Goal: Task Accomplishment & Management: Complete application form

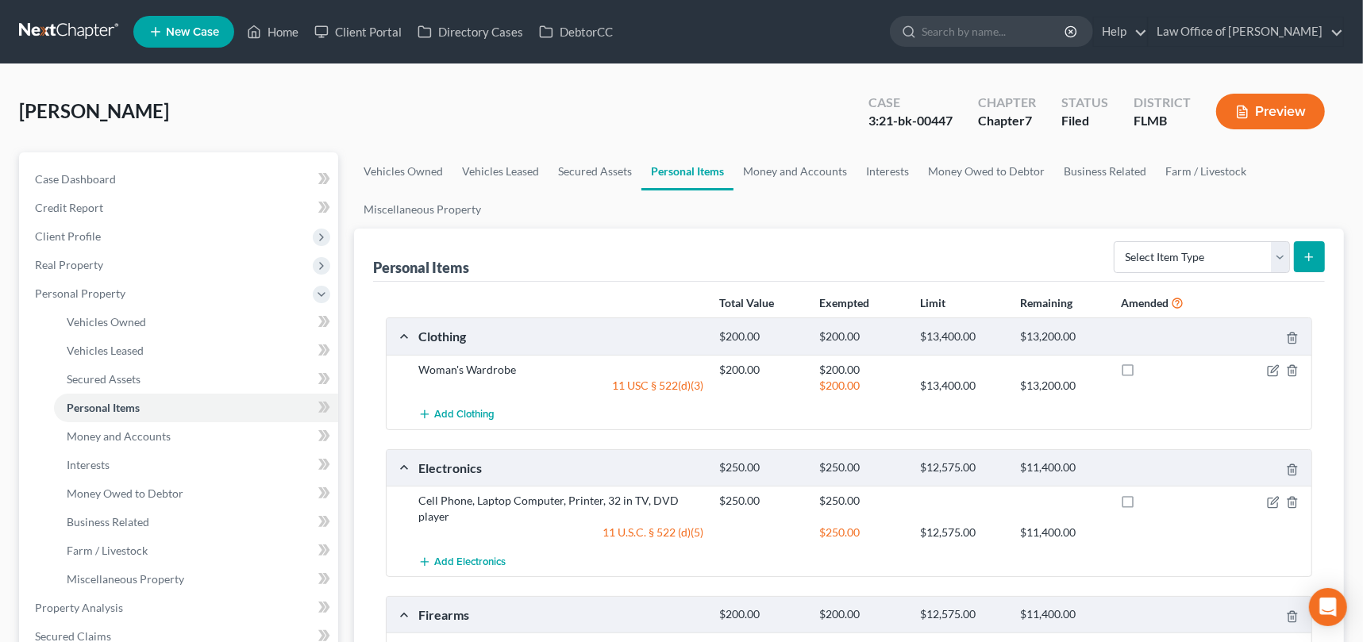
click at [49, 43] on link at bounding box center [70, 31] width 102 height 29
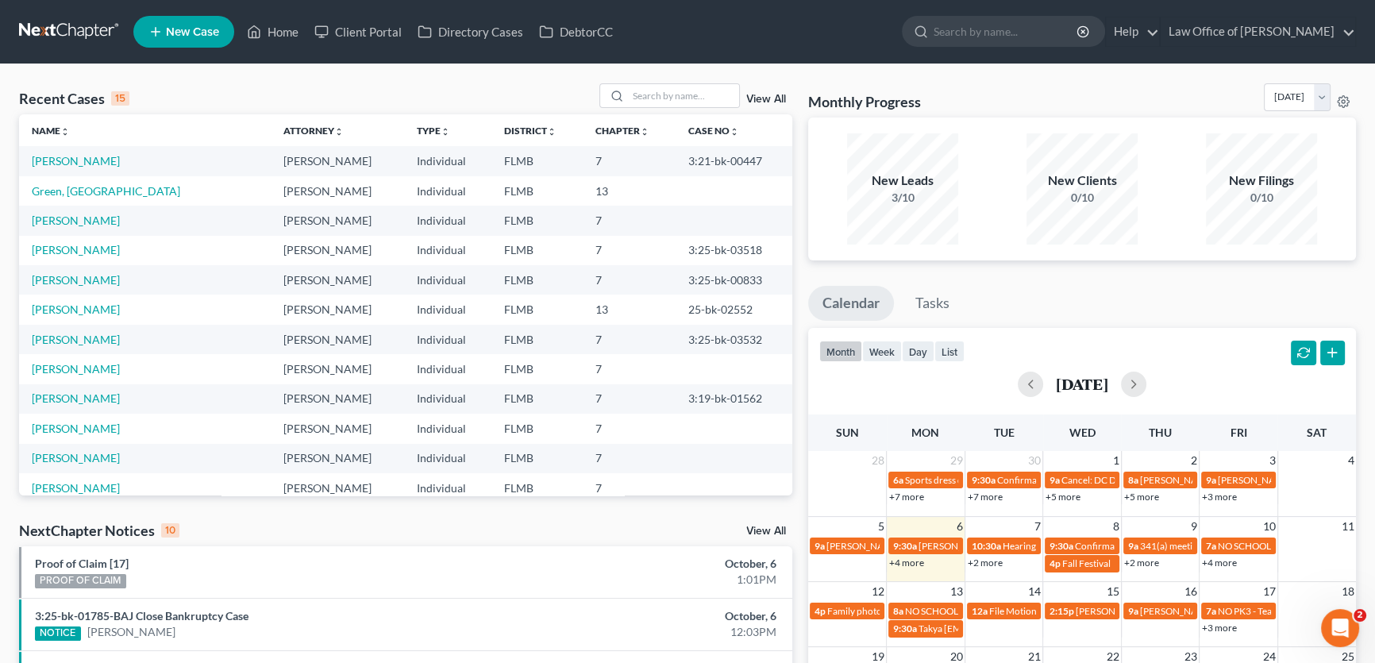
click at [1286, 286] on ul "Calendar Tasks" at bounding box center [1082, 307] width 548 height 42
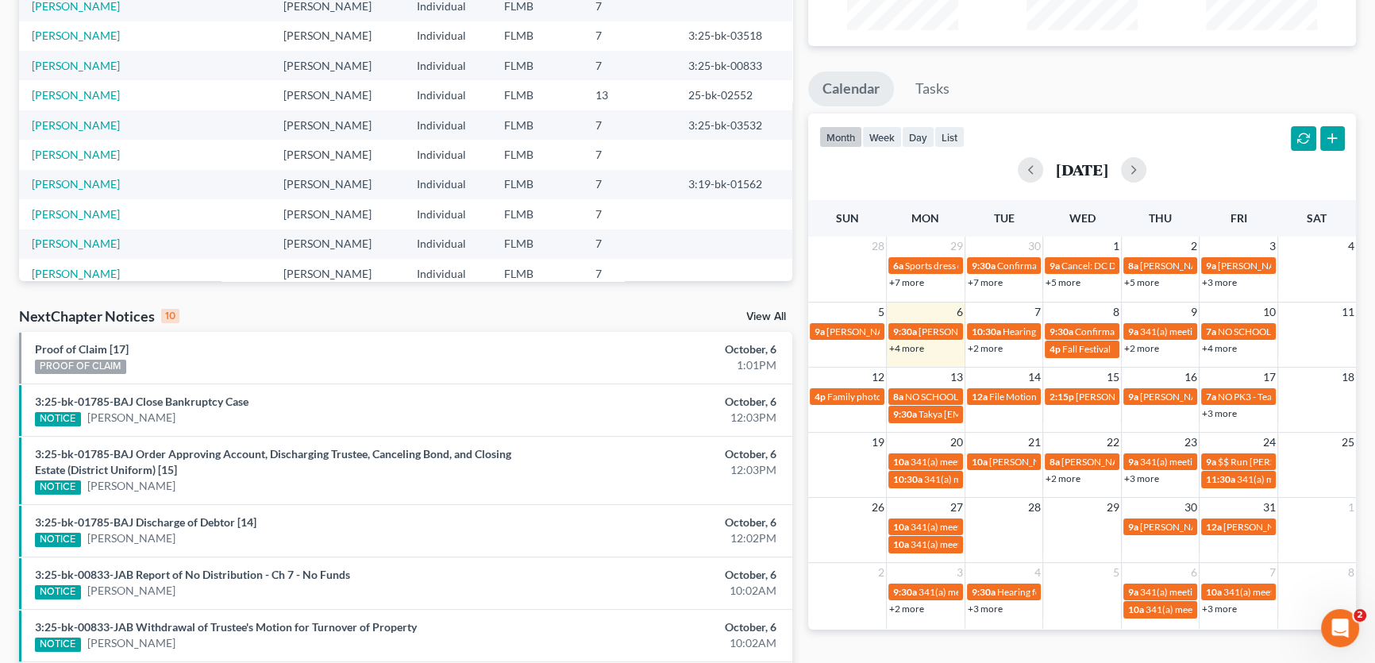
scroll to position [360, 0]
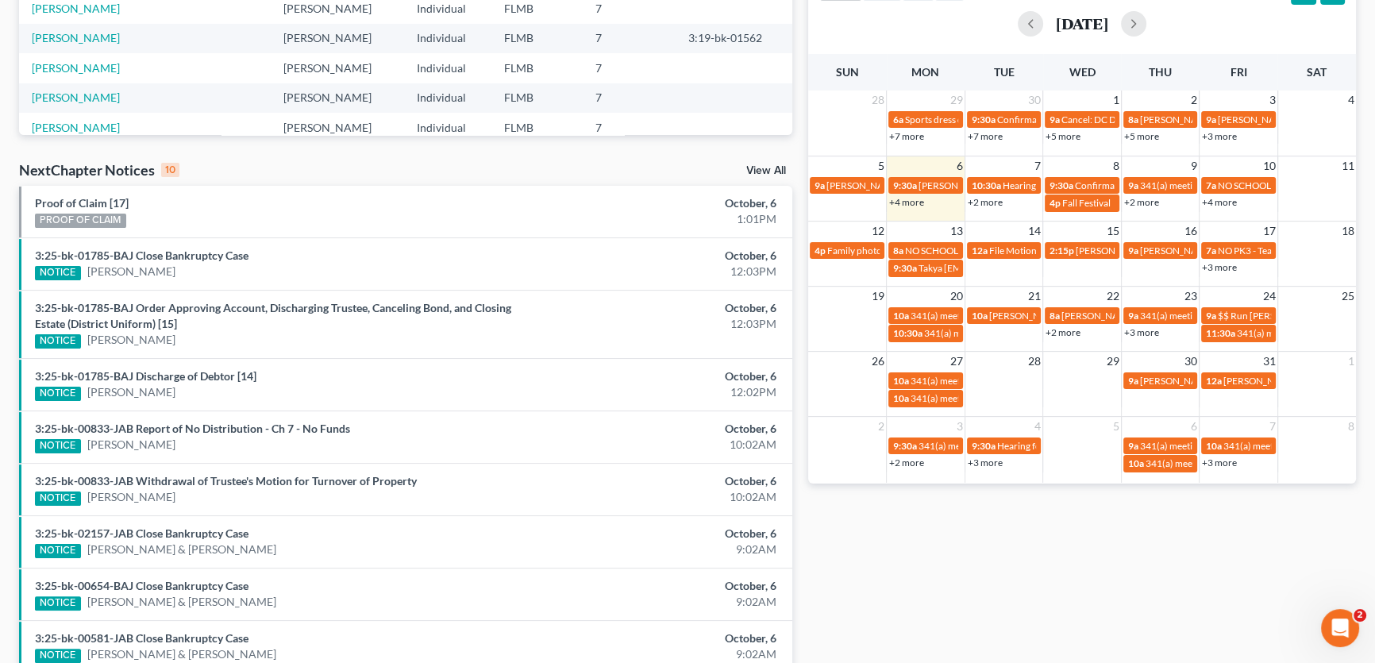
click at [932, 226] on td "13" at bounding box center [925, 231] width 79 height 20
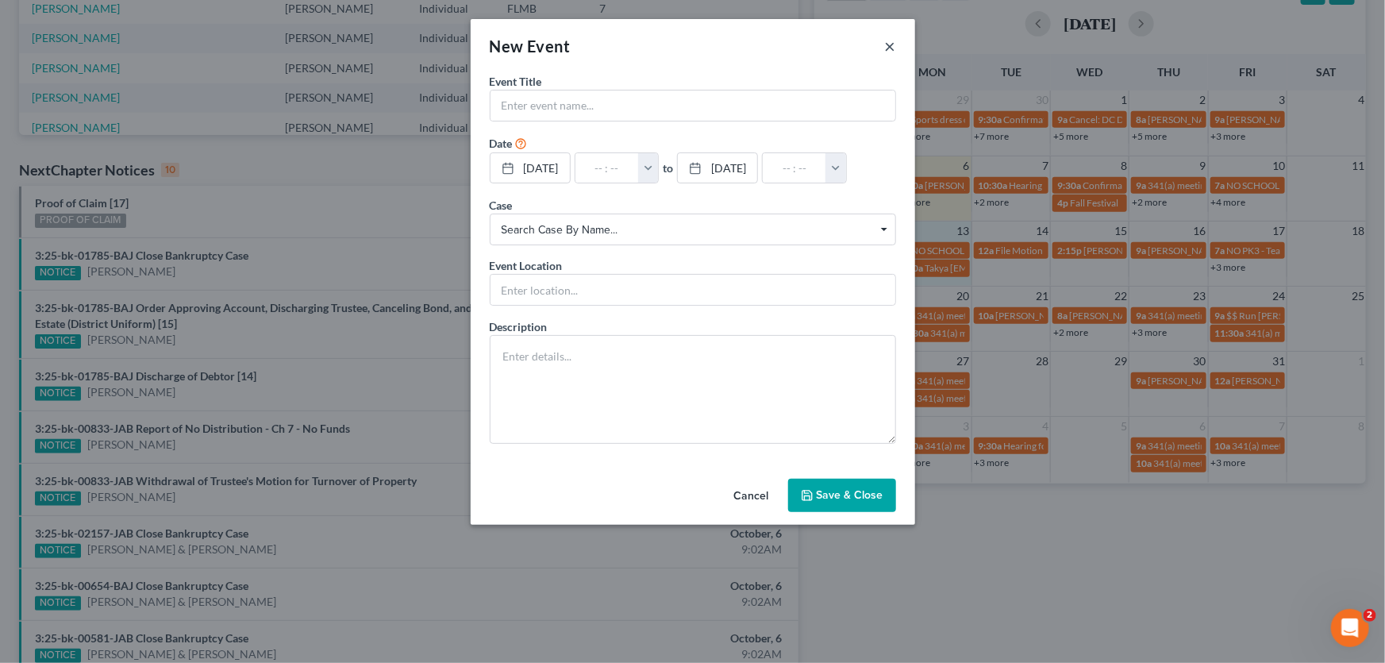
click at [889, 44] on button "×" at bounding box center [890, 46] width 11 height 19
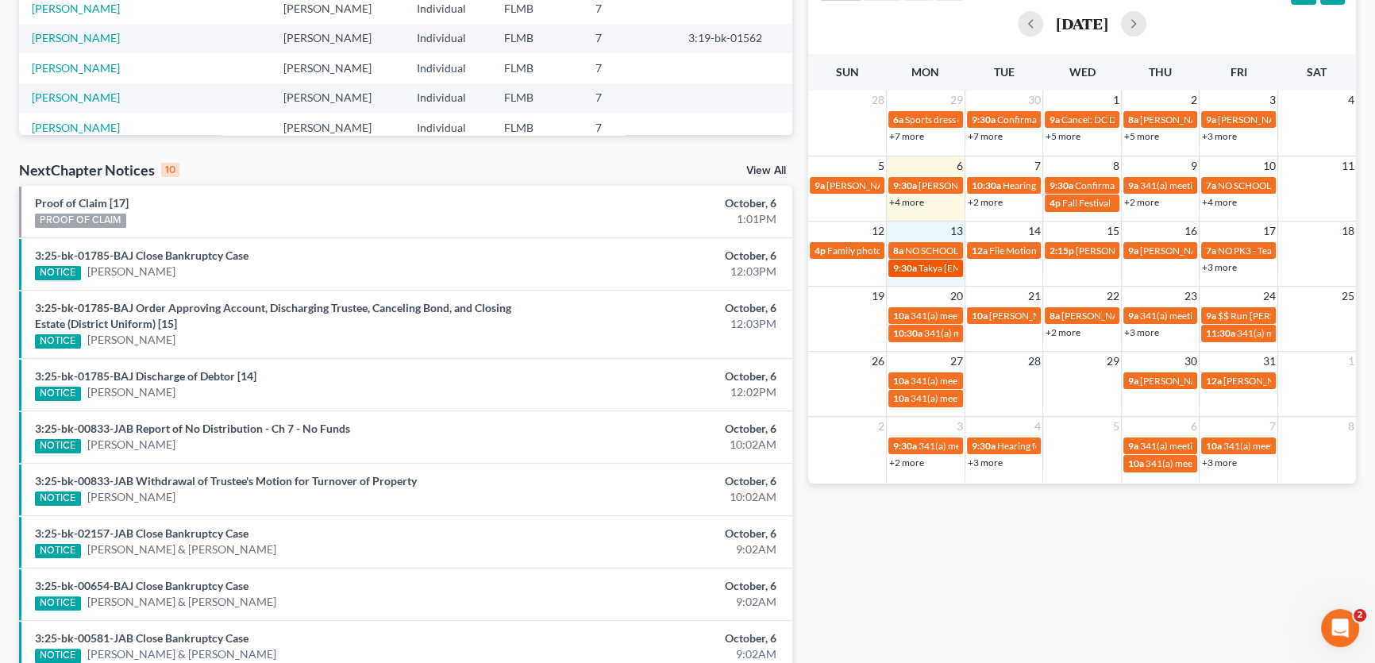
click at [950, 267] on span "Takya [EMAIL_ADDRESS][DOMAIN_NAME]" at bounding box center [1010, 268] width 184 height 12
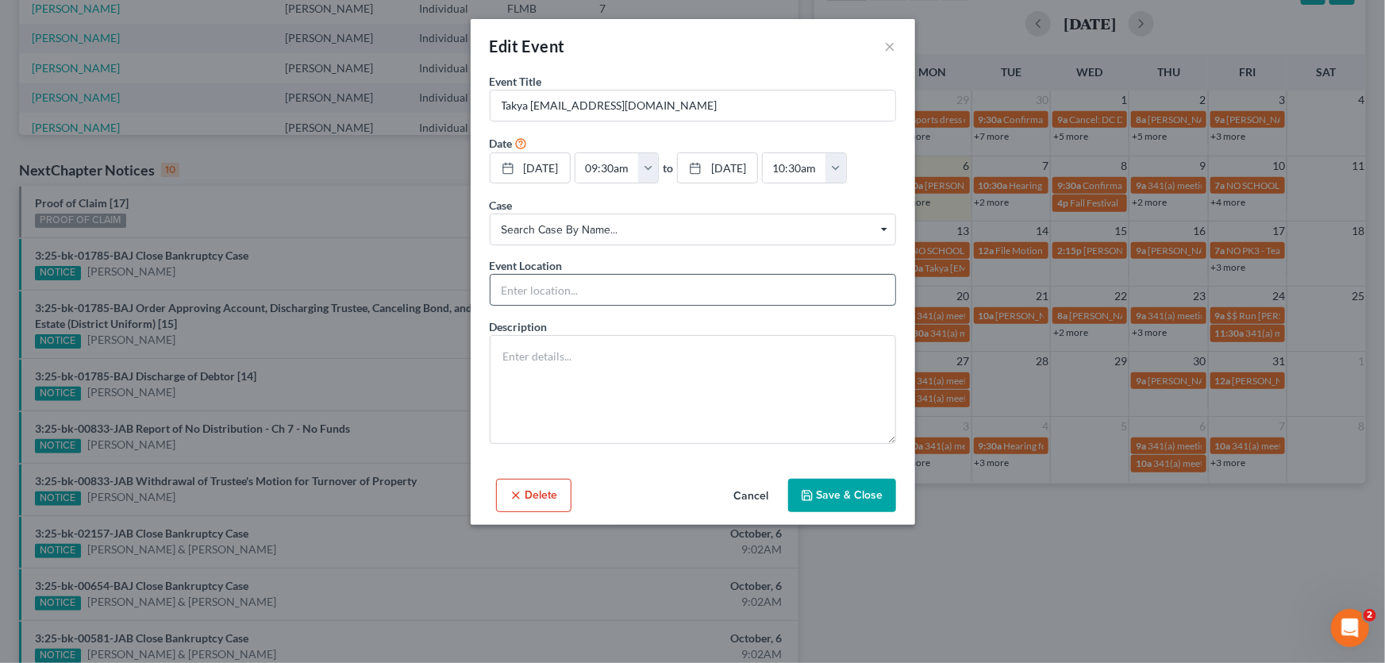
click at [575, 305] on input "text" at bounding box center [692, 290] width 405 height 30
type input "sign up appointment in person"
click at [877, 512] on button "Save & Close" at bounding box center [842, 495] width 108 height 33
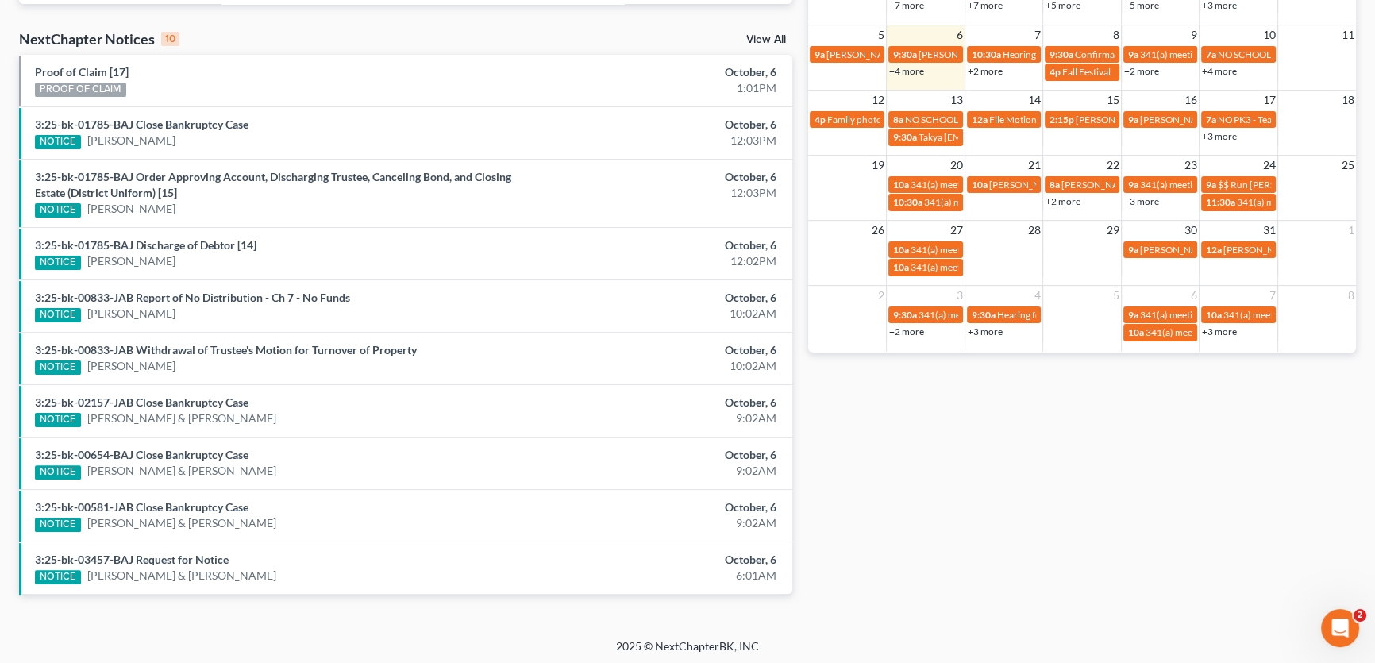
scroll to position [492, 0]
click at [995, 402] on div "Monthly Progress Bankruptcy Bankruptcy October 2025 September 2025 August 2025 …" at bounding box center [1081, 104] width 563 height 1027
click at [976, 395] on div "Monthly Progress Bankruptcy Bankruptcy October 2025 September 2025 August 2025 …" at bounding box center [1081, 104] width 563 height 1027
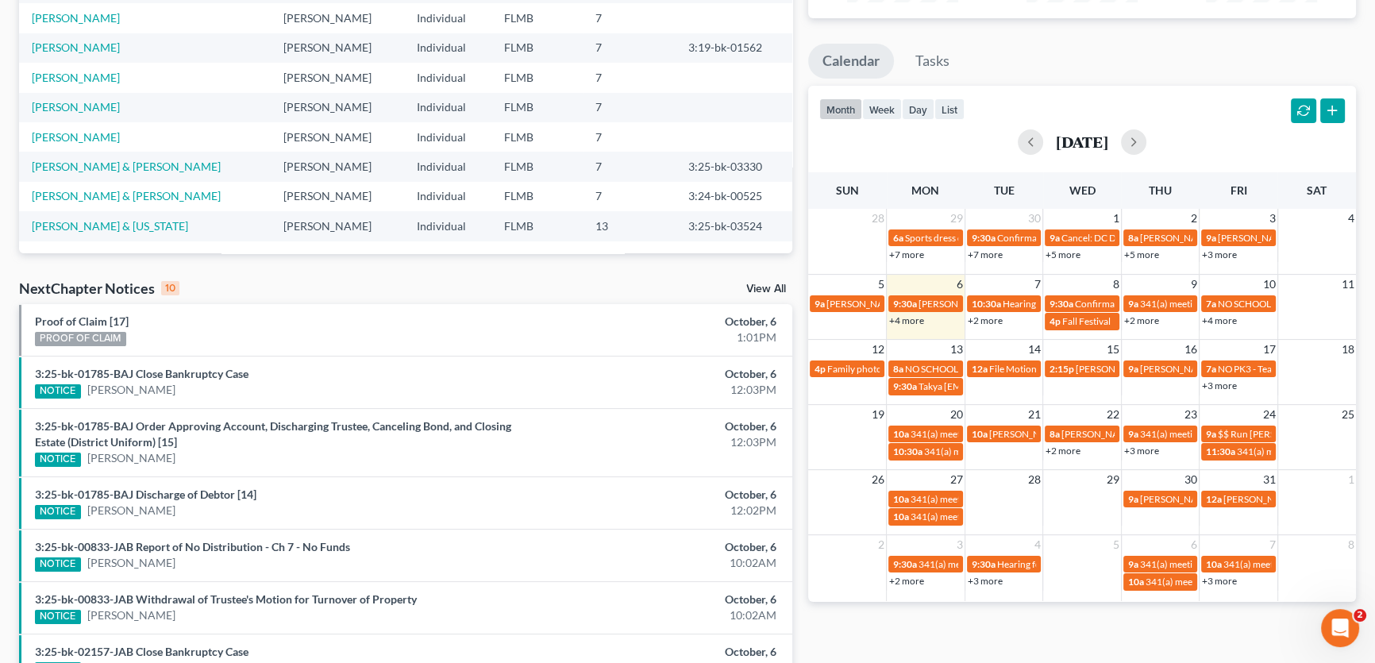
scroll to position [0, 0]
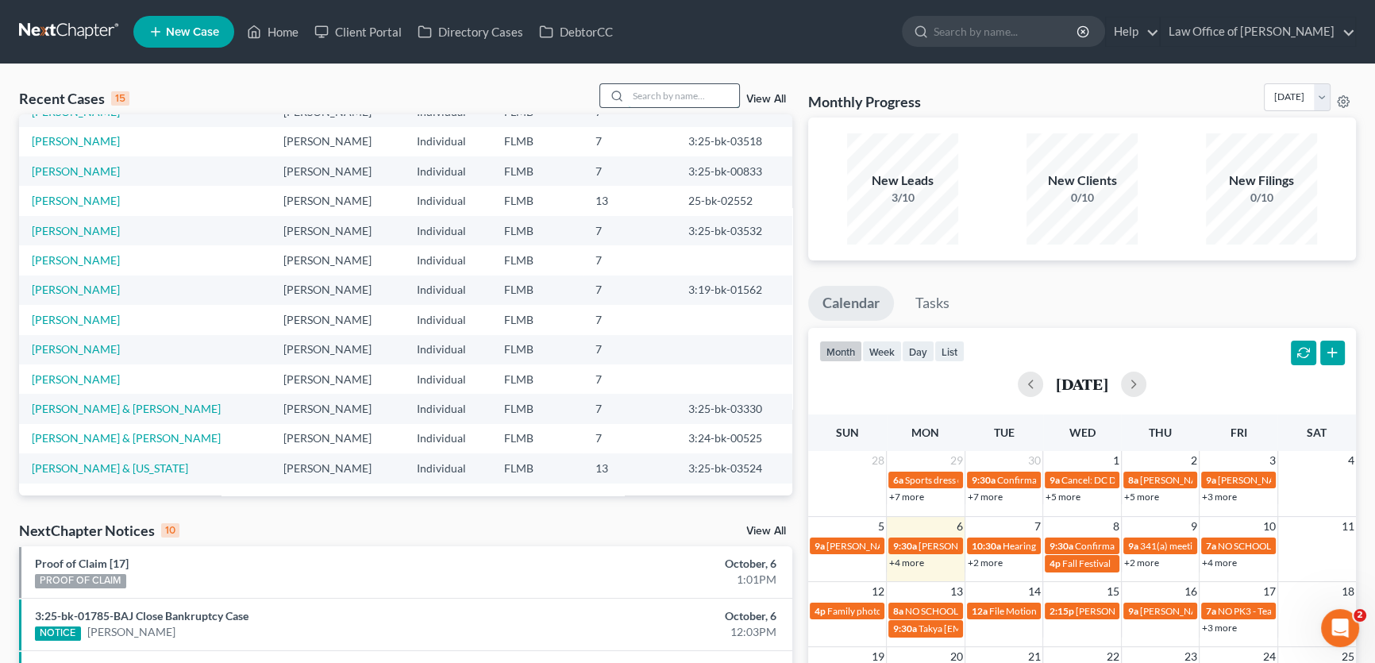
click at [631, 96] on input "search" at bounding box center [683, 95] width 111 height 23
type input "west"
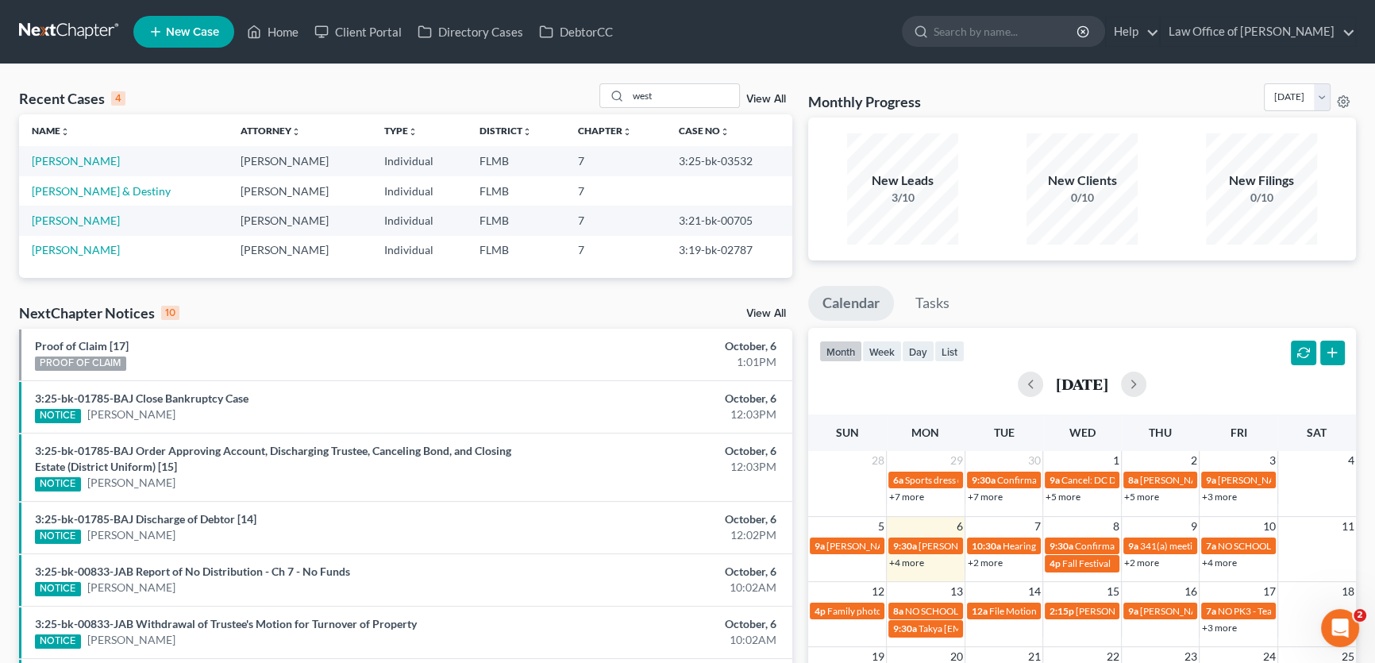
click at [183, 26] on span "New Case" at bounding box center [192, 32] width 53 height 12
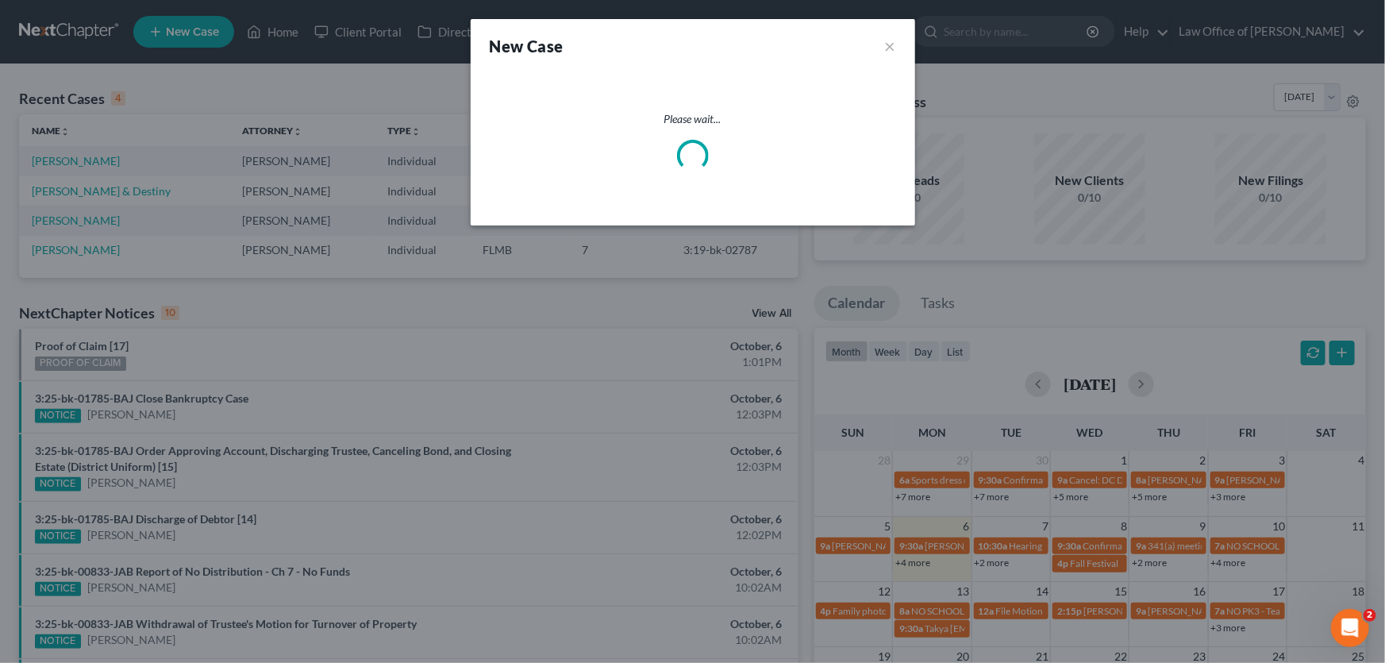
select select "15"
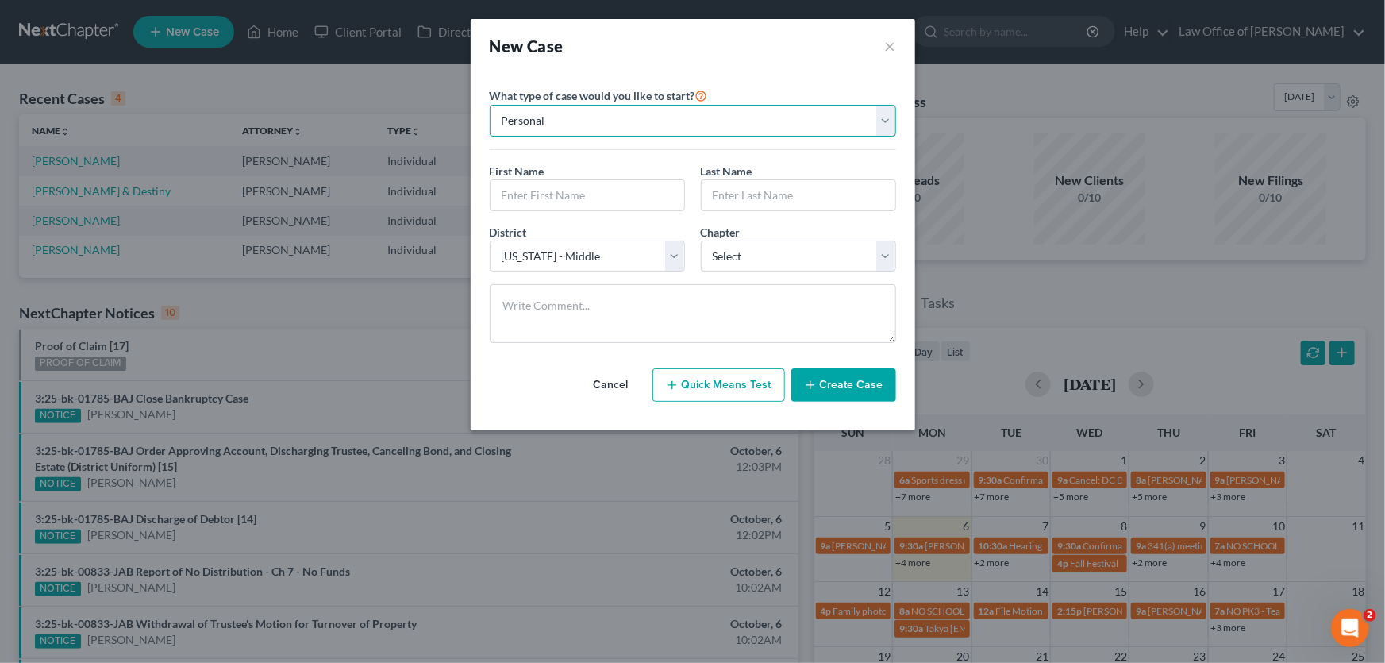
click at [731, 127] on select "Personal Business" at bounding box center [693, 121] width 406 height 32
click at [490, 105] on select "Personal Business" at bounding box center [693, 121] width 406 height 32
click at [651, 190] on input "text" at bounding box center [587, 195] width 194 height 30
type input "Valerie"
type input "West"
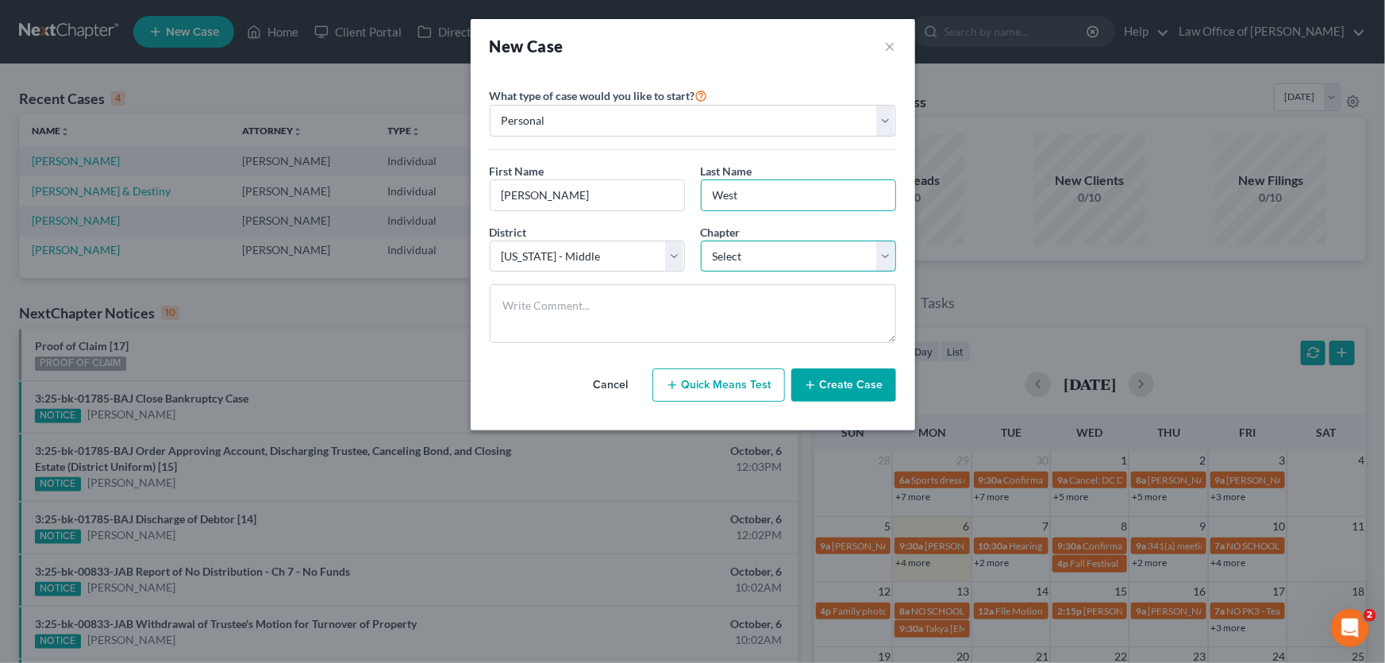
click at [754, 260] on select "Select 7 11 12 13" at bounding box center [798, 256] width 195 height 32
select select "3"
click at [701, 240] on select "Select 7 11 12 13" at bounding box center [798, 256] width 195 height 32
click at [861, 380] on button "Create Case" at bounding box center [843, 384] width 105 height 33
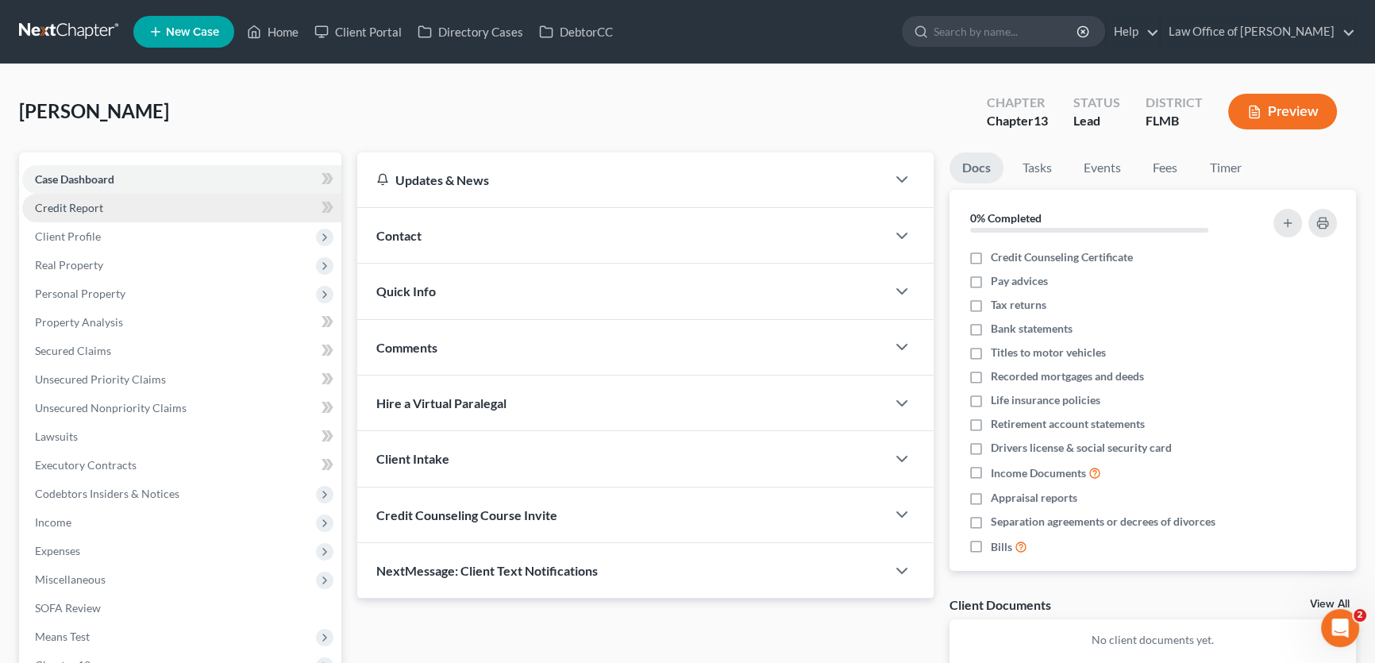
click at [111, 206] on link "Credit Report" at bounding box center [181, 208] width 319 height 29
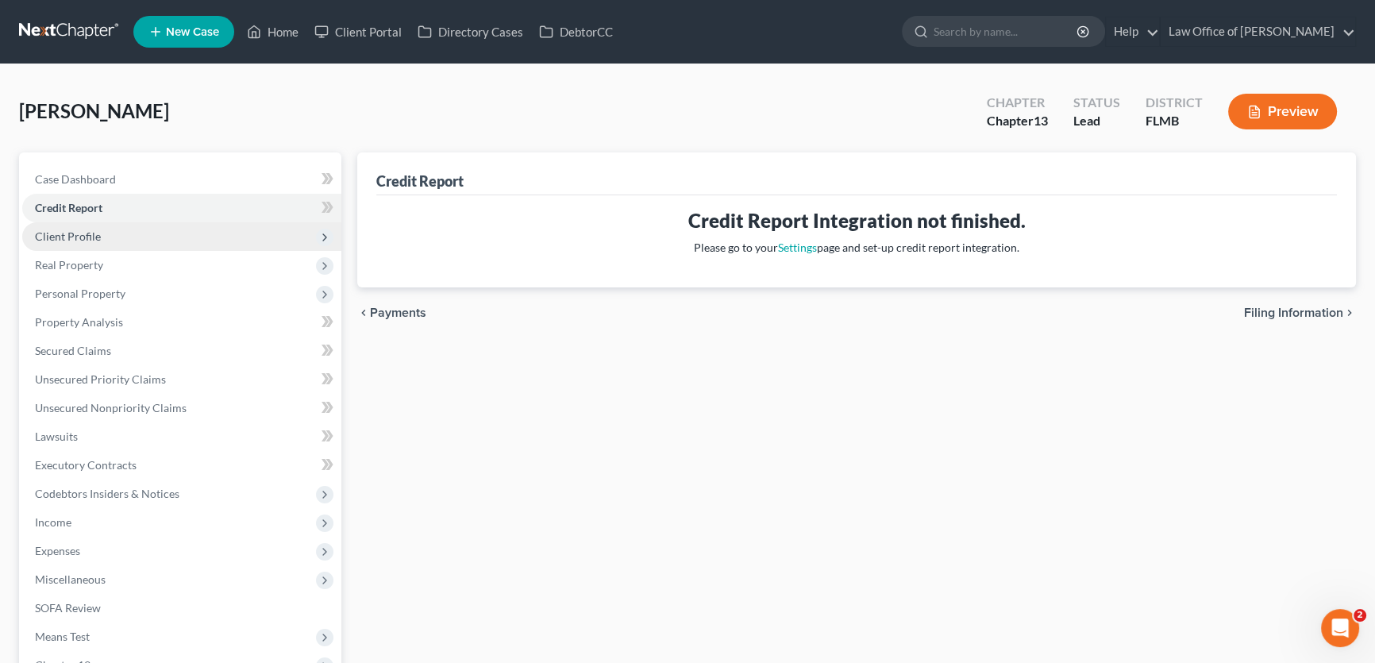
click at [102, 230] on span "Client Profile" at bounding box center [181, 236] width 319 height 29
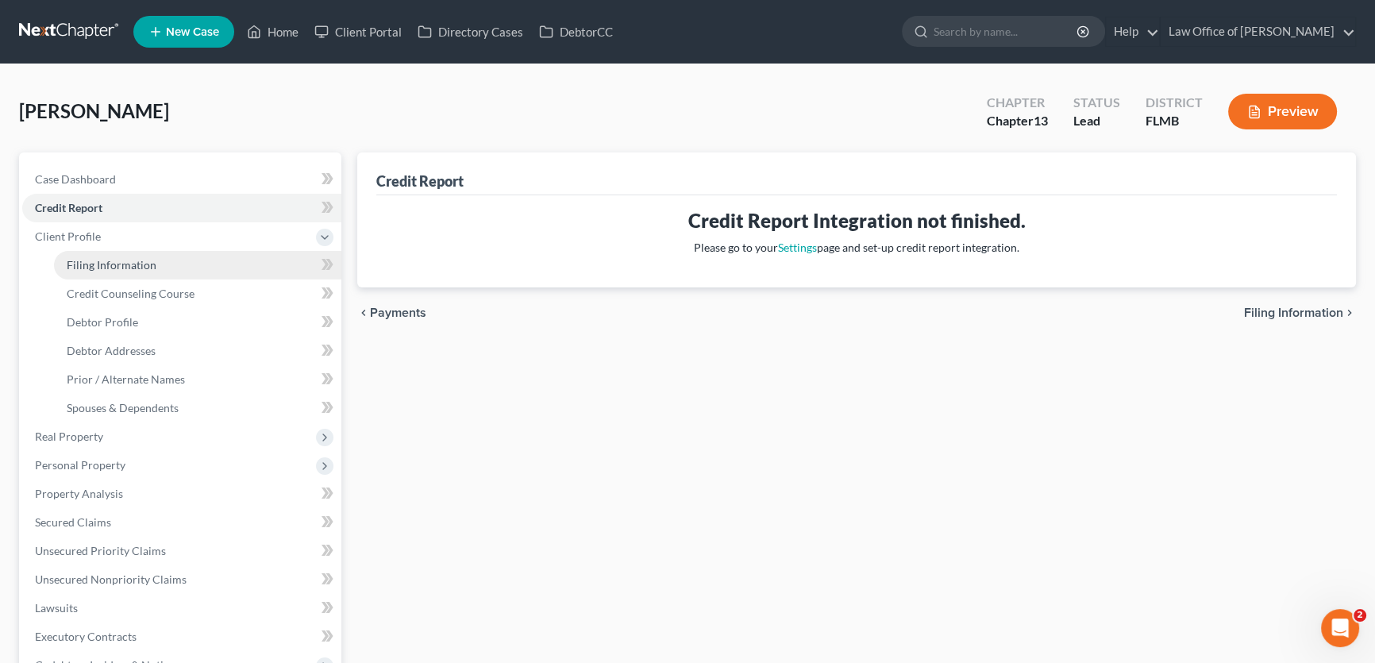
click at [114, 270] on link "Filing Information" at bounding box center [197, 265] width 287 height 29
select select "1"
select select "0"
select select "3"
select select "15"
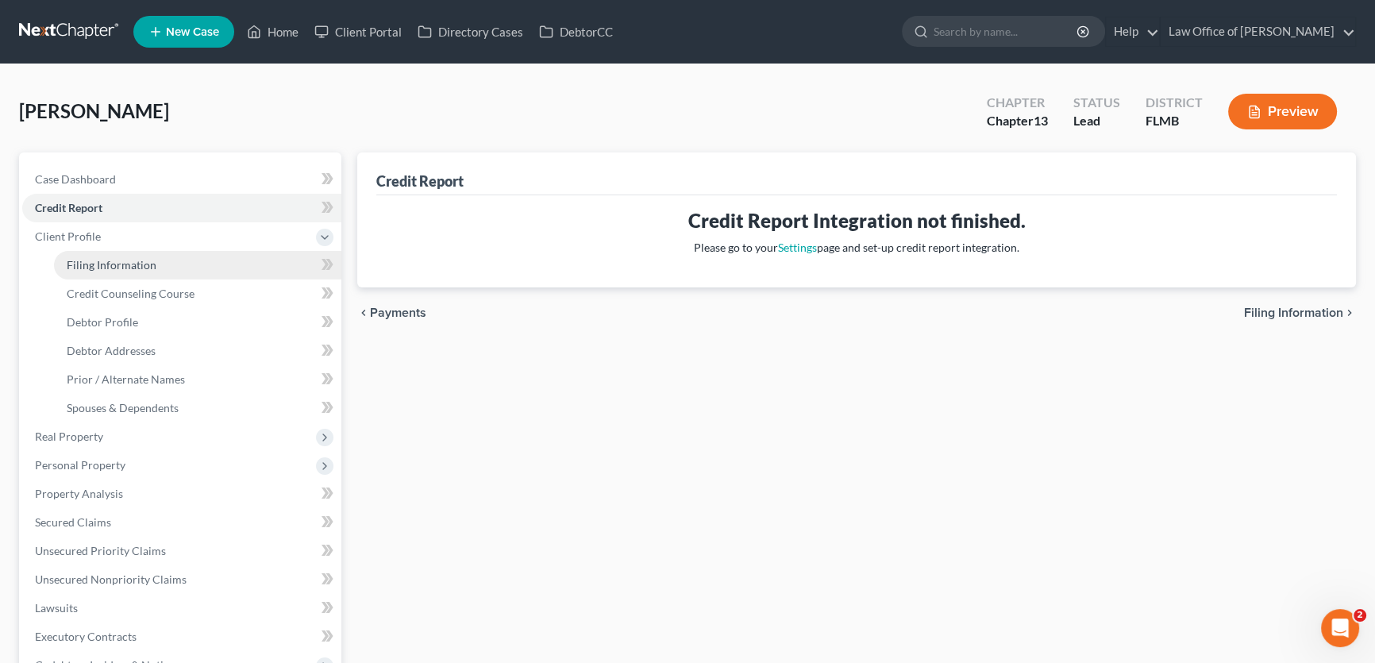
select select "9"
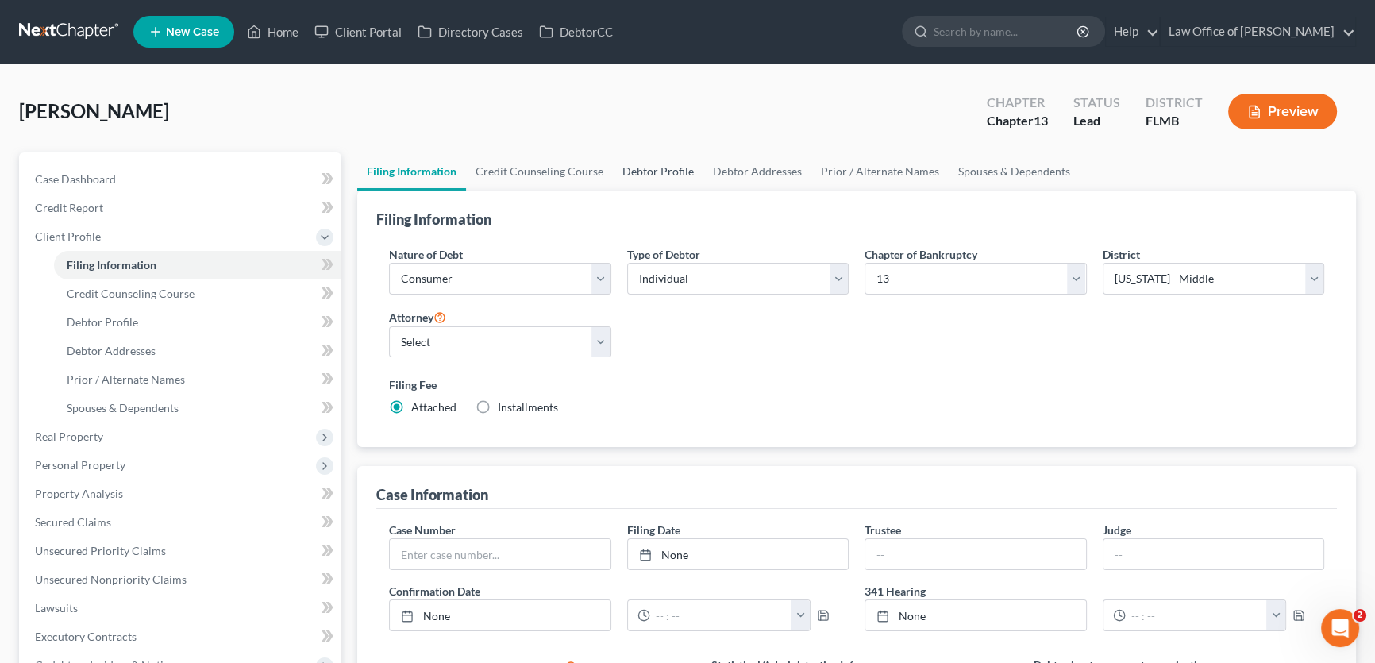
click at [643, 170] on link "Debtor Profile" at bounding box center [658, 171] width 90 height 38
select select "0"
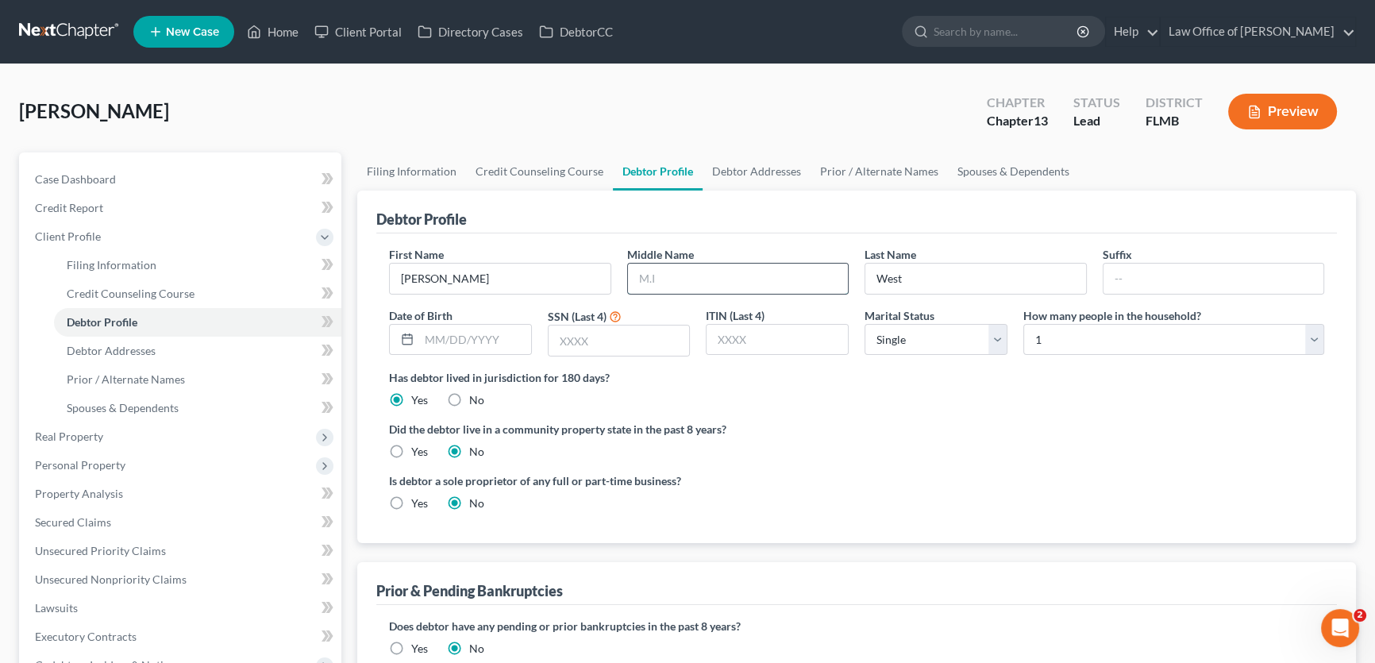
click at [713, 278] on input "text" at bounding box center [738, 278] width 221 height 30
type input "N"
click at [939, 479] on div "Is debtor a sole proprietor of any full or part-time business? Yes No" at bounding box center [856, 498] width 951 height 52
click at [612, 340] on input "text" at bounding box center [618, 340] width 141 height 30
type input "2490"
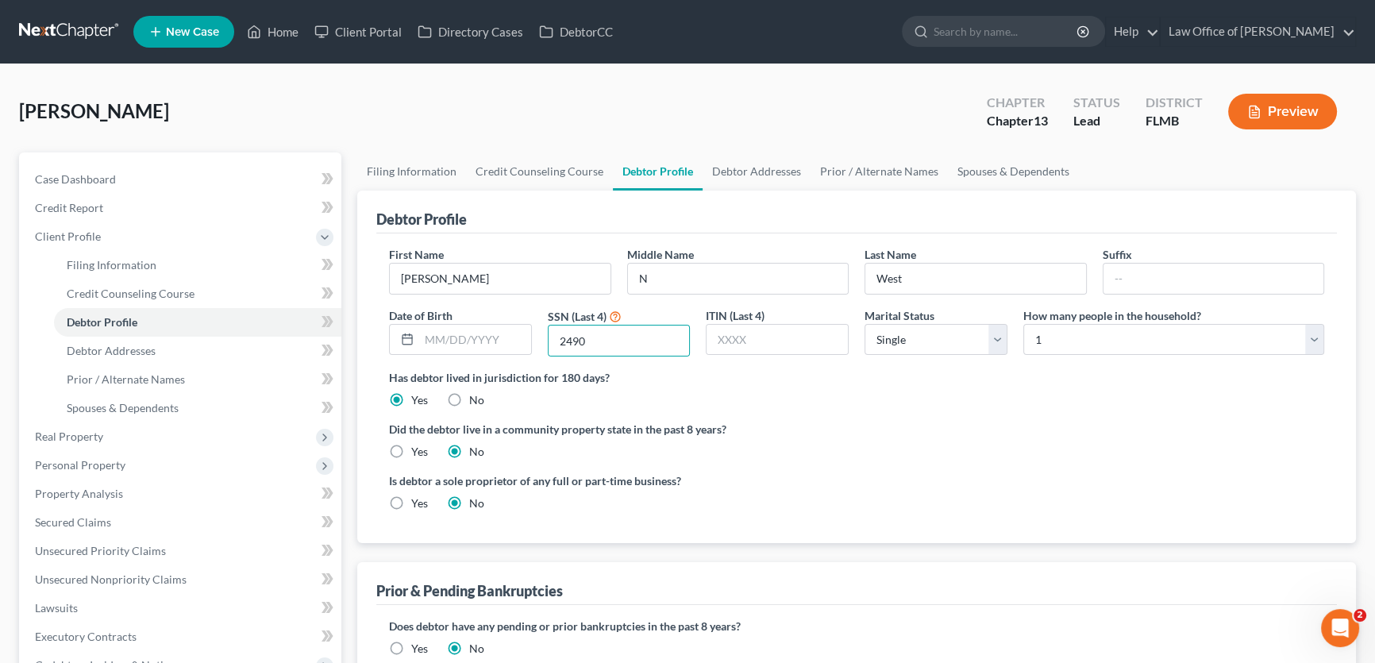
drag, startPoint x: 833, startPoint y: 437, endPoint x: 828, endPoint y: 426, distance: 12.4
click at [833, 436] on div "Did the debtor live in a community property state in the past 8 years? Yes No" at bounding box center [856, 440] width 935 height 39
drag, startPoint x: 946, startPoint y: 360, endPoint x: 950, endPoint y: 352, distance: 8.2
click at [947, 360] on div "First Name Valerie Middle Name N Last Name West Suffix Date of Birth SSN (Last …" at bounding box center [856, 307] width 951 height 123
click at [958, 325] on select "Select Single Married Separated Divorced Widowed" at bounding box center [935, 340] width 143 height 32
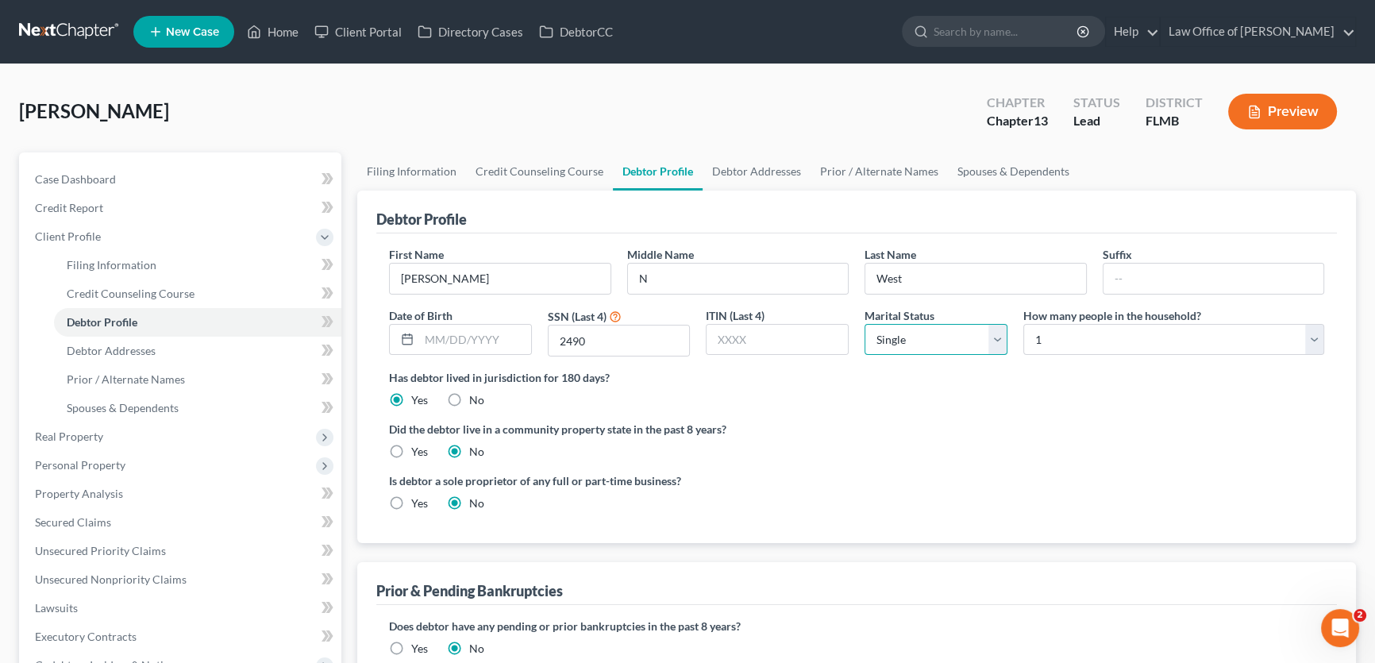
select select "4"
click at [864, 324] on select "Select Single Married Separated Divorced Widowed" at bounding box center [935, 340] width 143 height 32
click at [927, 438] on div "Did the debtor live in a community property state in the past 8 years? Yes No" at bounding box center [856, 440] width 935 height 39
click at [749, 163] on link "Debtor Addresses" at bounding box center [756, 171] width 108 height 38
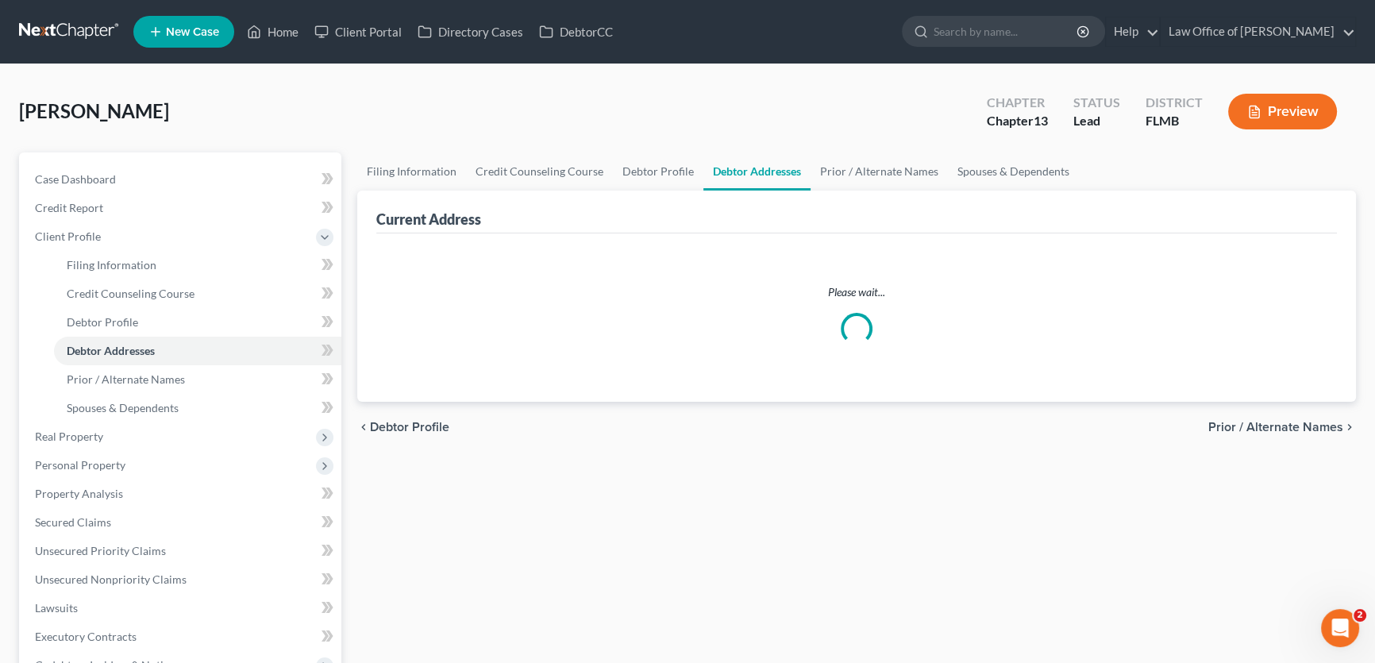
select select "0"
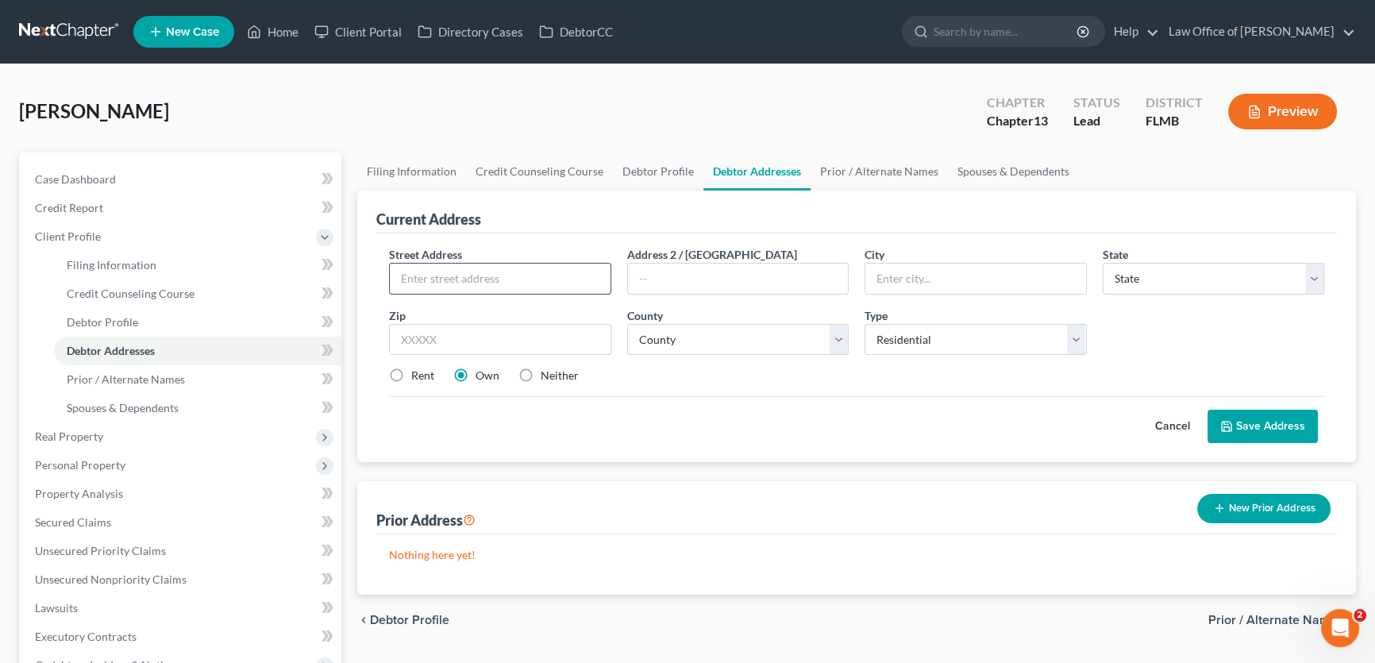
click at [525, 265] on input "text" at bounding box center [500, 278] width 221 height 30
type input "6069 Miggies Circle"
type input "Unit 108"
click at [1021, 286] on input "text" at bounding box center [975, 278] width 221 height 30
click at [516, 343] on input "text" at bounding box center [500, 340] width 222 height 32
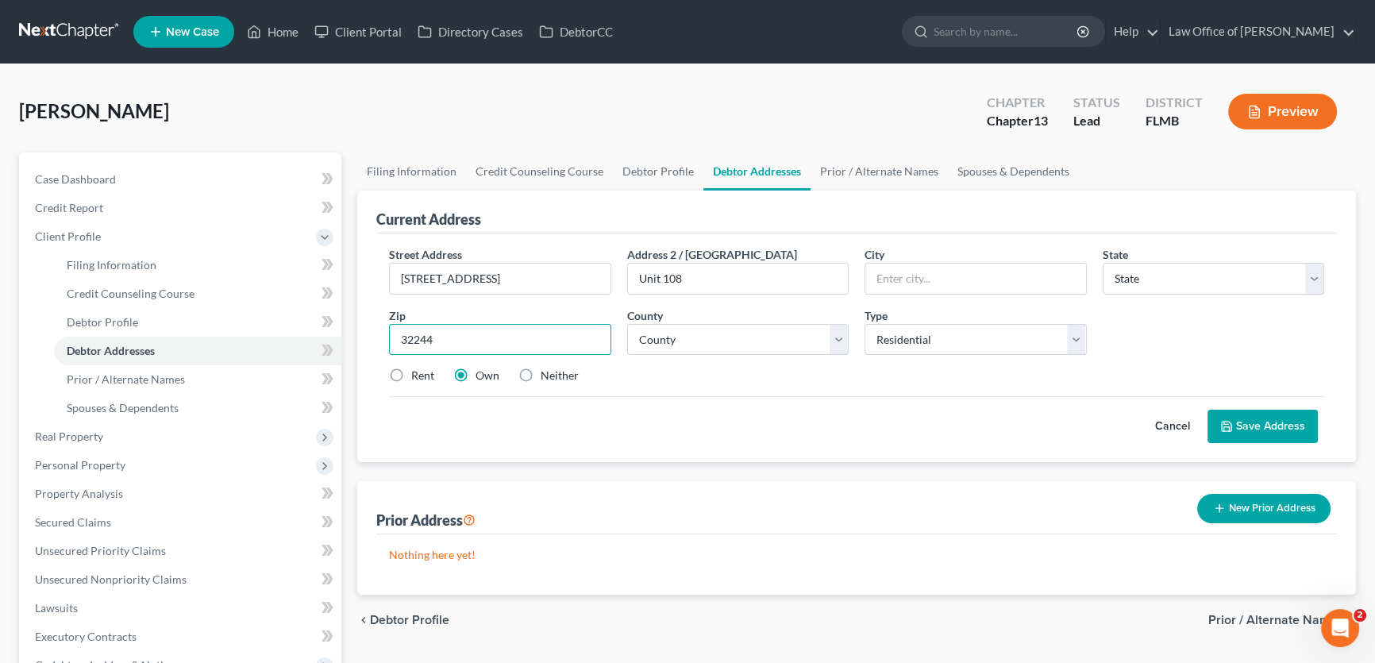
type input "32244"
click at [644, 440] on div "Street Address * 6069 Miggies Circle Address 2 / PO Box Unit 108 City * State *…" at bounding box center [856, 347] width 960 height 229
type input "Jacksonville"
select select "9"
click at [411, 372] on label "Rent" at bounding box center [422, 375] width 23 height 16
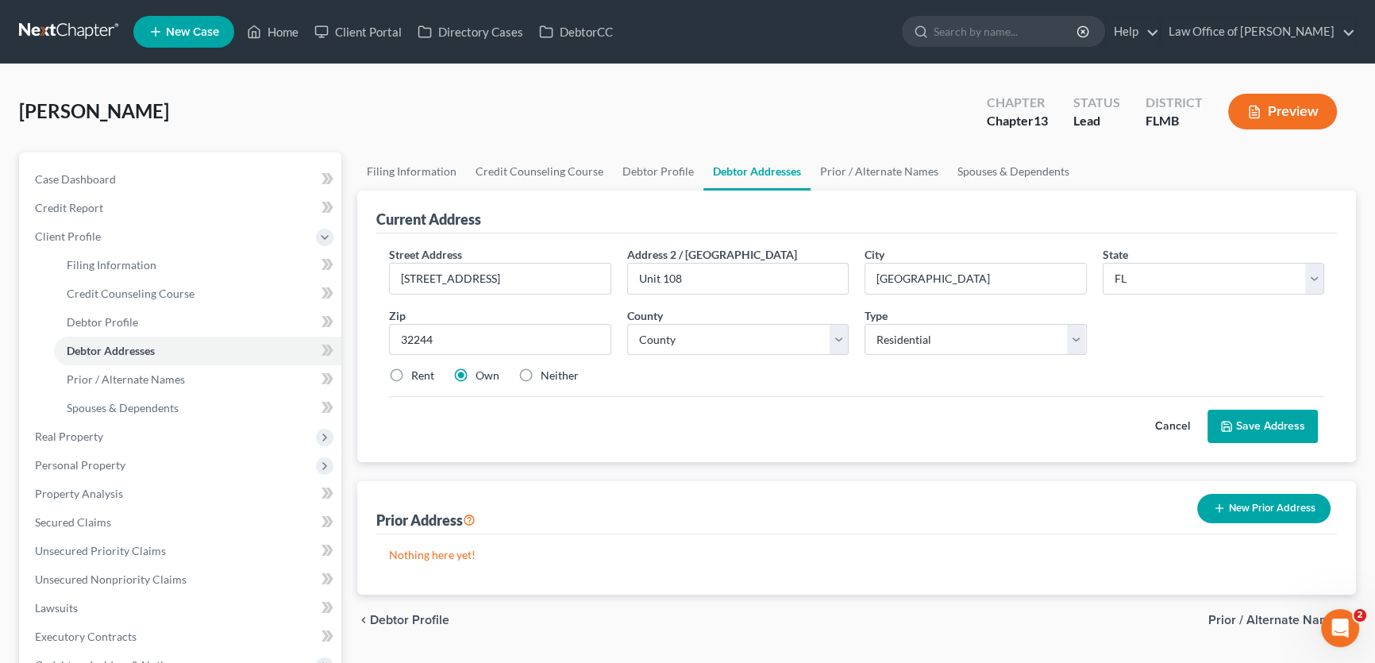
click at [417, 372] on input "Rent" at bounding box center [422, 372] width 10 height 10
radio input "true"
click at [1270, 421] on button "Save Address" at bounding box center [1262, 426] width 110 height 33
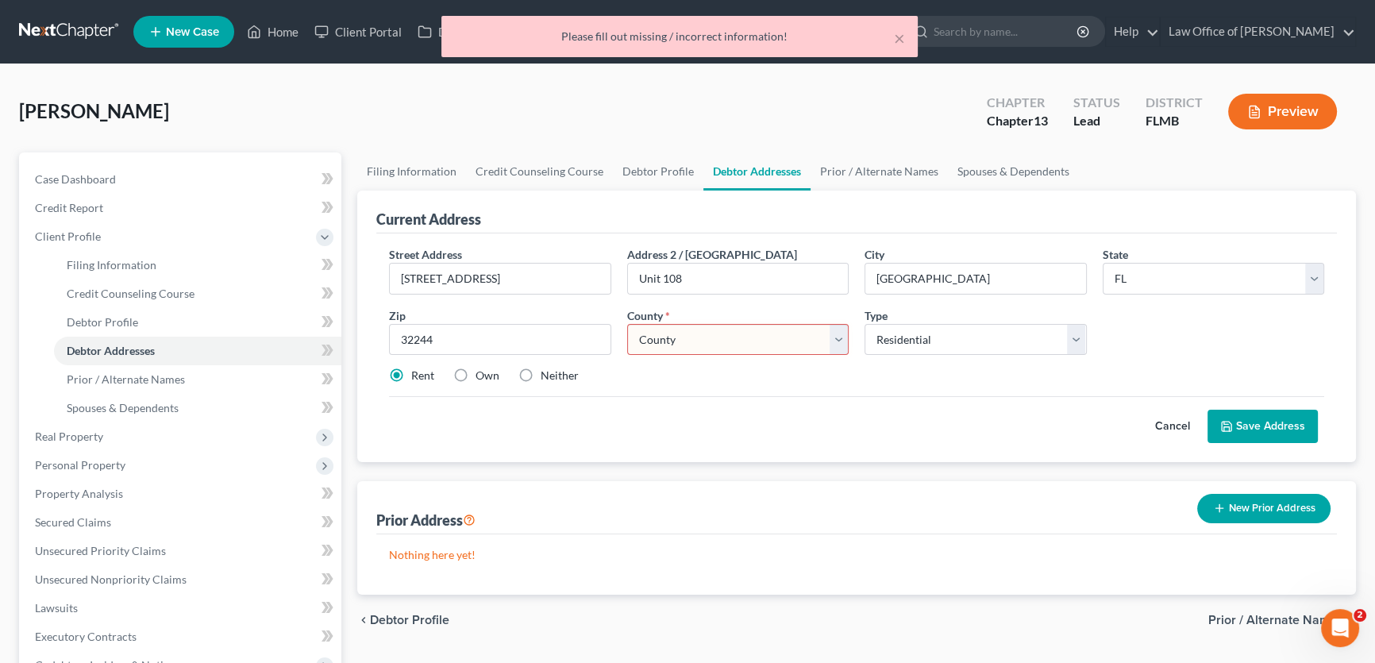
click at [774, 332] on select "County Alachua County Baker County Bay County Bradford County Brevard County Br…" at bounding box center [738, 340] width 222 height 32
select select "14"
click at [627, 324] on select "County Alachua County Baker County Bay County Bradford County Brevard County Br…" at bounding box center [738, 340] width 222 height 32
click at [1275, 422] on button "Save Address" at bounding box center [1262, 426] width 110 height 33
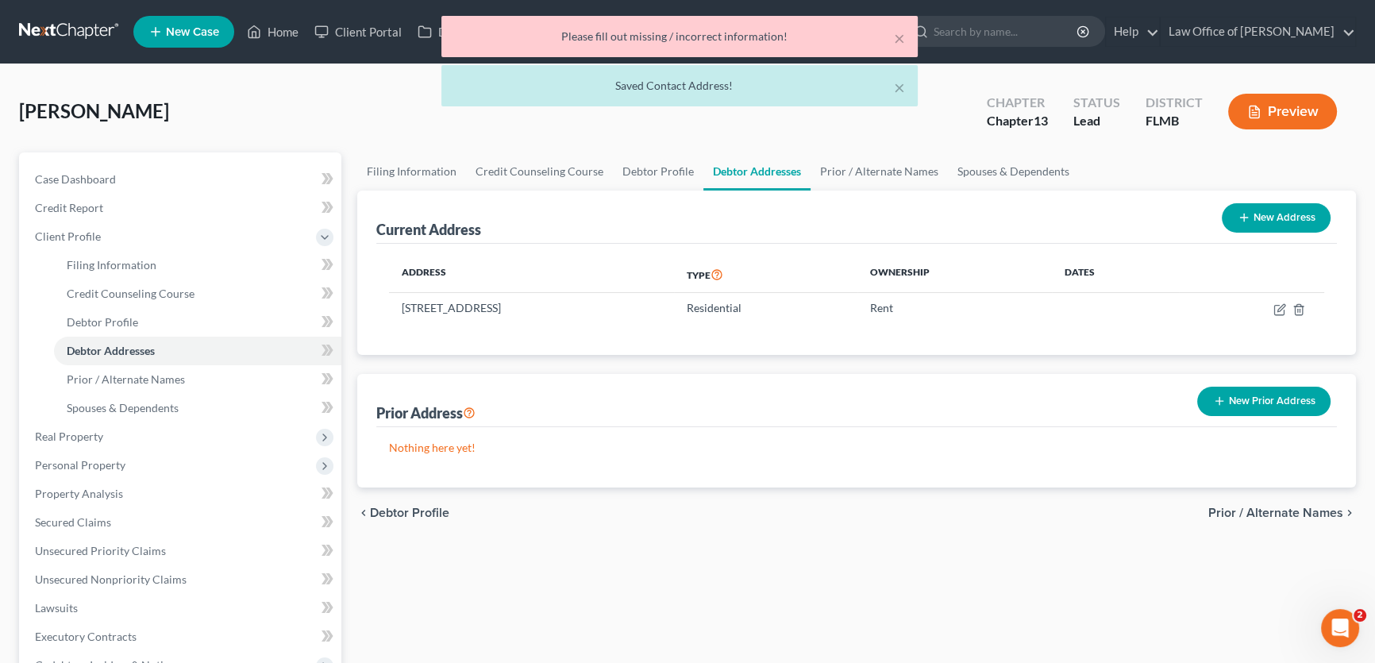
click at [1267, 398] on button "New Prior Address" at bounding box center [1263, 400] width 133 height 29
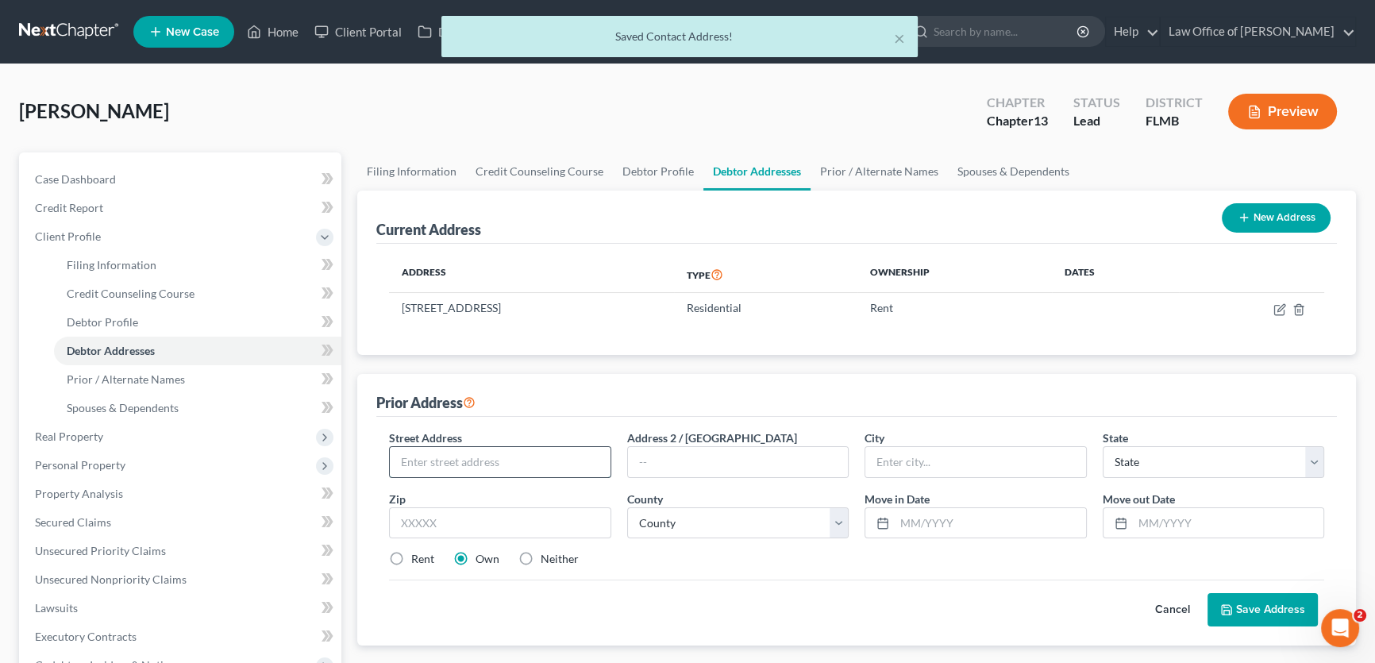
click at [527, 463] on input "text" at bounding box center [500, 462] width 221 height 30
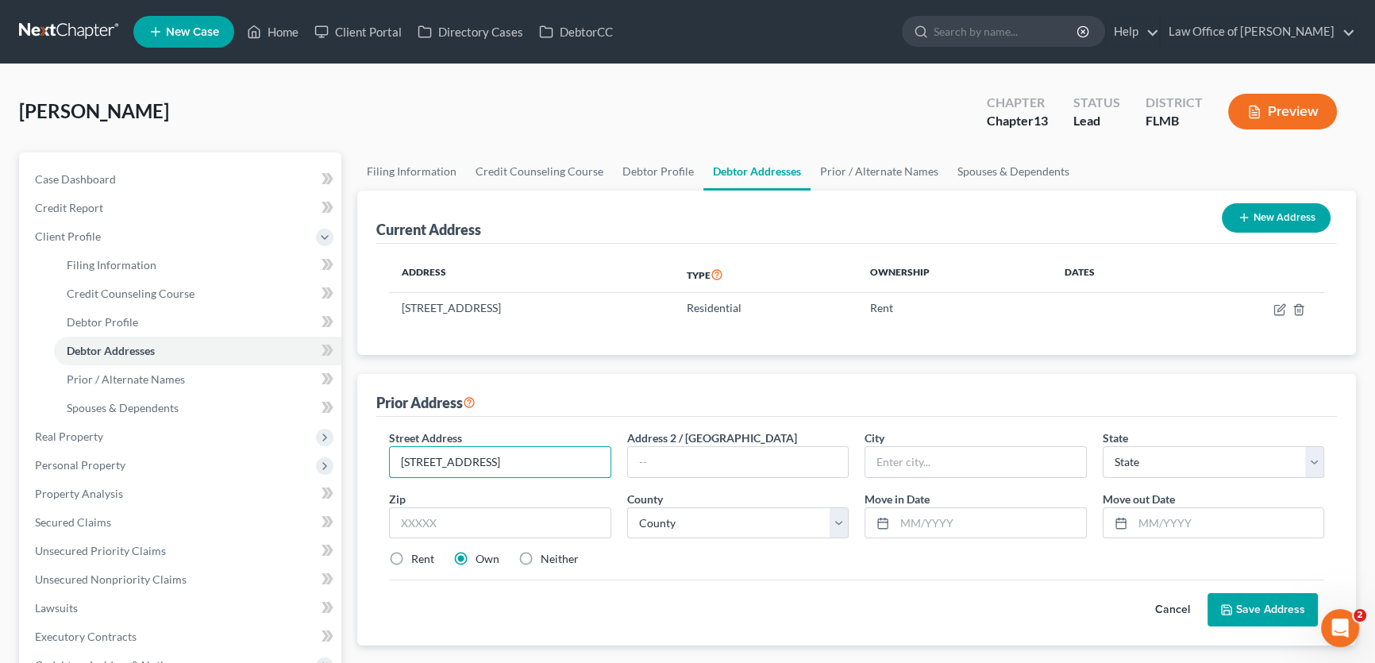
type input "6087 Miggies Circle"
type input "Unit 103"
type input "32244"
type input "Jacksonville"
select select "9"
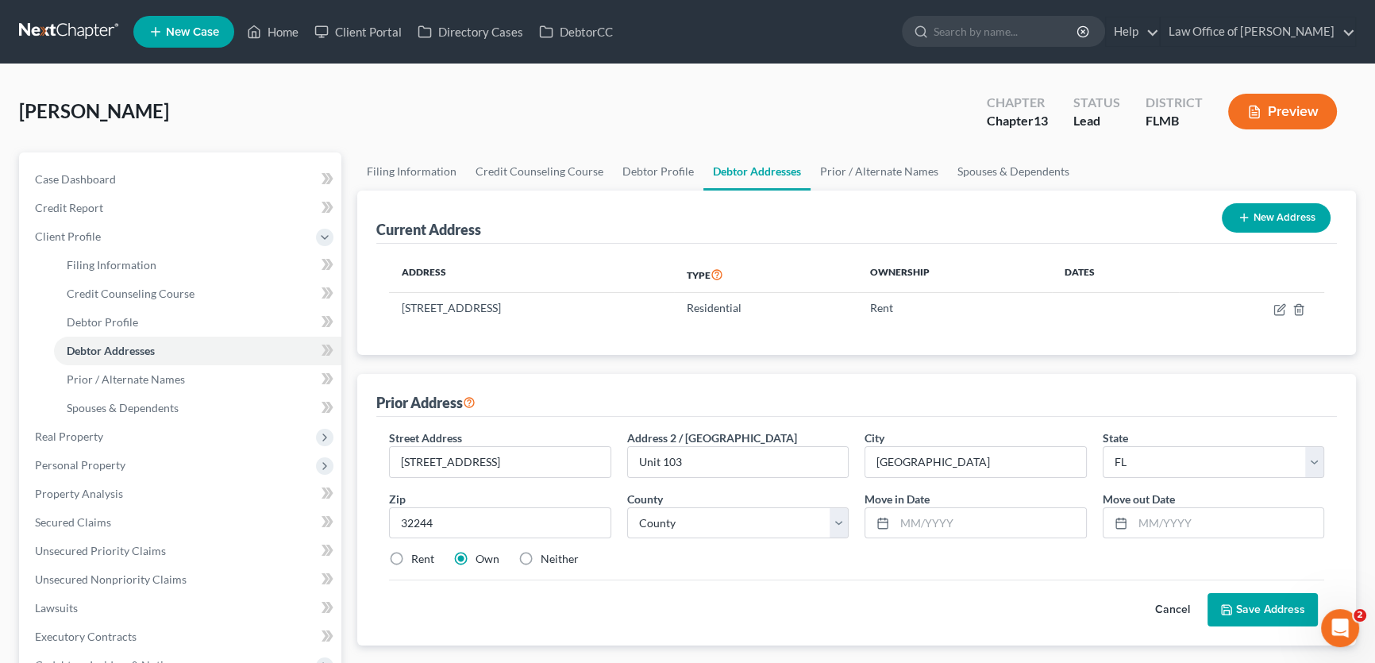
click at [413, 552] on label "Rent" at bounding box center [422, 559] width 23 height 16
click at [417, 552] on input "Rent" at bounding box center [422, 556] width 10 height 10
radio input "true"
drag, startPoint x: 996, startPoint y: 594, endPoint x: 1081, endPoint y: 551, distance: 95.5
click at [995, 594] on div "Cancel Save Address" at bounding box center [856, 602] width 935 height 47
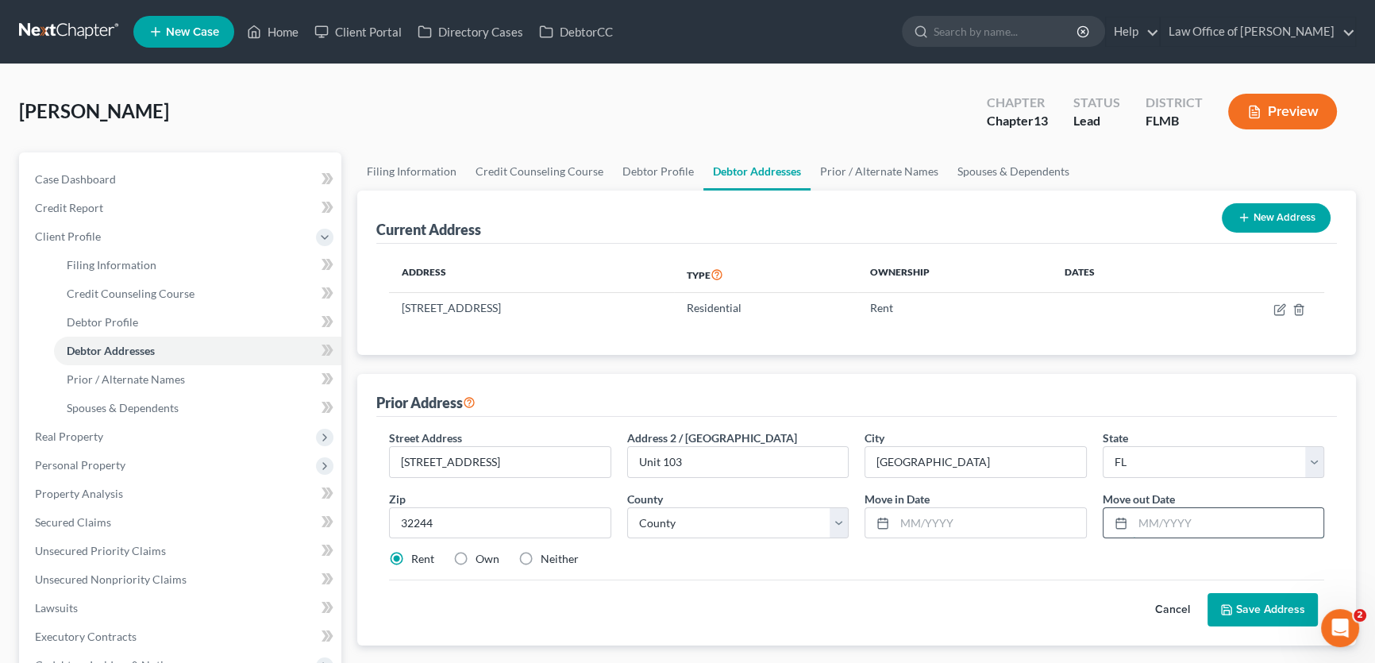
click at [1160, 513] on input "text" at bounding box center [1227, 523] width 191 height 30
type input "10/1/2025"
click at [984, 527] on input "text" at bounding box center [989, 523] width 191 height 30
type input "10/1/2022"
click at [1271, 599] on button "Save Address" at bounding box center [1262, 609] width 110 height 33
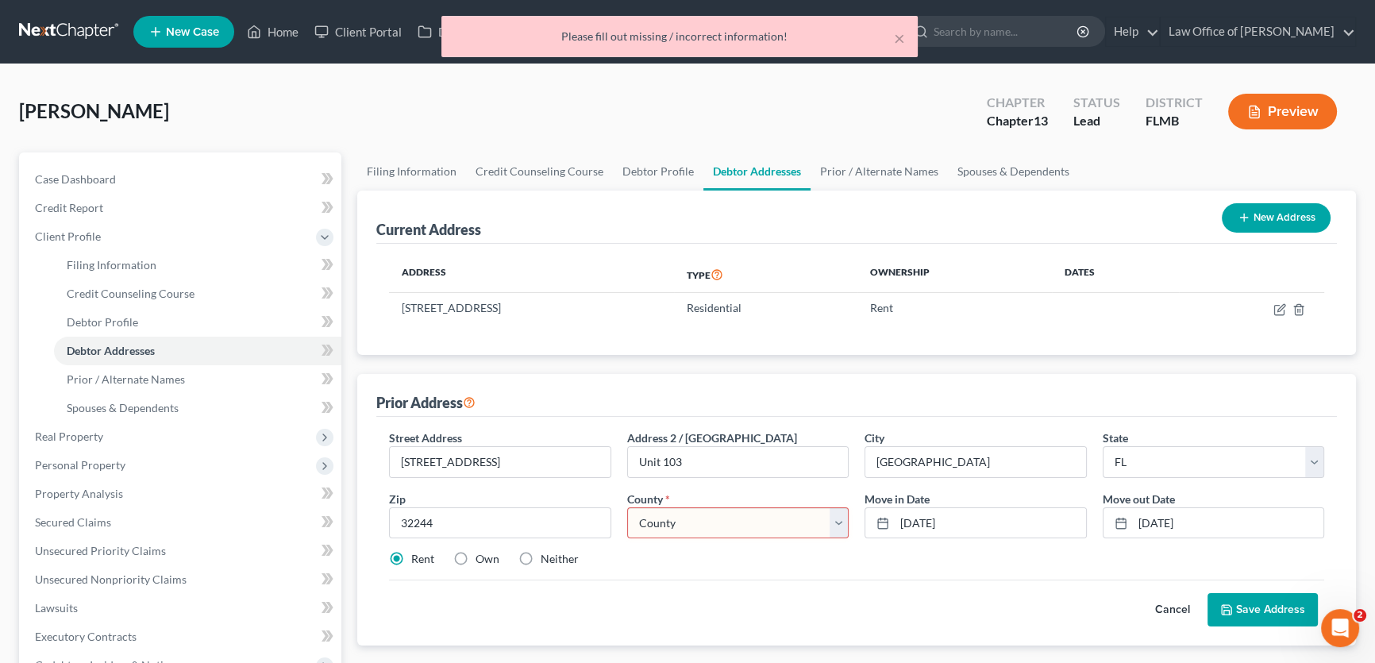
click at [708, 525] on select "County Alachua County Baker County Bay County Bradford County Brevard County Br…" at bounding box center [738, 523] width 222 height 32
select select "14"
click at [627, 507] on select "County Alachua County Baker County Bay County Bradford County Brevard County Br…" at bounding box center [738, 523] width 222 height 32
click at [1267, 611] on button "Save Address" at bounding box center [1262, 609] width 110 height 33
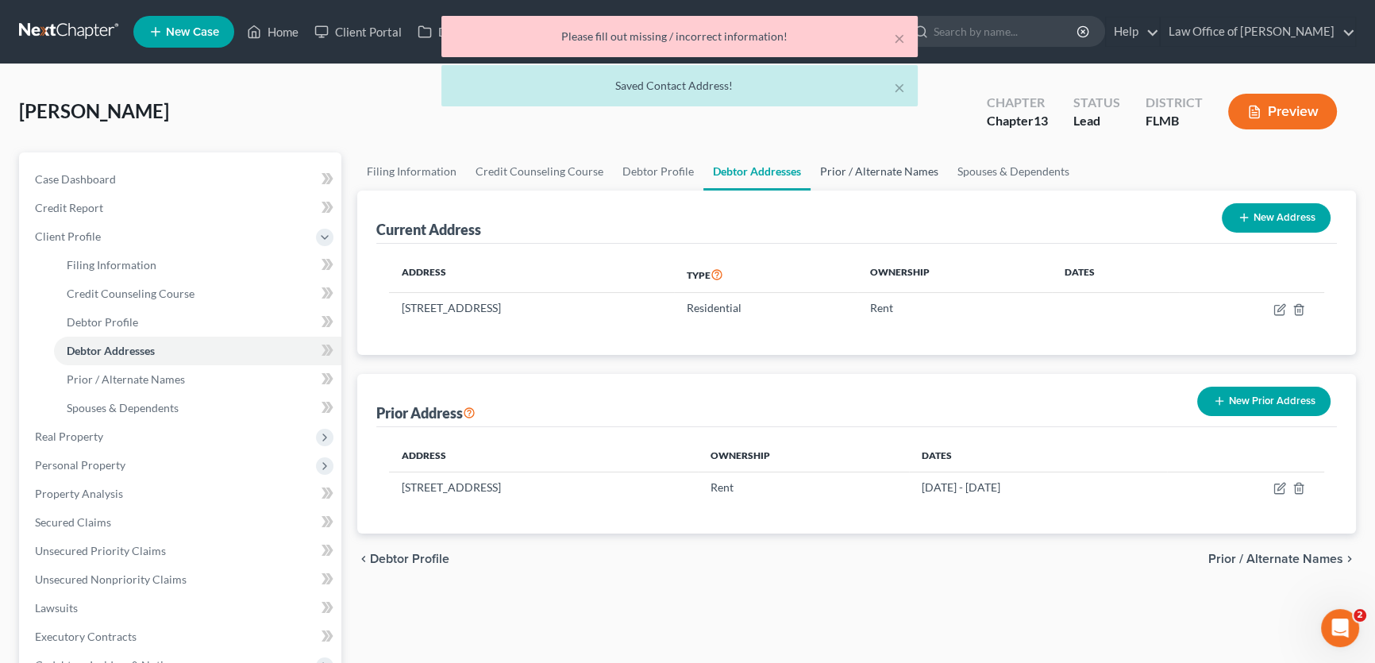
click at [854, 159] on link "Prior / Alternate Names" at bounding box center [878, 171] width 137 height 38
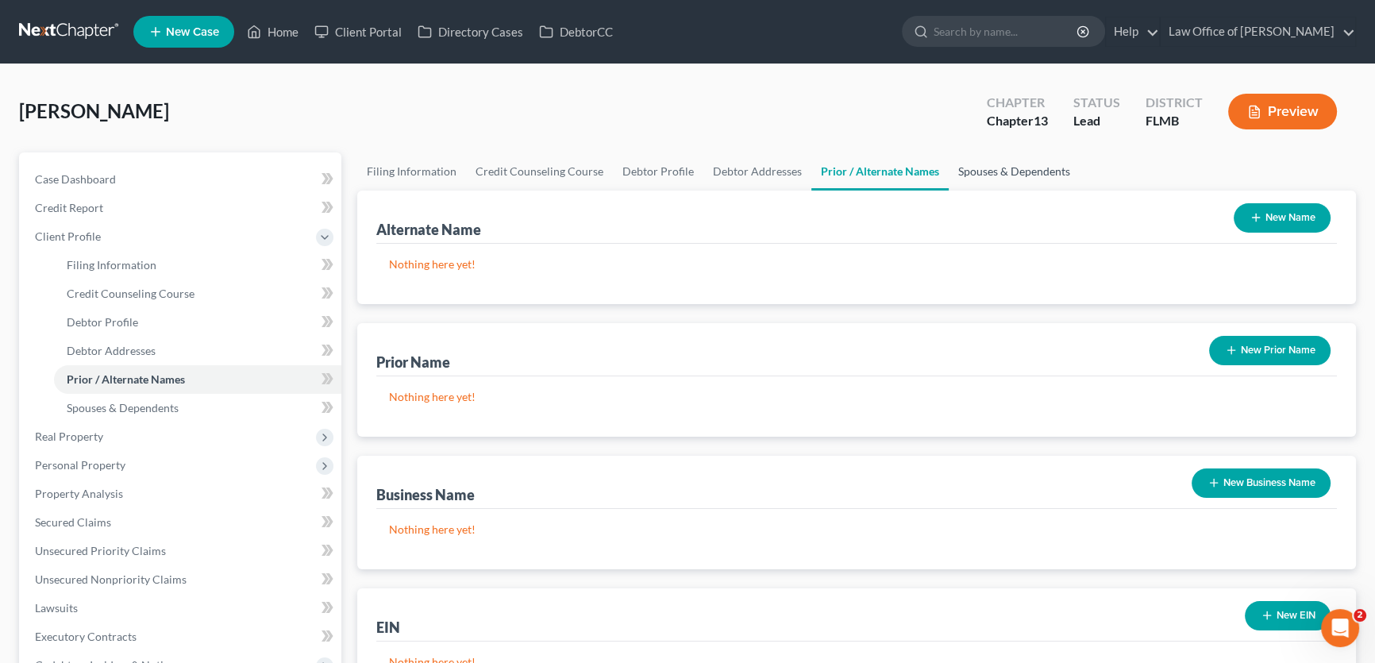
click at [1016, 176] on link "Spouses & Dependents" at bounding box center [1013, 171] width 131 height 38
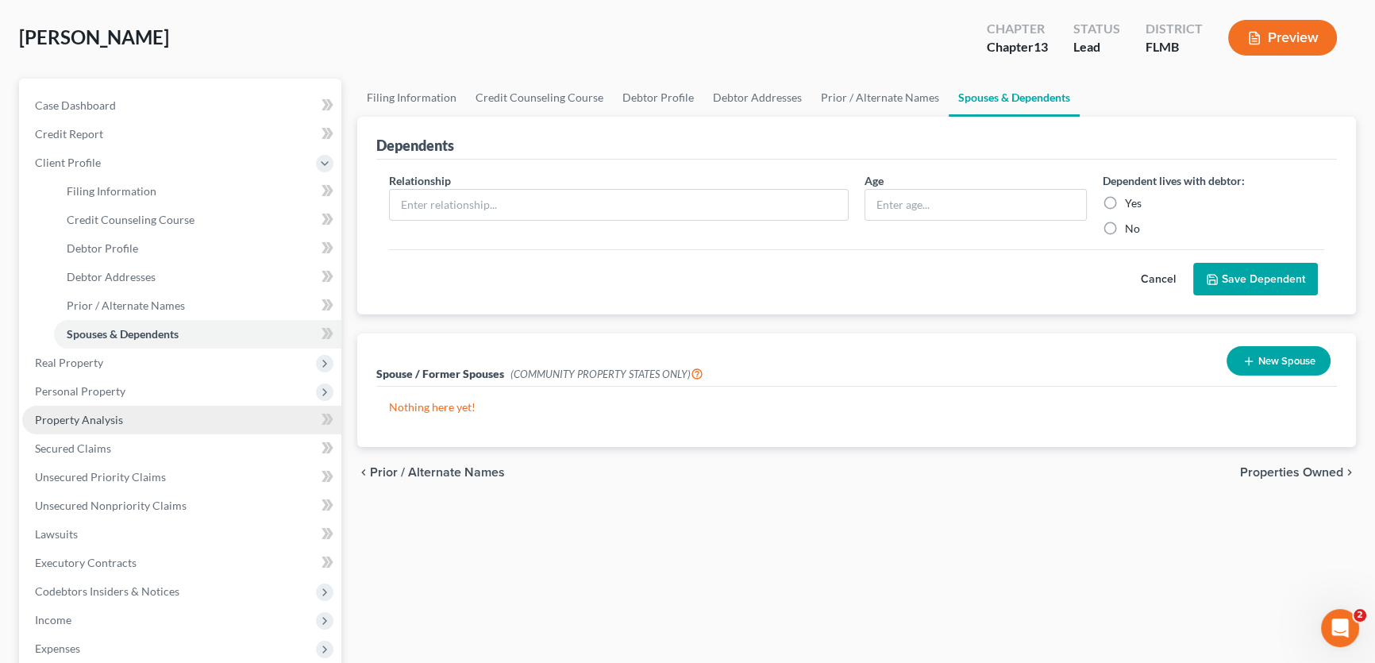
scroll to position [144, 0]
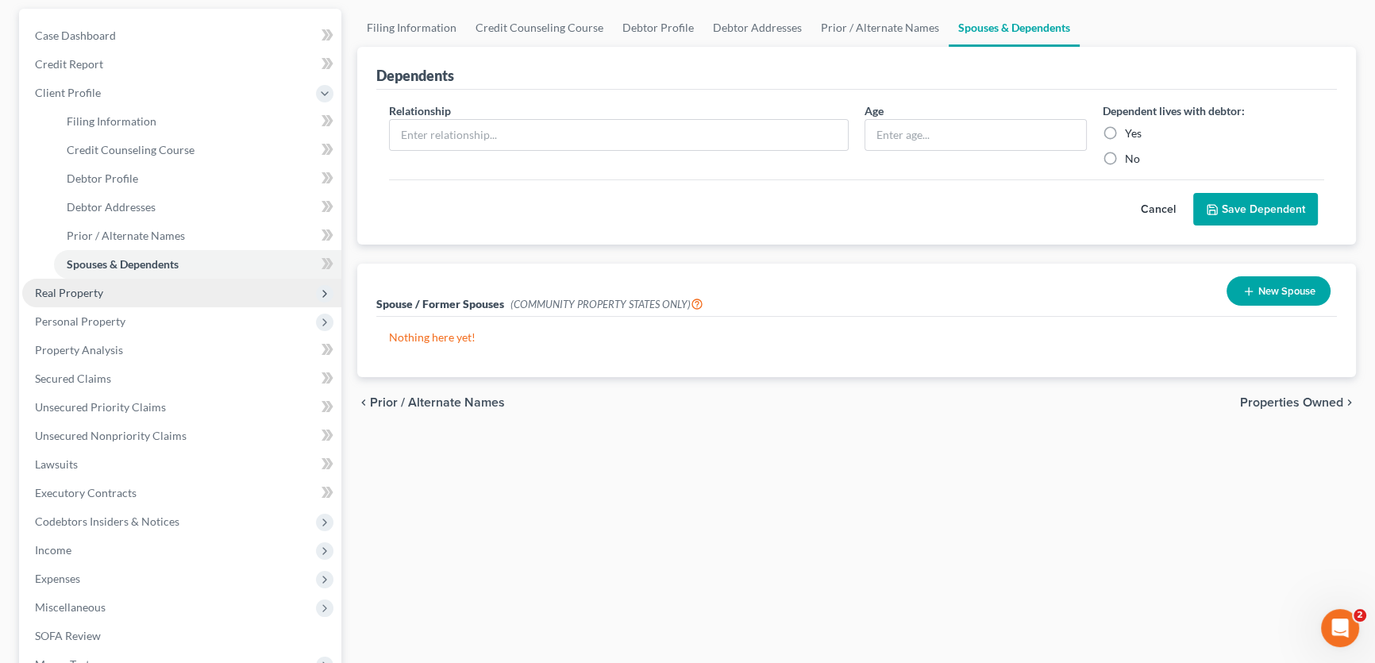
click at [94, 292] on span "Real Property" at bounding box center [69, 292] width 68 height 13
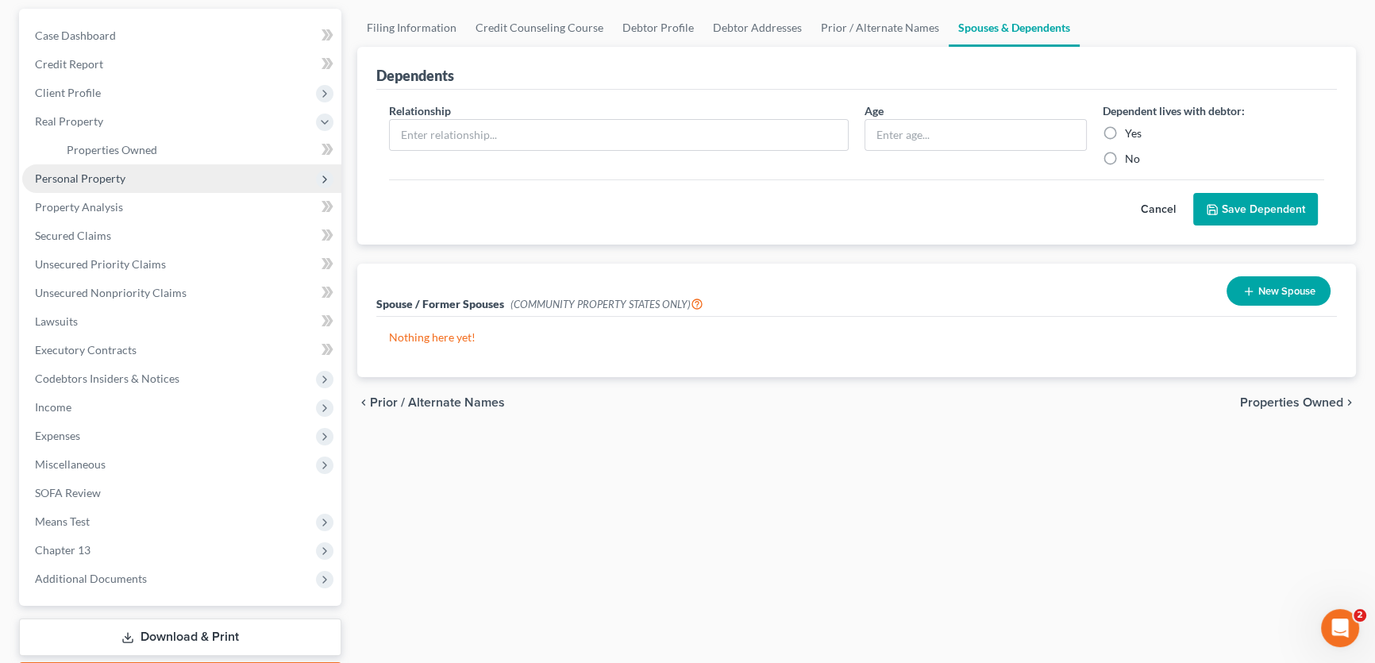
click at [98, 179] on span "Personal Property" at bounding box center [80, 177] width 90 height 13
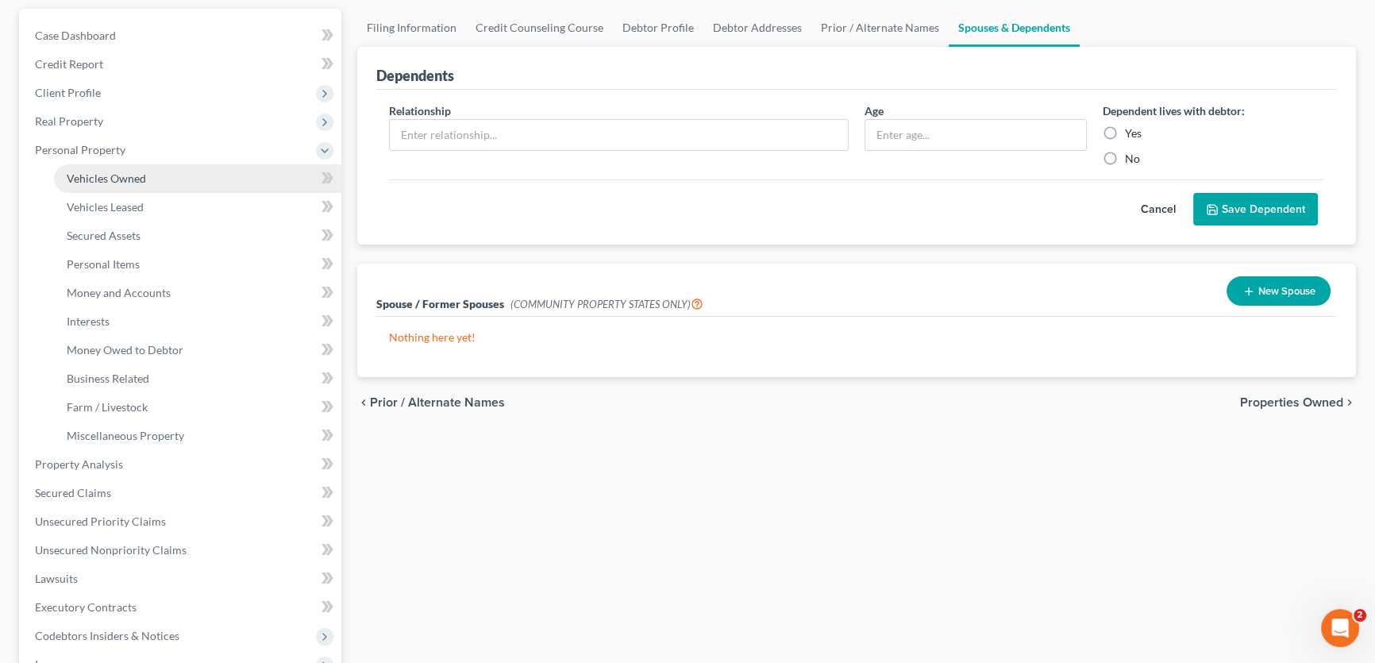
click at [122, 182] on link "Vehicles Owned" at bounding box center [197, 178] width 287 height 29
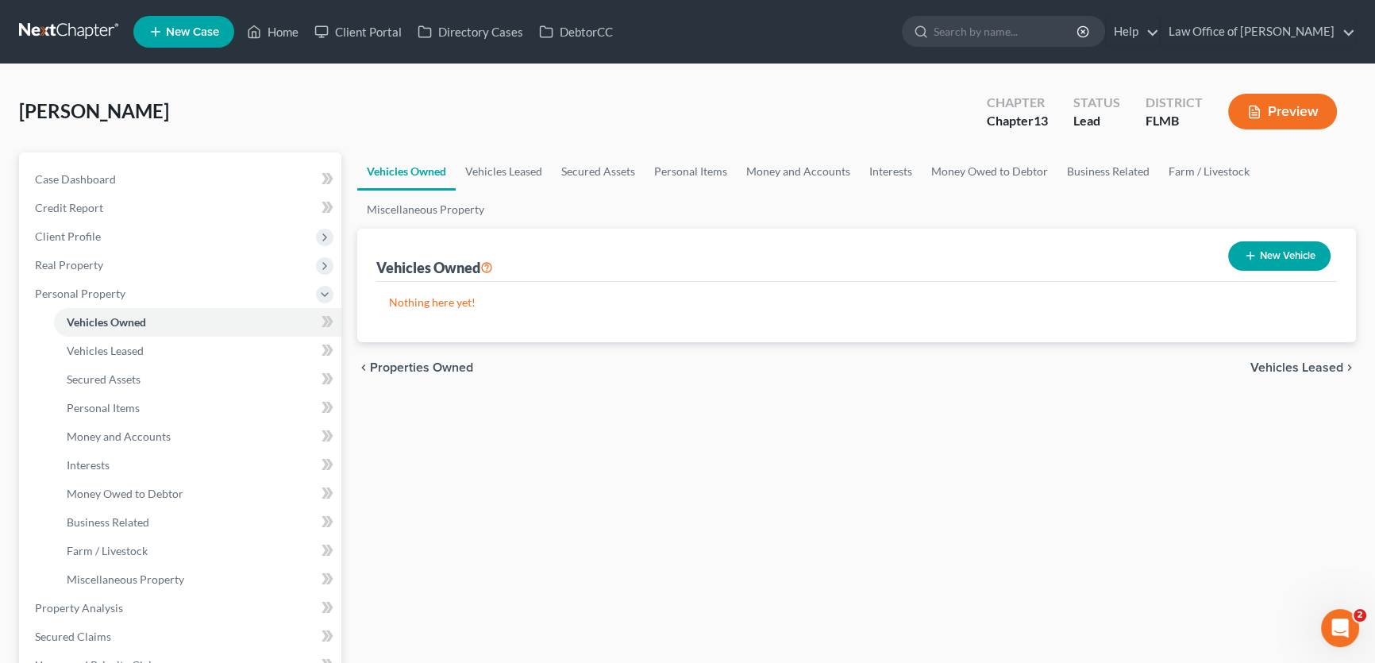
click at [1285, 255] on button "New Vehicle" at bounding box center [1279, 255] width 102 height 29
select select "0"
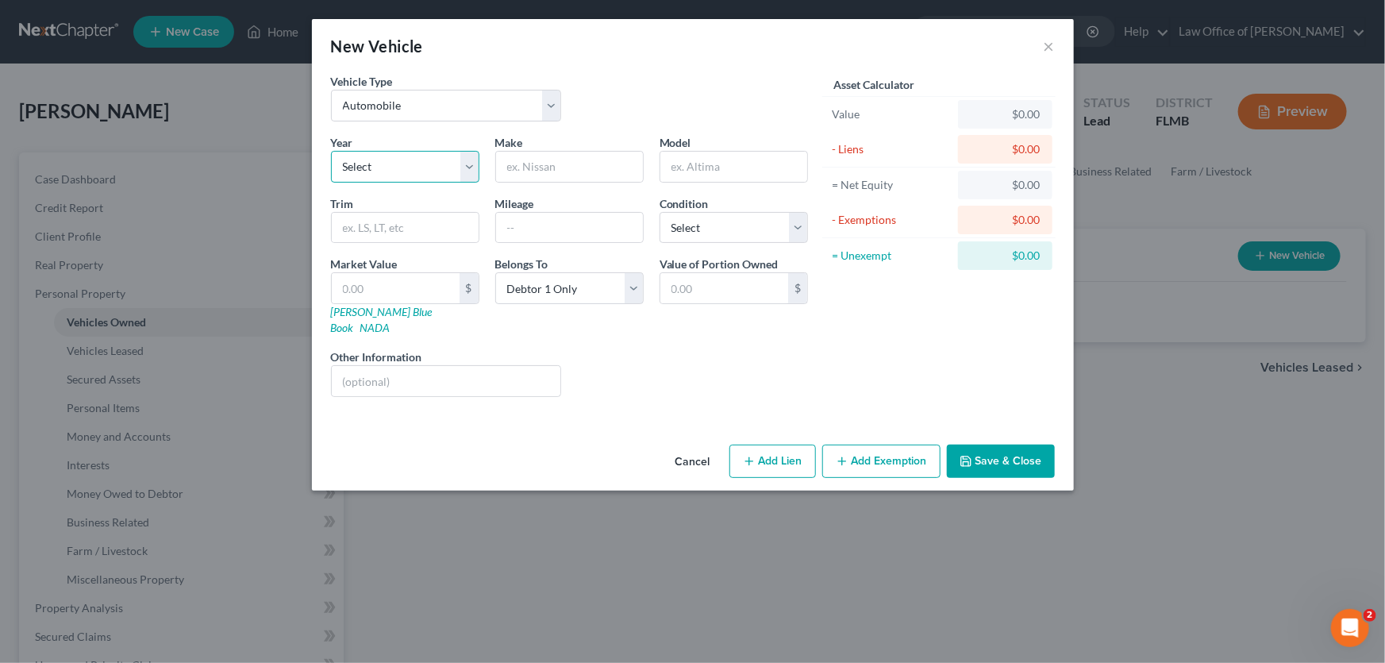
click at [415, 163] on select "Select 2026 2025 2024 2023 2022 2021 2020 2019 2018 2017 2016 2015 2014 2013 20…" at bounding box center [405, 167] width 148 height 32
select select "1"
click at [331, 151] on select "Select 2026 2025 2024 2023 2022 2021 2020 2019 2018 2017 2016 2015 2014 2013 20…" at bounding box center [405, 167] width 148 height 32
click at [584, 174] on input "text" at bounding box center [569, 167] width 147 height 30
type input "Chevy"
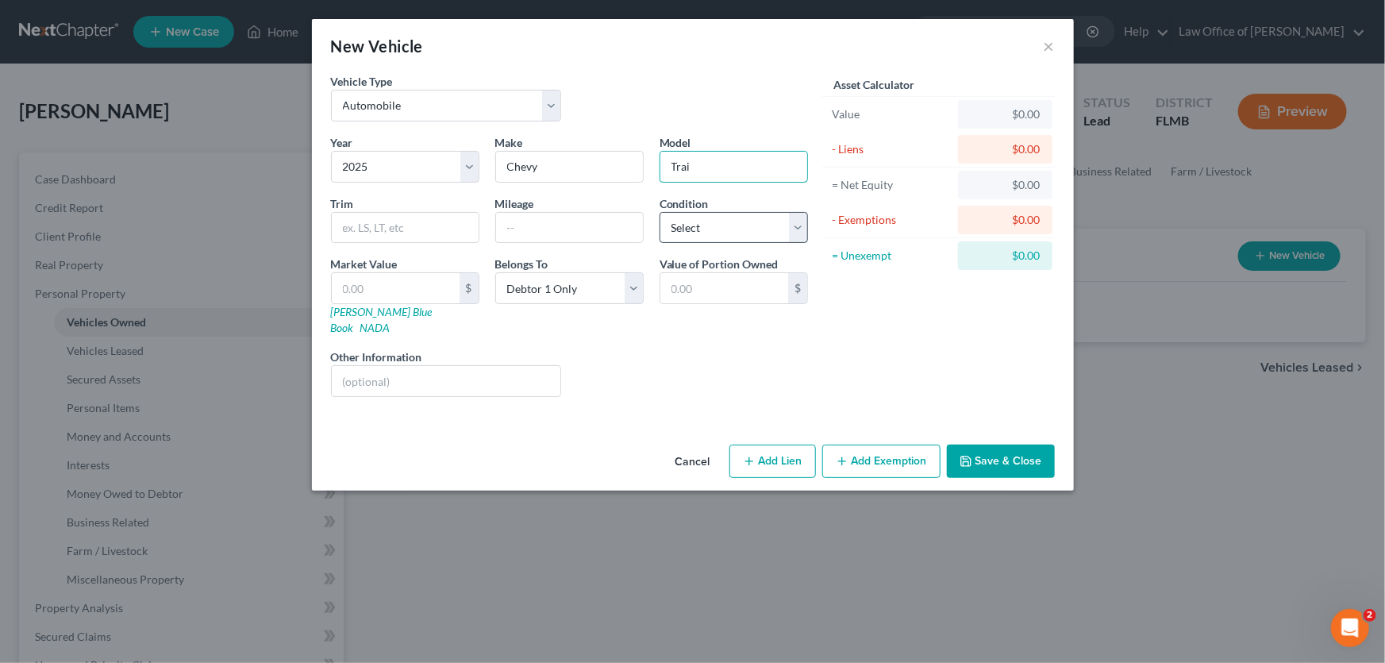
type input "Trailblazer"
click at [526, 225] on input "text" at bounding box center [569, 228] width 147 height 30
type input "4000"
click at [790, 393] on div "Vehicle Type Select Automobile Truck Trailer Watercraft Aircraft Motor Home Atv…" at bounding box center [693, 255] width 762 height 365
click at [761, 217] on select "Select Excellent Very Good Good Fair Poor" at bounding box center [733, 228] width 148 height 32
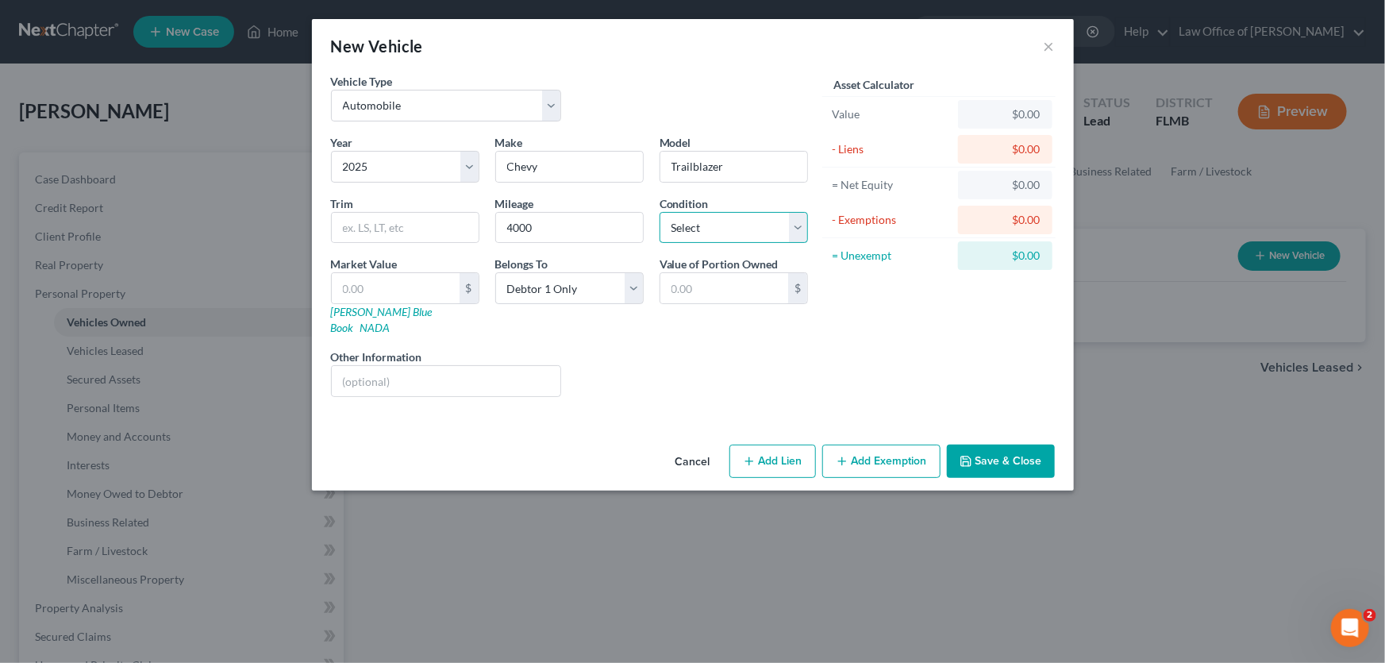
select select "2"
click at [659, 212] on select "Select Excellent Very Good Good Fair Poor" at bounding box center [733, 228] width 148 height 32
click at [416, 295] on input "text" at bounding box center [396, 288] width 128 height 30
click at [762, 348] on div "Liens Select" at bounding box center [692, 372] width 247 height 48
click at [393, 313] on link "Kelly Blue Book" at bounding box center [382, 319] width 102 height 29
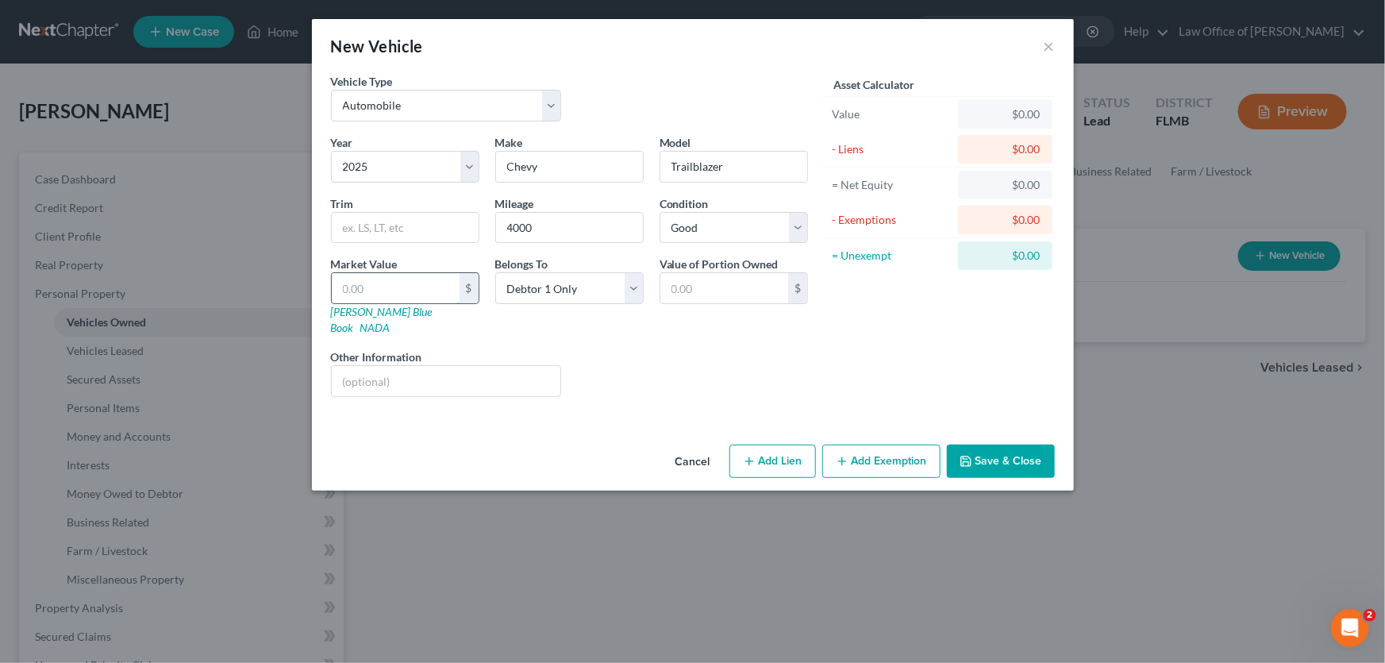
click at [388, 283] on input "text" at bounding box center [396, 288] width 128 height 30
type input "2"
type input "2.00"
type input "22"
type input "22.00"
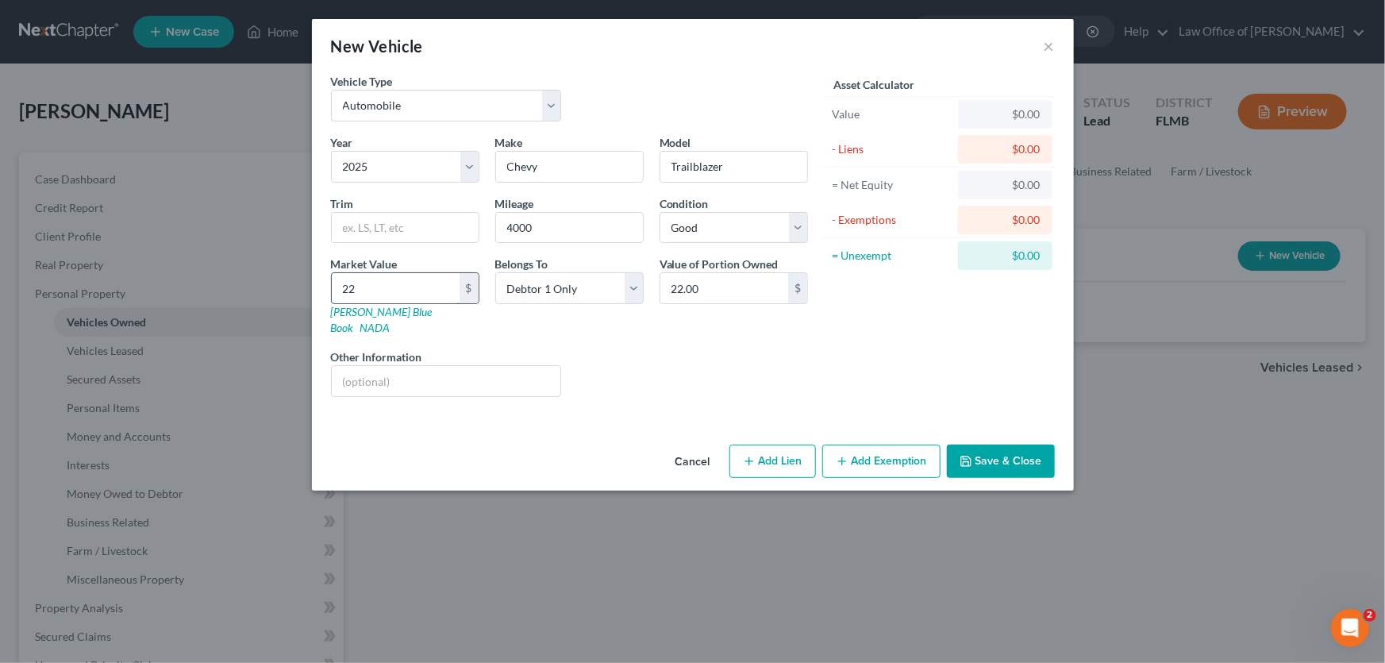
type input "220"
type input "220.00"
type input "2200"
type input "2,200.00"
type input "2,2000"
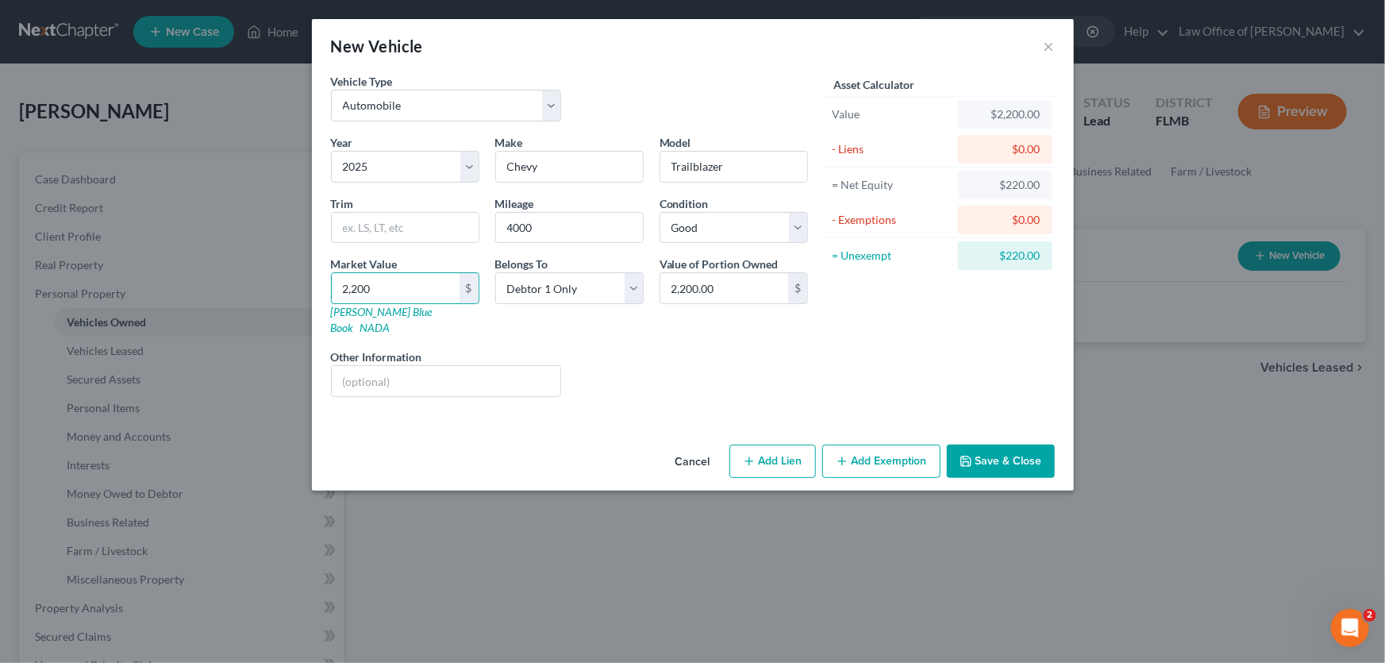
type input "22,000.00"
type input "22,000"
click at [737, 358] on div "Liens Select" at bounding box center [692, 372] width 247 height 48
click at [790, 445] on button "Add Lien" at bounding box center [772, 460] width 87 height 33
select select "0"
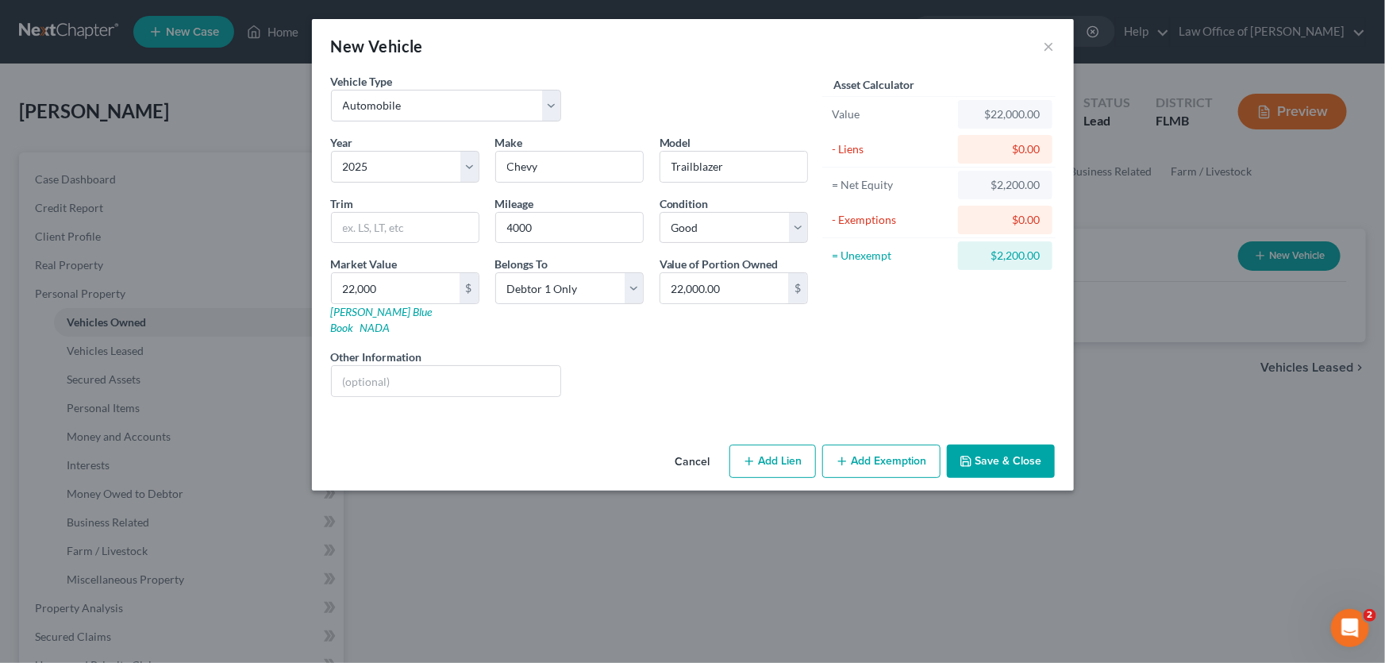
select select "0"
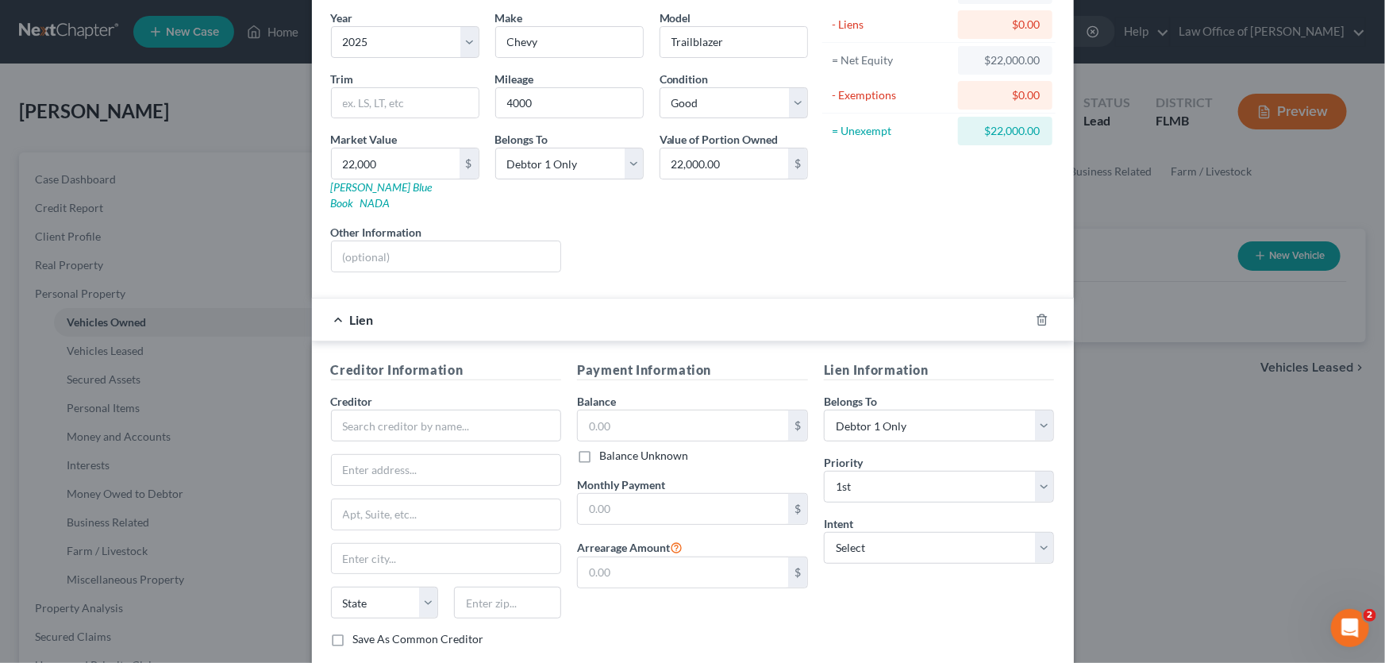
scroll to position [203, 0]
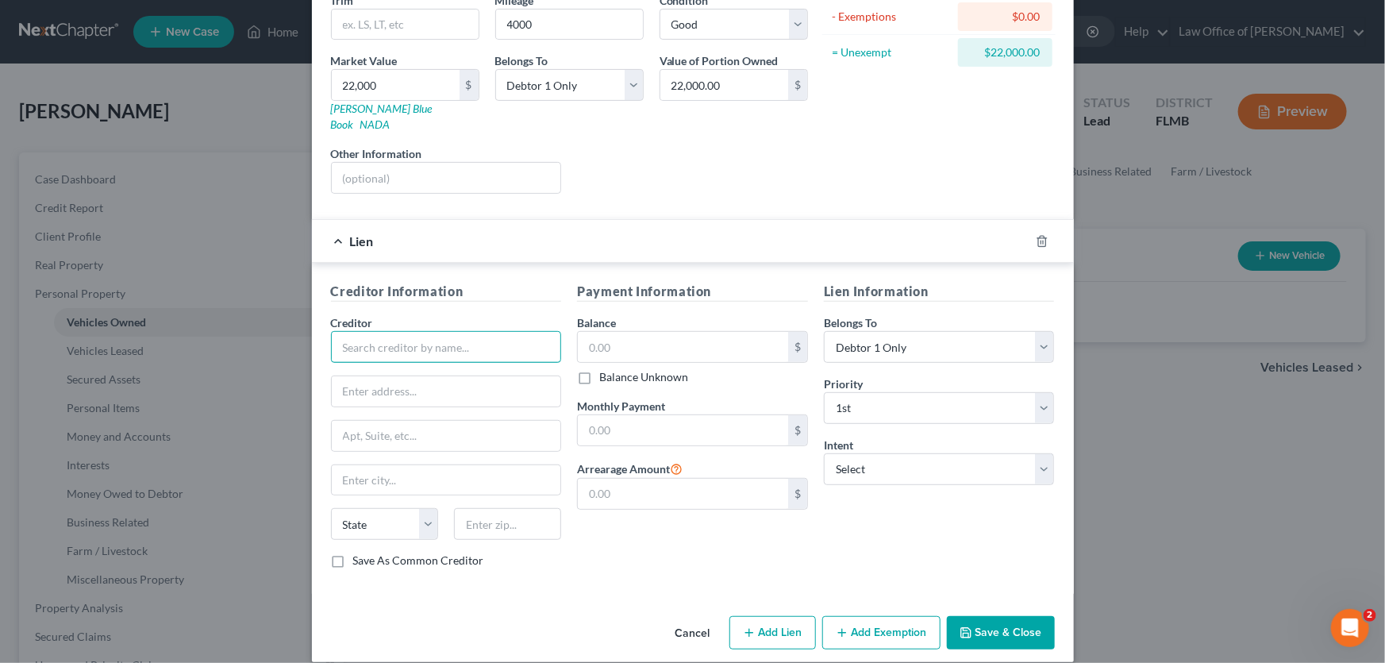
click at [427, 338] on input "text" at bounding box center [446, 347] width 231 height 32
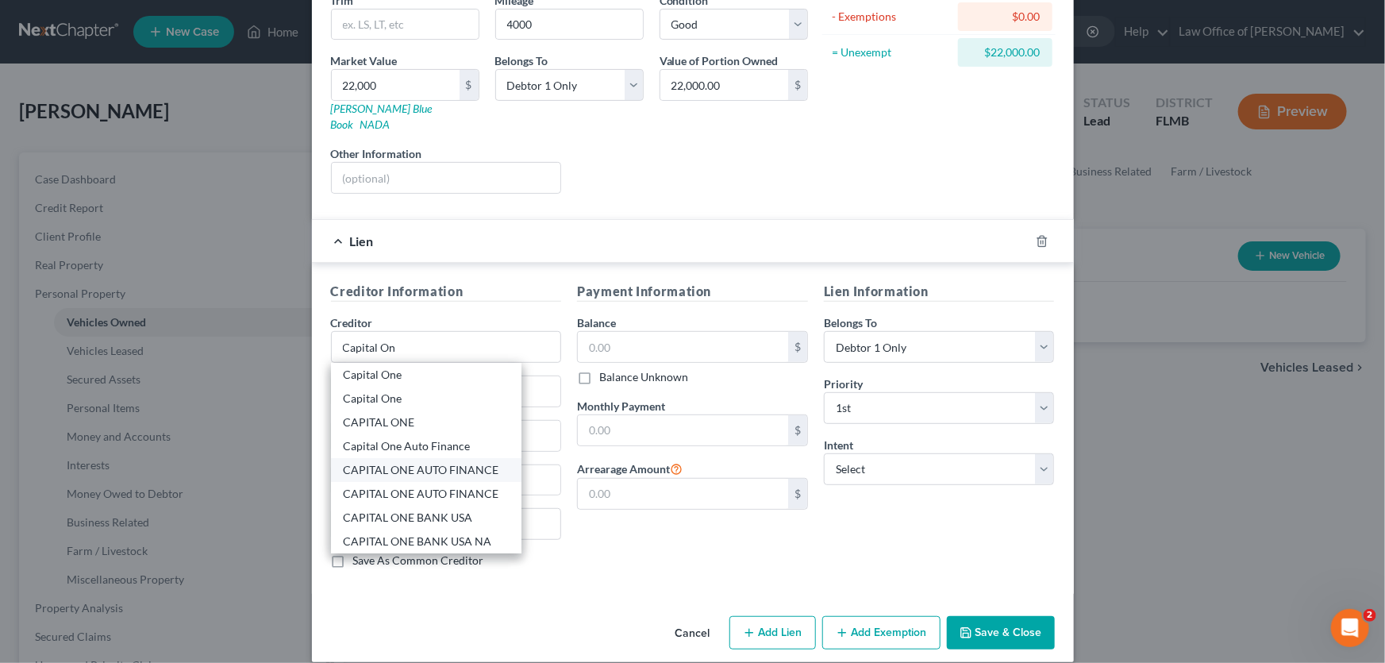
click at [425, 458] on div "CAPITAL ONE AUTO FINANCE" at bounding box center [426, 470] width 190 height 24
type input "CAPITAL ONE AUTO FINANCE"
type input "PO Box 259407"
type input "Plano"
select select "45"
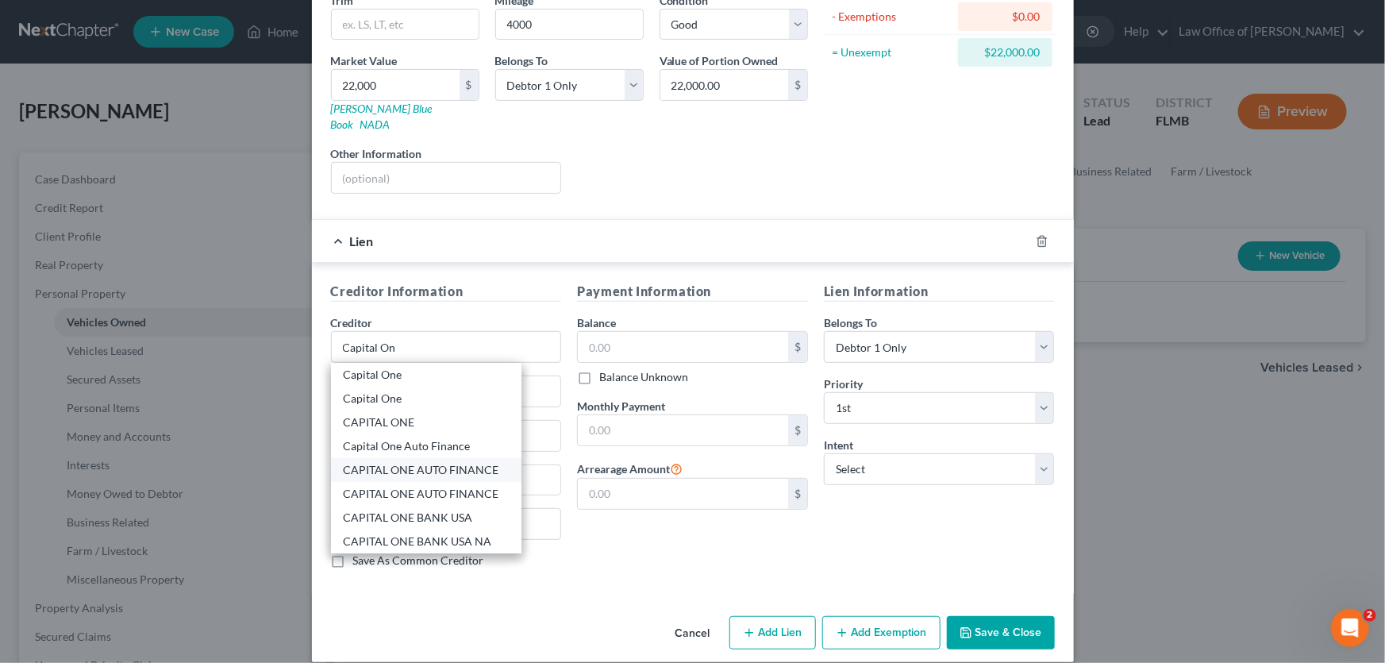
type input "75025"
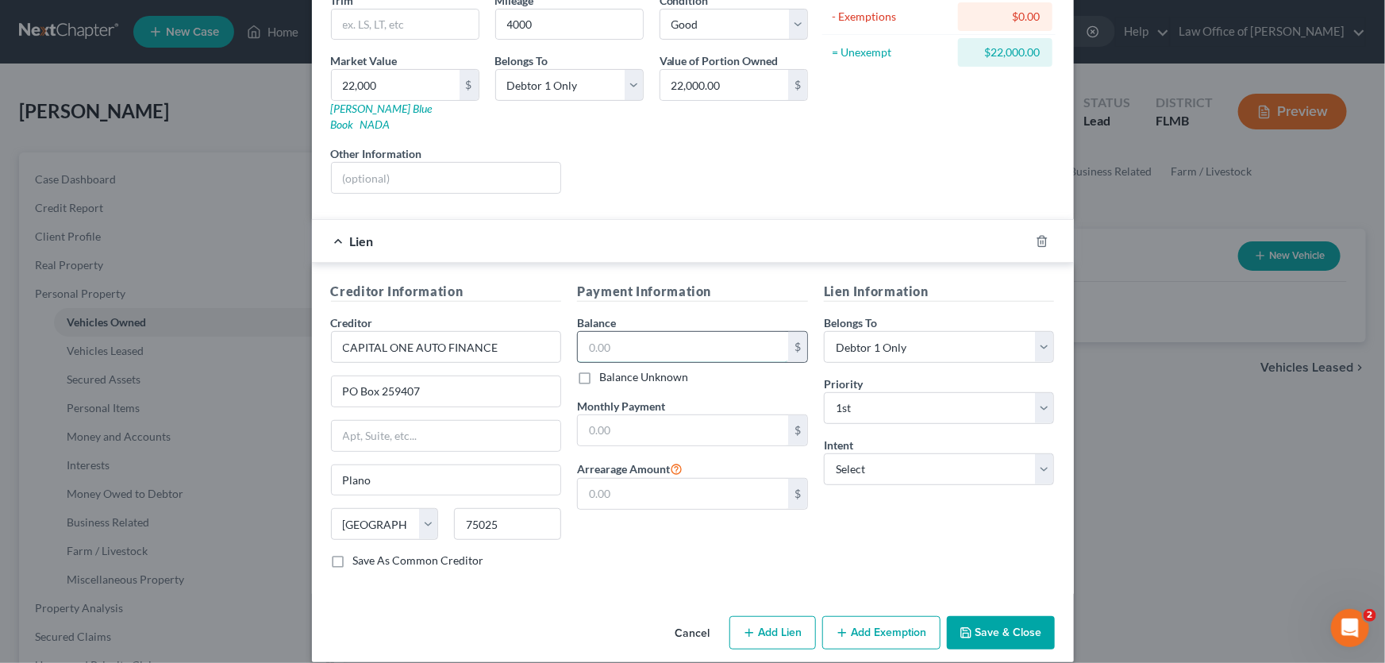
click at [683, 335] on input "text" at bounding box center [683, 347] width 210 height 30
click at [866, 524] on div "Lien Information Belongs To * Select Debtor 1 Only Debtor 2 Only Debtor 1 And D…" at bounding box center [939, 431] width 247 height 299
click at [708, 415] on input "text" at bounding box center [683, 430] width 210 height 30
type input "766"
click at [697, 558] on div "Payment Information Balance $ Balance Unknown Balance Undetermined $ Balance Un…" at bounding box center [692, 431] width 247 height 299
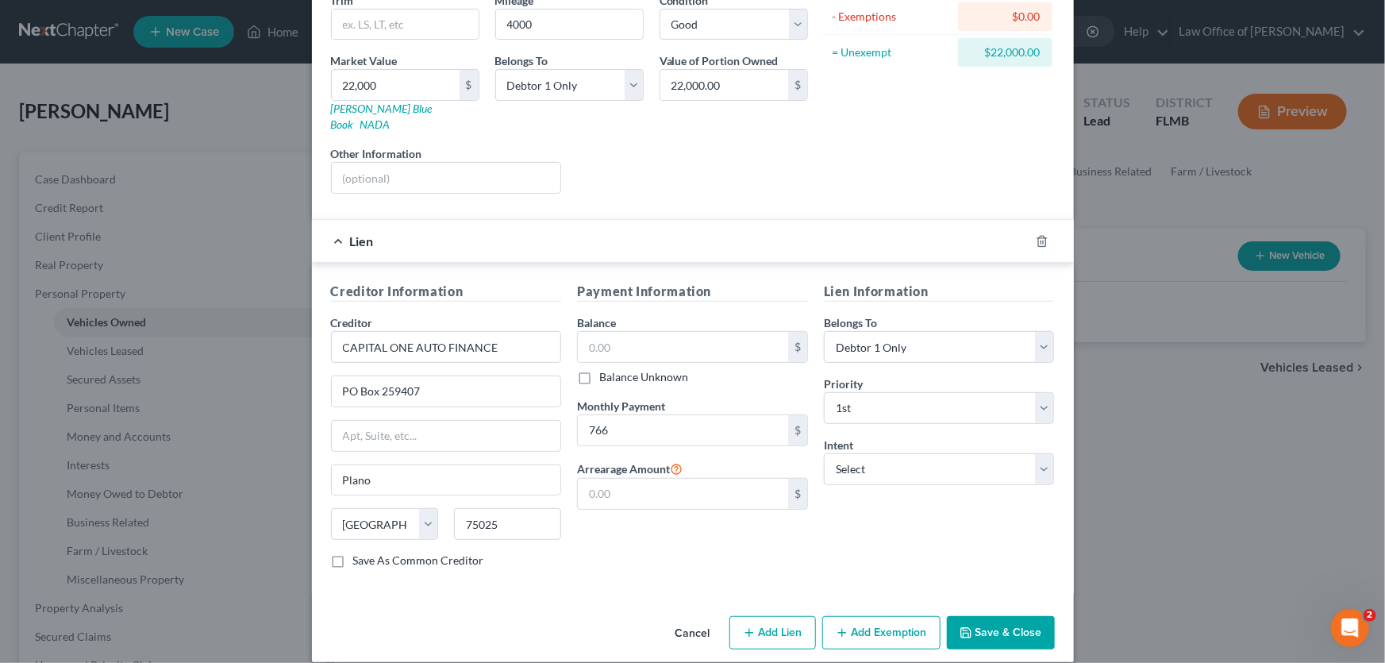
click at [989, 616] on button "Save & Close" at bounding box center [1001, 632] width 108 height 33
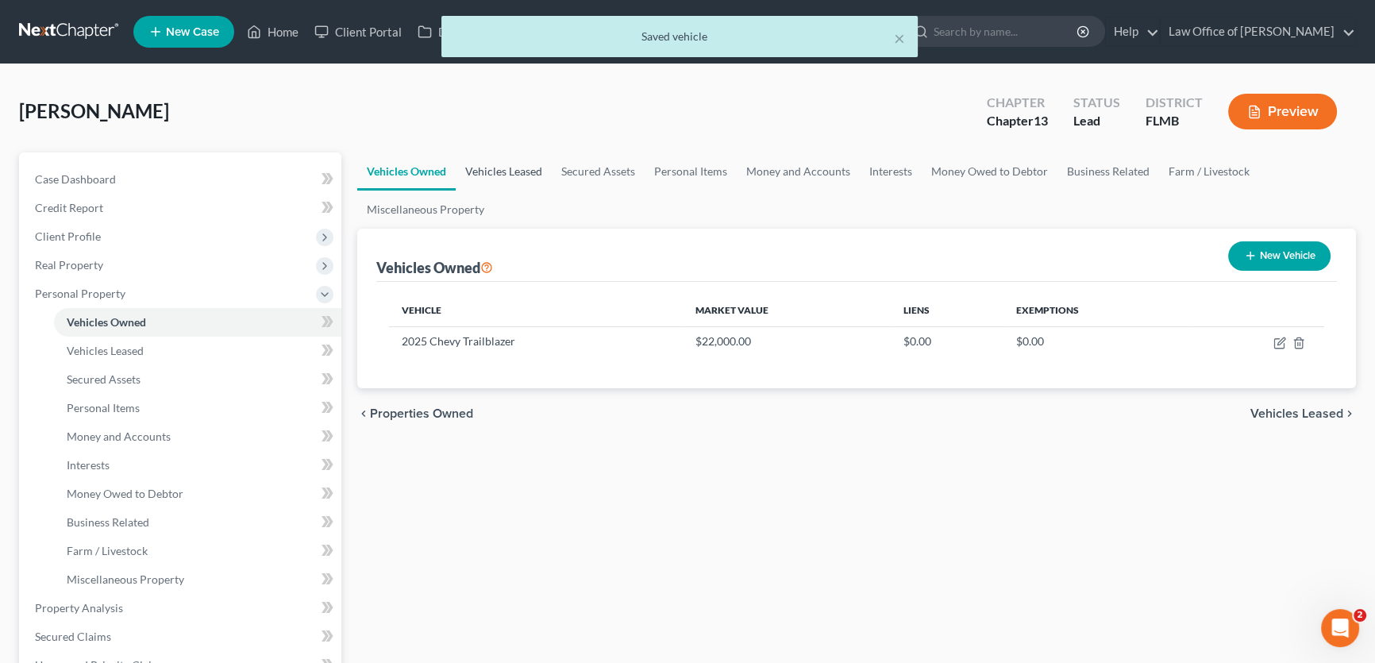
click at [504, 167] on link "Vehicles Leased" at bounding box center [504, 171] width 96 height 38
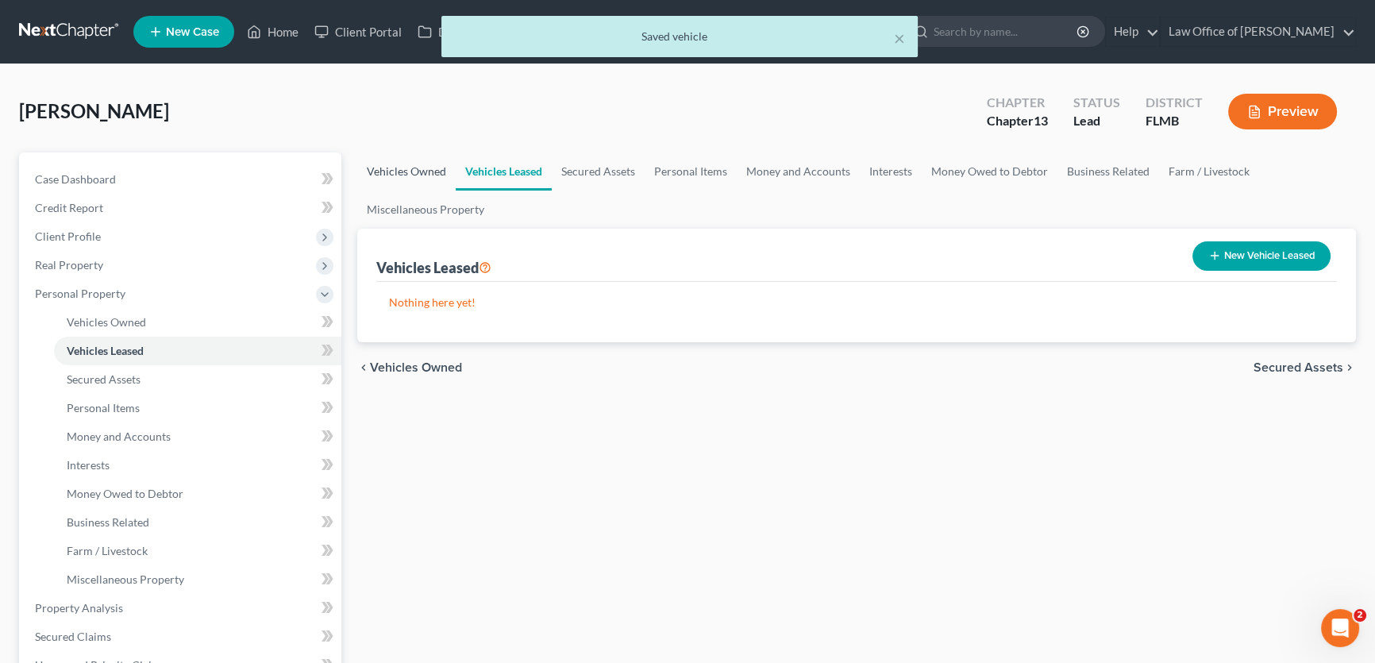
click at [411, 179] on link "Vehicles Owned" at bounding box center [406, 171] width 98 height 38
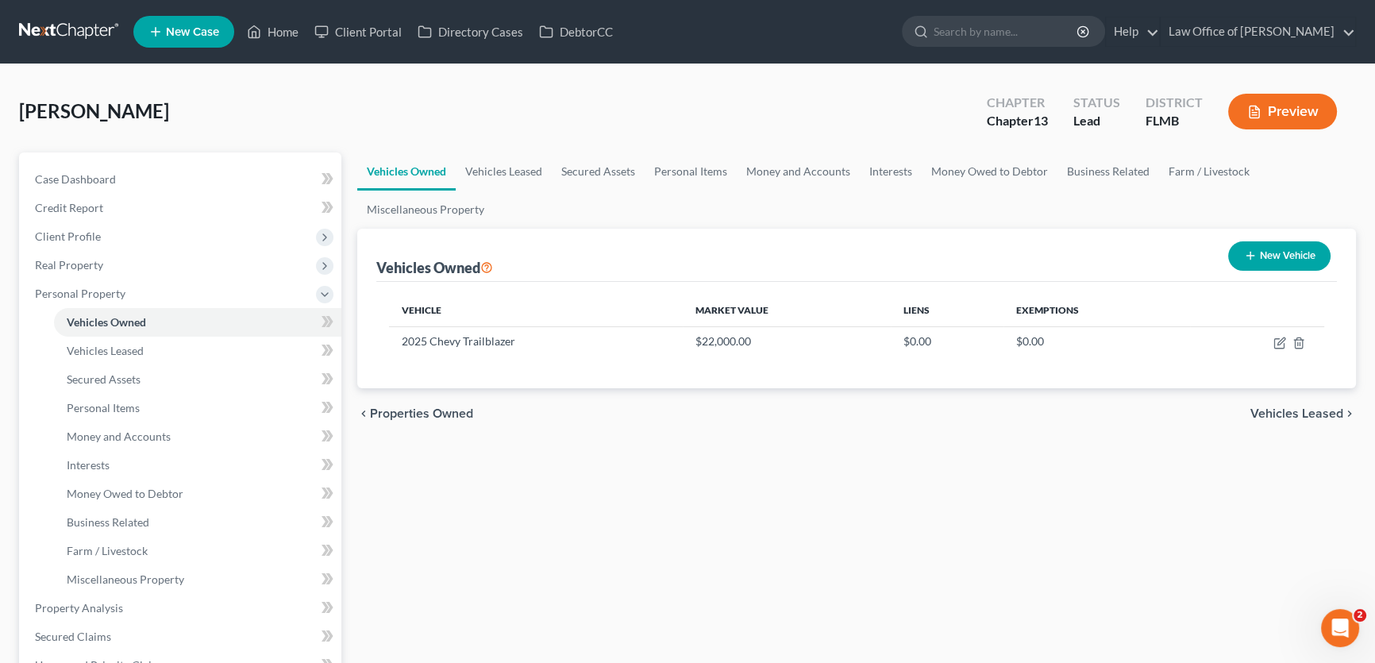
click at [1257, 254] on button "New Vehicle" at bounding box center [1279, 255] width 102 height 29
select select "0"
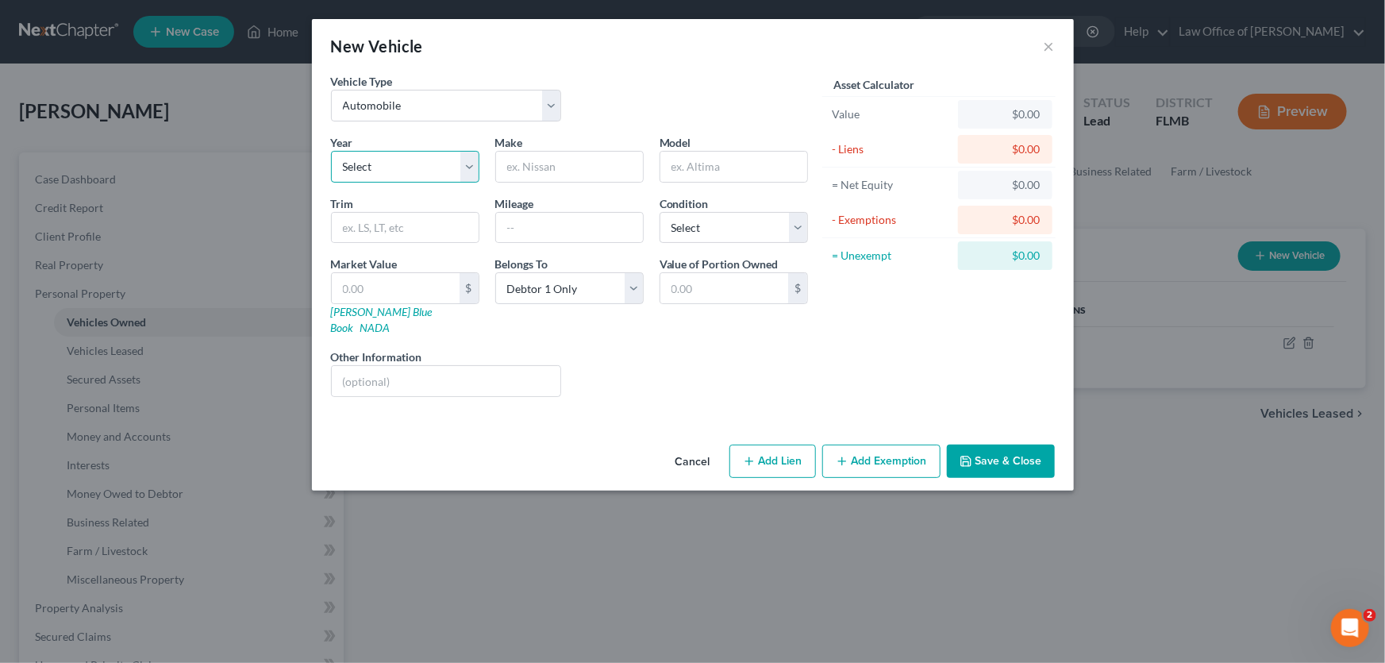
click at [475, 174] on select "Select 2026 2025 2024 2023 2022 2021 2020 2019 2018 2017 2016 2015 2014 2013 20…" at bounding box center [405, 167] width 148 height 32
select select "9"
click at [331, 151] on select "Select 2026 2025 2024 2023 2022 2021 2020 2019 2018 2017 2016 2015 2014 2013 20…" at bounding box center [405, 167] width 148 height 32
click at [564, 171] on input "text" at bounding box center [569, 167] width 147 height 30
type input "Chevy"
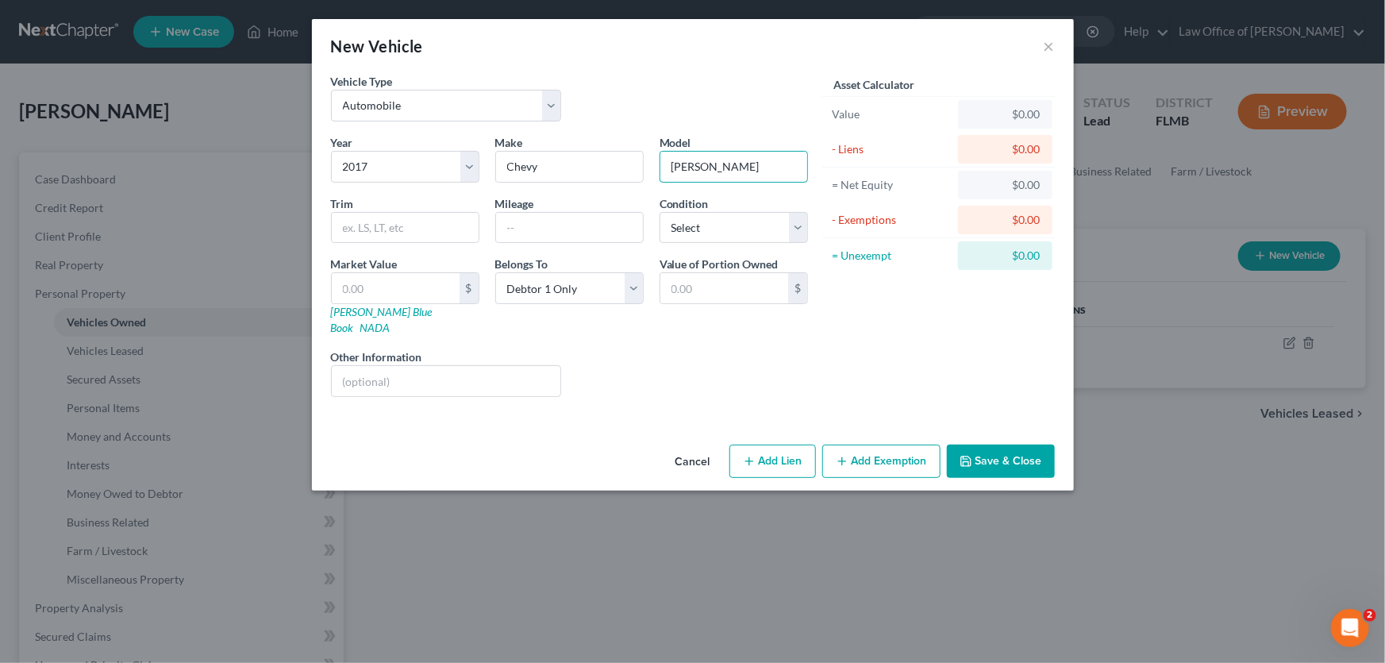
type input "Cruz"
click at [595, 379] on div "Liens Select" at bounding box center [692, 372] width 247 height 48
click at [597, 215] on input "text" at bounding box center [569, 228] width 147 height 30
type input "125000"
click at [606, 406] on div "Vehicle Type Select Automobile Truck Trailer Watercraft Aircraft Motor Home Atv…" at bounding box center [693, 255] width 762 height 365
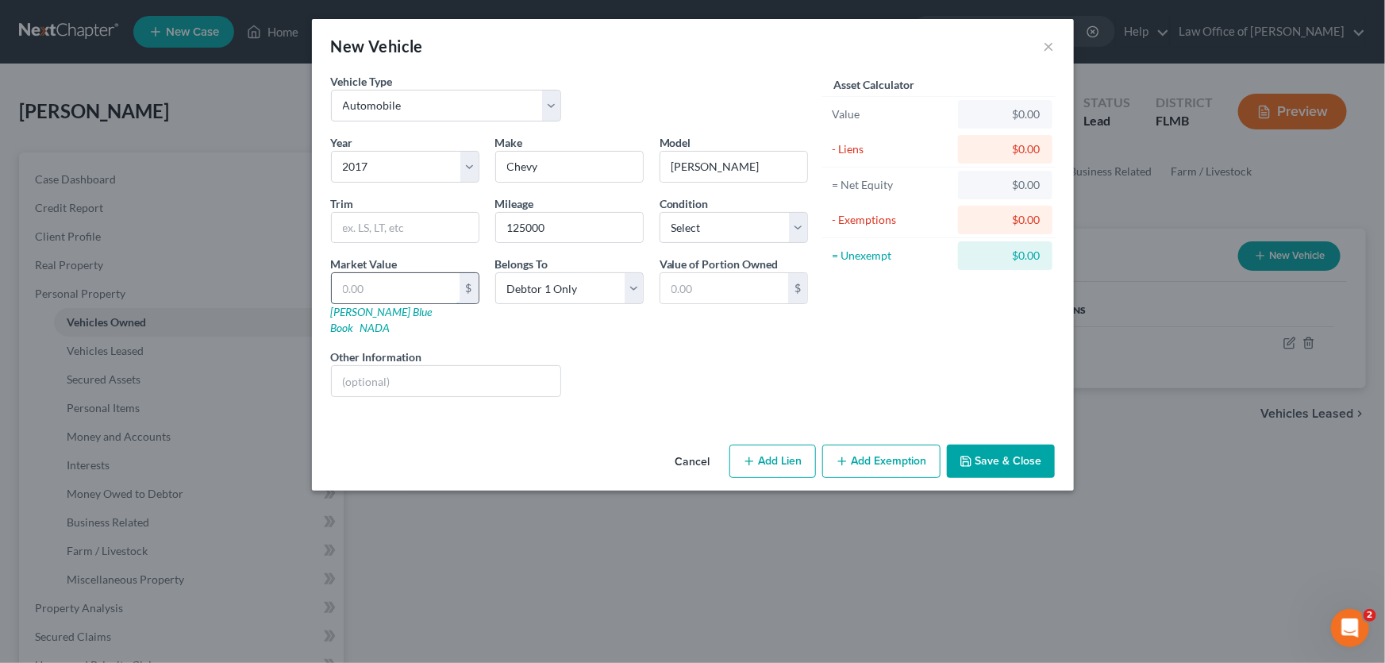
click at [375, 274] on input "text" at bounding box center [396, 288] width 128 height 30
click at [660, 404] on div "Vehicle Type Select Automobile Truck Trailer Watercraft Aircraft Motor Home Atv…" at bounding box center [693, 255] width 762 height 365
click at [777, 444] on button "Add Lien" at bounding box center [772, 460] width 87 height 33
select select "0"
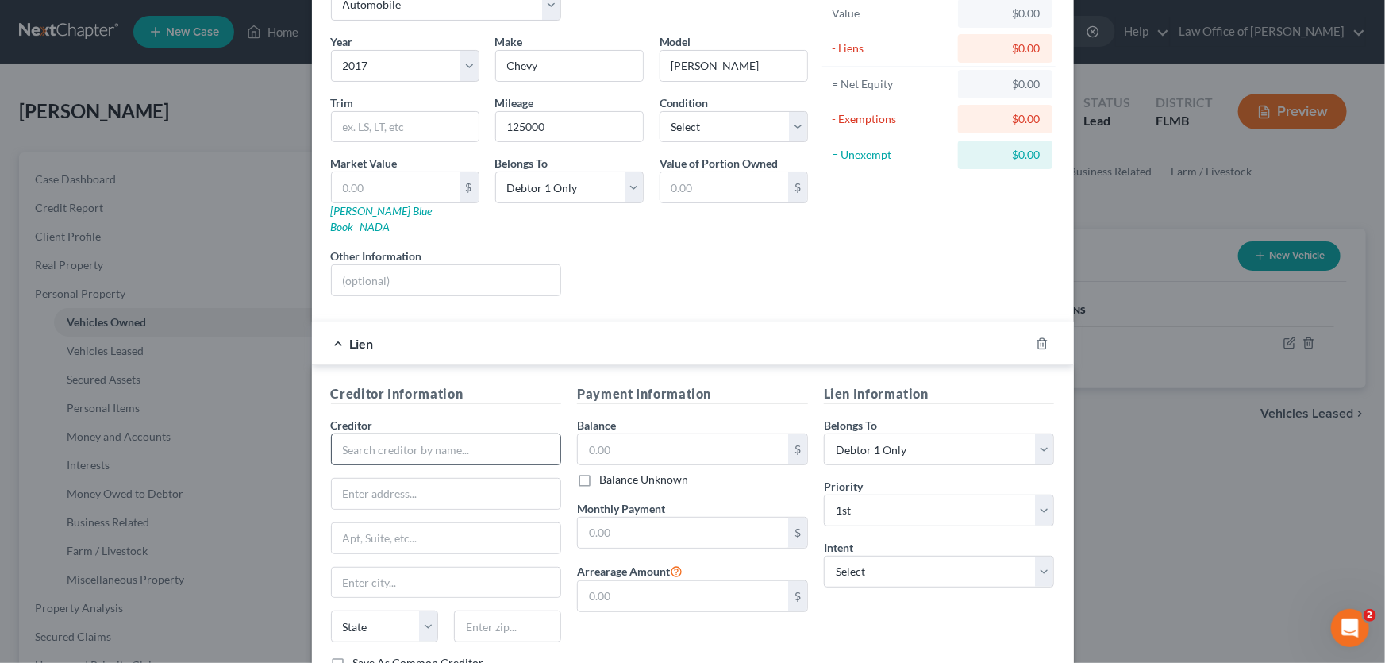
scroll to position [203, 0]
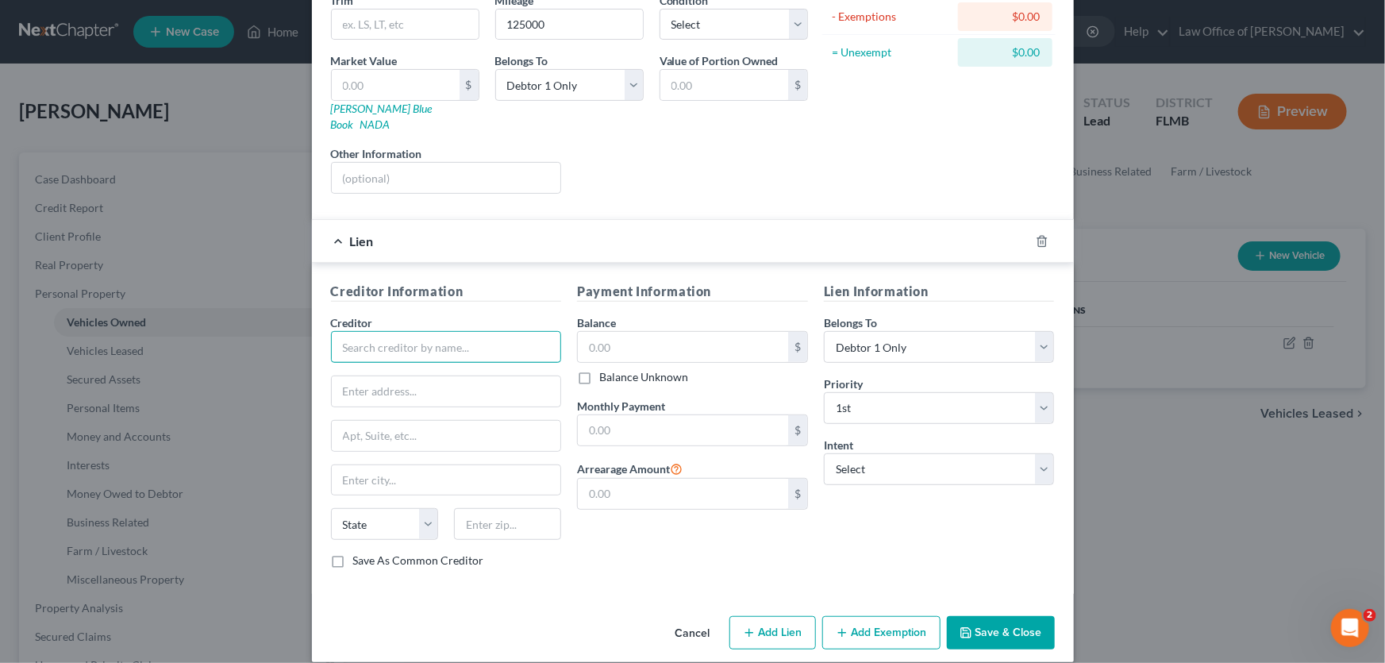
click at [386, 336] on input "text" at bounding box center [446, 347] width 231 height 32
type input "Crescent Bank/Crescent Auto Finance"
click at [569, 531] on div "Payment Information Balance $ Balance Unknown Balance Undetermined $ Balance Un…" at bounding box center [692, 431] width 247 height 299
click at [615, 417] on input "text" at bounding box center [683, 430] width 210 height 30
type input "437"
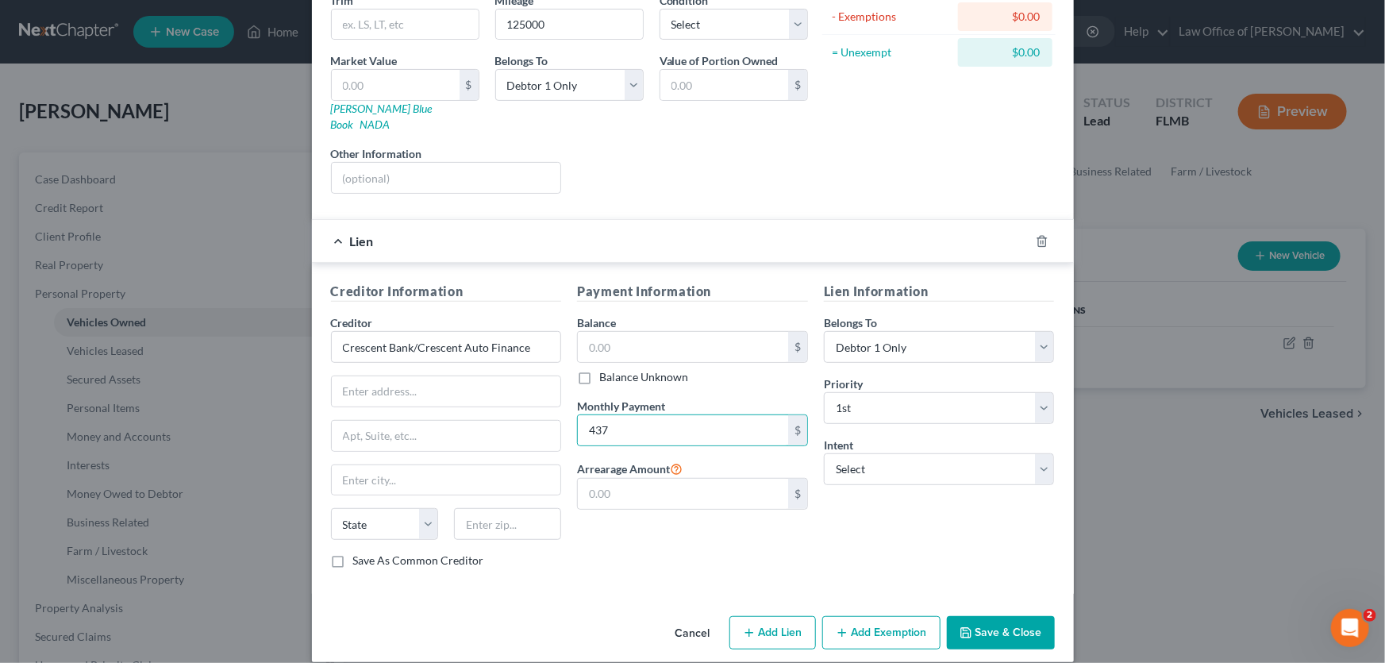
click at [833, 527] on div "Lien Information Belongs To * Select Debtor 1 Only Debtor 2 Only Debtor 1 And D…" at bounding box center [939, 431] width 247 height 299
click at [937, 453] on select "Select Surrender Redeem Reaffirm Avoid Other" at bounding box center [939, 469] width 231 height 32
click at [994, 616] on button "Save & Close" at bounding box center [1001, 632] width 108 height 33
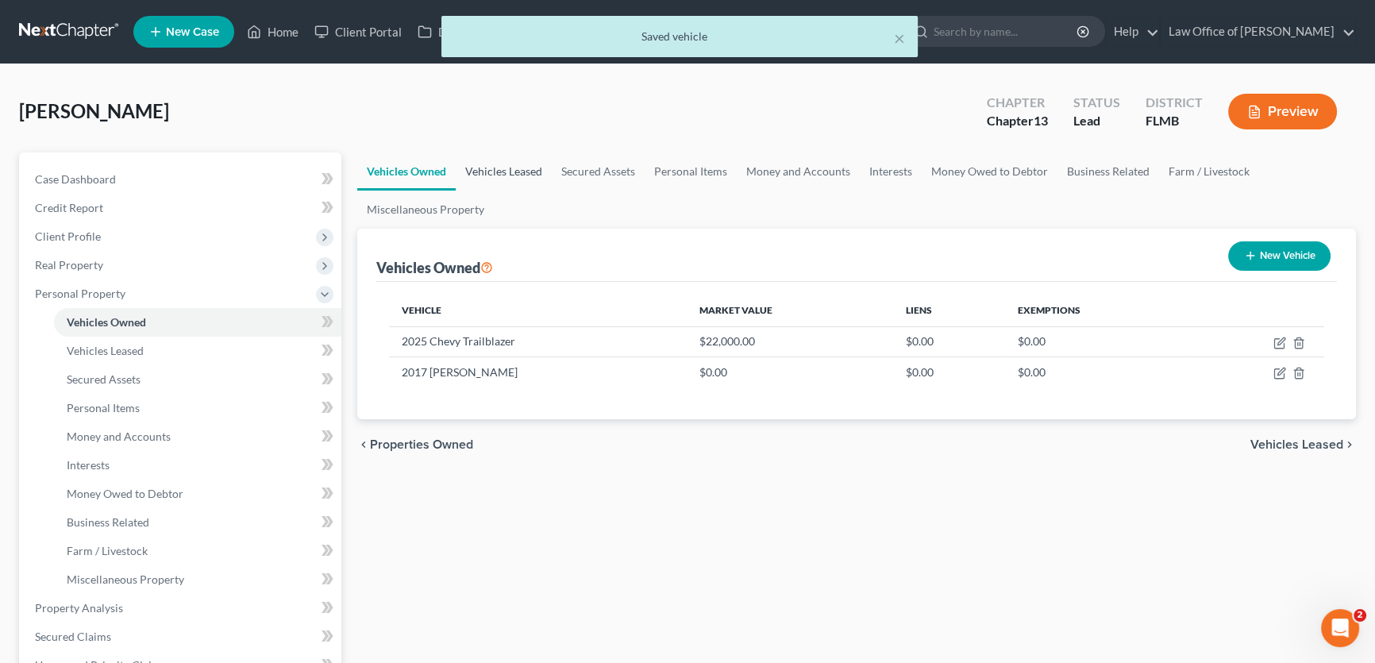
click at [488, 167] on link "Vehicles Leased" at bounding box center [504, 171] width 96 height 38
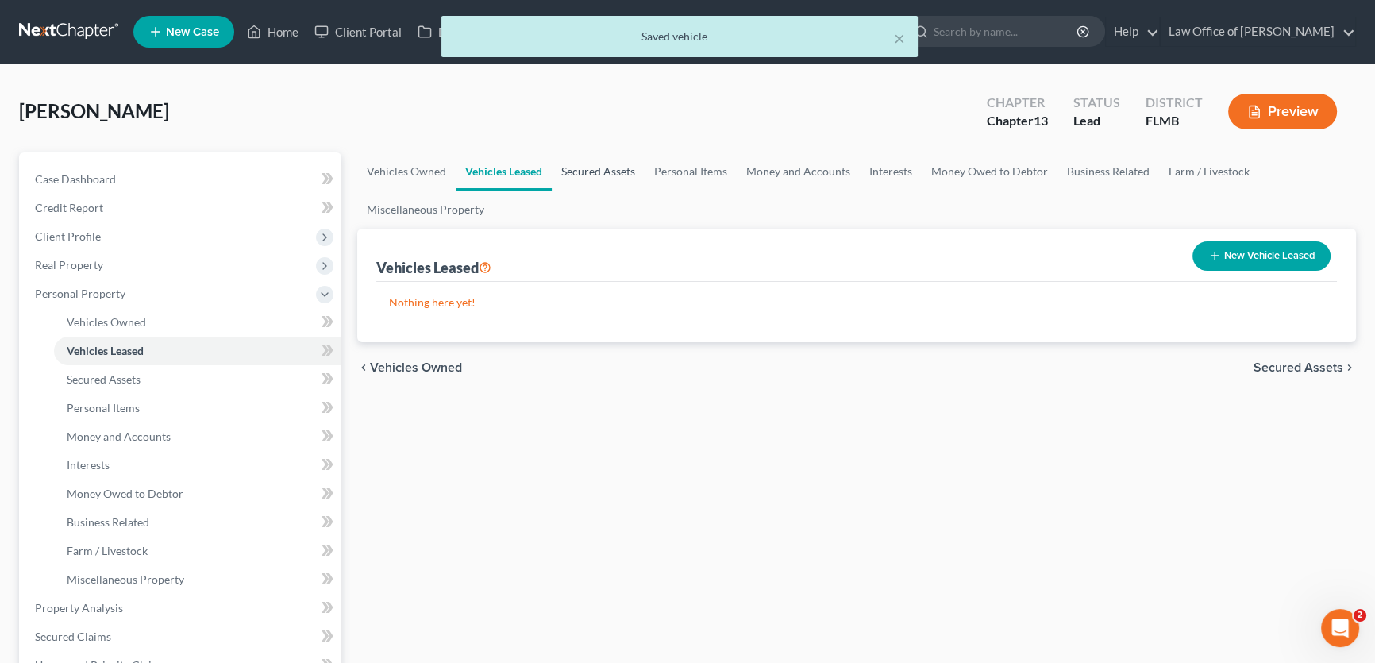
click at [580, 172] on link "Secured Assets" at bounding box center [598, 171] width 93 height 38
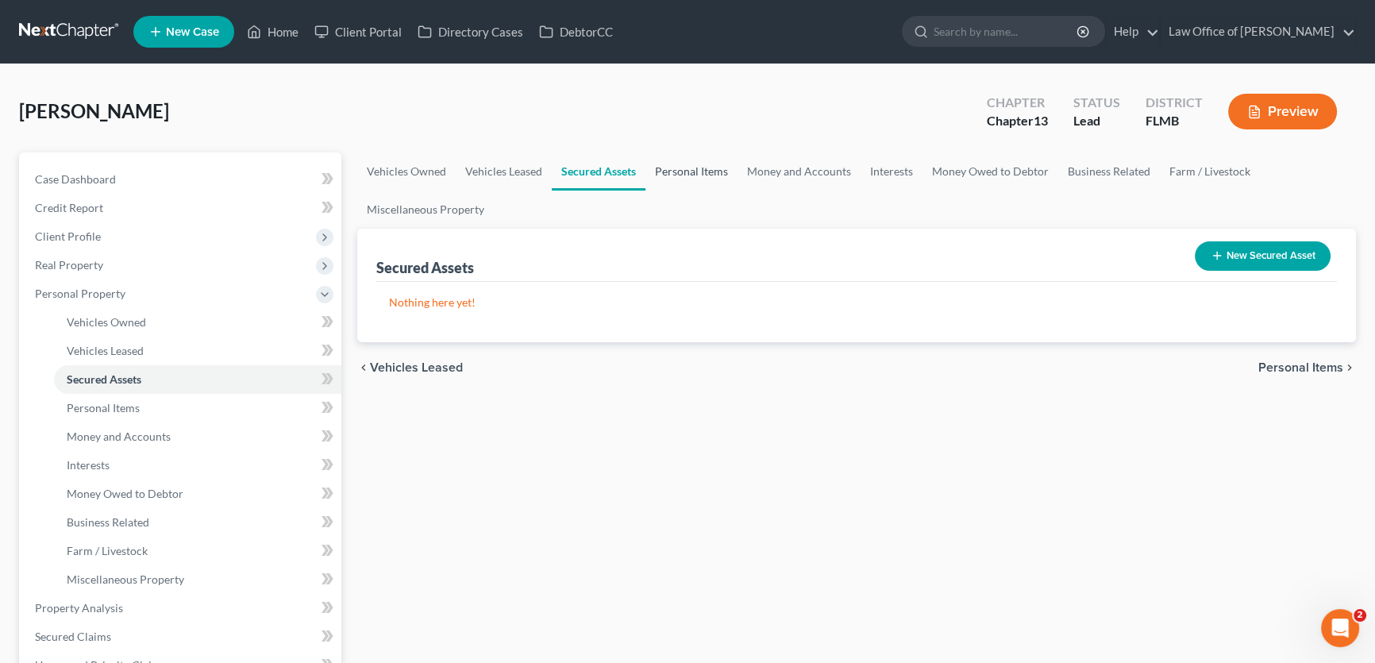
click at [663, 165] on link "Personal Items" at bounding box center [691, 171] width 92 height 38
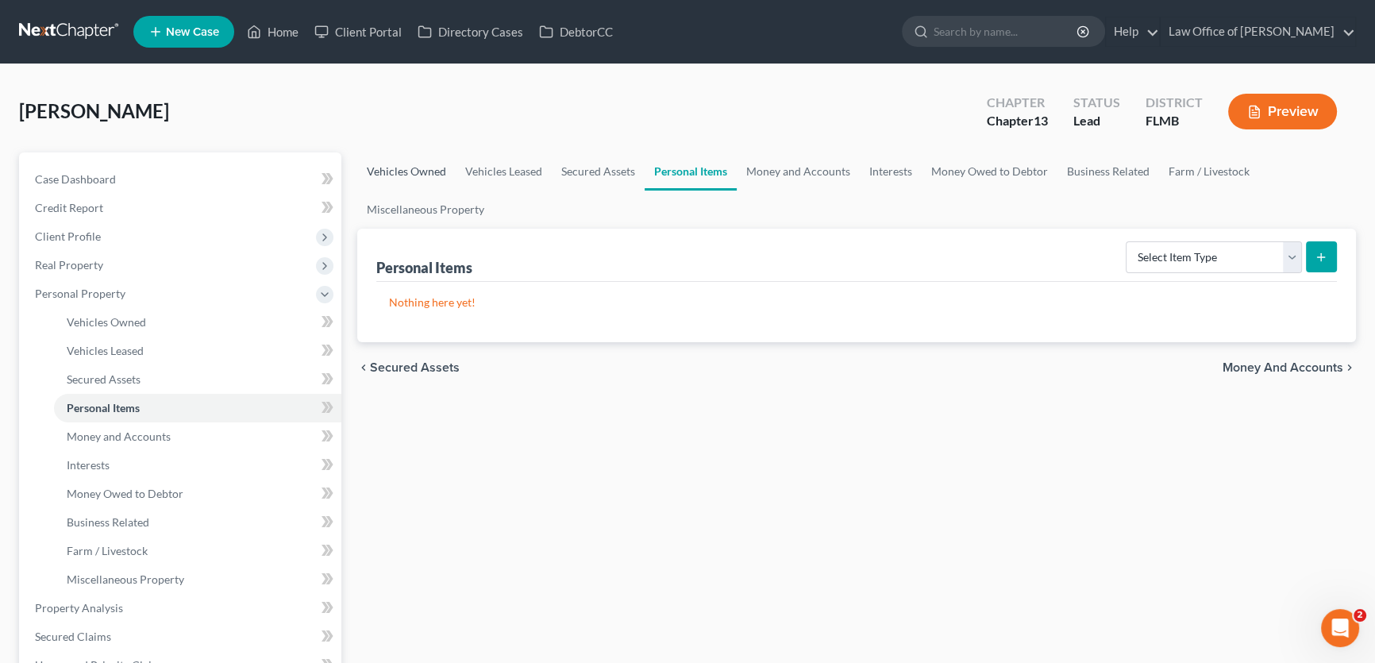
click at [396, 167] on link "Vehicles Owned" at bounding box center [406, 171] width 98 height 38
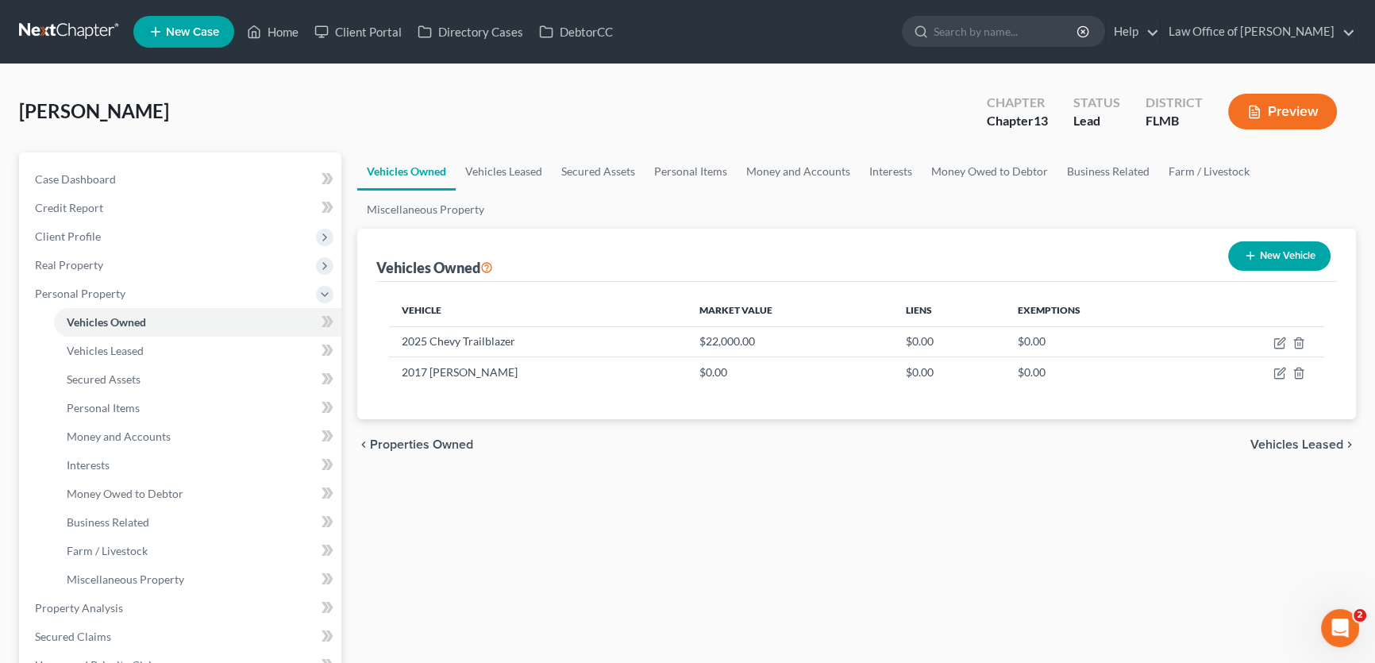
click at [1286, 262] on button "New Vehicle" at bounding box center [1279, 255] width 102 height 29
select select "0"
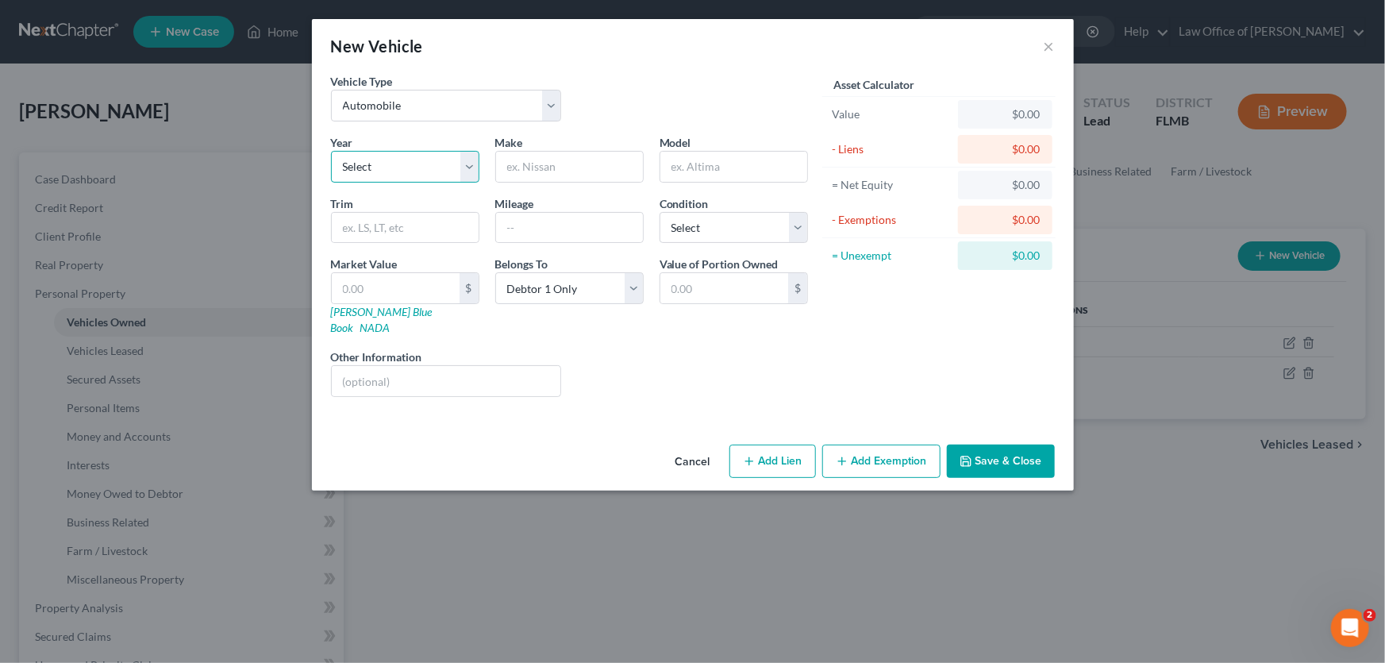
click at [467, 167] on select "Select 2026 2025 2024 2023 2022 2021 2020 2019 2018 2017 2016 2015 2014 2013 20…" at bounding box center [405, 167] width 148 height 32
select select "1"
click at [331, 151] on select "Select 2026 2025 2024 2023 2022 2021 2020 2019 2018 2017 2016 2015 2014 2013 20…" at bounding box center [405, 167] width 148 height 32
click at [587, 170] on input "text" at bounding box center [569, 167] width 147 height 30
type input "Chevy"
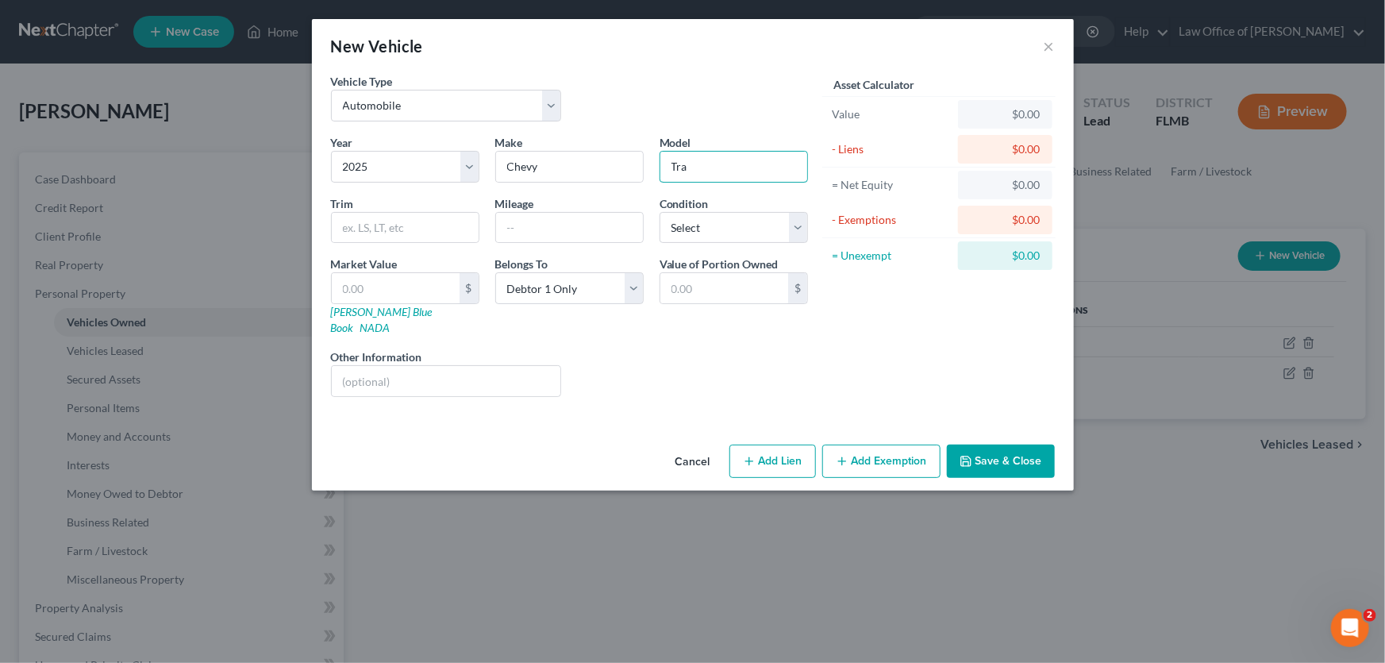
type input "Trailblazer"
click at [372, 291] on input "text" at bounding box center [396, 288] width 128 height 30
click at [548, 227] on input "text" at bounding box center [569, 228] width 147 height 30
type input "12000"
click at [706, 479] on div "New Vehicle × Vehicle Type Select Automobile Truck Trailer Watercraft Aircraft …" at bounding box center [692, 331] width 1385 height 663
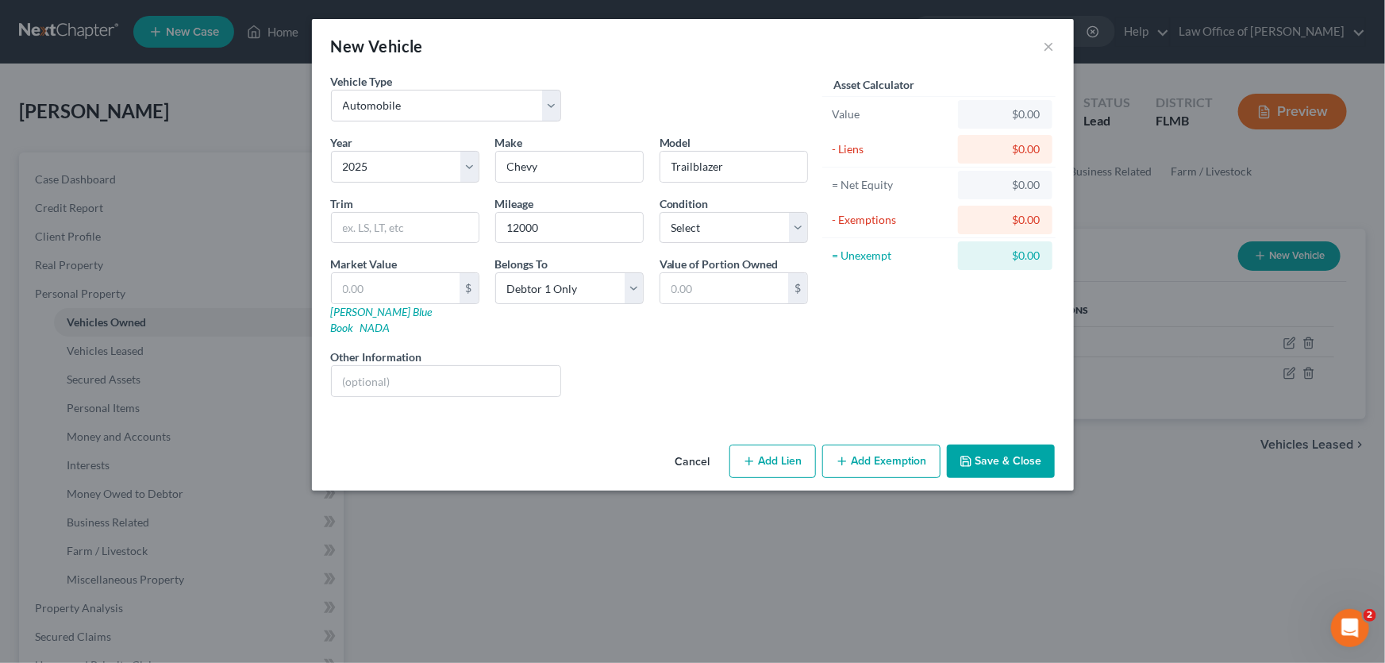
click at [623, 438] on div "Cancel Add Lien Add Lease Add Exemption Save & Close" at bounding box center [693, 464] width 762 height 52
click at [763, 446] on button "Add Lien" at bounding box center [772, 460] width 87 height 33
select select "0"
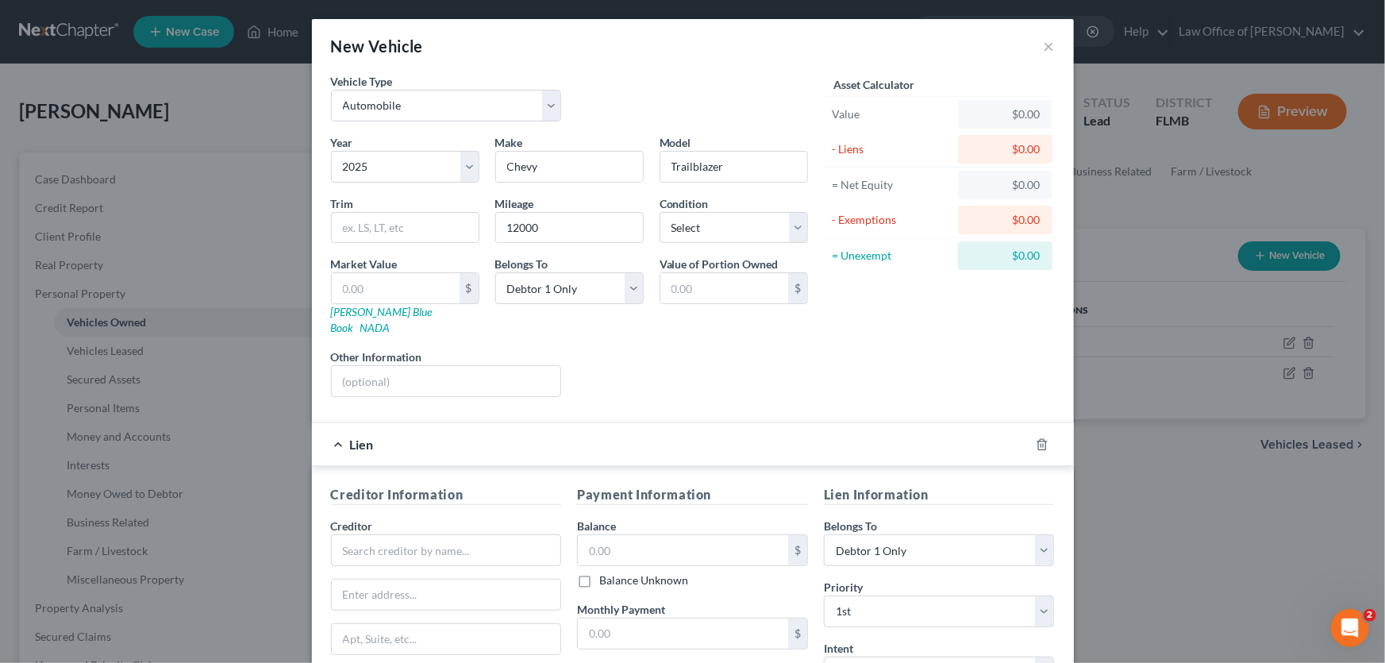
click at [736, 368] on div "Liens Select" at bounding box center [692, 372] width 247 height 48
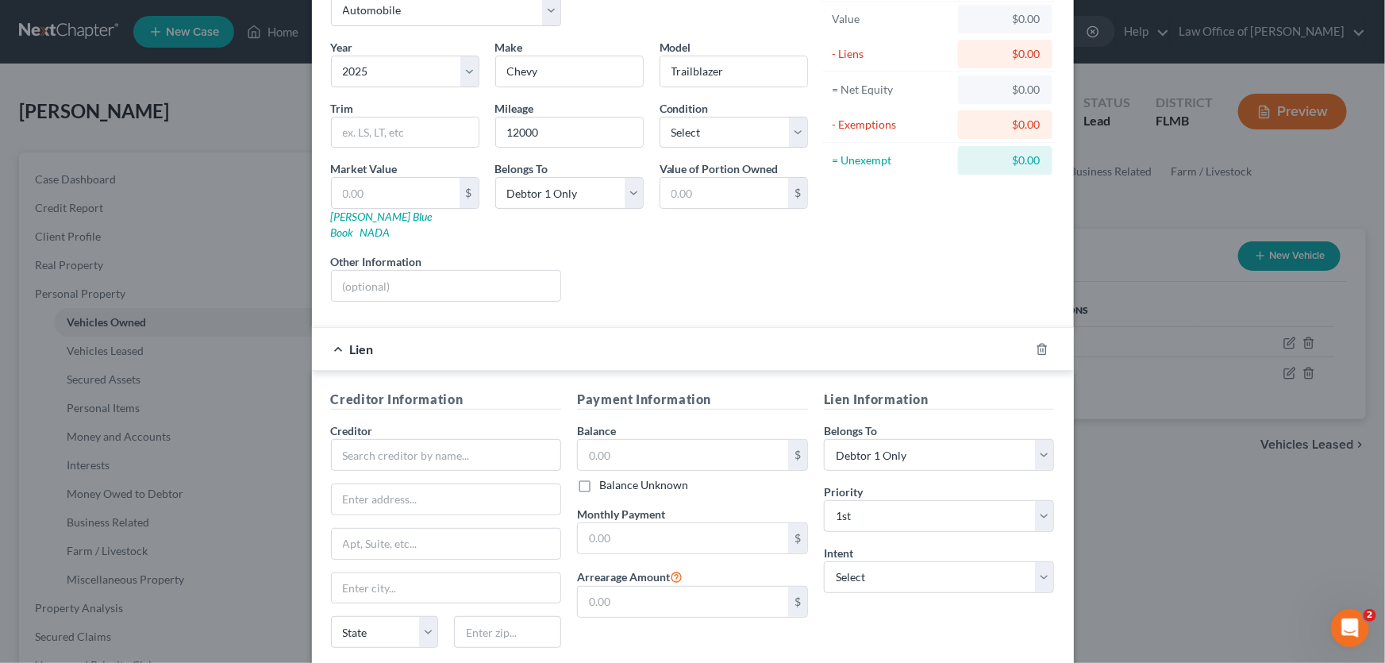
scroll to position [203, 0]
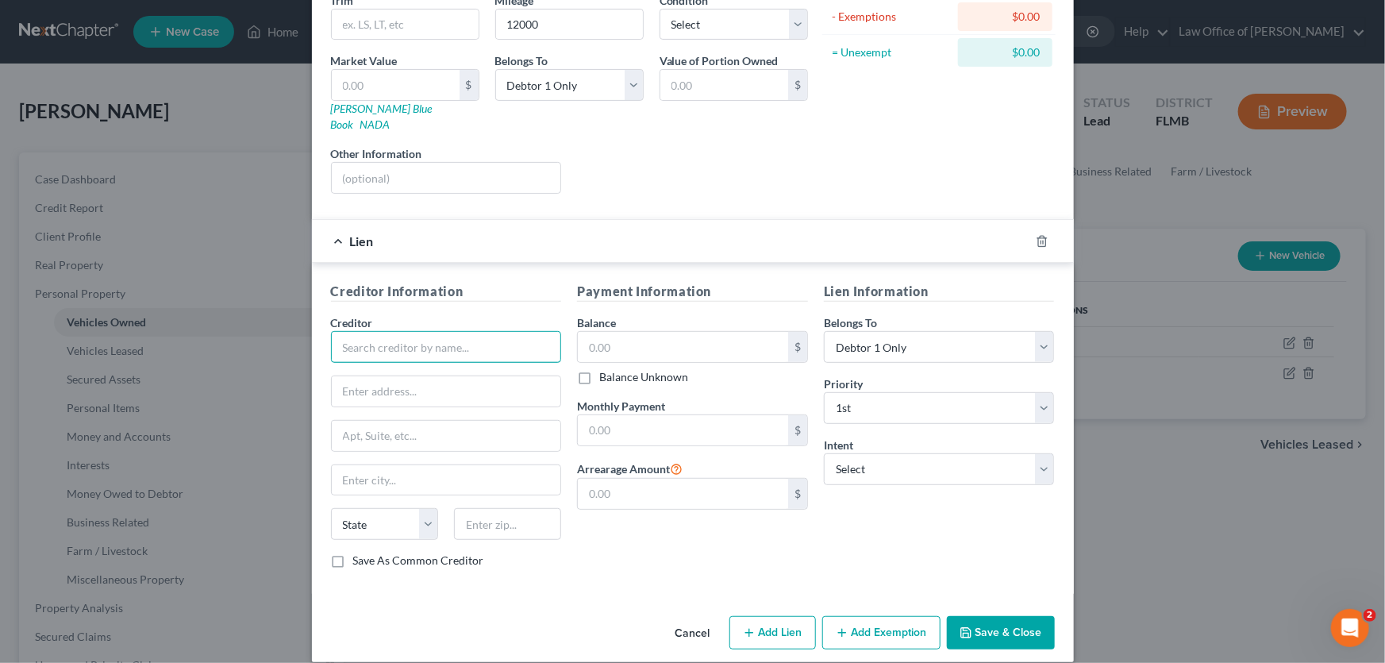
click at [404, 336] on input "text" at bounding box center [446, 347] width 231 height 32
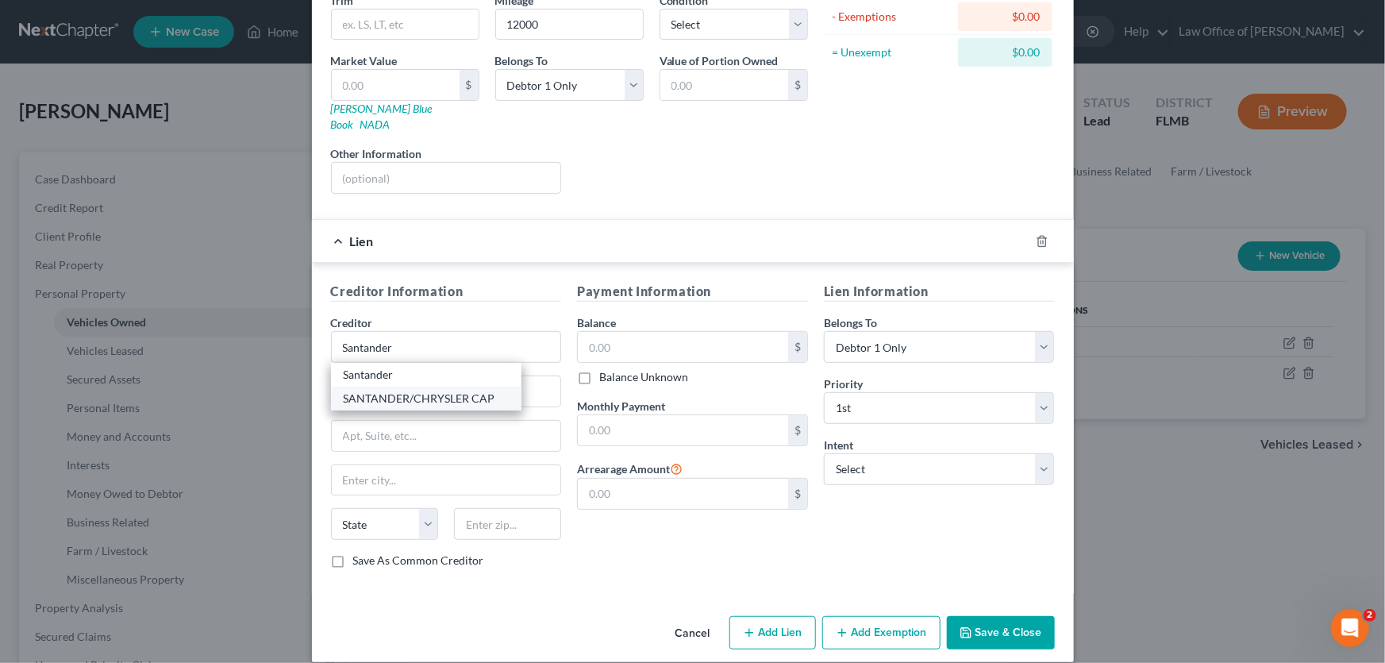
click at [400, 390] on div "SANTANDER/CHRYSLER CAP" at bounding box center [426, 398] width 165 height 16
type input "SANTANDER/CHRYSLER CAP"
type input "PO BOX 961212"
type input "Fort Worth"
select select "45"
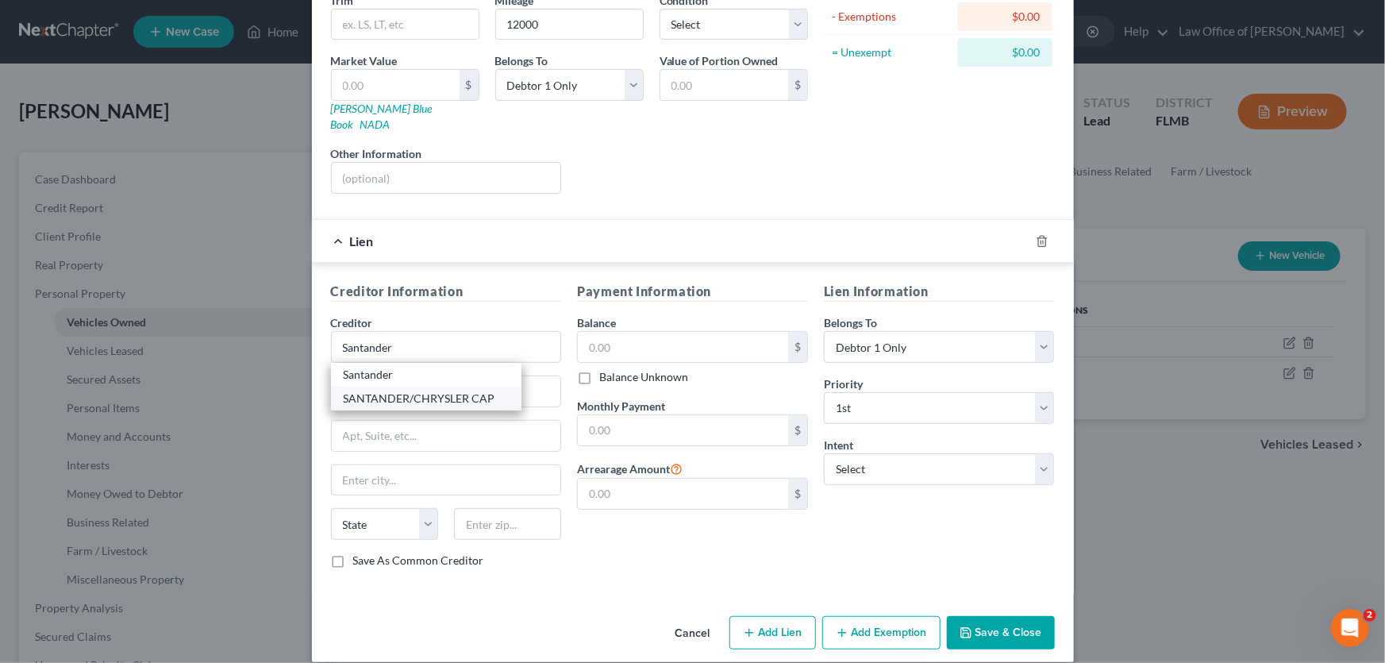
type input "76161"
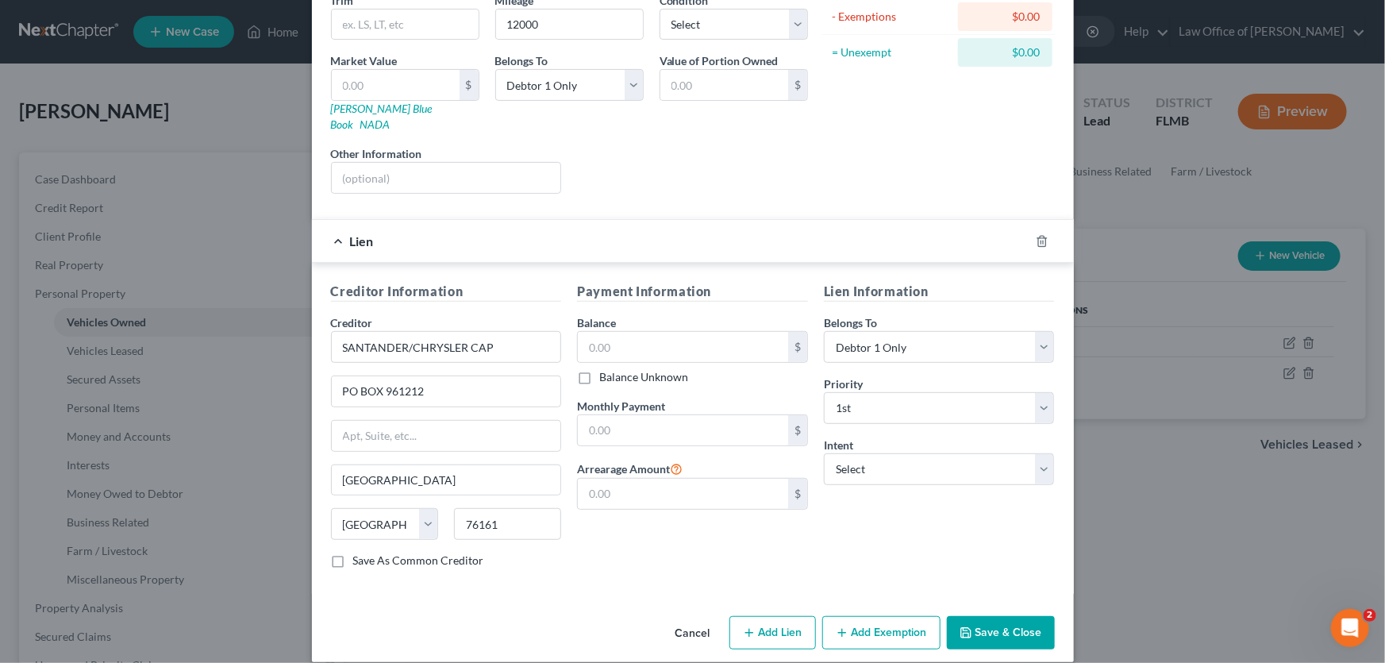
click at [927, 517] on div "Lien Information Belongs To * Select Debtor 1 Only Debtor 2 Only Debtor 1 And D…" at bounding box center [939, 431] width 247 height 299
click at [1008, 617] on button "Save & Close" at bounding box center [1001, 632] width 108 height 33
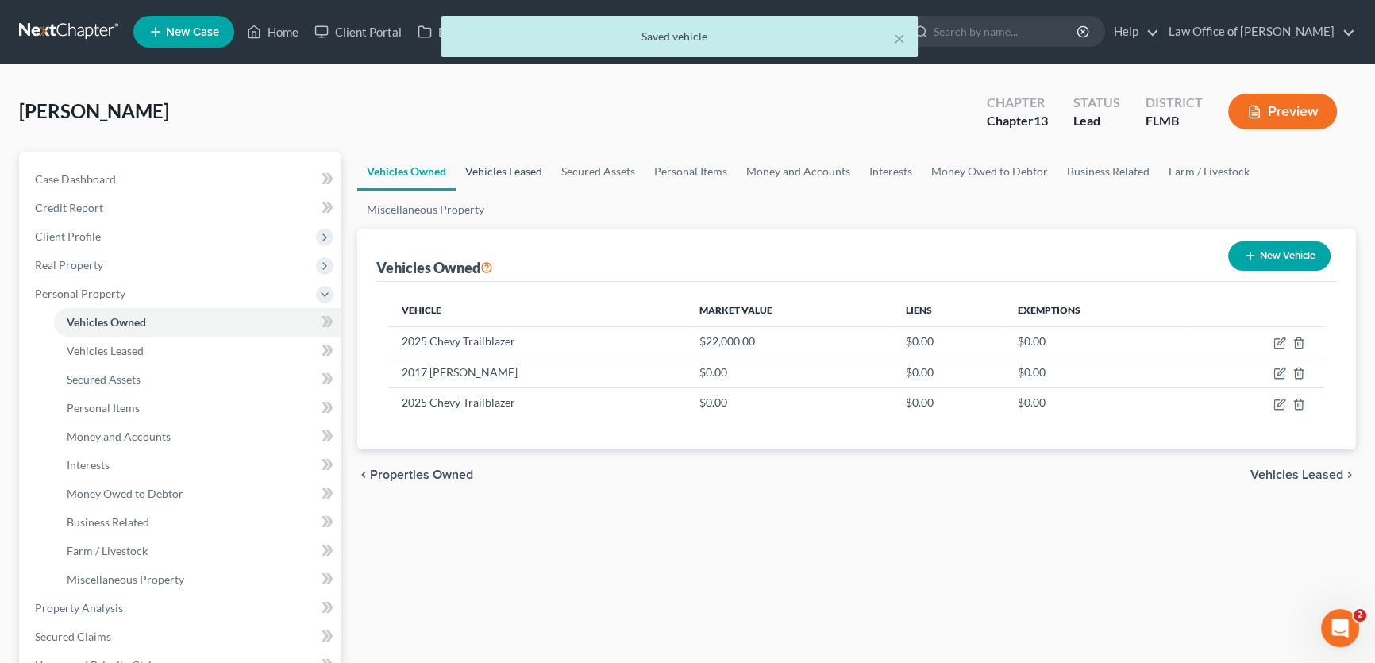
click at [503, 165] on link "Vehicles Leased" at bounding box center [504, 171] width 96 height 38
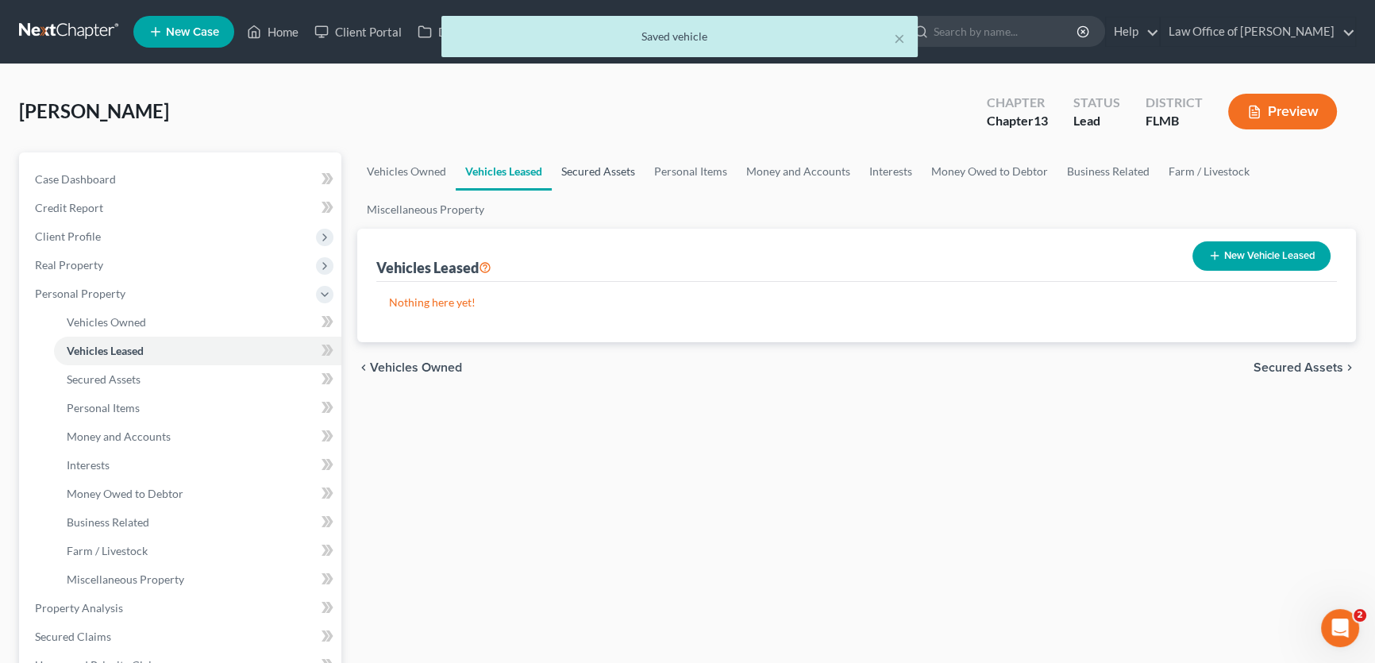
click at [595, 166] on link "Secured Assets" at bounding box center [598, 171] width 93 height 38
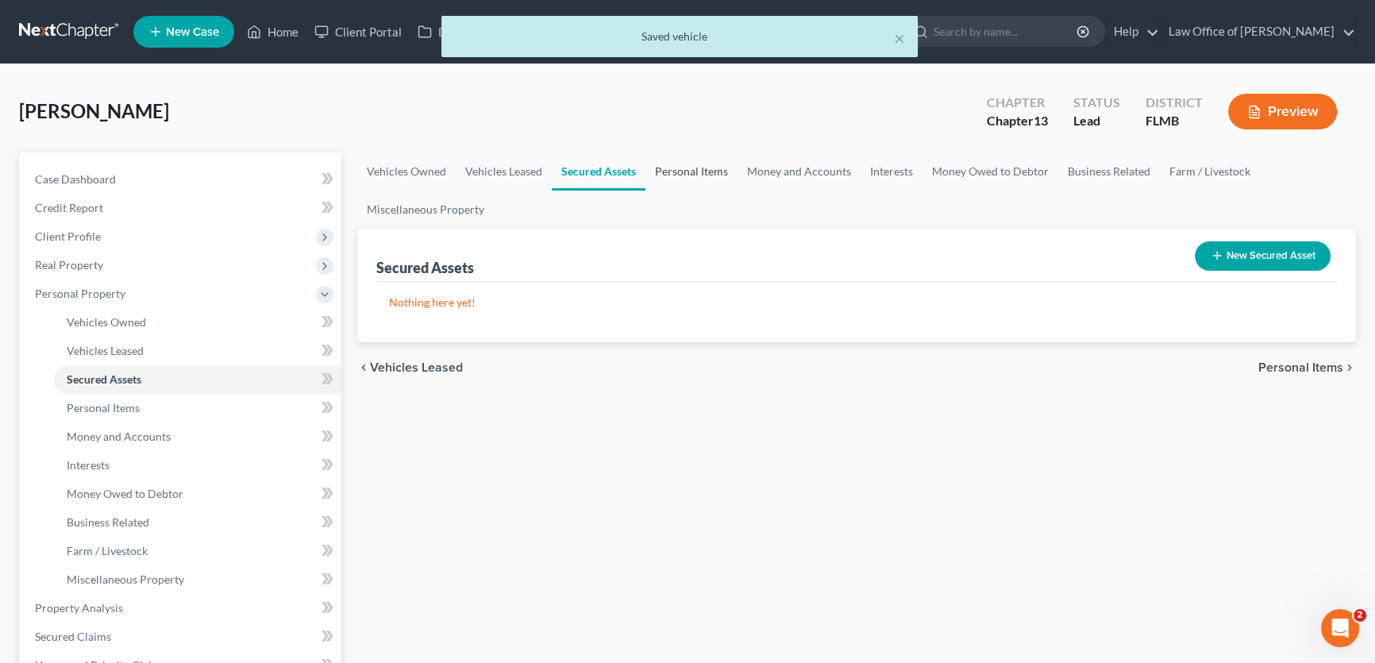
click at [676, 167] on link "Personal Items" at bounding box center [691, 171] width 92 height 38
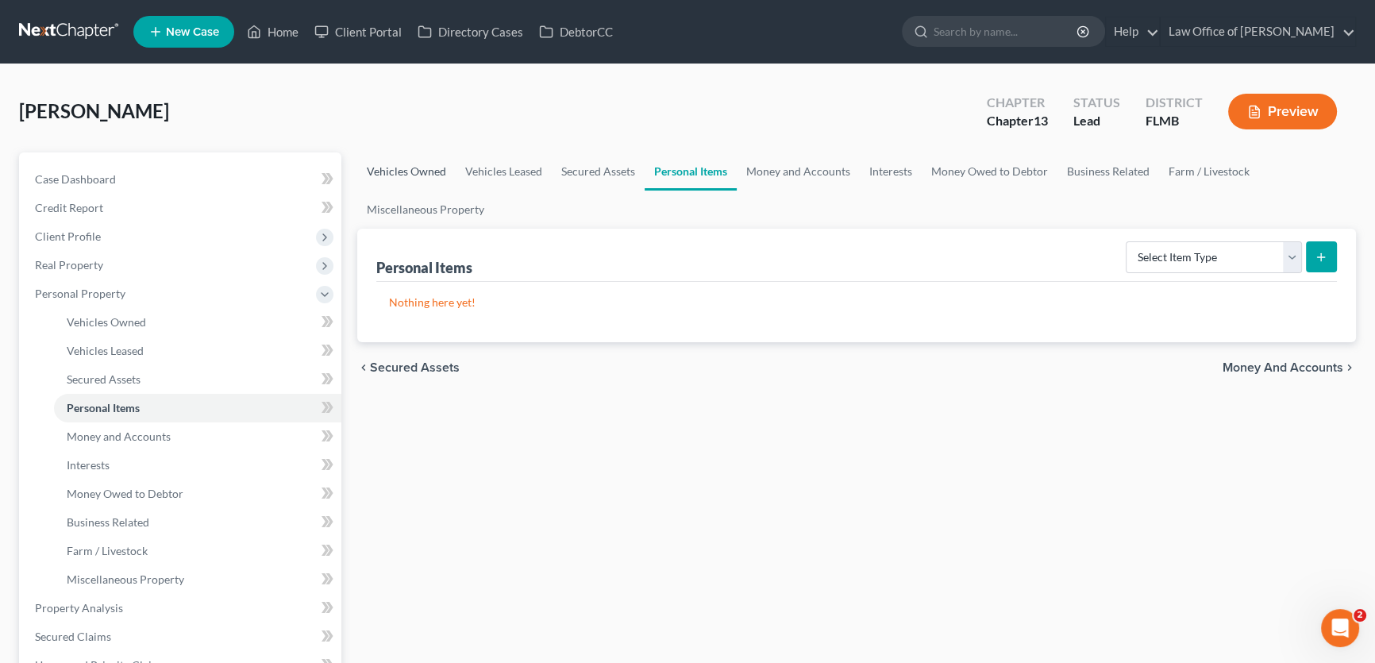
click at [372, 180] on link "Vehicles Owned" at bounding box center [406, 171] width 98 height 38
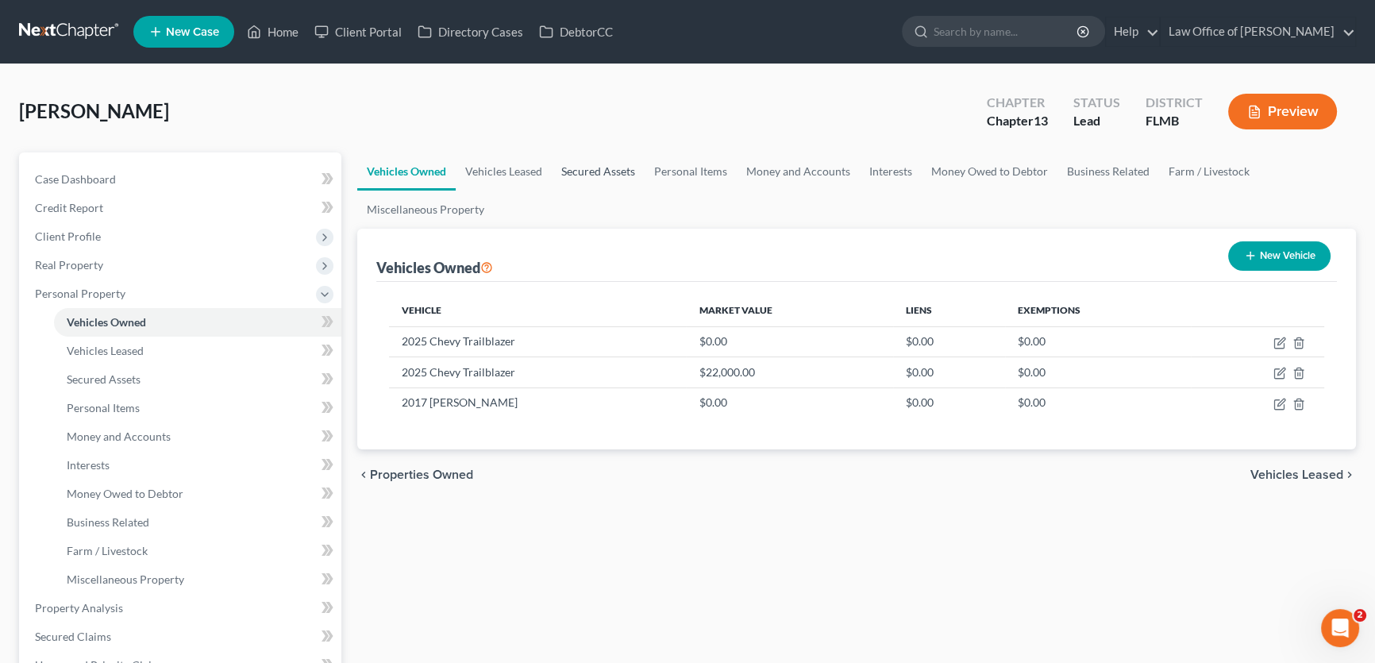
click at [586, 176] on link "Secured Assets" at bounding box center [598, 171] width 93 height 38
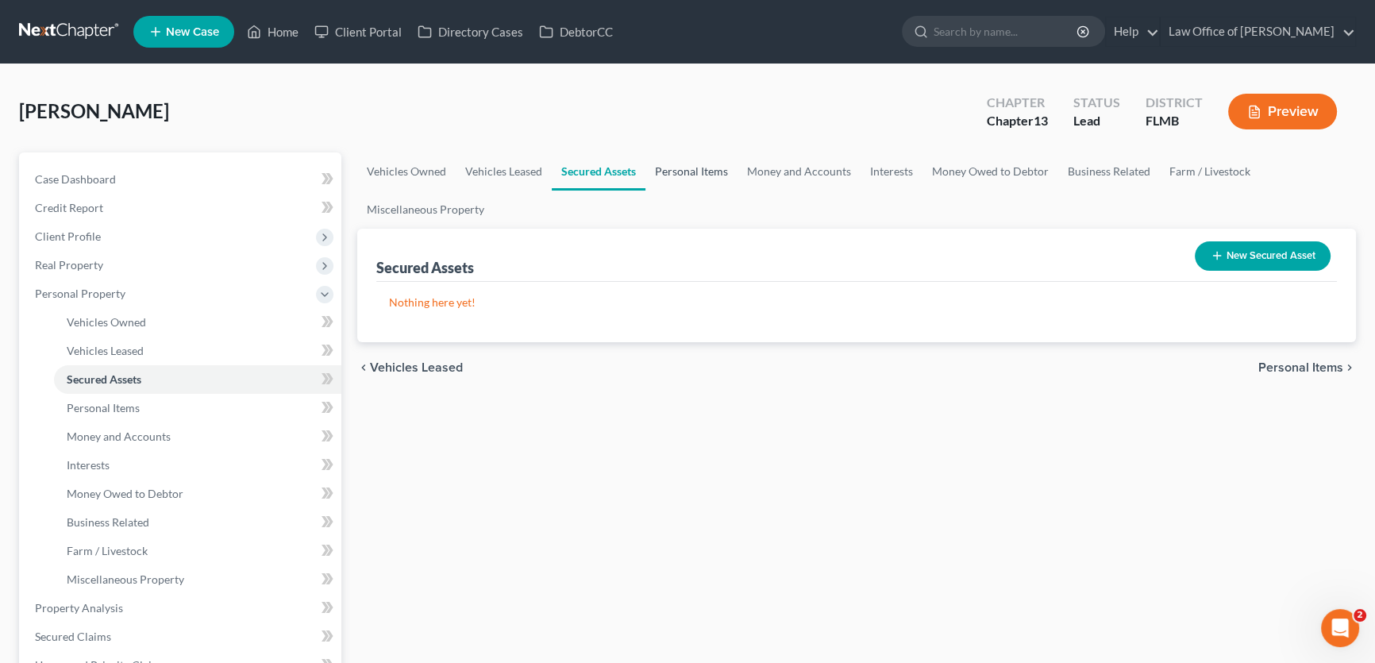
click at [677, 156] on link "Personal Items" at bounding box center [691, 171] width 92 height 38
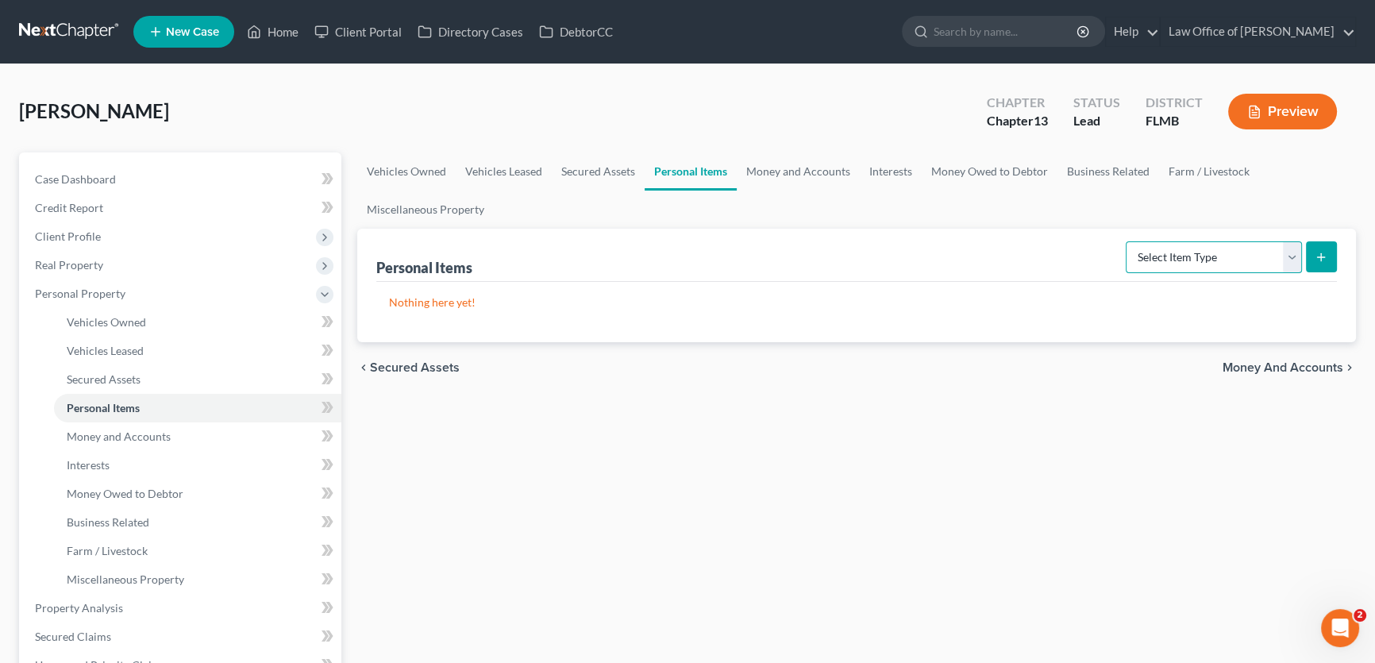
click at [1211, 254] on select "Select Item Type Clothing Collectibles Of Value Electronics Firearms Household …" at bounding box center [1213, 257] width 176 height 32
select select "household_goods"
click at [1127, 241] on select "Select Item Type Clothing Collectibles Of Value Electronics Firearms Household …" at bounding box center [1213, 257] width 176 height 32
click at [1316, 256] on icon "submit" at bounding box center [1320, 257] width 13 height 13
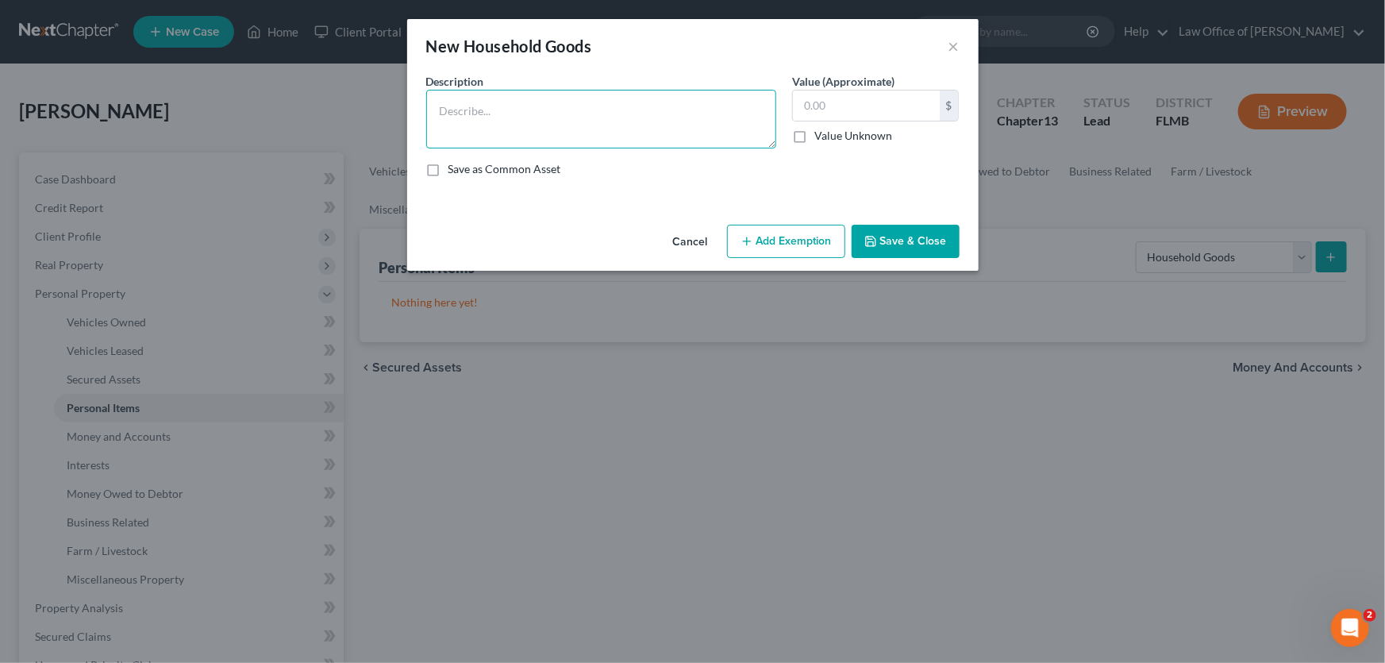
click at [572, 132] on textarea at bounding box center [601, 119] width 350 height 59
drag, startPoint x: 685, startPoint y: 119, endPoint x: 689, endPoint y: 111, distance: 8.9
click at [689, 111] on textarea "Couch, Coffee Table, Queen size Bed, Dresser, Nighstand, Chest of Drawers," at bounding box center [601, 119] width 350 height 59
click at [685, 110] on textarea "Couch, Coffee Table, Queen size Bed, Dresser, Nighstand, Chest of Drawers," at bounding box center [601, 119] width 350 height 59
click at [659, 137] on textarea "Couch, Coffee Table, Queen size Bed, Dresser, Nightstand, Chest of Drawers," at bounding box center [601, 119] width 350 height 59
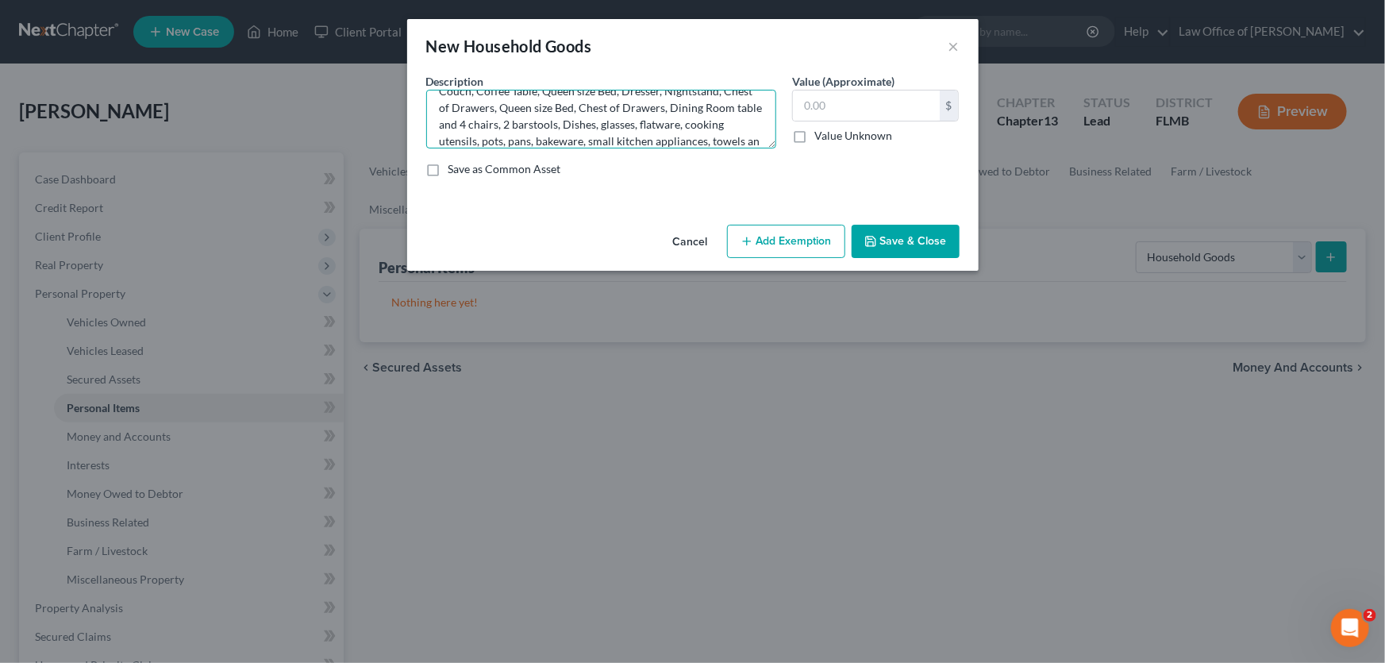
scroll to position [37, 0]
click at [656, 112] on textarea "Couch, Coffee Table, Queen size Bed, Dresser, Nightstand, Chest of Drawers, Que…" at bounding box center [601, 119] width 350 height 59
click at [654, 127] on textarea "Couch, Coffee Table, Queen size Bed, Dresser, Nightstand, Chest of Drawers, Que…" at bounding box center [601, 119] width 350 height 59
type textarea "Couch, Coffee Table, Queen size Bed, Dresser, Nightstand, Chest of Drawers, Que…"
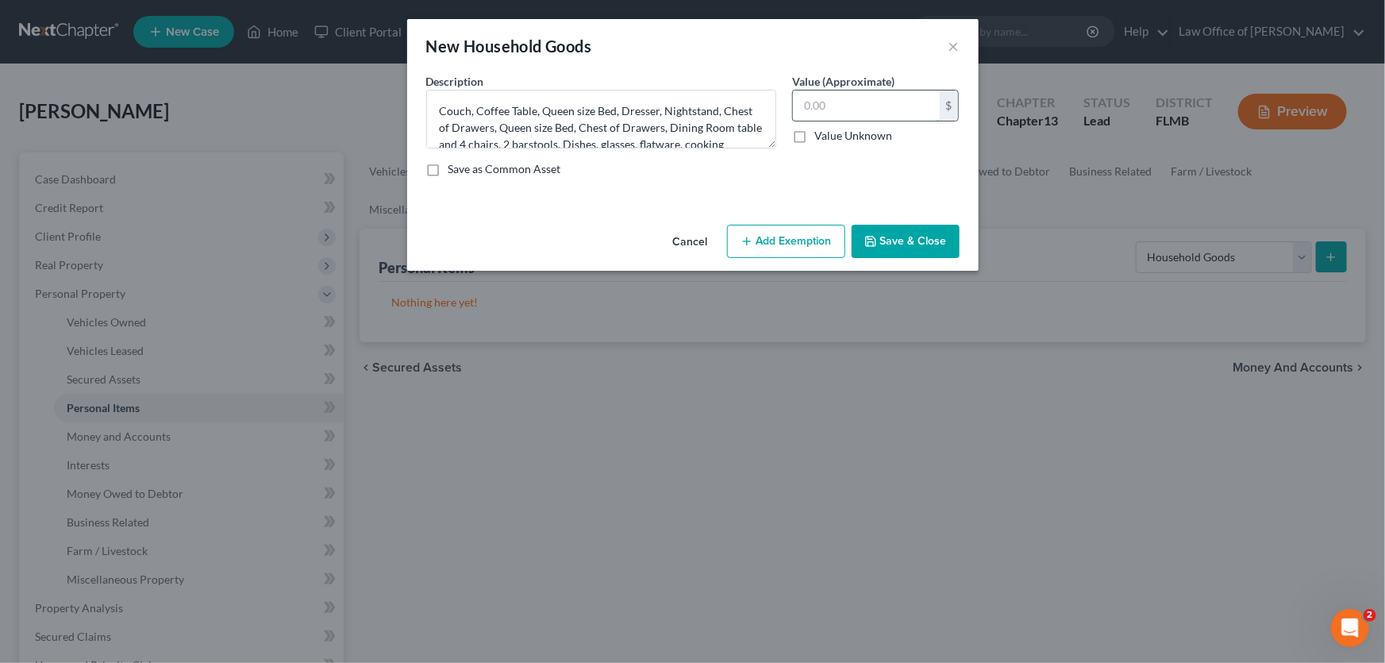
click at [818, 106] on input "text" at bounding box center [866, 105] width 147 height 30
type input "1,000"
click at [898, 228] on button "Save & Close" at bounding box center [906, 241] width 108 height 33
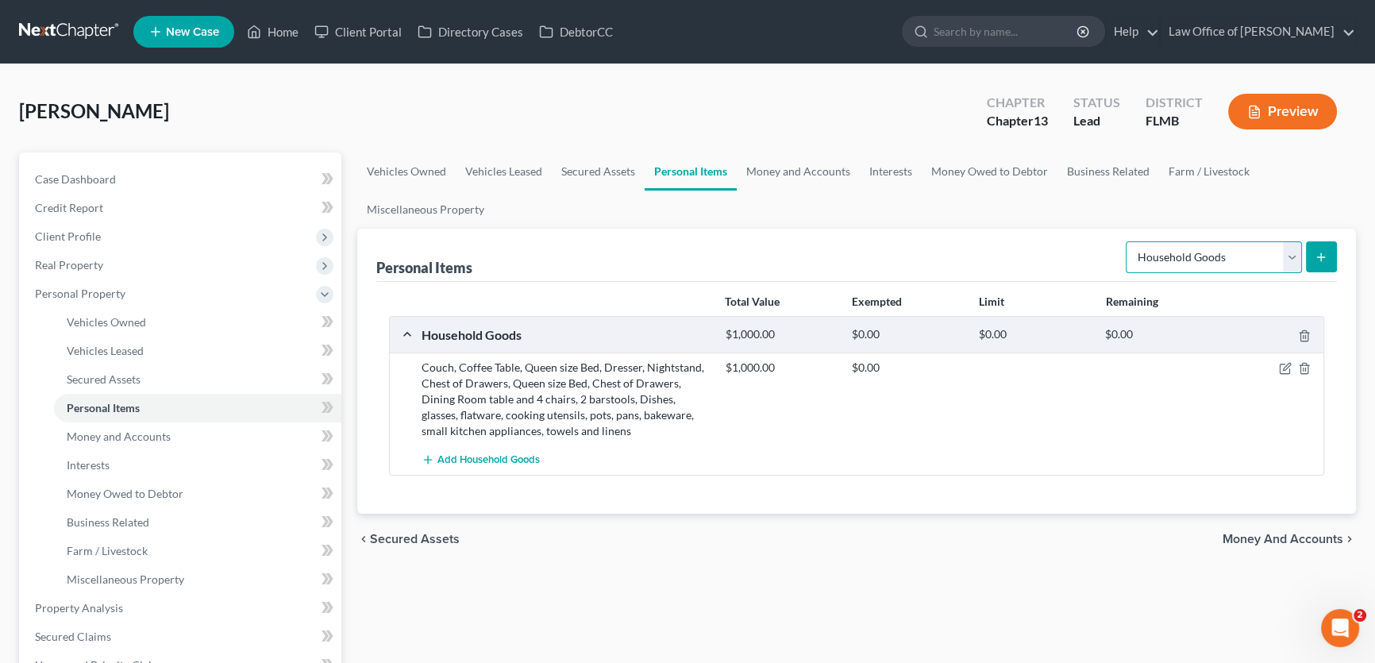
click at [1236, 260] on select "Select Item Type Clothing Collectibles Of Value Electronics Firearms Household …" at bounding box center [1213, 257] width 176 height 32
select select "clothing"
click at [1127, 241] on select "Select Item Type Clothing Collectibles Of Value Electronics Firearms Household …" at bounding box center [1213, 257] width 176 height 32
click at [1321, 253] on line "submit" at bounding box center [1321, 256] width 0 height 7
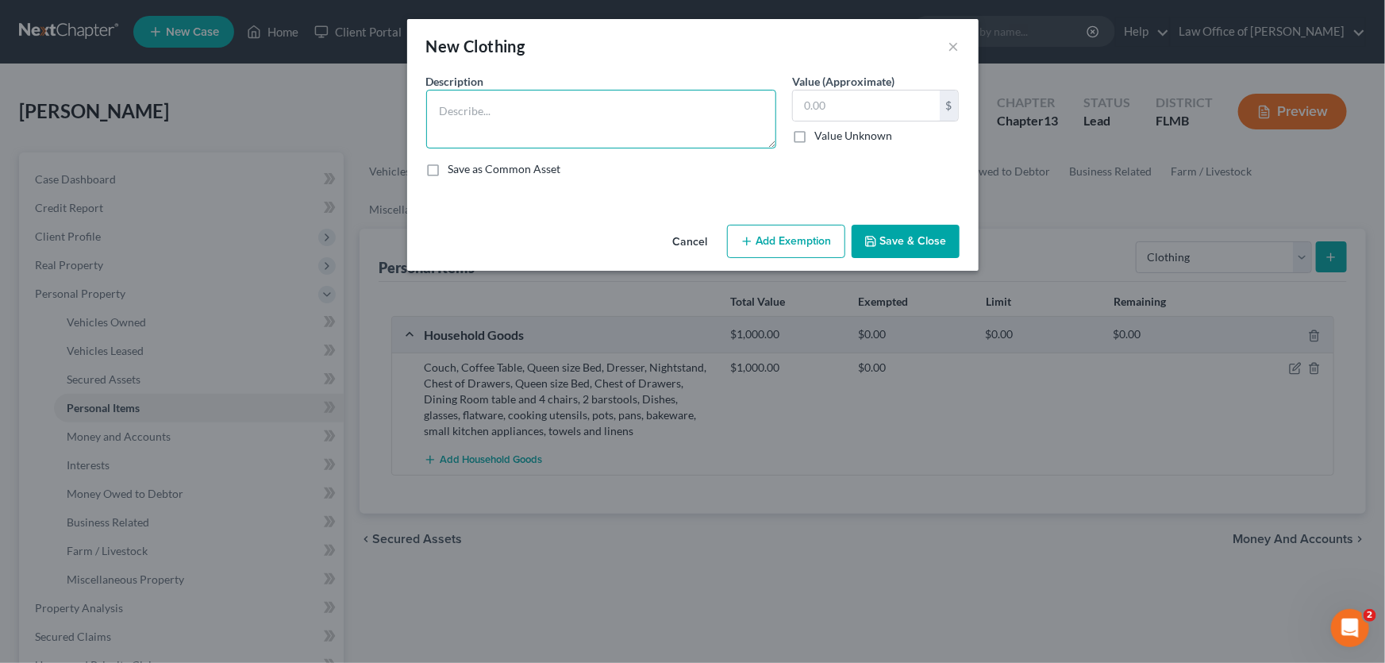
drag, startPoint x: 629, startPoint y: 119, endPoint x: 590, endPoint y: 111, distance: 39.7
click at [629, 117] on textarea at bounding box center [601, 119] width 350 height 59
type textarea "Woman's wardrobe"
click at [802, 102] on input "text" at bounding box center [866, 105] width 147 height 30
type input "100"
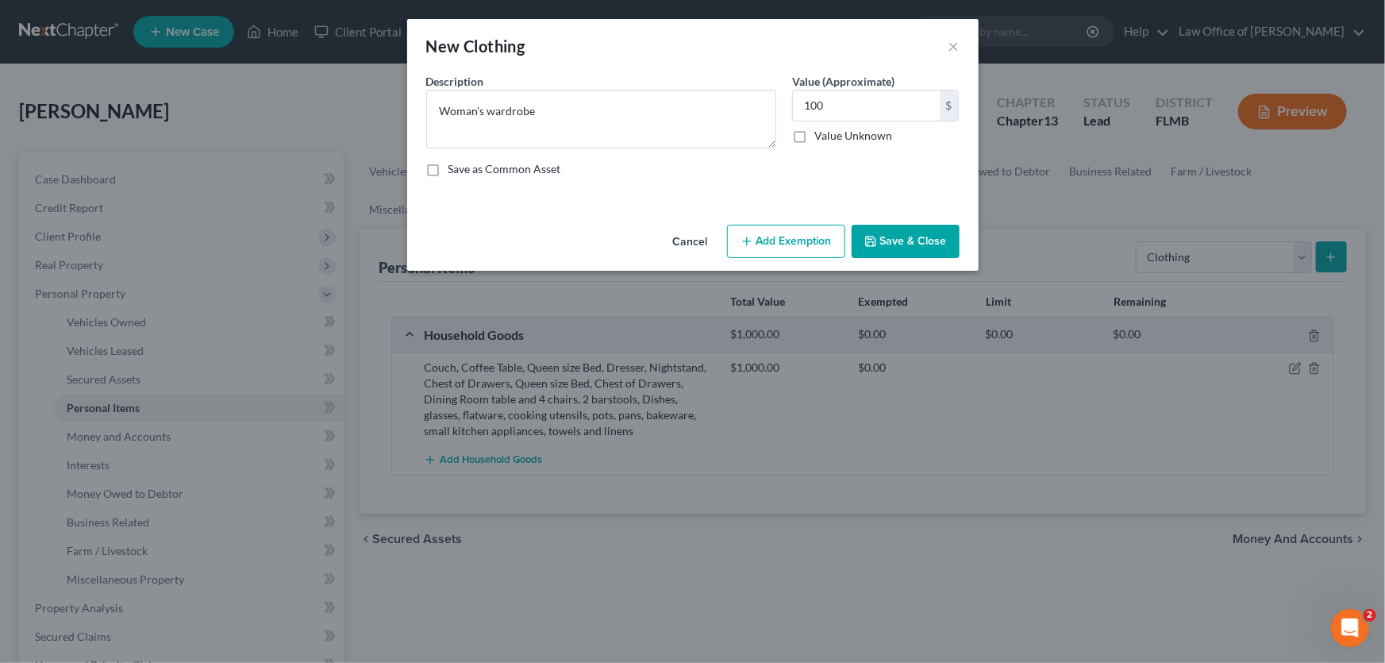
click at [939, 243] on button "Save & Close" at bounding box center [906, 241] width 108 height 33
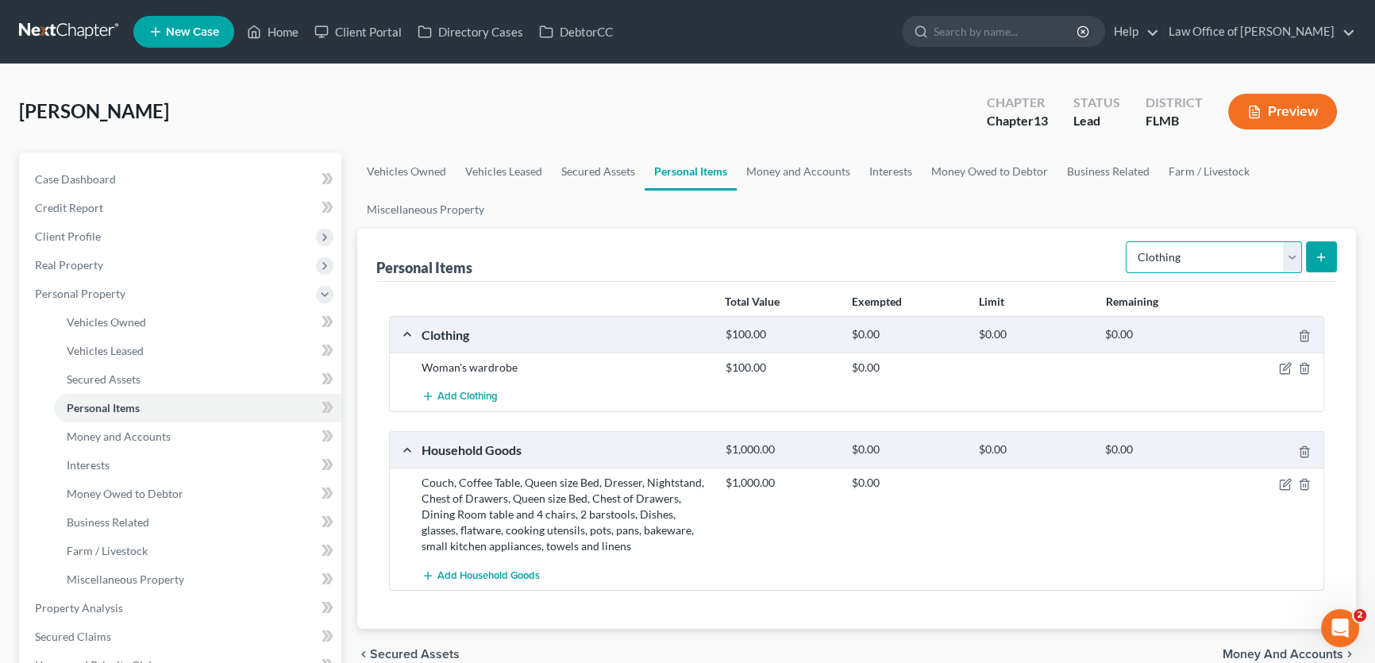
click at [1222, 249] on select "Select Item Type Clothing Collectibles Of Value Electronics Firearms Household …" at bounding box center [1213, 257] width 176 height 32
select select "electronics"
click at [1127, 241] on select "Select Item Type Clothing Collectibles Of Value Electronics Firearms Household …" at bounding box center [1213, 257] width 176 height 32
click at [1326, 248] on button "submit" at bounding box center [1320, 256] width 31 height 31
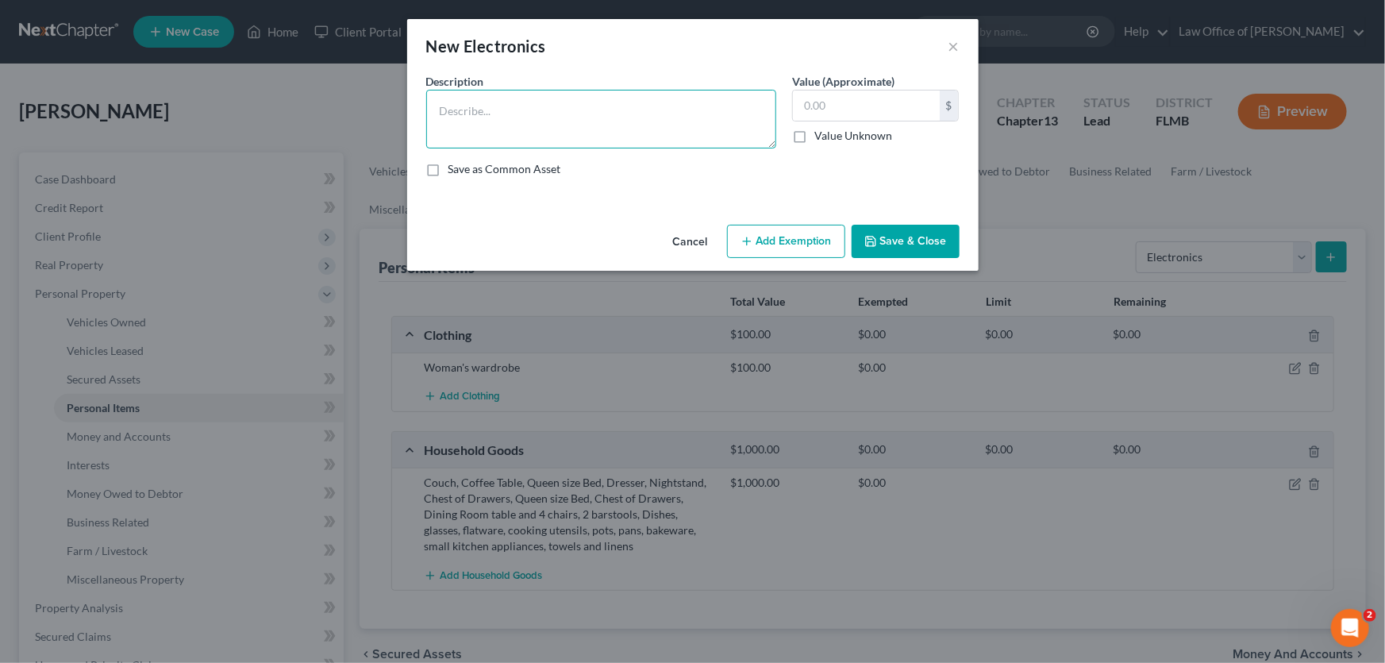
drag, startPoint x: 575, startPoint y: 120, endPoint x: 593, endPoint y: 115, distance: 18.1
click at [575, 121] on textarea at bounding box center [601, 119] width 350 height 59
type textarea "5"
type textarea "65 in TV, Cell phone"
click at [529, 202] on div "An exemption set must first be selected from the Filing Information section. Co…" at bounding box center [692, 145] width 571 height 145
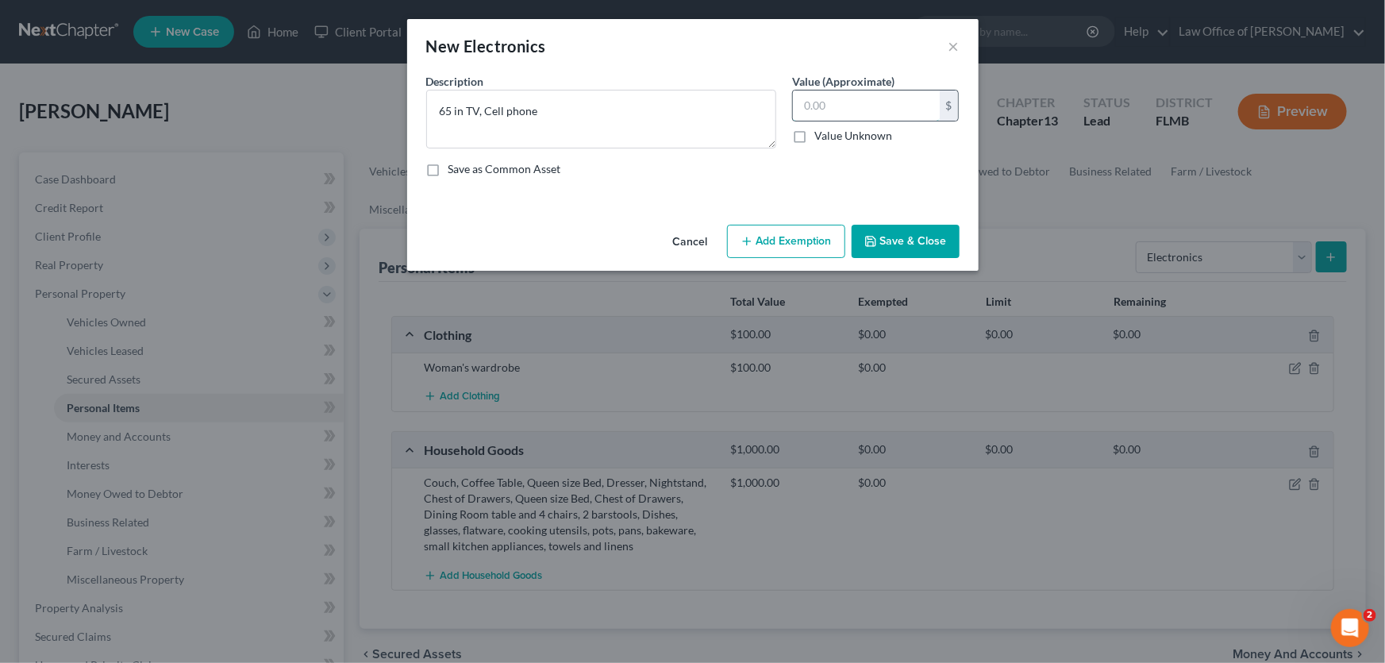
click at [852, 117] on input "text" at bounding box center [866, 105] width 147 height 30
type input "75"
click at [890, 260] on div "Cancel Add Exemption Save & Close" at bounding box center [692, 244] width 571 height 52
click at [892, 244] on button "Save & Close" at bounding box center [906, 241] width 108 height 33
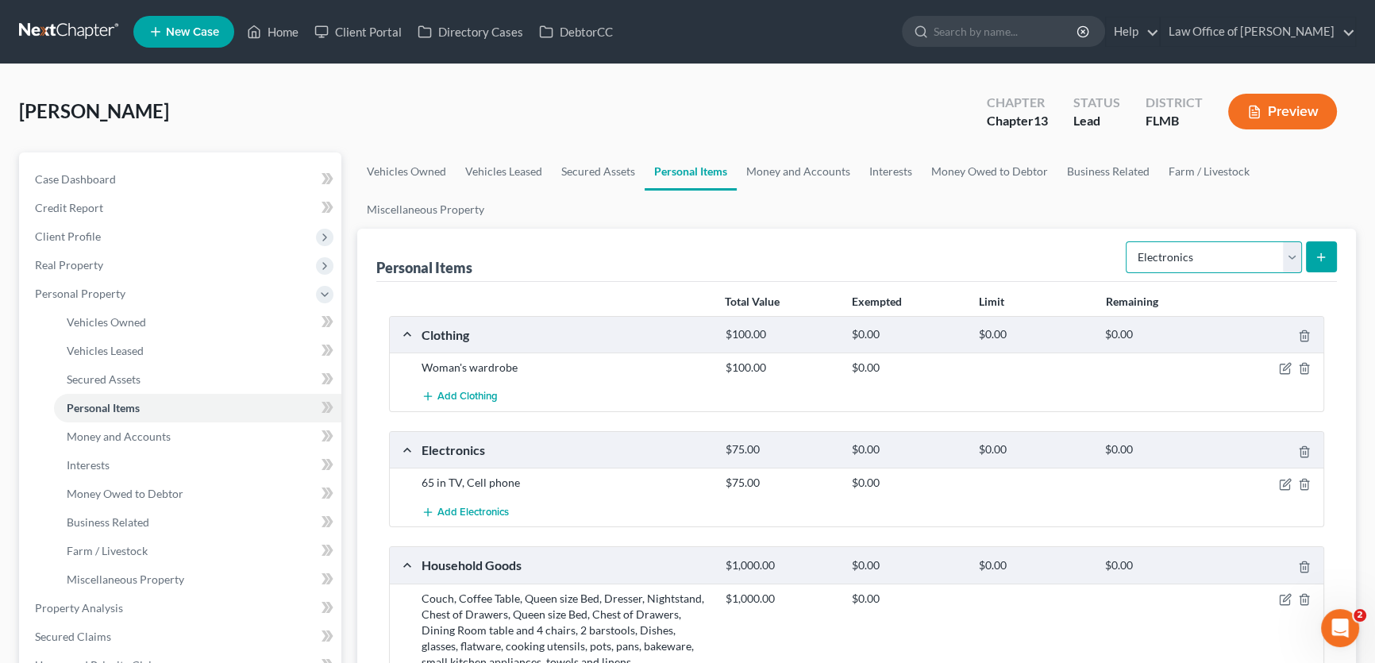
click at [1163, 248] on select "Select Item Type Clothing Collectibles Of Value Electronics Firearms Household …" at bounding box center [1213, 257] width 176 height 32
click at [1127, 241] on select "Select Item Type Clothing Collectibles Of Value Electronics Firearms Household …" at bounding box center [1213, 257] width 176 height 32
click at [1213, 253] on select "Select Item Type Clothing Collectibles Of Value Electronics Firearms Household …" at bounding box center [1213, 257] width 176 height 32
click at [1127, 241] on select "Select Item Type Clothing Collectibles Of Value Electronics Firearms Household …" at bounding box center [1213, 257] width 176 height 32
click at [1201, 262] on select "Select Item Type Clothing Collectibles Of Value Electronics Firearms Household …" at bounding box center [1213, 257] width 176 height 32
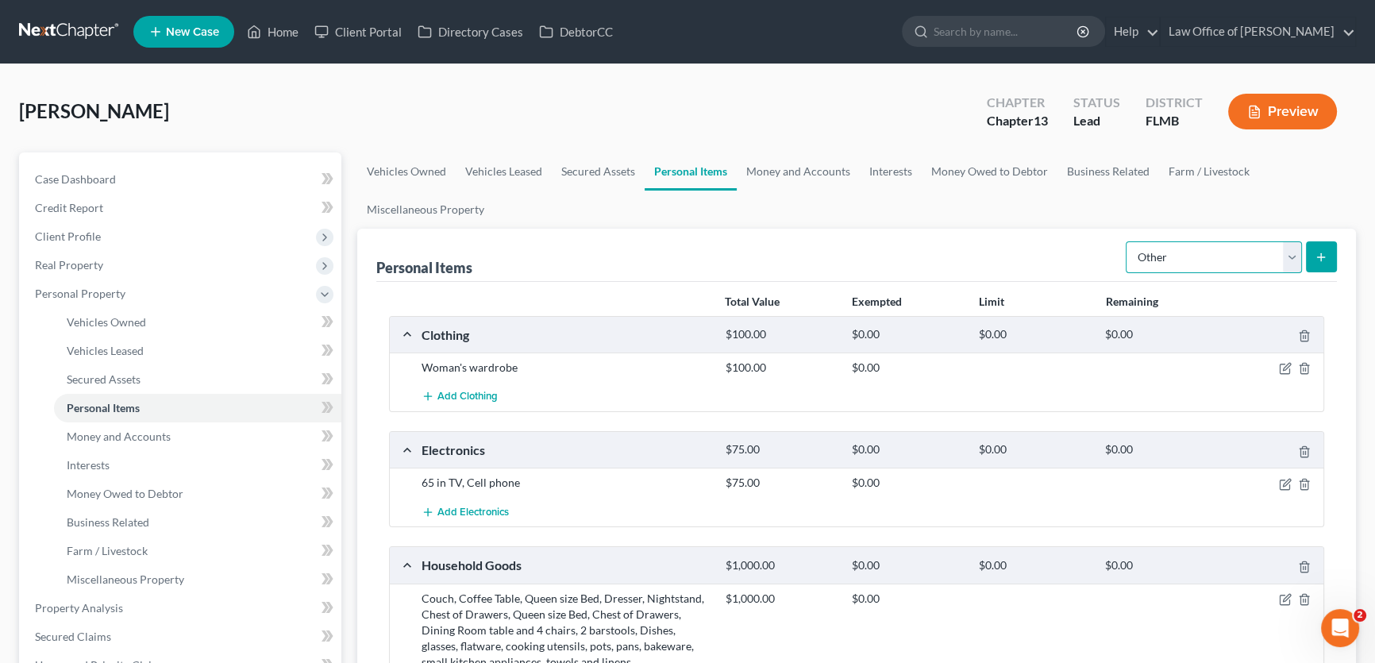
select select "pets"
click at [1127, 241] on select "Select Item Type Clothing Collectibles Of Value Electronics Firearms Household …" at bounding box center [1213, 257] width 176 height 32
click at [1284, 267] on select "Select Item Type Clothing Collectibles Of Value Electronics Firearms Household …" at bounding box center [1213, 257] width 176 height 32
click at [815, 174] on link "Money and Accounts" at bounding box center [797, 171] width 123 height 38
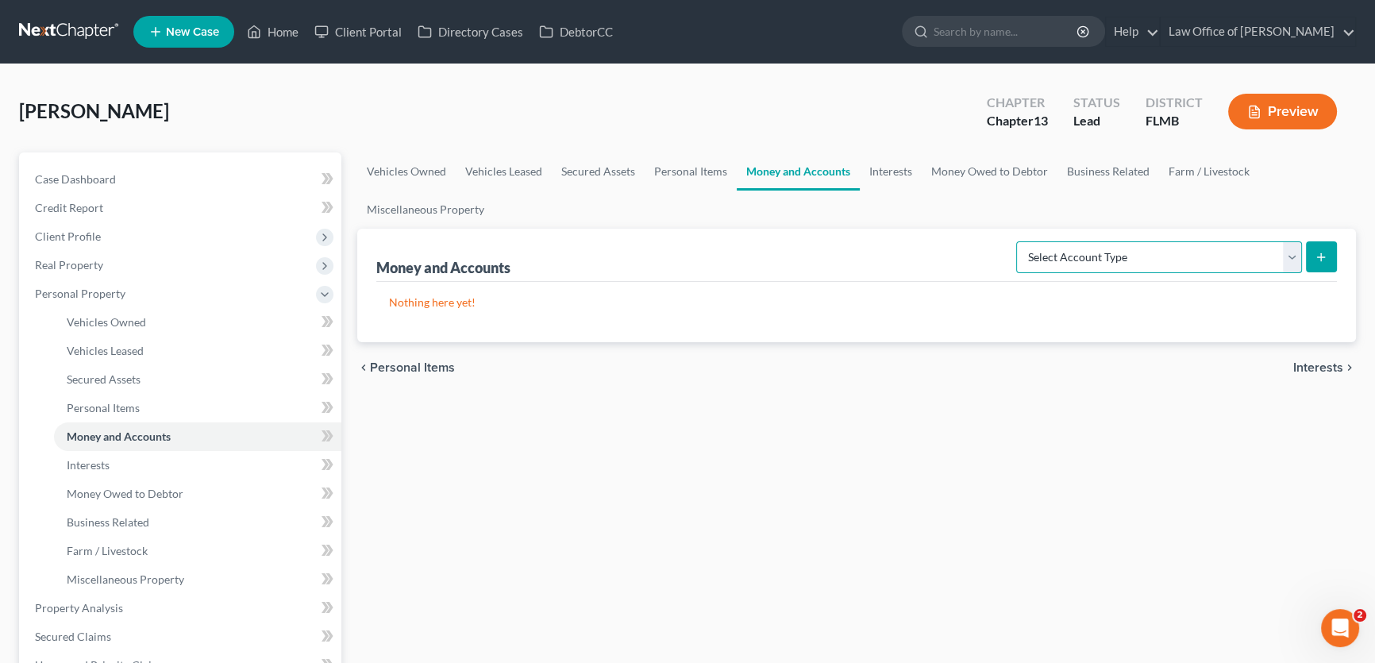
click at [1144, 252] on select "Select Account Type Brokerage Cash on Hand Certificates of Deposit Checking Acc…" at bounding box center [1159, 257] width 286 height 32
select select "checking"
click at [1019, 241] on select "Select Account Type Brokerage Cash on Hand Certificates of Deposit Checking Acc…" at bounding box center [1159, 257] width 286 height 32
click at [1317, 253] on icon "submit" at bounding box center [1320, 257] width 13 height 13
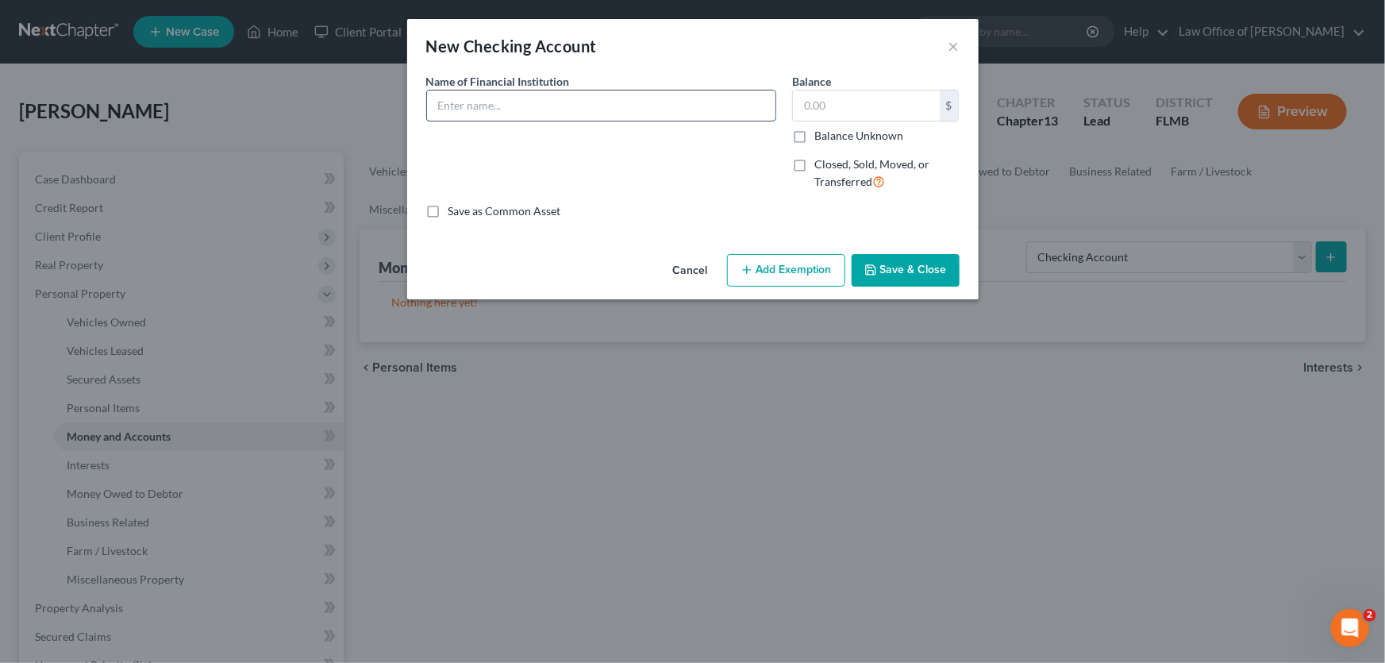
click at [581, 101] on input "text" at bounding box center [601, 105] width 348 height 30
type input "Chime"
click at [893, 256] on button "Save & Close" at bounding box center [906, 270] width 108 height 33
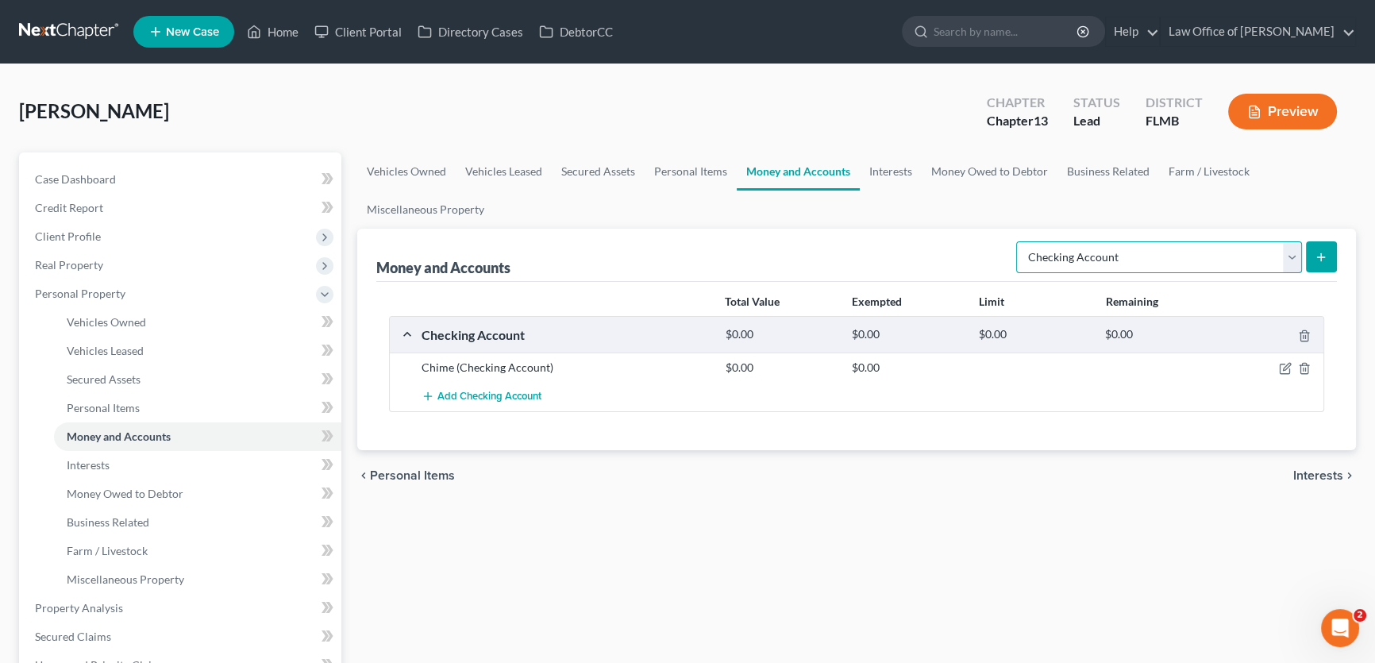
click at [1121, 266] on select "Select Account Type Brokerage Cash on Hand Certificates of Deposit Checking Acc…" at bounding box center [1159, 257] width 286 height 32
click at [893, 163] on link "Interests" at bounding box center [890, 171] width 62 height 38
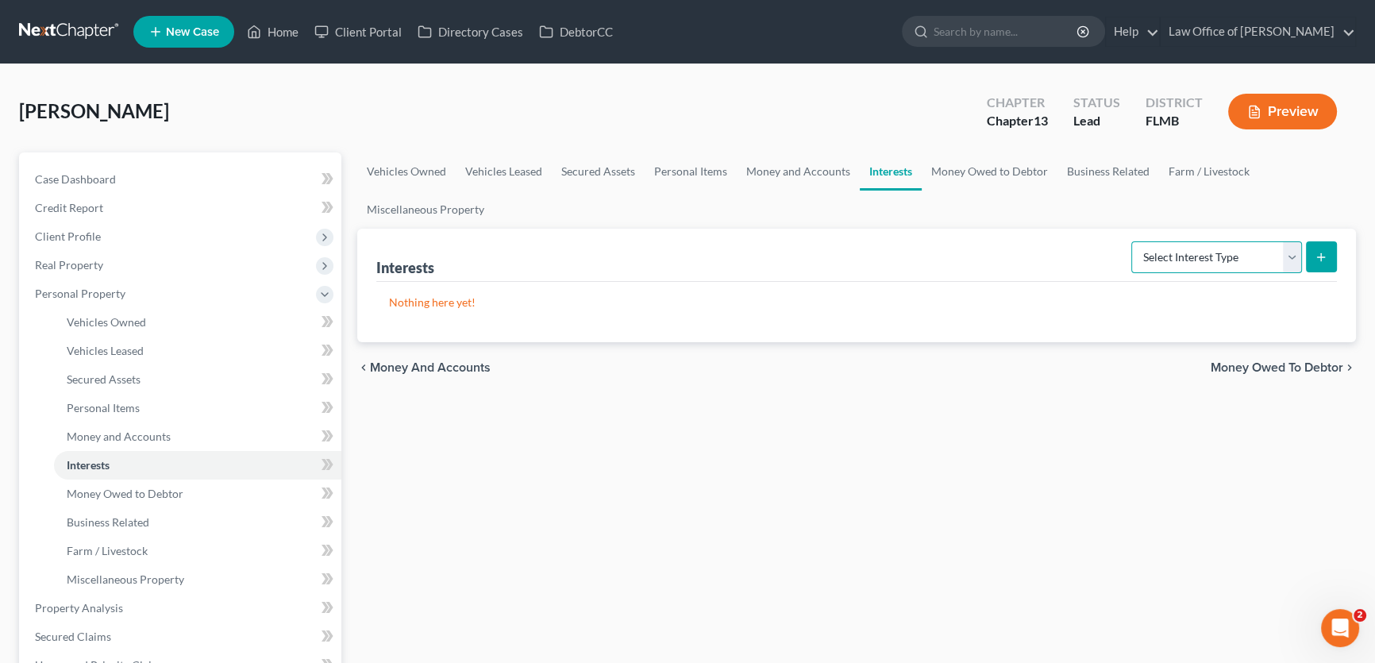
click at [1175, 244] on select "Select Interest Type 401K Annuity Bond Education IRA Government Bond Government…" at bounding box center [1216, 257] width 171 height 32
click at [979, 167] on link "Money Owed to Debtor" at bounding box center [989, 171] width 136 height 38
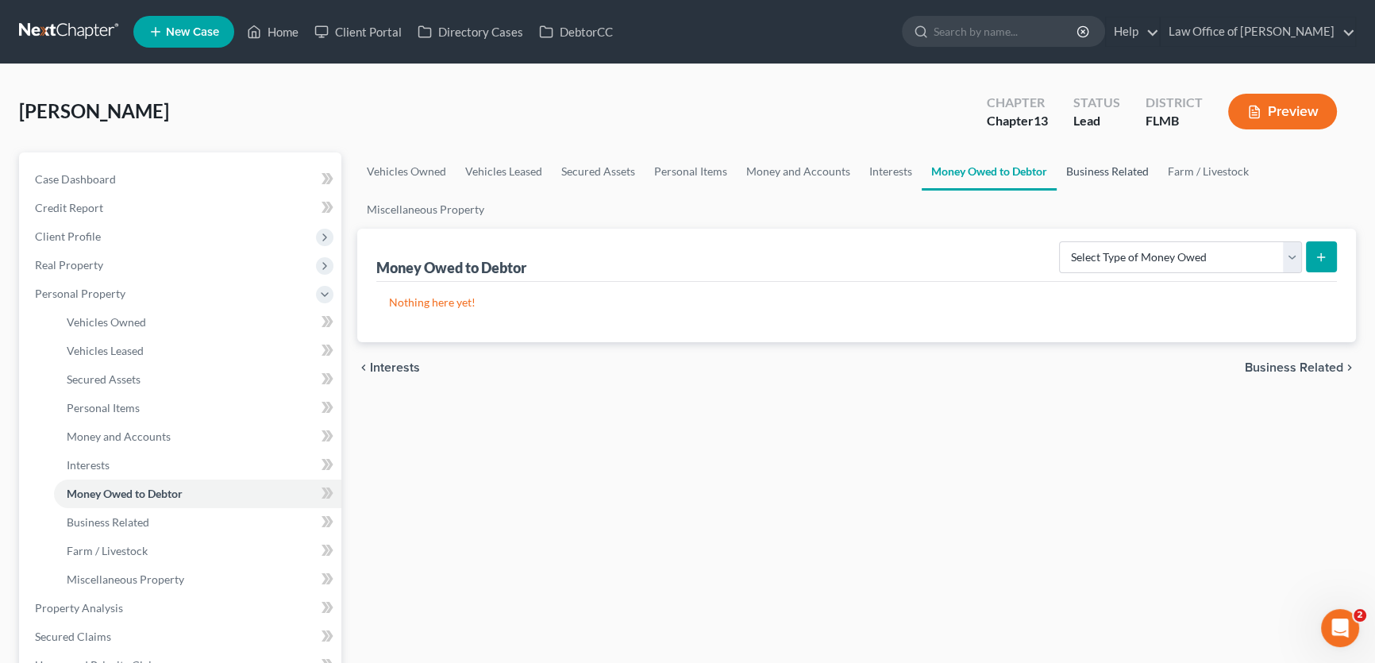
click at [1128, 177] on link "Business Related" at bounding box center [1107, 171] width 102 height 38
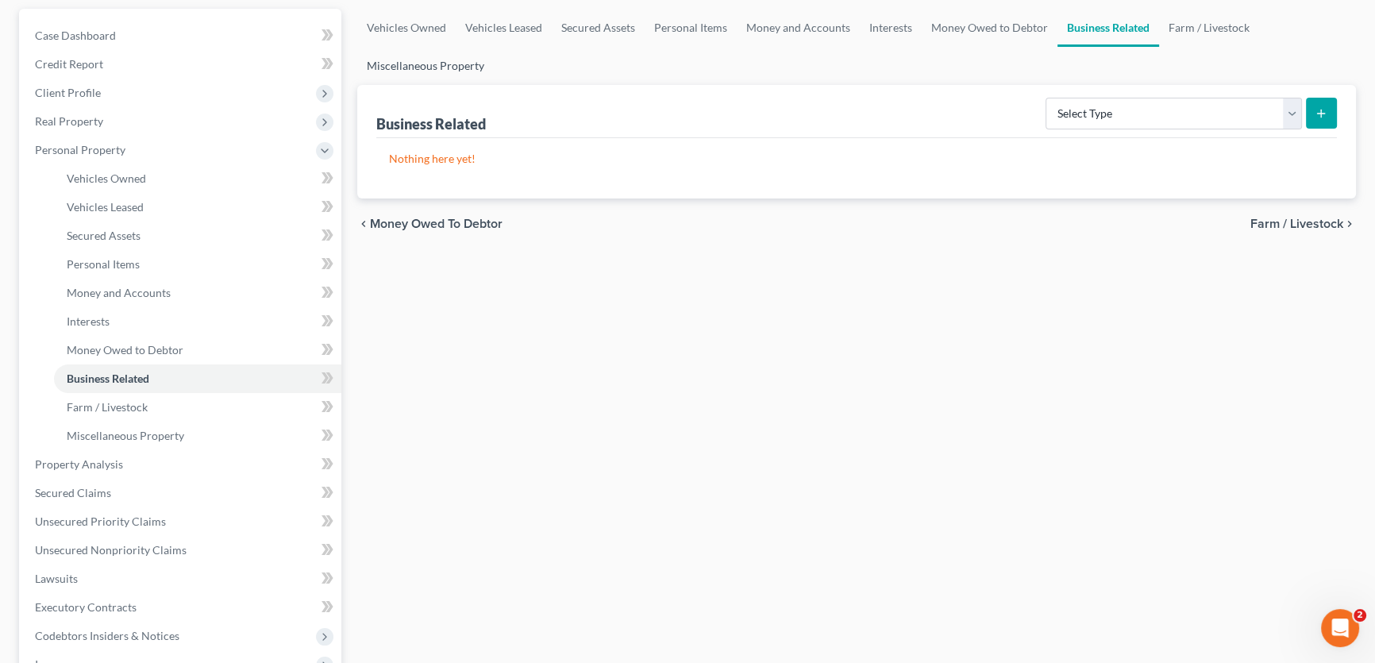
click at [445, 63] on link "Miscellaneous Property" at bounding box center [425, 66] width 137 height 38
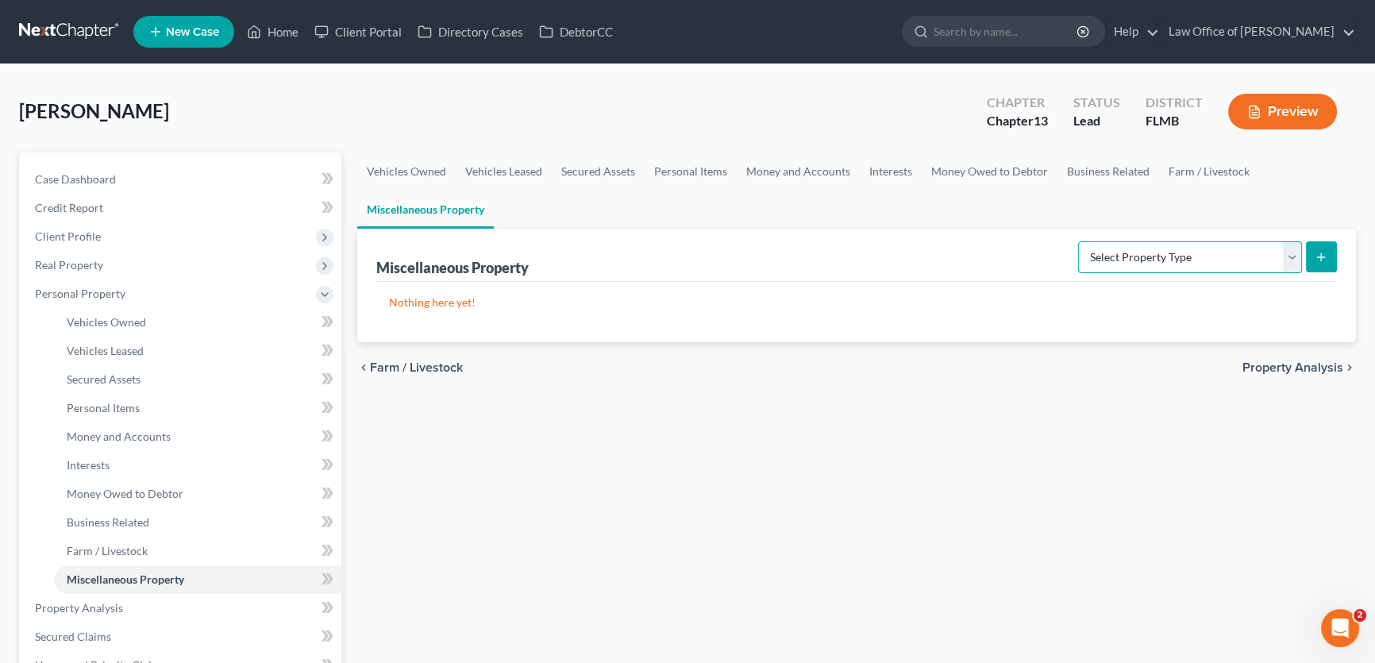
click at [1255, 258] on select "Select Property Type Assigned for Creditor Benefit Within 1 Year Holding for An…" at bounding box center [1190, 257] width 224 height 32
click at [881, 536] on div "Vehicles Owned Vehicles Leased Secured Assets Personal Items Money and Accounts…" at bounding box center [856, 624] width 1014 height 945
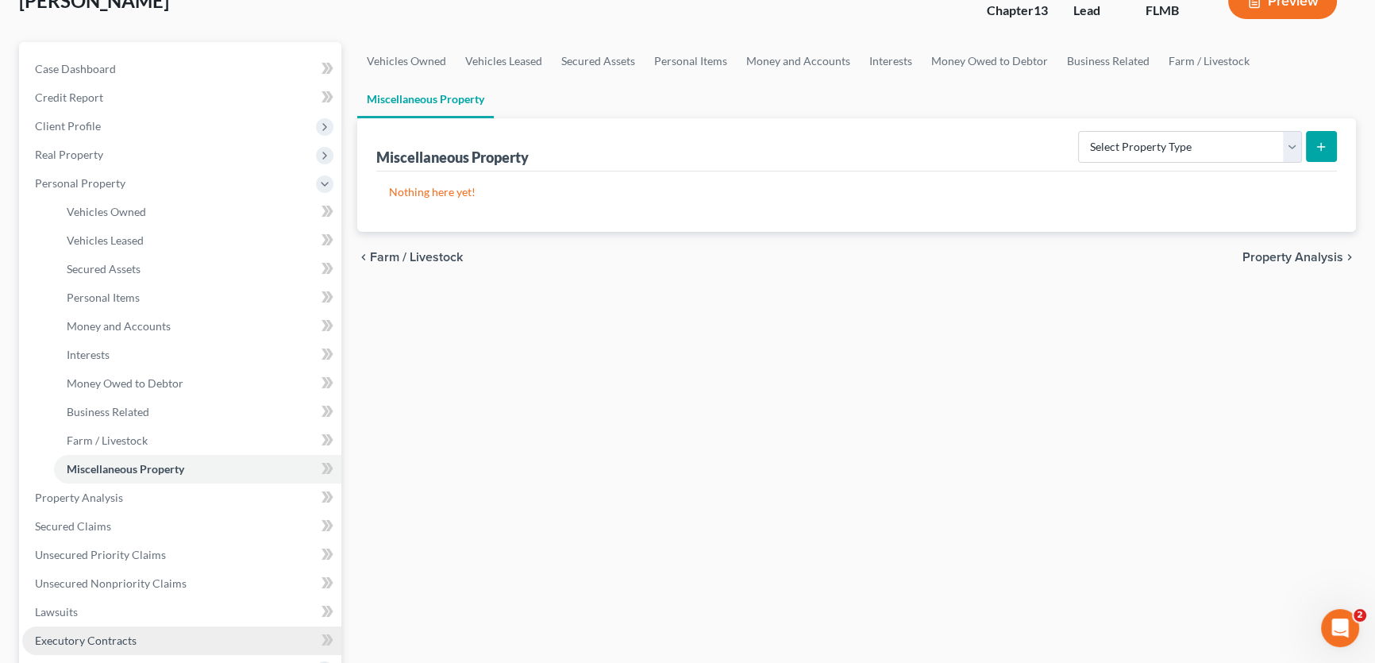
scroll to position [360, 0]
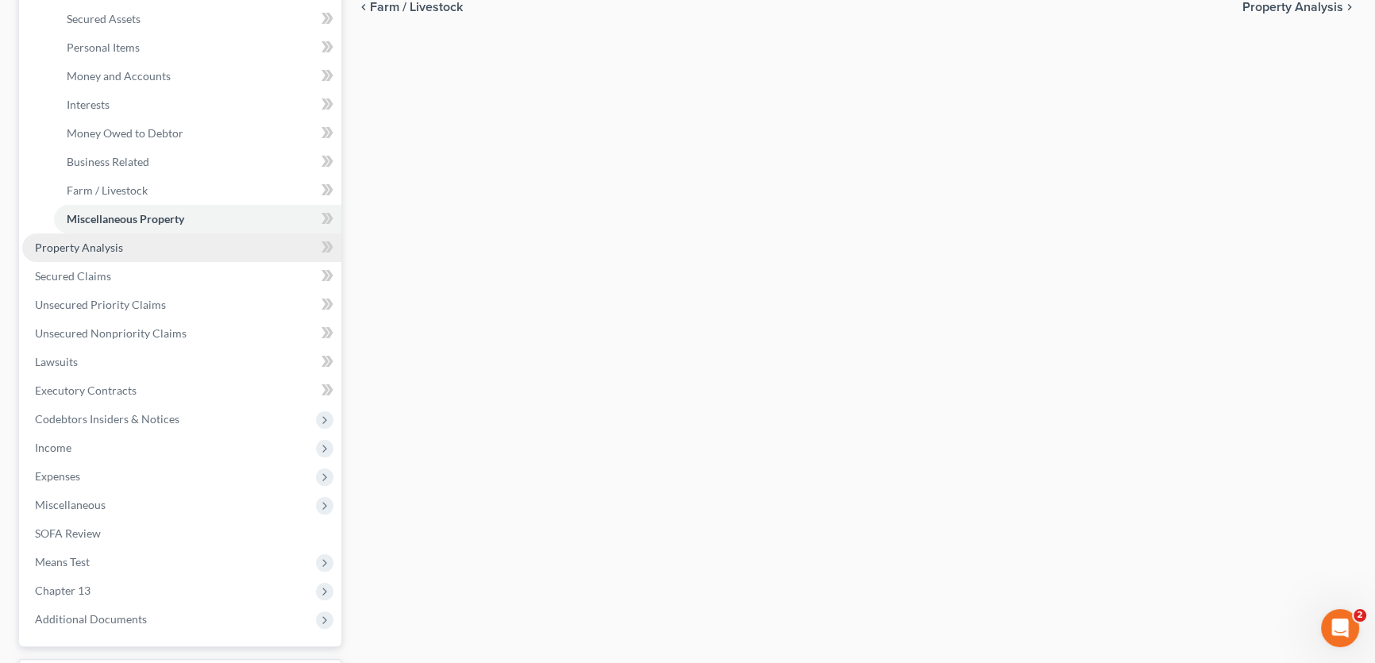
click at [98, 236] on link "Property Analysis" at bounding box center [181, 247] width 319 height 29
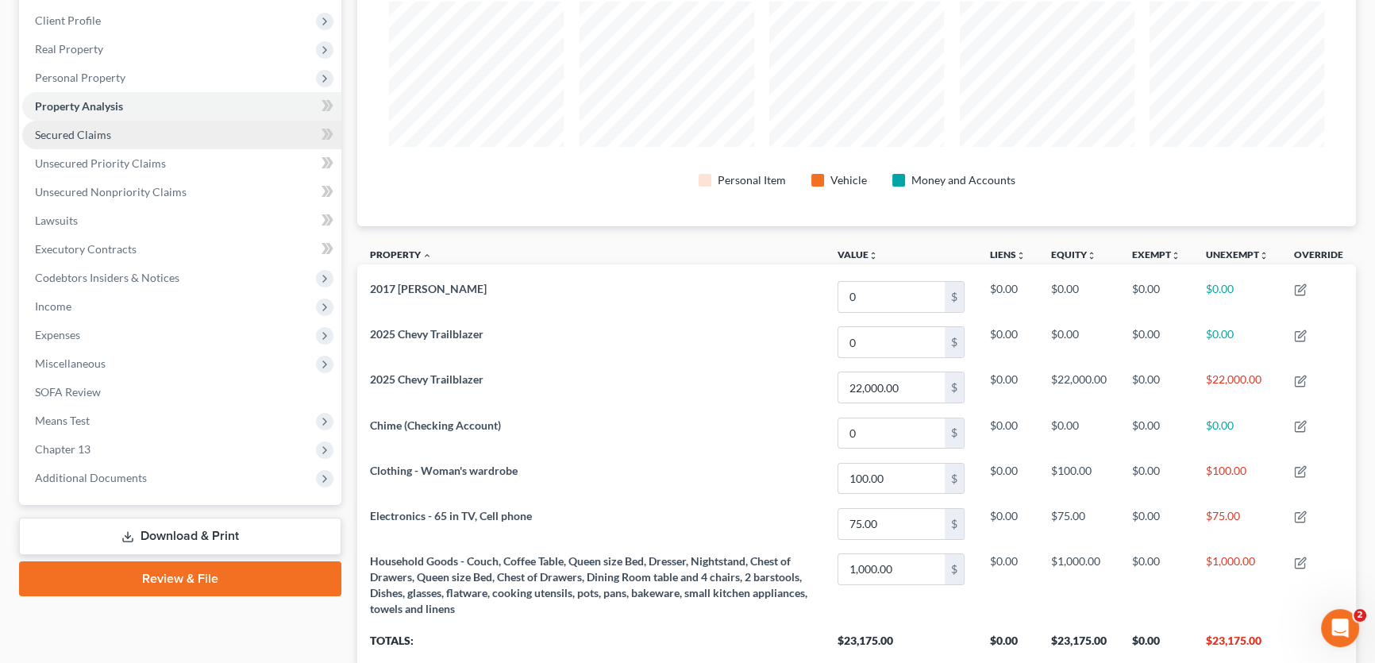
click at [92, 128] on span "Secured Claims" at bounding box center [73, 134] width 76 height 13
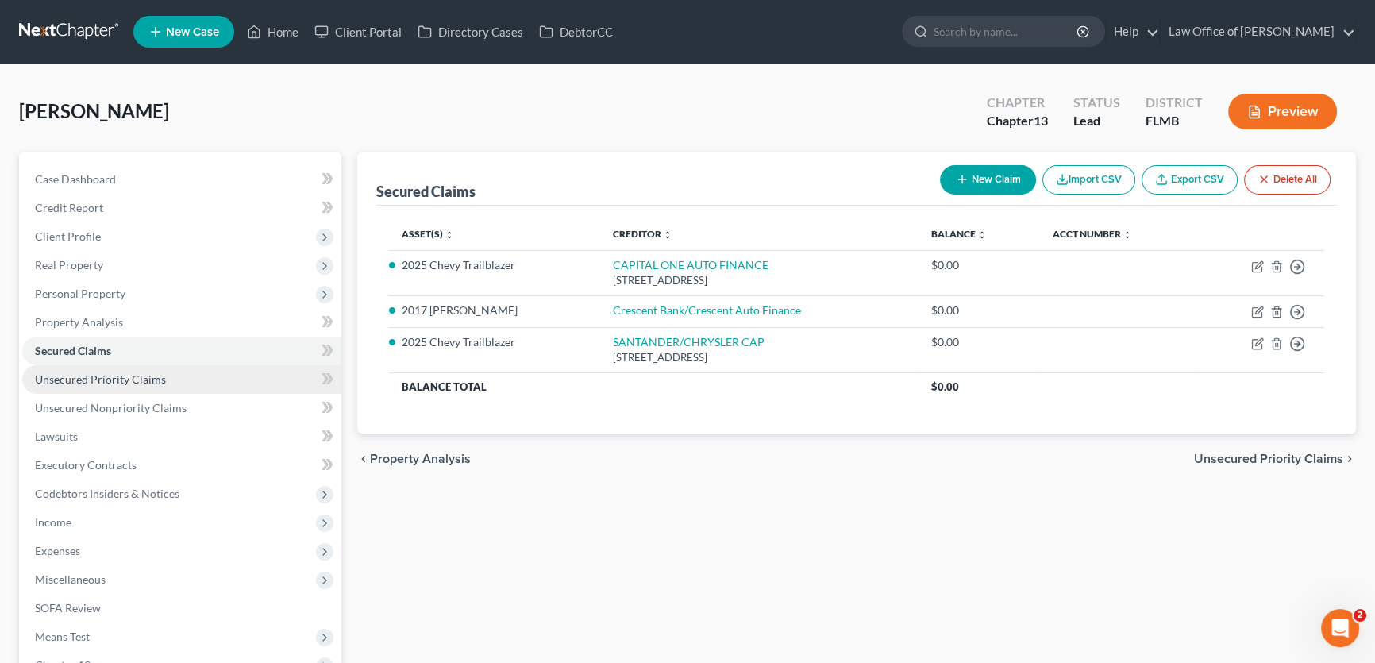
click at [103, 380] on span "Unsecured Priority Claims" at bounding box center [100, 378] width 131 height 13
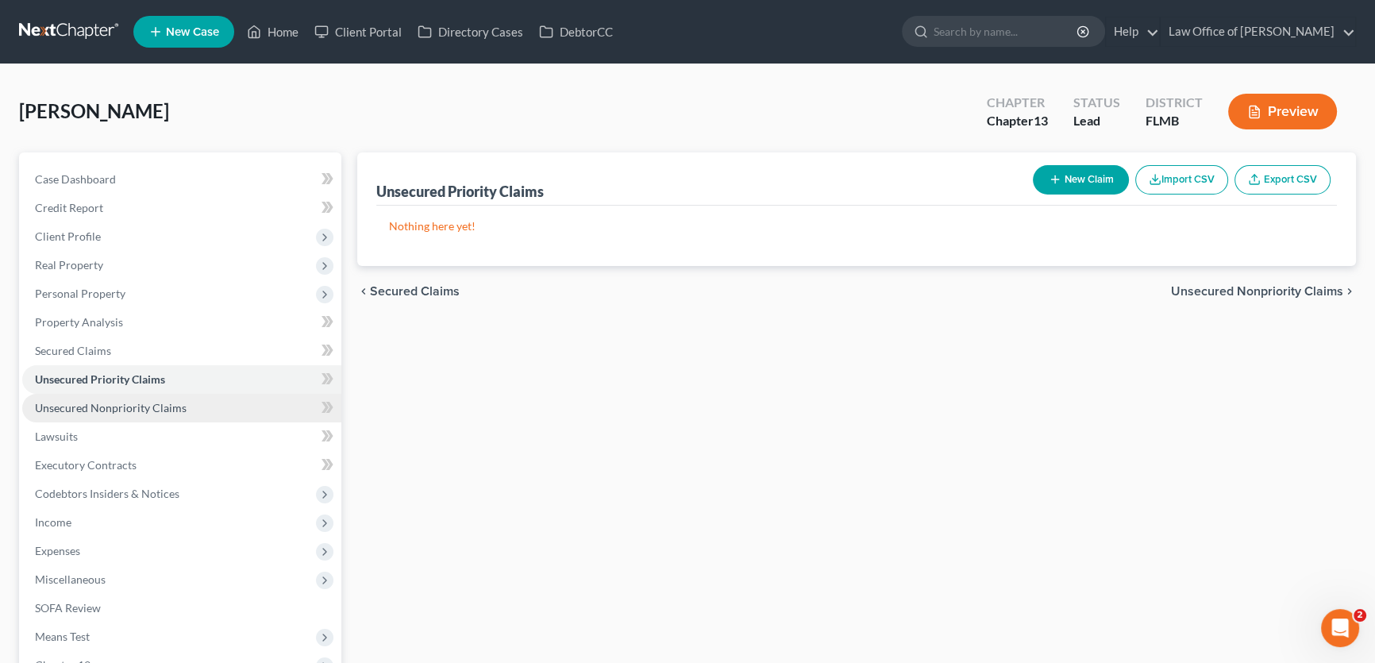
click at [114, 416] on link "Unsecured Nonpriority Claims" at bounding box center [181, 408] width 319 height 29
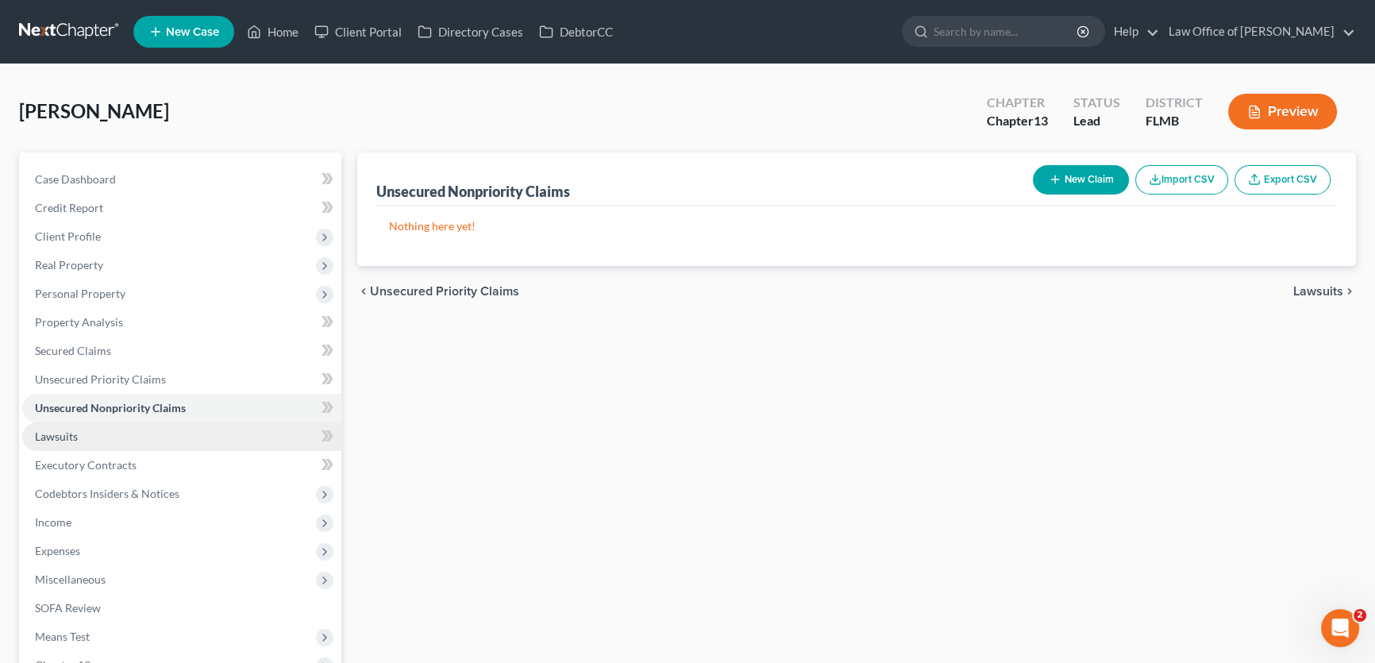
click at [88, 435] on link "Lawsuits" at bounding box center [181, 436] width 319 height 29
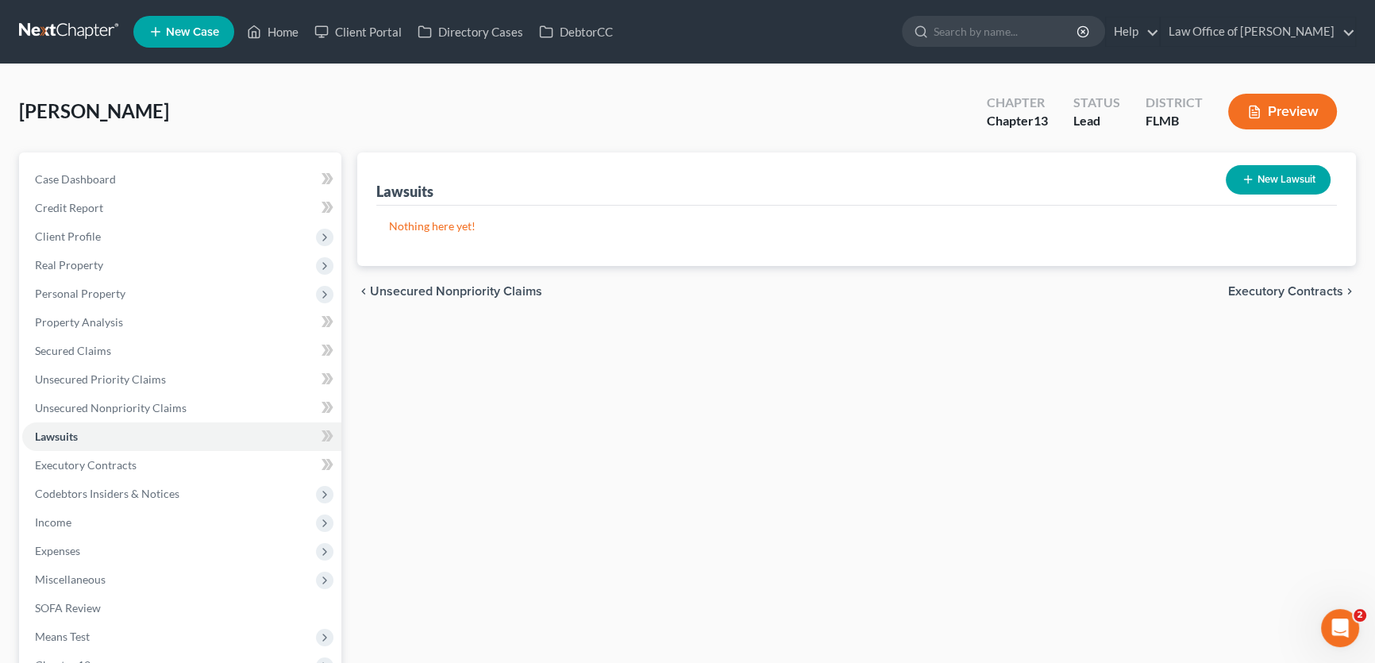
click at [643, 478] on div "Lawsuits New Lawsuit Nothing here yet! Court Name Date Filed Status Creditor Na…" at bounding box center [856, 481] width 1014 height 659
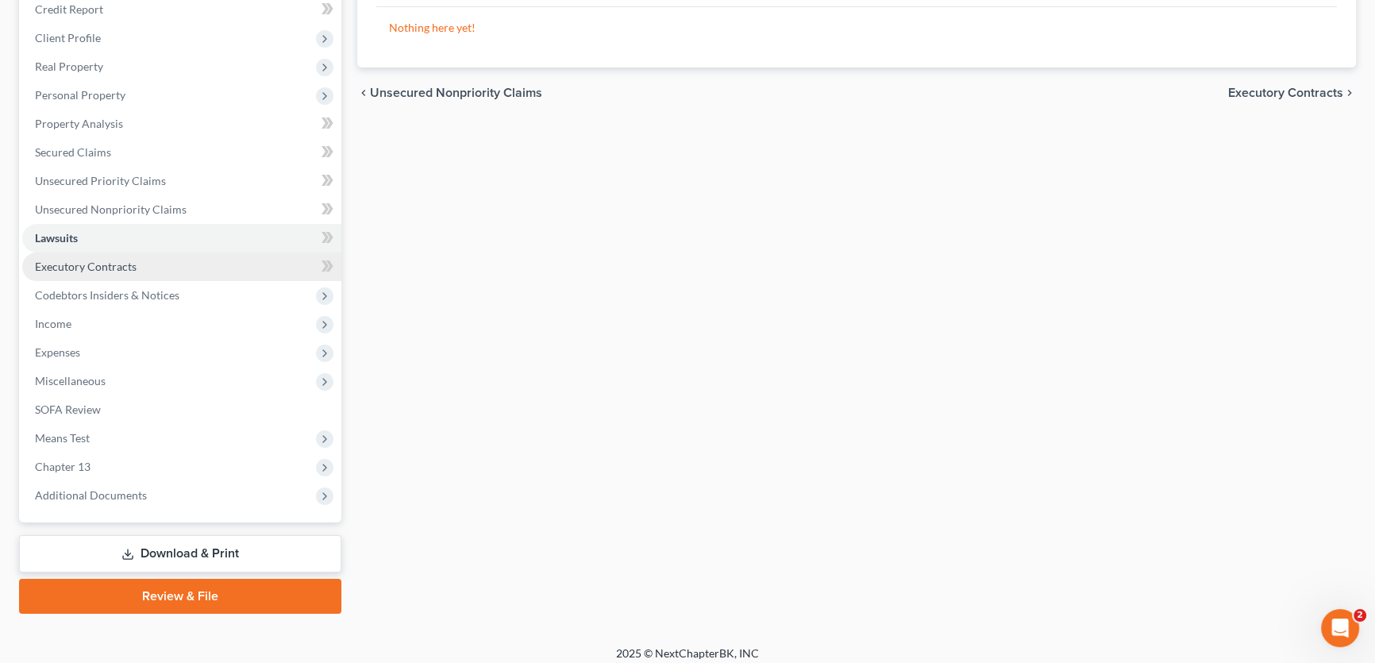
scroll to position [206, 0]
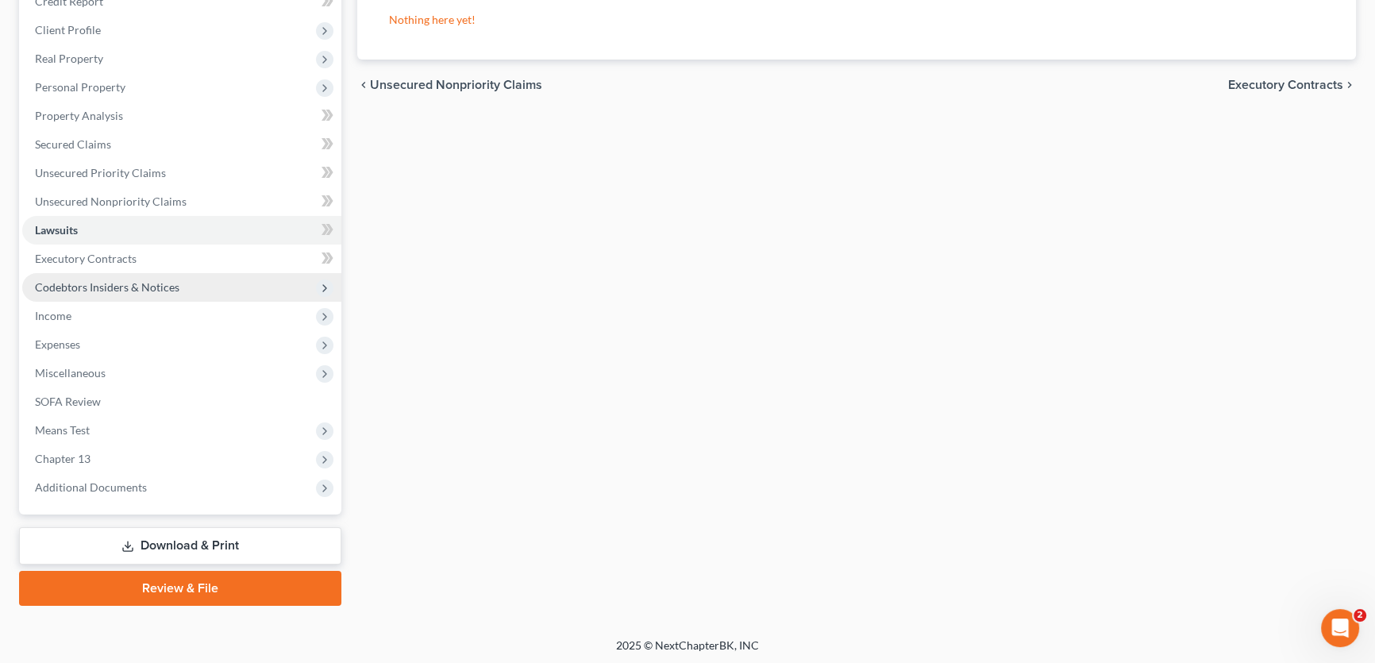
click at [135, 286] on span "Codebtors Insiders & Notices" at bounding box center [107, 286] width 144 height 13
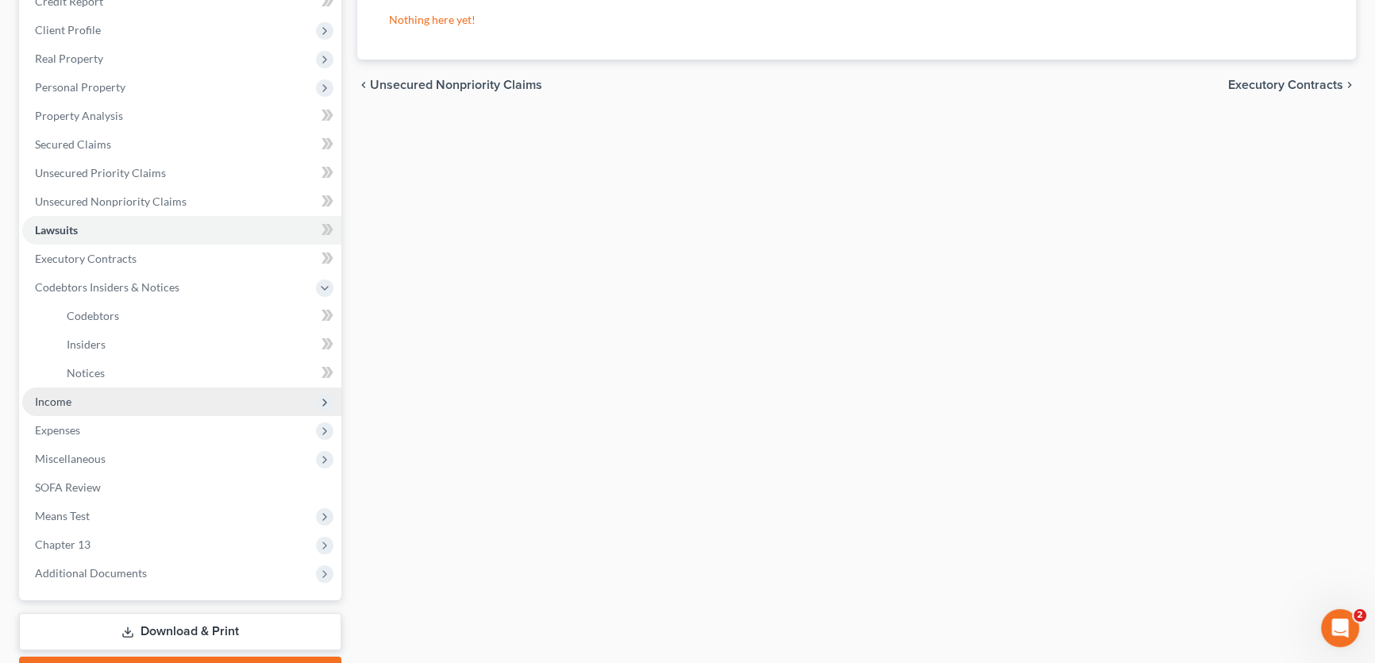
click at [87, 404] on span "Income" at bounding box center [181, 401] width 319 height 29
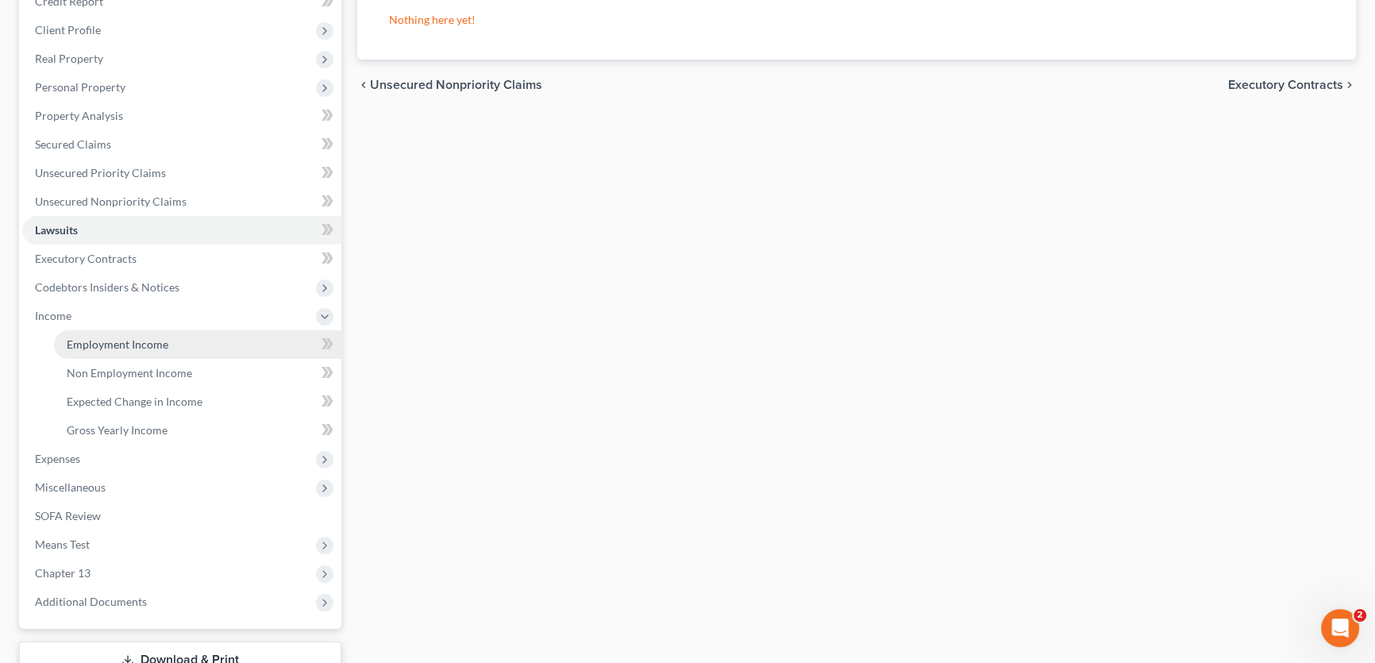
click at [165, 343] on span "Employment Income" at bounding box center [118, 343] width 102 height 13
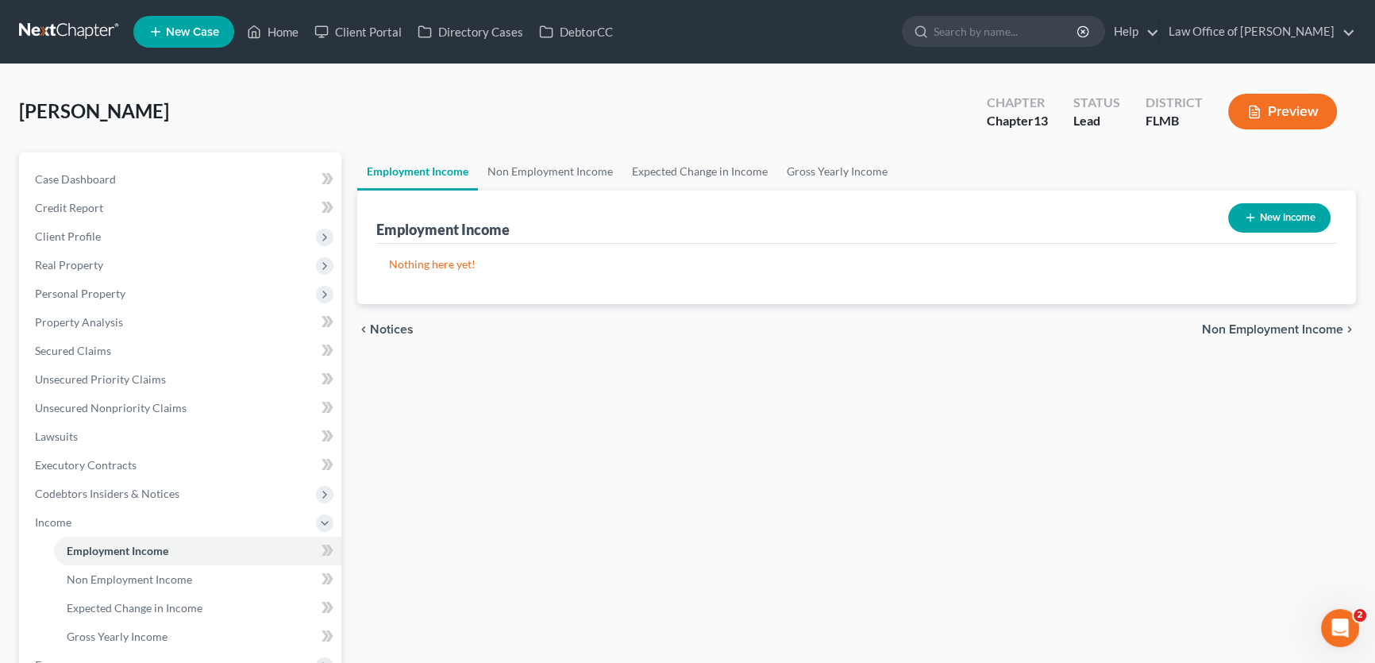
click at [1309, 213] on button "New Income" at bounding box center [1279, 217] width 102 height 29
select select "0"
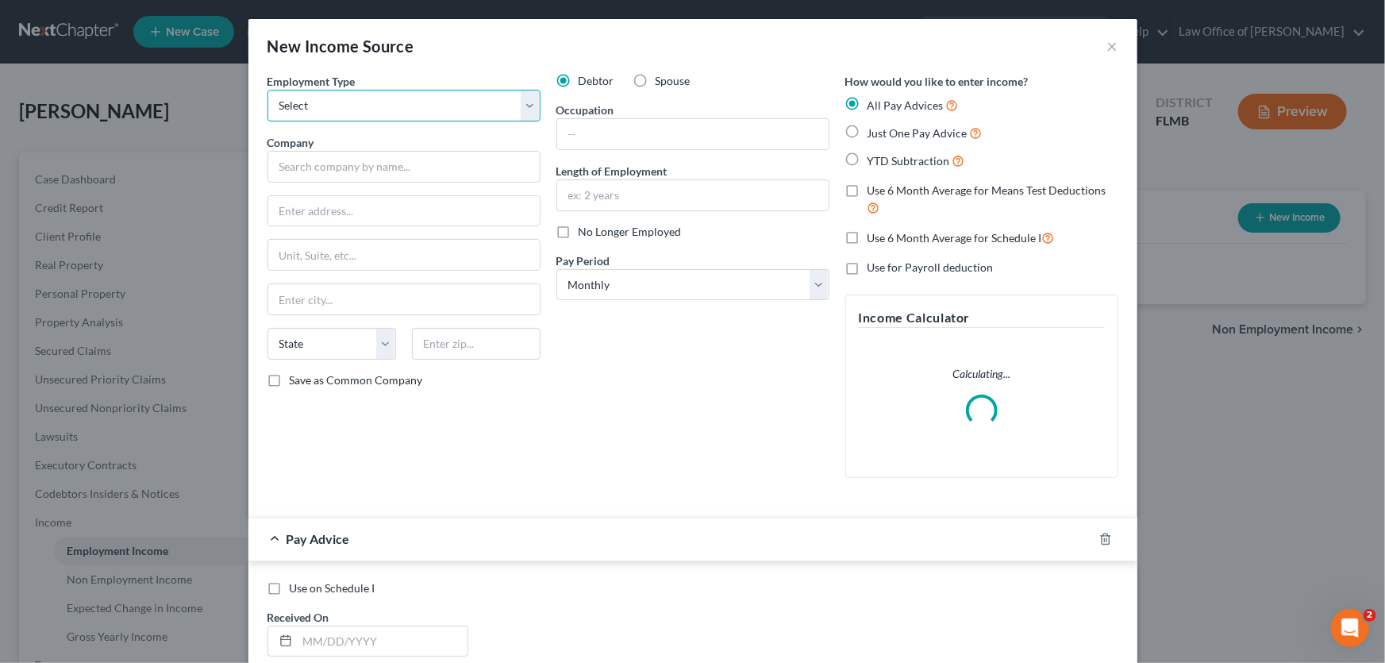
click at [450, 111] on select "Select Full or Part Time Employment Self Employment" at bounding box center [403, 106] width 273 height 32
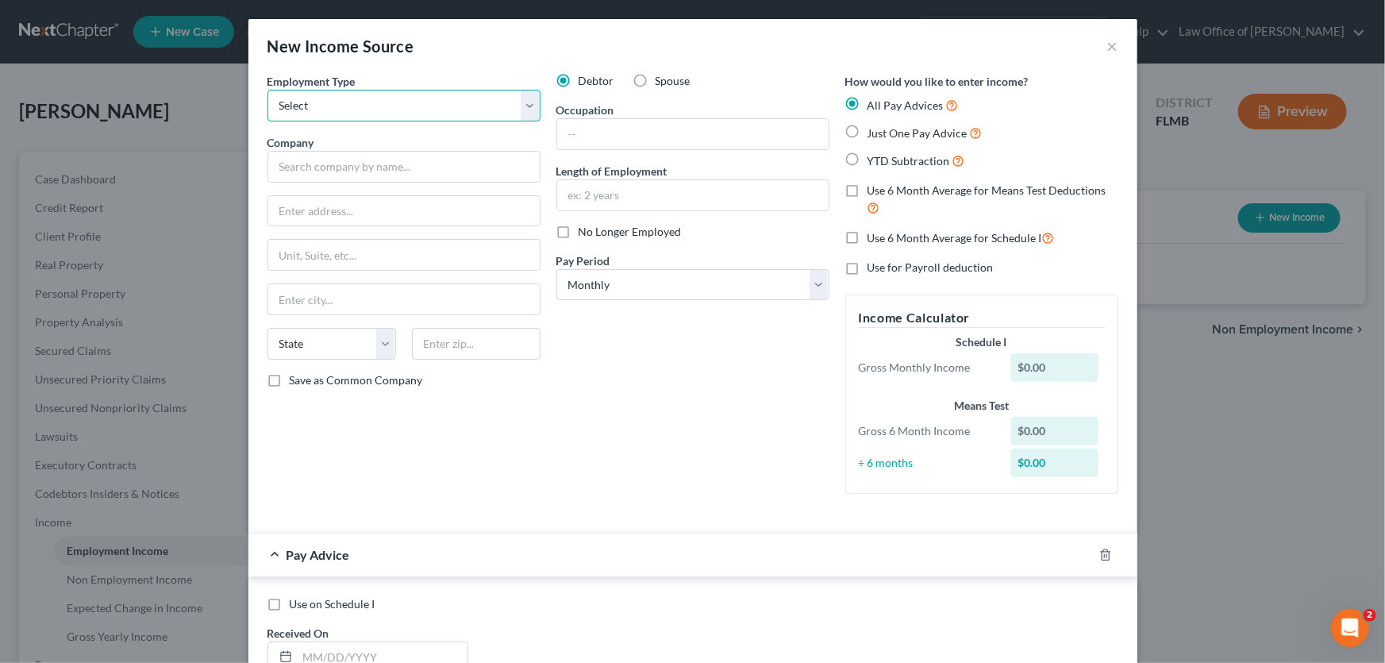
click at [472, 99] on select "Select Full or Part Time Employment Self Employment" at bounding box center [403, 106] width 273 height 32
click at [1111, 44] on div "New Income Source ×" at bounding box center [692, 46] width 889 height 54
click at [1110, 44] on button "×" at bounding box center [1112, 46] width 11 height 19
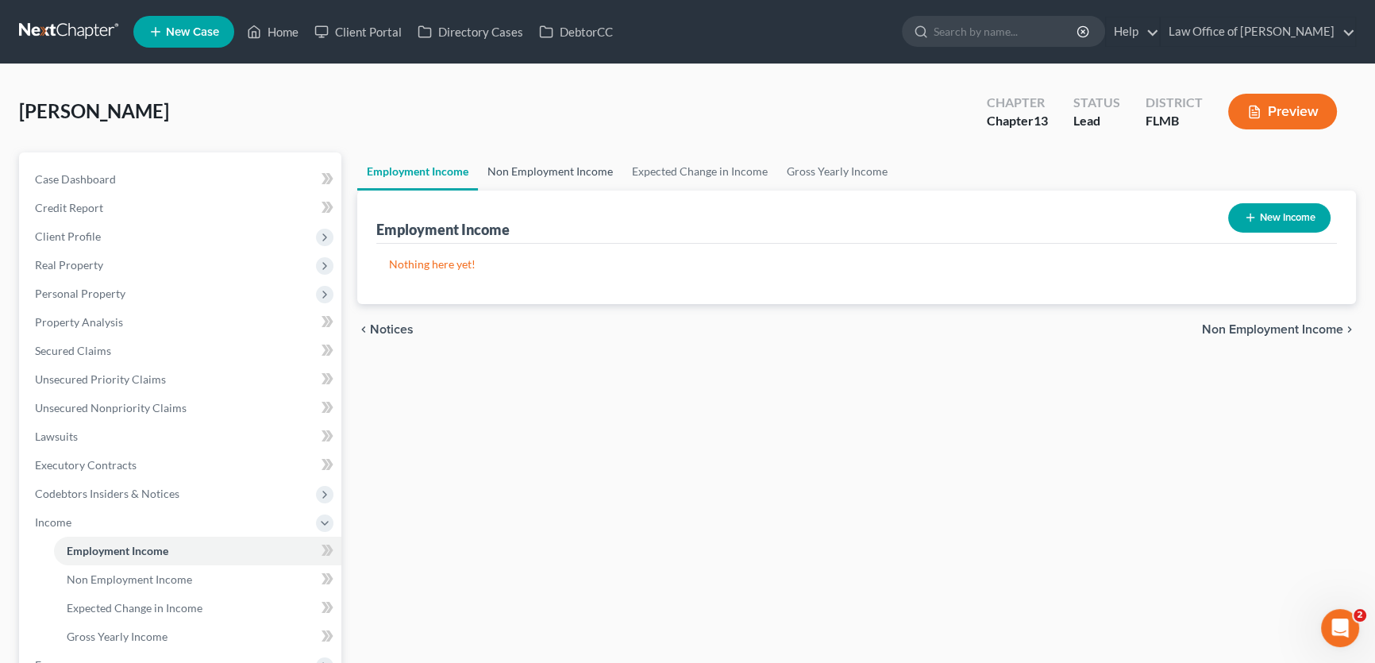
click at [544, 167] on link "Non Employment Income" at bounding box center [550, 171] width 144 height 38
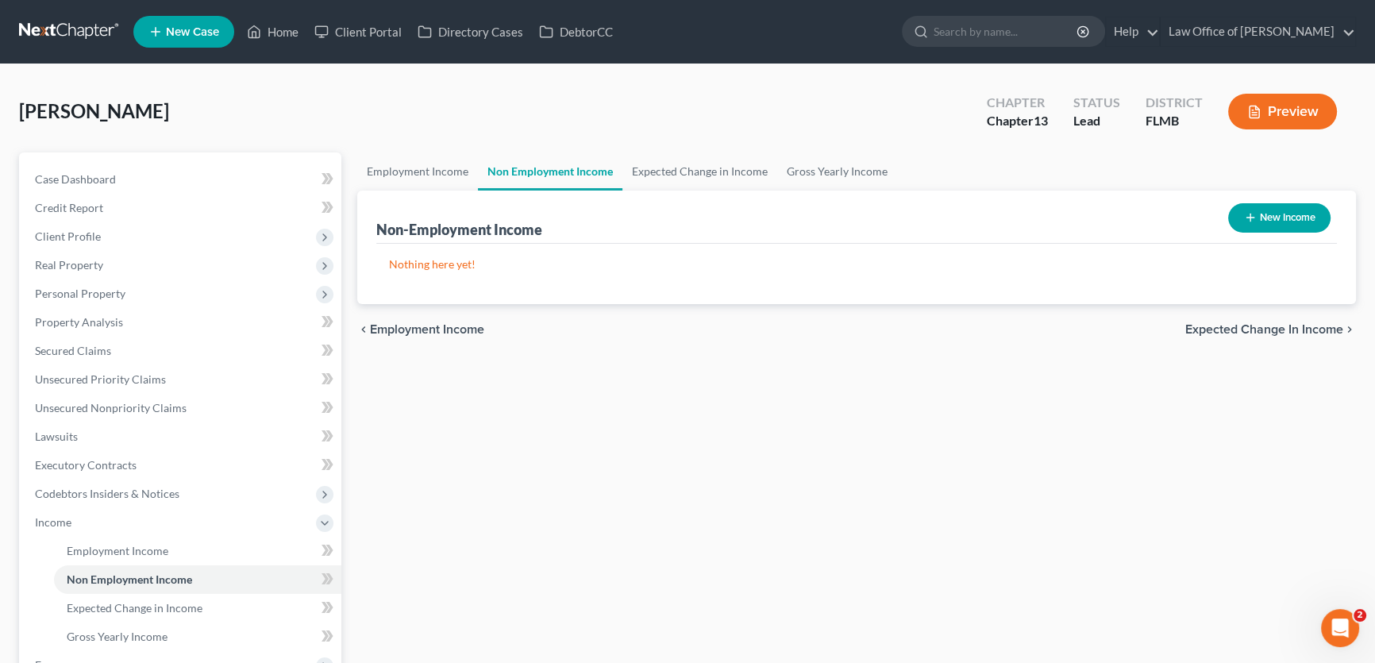
click at [1281, 213] on button "New Income" at bounding box center [1279, 217] width 102 height 29
select select "0"
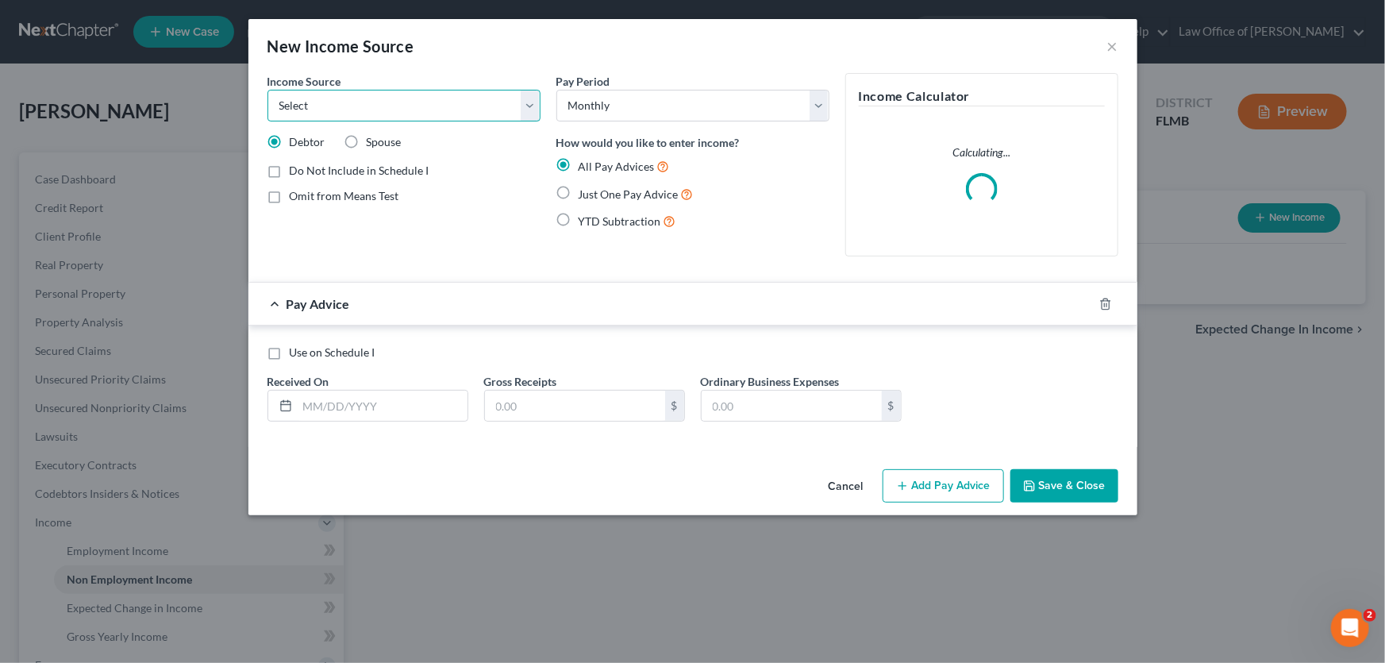
click at [468, 111] on select "Select Unemployment Disability (from employer) Pension Retirement Social Securi…" at bounding box center [403, 106] width 273 height 32
select select "4"
click at [267, 90] on select "Select Unemployment Disability (from employer) Pension Retirement Social Securi…" at bounding box center [403, 106] width 273 height 32
click at [556, 400] on input "text" at bounding box center [575, 405] width 180 height 30
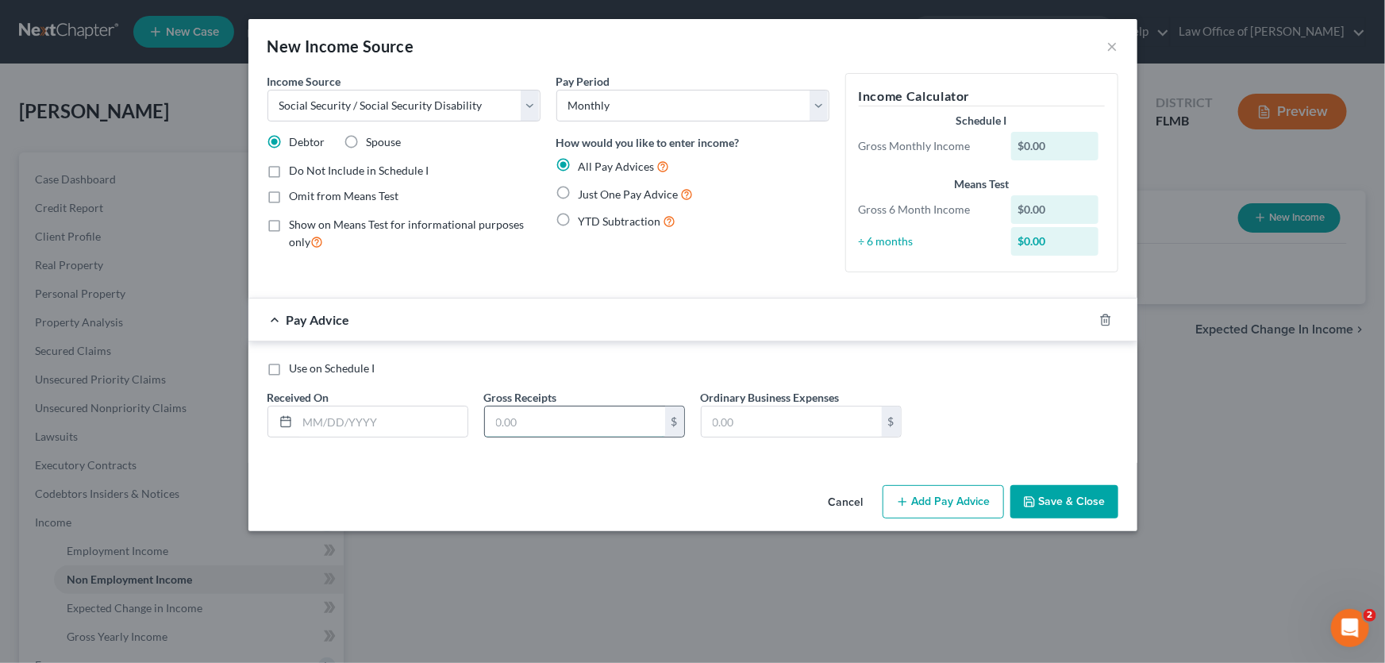
click at [583, 415] on input "text" at bounding box center [575, 421] width 180 height 30
click at [626, 429] on input "text" at bounding box center [575, 421] width 180 height 30
type input "2,475"
click at [609, 192] on span "Just One Pay Advice" at bounding box center [629, 193] width 100 height 13
click at [595, 192] on input "Just One Pay Advice" at bounding box center [590, 190] width 10 height 10
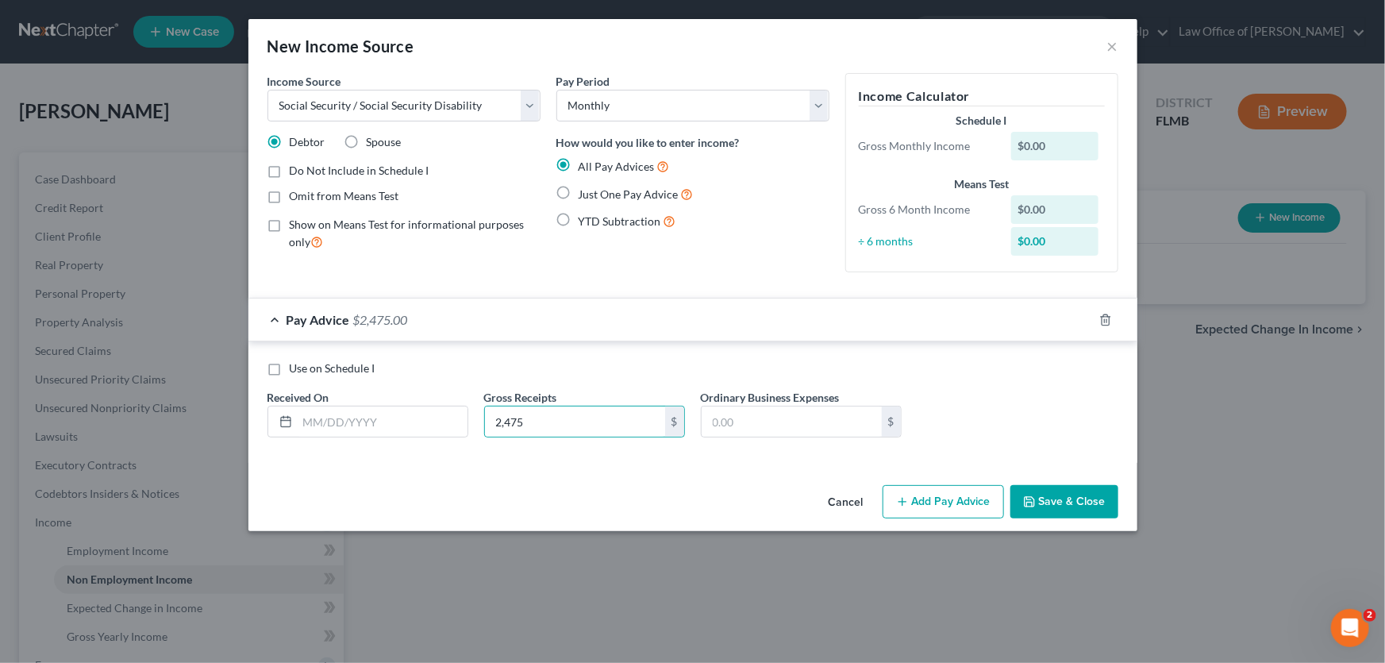
radio input "true"
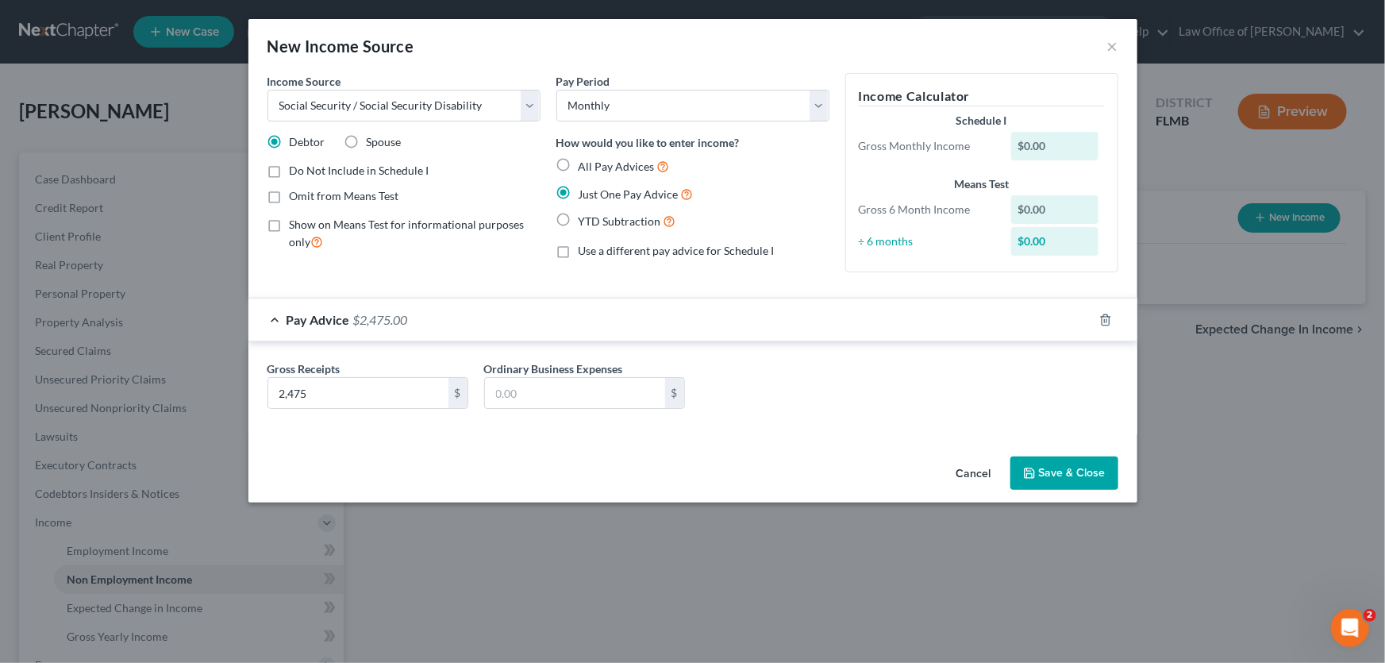
click at [1079, 481] on button "Save & Close" at bounding box center [1064, 472] width 108 height 33
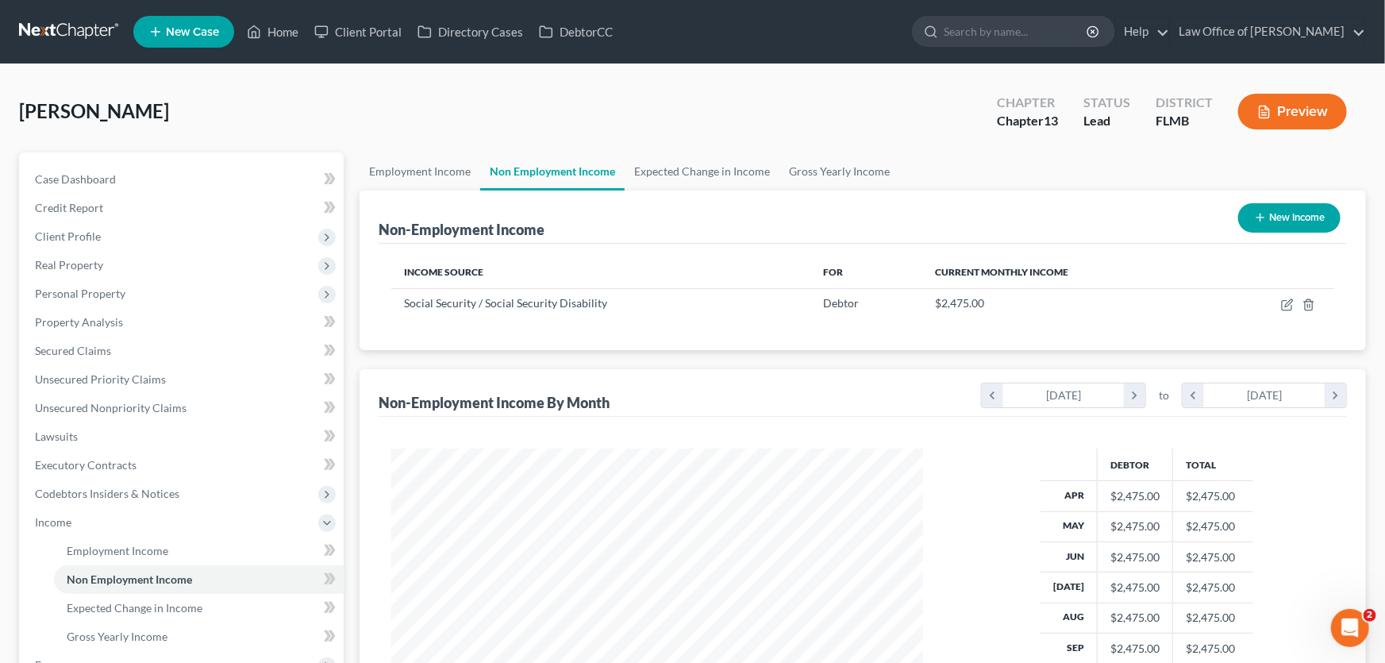
scroll to position [793329, 793050]
click at [1273, 223] on button "New Income" at bounding box center [1279, 217] width 102 height 29
select select "0"
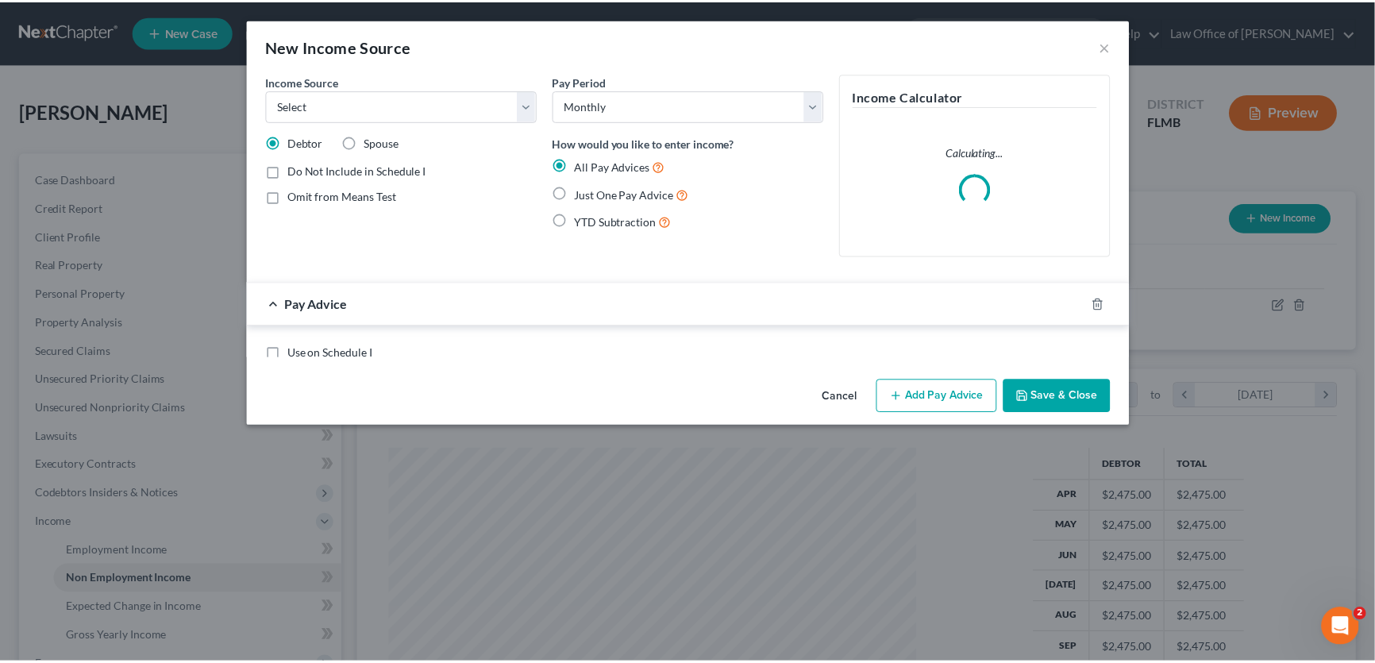
scroll to position [284, 568]
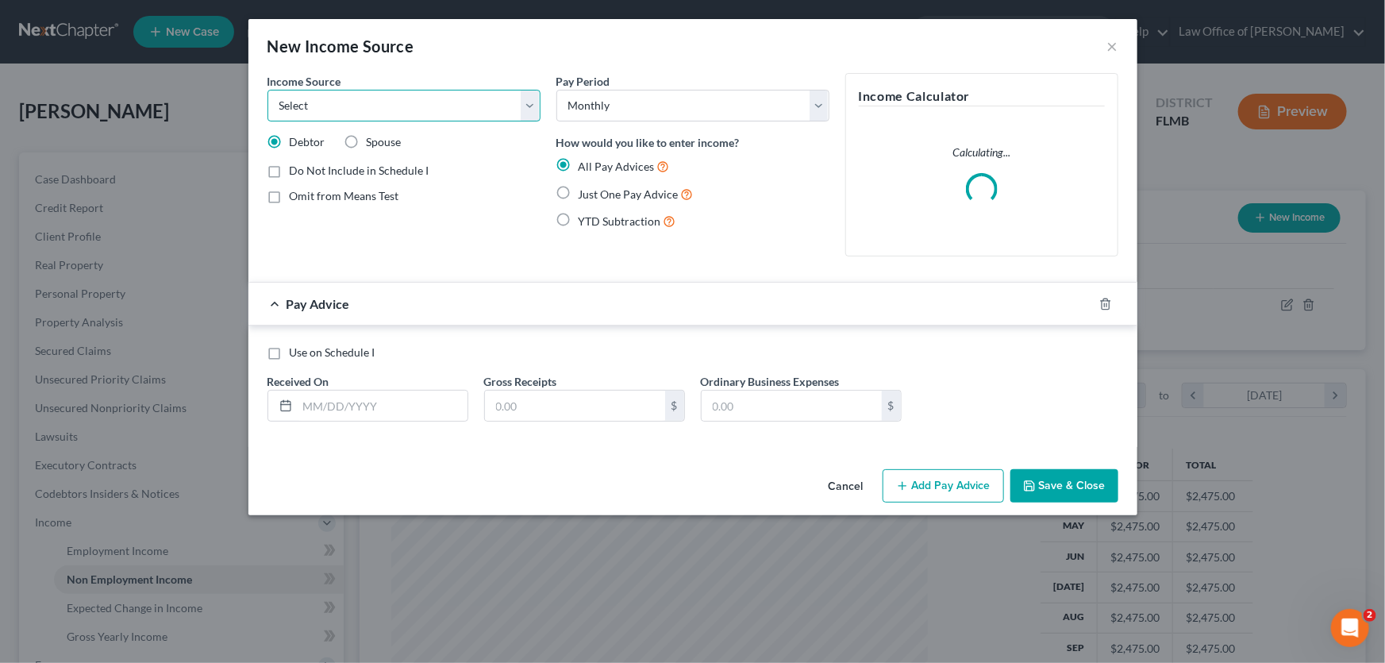
click at [403, 104] on select "Select Unemployment Disability (from employer) Pension Retirement Social Securi…" at bounding box center [403, 106] width 273 height 32
select select "2"
click at [267, 90] on select "Select Unemployment Disability (from employer) Pension Retirement Social Securi…" at bounding box center [403, 106] width 273 height 32
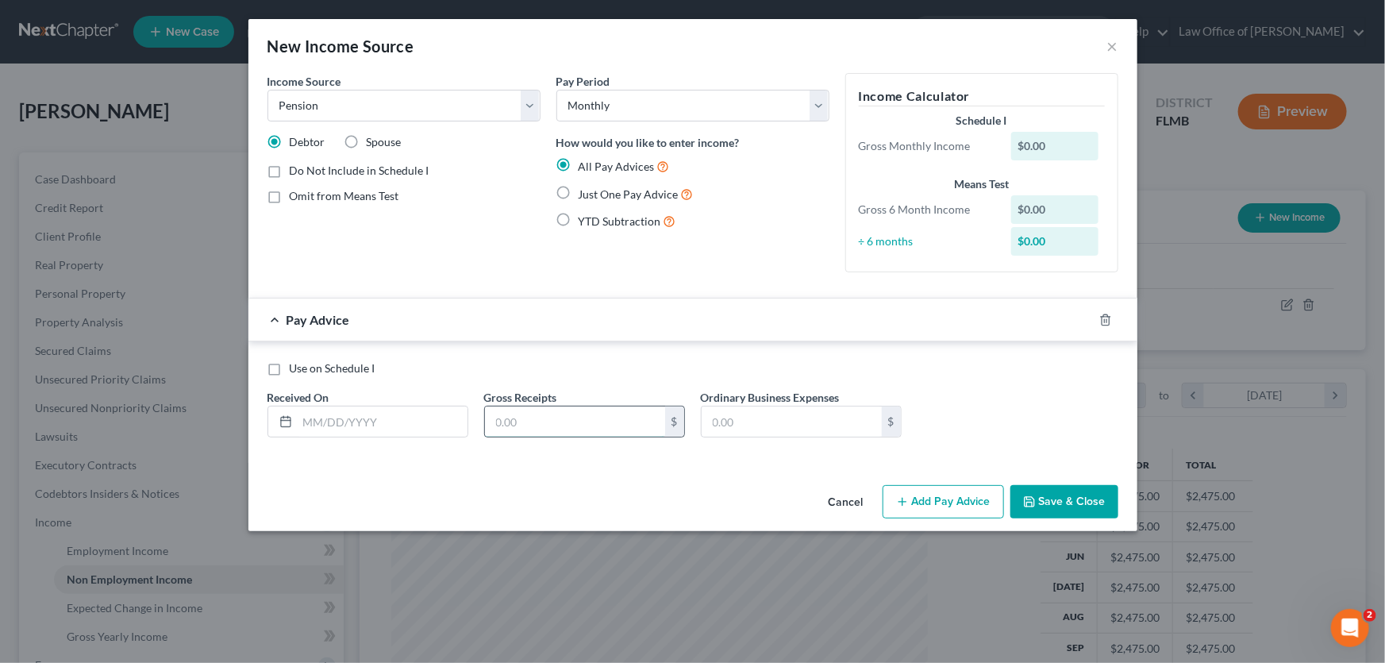
drag, startPoint x: 559, startPoint y: 415, endPoint x: 576, endPoint y: 417, distance: 17.5
click at [559, 415] on input "text" at bounding box center [575, 421] width 180 height 30
type input "718.90"
click at [630, 97] on select "Select Monthly Twice Monthly Every Other Week Weekly" at bounding box center [692, 106] width 273 height 32
select select "3"
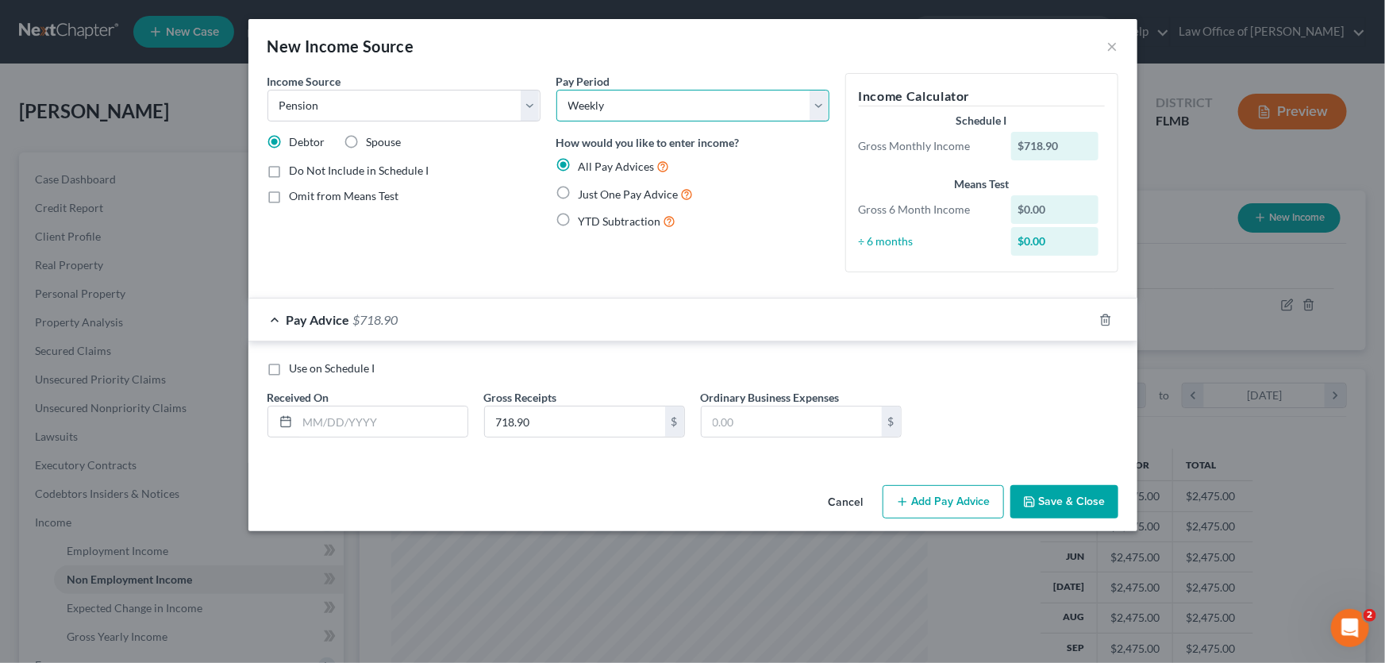
click at [556, 90] on select "Select Monthly Twice Monthly Every Other Week Weekly" at bounding box center [692, 106] width 273 height 32
click at [598, 190] on span "Just One Pay Advice" at bounding box center [629, 193] width 100 height 13
click at [595, 190] on input "Just One Pay Advice" at bounding box center [590, 190] width 10 height 10
radio input "true"
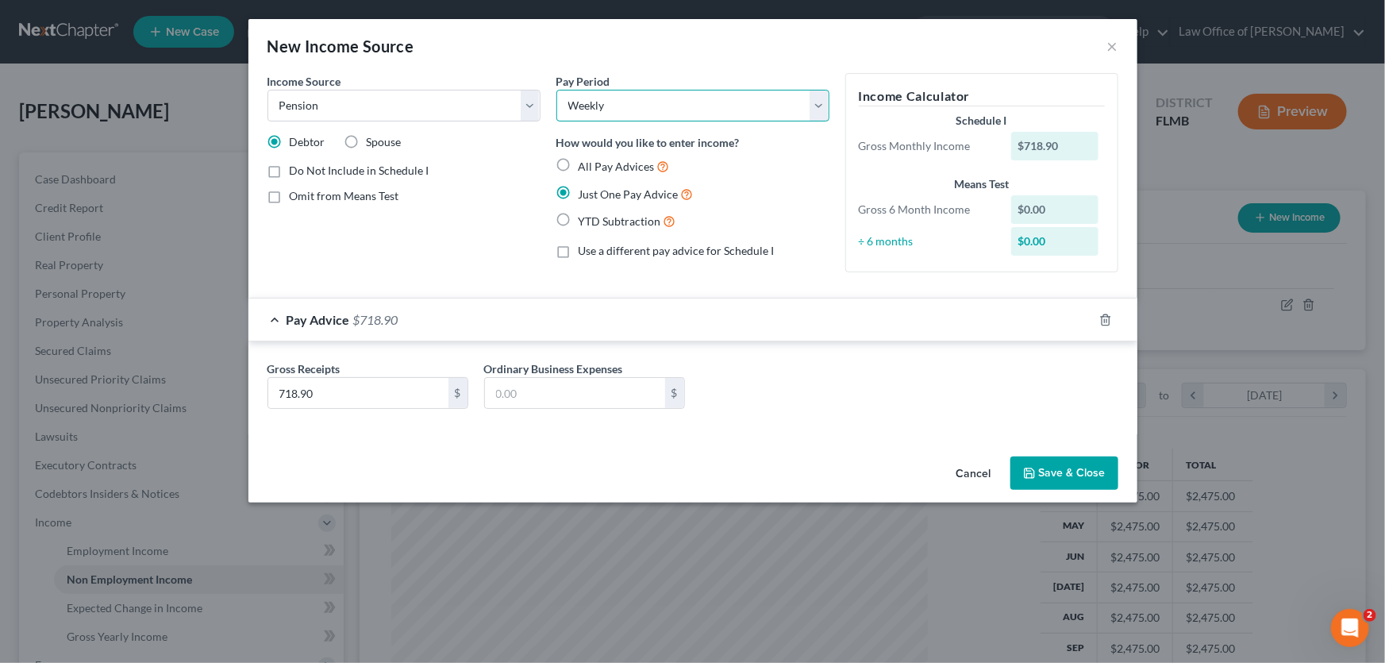
click at [673, 117] on select "Select Monthly Twice Monthly Every Other Week Weekly" at bounding box center [692, 106] width 273 height 32
select select "0"
click at [556, 90] on select "Select Monthly Twice Monthly Every Other Week Weekly" at bounding box center [692, 106] width 273 height 32
click at [1076, 476] on button "Save & Close" at bounding box center [1064, 472] width 108 height 33
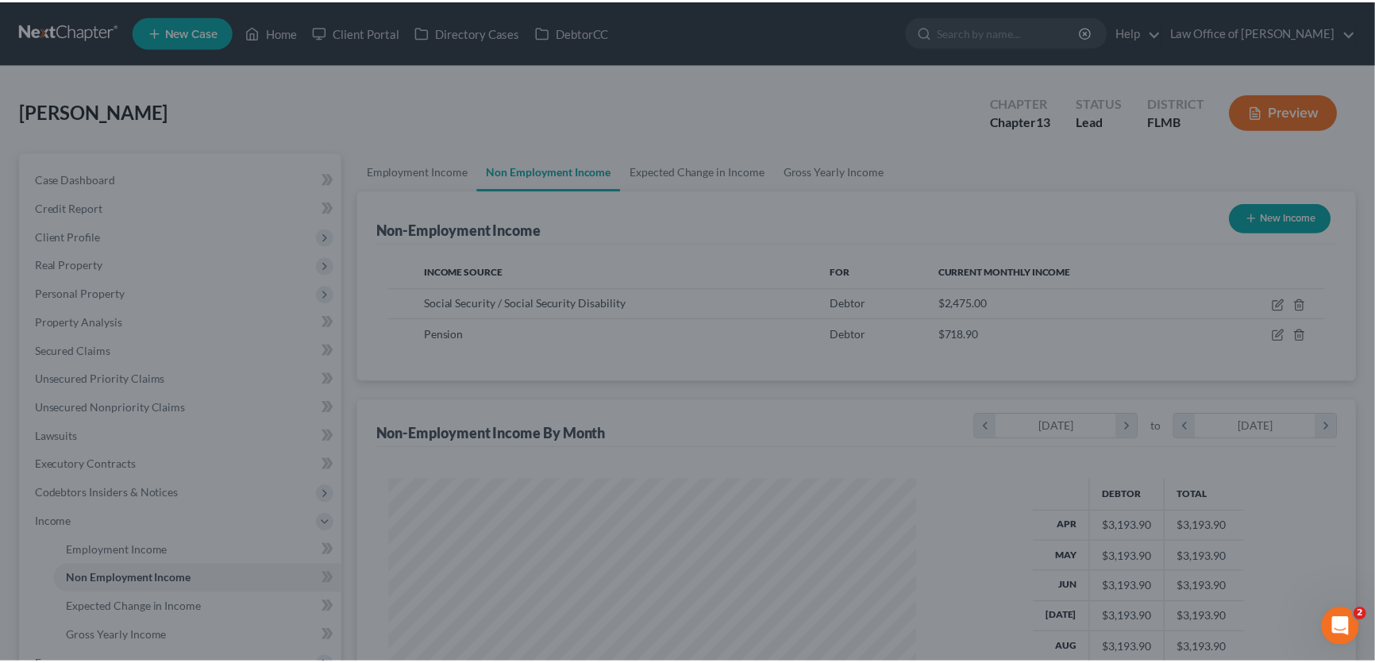
scroll to position [793329, 793050]
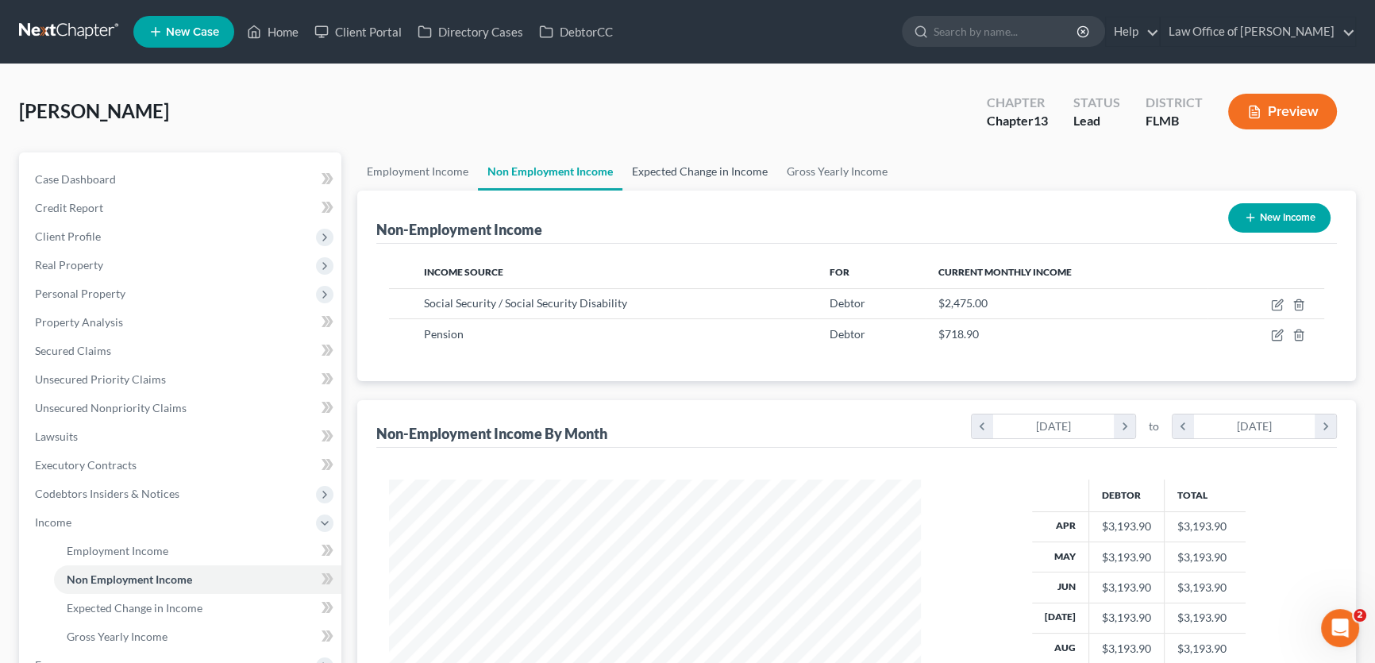
click at [670, 167] on link "Expected Change in Income" at bounding box center [699, 171] width 155 height 38
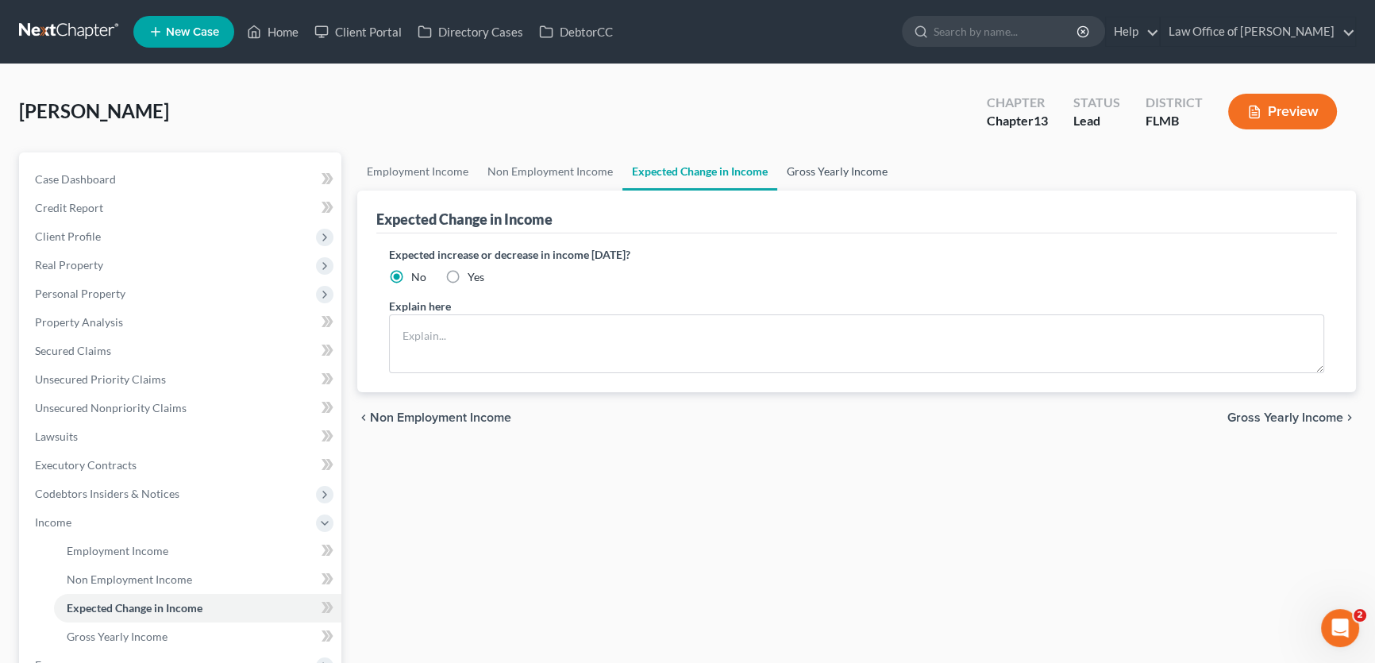
click at [801, 170] on link "Gross Yearly Income" at bounding box center [837, 171] width 120 height 38
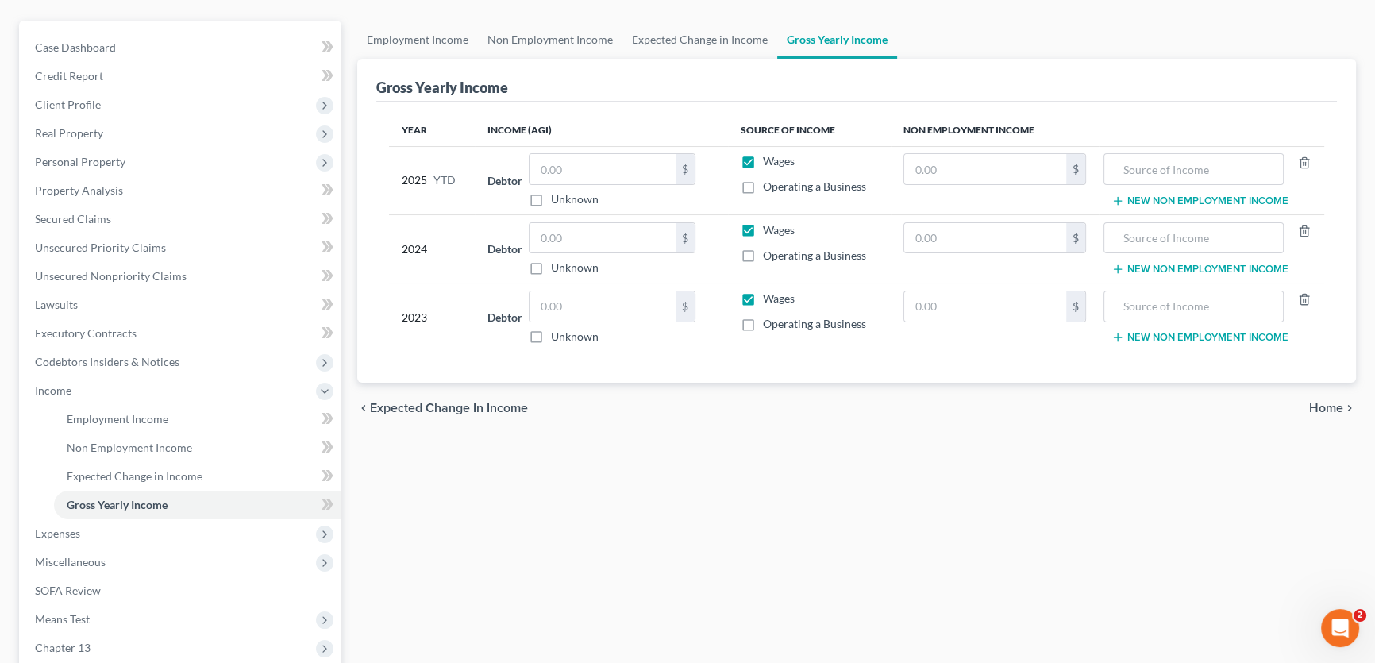
scroll to position [321, 0]
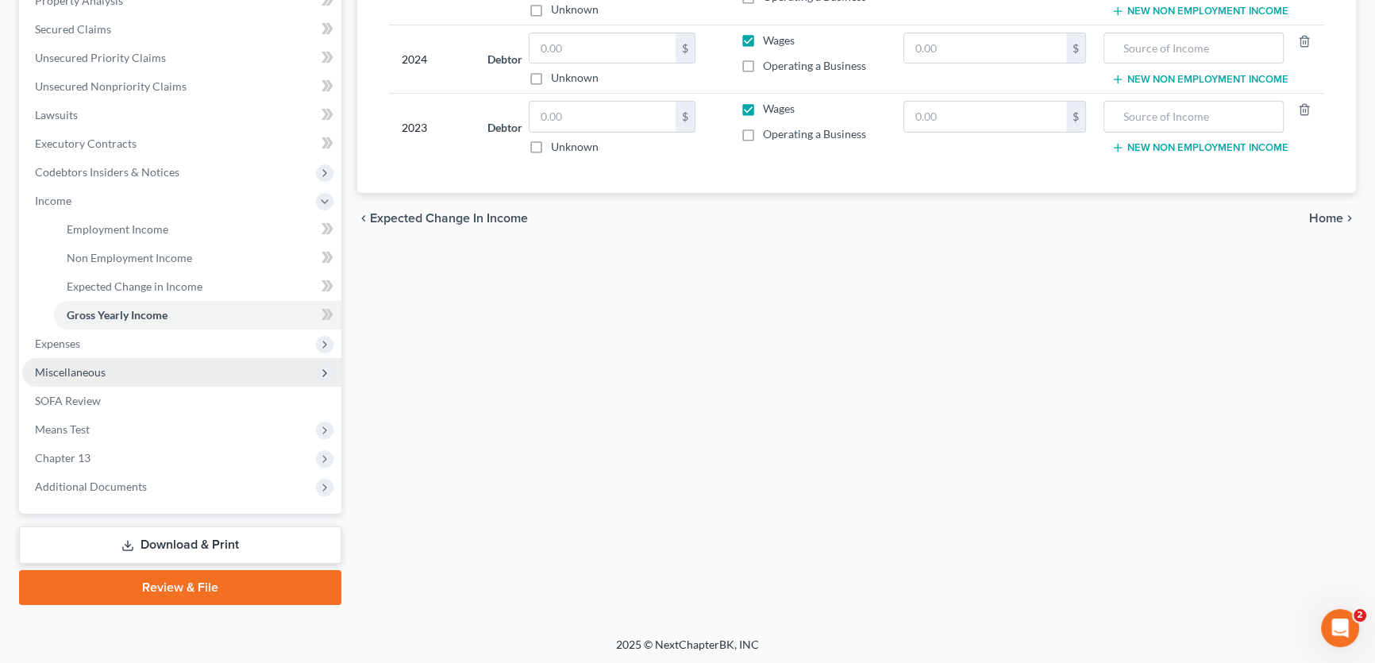
click at [101, 359] on span "Miscellaneous" at bounding box center [181, 372] width 319 height 29
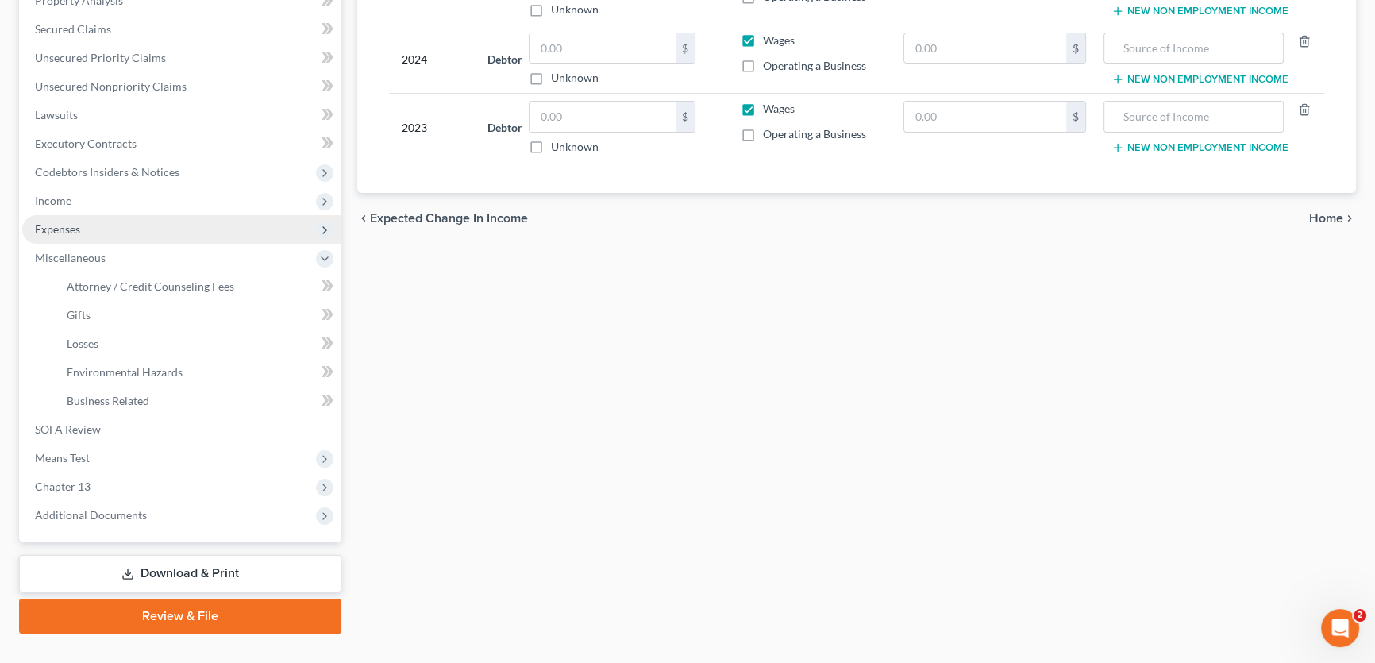
click at [109, 228] on span "Expenses" at bounding box center [181, 229] width 319 height 29
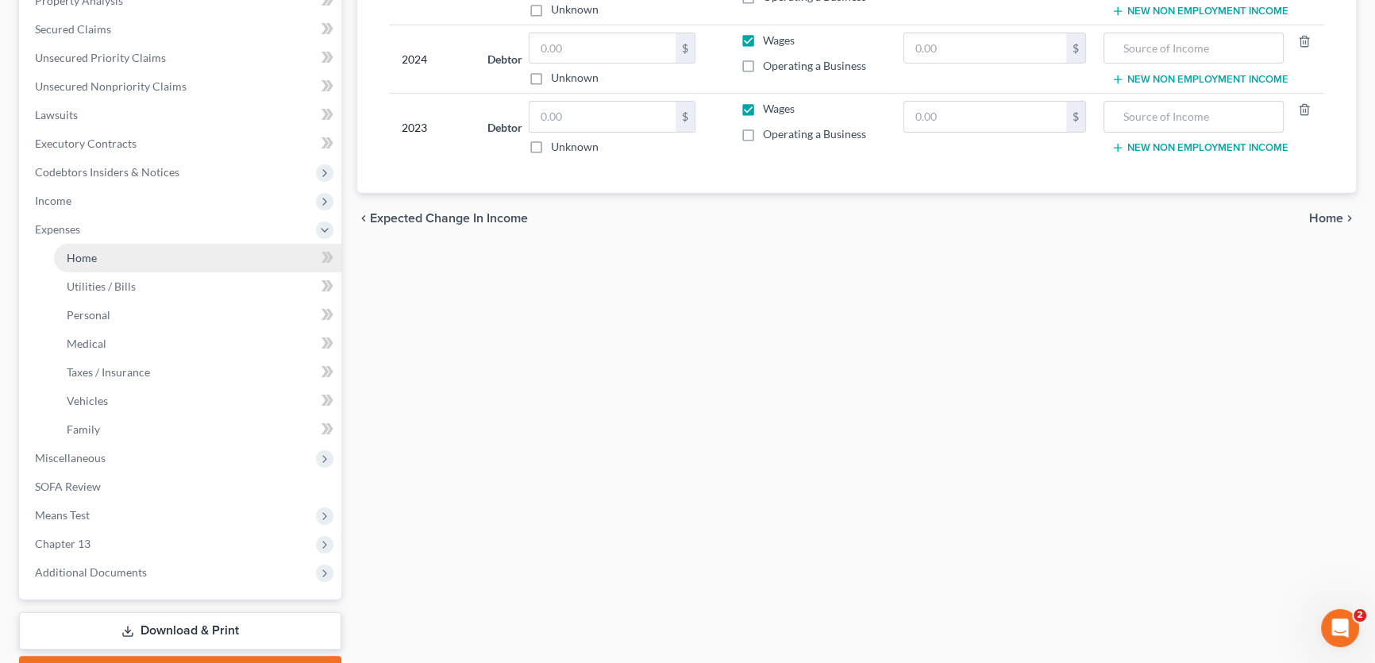
click at [117, 246] on link "Home" at bounding box center [197, 258] width 287 height 29
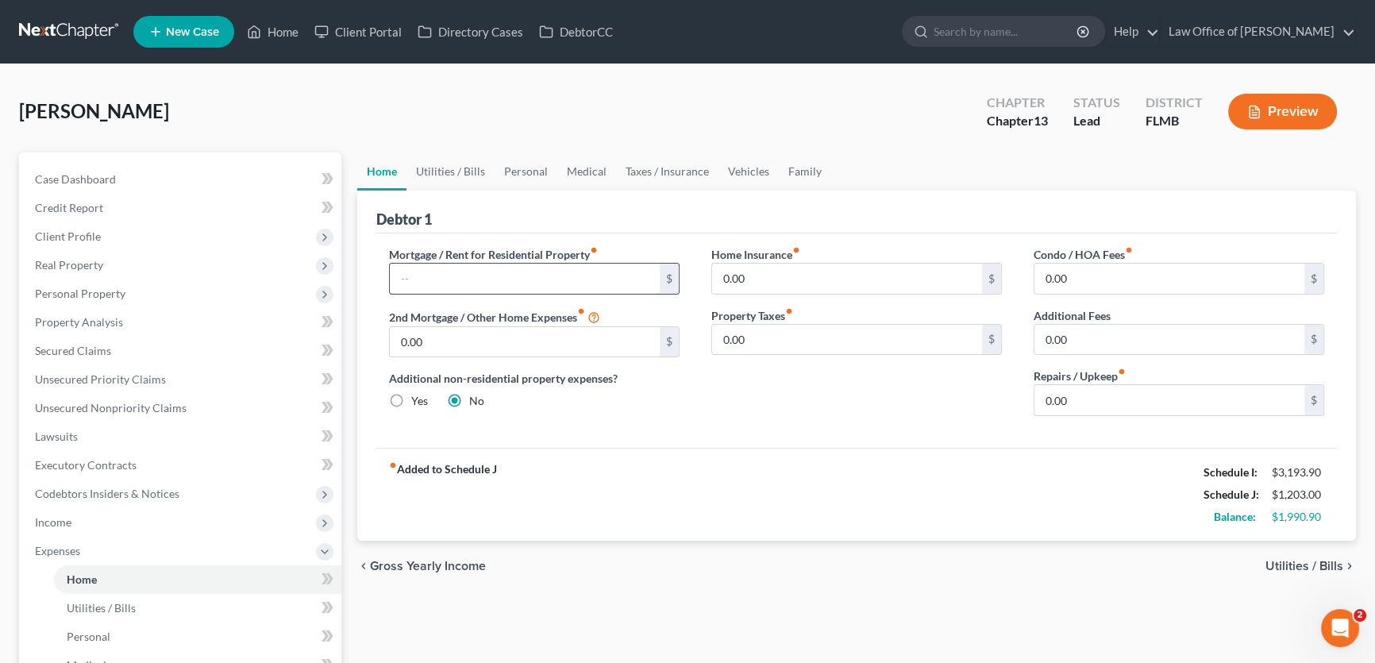
click at [513, 279] on input "text" at bounding box center [525, 278] width 270 height 30
click at [754, 411] on div "Home Insurance fiber_manual_record 0.00 $ Property Taxes fiber_manual_record 0.…" at bounding box center [856, 337] width 322 height 183
click at [536, 273] on input "text" at bounding box center [525, 278] width 270 height 30
type input "1,400"
click at [900, 406] on div "Home Insurance fiber_manual_record 0.00 $ Property Taxes fiber_manual_record 0.…" at bounding box center [856, 337] width 322 height 183
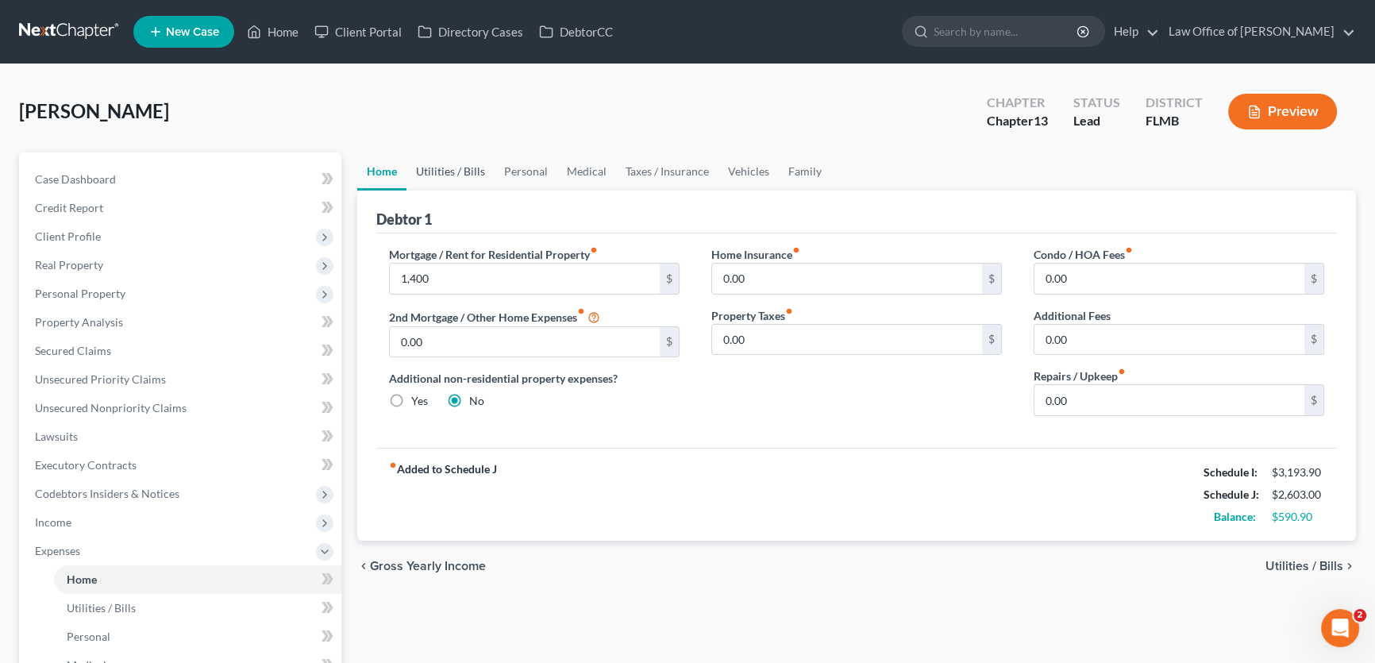
click at [452, 162] on link "Utilities / Bills" at bounding box center [450, 171] width 88 height 38
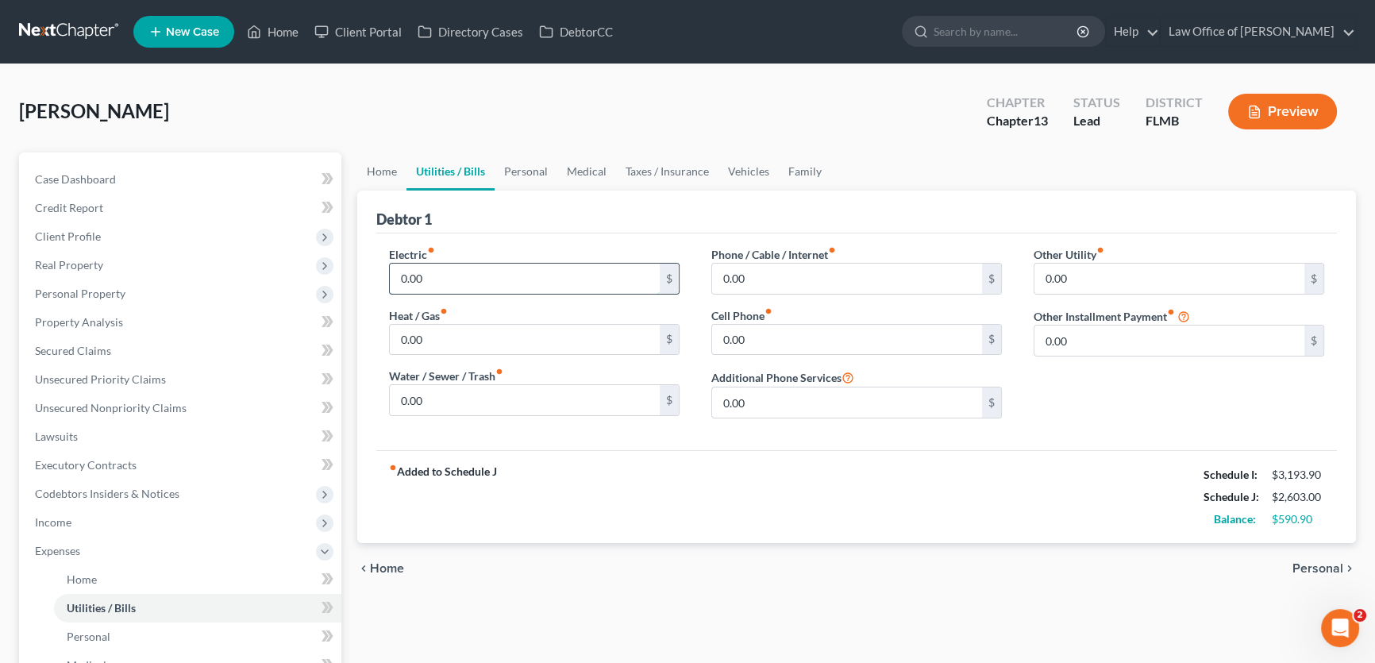
click at [438, 264] on input "0.00" at bounding box center [525, 278] width 270 height 30
type input "200"
click at [818, 471] on div "fiber_manual_record Added to Schedule J Schedule I: $3,193.90 Schedule J: $2,80…" at bounding box center [856, 496] width 960 height 93
click at [820, 260] on label "Phone / Cable / Internet fiber_manual_record" at bounding box center [773, 254] width 125 height 17
click at [825, 275] on input "0.00" at bounding box center [847, 278] width 270 height 30
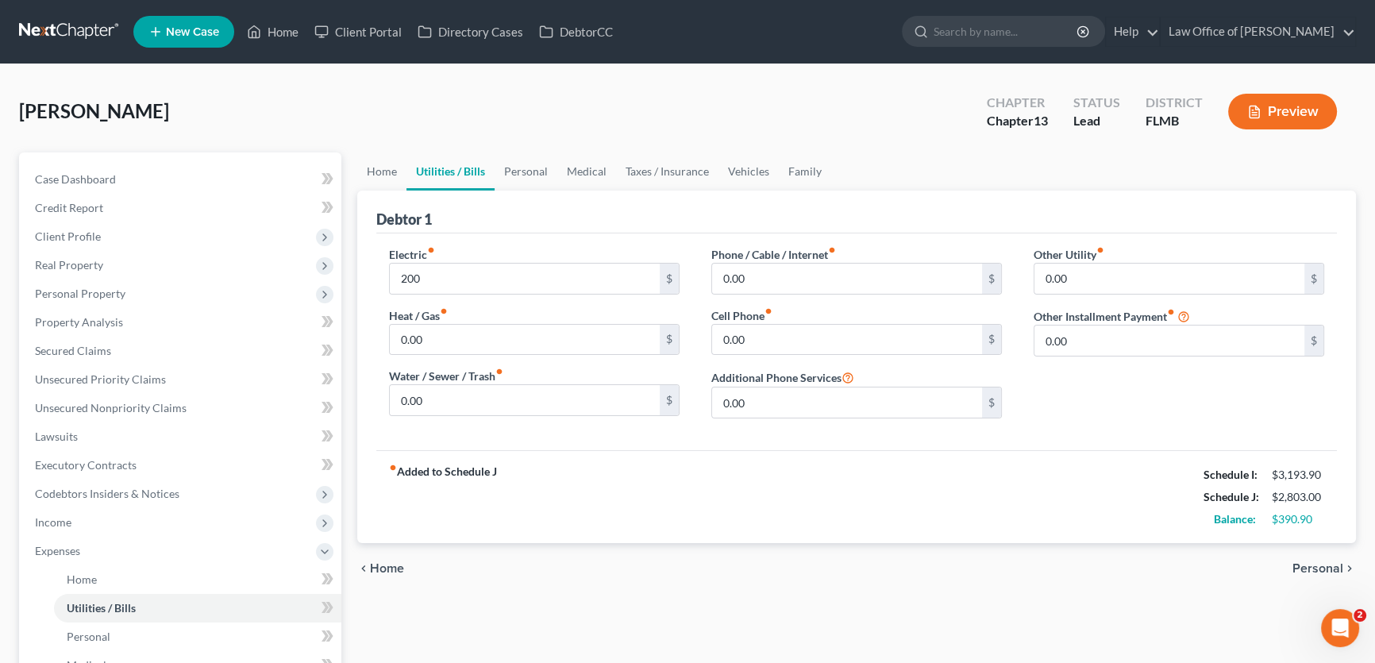
drag, startPoint x: 787, startPoint y: 484, endPoint x: 763, endPoint y: 366, distance: 120.8
click at [787, 484] on div "fiber_manual_record Added to Schedule J Schedule I: $3,193.90 Schedule J: $2,80…" at bounding box center [856, 496] width 960 height 93
click at [750, 328] on input "0.00" at bounding box center [847, 340] width 270 height 30
type input "275"
click at [799, 494] on div "fiber_manual_record Added to Schedule J Schedule I: $3,193.90 Schedule J: $3,07…" at bounding box center [856, 496] width 960 height 93
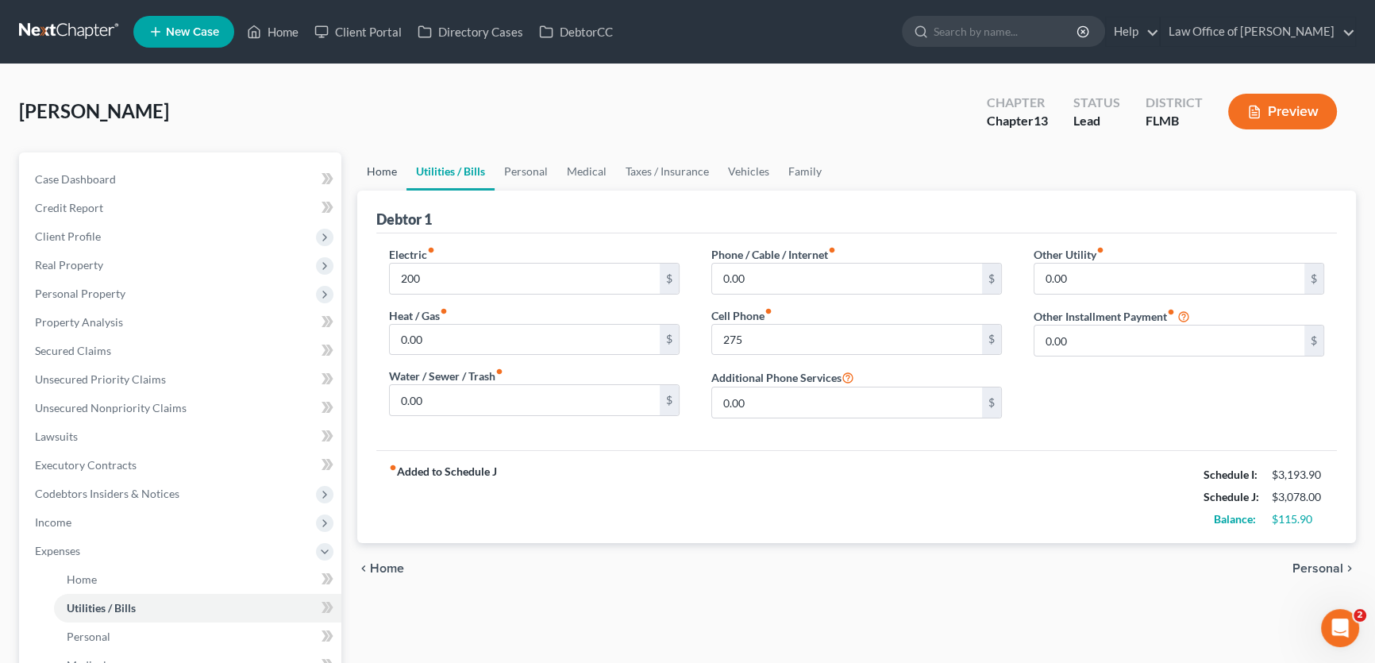
click at [380, 173] on link "Home" at bounding box center [381, 171] width 49 height 38
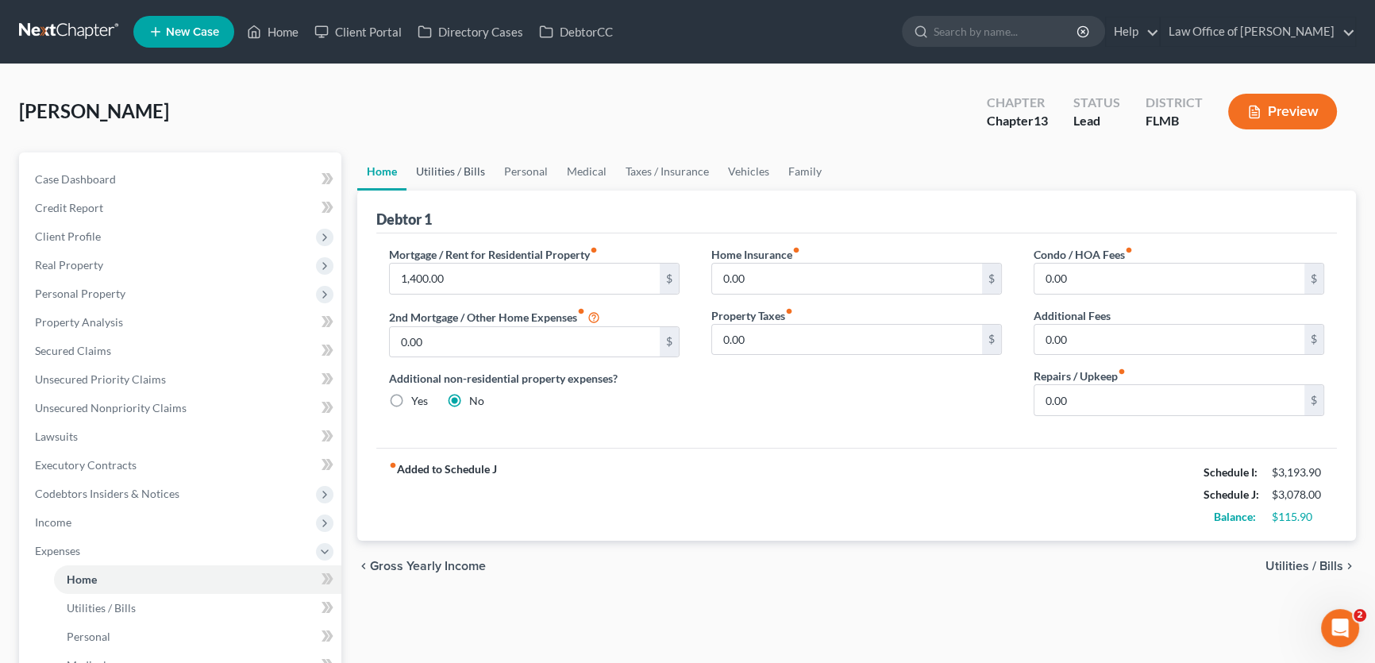
click at [439, 168] on link "Utilities / Bills" at bounding box center [450, 171] width 88 height 38
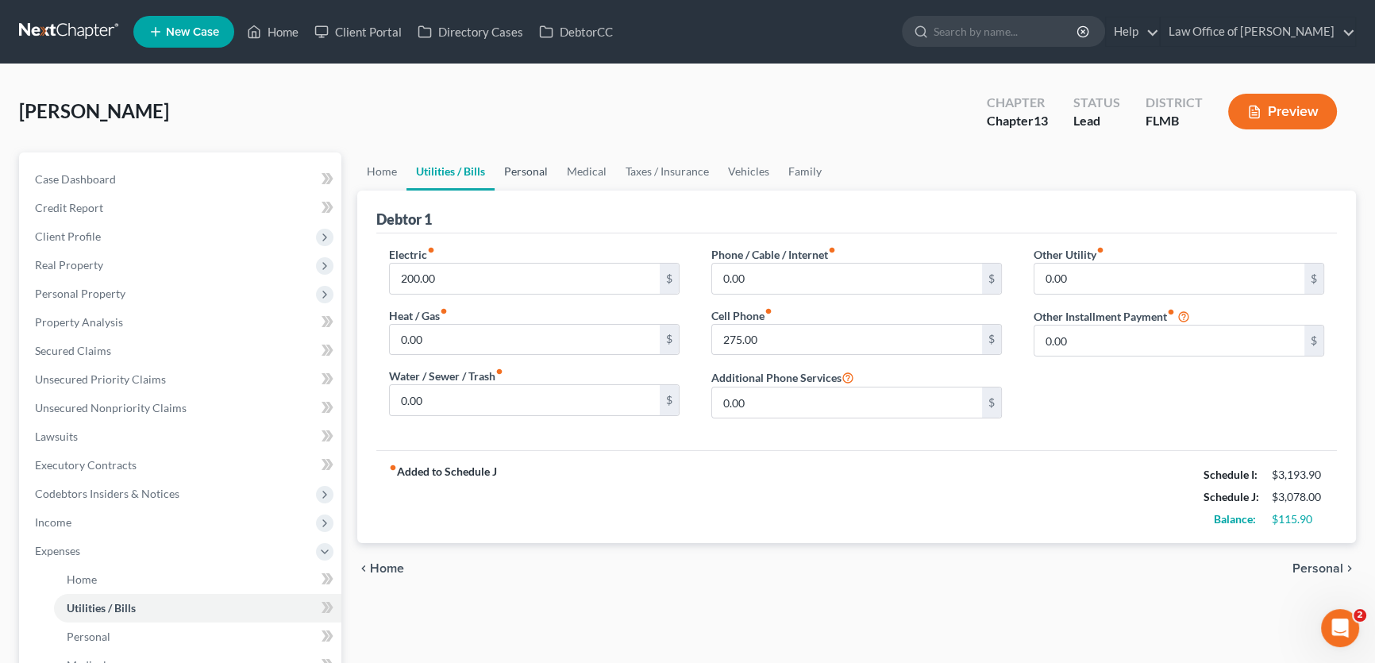
click at [519, 168] on link "Personal" at bounding box center [525, 171] width 63 height 38
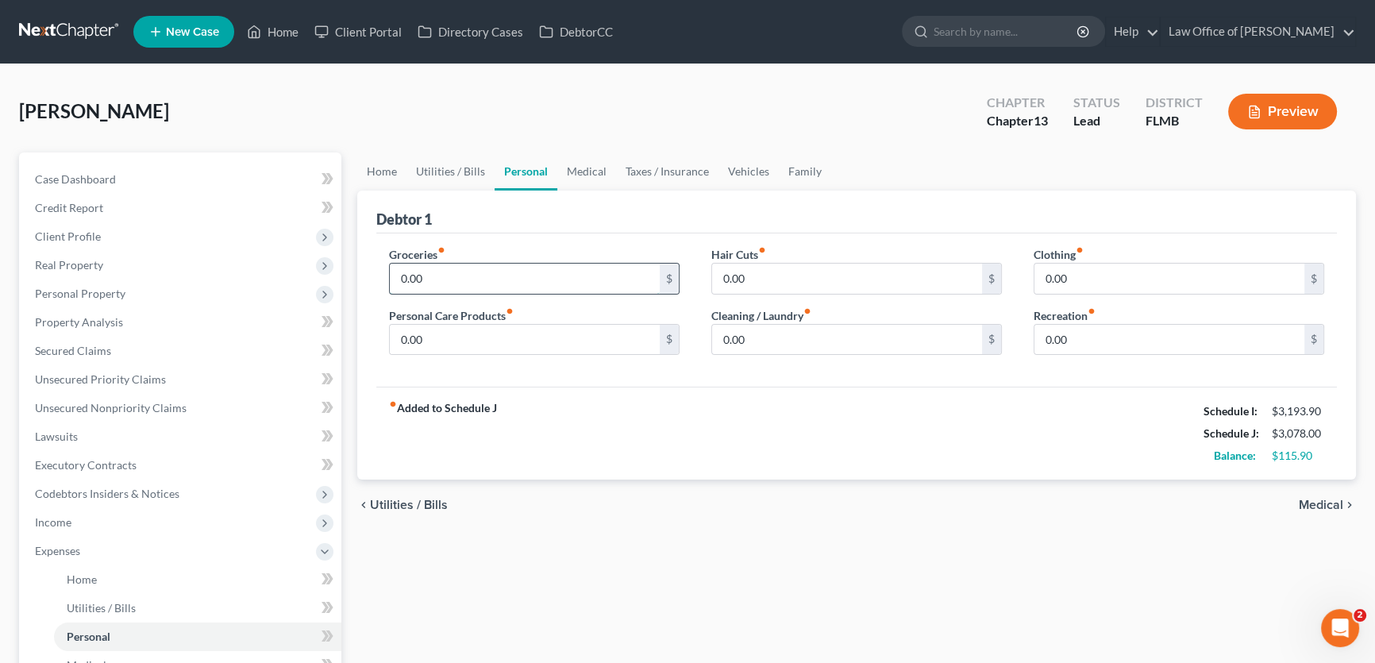
click at [503, 290] on input "0.00" at bounding box center [525, 278] width 270 height 30
click at [460, 166] on link "Utilities / Bills" at bounding box center [450, 171] width 88 height 38
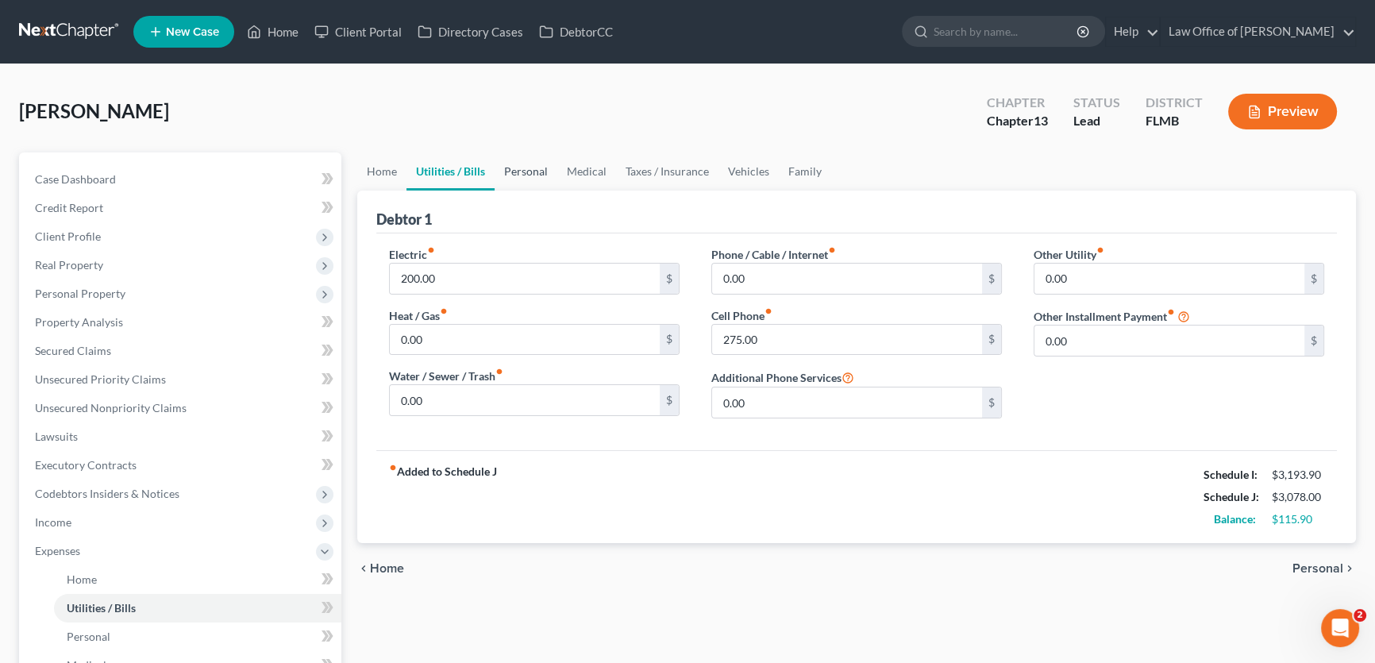
click at [528, 171] on link "Personal" at bounding box center [525, 171] width 63 height 38
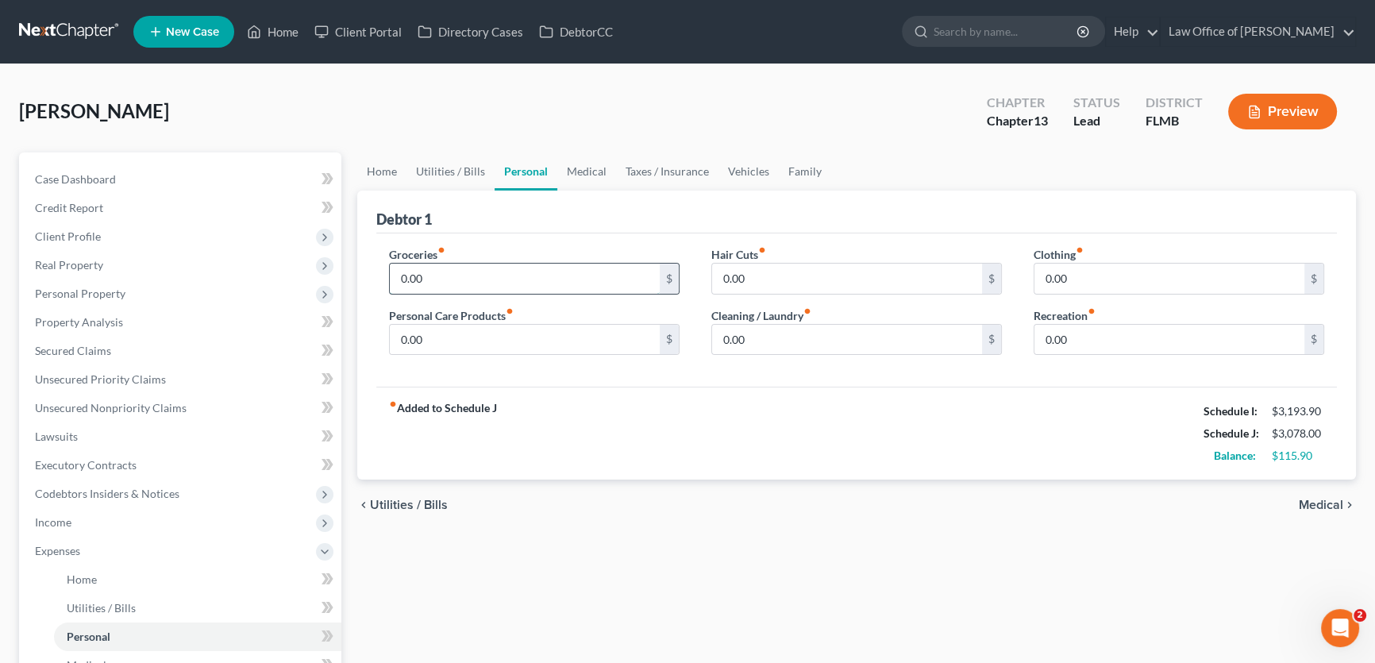
click at [494, 274] on input "0.00" at bounding box center [525, 278] width 270 height 30
type input "500"
click at [526, 398] on div "fiber_manual_record Added to Schedule J Schedule I: $3,193.90 Schedule J: $3,57…" at bounding box center [856, 432] width 960 height 93
click at [541, 328] on input "0.00" at bounding box center [525, 340] width 270 height 30
type input "50"
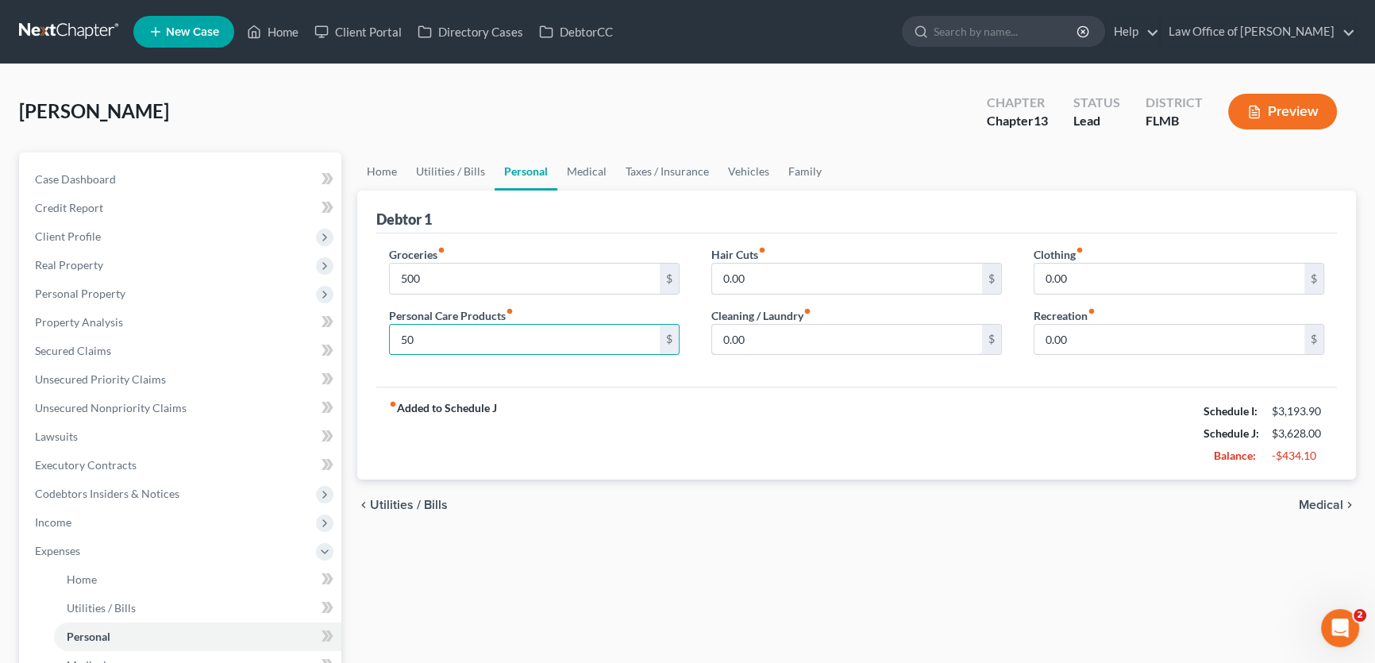
click at [831, 352] on div "0.00 $" at bounding box center [856, 340] width 290 height 32
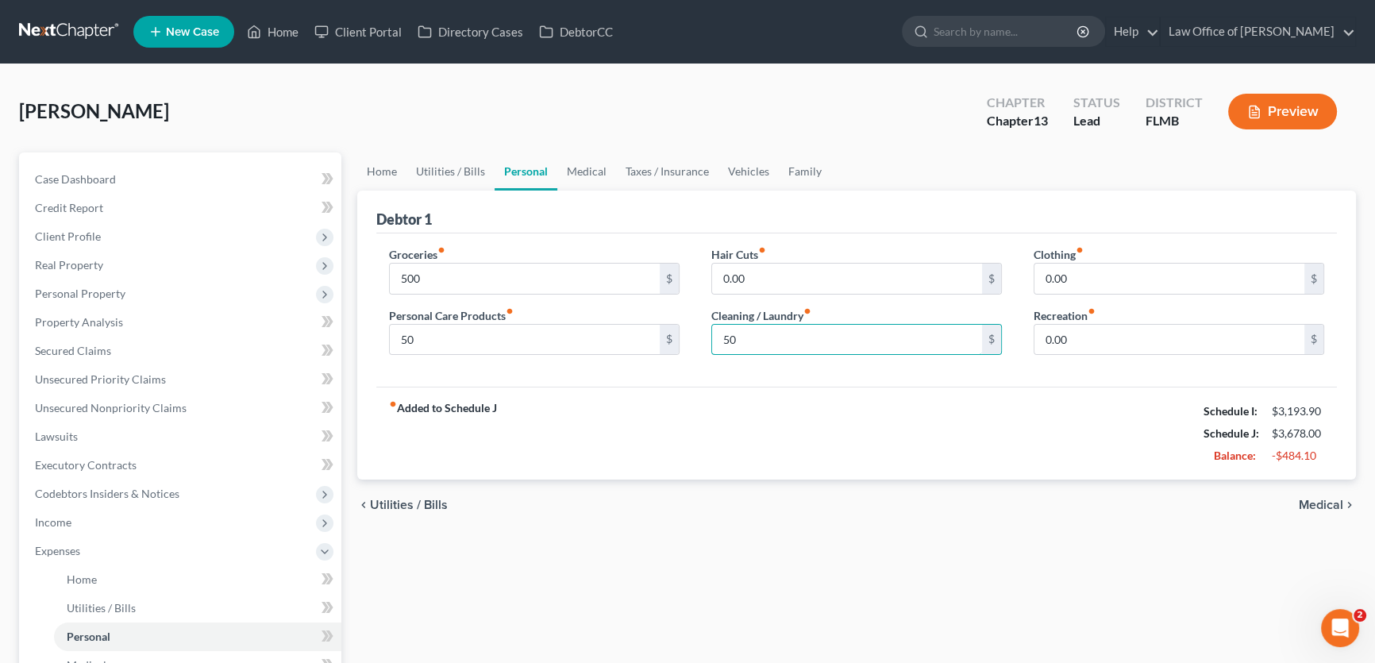
type input "50"
click at [1109, 442] on div "fiber_manual_record Added to Schedule J Schedule I: $3,193.90 Schedule J: $3,67…" at bounding box center [856, 432] width 960 height 93
click at [567, 161] on link "Medical" at bounding box center [586, 171] width 59 height 38
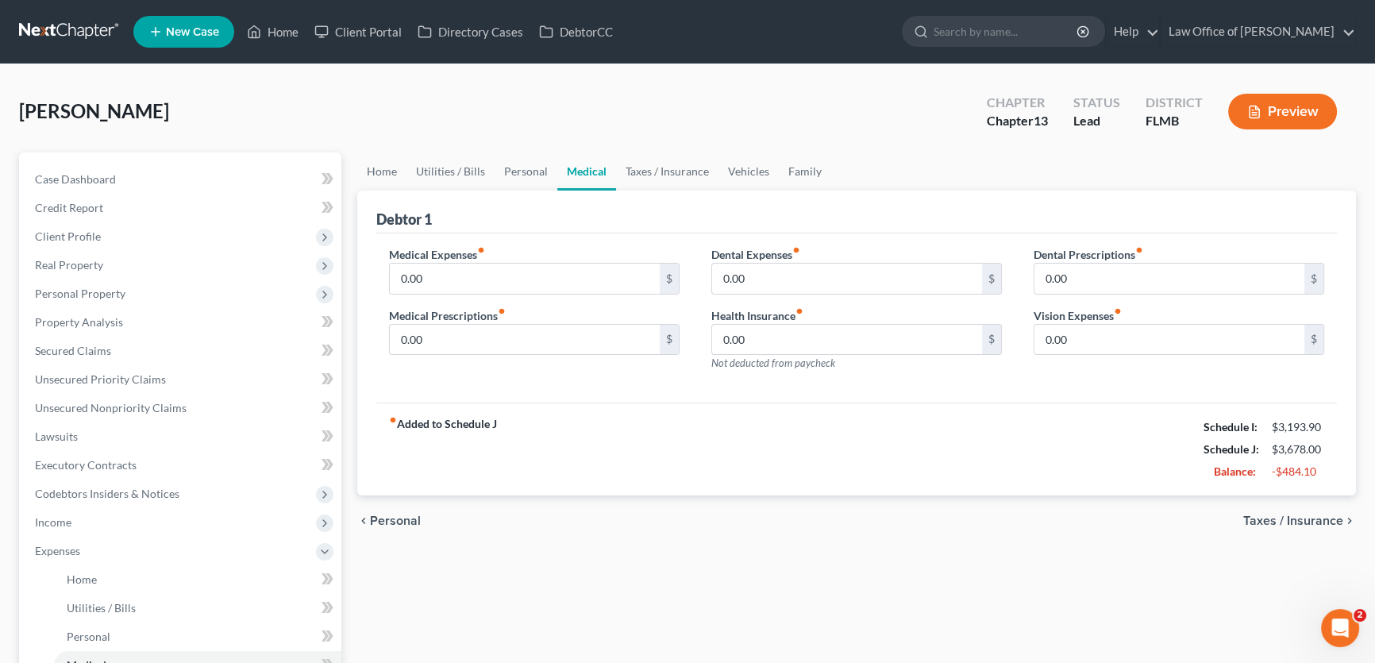
click at [767, 202] on div "Debtor 1" at bounding box center [856, 211] width 960 height 43
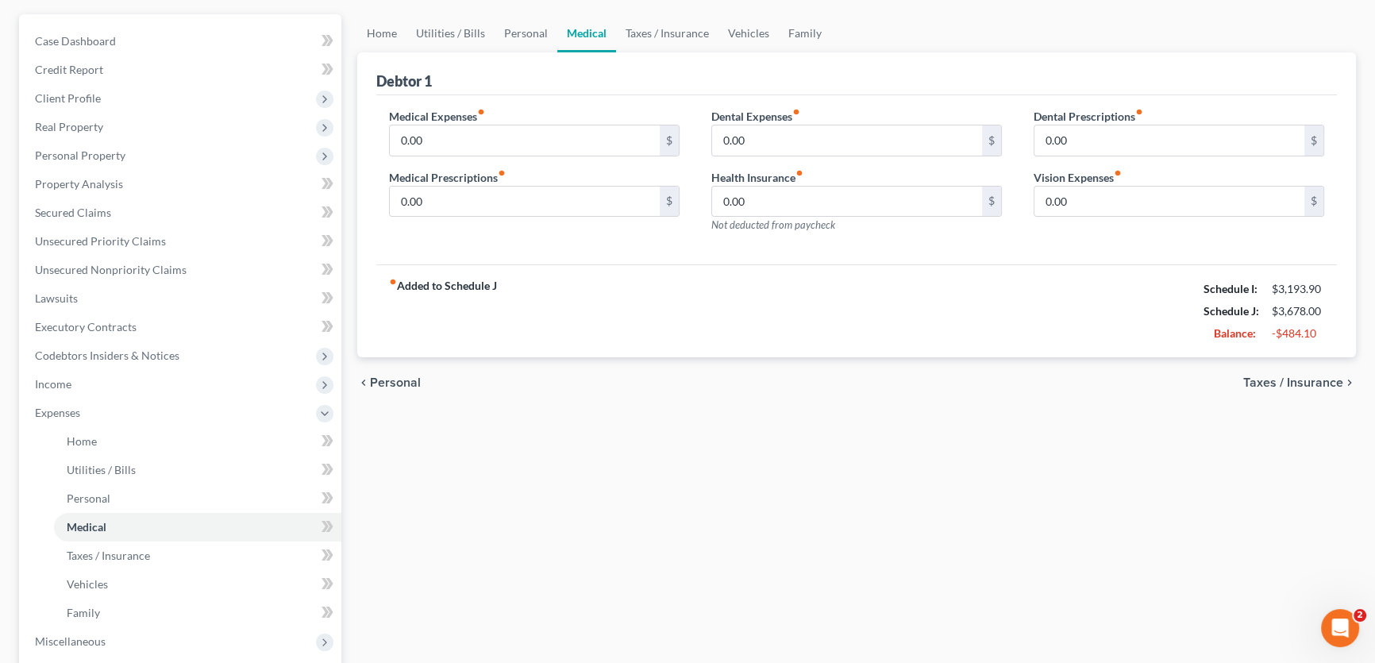
scroll to position [144, 0]
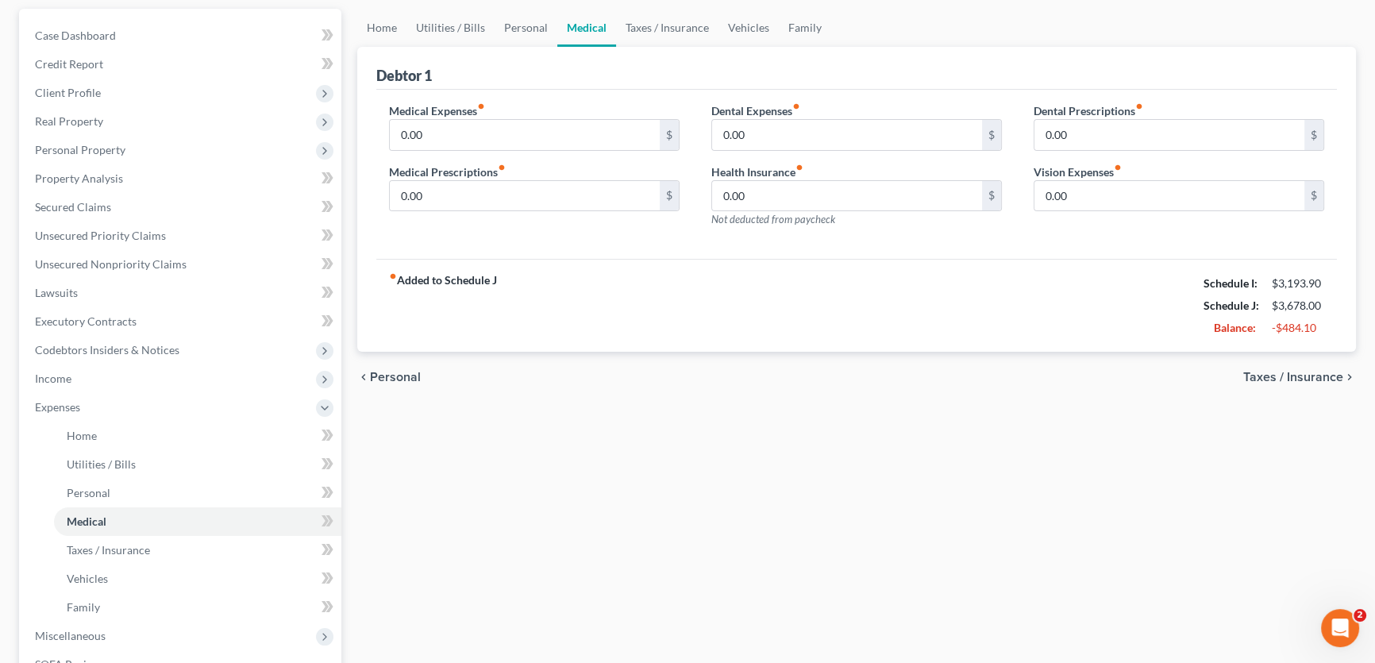
click at [631, 255] on div "Medical Expenses fiber_manual_record 0.00 $ Medical Prescriptions fiber_manual_…" at bounding box center [856, 175] width 960 height 170
click at [529, 130] on input "0.00" at bounding box center [525, 135] width 270 height 30
type input "10"
click at [748, 298] on div "fiber_manual_record Added to Schedule J Schedule I: $3,193.90 Schedule J: $3,68…" at bounding box center [856, 305] width 960 height 93
click at [550, 197] on input "0.00" at bounding box center [525, 196] width 270 height 30
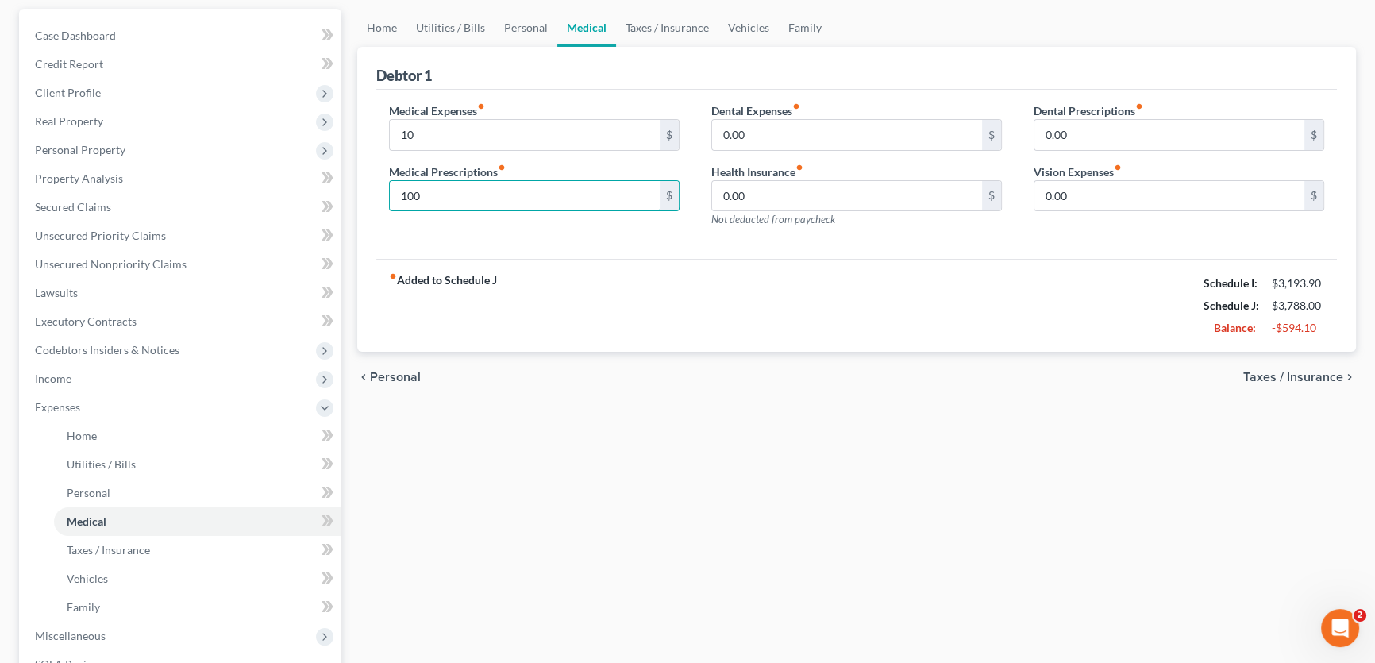
type input "100"
click at [694, 283] on div "fiber_manual_record Added to Schedule J Schedule I: $3,193.90 Schedule J: $3,78…" at bounding box center [856, 305] width 960 height 93
click at [1076, 196] on input "0.00" at bounding box center [1169, 196] width 270 height 30
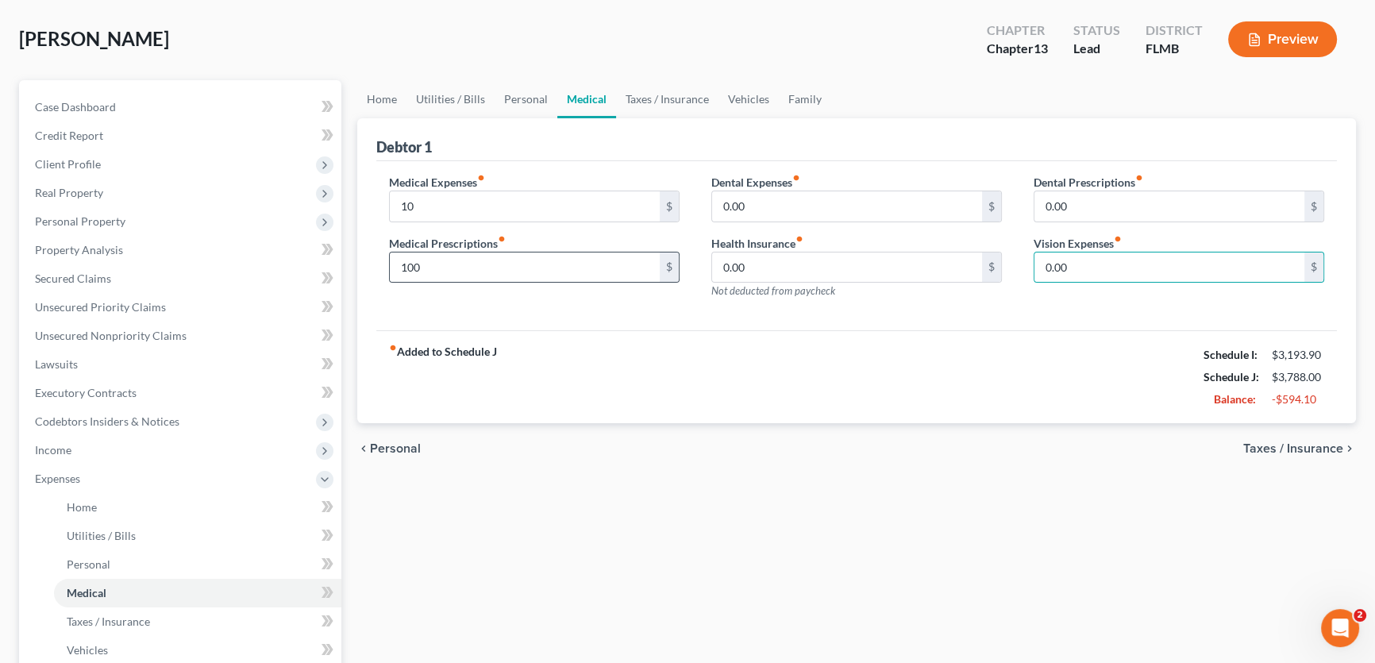
drag, startPoint x: 1066, startPoint y: 355, endPoint x: 662, endPoint y: 261, distance: 414.7
click at [1050, 351] on div "fiber_manual_record Added to Schedule J Schedule I: $3,193.90 Schedule J: $3,78…" at bounding box center [856, 376] width 960 height 93
click at [661, 105] on link "Taxes / Insurance" at bounding box center [667, 100] width 102 height 38
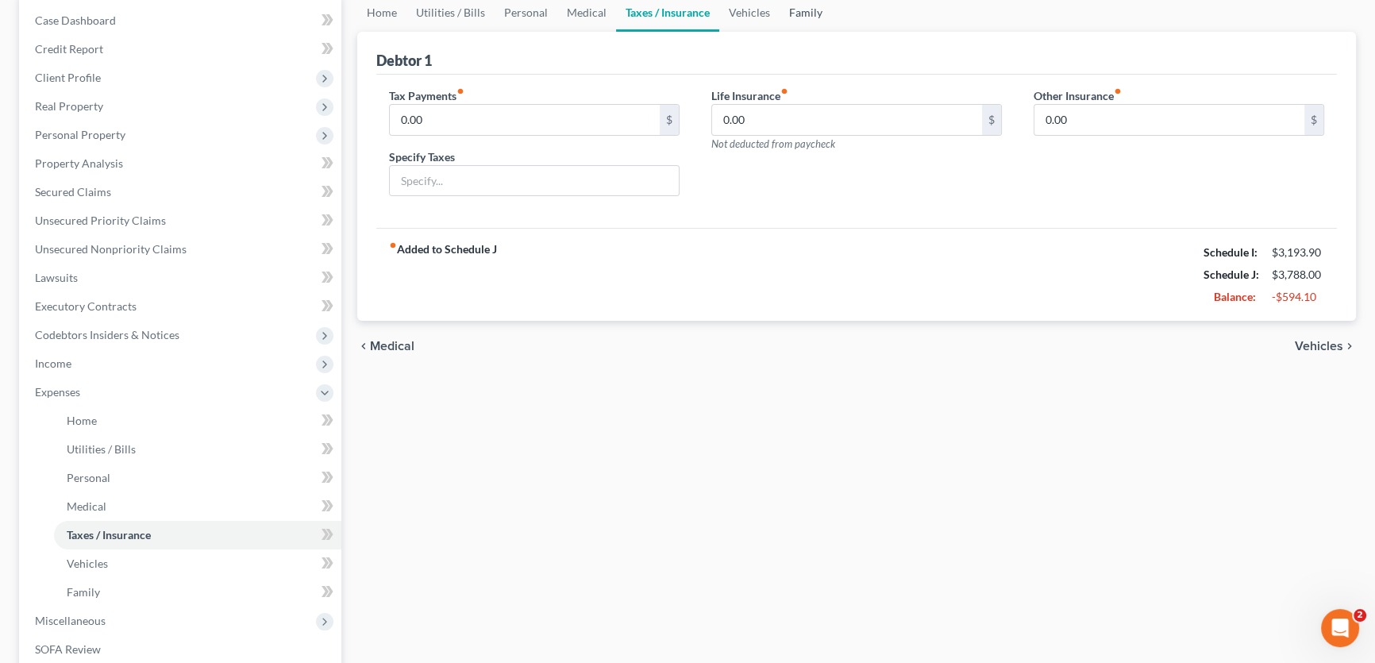
scroll to position [71, 0]
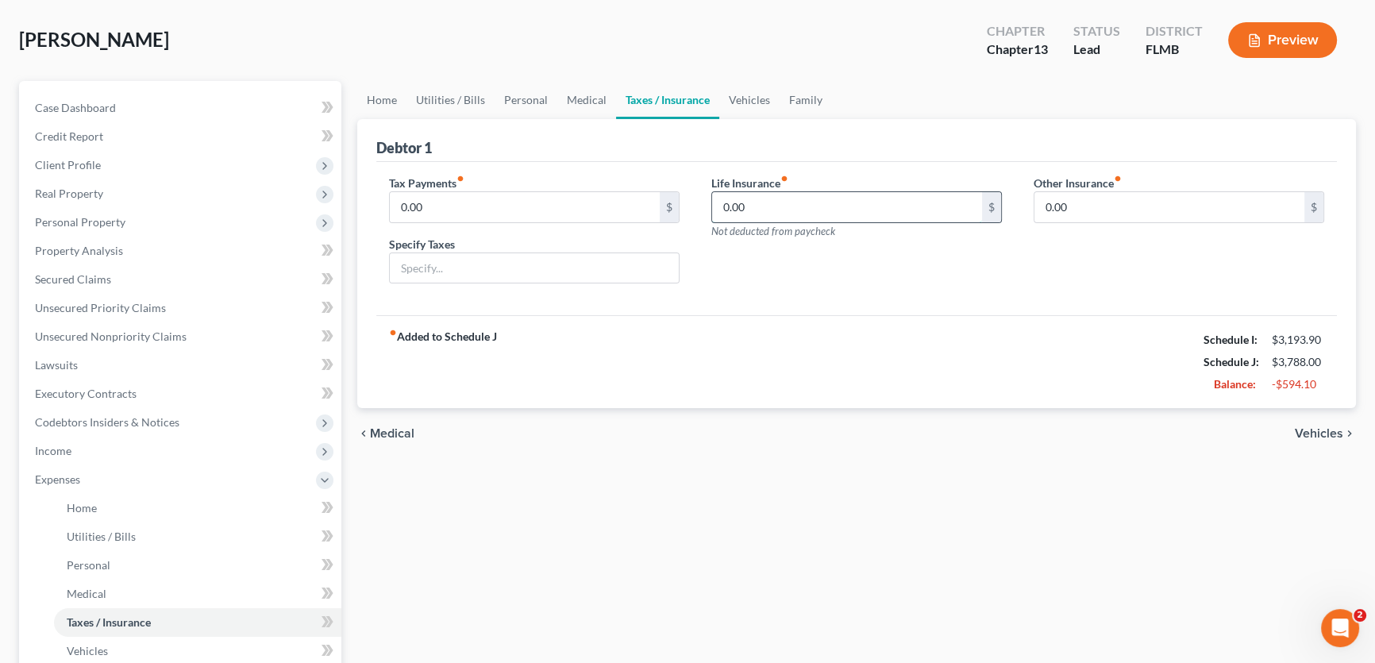
click at [756, 192] on input "0.00" at bounding box center [847, 207] width 270 height 30
type input "97"
click at [817, 320] on div "fiber_manual_record Added to Schedule J Schedule I: $3,193.90 Schedule J: $3,88…" at bounding box center [856, 361] width 960 height 93
click at [736, 90] on link "Vehicles" at bounding box center [749, 100] width 60 height 38
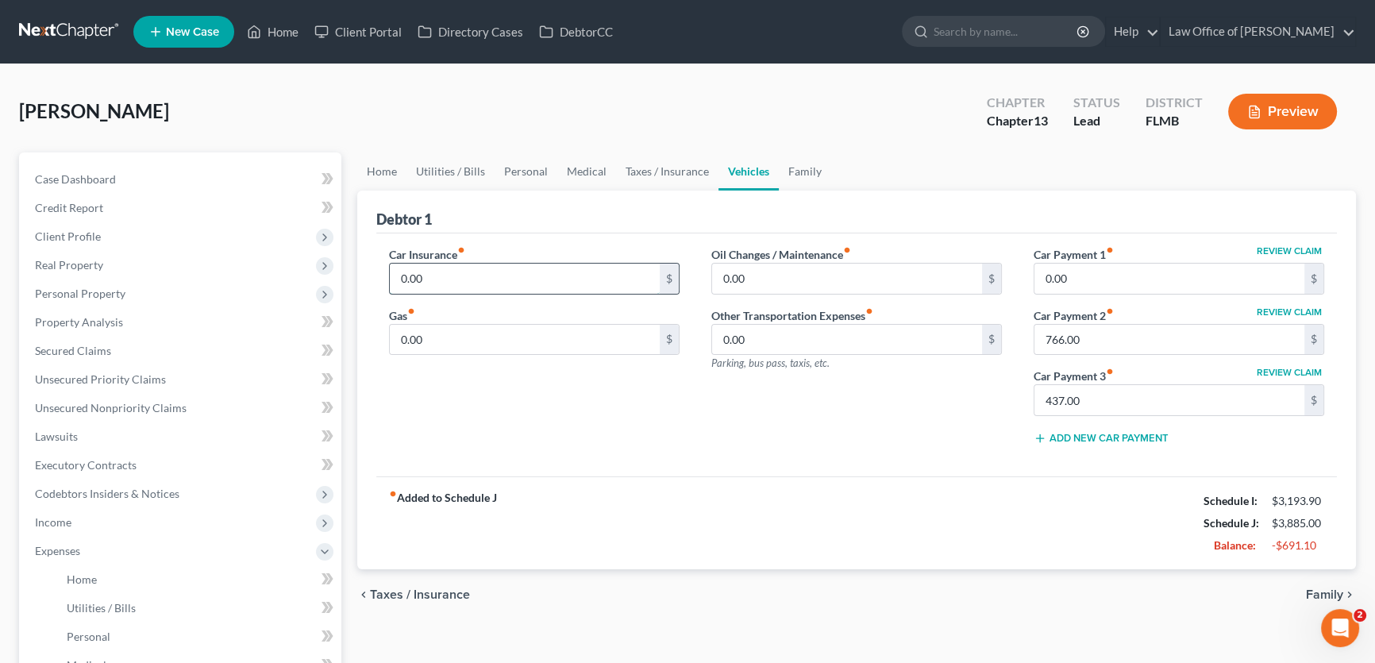
click at [460, 275] on input "0.00" at bounding box center [525, 278] width 270 height 30
type input "576"
click at [626, 410] on div "Car Insurance fiber_manual_record 576 $ Gas fiber_manual_record 0.00 $" at bounding box center [534, 351] width 322 height 211
click at [580, 325] on input "0.00" at bounding box center [525, 340] width 270 height 30
type input "30"
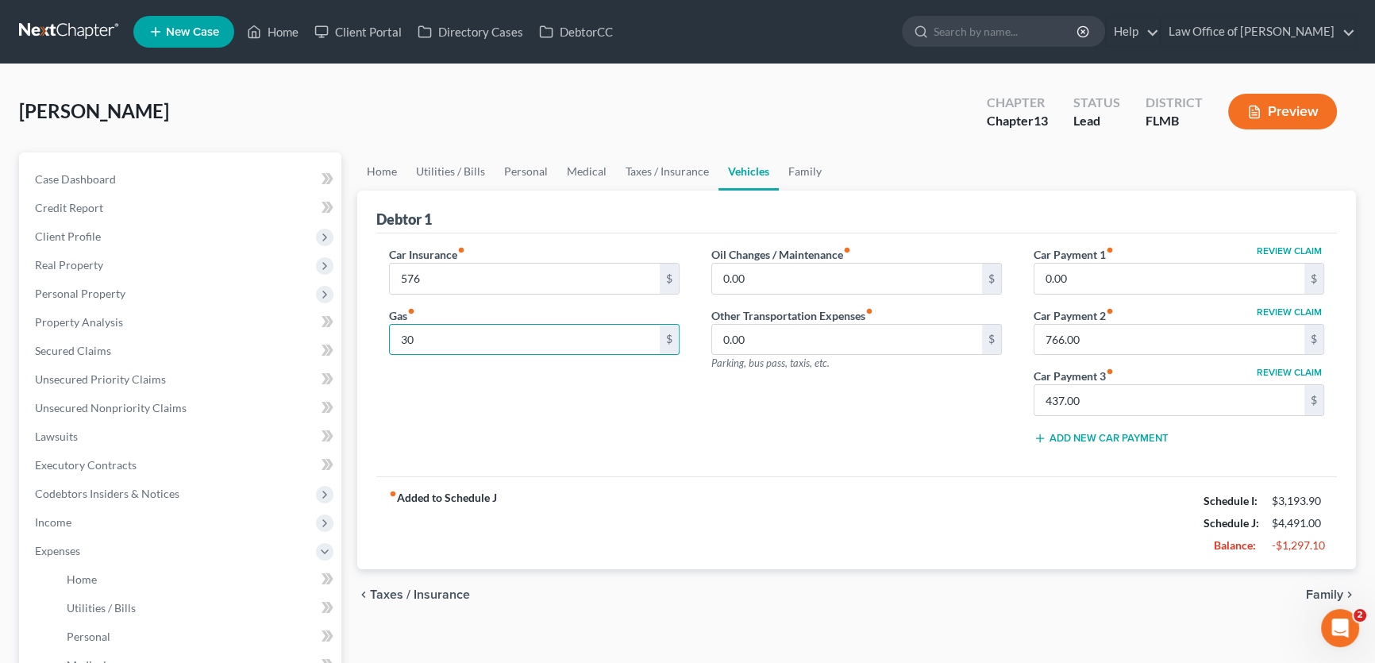
drag, startPoint x: 838, startPoint y: 494, endPoint x: 835, endPoint y: 445, distance: 48.5
click at [838, 494] on div "fiber_manual_record Added to Schedule J Schedule I: $3,193.90 Schedule J: $4,49…" at bounding box center [856, 522] width 960 height 93
click at [831, 277] on input "0.00" at bounding box center [847, 278] width 270 height 30
type input "50"
click at [814, 462] on div "Car Insurance fiber_manual_record 576 $ Gas fiber_manual_record 30 $ Oil Change…" at bounding box center [856, 354] width 960 height 243
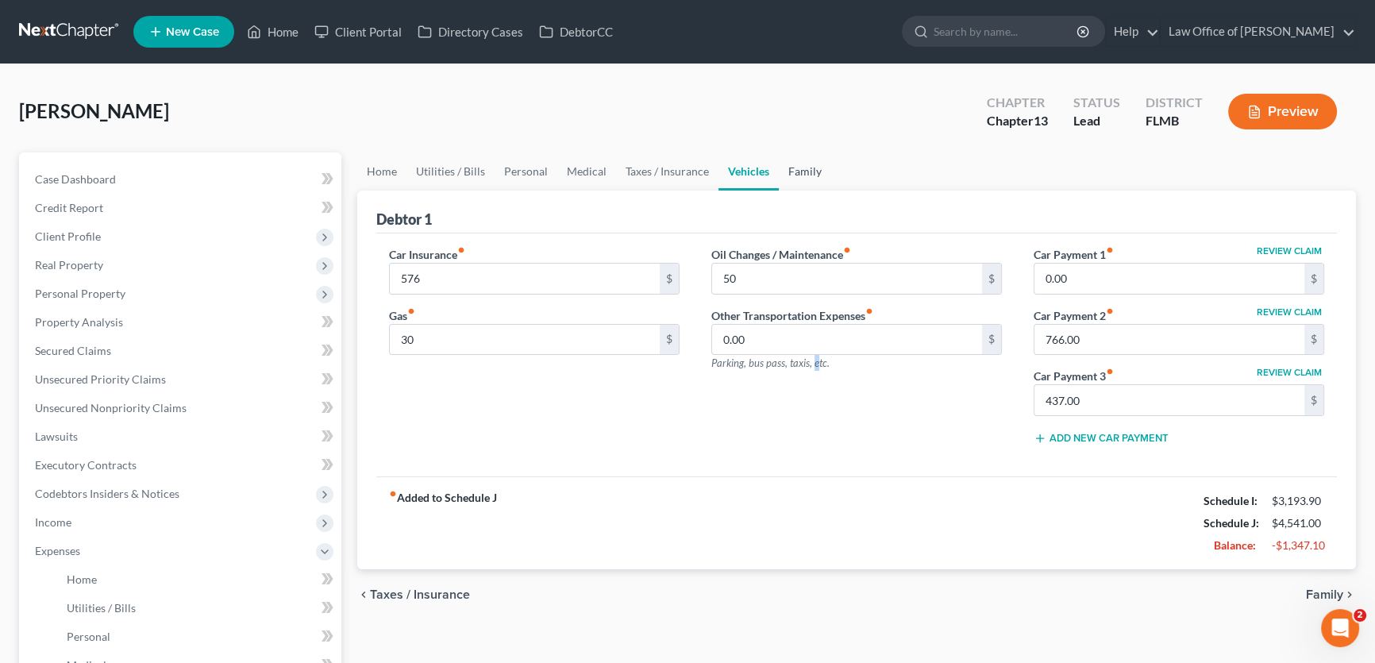
click at [798, 168] on link "Family" at bounding box center [805, 171] width 52 height 38
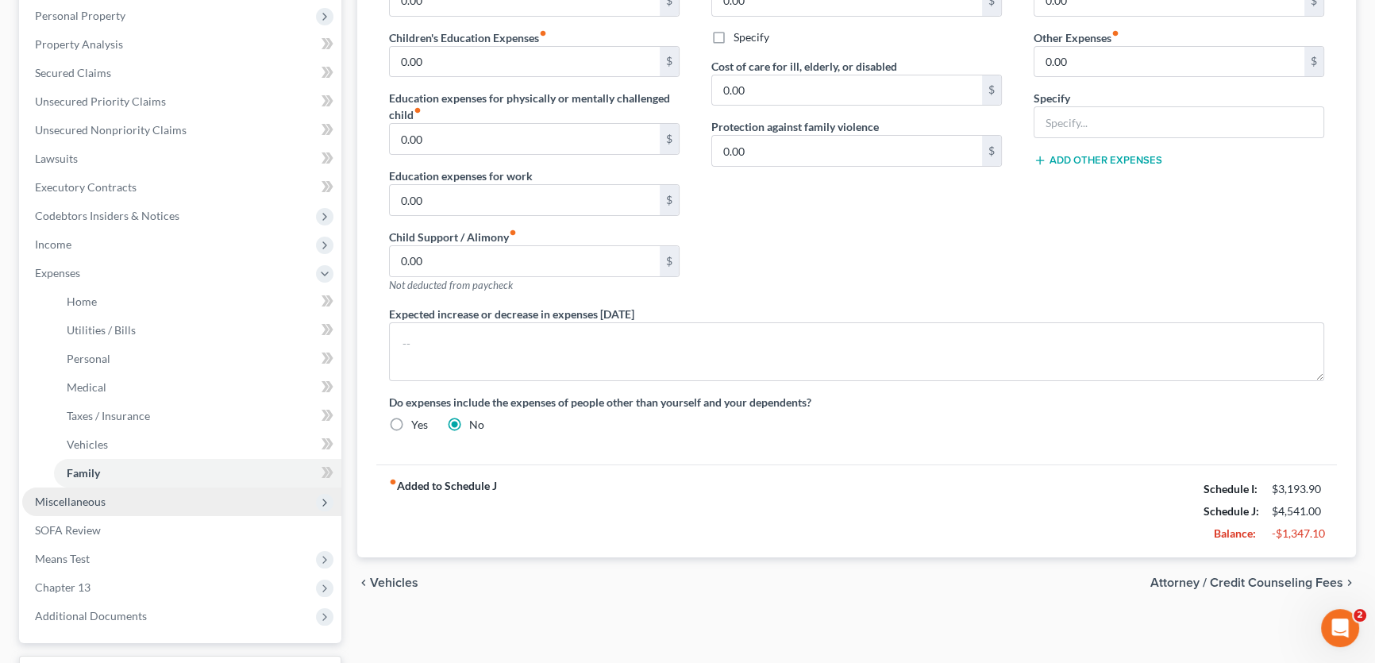
scroll to position [407, 0]
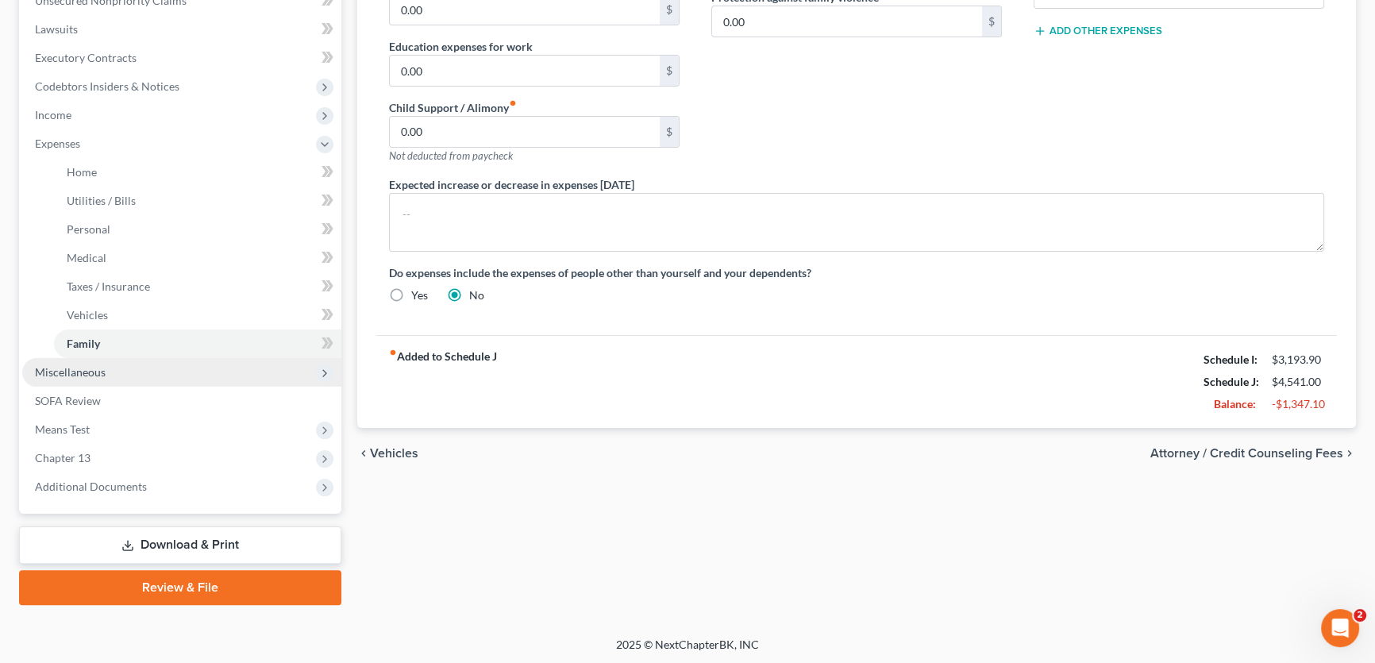
click at [106, 376] on span "Miscellaneous" at bounding box center [181, 372] width 319 height 29
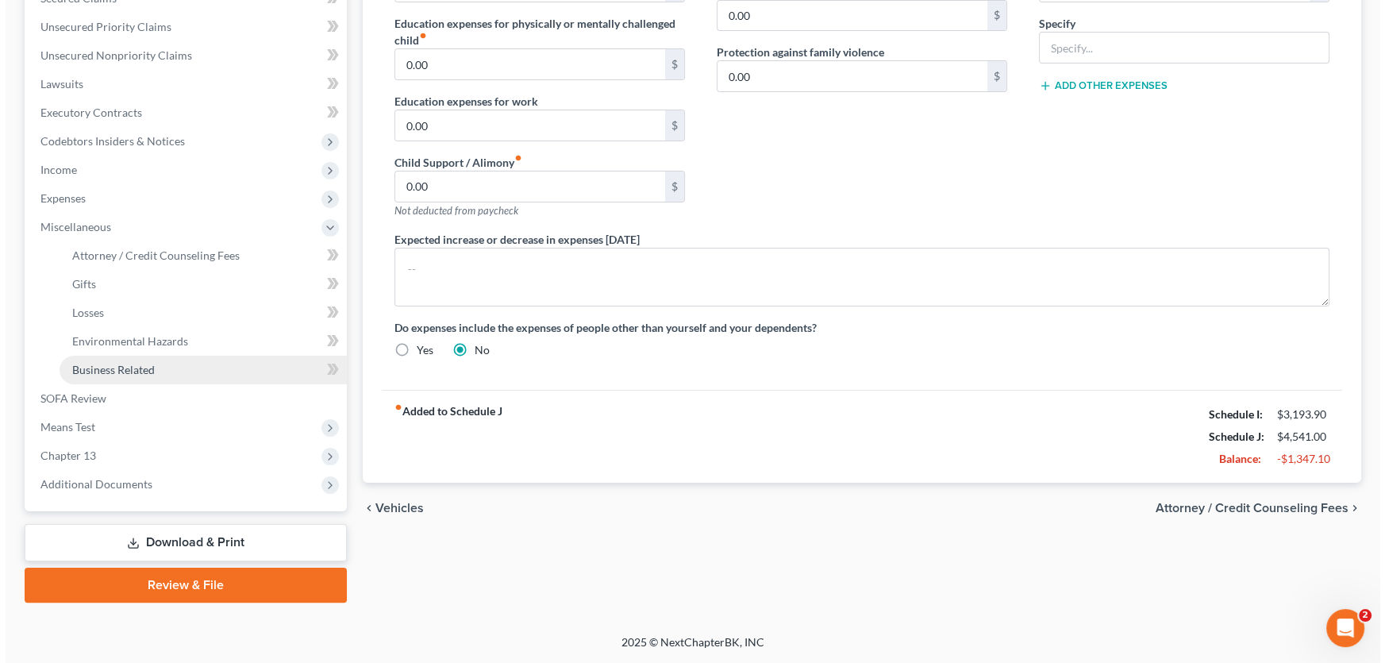
scroll to position [349, 0]
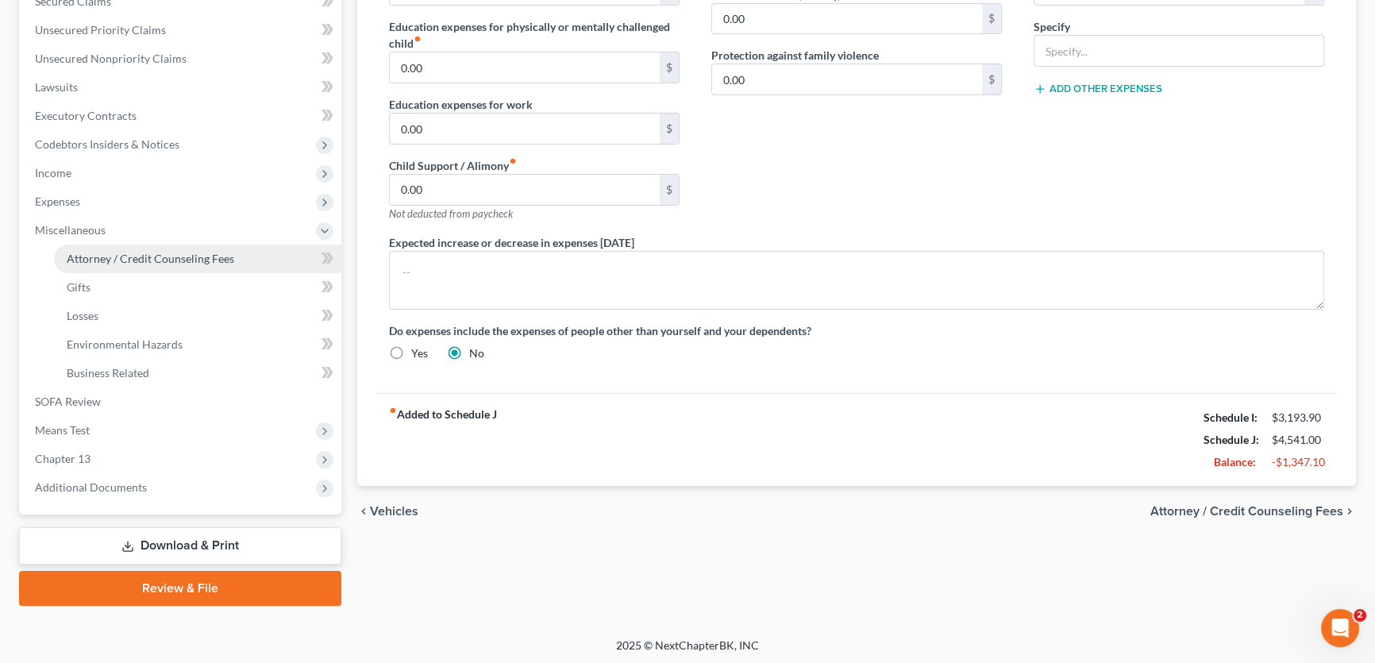
click at [163, 262] on span "Attorney / Credit Counseling Fees" at bounding box center [150, 258] width 167 height 13
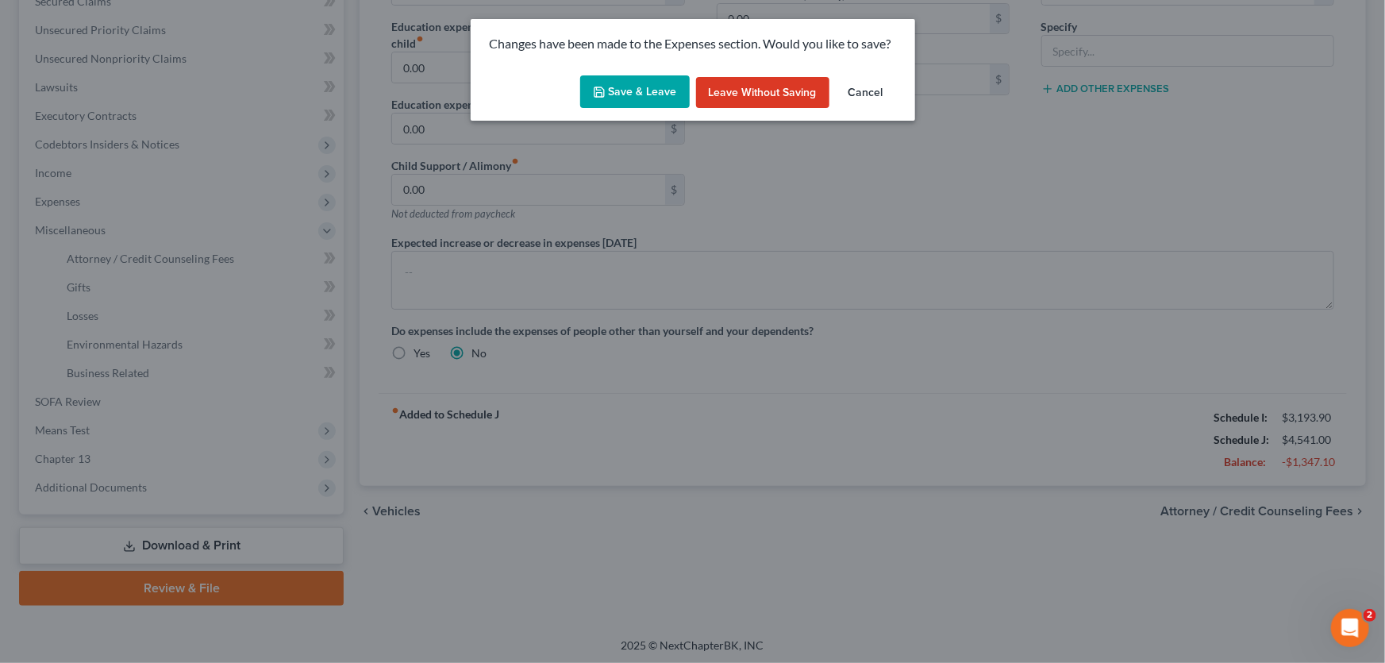
drag, startPoint x: 645, startPoint y: 87, endPoint x: 598, endPoint y: 106, distance: 51.3
click at [646, 87] on button "Save & Leave" at bounding box center [635, 91] width 110 height 33
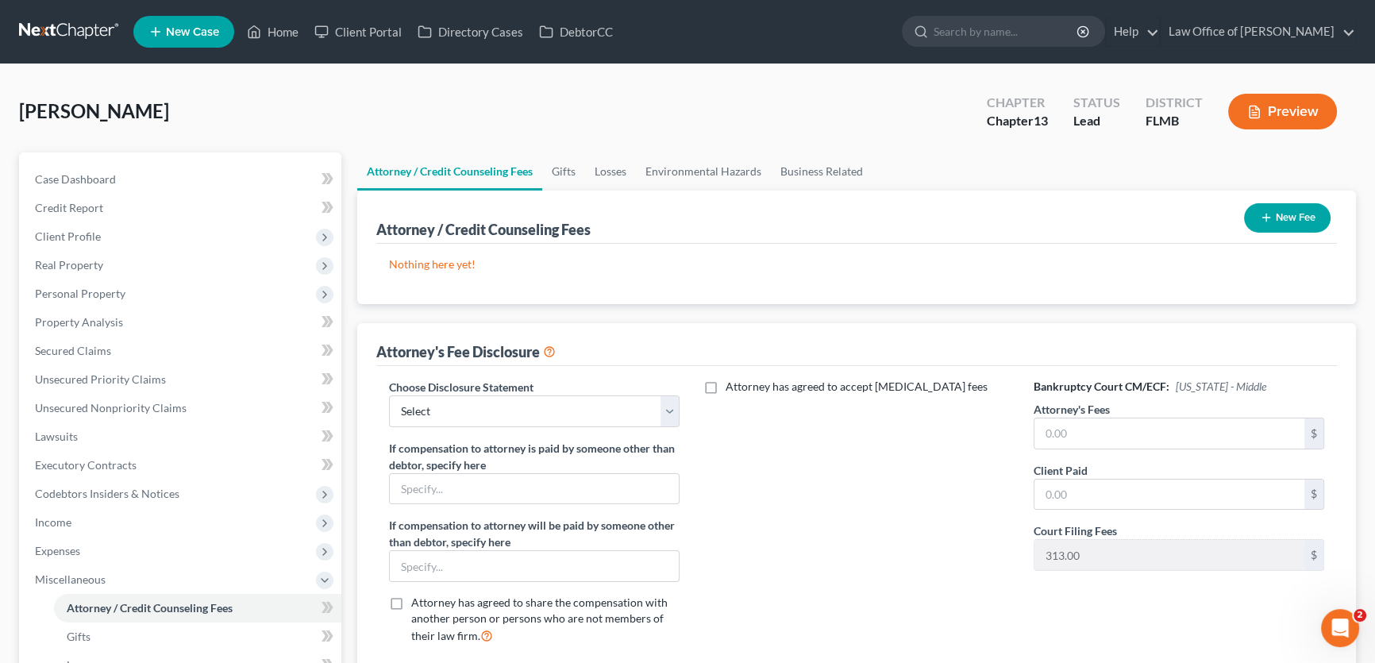
scroll to position [349, 0]
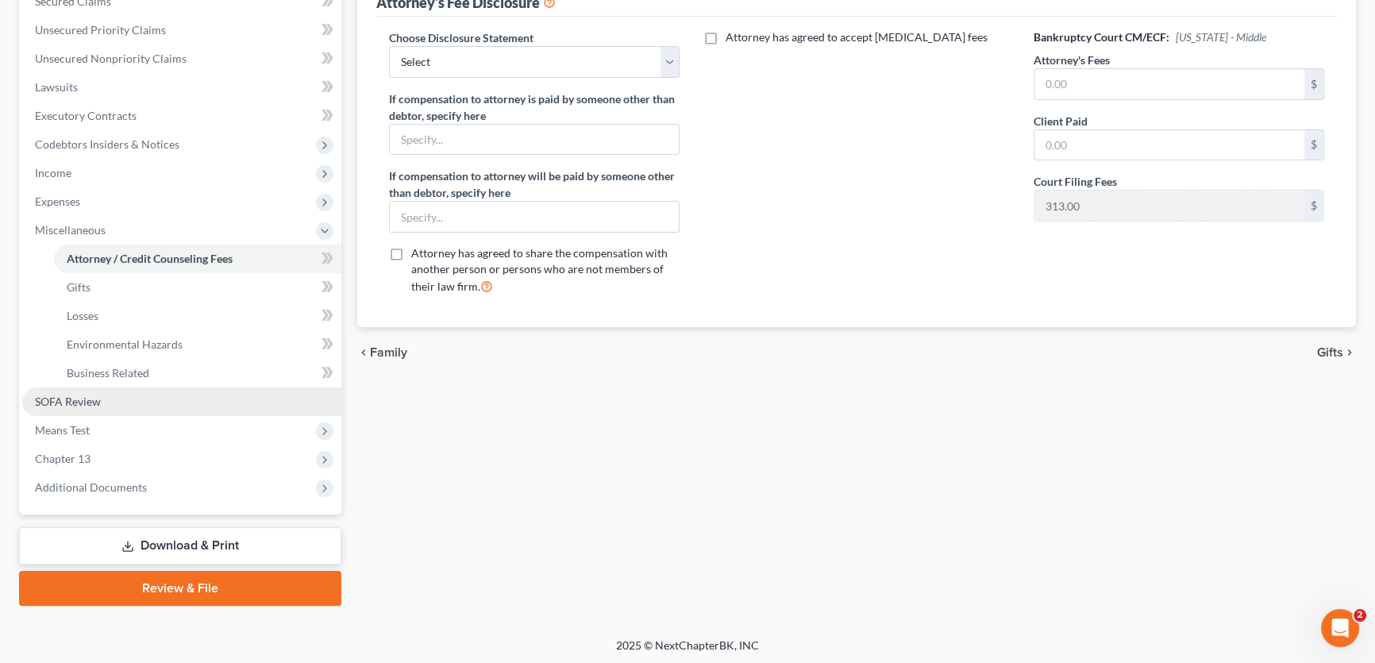
click at [101, 402] on link "SOFA Review" at bounding box center [181, 401] width 319 height 29
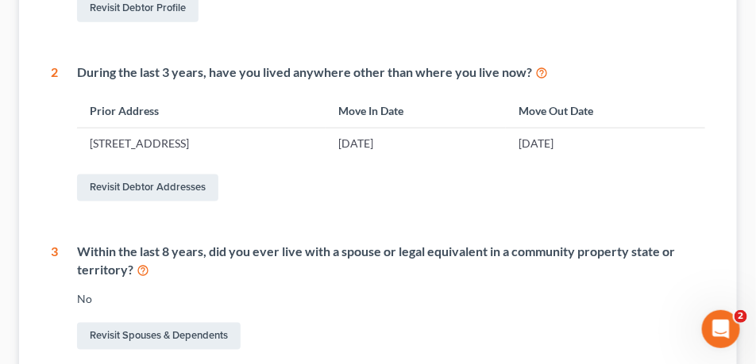
scroll to position [417, 0]
drag, startPoint x: 355, startPoint y: 147, endPoint x: 187, endPoint y: 145, distance: 167.5
click at [174, 144] on td "6087 Miggies Circle Unit 103, Jacksonville, FL 32244" at bounding box center [201, 143] width 248 height 30
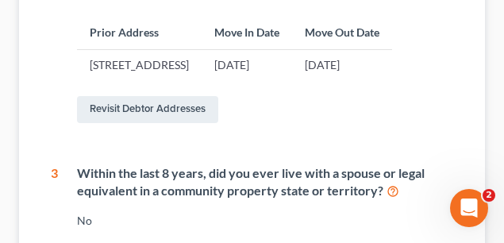
scroll to position [629, 0]
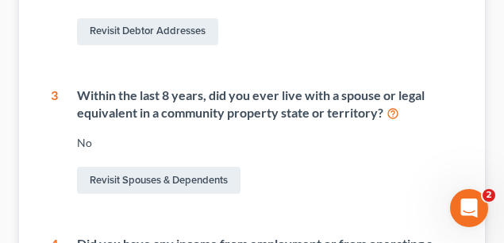
click at [320, 100] on div "1 What is your current marital status? Widowed Revisit Debtor Profile 2 During …" at bounding box center [252, 126] width 402 height 737
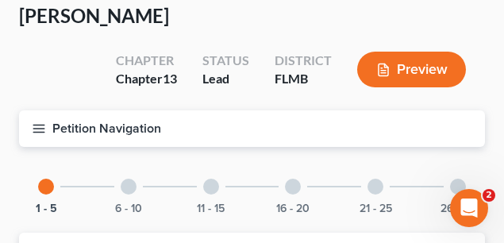
scroll to position [159, 0]
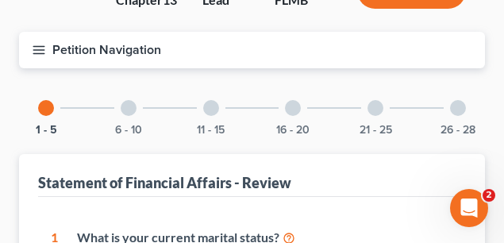
click at [131, 106] on div at bounding box center [129, 108] width 16 height 16
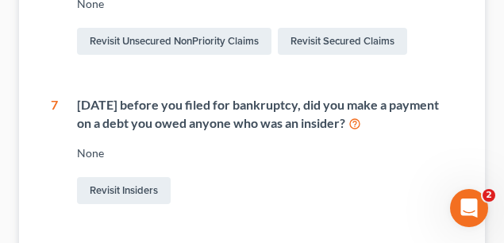
scroll to position [449, 0]
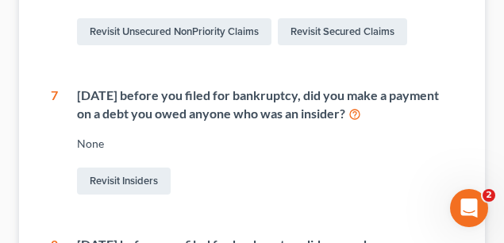
click at [298, 111] on div "Within 1 year before you filed for bankruptcy, did you make a payment on a debt…" at bounding box center [265, 105] width 376 height 37
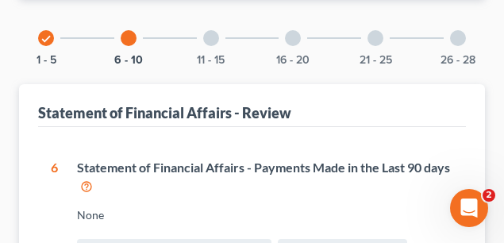
scroll to position [159, 0]
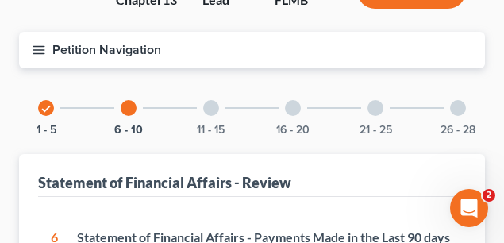
click at [212, 106] on div at bounding box center [211, 108] width 16 height 16
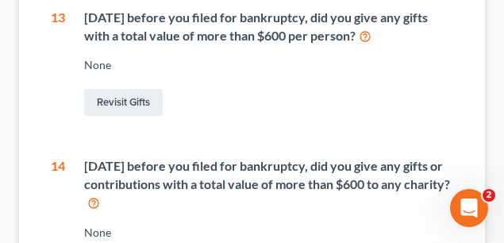
scroll to position [767, 0]
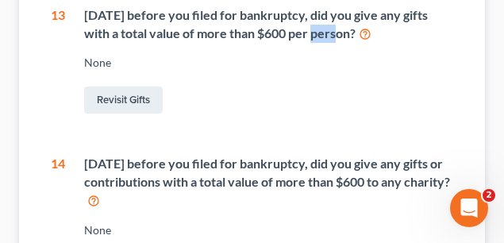
drag, startPoint x: 306, startPoint y: 53, endPoint x: 318, endPoint y: 54, distance: 12.7
click at [318, 43] on div "Within 2 years before you filed for bankruptcy, did you give any gifts with a t…" at bounding box center [268, 24] width 369 height 37
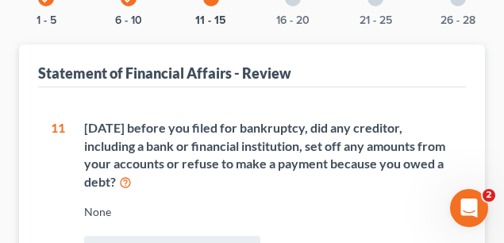
scroll to position [185, 0]
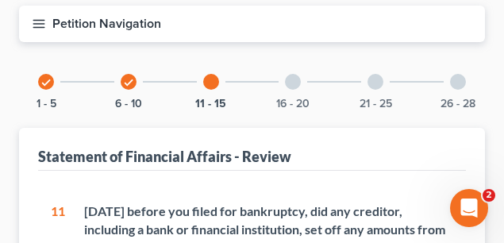
click at [293, 85] on div at bounding box center [293, 82] width 16 height 16
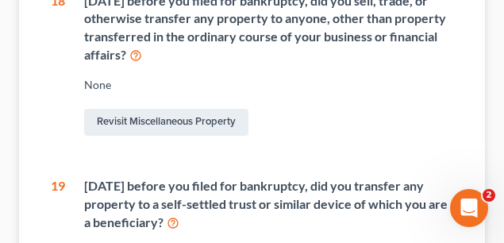
scroll to position [740, 0]
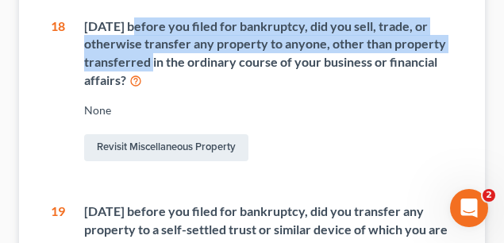
drag, startPoint x: 130, startPoint y: 24, endPoint x: 162, endPoint y: 63, distance: 50.2
click at [162, 63] on div "Within 2 years before you filed for bankruptcy, did you sell, trade, or otherwi…" at bounding box center [268, 53] width 369 height 72
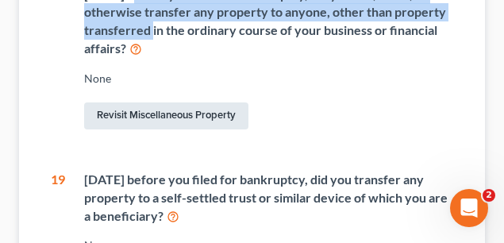
scroll to position [820, 0]
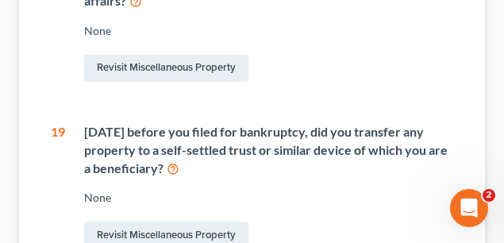
click at [179, 130] on div "Within 10 years before you filed for bankruptcy, did you transfer any property …" at bounding box center [268, 150] width 369 height 55
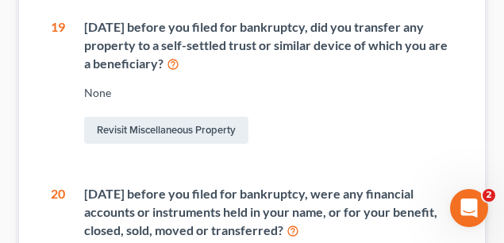
scroll to position [1032, 0]
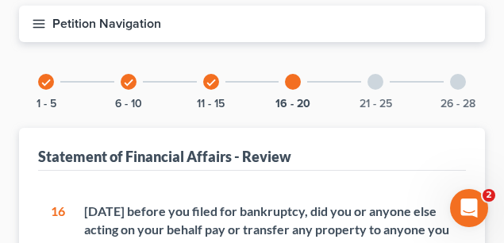
click at [386, 82] on div "21 - 25" at bounding box center [375, 82] width 54 height 54
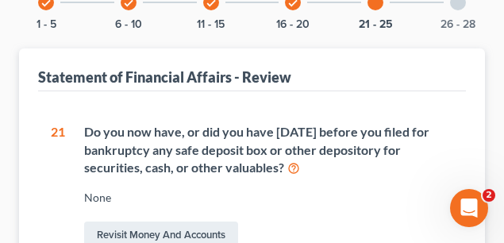
scroll to position [159, 0]
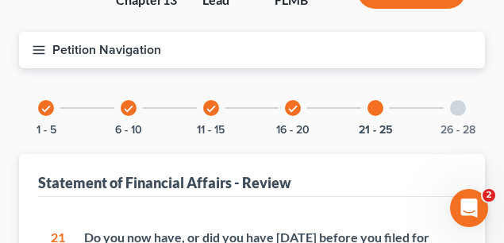
click at [463, 116] on div "26 - 28" at bounding box center [458, 108] width 54 height 54
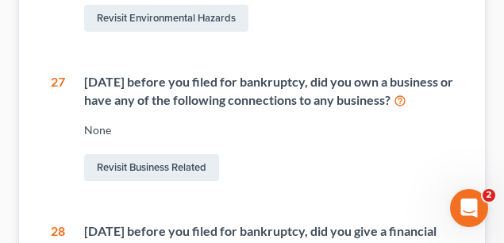
scroll to position [502, 0]
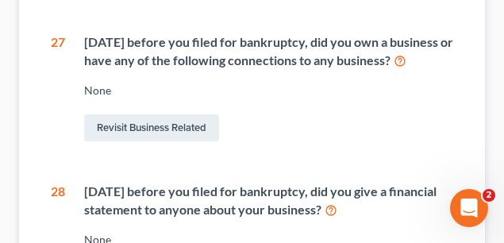
drag, startPoint x: 90, startPoint y: 42, endPoint x: 223, endPoint y: 83, distance: 138.6
click at [223, 70] on div "Within 4 years before you filed for bankruptcy, did you own a business or have …" at bounding box center [268, 51] width 369 height 37
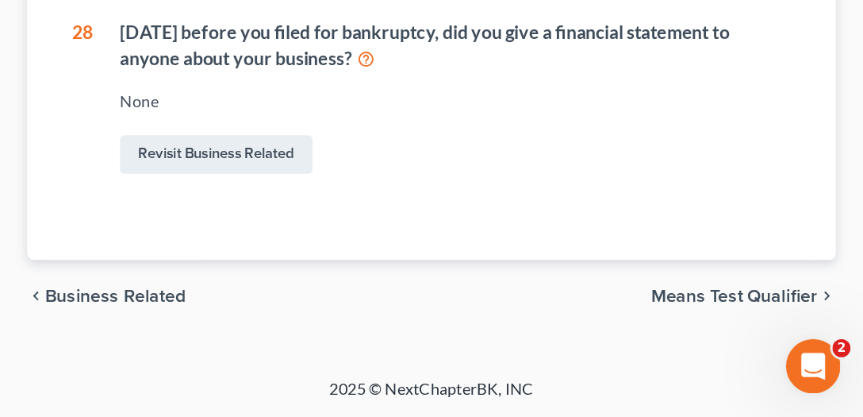
scroll to position [486, 0]
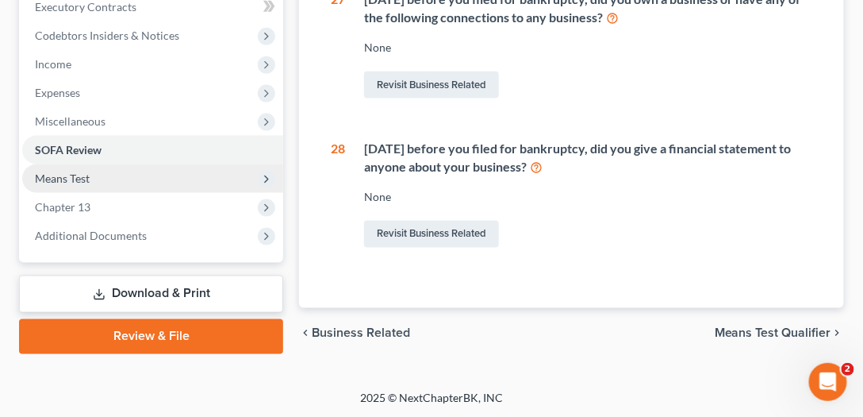
click at [87, 185] on span "Means Test" at bounding box center [152, 178] width 261 height 29
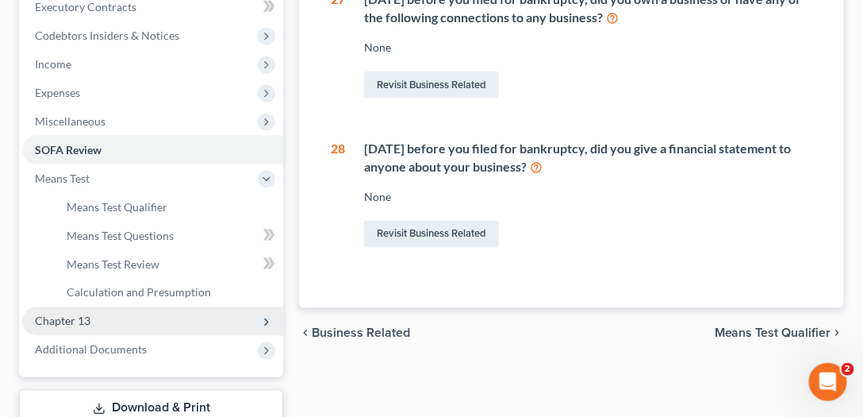
click at [79, 316] on span "Chapter 13" at bounding box center [63, 320] width 56 height 13
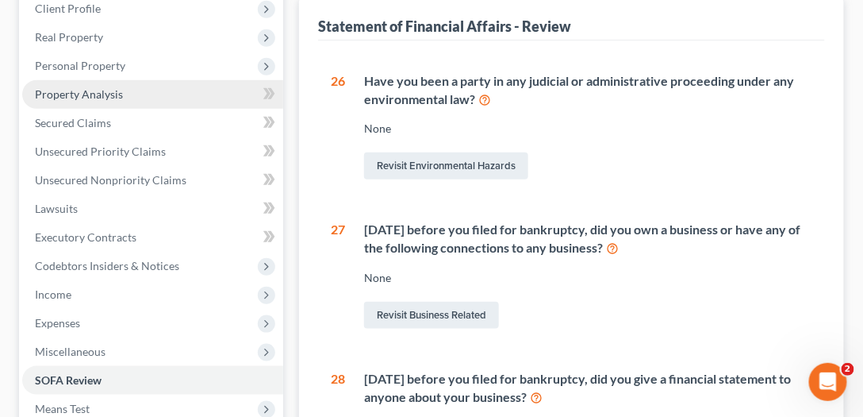
scroll to position [78, 0]
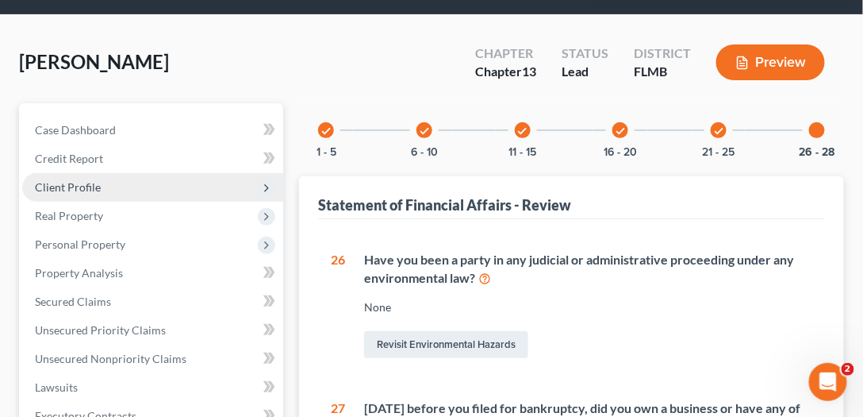
click at [76, 180] on span "Client Profile" at bounding box center [68, 186] width 66 height 13
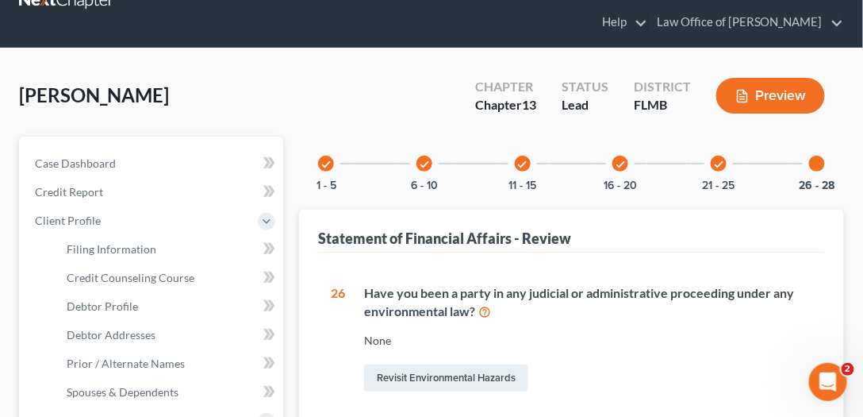
scroll to position [0, 0]
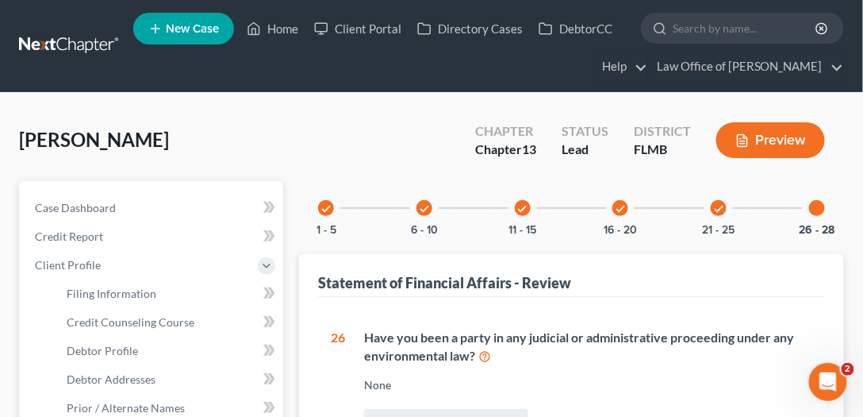
click at [121, 148] on span "[PERSON_NAME]" at bounding box center [94, 139] width 150 height 23
drag, startPoint x: 306, startPoint y: 116, endPoint x: 293, endPoint y: 128, distance: 17.4
click at [306, 116] on div "West, Valerie Upgraded Chapter Chapter 13 Status Lead District FLMB Preview" at bounding box center [431, 146] width 825 height 69
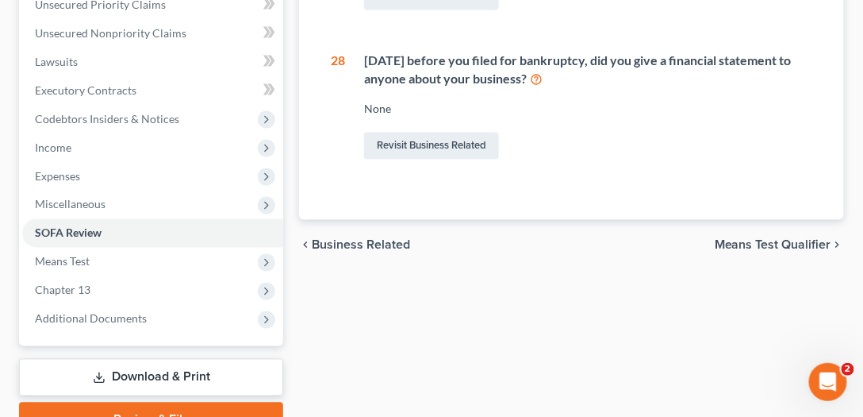
scroll to position [652, 0]
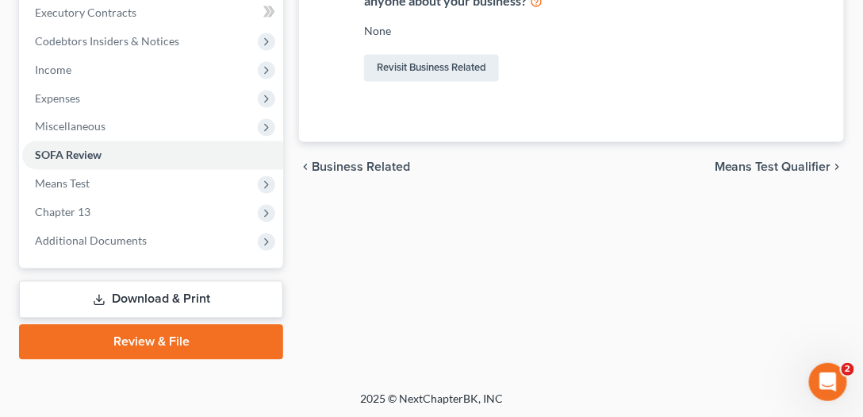
click at [765, 178] on div "chevron_left Business Related Means Test Qualifier chevron_right" at bounding box center [571, 167] width 545 height 51
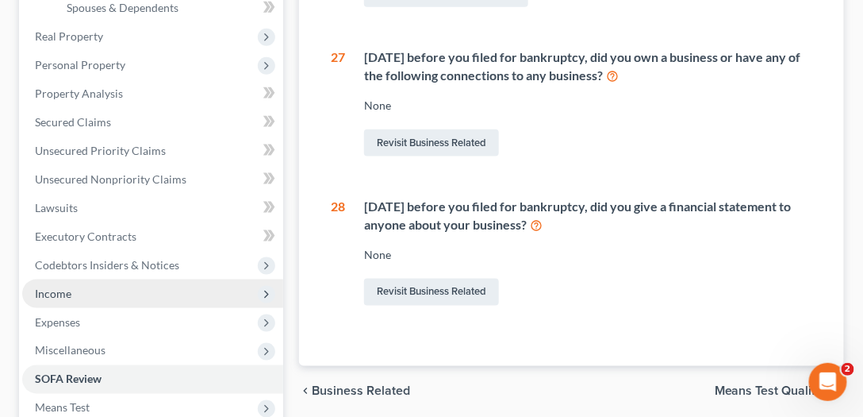
scroll to position [426, 0]
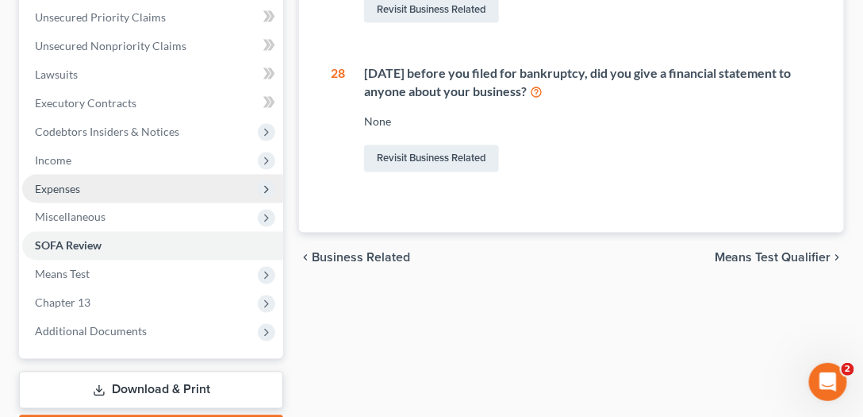
click at [62, 190] on span "Expenses" at bounding box center [57, 188] width 45 height 13
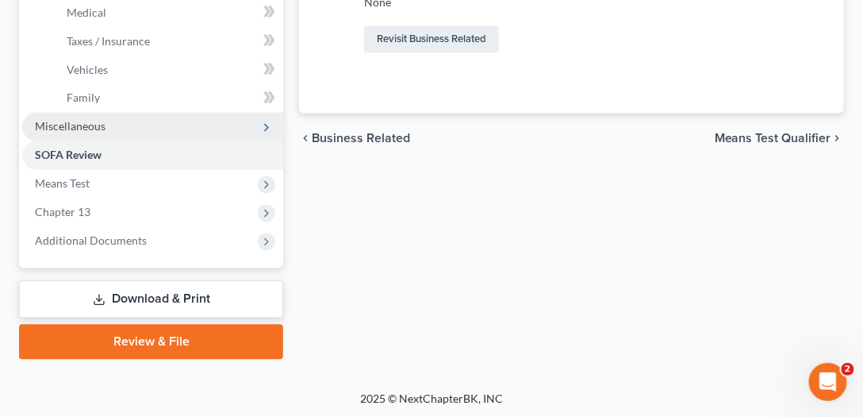
click at [88, 122] on span "Miscellaneous" at bounding box center [70, 126] width 71 height 13
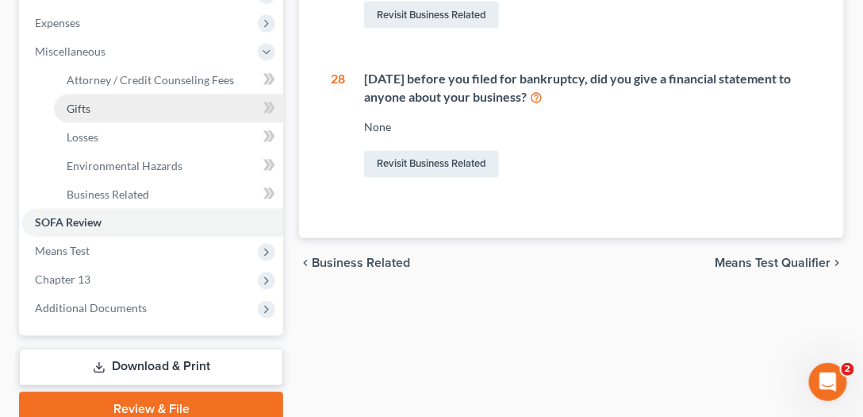
scroll to position [488, 0]
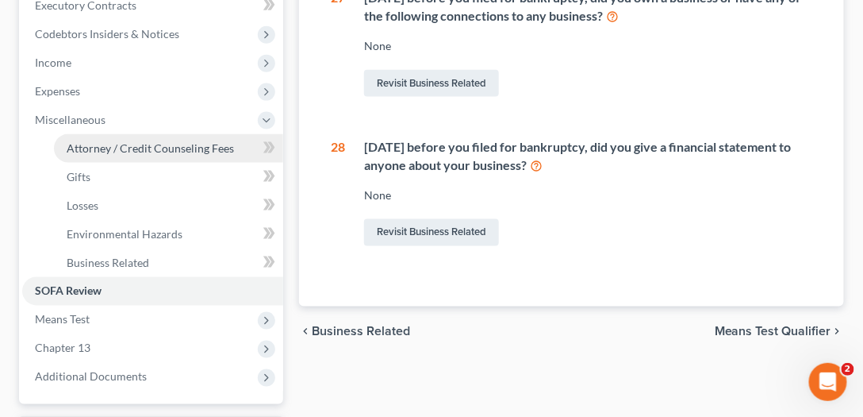
click at [119, 138] on link "Attorney / Credit Counseling Fees" at bounding box center [168, 148] width 229 height 29
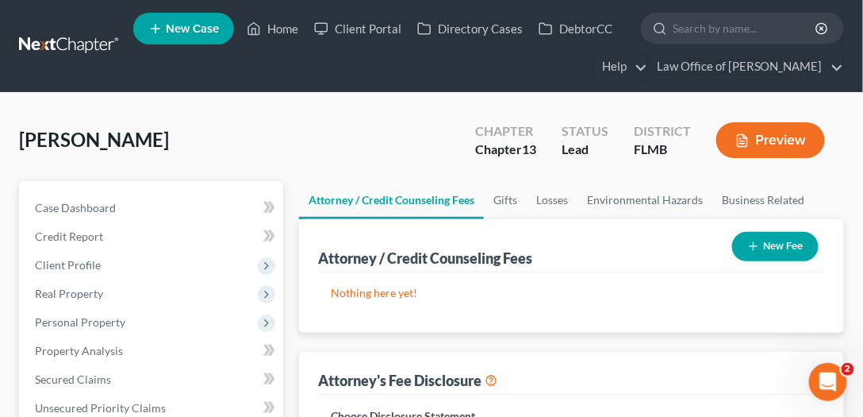
click at [783, 245] on button "New Fee" at bounding box center [776, 246] width 87 height 29
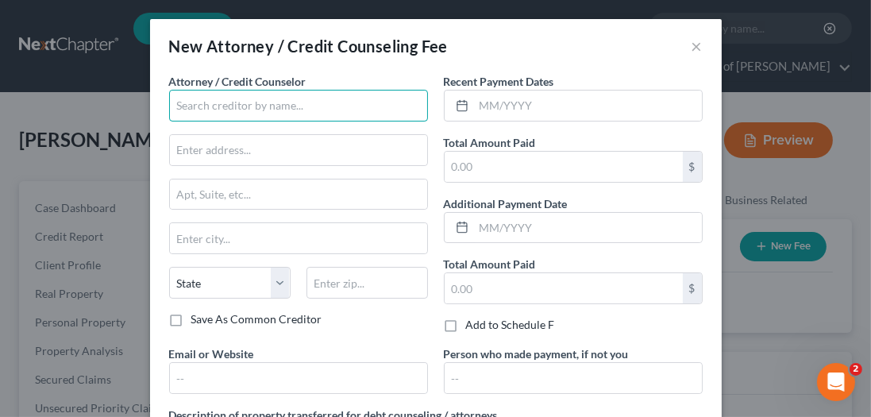
click at [303, 106] on input "text" at bounding box center [298, 106] width 259 height 32
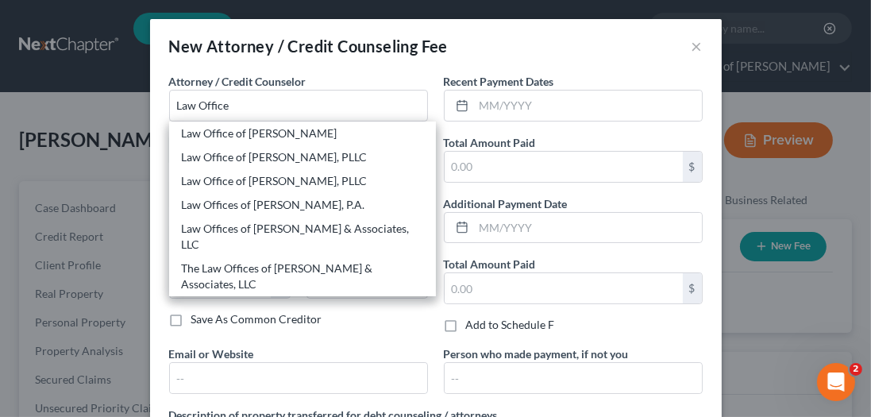
click at [232, 156] on div "Law Office of David C. Meltzer, PLLC" at bounding box center [302, 157] width 241 height 16
type input "Law Office of David C. Meltzer, PLLC"
type input "12276 San Jose Blvd"
type input "Ste. 205"
type input "Jacksonville"
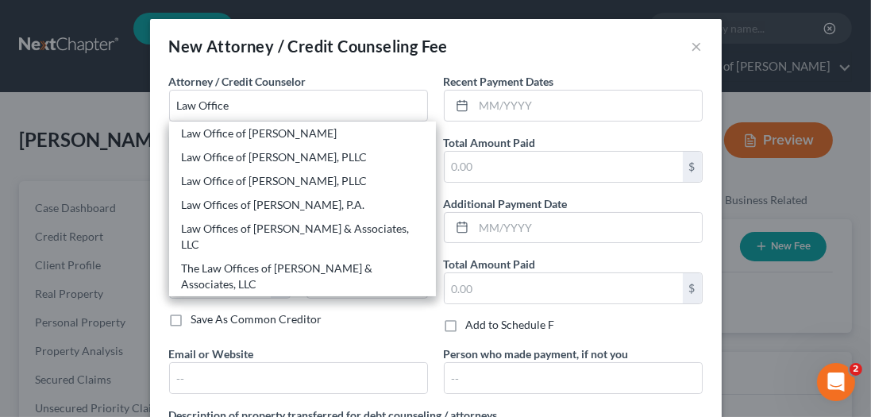
select select "9"
type input "32223"
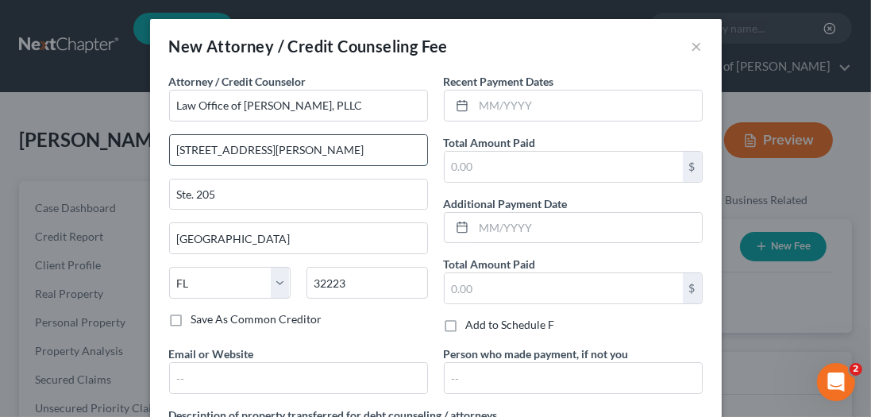
click at [332, 155] on input "12276 San Jose Blvd" at bounding box center [298, 150] width 257 height 30
drag, startPoint x: 359, startPoint y: 151, endPoint x: -65, endPoint y: 140, distance: 423.9
type input "1033 Cassat Avenue"
type input "32205"
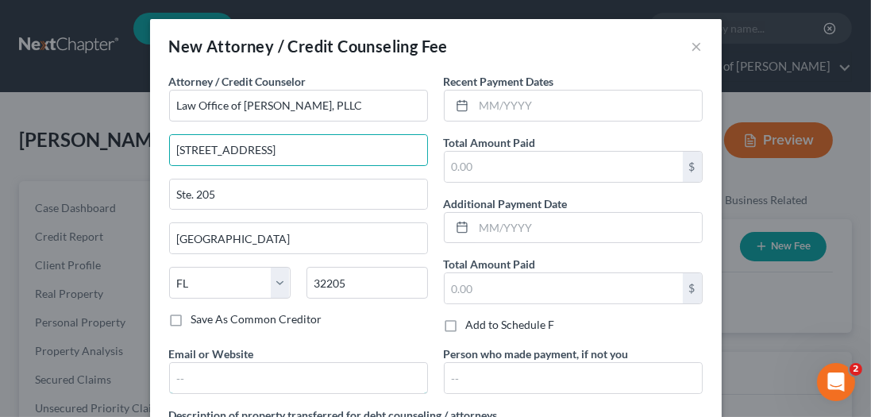
type input "[PERSON_NAME][EMAIL_ADDRESS][DOMAIN_NAME]"
drag, startPoint x: 241, startPoint y: 194, endPoint x: -46, endPoint y: 179, distance: 287.6
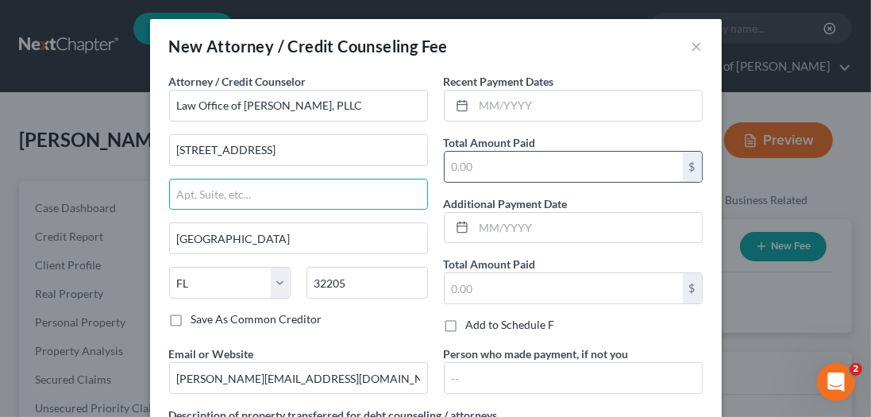
click at [508, 168] on input "text" at bounding box center [563, 167] width 238 height 30
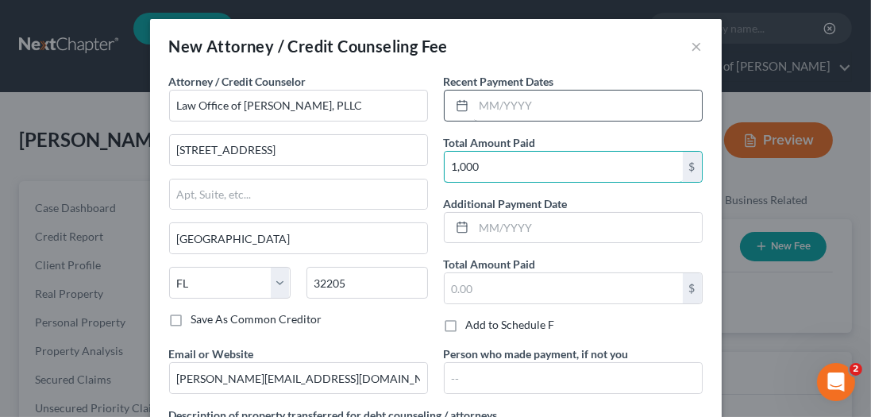
type input "1,000"
click at [544, 102] on input "text" at bounding box center [588, 105] width 228 height 30
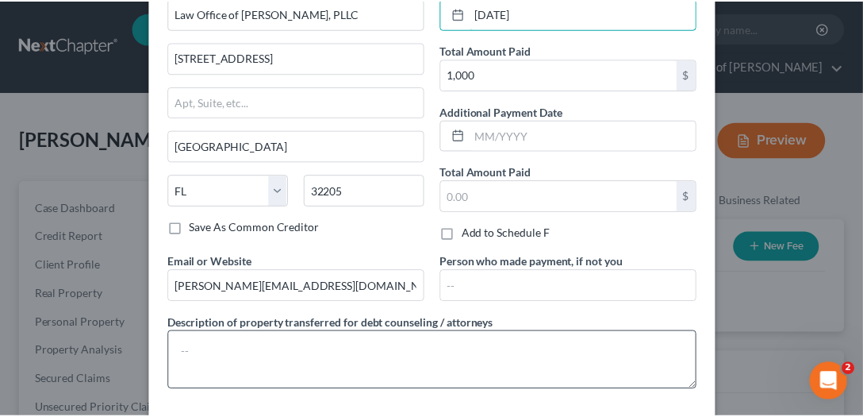
scroll to position [160, 0]
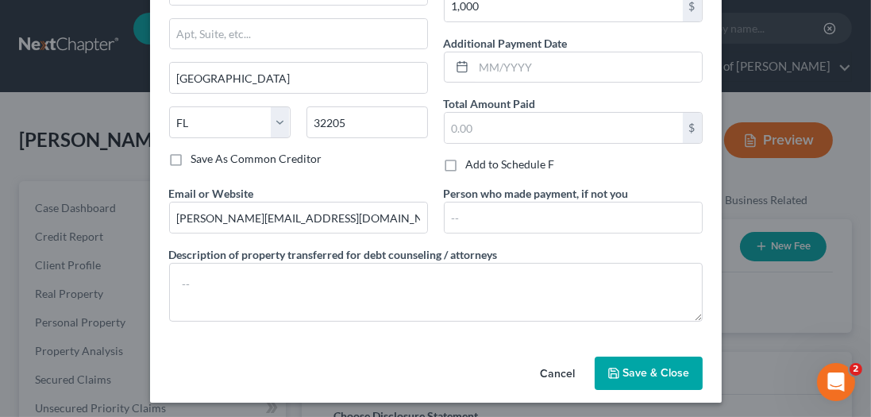
type input "10/6/2025"
click at [649, 356] on button "Save & Close" at bounding box center [648, 372] width 108 height 33
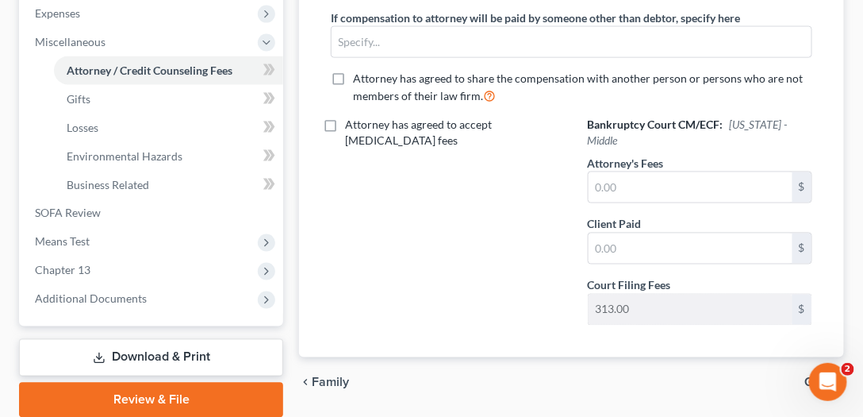
scroll to position [624, 0]
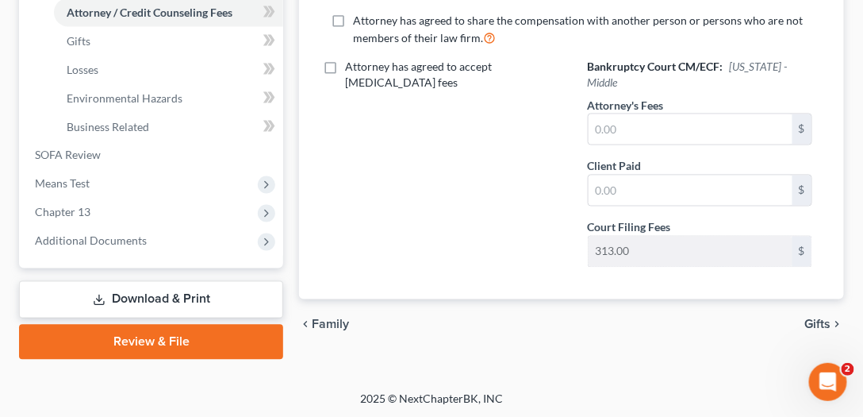
click at [192, 345] on link "Review & File" at bounding box center [151, 342] width 264 height 35
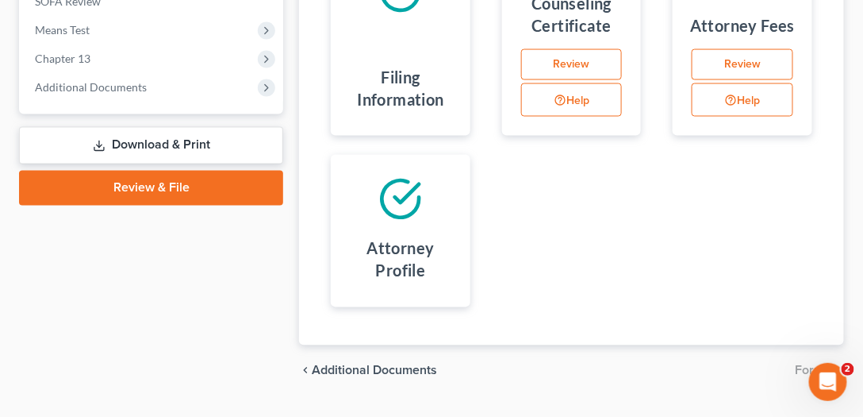
click at [203, 148] on link "Download & Print" at bounding box center [151, 145] width 264 height 37
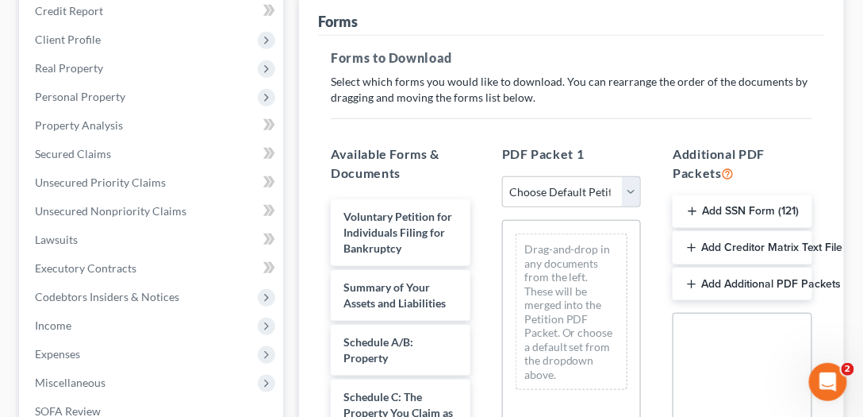
scroll to position [271, 0]
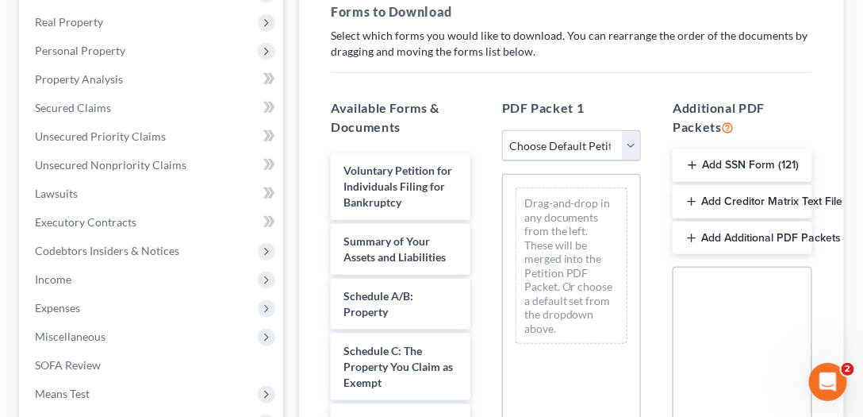
click at [597, 139] on select "Choose Default Petition PDF Packet Complete Bankruptcy Petition (all forms and …" at bounding box center [572, 146] width 140 height 32
select select "0"
click at [506, 130] on select "Choose Default Petition PDF Packet Complete Bankruptcy Petition (all forms and …" at bounding box center [572, 146] width 140 height 32
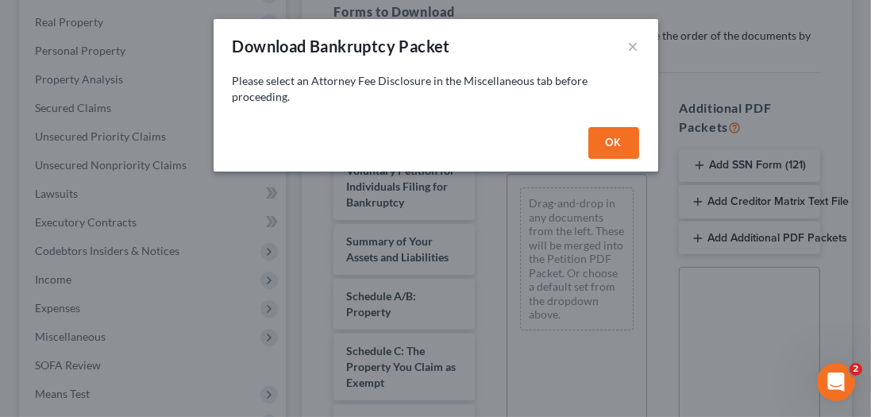
drag, startPoint x: 626, startPoint y: 139, endPoint x: 236, endPoint y: 222, distance: 399.3
click at [625, 139] on button "OK" at bounding box center [613, 143] width 51 height 32
select select
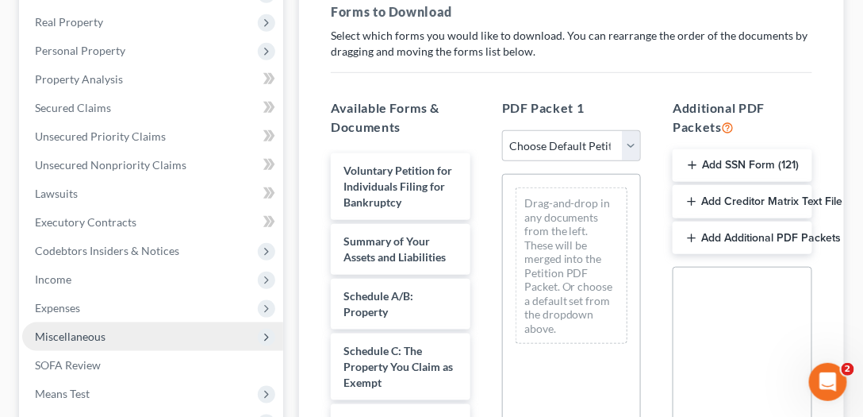
click at [75, 333] on span "Miscellaneous" at bounding box center [70, 335] width 71 height 13
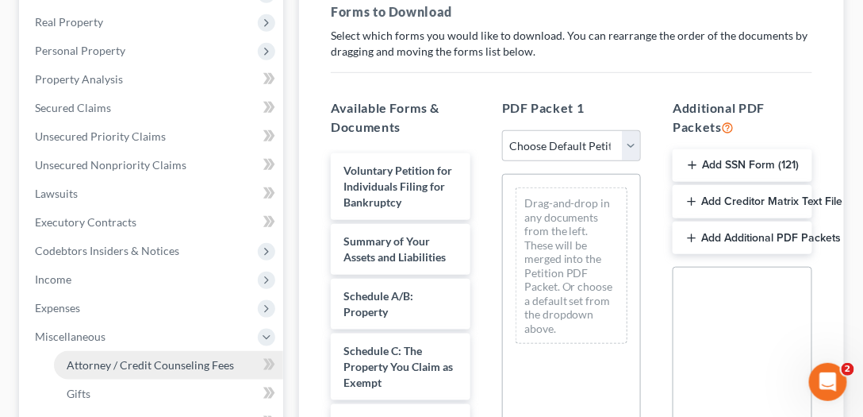
click at [106, 364] on span "Attorney / Credit Counseling Fees" at bounding box center [150, 364] width 167 height 13
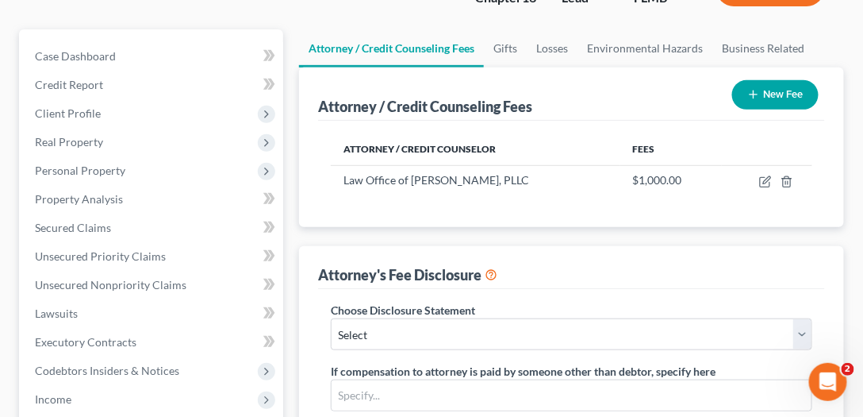
scroll to position [317, 0]
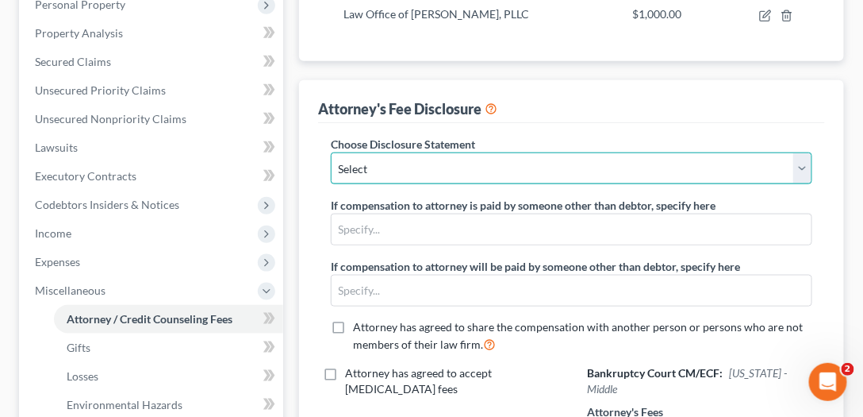
click at [406, 175] on select "Select Bankruptcy" at bounding box center [572, 168] width 482 height 32
select select "0"
click at [331, 152] on select "Select Bankruptcy" at bounding box center [572, 168] width 482 height 32
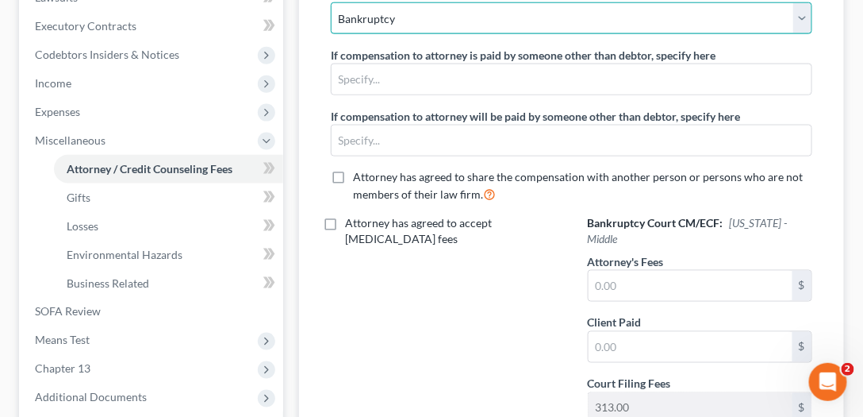
scroll to position [624, 0]
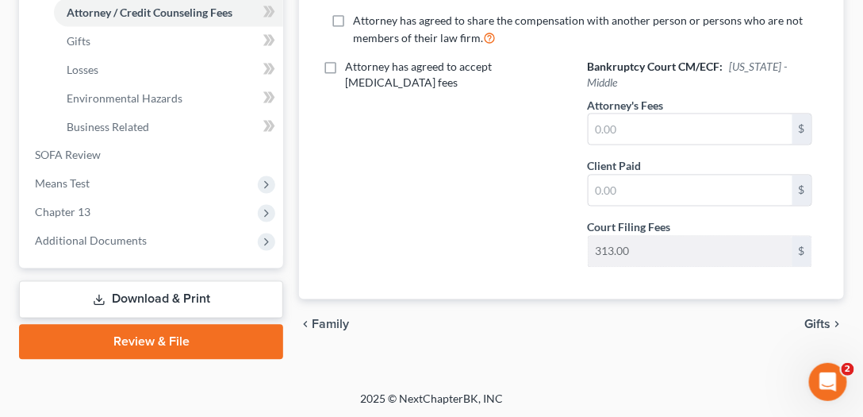
click at [185, 335] on link "Review & File" at bounding box center [151, 342] width 264 height 35
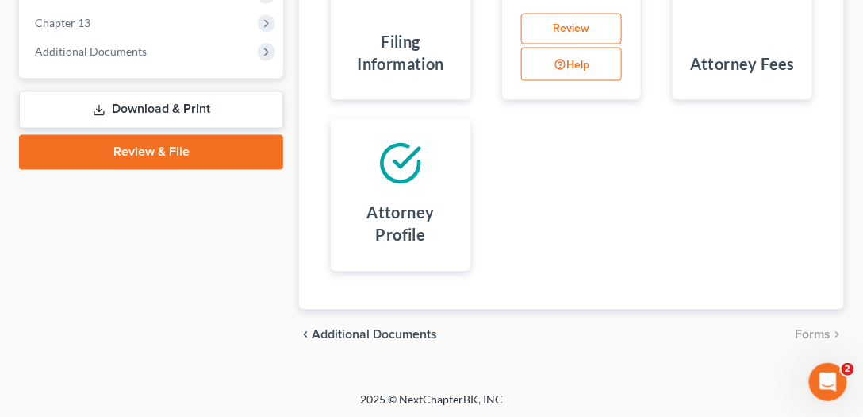
click at [137, 121] on link "Download & Print" at bounding box center [151, 109] width 264 height 37
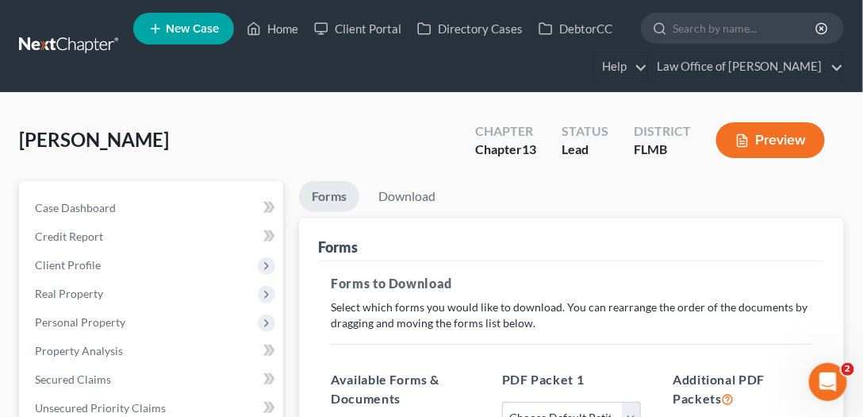
scroll to position [210, 0]
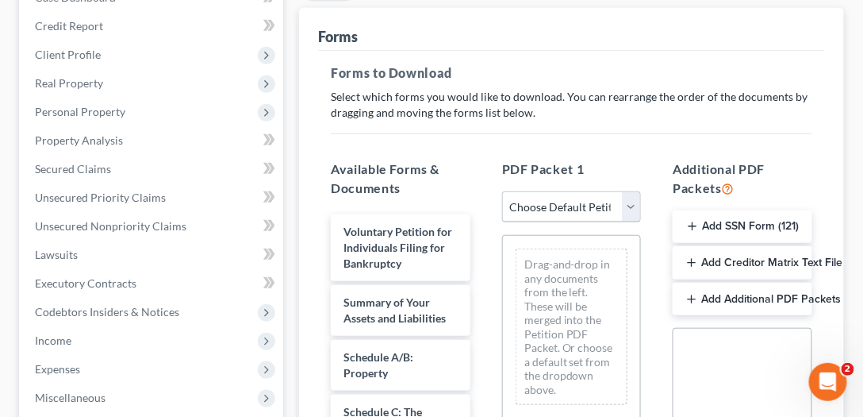
drag, startPoint x: 570, startPoint y: 200, endPoint x: 565, endPoint y: 218, distance: 18.9
click at [570, 200] on select "Choose Default Petition PDF Packet Complete Bankruptcy Petition (all forms and …" at bounding box center [572, 207] width 140 height 32
select select "0"
click at [502, 191] on select "Choose Default Petition PDF Packet Complete Bankruptcy Petition (all forms and …" at bounding box center [572, 207] width 140 height 32
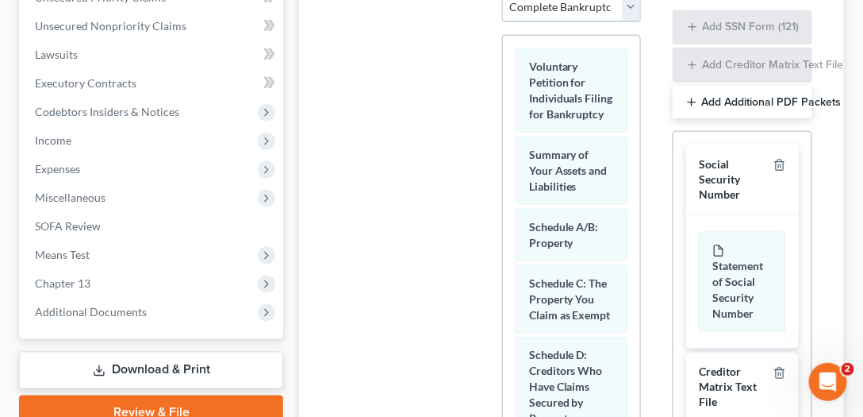
scroll to position [573, 0]
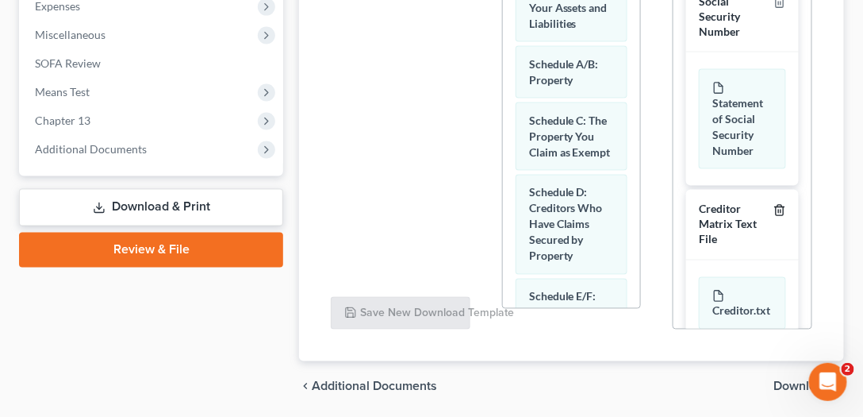
click at [779, 205] on icon "button" at bounding box center [780, 210] width 13 height 13
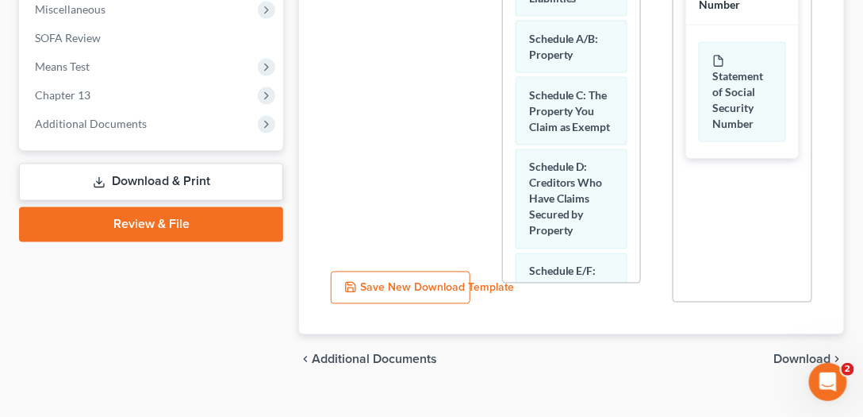
scroll to position [624, 0]
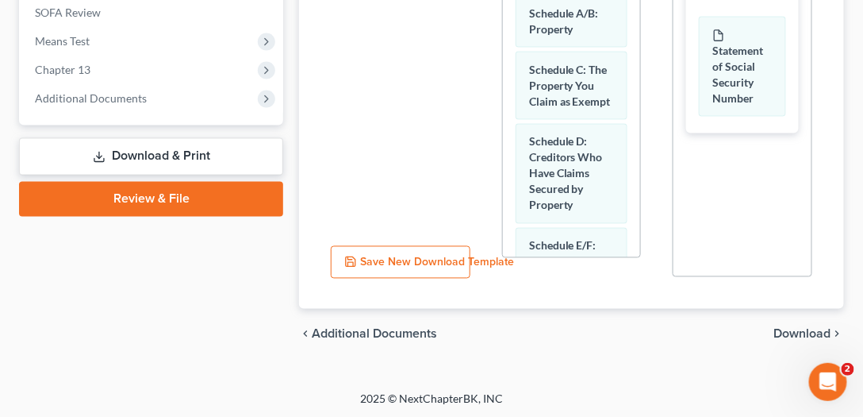
click at [815, 329] on span "Download" at bounding box center [803, 334] width 57 height 13
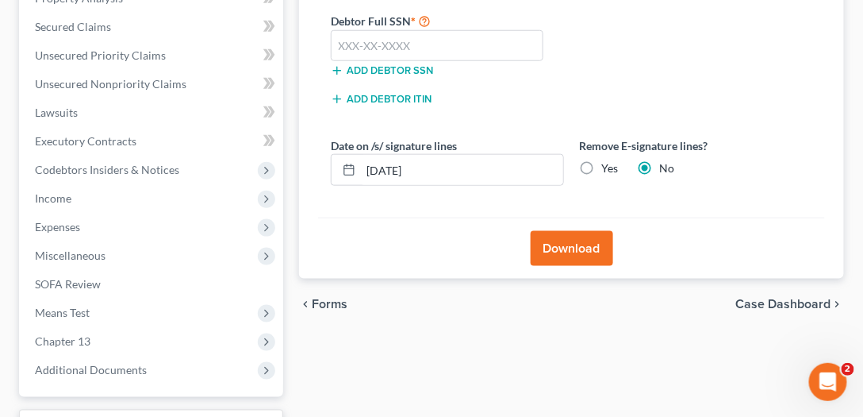
scroll to position [210, 0]
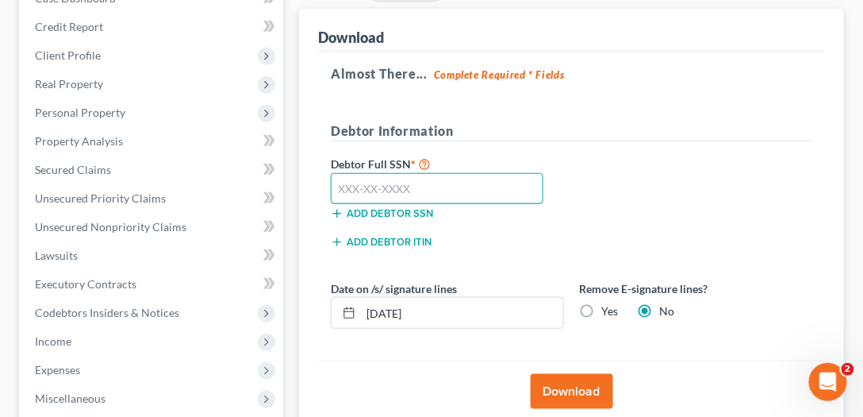
click at [421, 186] on input "text" at bounding box center [437, 189] width 212 height 32
click at [444, 187] on input "text" at bounding box center [437, 189] width 212 height 32
type input "266-47-2490"
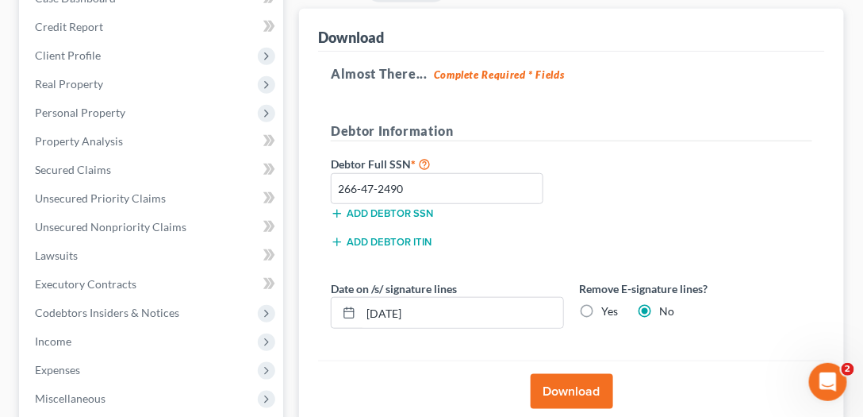
click at [731, 207] on div "Debtor Full SSN * 266-47-2490 Add debtor SSN" at bounding box center [572, 193] width 498 height 79
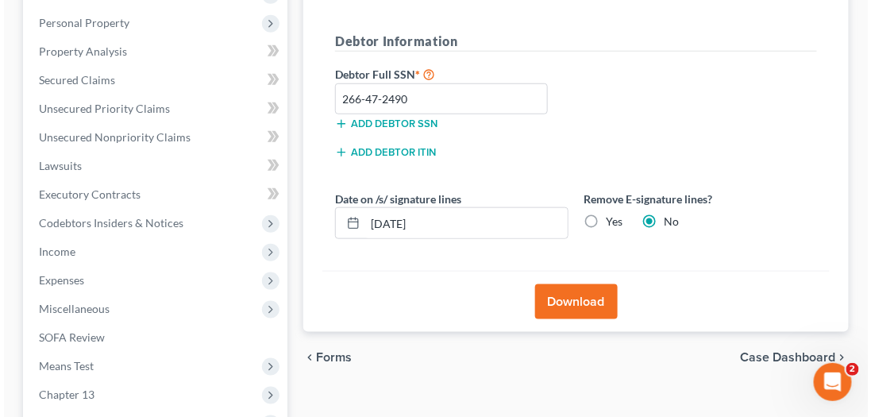
scroll to position [300, 0]
click at [602, 219] on label "Yes" at bounding box center [610, 221] width 17 height 16
click at [609, 219] on input "Yes" at bounding box center [614, 218] width 10 height 10
radio input "true"
radio input "false"
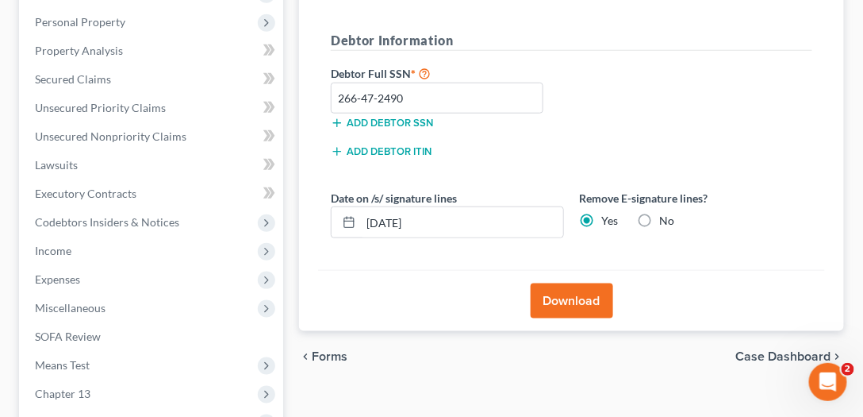
click at [573, 301] on button "Download" at bounding box center [572, 300] width 83 height 35
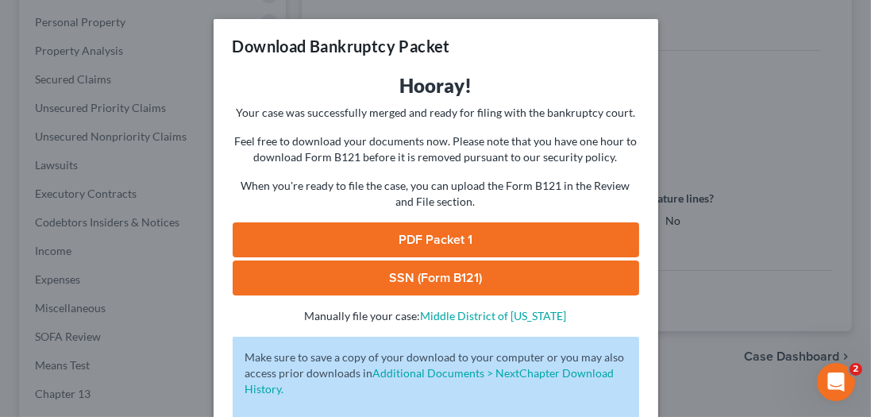
click at [429, 227] on link "PDF Packet 1" at bounding box center [436, 239] width 406 height 35
click at [390, 272] on link "SSN (Form B121)" at bounding box center [436, 277] width 406 height 35
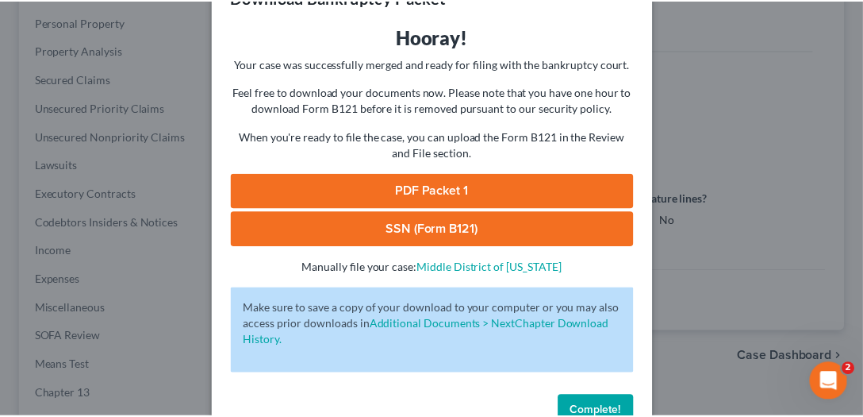
scroll to position [90, 0]
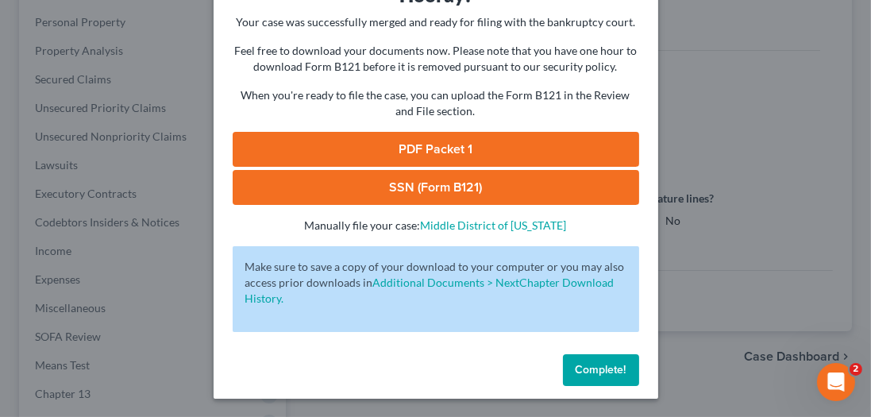
click at [613, 375] on span "Complete!" at bounding box center [600, 369] width 51 height 13
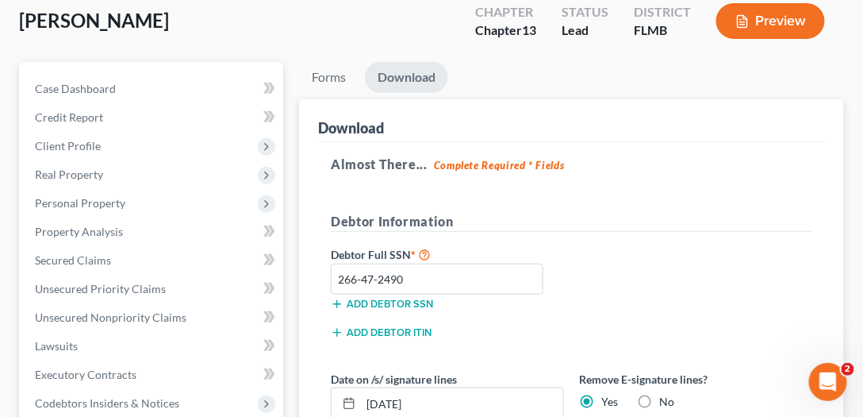
scroll to position [0, 0]
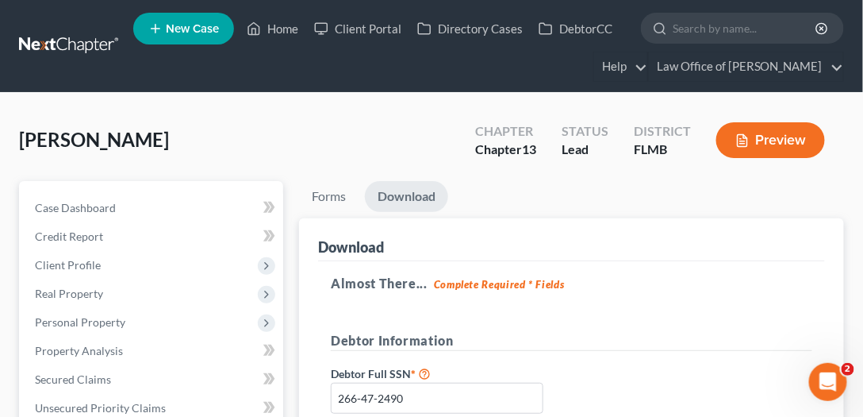
click at [56, 46] on link at bounding box center [70, 46] width 102 height 29
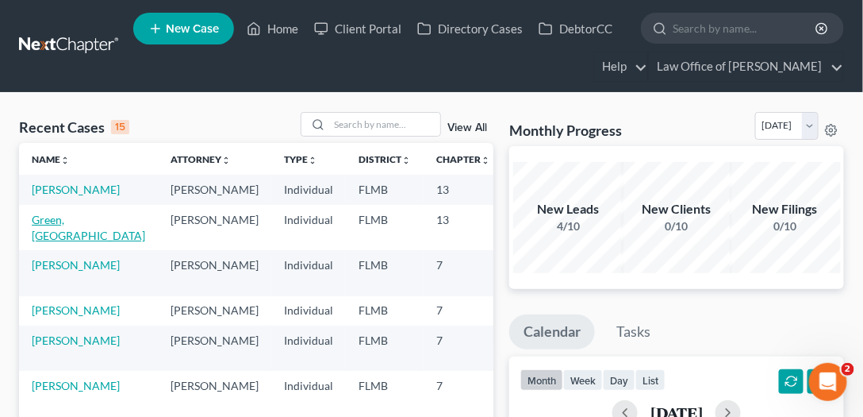
click at [36, 242] on link "Green, [GEOGRAPHIC_DATA]" at bounding box center [88, 227] width 113 height 29
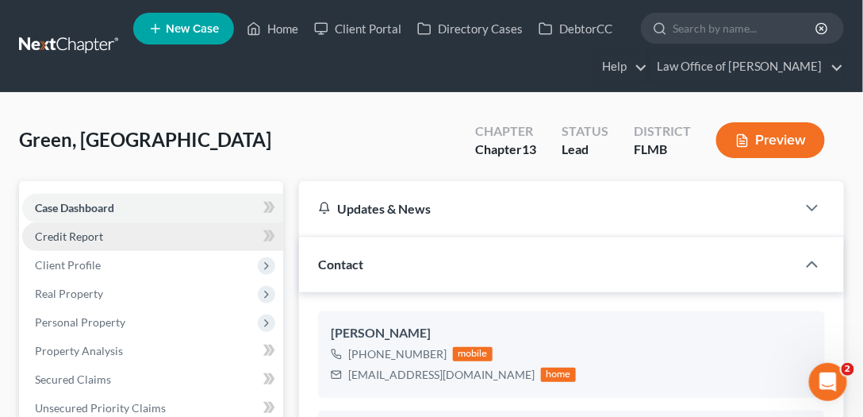
click at [194, 240] on link "Credit Report" at bounding box center [152, 236] width 261 height 29
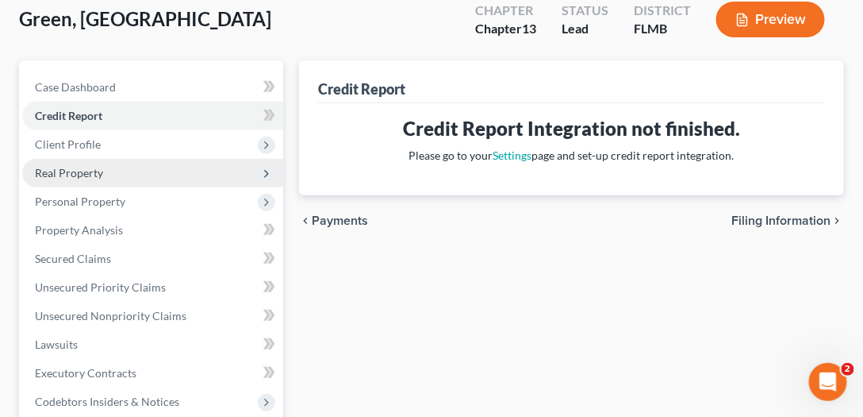
scroll to position [45, 0]
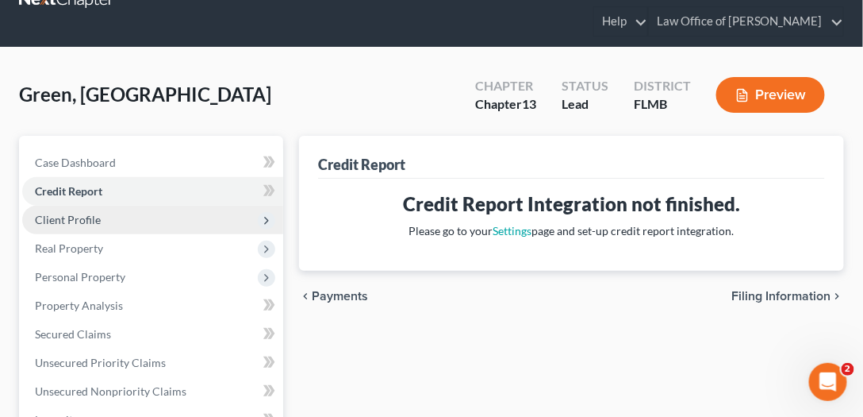
click at [181, 222] on span "Client Profile" at bounding box center [152, 220] width 261 height 29
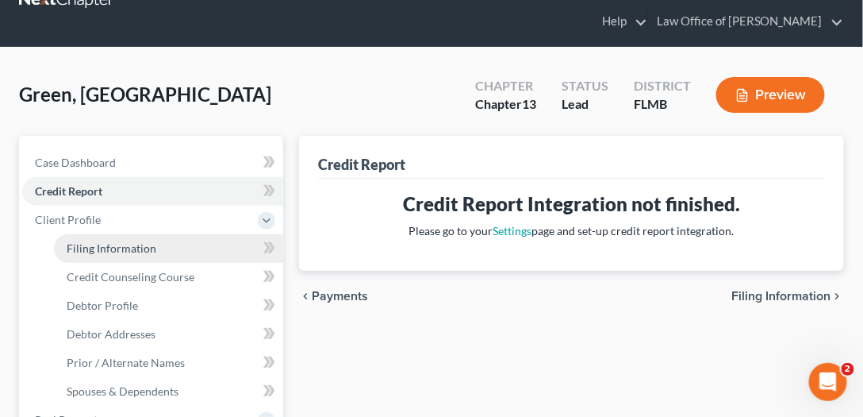
click at [186, 238] on link "Filing Information" at bounding box center [168, 248] width 229 height 29
select select "1"
select select "0"
select select "3"
select select "9"
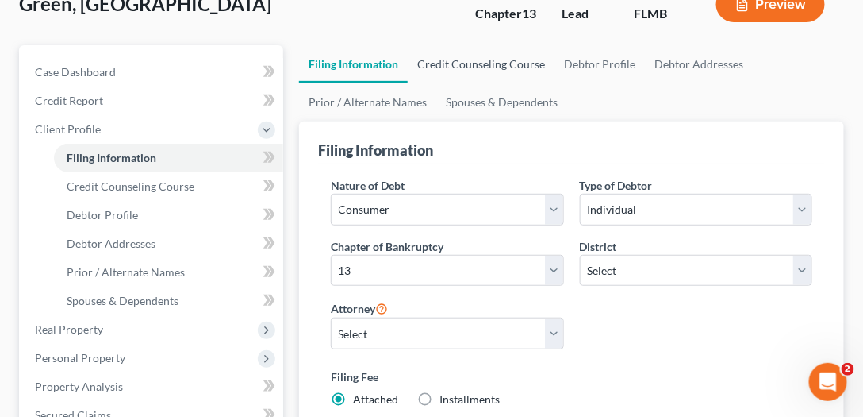
click at [461, 63] on link "Credit Counseling Course" at bounding box center [481, 64] width 147 height 38
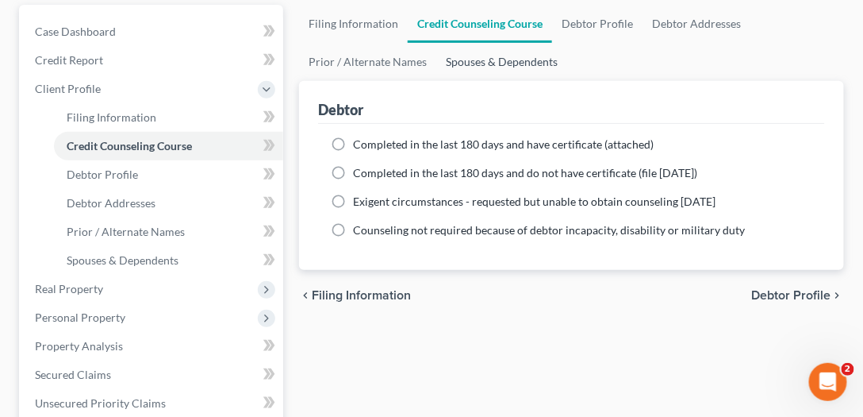
scroll to position [181, 0]
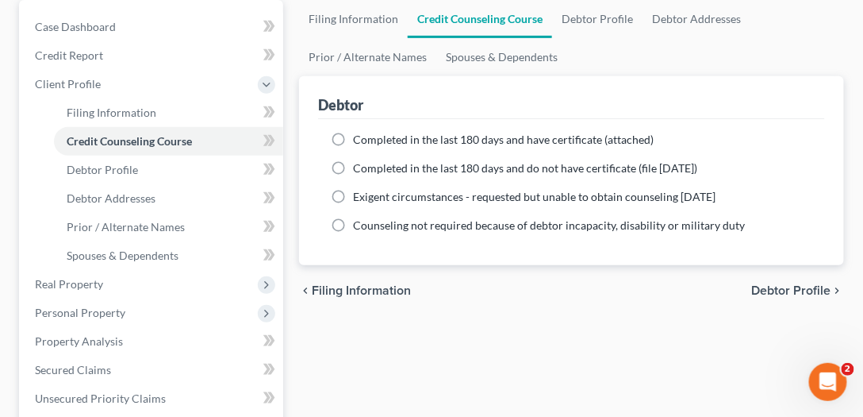
click at [444, 143] on span "Completed in the last 180 days and have certificate (attached)" at bounding box center [503, 139] width 301 height 13
click at [370, 142] on input "Completed in the last 180 days and have certificate (attached)" at bounding box center [365, 137] width 10 height 10
radio input "true"
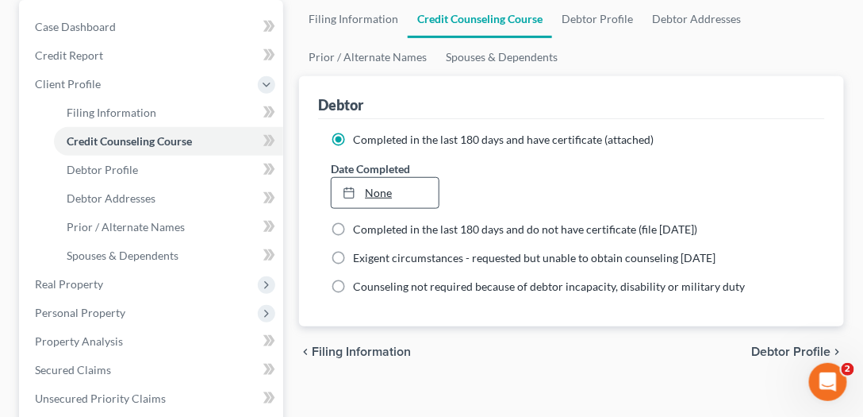
click at [415, 185] on link "None" at bounding box center [385, 193] width 107 height 30
type input "10/6/2025"
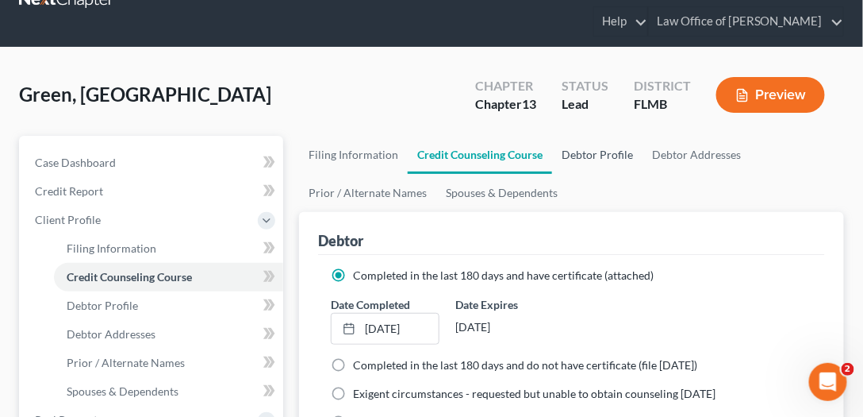
click at [604, 163] on link "Debtor Profile" at bounding box center [597, 155] width 90 height 38
select select "0"
select select "3"
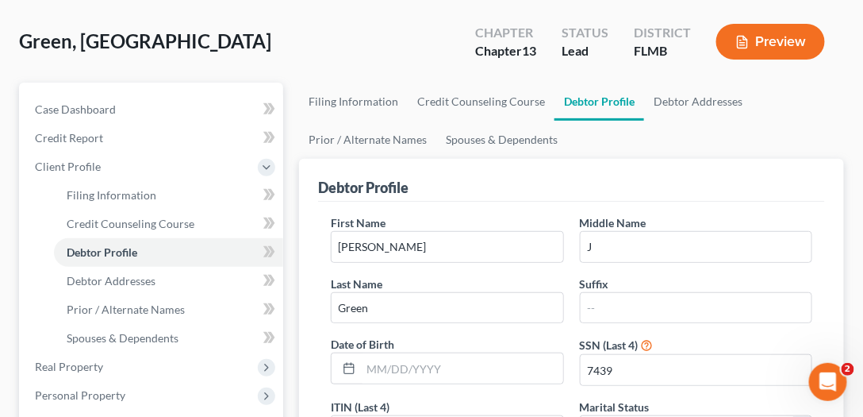
scroll to position [181, 0]
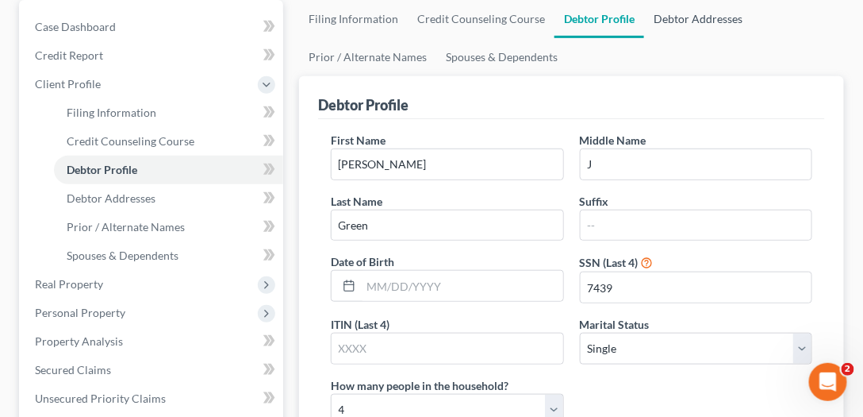
click at [711, 12] on link "Debtor Addresses" at bounding box center [698, 19] width 108 height 38
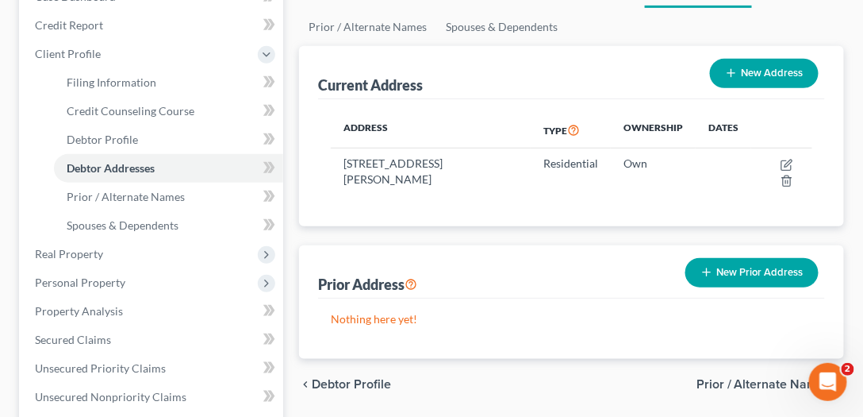
scroll to position [90, 0]
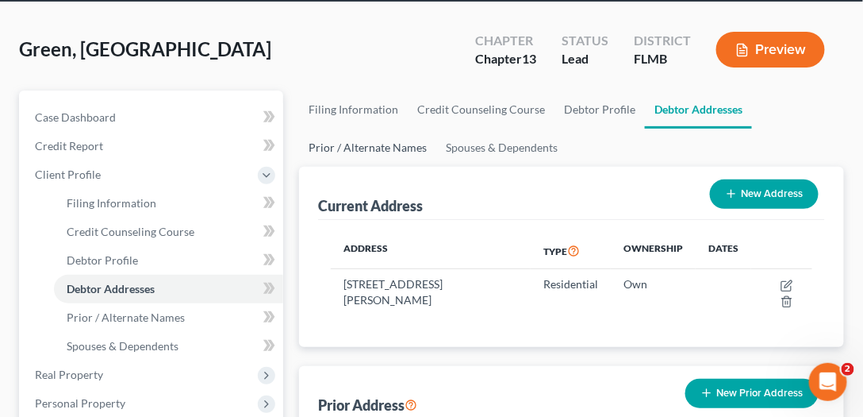
click at [360, 140] on link "Prior / Alternate Names" at bounding box center [367, 148] width 137 height 38
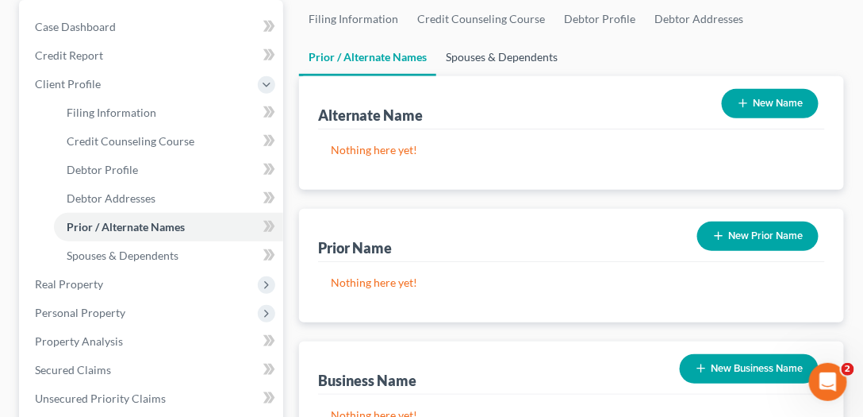
click at [506, 63] on link "Spouses & Dependents" at bounding box center [501, 57] width 131 height 38
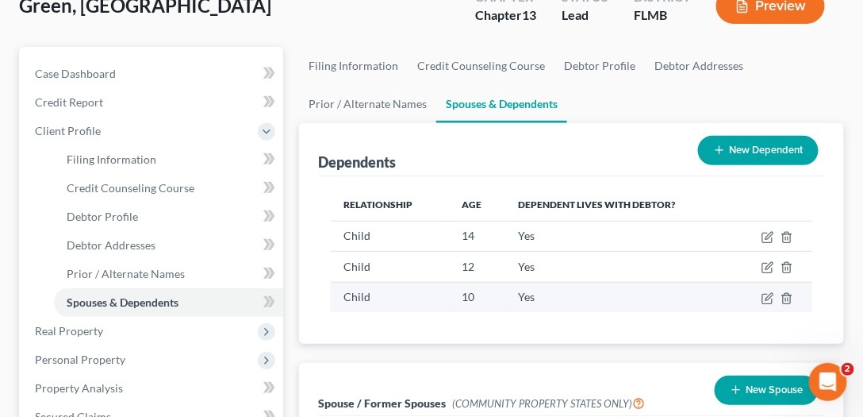
scroll to position [317, 0]
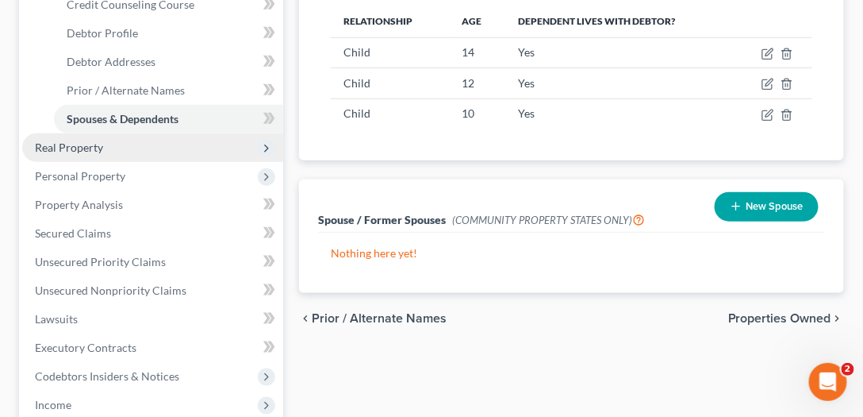
click at [95, 150] on span "Real Property" at bounding box center [69, 146] width 68 height 13
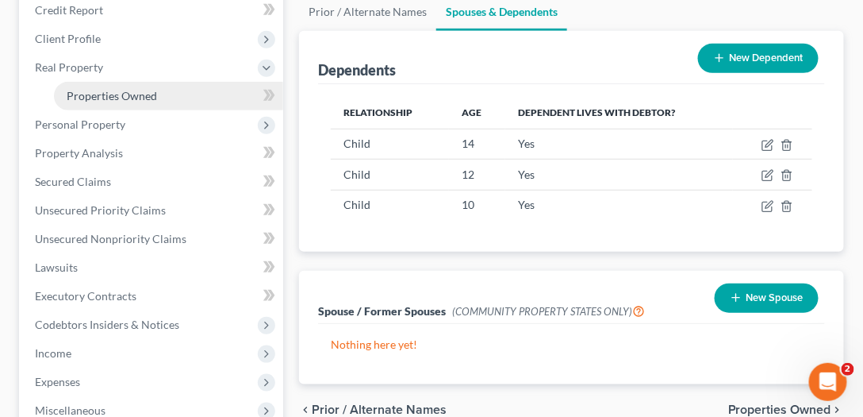
click at [144, 96] on span "Properties Owned" at bounding box center [112, 95] width 90 height 13
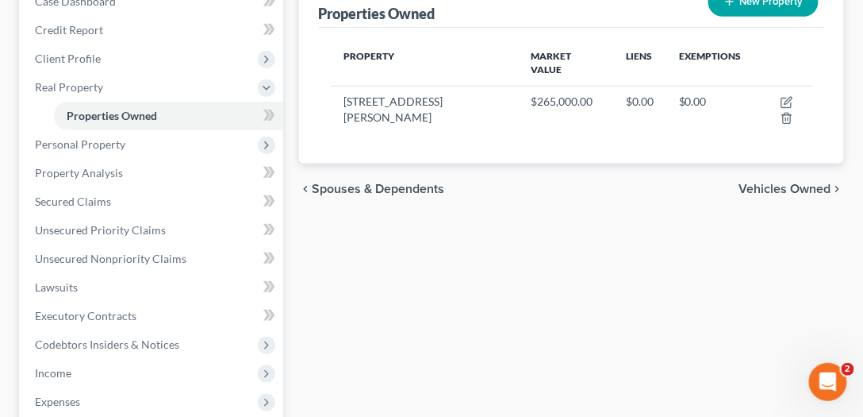
scroll to position [226, 0]
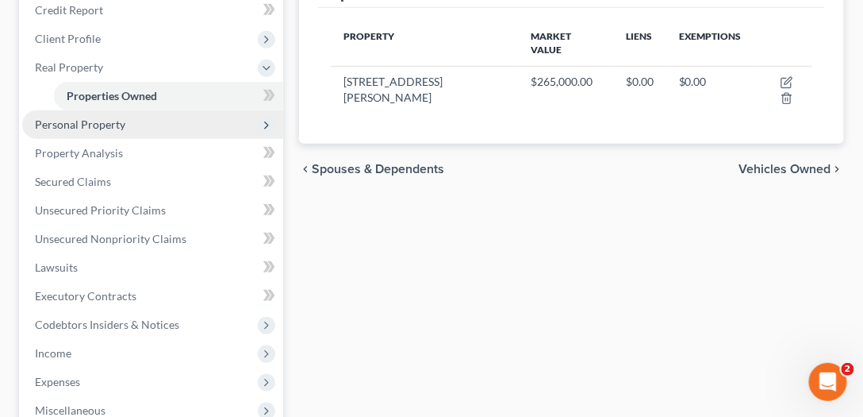
click at [83, 122] on span "Personal Property" at bounding box center [80, 123] width 90 height 13
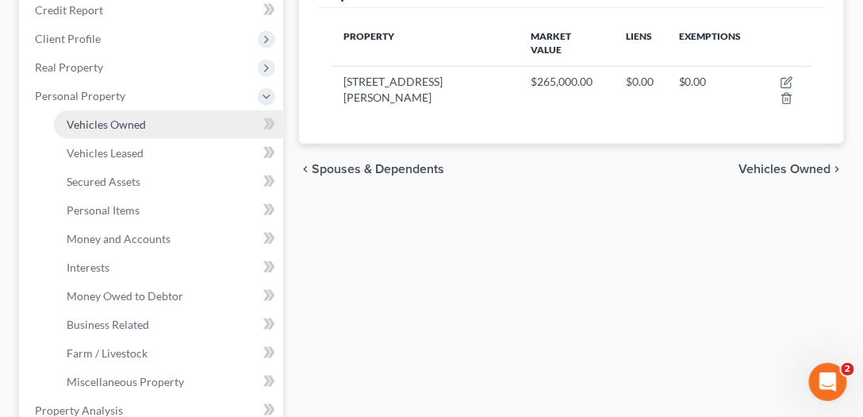
click at [127, 125] on span "Vehicles Owned" at bounding box center [106, 123] width 79 height 13
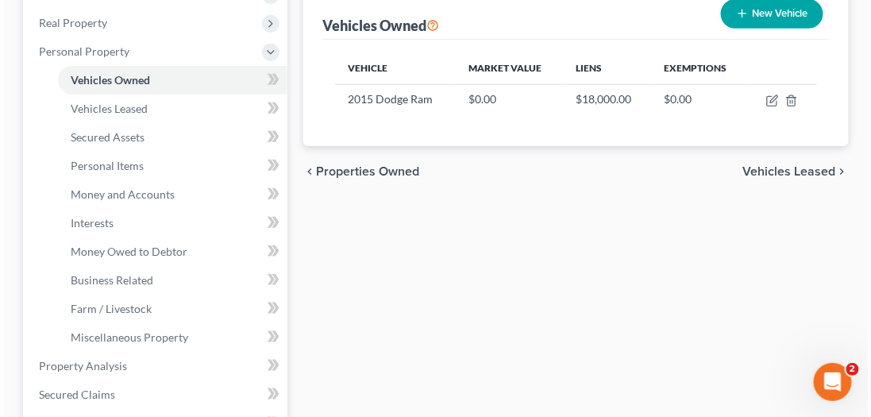
scroll to position [271, 0]
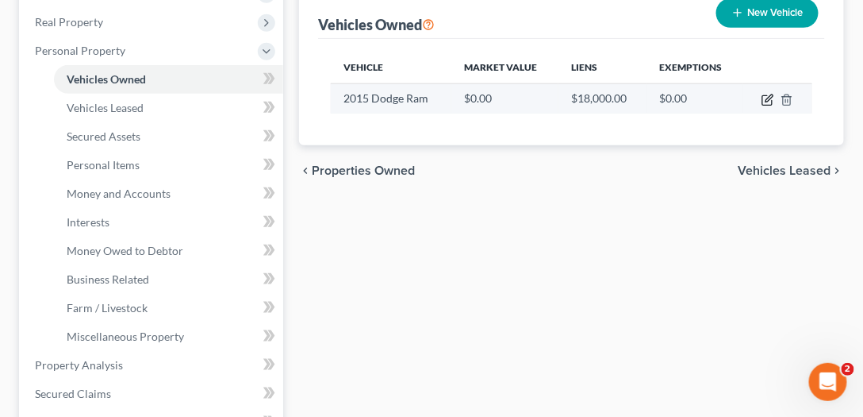
click at [770, 96] on icon "button" at bounding box center [769, 97] width 7 height 7
select select "0"
select select "11"
select select "0"
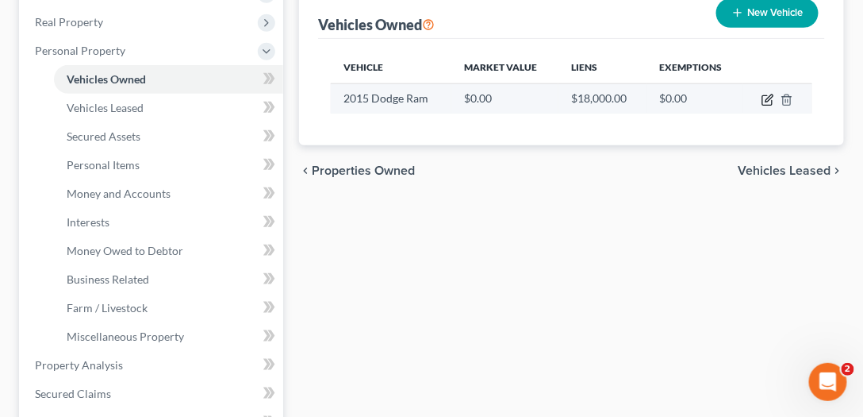
select select "0"
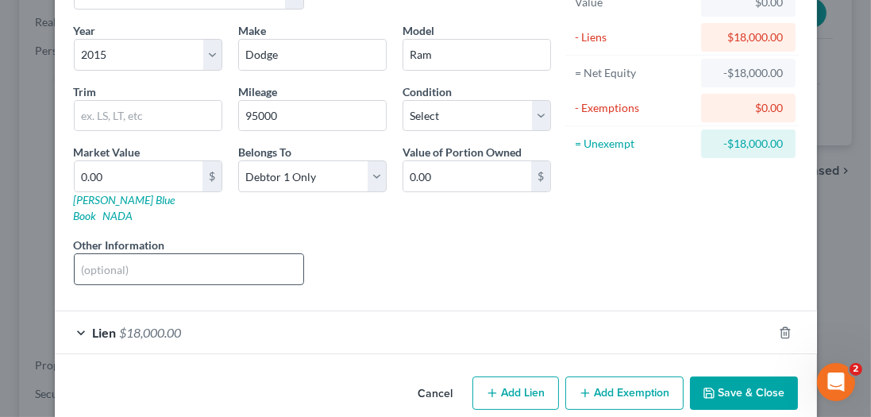
scroll to position [116, 0]
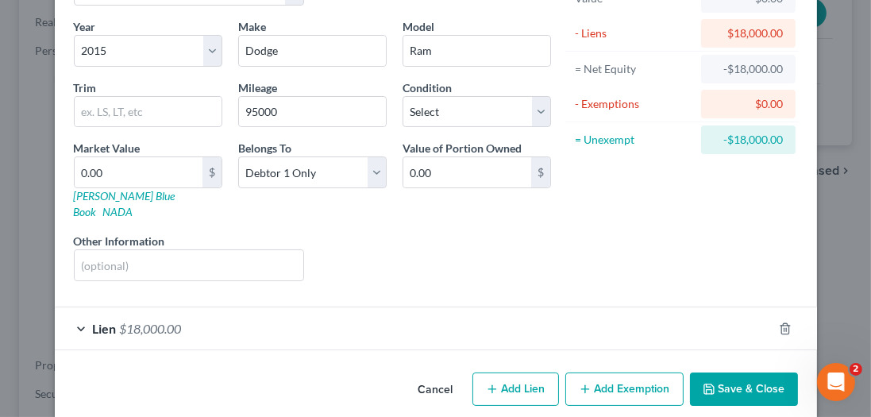
click at [217, 318] on div "Lien $18,000.00" at bounding box center [413, 328] width 717 height 42
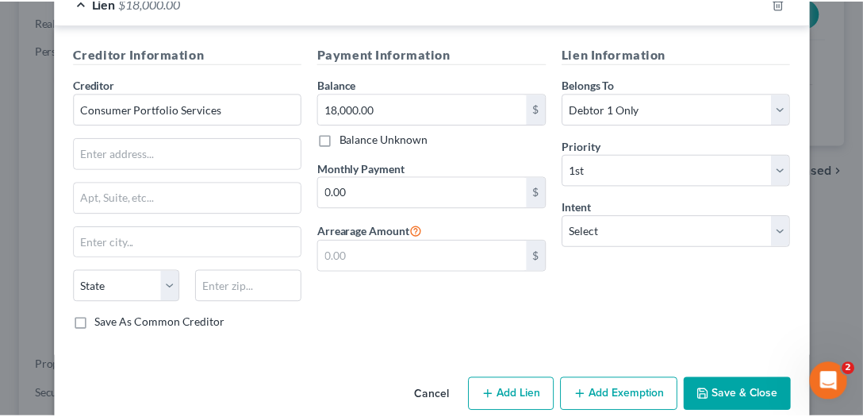
scroll to position [443, 0]
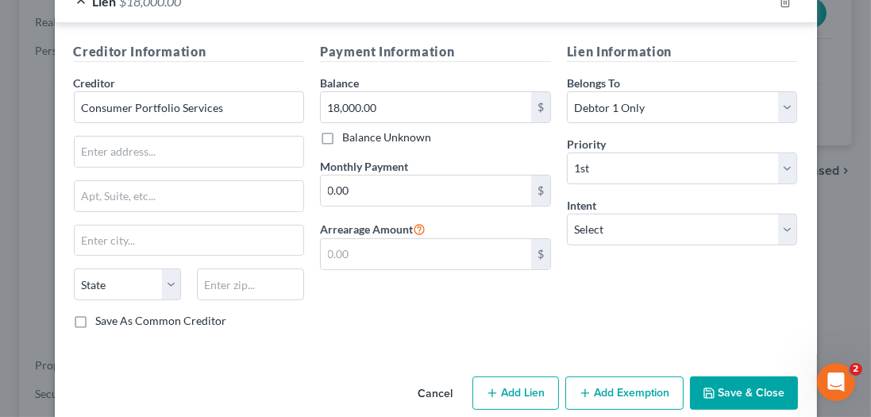
click at [736, 376] on button "Save & Close" at bounding box center [744, 392] width 108 height 33
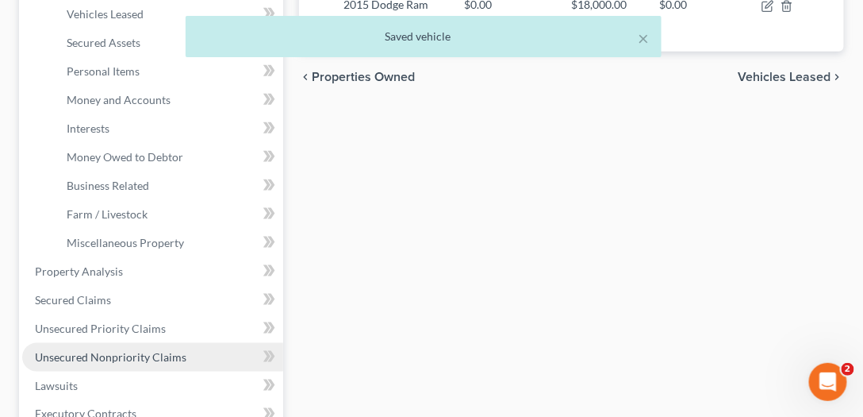
scroll to position [453, 0]
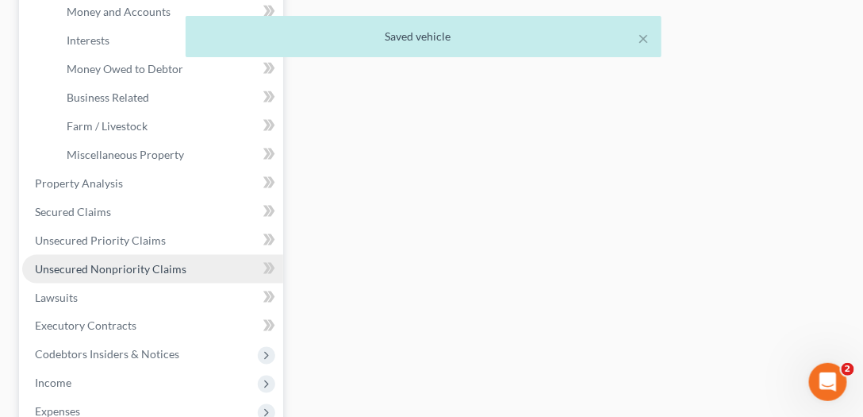
click at [94, 266] on span "Unsecured Nonpriority Claims" at bounding box center [111, 268] width 152 height 13
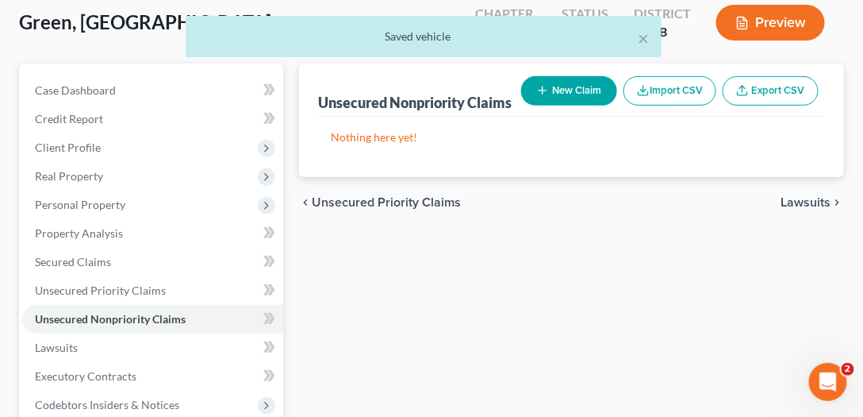
scroll to position [317, 0]
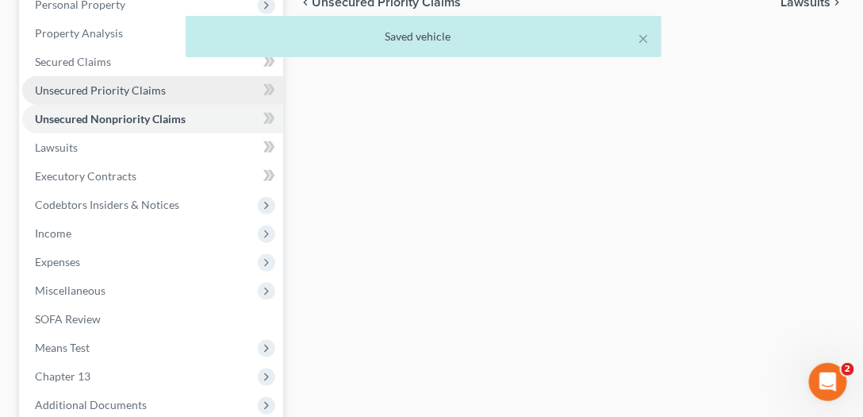
click at [115, 97] on link "Unsecured Priority Claims" at bounding box center [152, 90] width 261 height 29
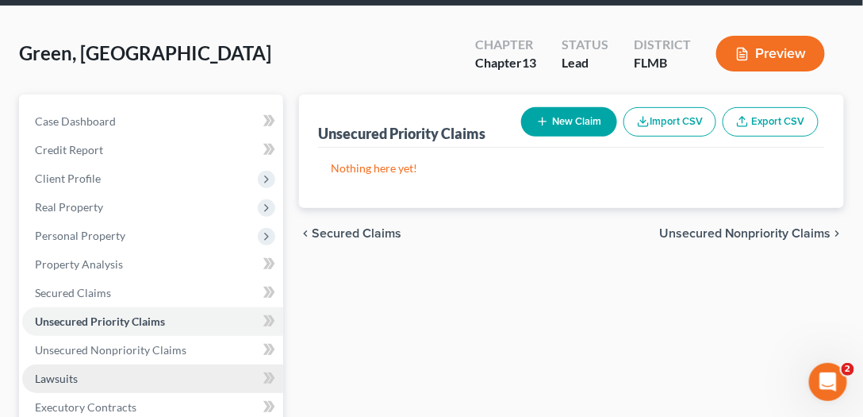
scroll to position [271, 0]
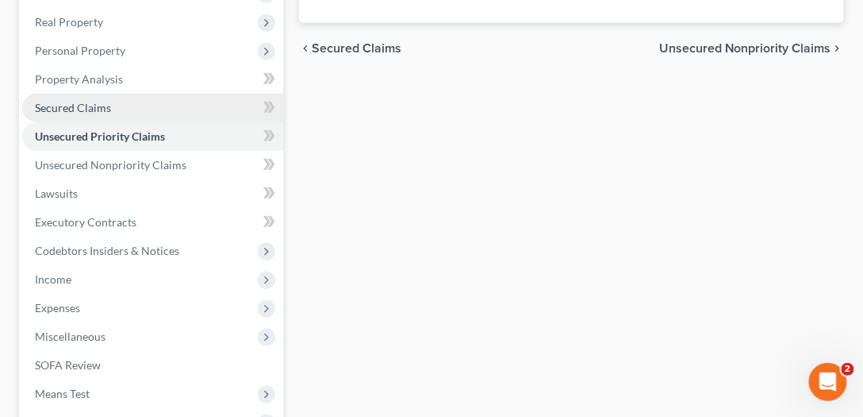
click at [67, 101] on span "Secured Claims" at bounding box center [73, 107] width 76 height 13
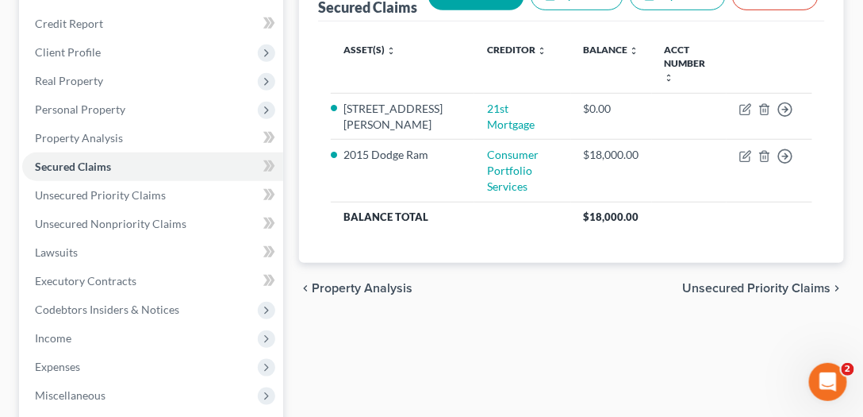
scroll to position [226, 0]
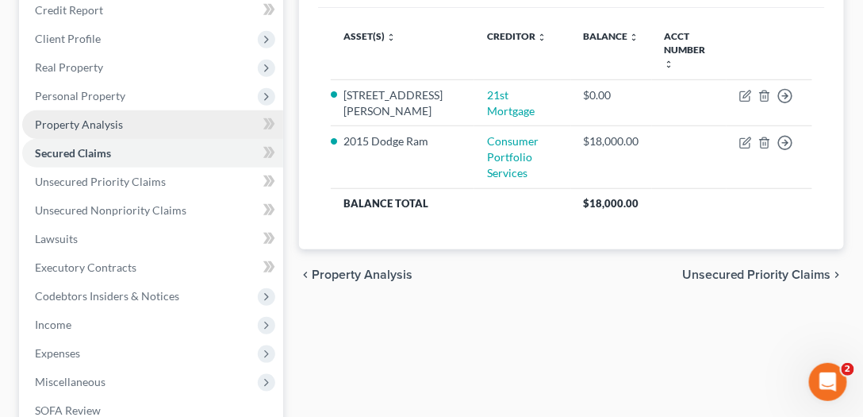
click at [64, 124] on span "Property Analysis" at bounding box center [79, 123] width 88 height 13
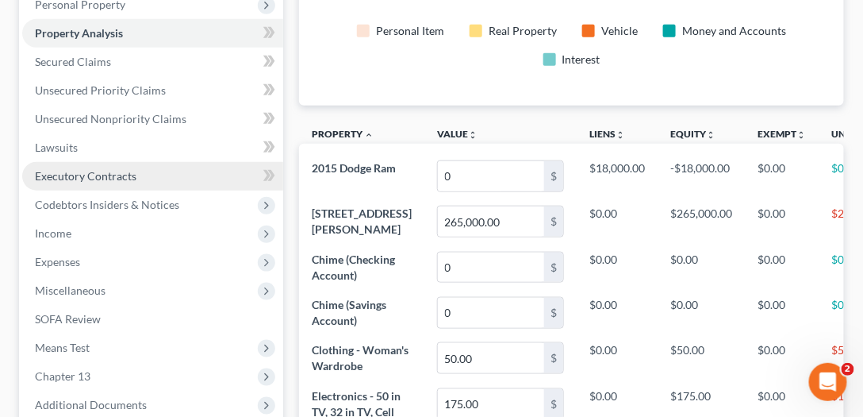
click at [75, 178] on span "Executory Contracts" at bounding box center [86, 175] width 102 height 13
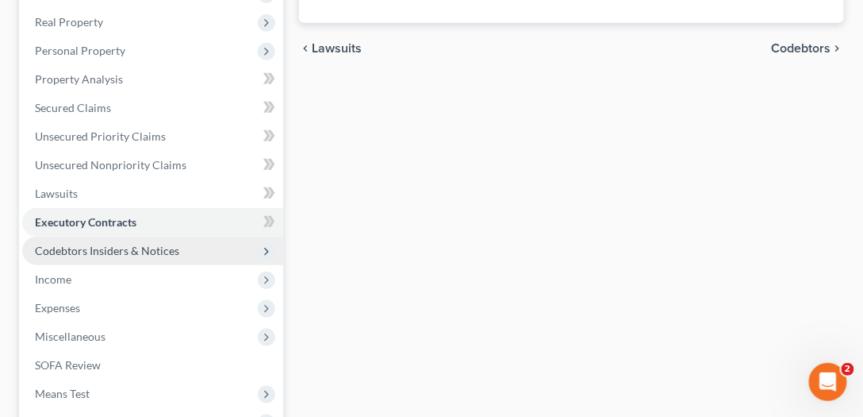
click at [98, 246] on span "Codebtors Insiders & Notices" at bounding box center [107, 250] width 144 height 13
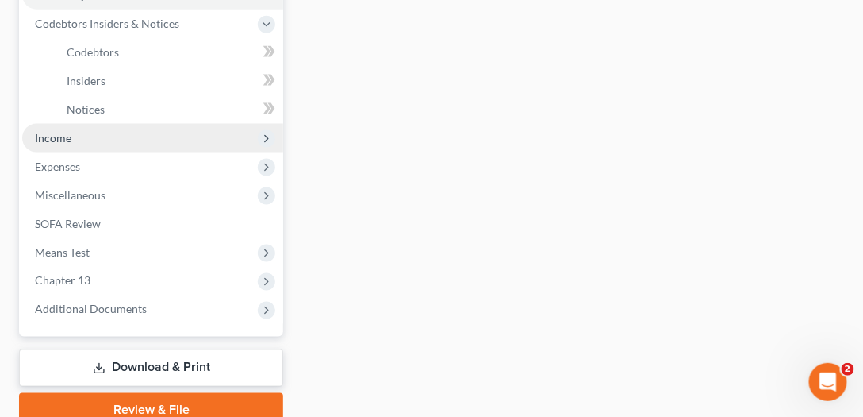
click at [79, 129] on span "Income" at bounding box center [152, 138] width 261 height 29
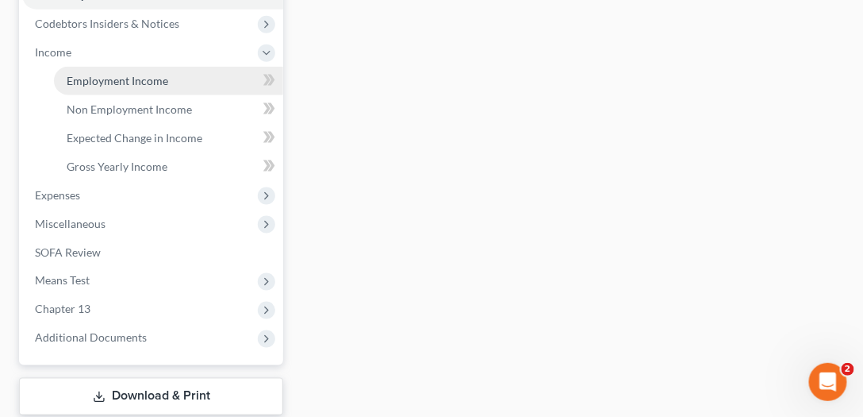
click at [113, 87] on link "Employment Income" at bounding box center [168, 81] width 229 height 29
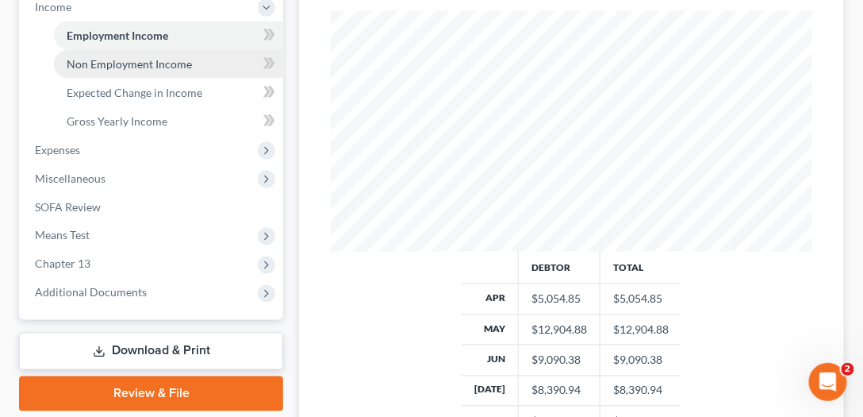
click at [169, 62] on span "Non Employment Income" at bounding box center [129, 63] width 125 height 13
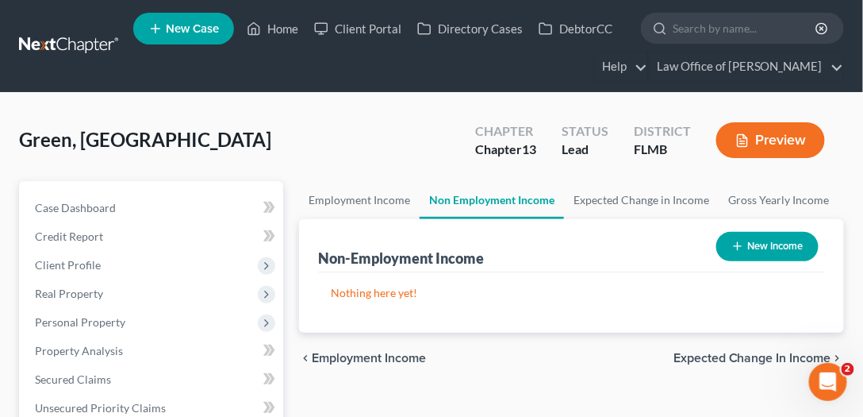
click at [750, 235] on button "New Income" at bounding box center [768, 246] width 102 height 29
select select "0"
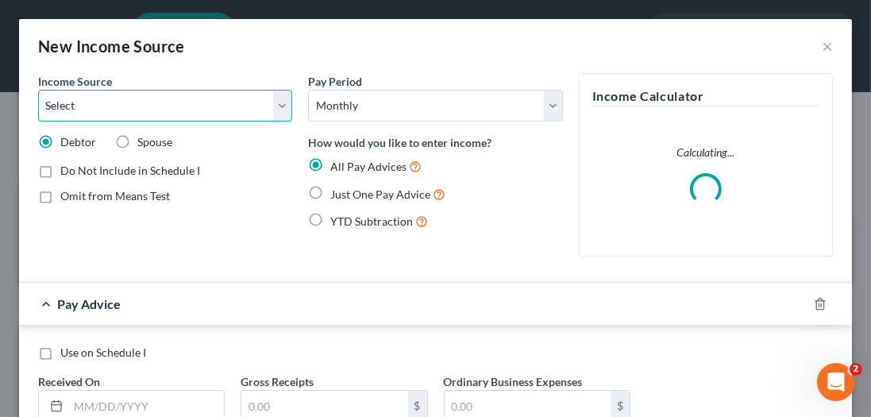
click at [174, 116] on select "Select Unemployment Disability (from employer) Pension Retirement Social Securi…" at bounding box center [165, 106] width 254 height 32
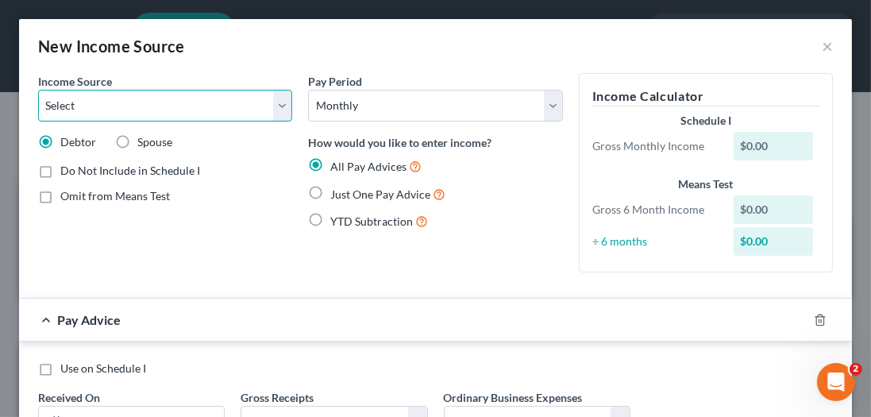
select select "4"
click at [38, 90] on select "Select Unemployment Disability (from employer) Pension Retirement Social Securi…" at bounding box center [165, 106] width 254 height 32
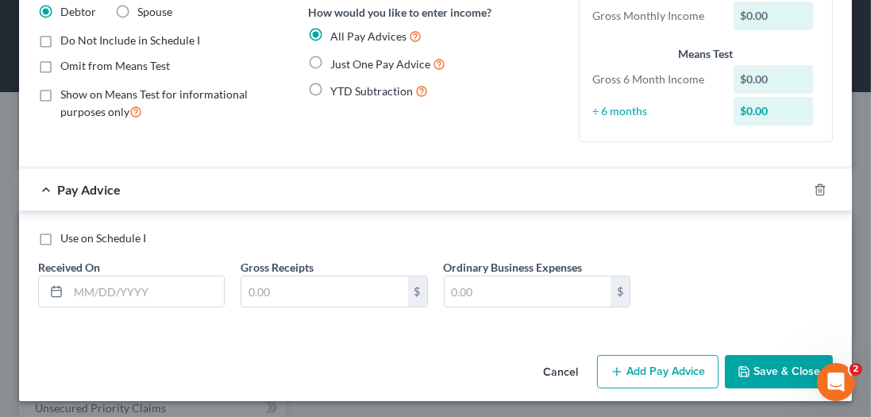
click at [330, 63] on label "Just One Pay Advice" at bounding box center [387, 64] width 115 height 18
click at [336, 63] on input "Just One Pay Advice" at bounding box center [341, 60] width 10 height 10
radio input "true"
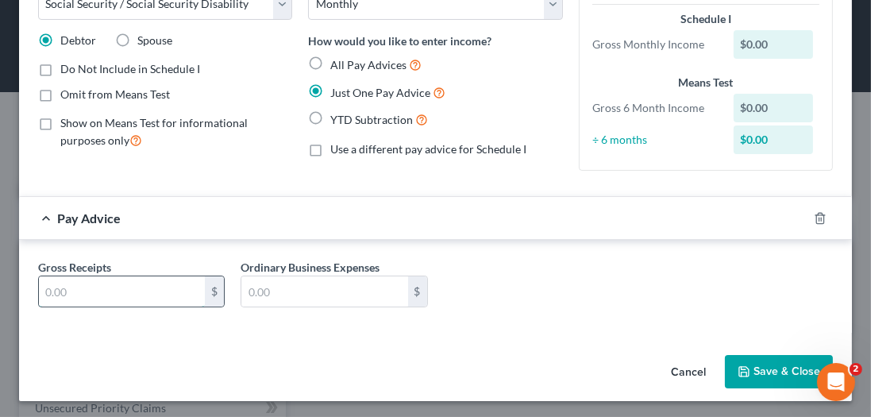
click at [154, 286] on input "text" at bounding box center [122, 291] width 166 height 30
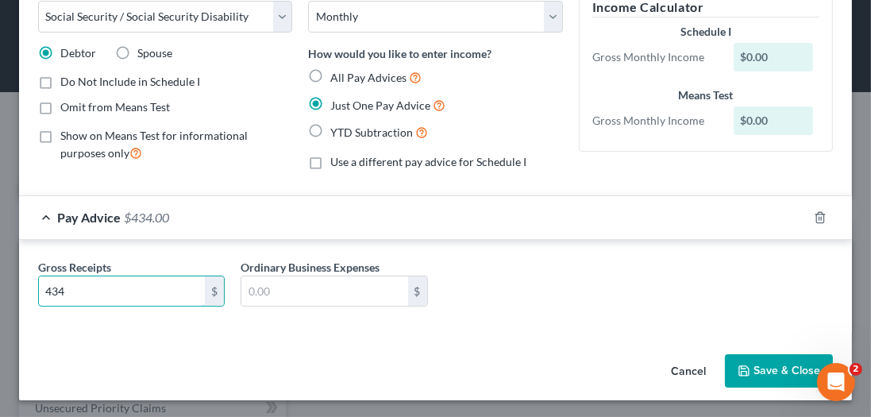
type input "434"
click at [759, 368] on button "Save & Close" at bounding box center [779, 370] width 108 height 33
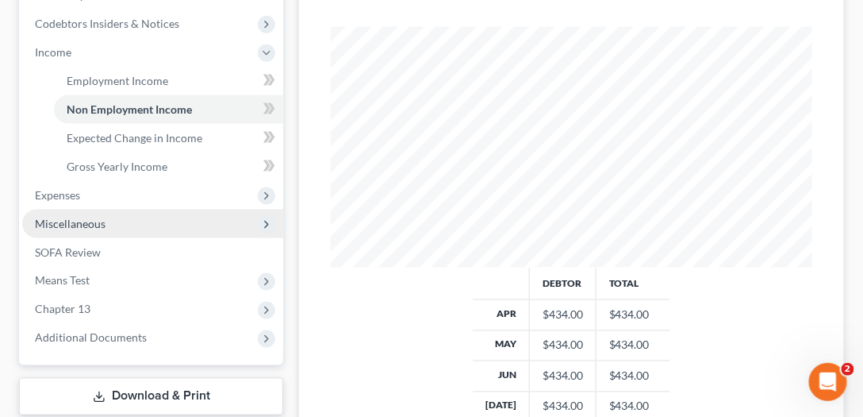
click at [134, 210] on span "Miscellaneous" at bounding box center [152, 224] width 261 height 29
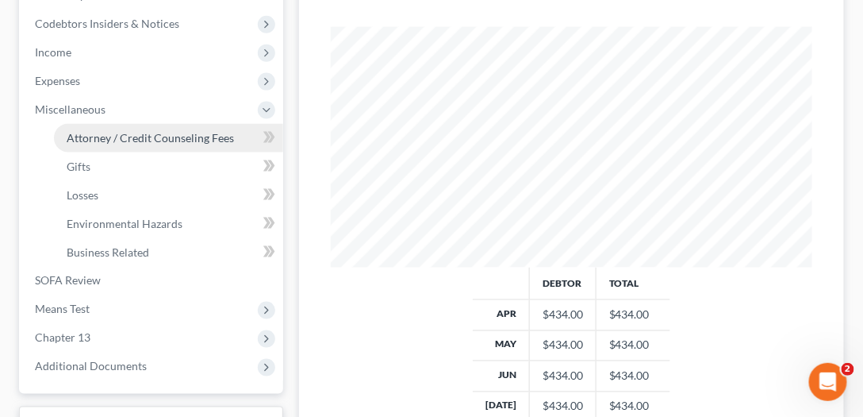
click at [140, 144] on link "Attorney / Credit Counseling Fees" at bounding box center [168, 138] width 229 height 29
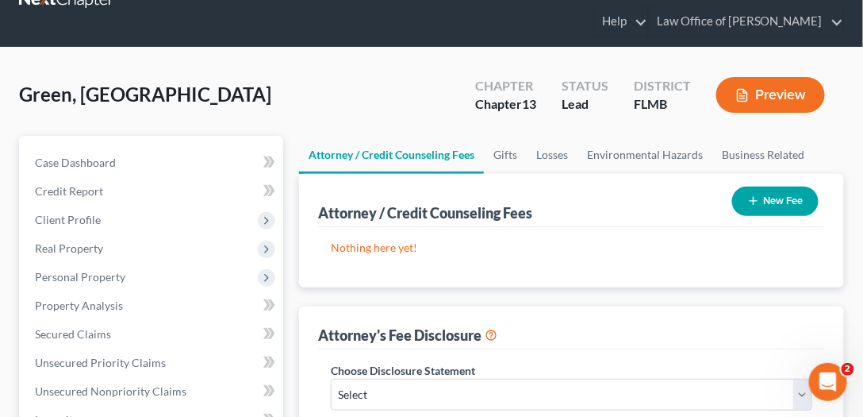
click at [794, 205] on button "New Fee" at bounding box center [776, 200] width 87 height 29
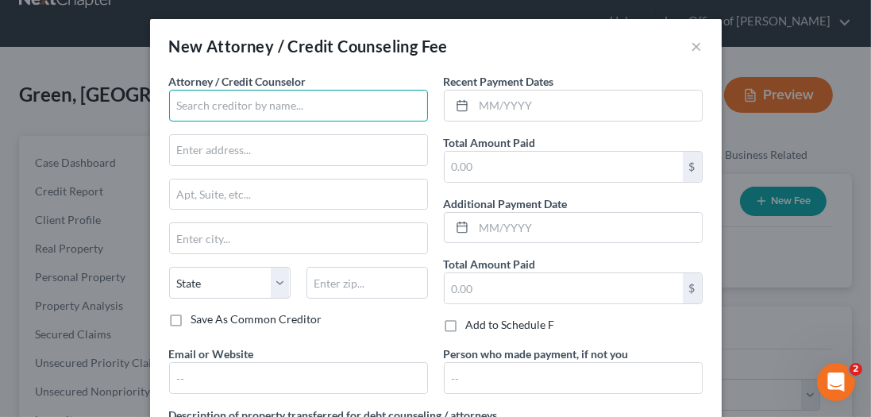
click at [270, 103] on input "text" at bounding box center [298, 106] width 259 height 32
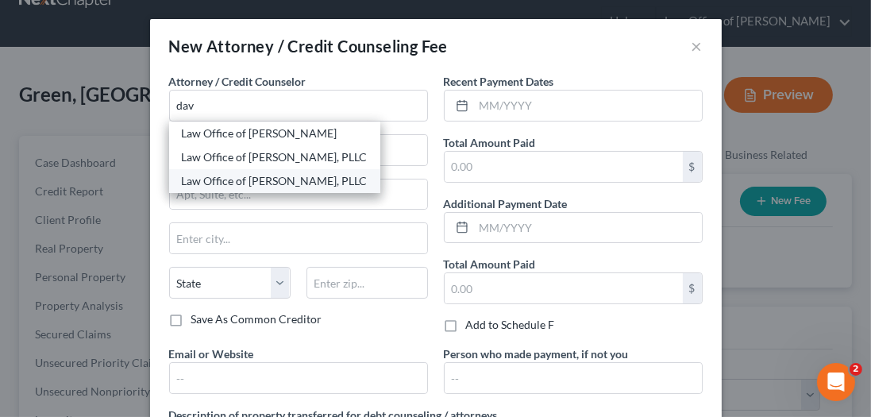
click at [215, 173] on div "Law Office of David C. Meltzer, PLLC" at bounding box center [275, 181] width 186 height 16
type input "Law Office of David C. Meltzer, PLLC"
type input "1033 Cassat Avenue"
type input "Ste. 205"
type input "Jacksonville"
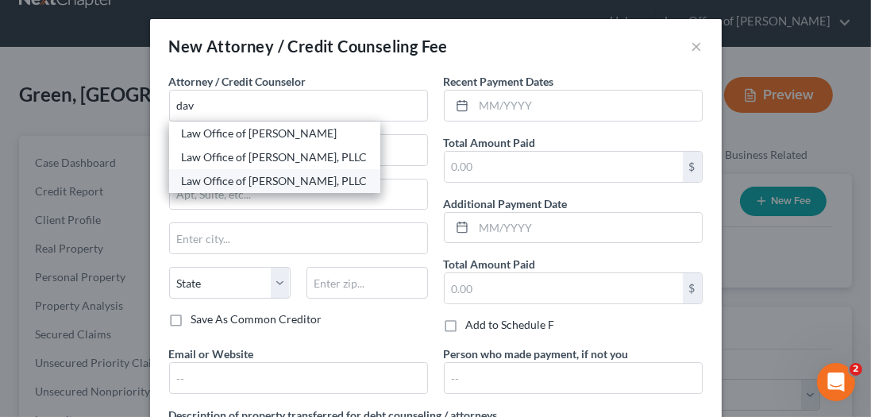
select select "9"
type input "32205"
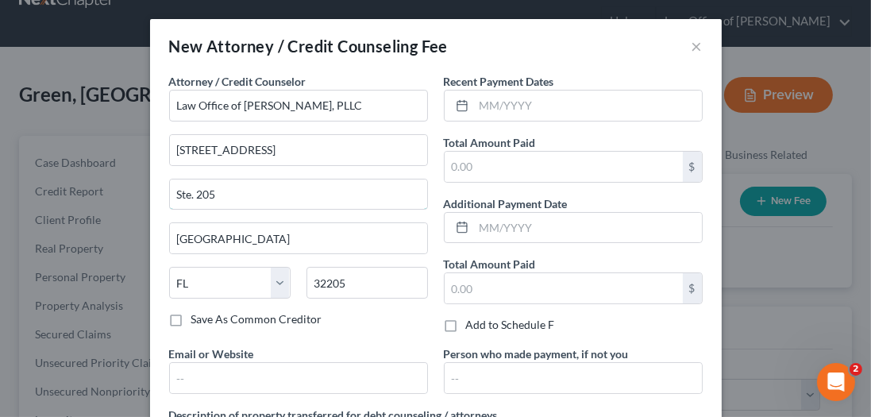
click at [93, 168] on div "New Attorney / Credit Counseling Fee × Attorney / Credit Counselor * Law Office…" at bounding box center [435, 208] width 871 height 417
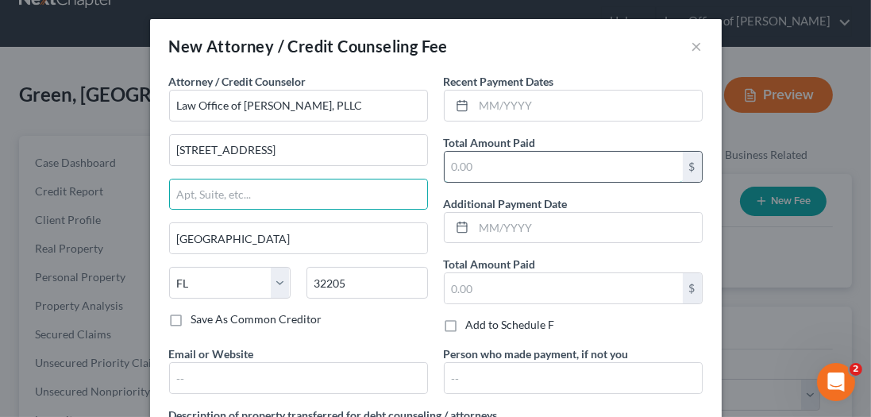
click at [493, 173] on input "text" at bounding box center [563, 167] width 238 height 30
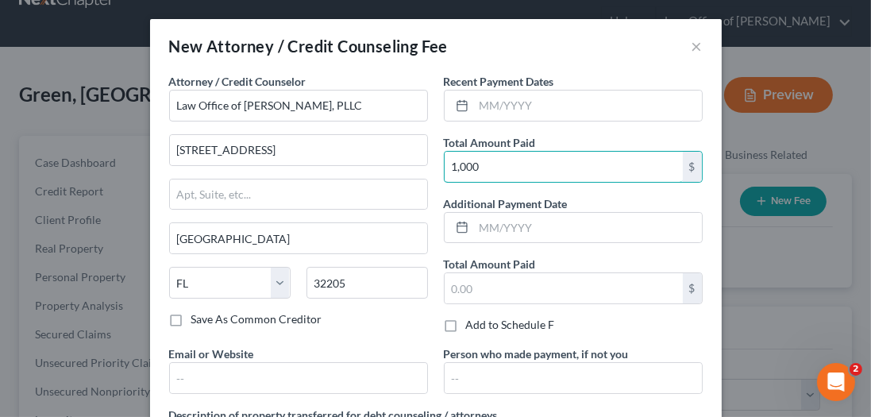
type input "1,000"
click at [517, 106] on input "text" at bounding box center [588, 105] width 228 height 30
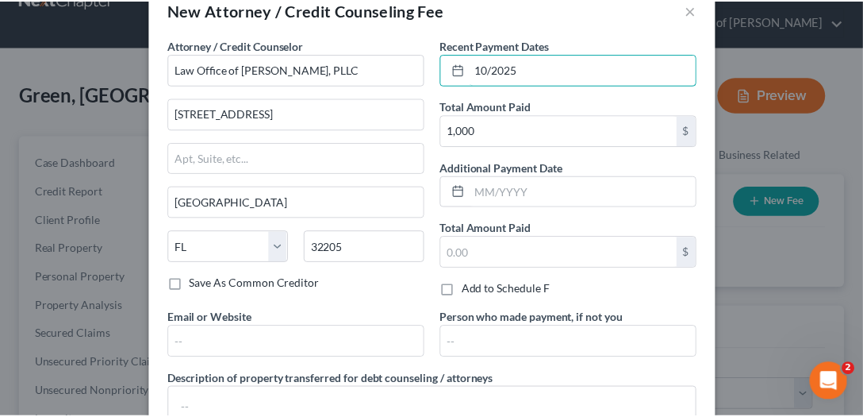
scroll to position [160, 0]
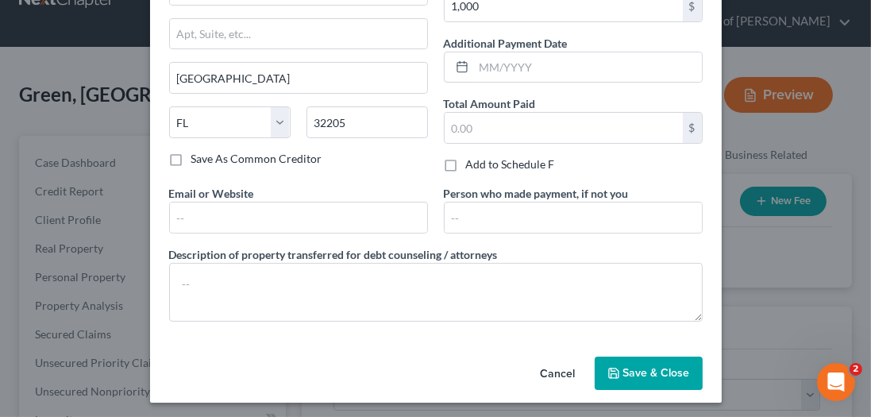
type input "10/2025"
click at [659, 367] on span "Save & Close" at bounding box center [656, 372] width 67 height 13
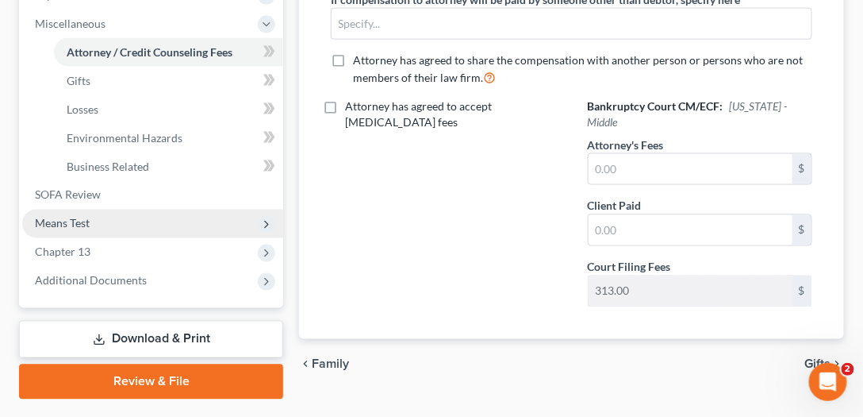
scroll to position [589, 0]
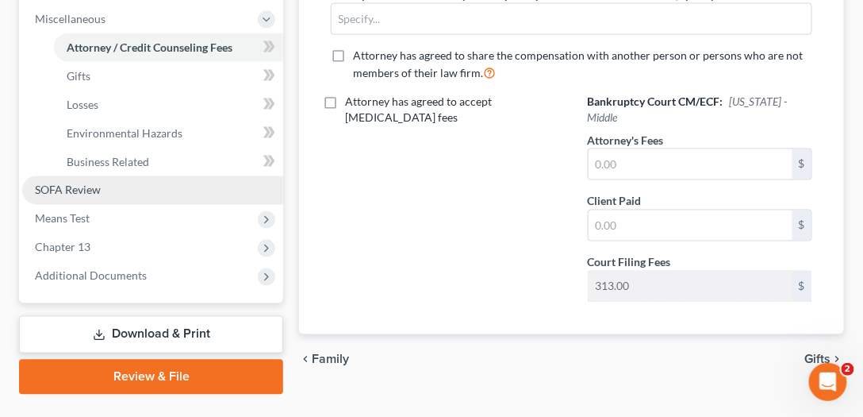
click at [107, 192] on link "SOFA Review" at bounding box center [152, 190] width 261 height 29
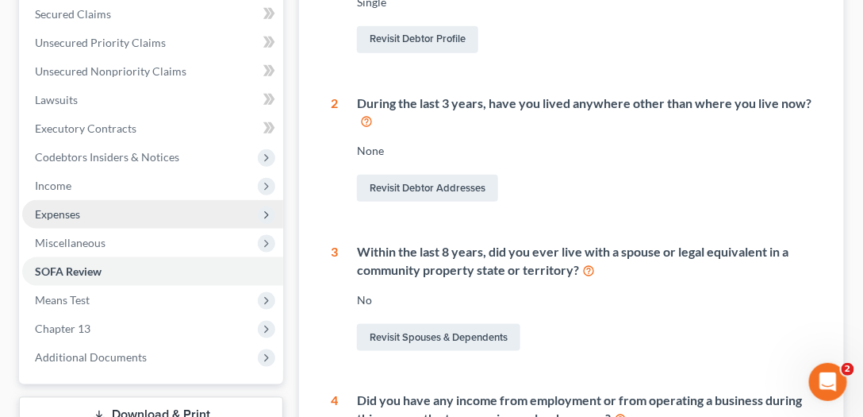
scroll to position [363, 0]
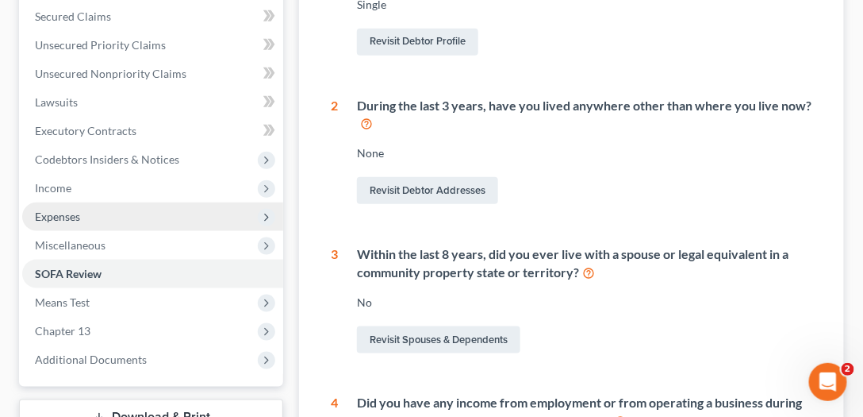
click at [71, 217] on span "Expenses" at bounding box center [57, 216] width 45 height 13
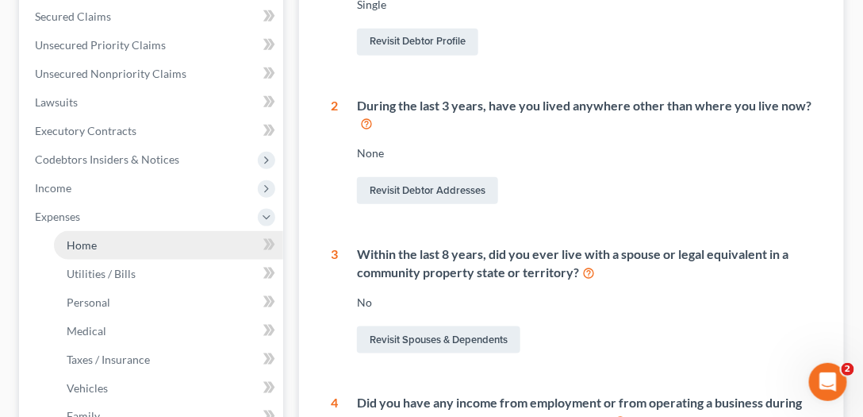
click at [79, 254] on link "Home" at bounding box center [168, 245] width 229 height 29
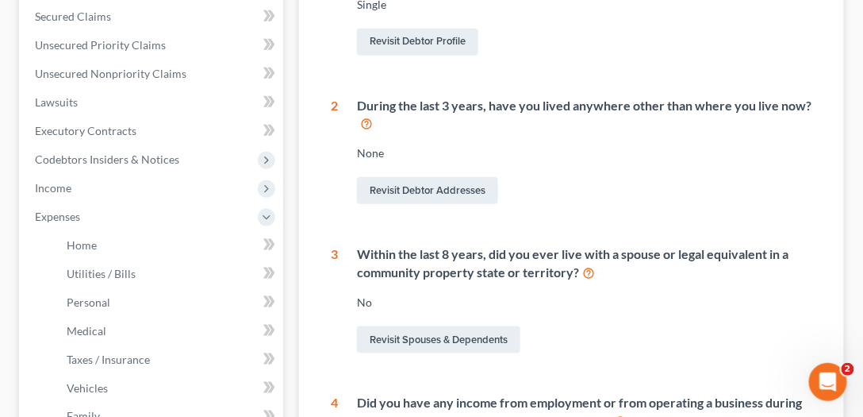
click at [45, 310] on ul "Home Utilities / Bills Personal Medical" at bounding box center [152, 331] width 261 height 200
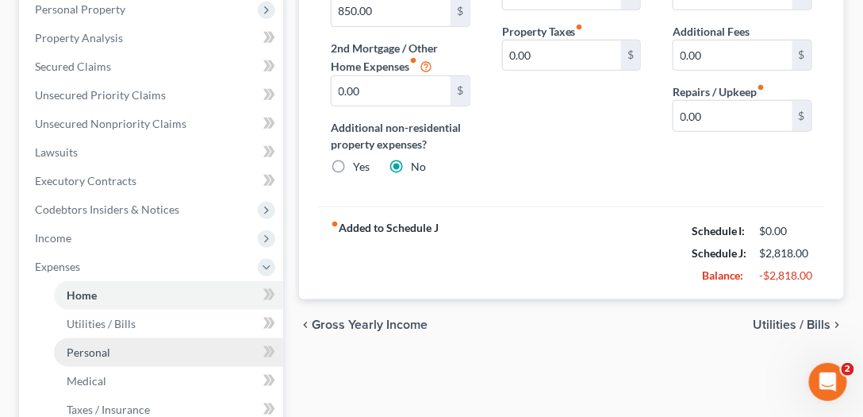
click at [101, 309] on ul "Case Dashboard Payments Invoices Payments Payments Credit Report Client Profile" at bounding box center [152, 252] width 261 height 743
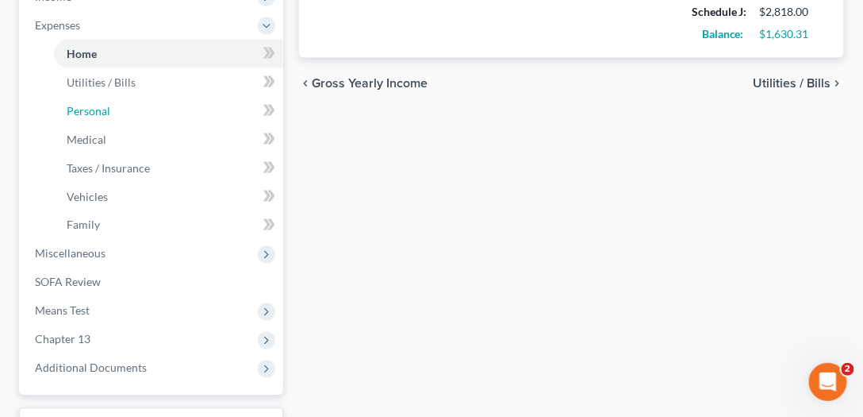
scroll to position [681, 0]
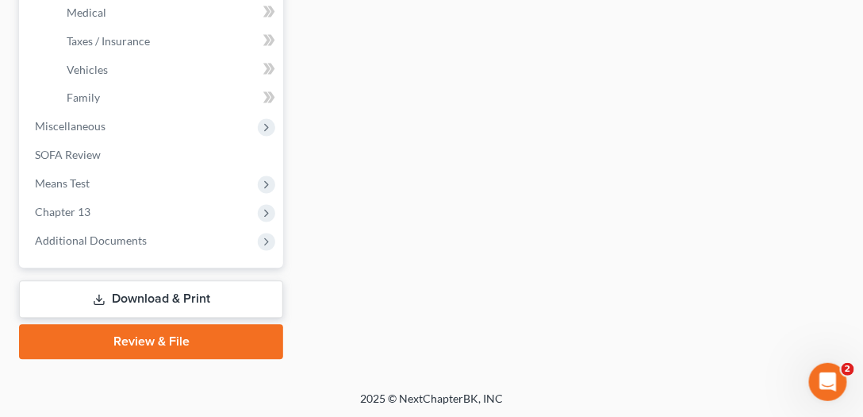
click at [143, 341] on link "Review & File" at bounding box center [151, 342] width 264 height 35
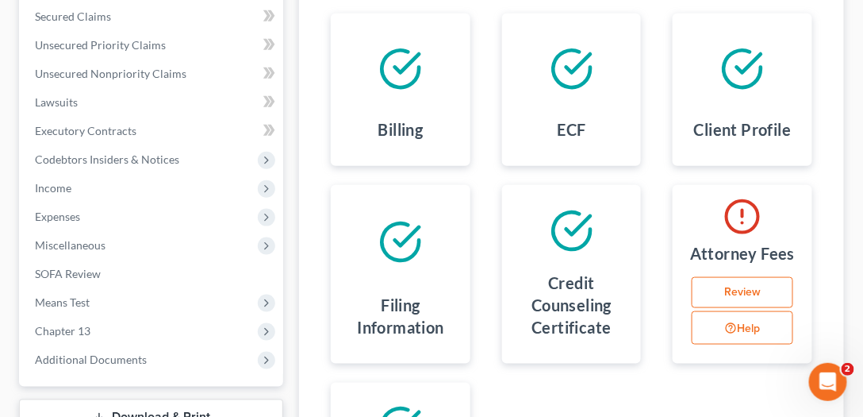
click at [745, 283] on link "Review" at bounding box center [743, 293] width 102 height 32
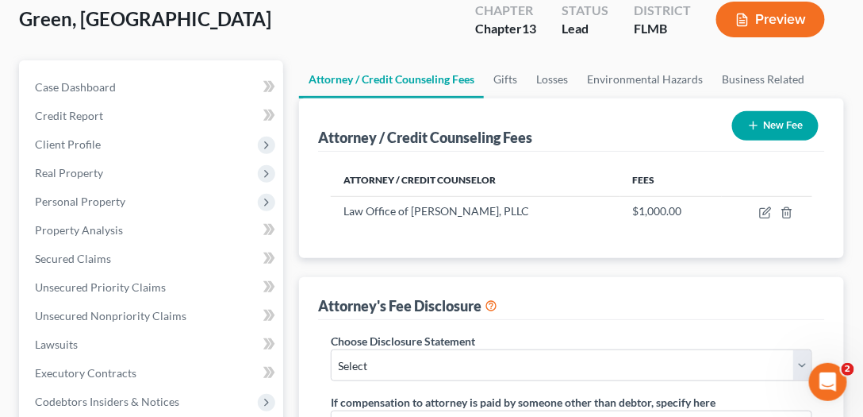
scroll to position [271, 0]
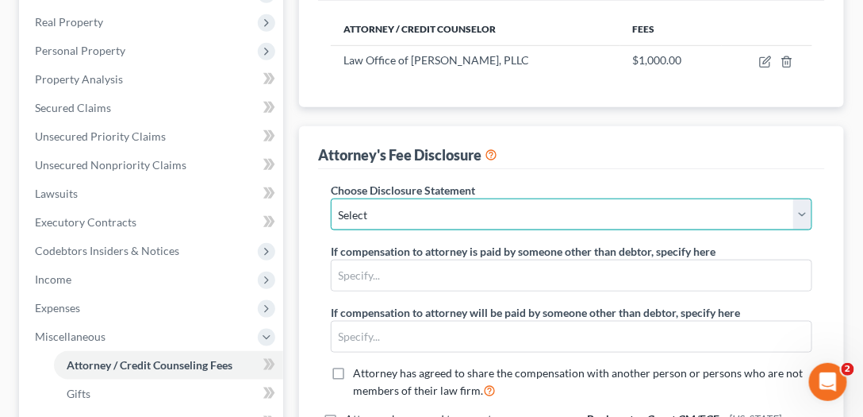
click at [610, 203] on select "Select Bankruptcy" at bounding box center [572, 214] width 482 height 32
select select "0"
click at [331, 198] on select "Select Bankruptcy" at bounding box center [572, 214] width 482 height 32
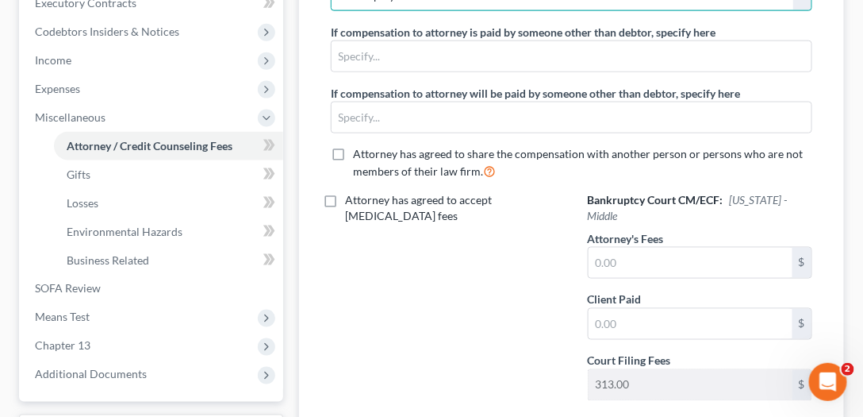
scroll to position [624, 0]
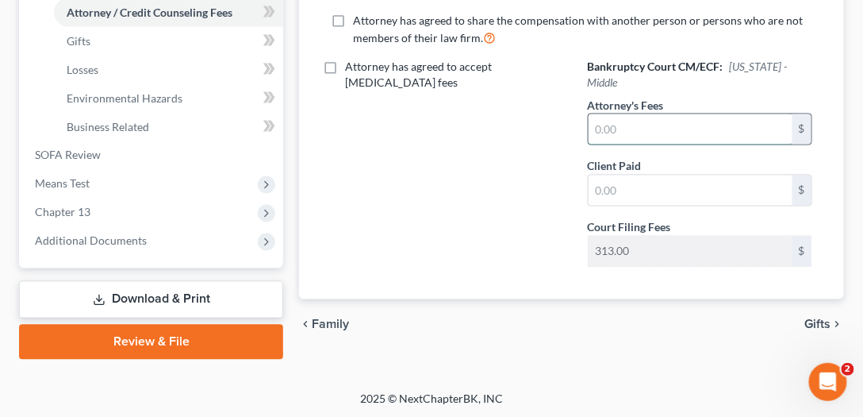
click at [659, 114] on input "text" at bounding box center [691, 129] width 204 height 30
type input "5,000"
click at [513, 313] on div "chevron_left Family Gifts chevron_right" at bounding box center [571, 324] width 545 height 51
click at [605, 175] on input "text" at bounding box center [691, 190] width 204 height 30
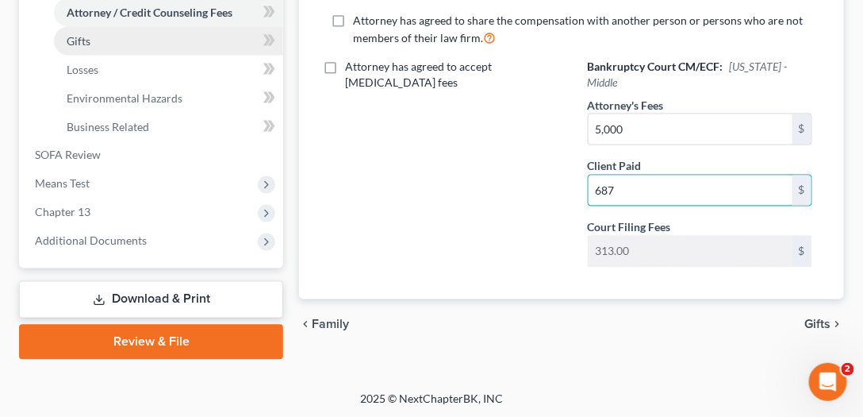
type input "687"
click at [118, 48] on link "Gifts" at bounding box center [168, 41] width 229 height 29
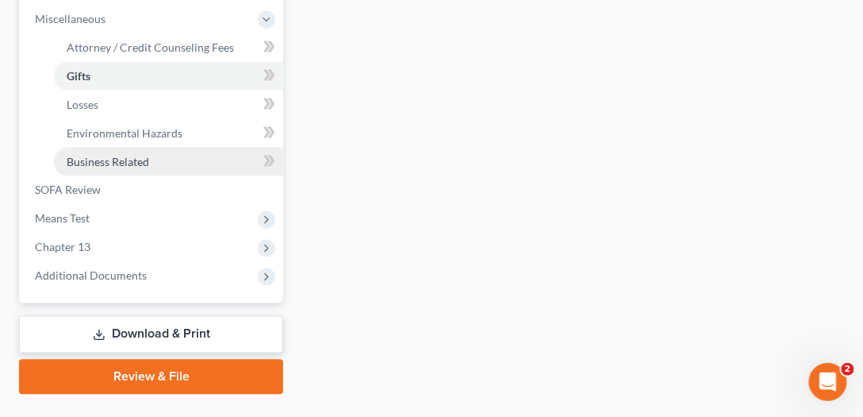
click at [100, 151] on link "Business Related" at bounding box center [168, 162] width 229 height 29
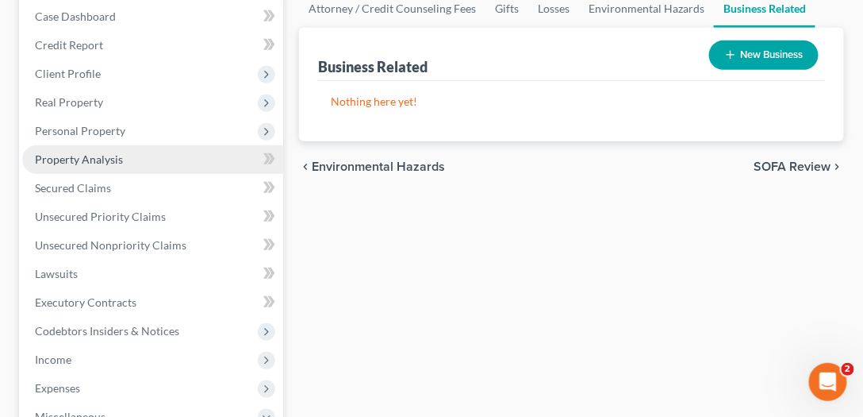
scroll to position [317, 0]
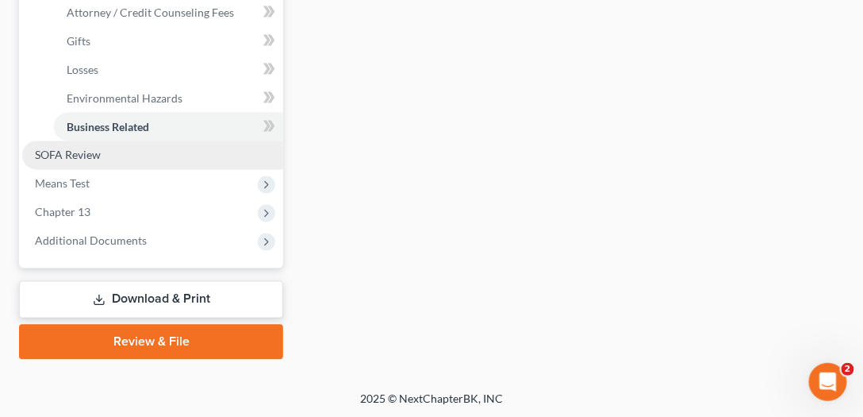
click at [163, 155] on link "SOFA Review" at bounding box center [152, 155] width 261 height 29
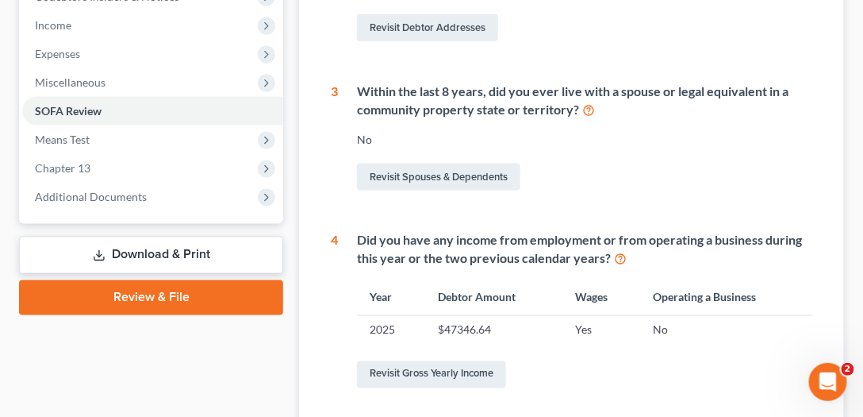
scroll to position [589, 0]
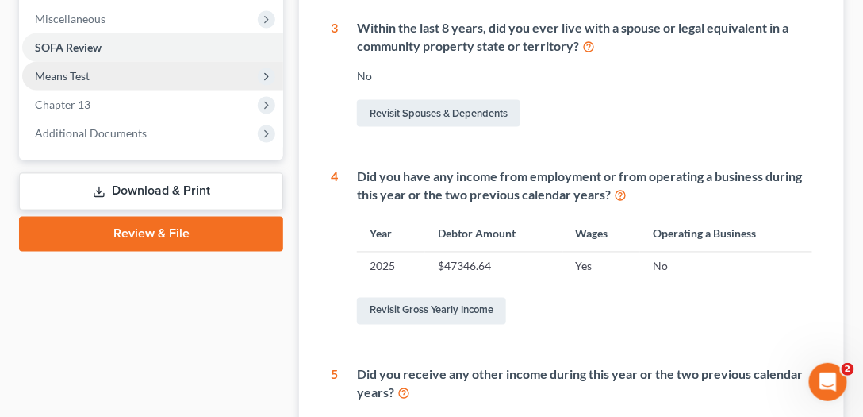
click at [109, 70] on span "Means Test" at bounding box center [152, 76] width 261 height 29
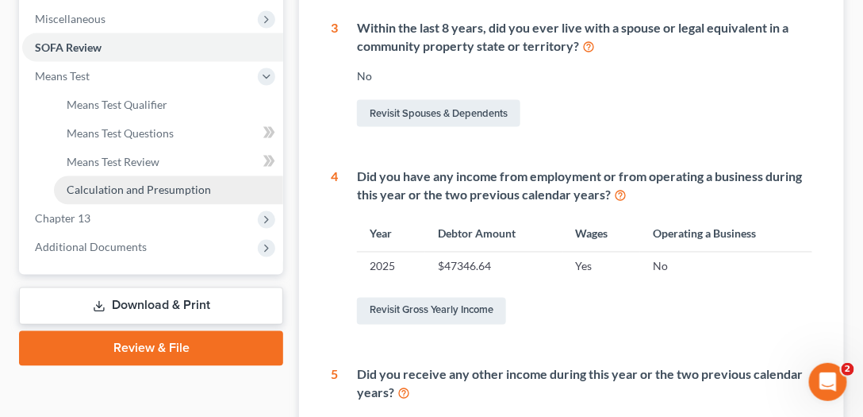
click at [151, 184] on span "Calculation and Presumption" at bounding box center [139, 189] width 144 height 13
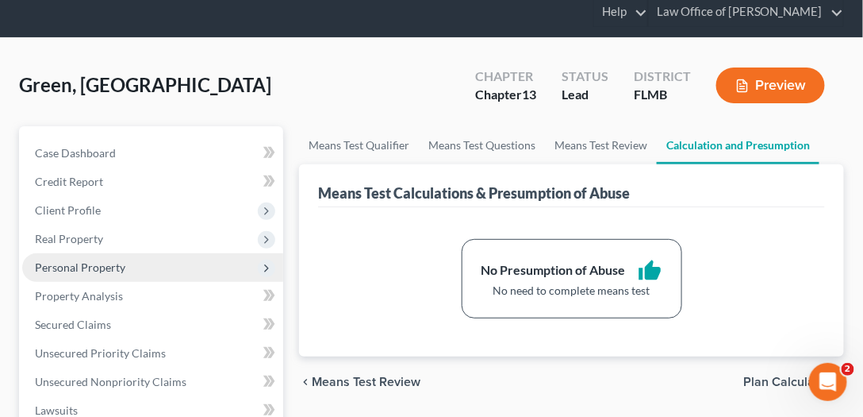
scroll to position [138, 0]
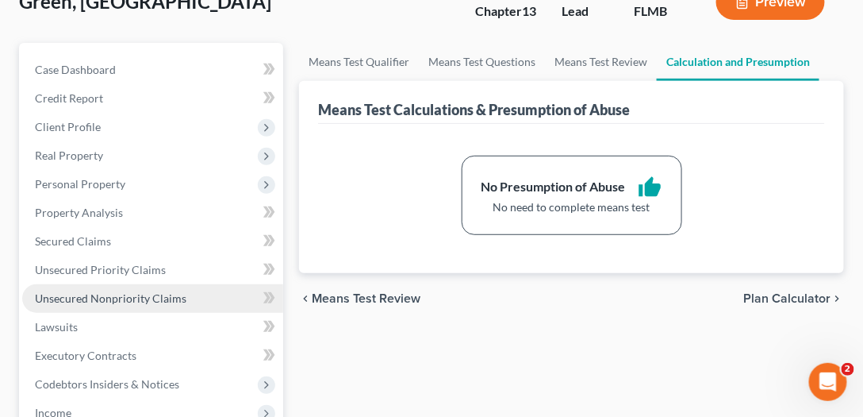
click at [129, 293] on span "Unsecured Nonpriority Claims" at bounding box center [111, 297] width 152 height 13
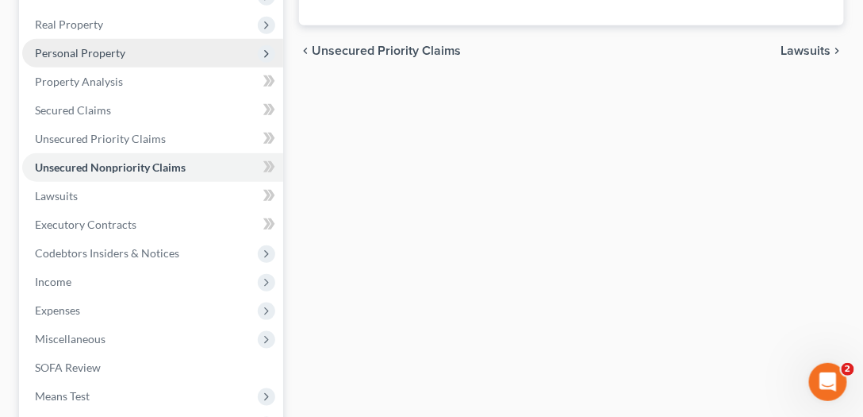
scroll to position [226, 0]
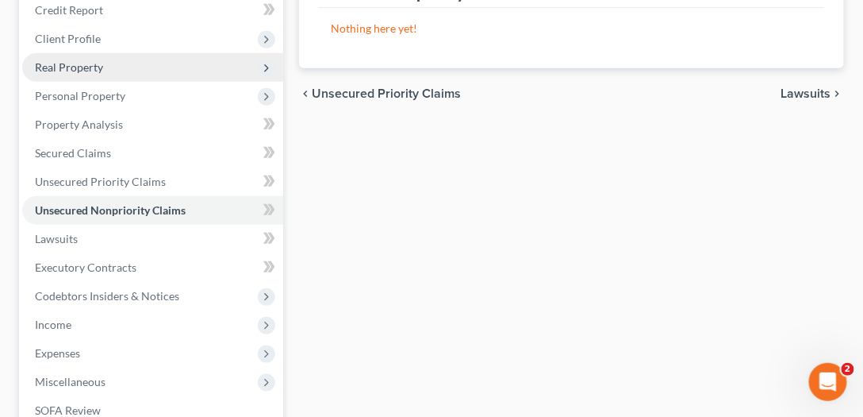
click at [98, 60] on span "Real Property" at bounding box center [69, 66] width 68 height 13
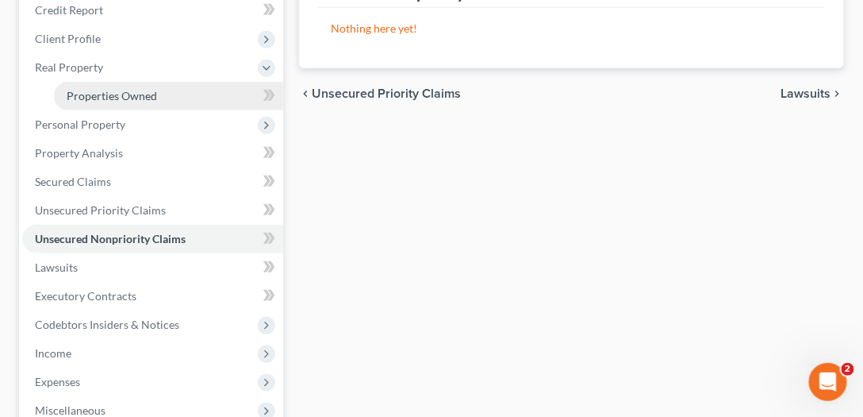
click at [128, 99] on span "Properties Owned" at bounding box center [112, 95] width 90 height 13
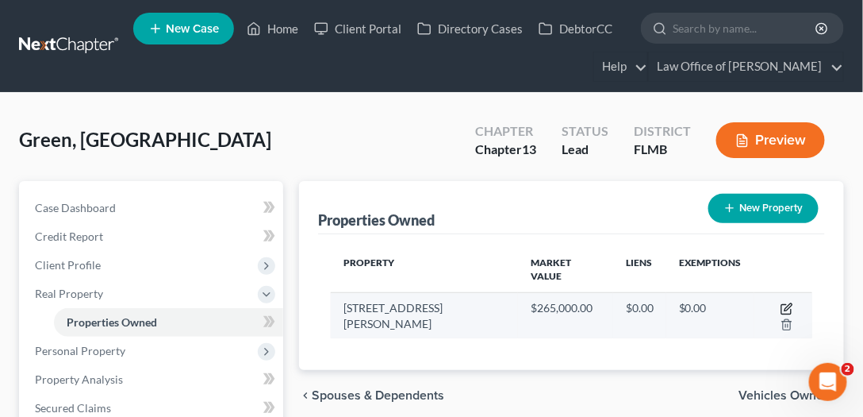
click at [785, 303] on icon "button" at bounding box center [788, 306] width 7 height 7
select select "9"
select select "14"
select select "0"
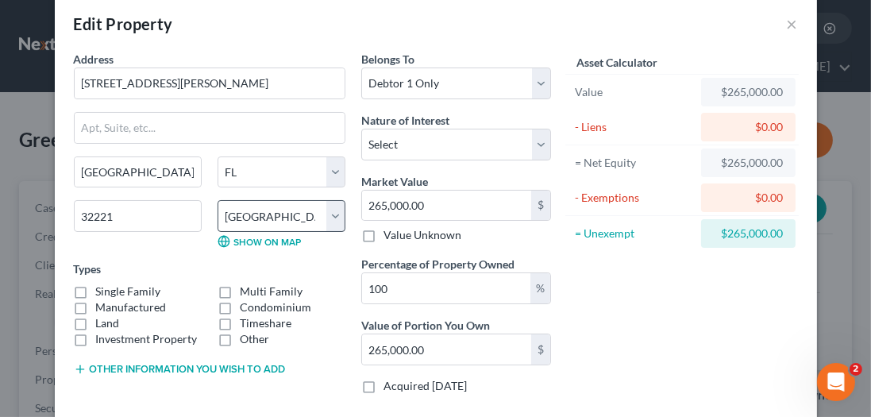
scroll to position [45, 0]
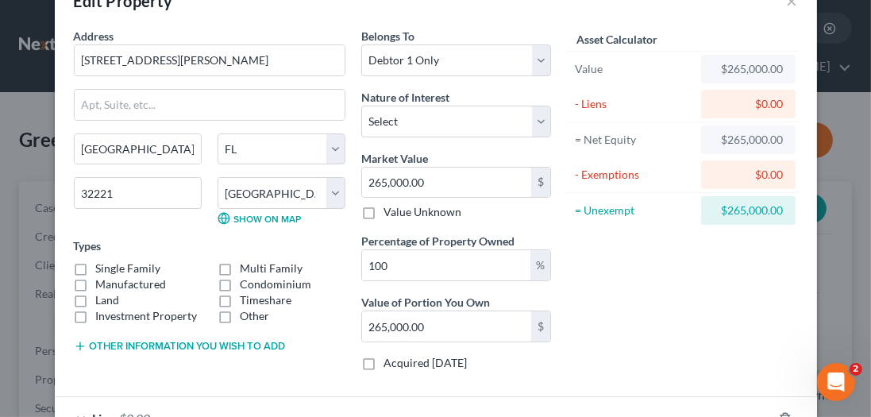
click at [96, 284] on label "Manufactured" at bounding box center [131, 284] width 71 height 16
click at [102, 284] on input "Manufactured" at bounding box center [107, 281] width 10 height 10
checkbox input "true"
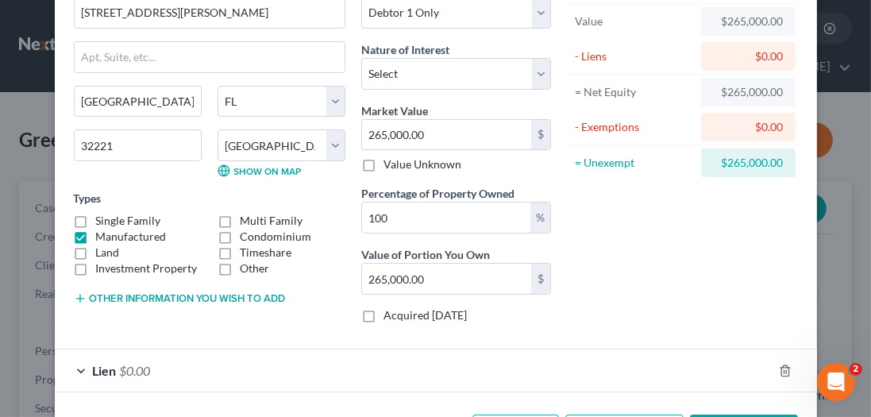
scroll to position [151, 0]
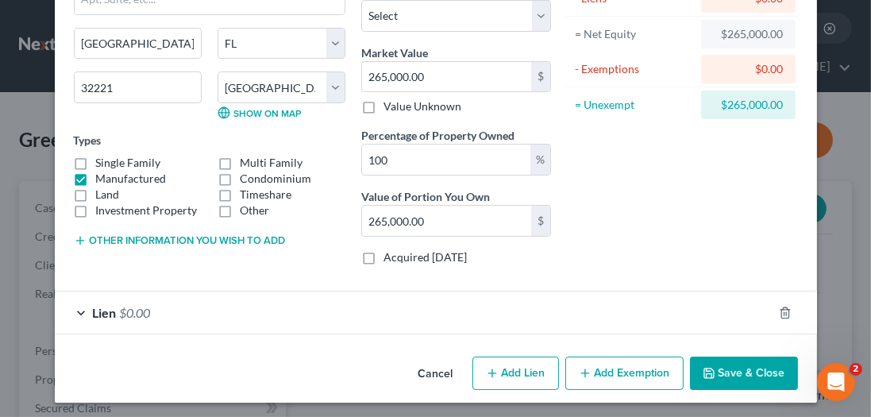
click at [391, 318] on div "Lien $0.00" at bounding box center [413, 312] width 717 height 42
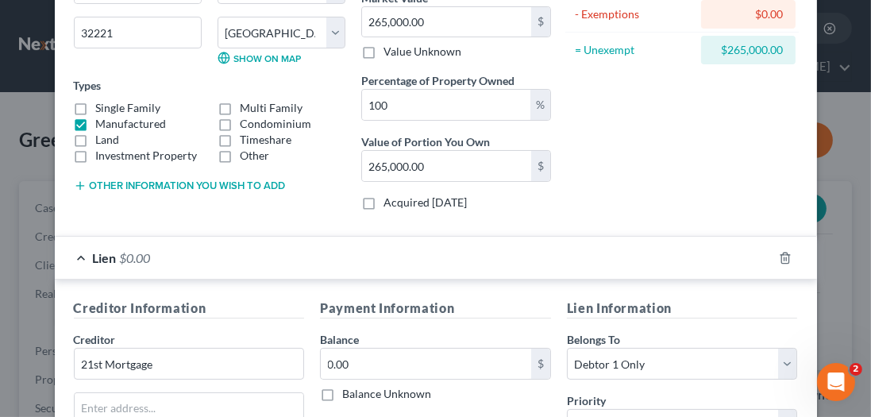
scroll to position [423, 0]
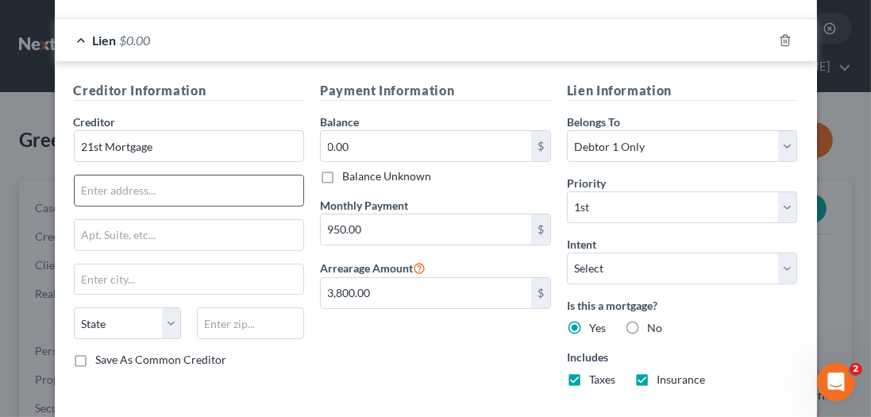
click at [190, 190] on input "text" at bounding box center [189, 190] width 229 height 30
type input "620"
click at [213, 226] on input "text" at bounding box center [189, 235] width 229 height 30
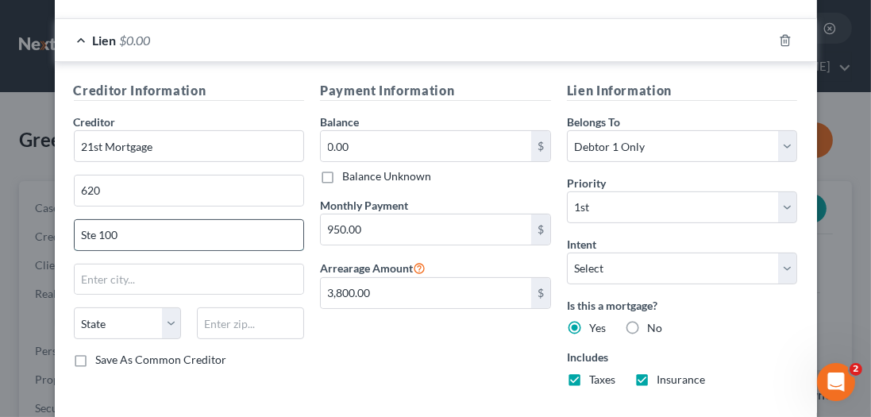
type input "Ste 100"
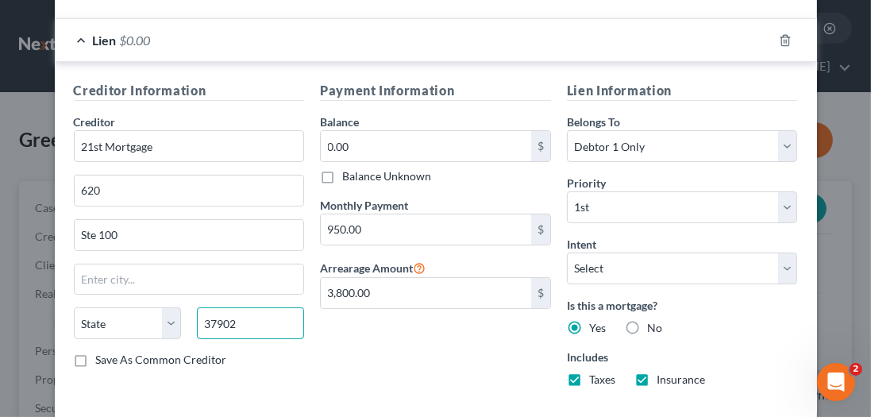
type input "37902"
type input "Knoxville"
select select "44"
click at [363, 357] on div "Payment Information Balance 0.00 $ Balance Unknown Balance Undetermined 0.00 $ …" at bounding box center [435, 240] width 247 height 318
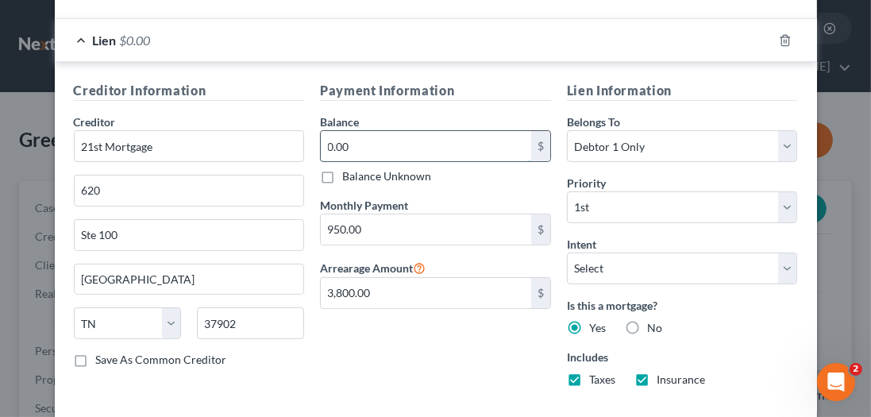
click at [367, 144] on input "0.00" at bounding box center [426, 146] width 210 height 30
type input "80,279"
click at [656, 265] on select "Select Surrender Redeem Reaffirm Avoid Other" at bounding box center [682, 268] width 231 height 32
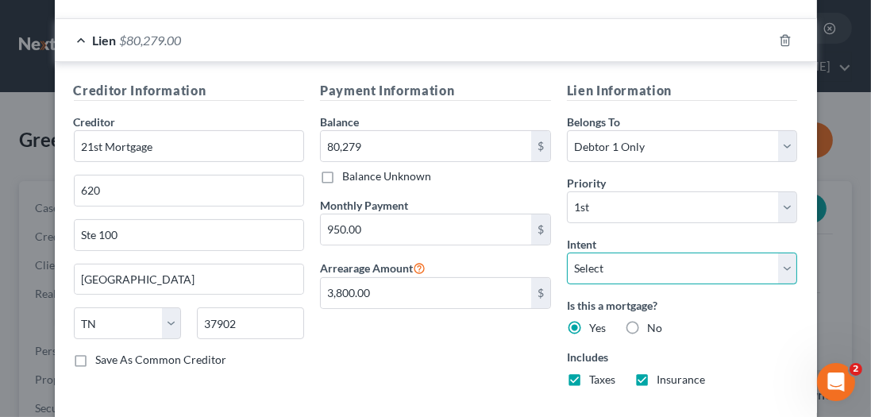
click at [567, 252] on select "Select Surrender Redeem Reaffirm Avoid Other" at bounding box center [682, 268] width 231 height 32
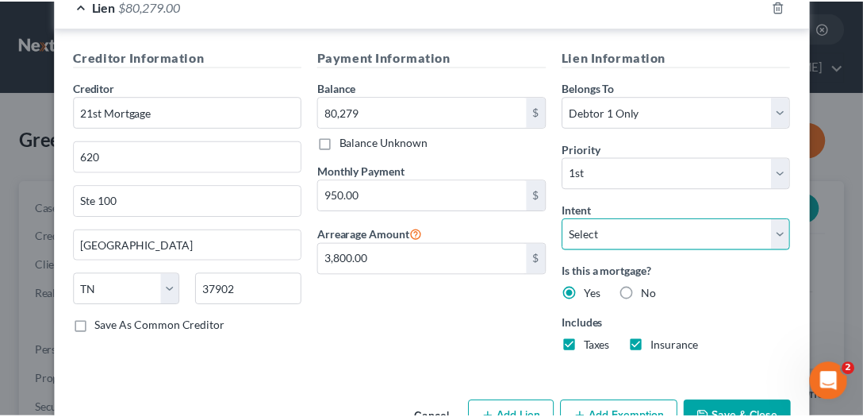
scroll to position [499, 0]
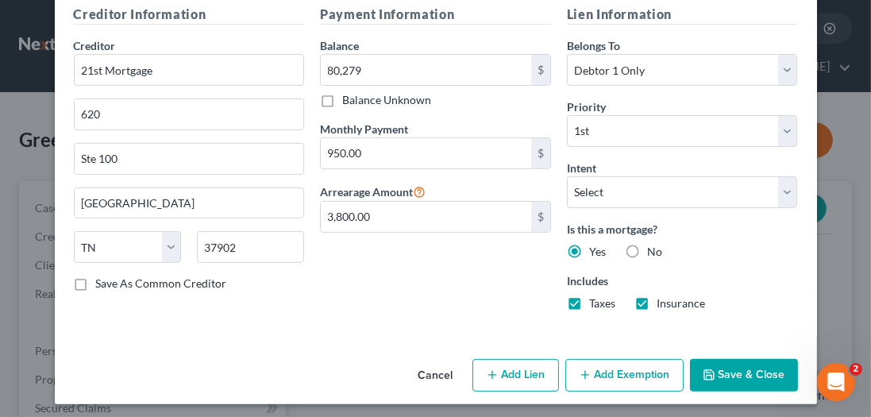
click at [739, 362] on button "Save & Close" at bounding box center [744, 375] width 108 height 33
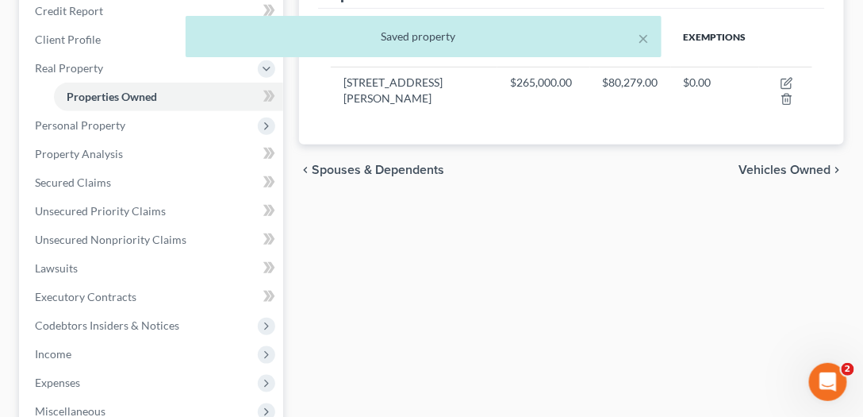
scroll to position [226, 0]
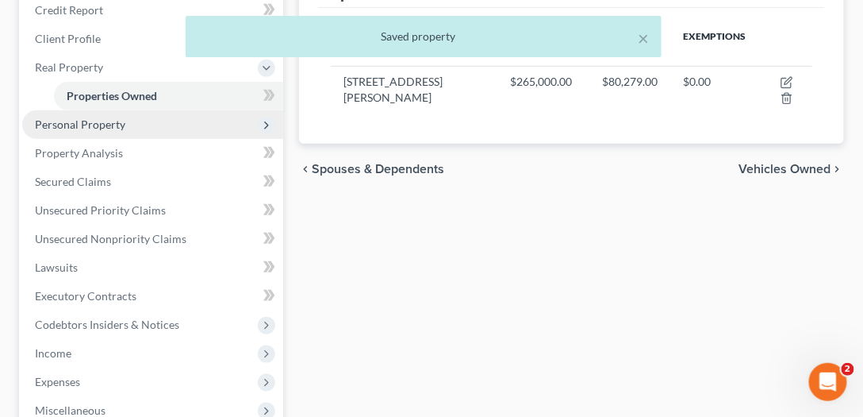
click at [54, 127] on span "Personal Property" at bounding box center [80, 123] width 90 height 13
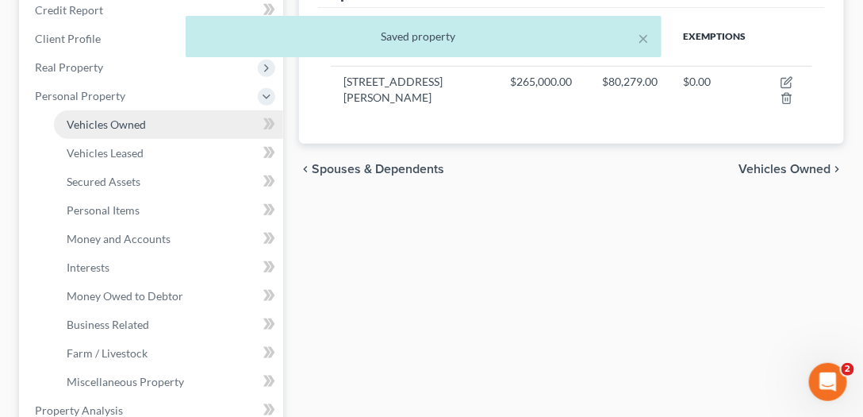
click at [86, 125] on span "Vehicles Owned" at bounding box center [106, 123] width 79 height 13
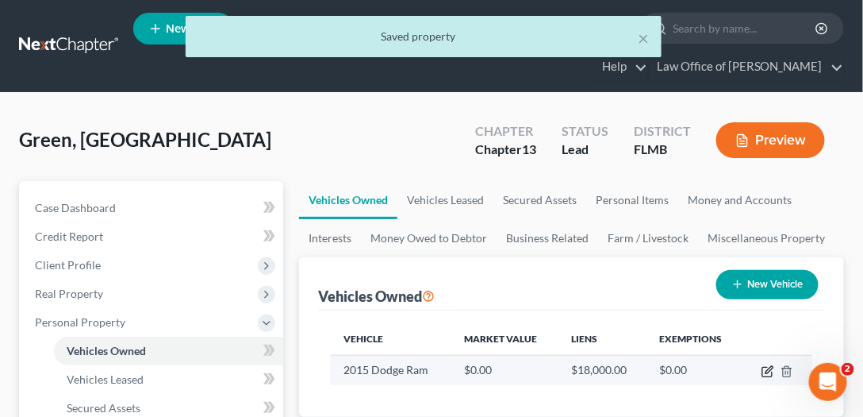
click at [766, 369] on icon "button" at bounding box center [768, 371] width 13 height 13
select select "0"
select select "11"
select select "0"
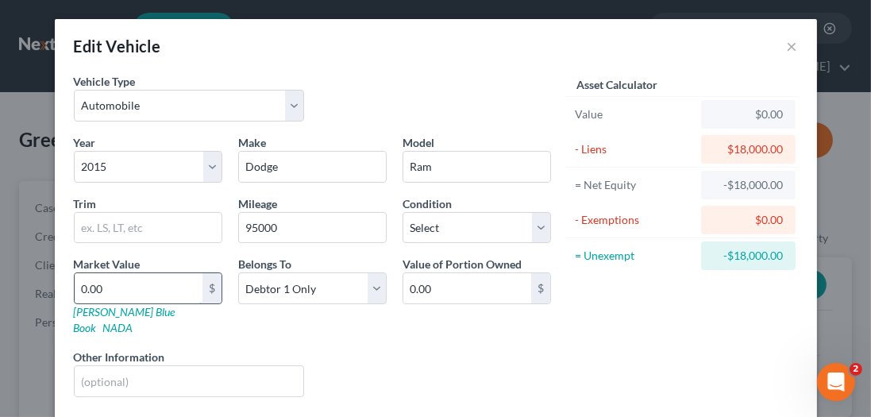
click at [127, 283] on input "0.00" at bounding box center [139, 288] width 128 height 30
type input "8"
type input "8.00"
type input "80"
type input "80.00"
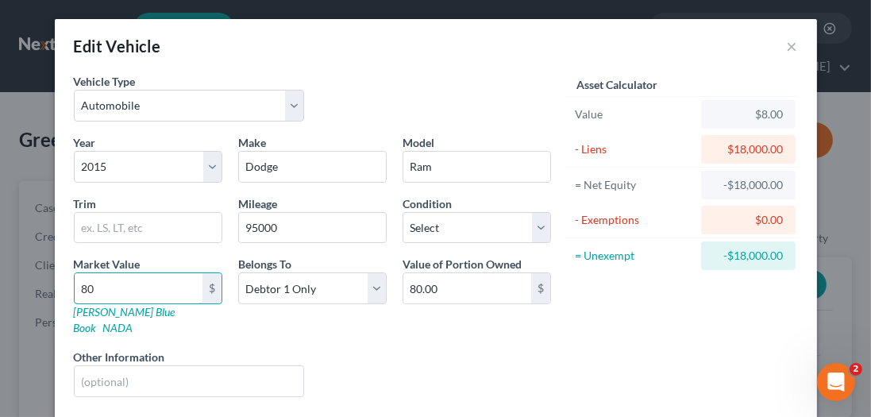
type input "800"
type input "800.00"
type input "8000"
type input "8,000.00"
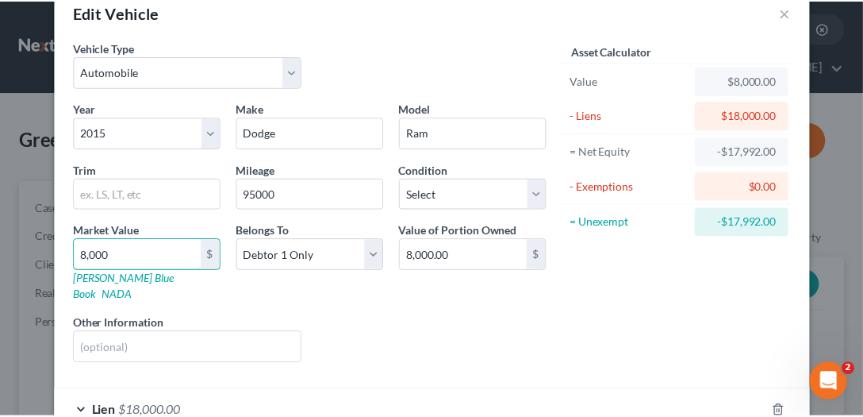
scroll to position [116, 0]
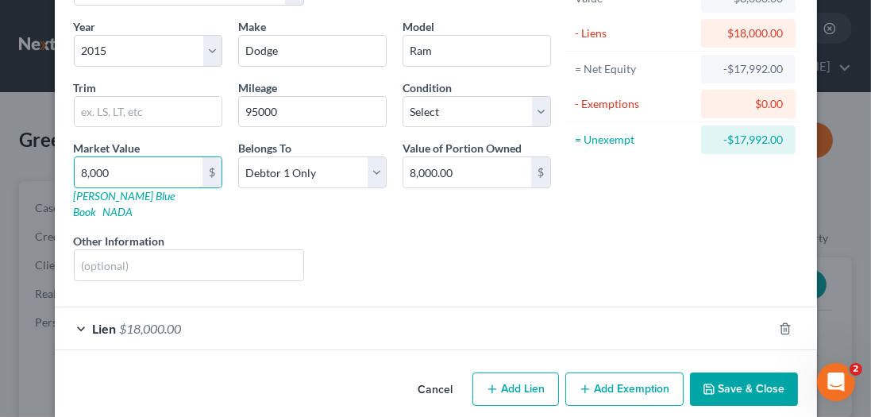
type input "8,000"
click at [738, 372] on button "Save & Close" at bounding box center [744, 388] width 108 height 33
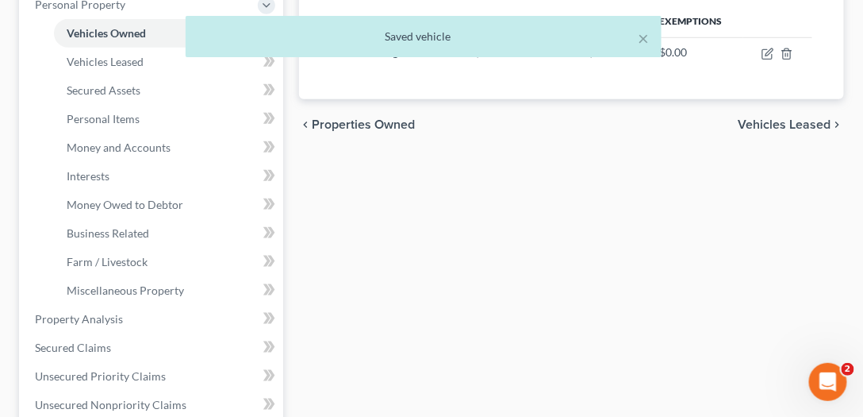
scroll to position [136, 0]
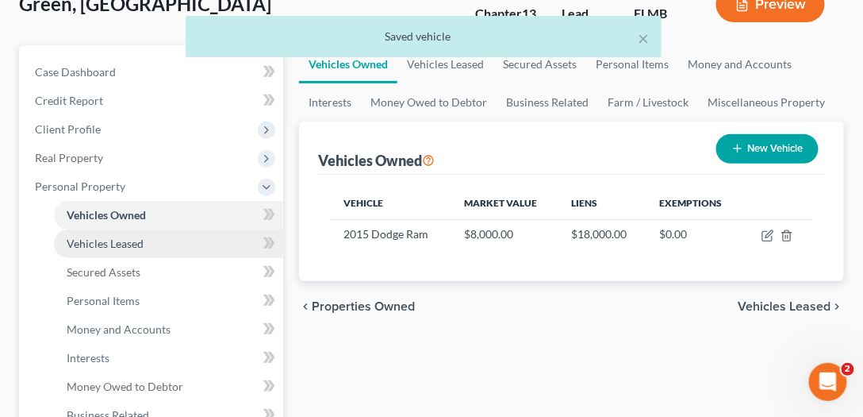
click at [117, 233] on link "Vehicles Leased" at bounding box center [168, 243] width 229 height 29
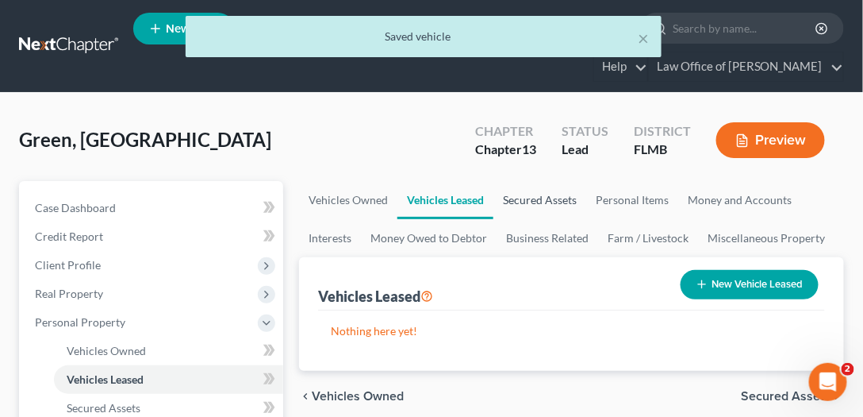
click at [559, 194] on link "Secured Assets" at bounding box center [540, 200] width 93 height 38
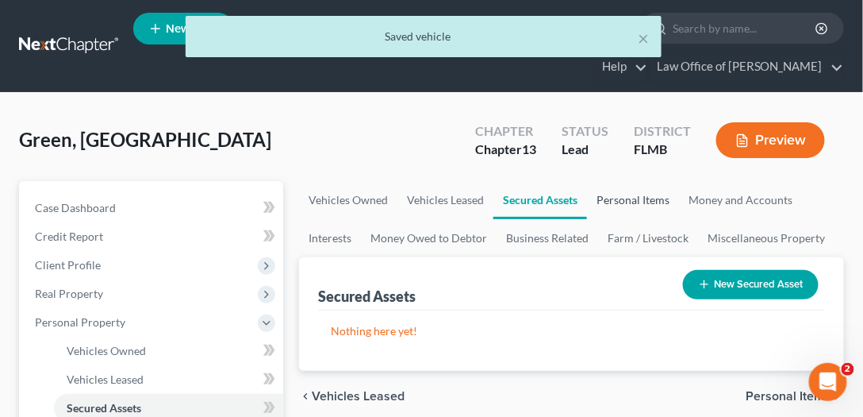
click at [649, 193] on link "Personal Items" at bounding box center [633, 200] width 92 height 38
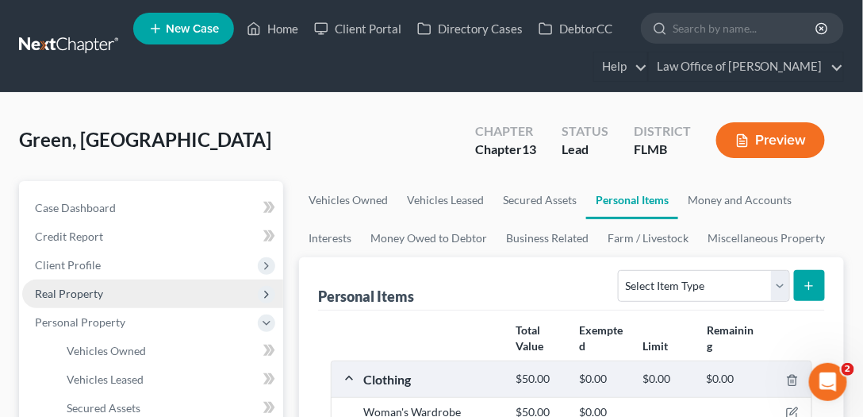
click at [77, 286] on span "Real Property" at bounding box center [69, 292] width 68 height 13
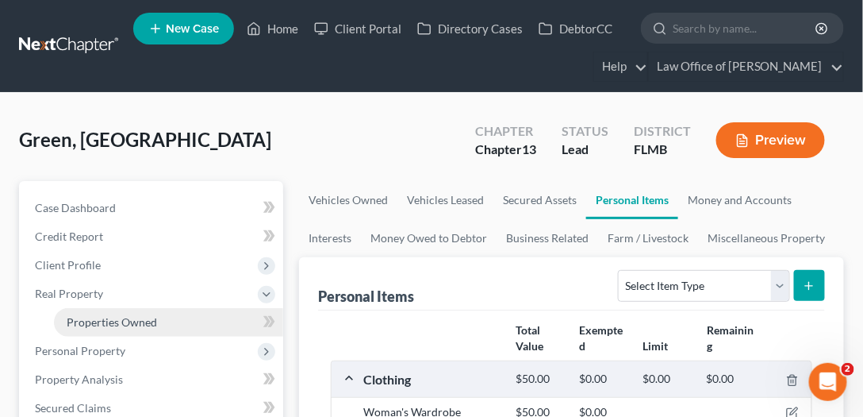
click at [114, 324] on span "Properties Owned" at bounding box center [112, 321] width 90 height 13
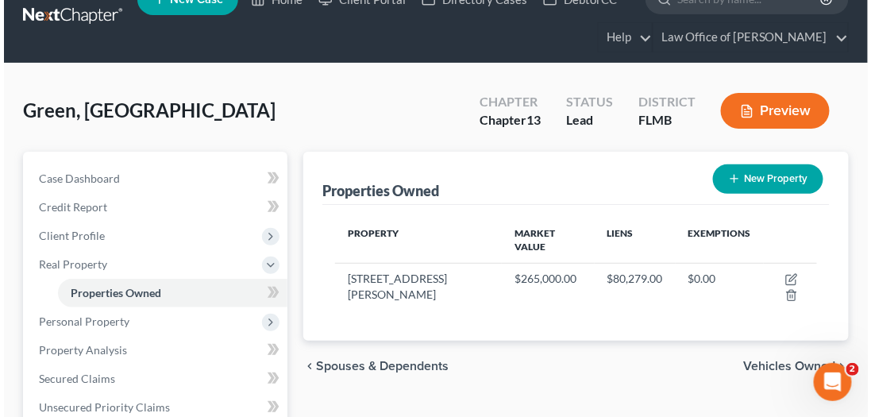
scroll to position [45, 0]
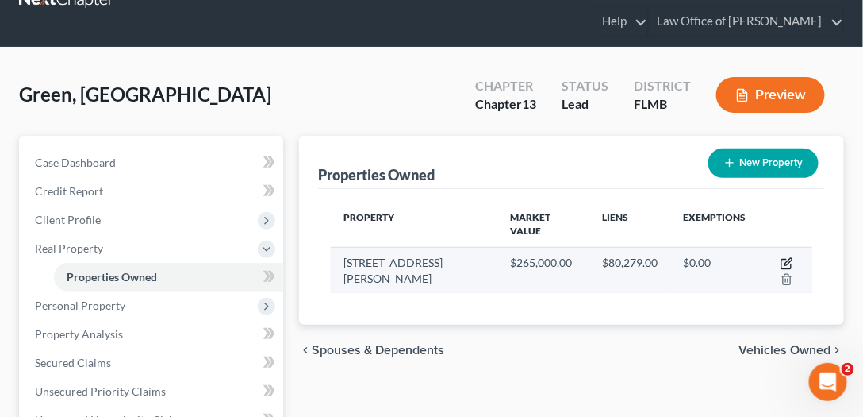
click at [781, 257] on icon "button" at bounding box center [787, 263] width 13 height 13
select select "9"
select select "14"
select select "0"
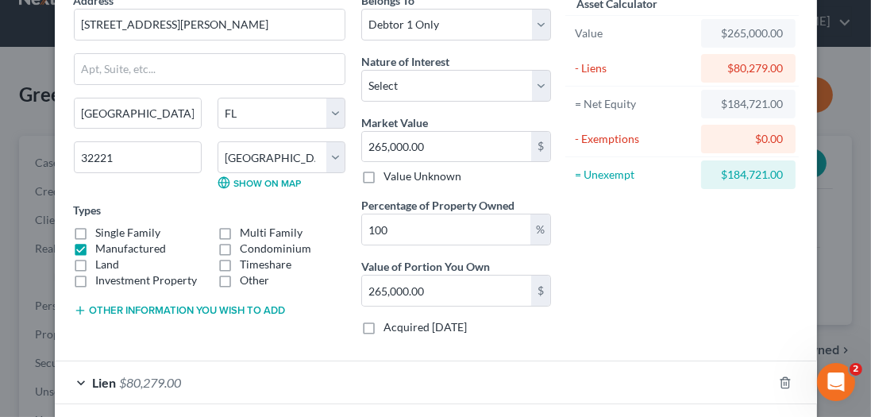
scroll to position [151, 0]
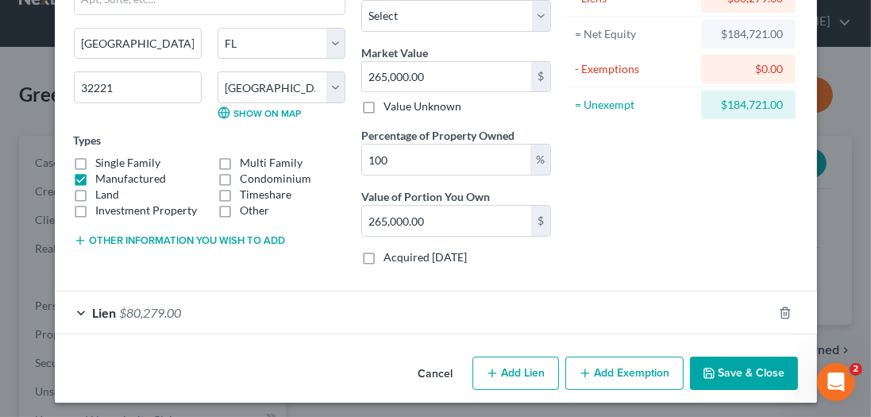
click at [607, 372] on button "Add Exemption" at bounding box center [624, 372] width 118 height 33
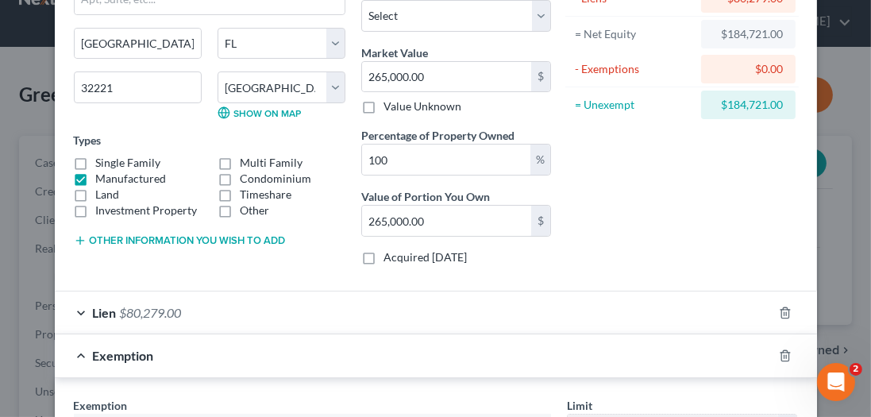
scroll to position [423, 0]
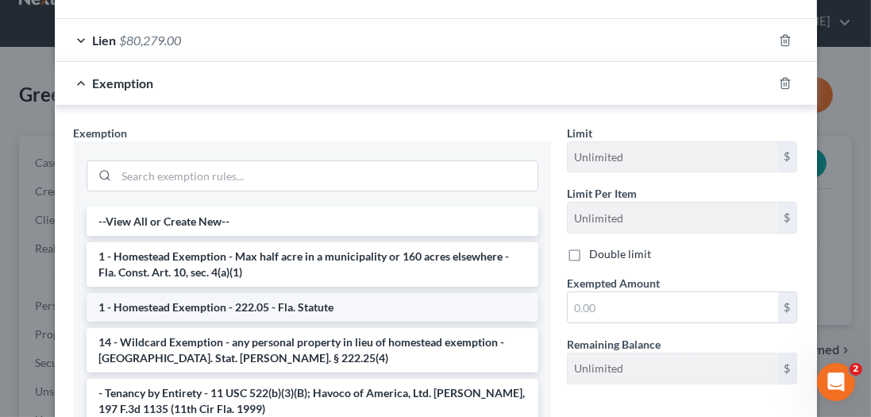
click at [163, 300] on li "1 - Homestead Exemption - 222.05 - Fla. Statute" at bounding box center [313, 307] width 452 height 29
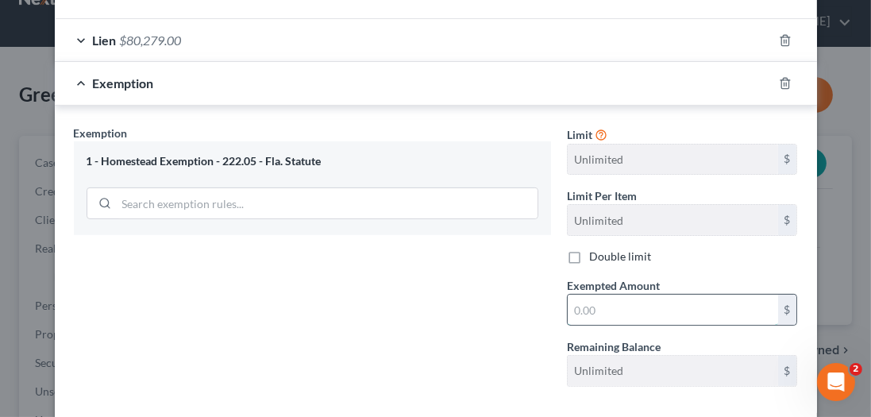
click at [657, 302] on input "text" at bounding box center [672, 309] width 210 height 30
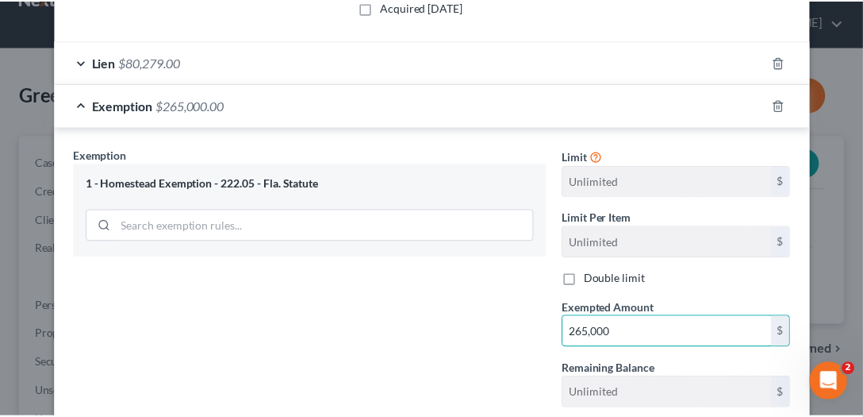
scroll to position [498, 0]
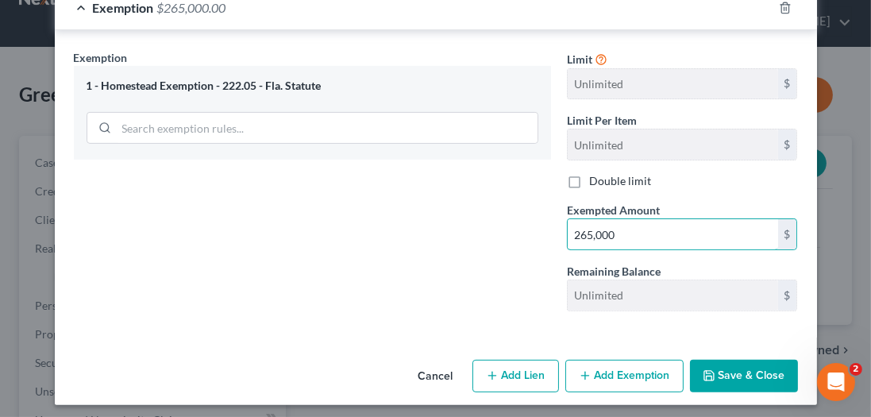
type input "265,000"
click at [713, 367] on button "Save & Close" at bounding box center [744, 376] width 108 height 33
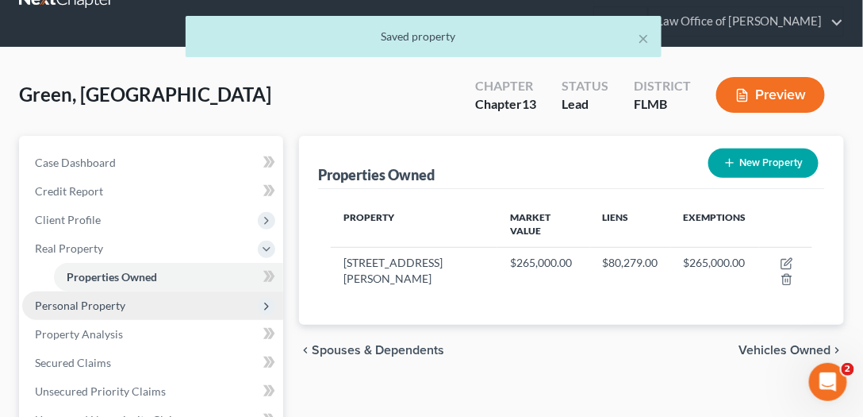
click at [110, 302] on span "Personal Property" at bounding box center [80, 304] width 90 height 13
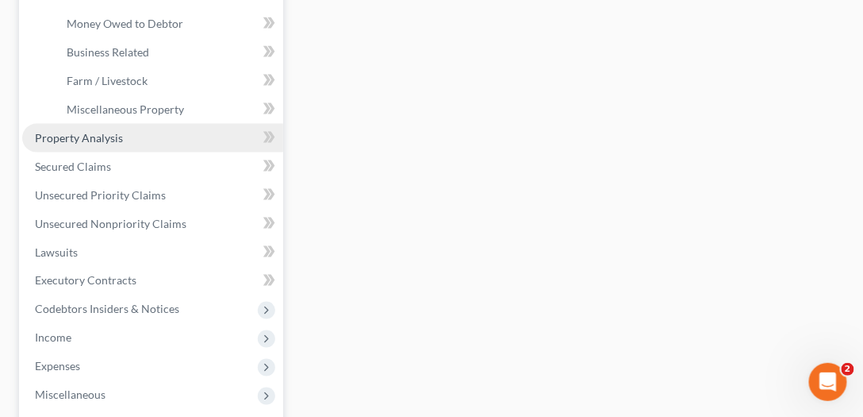
click at [119, 138] on span "Property Analysis" at bounding box center [79, 137] width 88 height 13
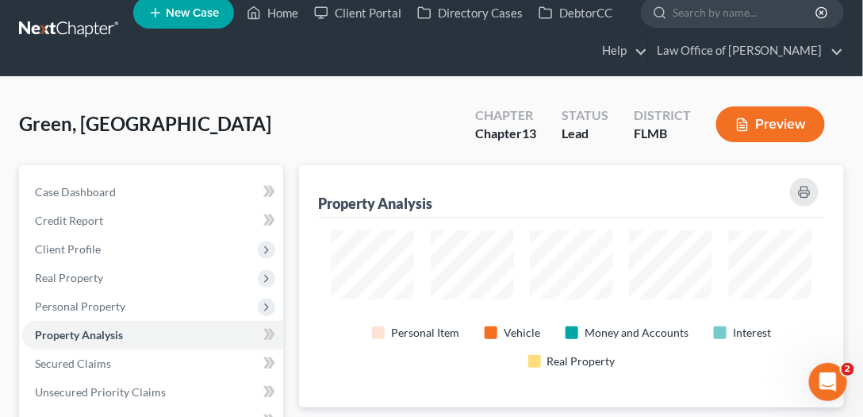
scroll to position [793371, 793068]
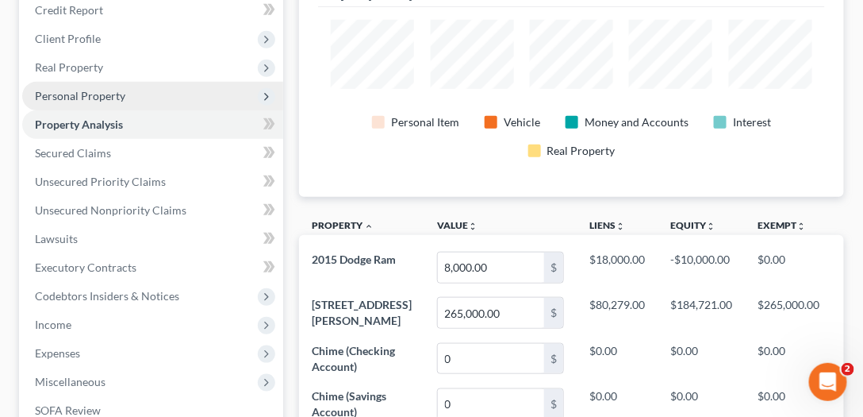
click at [101, 94] on span "Personal Property" at bounding box center [80, 95] width 90 height 13
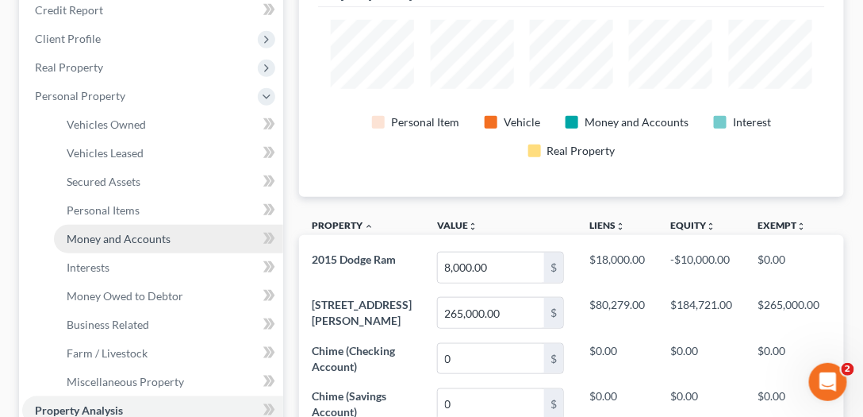
click at [115, 237] on span "Money and Accounts" at bounding box center [119, 238] width 104 height 13
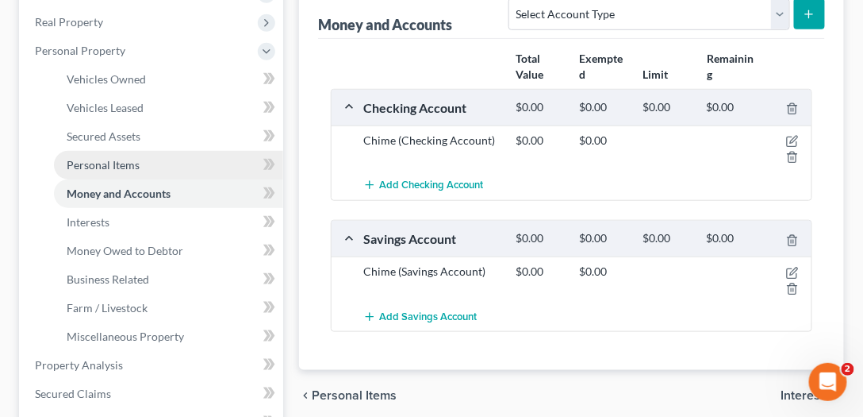
click at [119, 155] on link "Personal Items" at bounding box center [168, 165] width 229 height 29
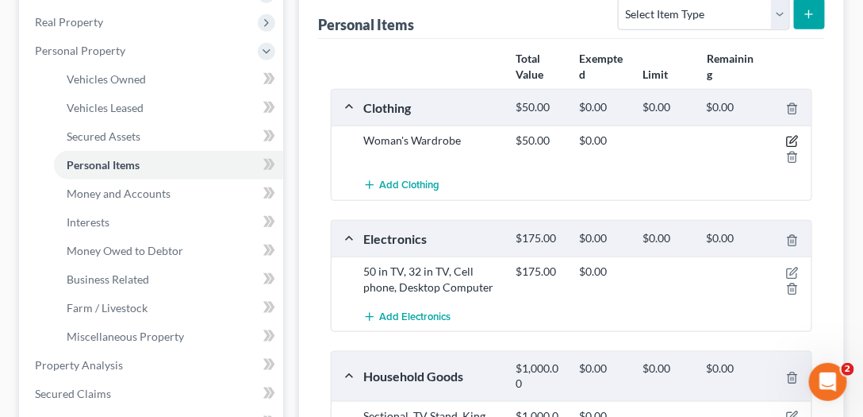
click at [794, 136] on icon "button" at bounding box center [792, 141] width 13 height 13
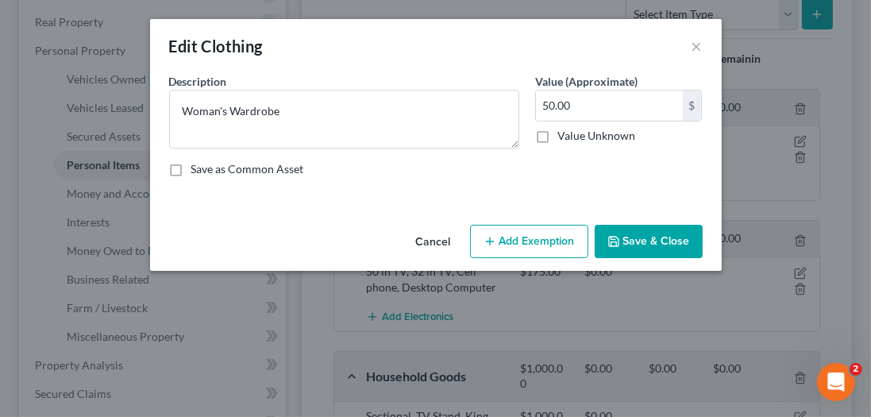
click at [522, 239] on button "Add Exemption" at bounding box center [529, 241] width 118 height 33
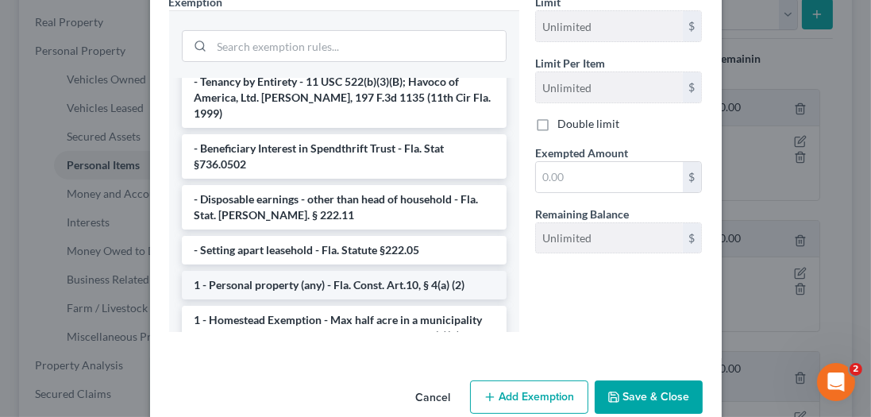
click at [261, 271] on li "1 - Personal property (any) - Fla. Const. Art.10, § 4(a) (2)" at bounding box center [344, 285] width 325 height 29
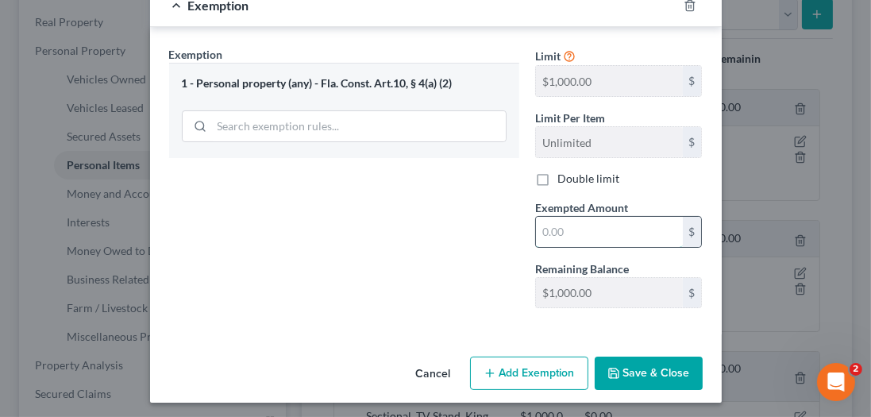
click at [604, 233] on input "text" at bounding box center [609, 232] width 147 height 30
type input "50"
click at [646, 375] on button "Save & Close" at bounding box center [648, 372] width 108 height 33
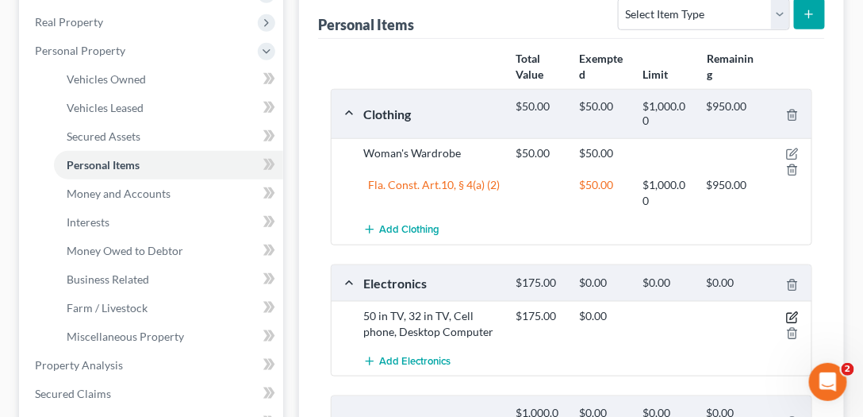
click at [792, 313] on icon "button" at bounding box center [793, 315] width 7 height 7
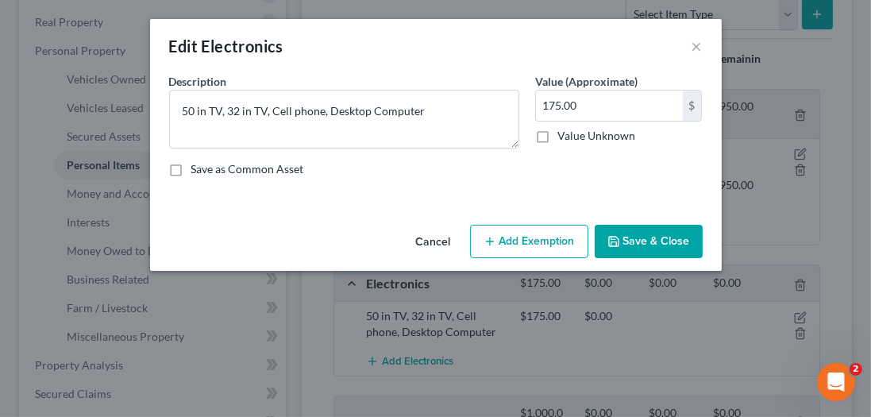
click at [519, 232] on button "Add Exemption" at bounding box center [529, 241] width 118 height 33
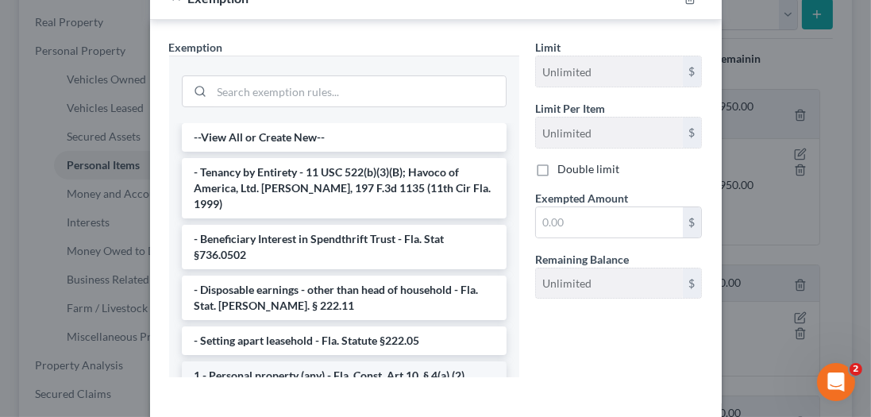
click at [298, 361] on li "1 - Personal property (any) - Fla. Const. Art.10, § 4(a) (2)" at bounding box center [344, 375] width 325 height 29
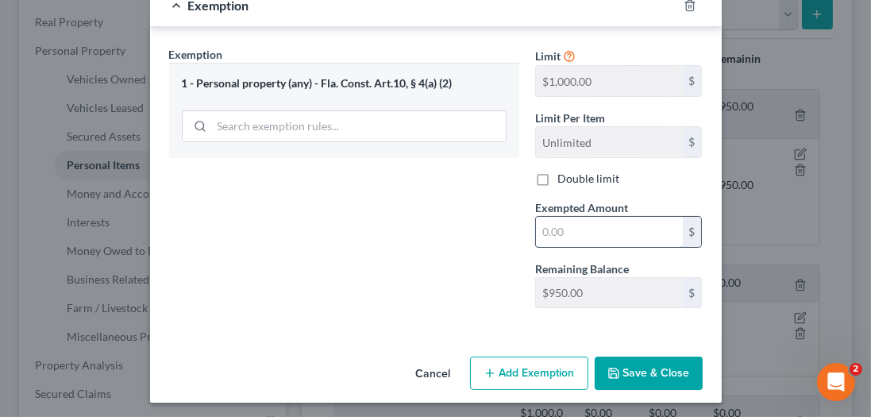
click at [626, 229] on input "text" at bounding box center [609, 232] width 147 height 30
type input "175"
click at [648, 368] on button "Save & Close" at bounding box center [648, 372] width 108 height 33
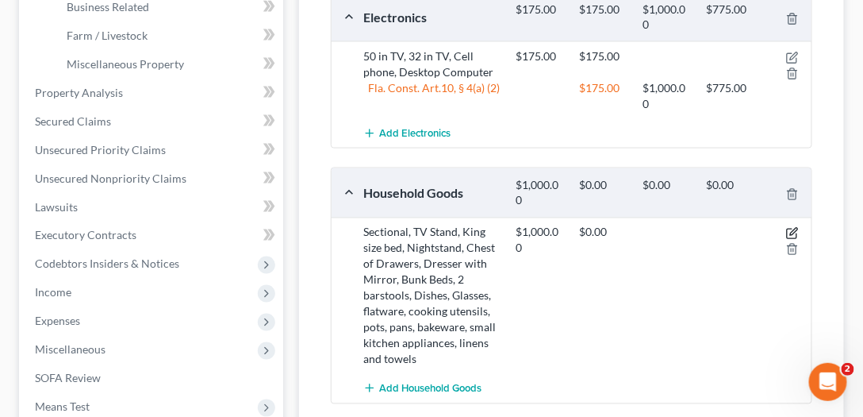
click at [788, 232] on icon "button" at bounding box center [792, 234] width 10 height 10
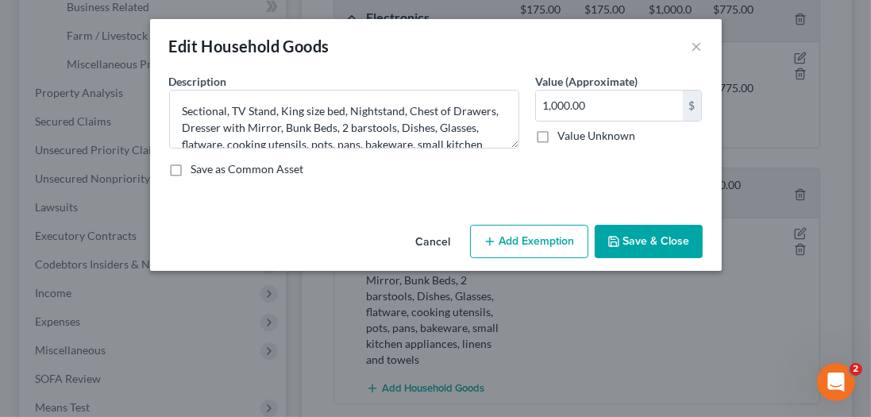
click at [525, 236] on button "Add Exemption" at bounding box center [529, 241] width 118 height 33
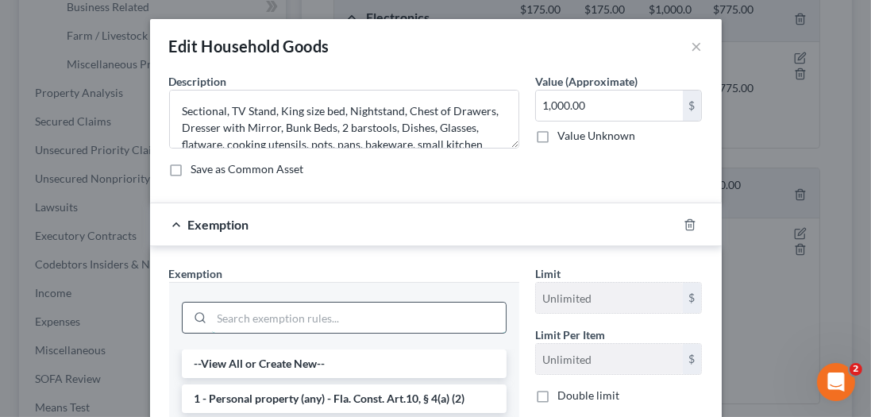
click at [340, 315] on input "search" at bounding box center [359, 317] width 294 height 30
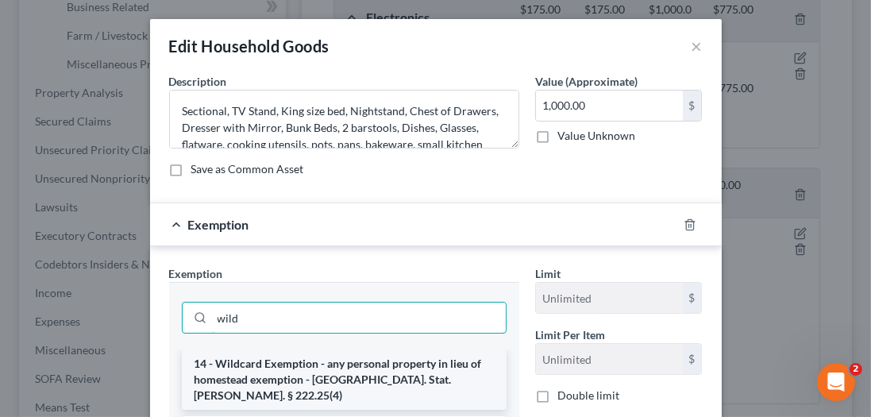
type input "wild"
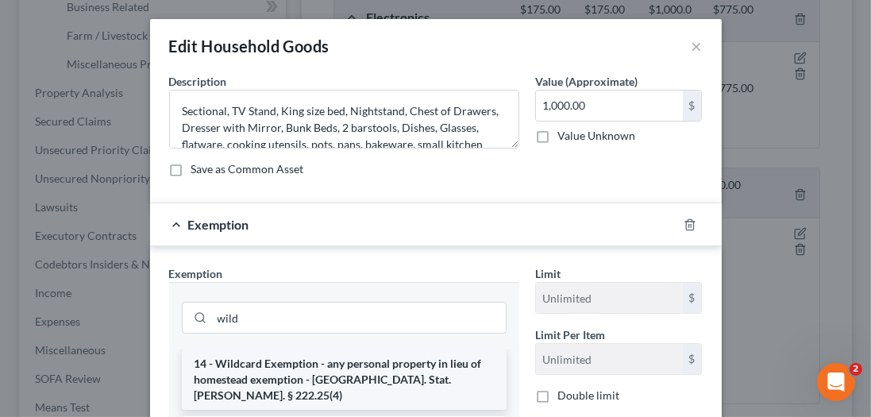
click at [316, 368] on li "14 - Wildcard Exemption - any personal property in lieu of homestead exemption …" at bounding box center [344, 379] width 325 height 60
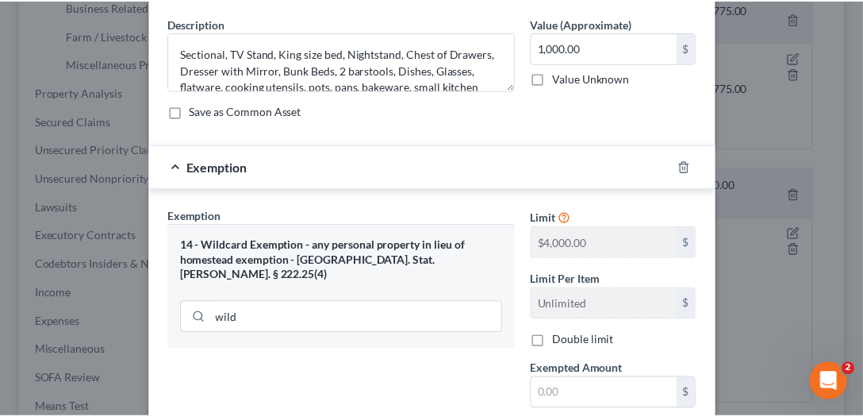
scroll to position [181, 0]
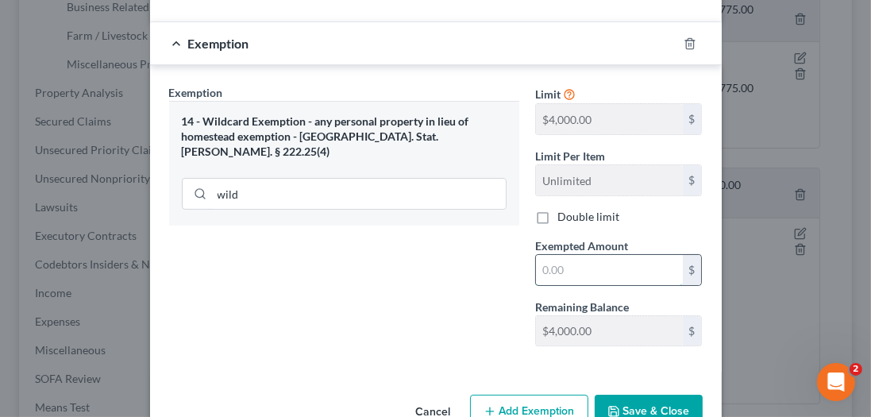
click at [597, 259] on input "text" at bounding box center [609, 270] width 147 height 30
type input "1,000"
click at [671, 394] on button "Save & Close" at bounding box center [648, 410] width 108 height 33
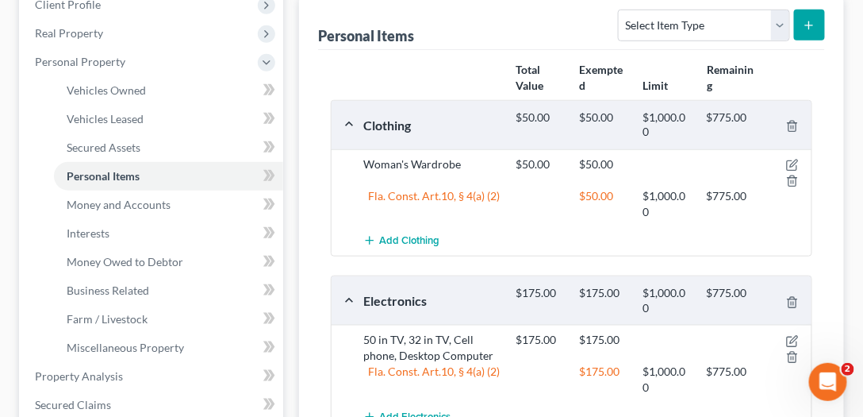
scroll to position [90, 0]
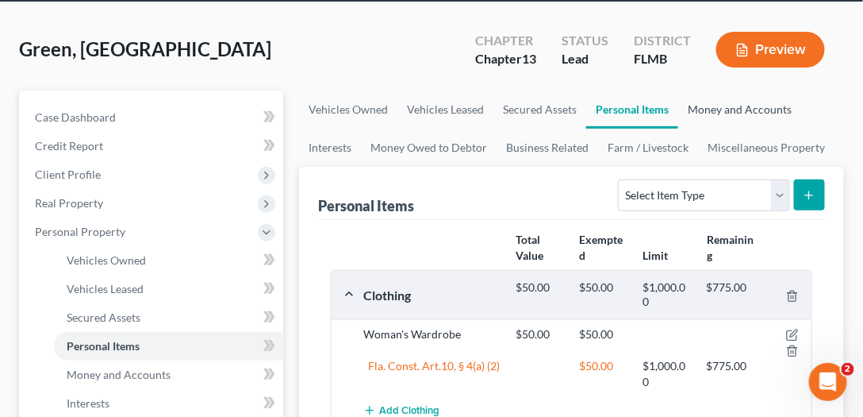
click at [722, 93] on link "Money and Accounts" at bounding box center [740, 109] width 123 height 38
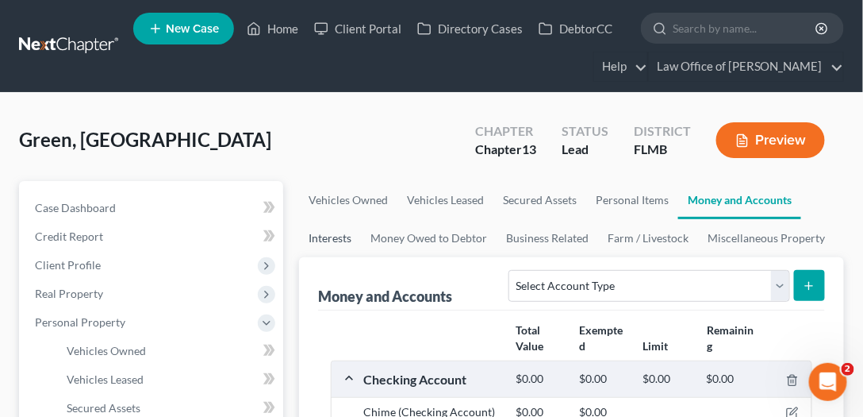
click at [318, 244] on link "Interests" at bounding box center [330, 238] width 62 height 38
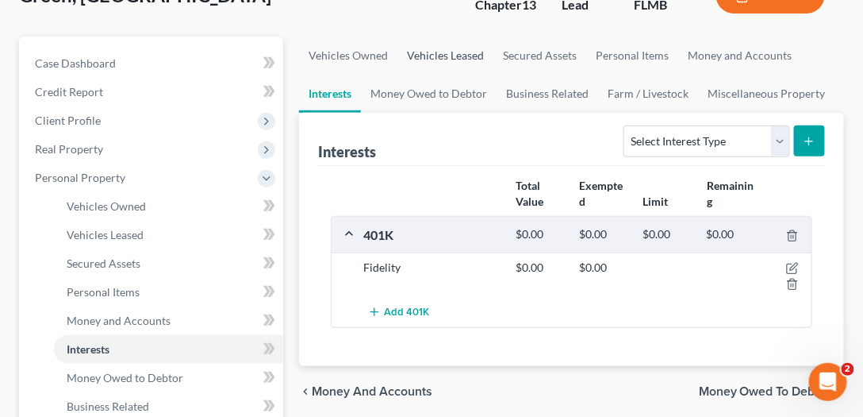
scroll to position [1, 0]
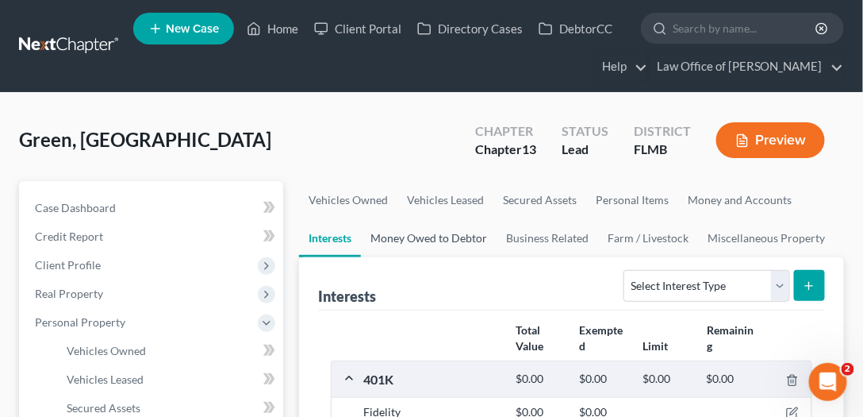
click at [430, 236] on link "Money Owed to Debtor" at bounding box center [429, 238] width 136 height 38
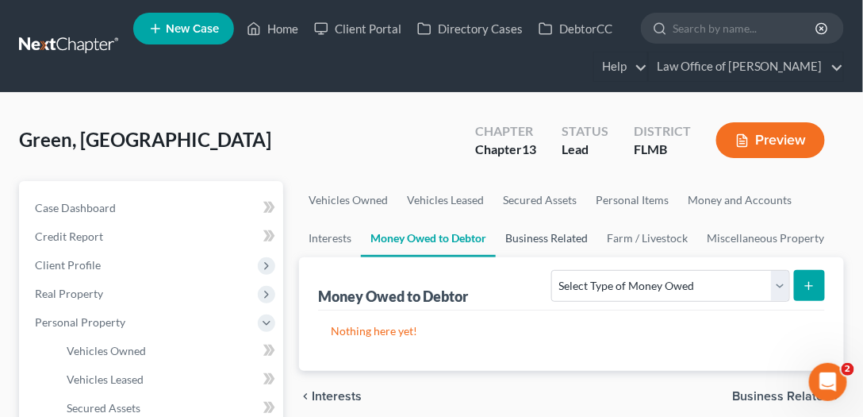
click at [569, 242] on link "Business Related" at bounding box center [547, 238] width 102 height 38
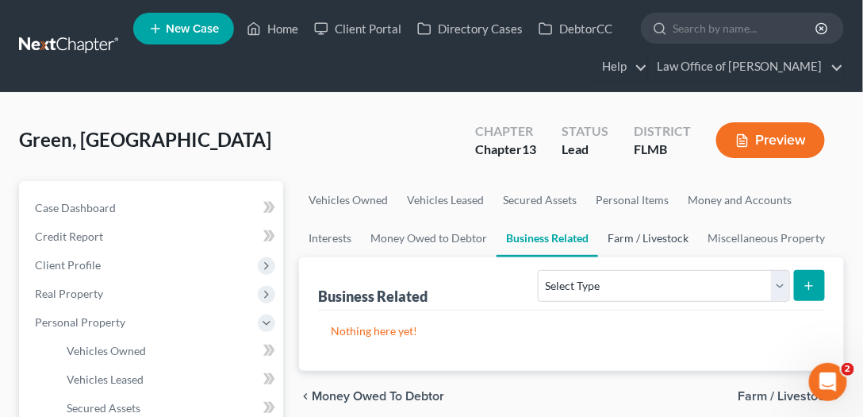
click at [651, 243] on link "Farm / Livestock" at bounding box center [648, 238] width 100 height 38
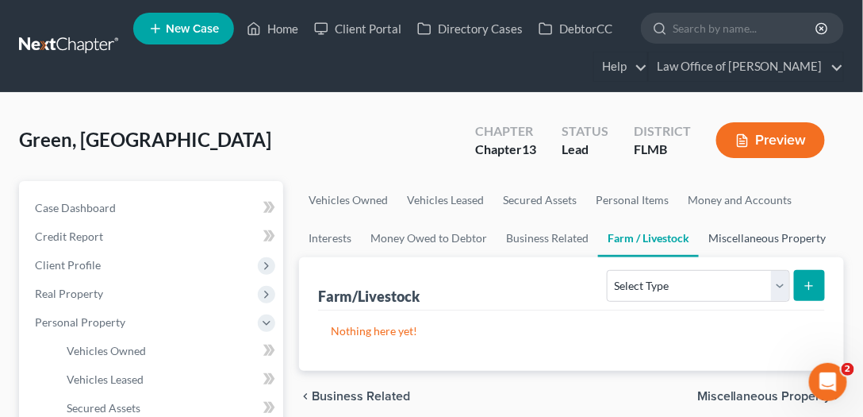
click at [772, 233] on link "Miscellaneous Property" at bounding box center [767, 238] width 137 height 38
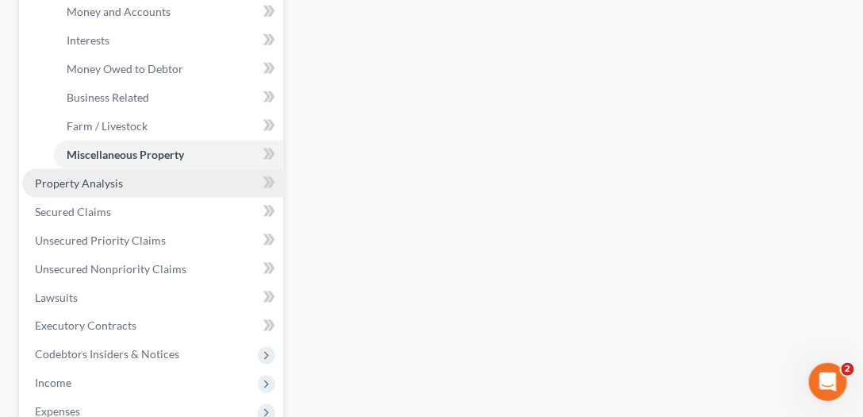
click at [87, 182] on span "Property Analysis" at bounding box center [79, 182] width 88 height 13
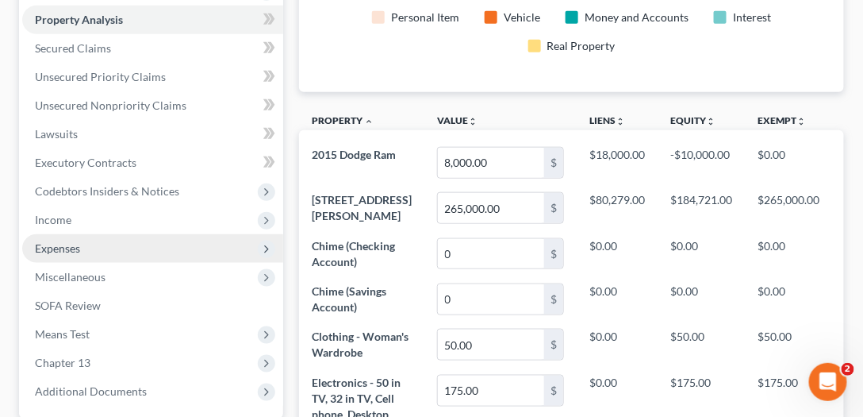
click at [89, 235] on span "Expenses" at bounding box center [152, 248] width 261 height 29
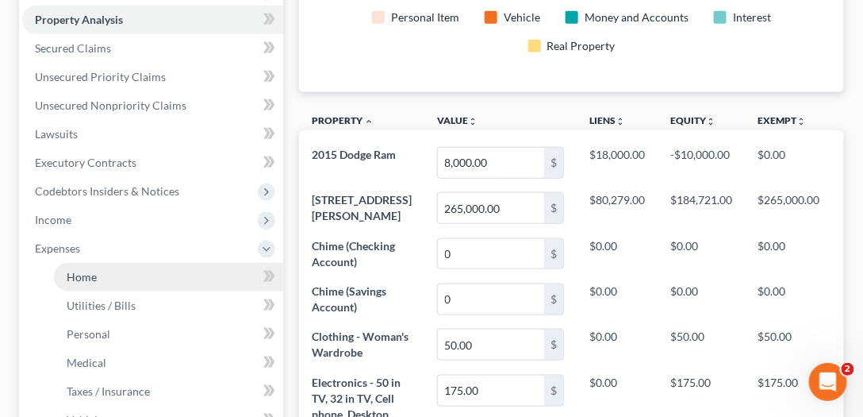
click at [94, 277] on span "Home" at bounding box center [82, 276] width 30 height 13
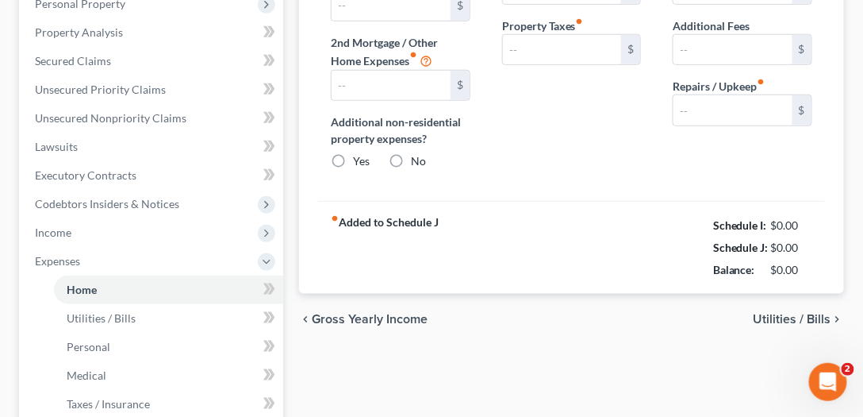
type input "850.00"
type input "0.00"
radio input "true"
type input "0.00"
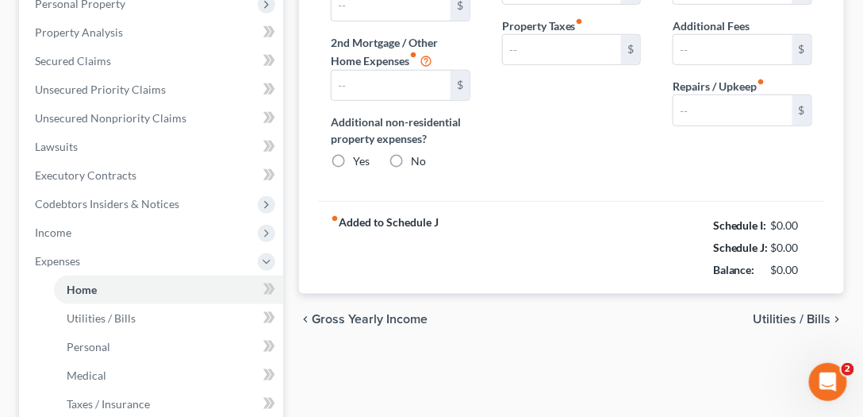
type input "0.00"
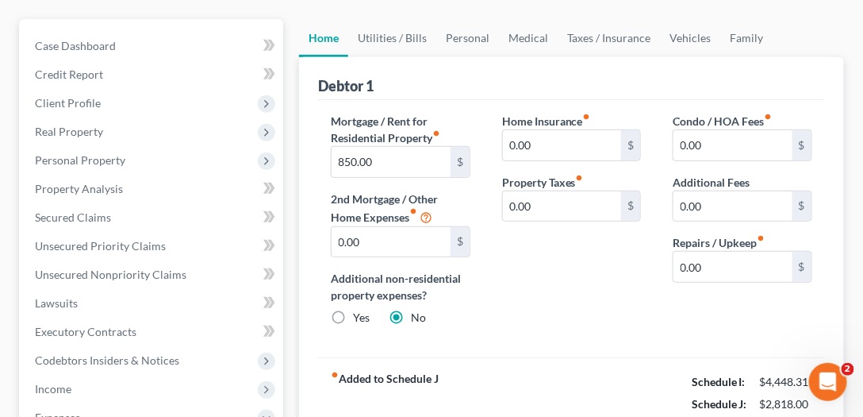
scroll to position [137, 0]
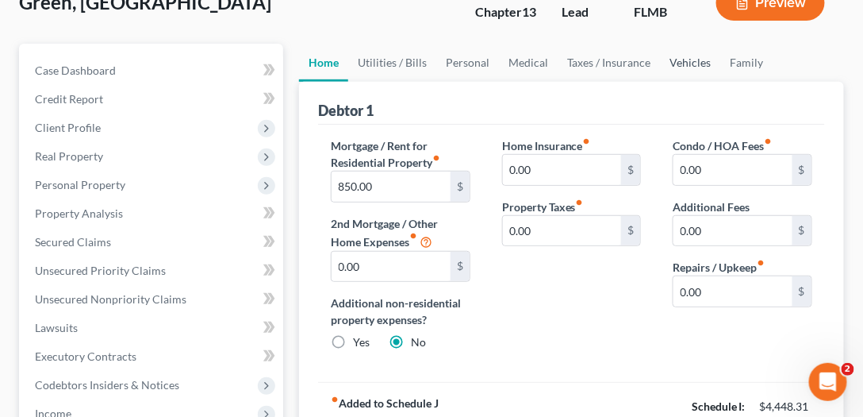
click at [697, 61] on link "Vehicles" at bounding box center [690, 63] width 60 height 38
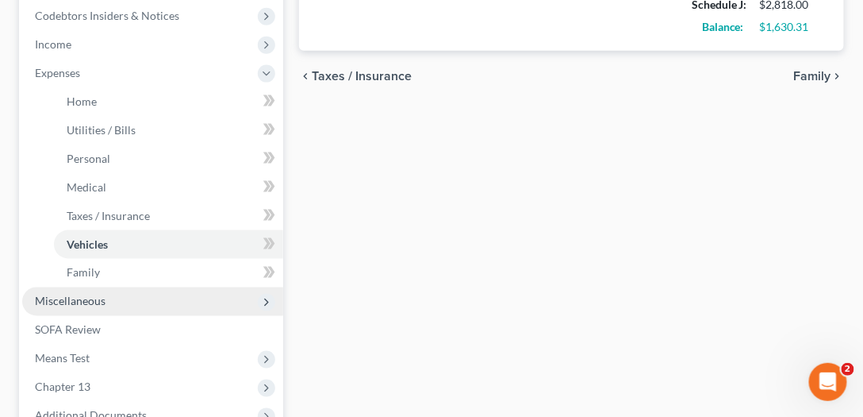
scroll to position [589, 0]
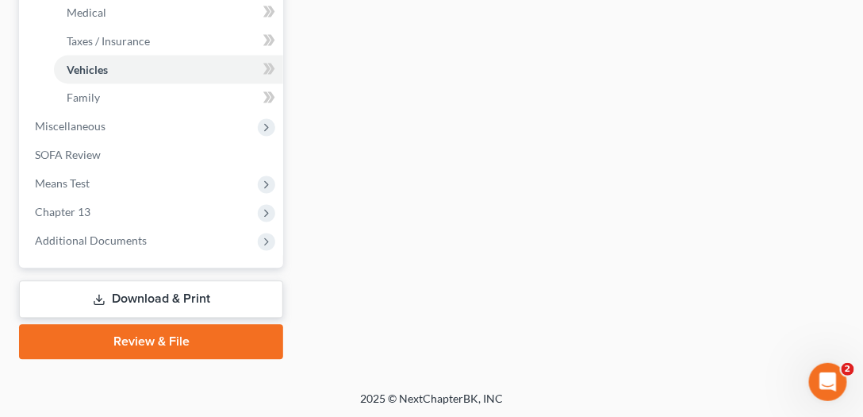
click at [224, 340] on link "Review & File" at bounding box center [151, 342] width 264 height 35
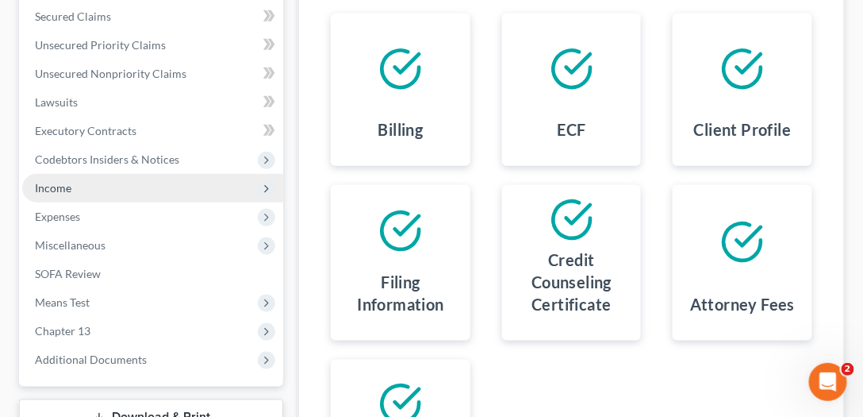
click at [109, 189] on span "Income" at bounding box center [152, 188] width 261 height 29
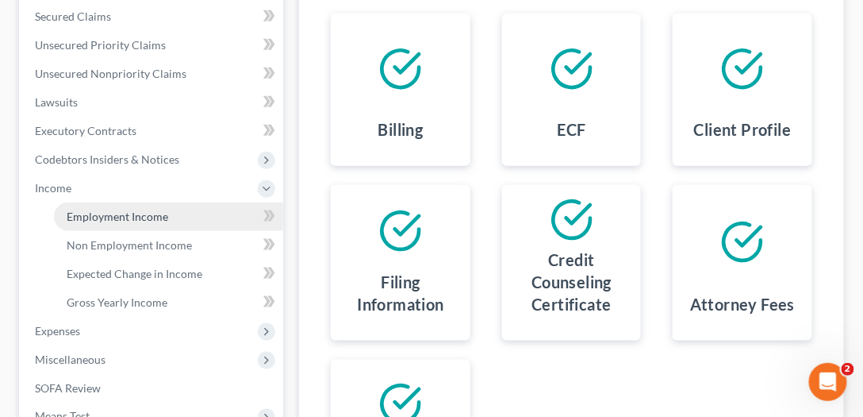
click at [110, 214] on span "Employment Income" at bounding box center [118, 216] width 102 height 13
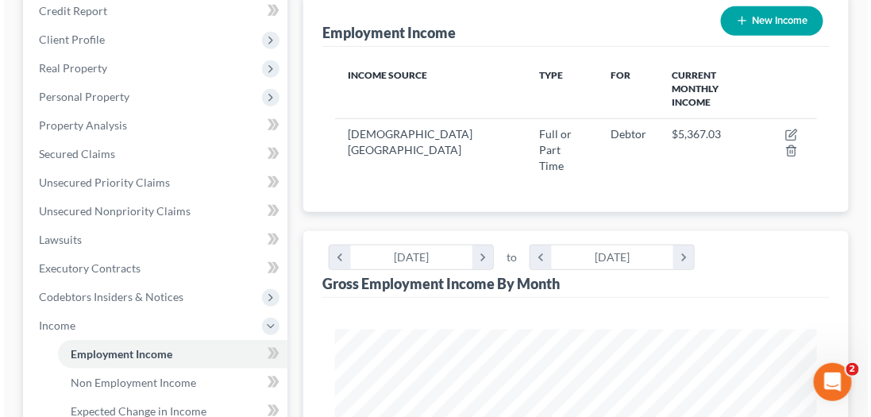
scroll to position [181, 0]
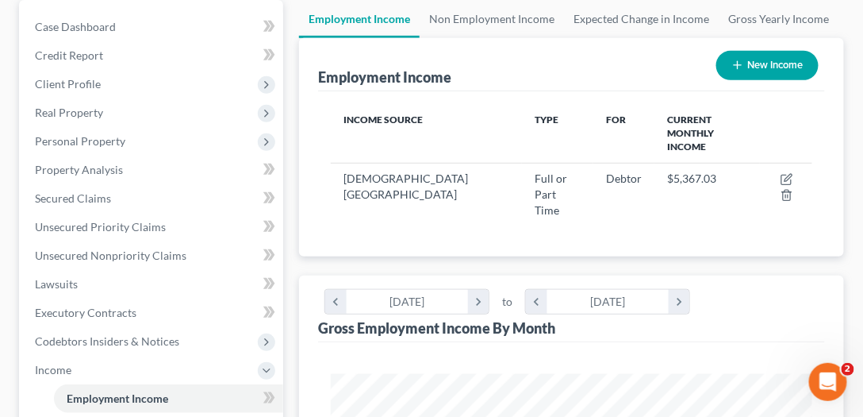
click at [779, 61] on button "New Income" at bounding box center [768, 65] width 102 height 29
select select "0"
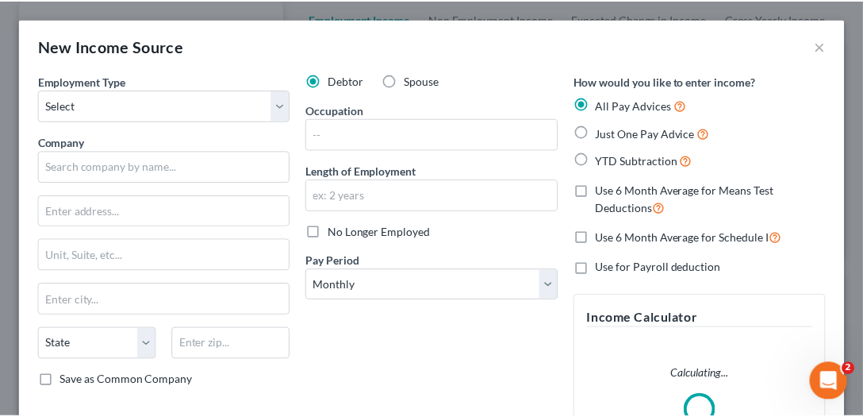
scroll to position [242, 518]
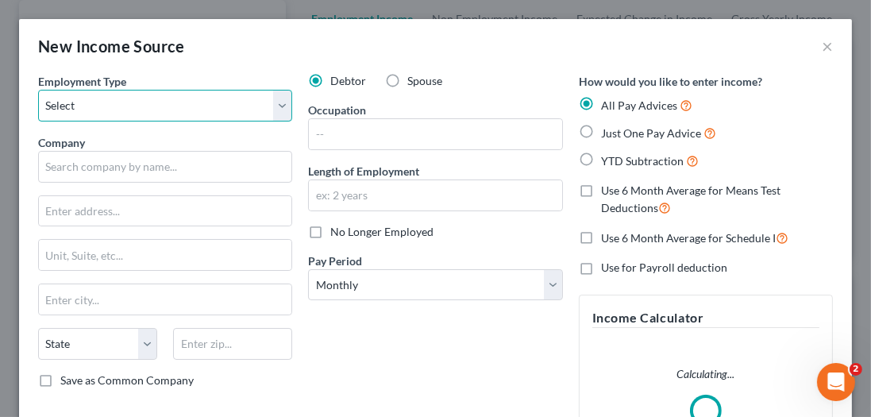
click at [98, 115] on select "Select Full or Part Time Employment Self Employment" at bounding box center [165, 106] width 254 height 32
click at [302, 44] on div "New Income Source ×" at bounding box center [435, 46] width 833 height 54
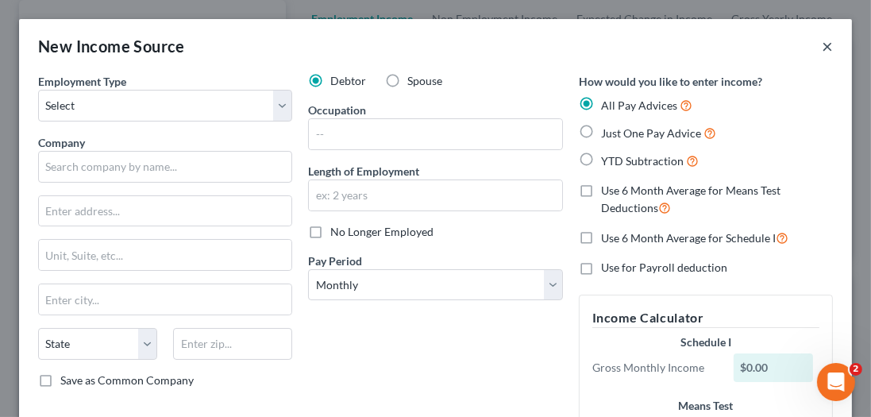
click at [822, 44] on button "×" at bounding box center [826, 46] width 11 height 19
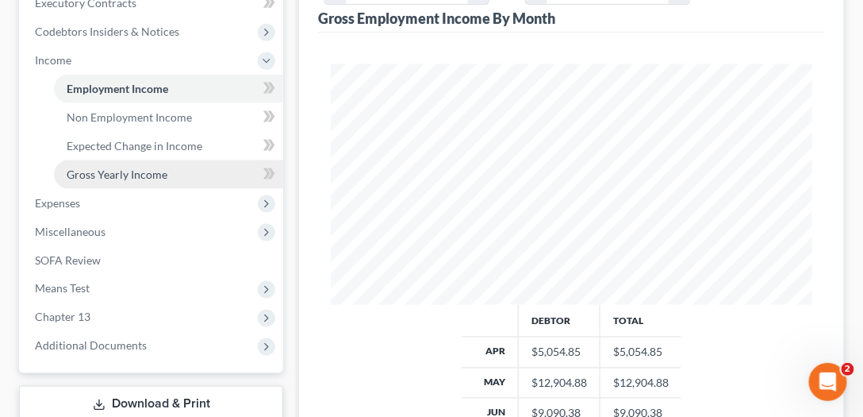
scroll to position [408, 0]
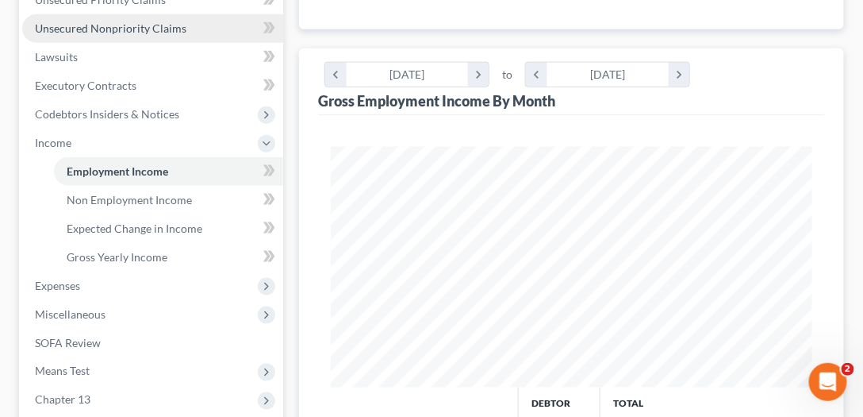
click at [141, 33] on link "Unsecured Nonpriority Claims" at bounding box center [152, 28] width 261 height 29
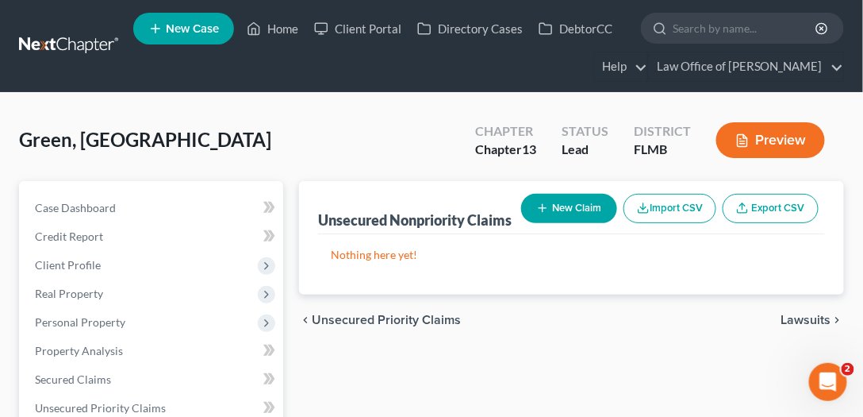
scroll to position [271, 0]
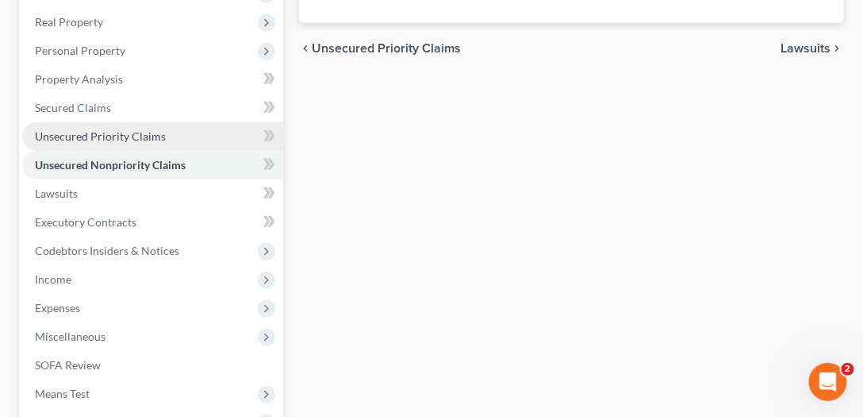
click at [133, 137] on span "Unsecured Priority Claims" at bounding box center [100, 135] width 131 height 13
click at [125, 160] on span "Unsecured Nonpriority Claims" at bounding box center [111, 164] width 152 height 13
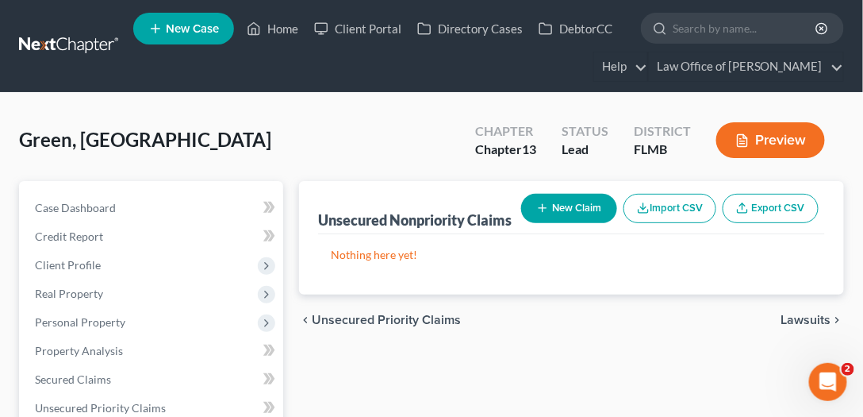
click at [521, 200] on button "New Claim" at bounding box center [569, 208] width 96 height 29
select select "0"
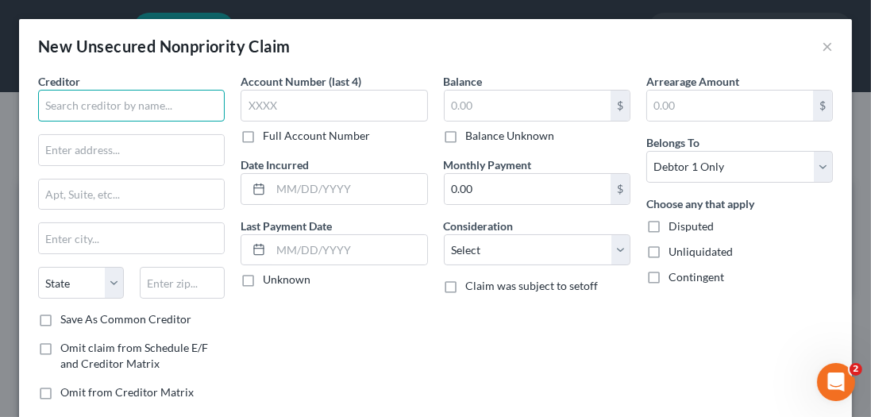
click at [126, 100] on input "text" at bounding box center [131, 106] width 186 height 32
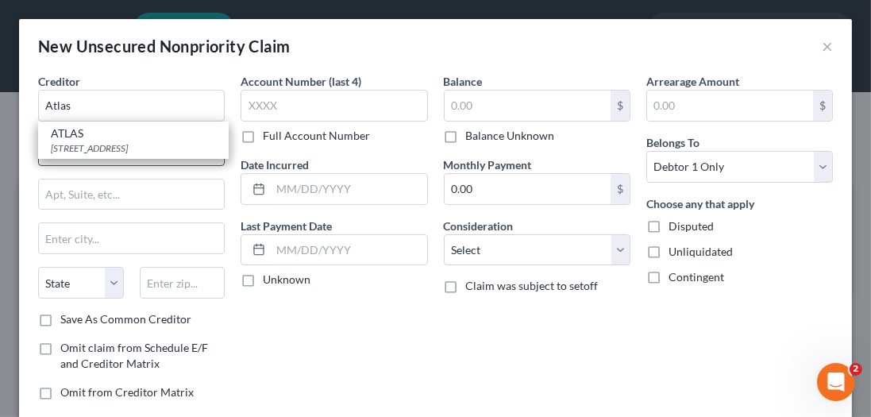
click at [137, 138] on div "ATLAS" at bounding box center [133, 133] width 165 height 16
type input "ATLAS"
type input "300 Coventry Road"
type input "Berkeley"
select select "4"
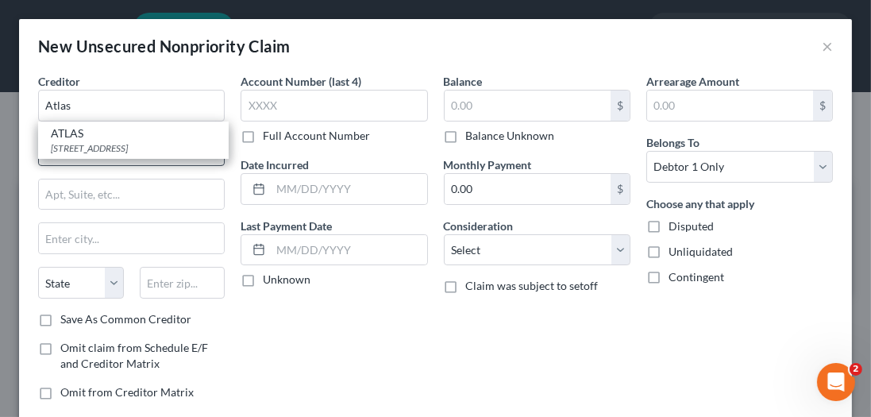
type input "94707"
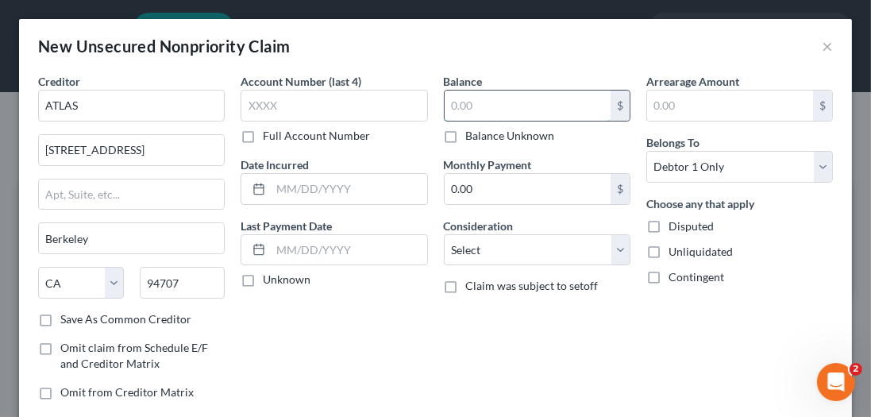
click at [513, 104] on input "text" at bounding box center [527, 105] width 166 height 30
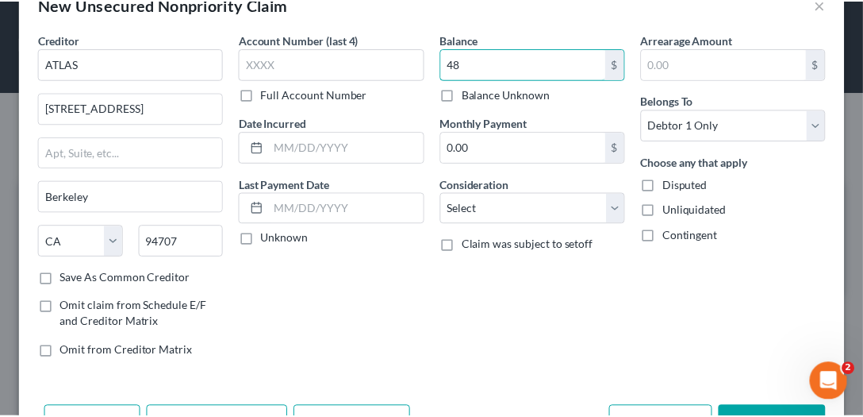
scroll to position [92, 0]
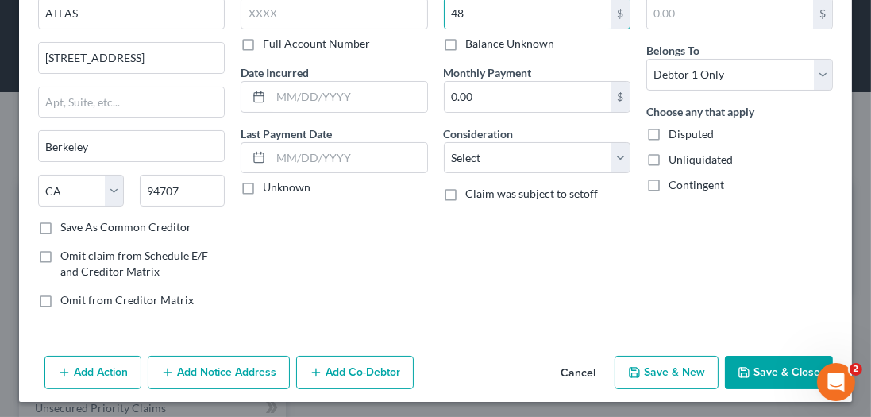
click at [779, 379] on button "Save & Close" at bounding box center [779, 372] width 108 height 33
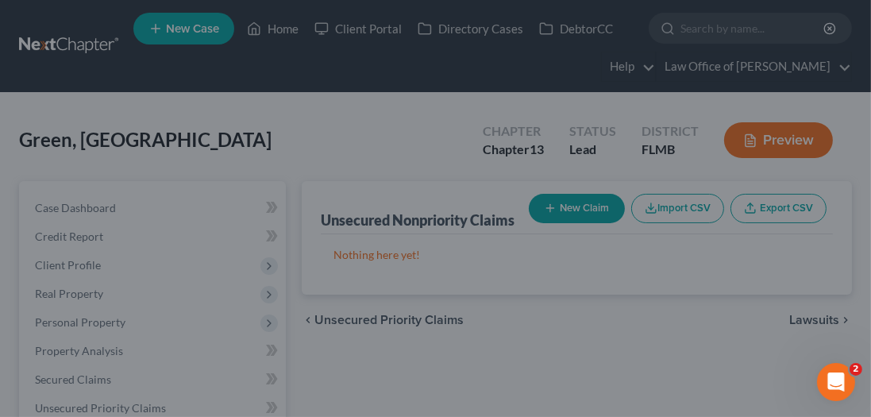
type input "48.00"
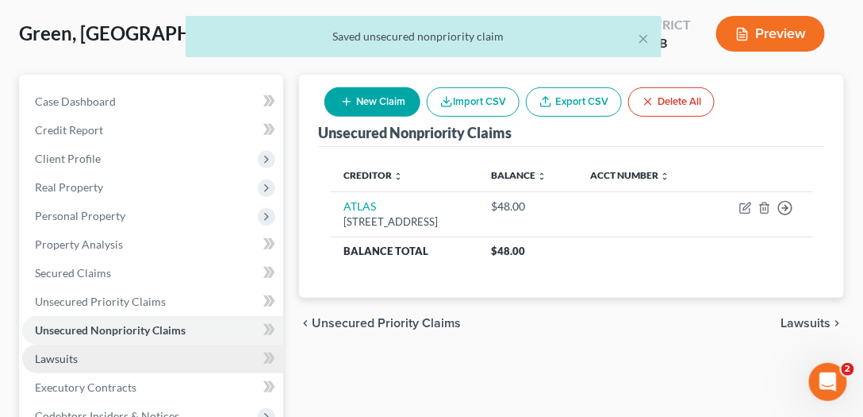
scroll to position [226, 0]
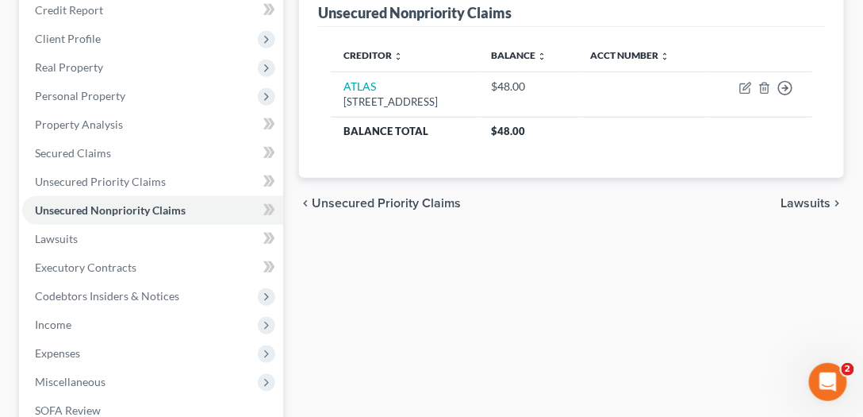
click at [546, 272] on div "Unsecured Nonpriority Claims New Claim Import CSV Export CSV Delete All Credito…" at bounding box center [571, 284] width 561 height 659
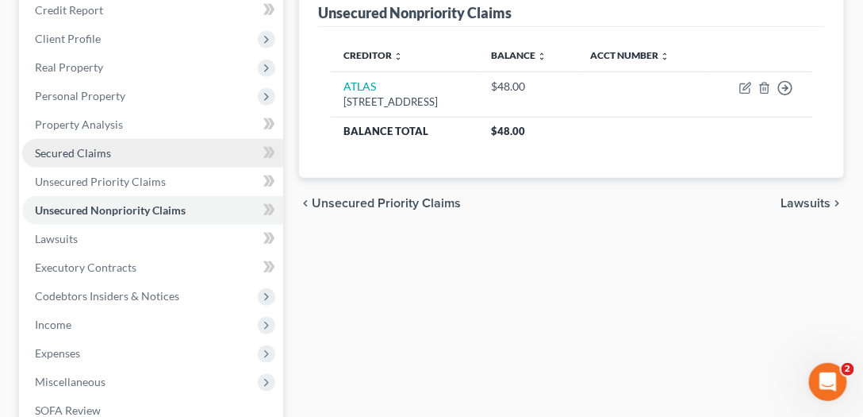
click at [80, 147] on span "Secured Claims" at bounding box center [73, 152] width 76 height 13
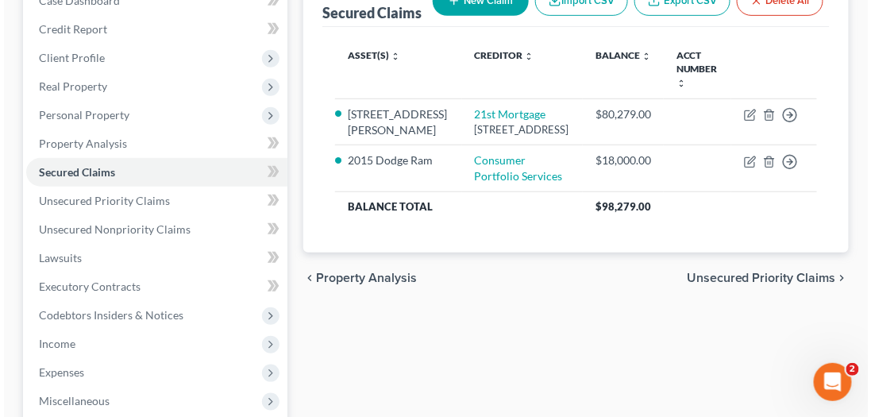
scroll to position [271, 0]
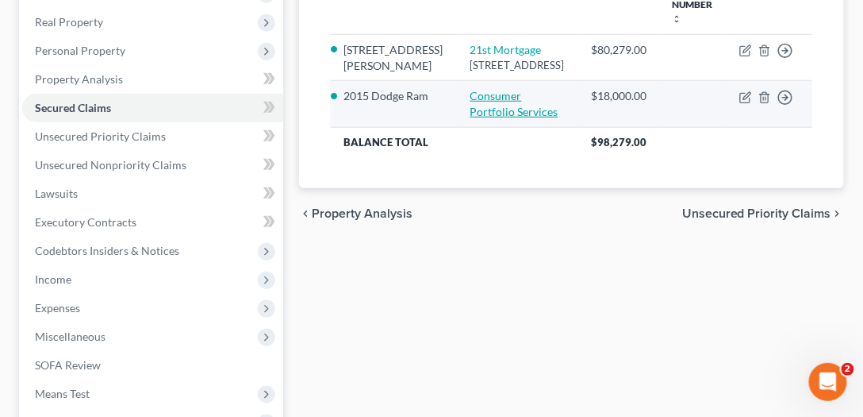
click at [498, 94] on link "Consumer Portfolio Services" at bounding box center [515, 103] width 88 height 29
select select "3"
select select "0"
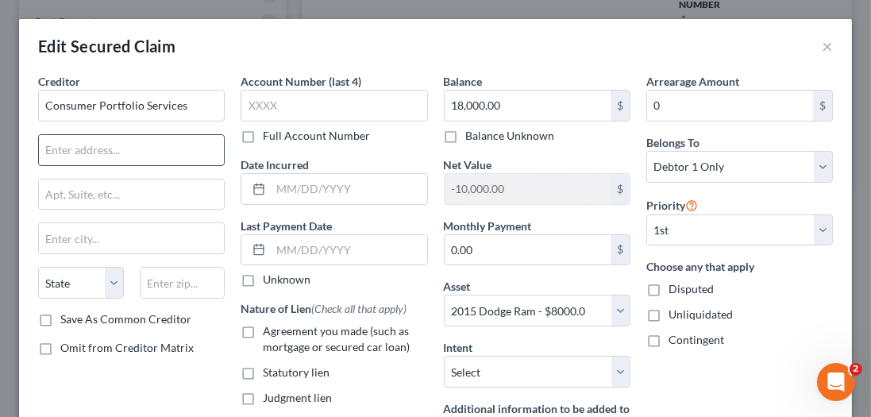
click at [125, 156] on input "text" at bounding box center [131, 150] width 185 height 30
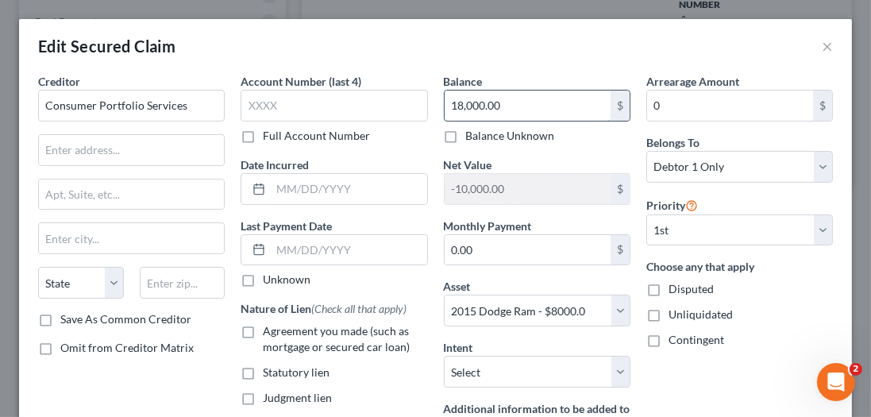
click at [508, 111] on input "18,000.00" at bounding box center [527, 105] width 166 height 30
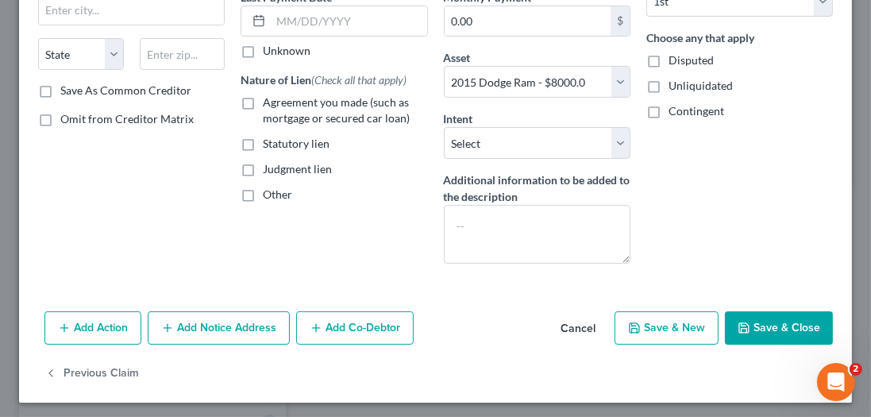
type input "20,967"
click at [202, 318] on button "Add Notice Address" at bounding box center [219, 327] width 142 height 33
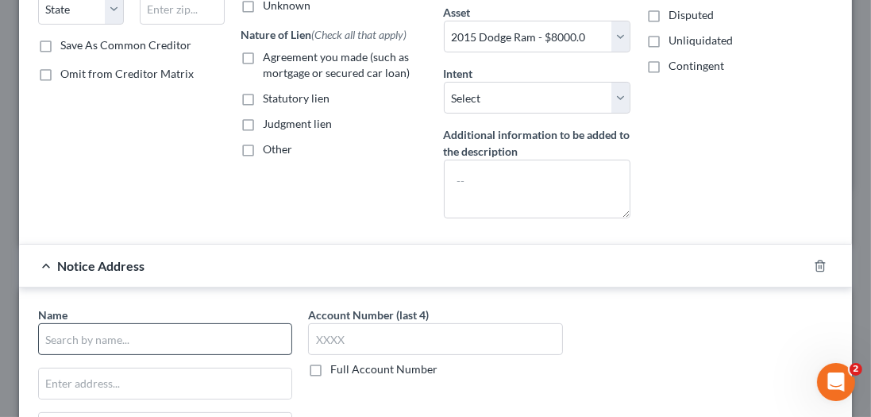
scroll to position [365, 0]
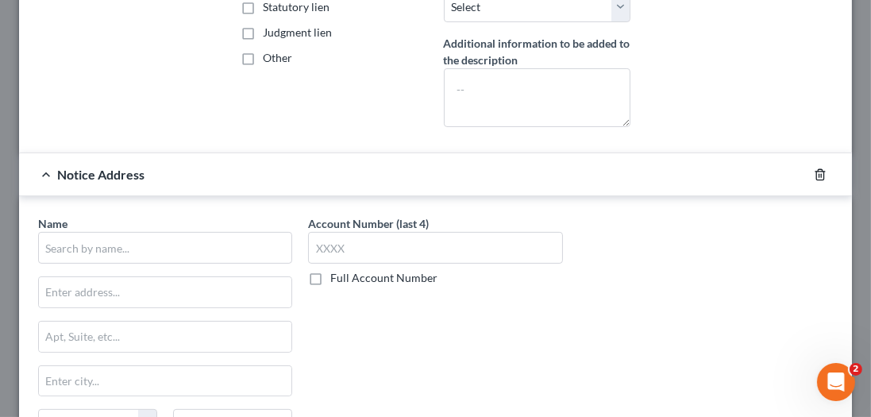
click at [816, 169] on icon "button" at bounding box center [819, 174] width 7 height 10
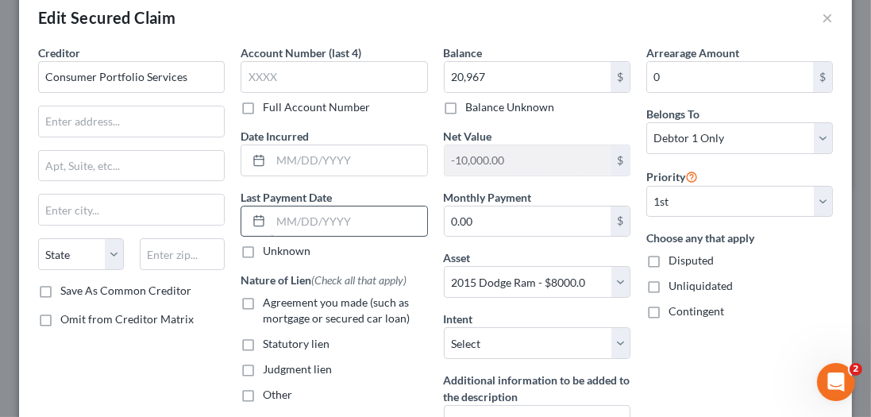
scroll to position [45, 0]
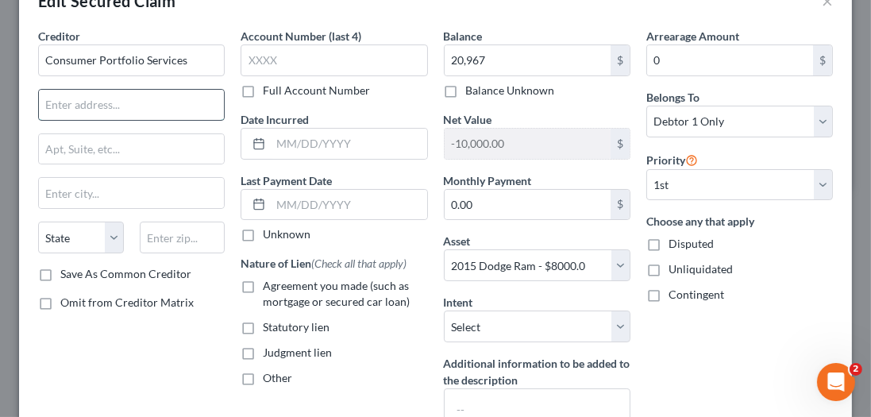
click at [127, 106] on input "text" at bounding box center [131, 105] width 185 height 30
type input "PO Box 57071"
type input "92619"
type input "Irvine"
select select "4"
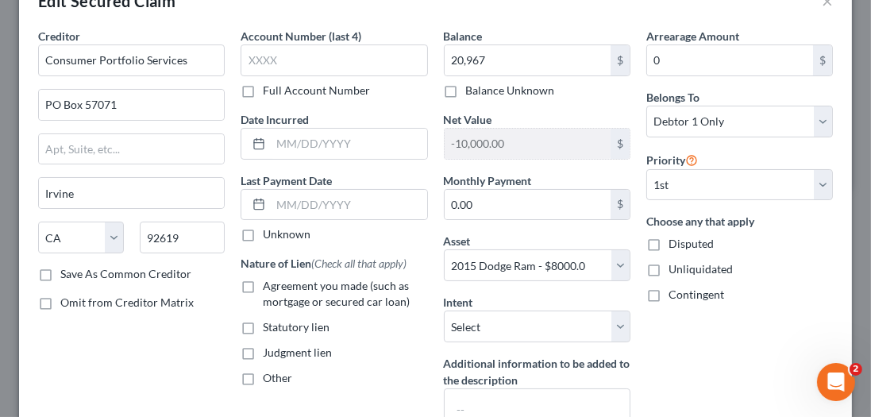
click at [179, 354] on div "Creditor * Consumer Portfolio Services PO Box 57071 Irvine State AL AK AR AZ CA…" at bounding box center [131, 244] width 202 height 432
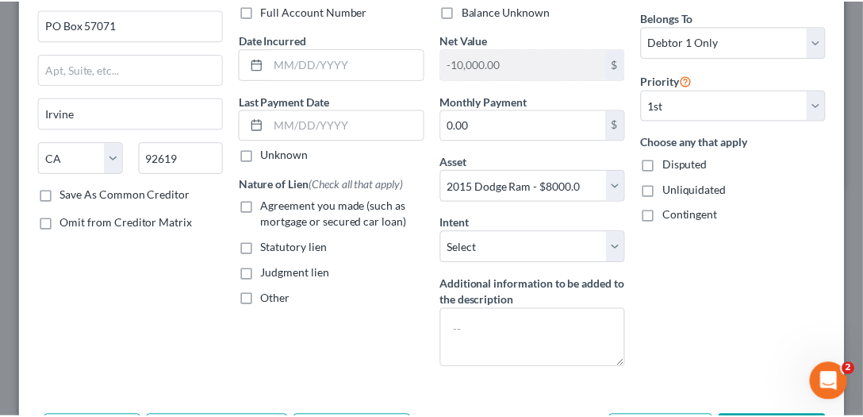
scroll to position [229, 0]
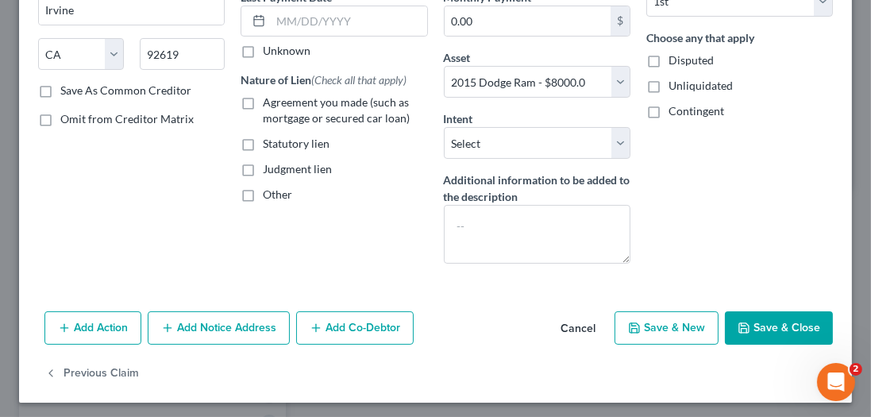
click at [786, 319] on button "Save & Close" at bounding box center [779, 327] width 108 height 33
select select
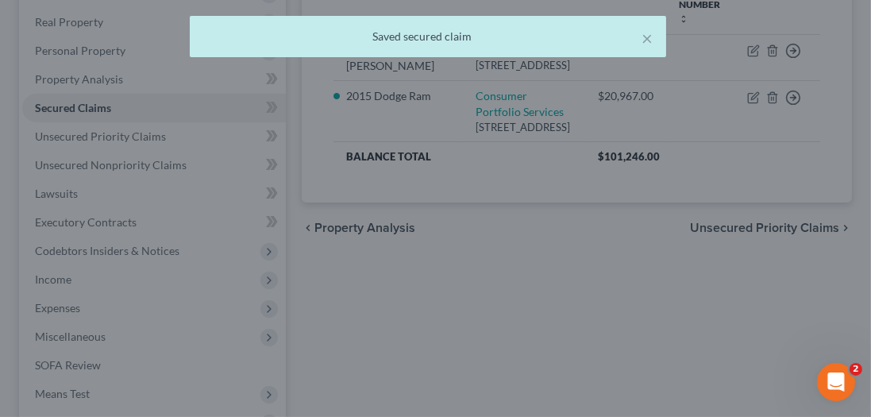
type input "20,967.00"
type input "-12,967.00"
select select "3"
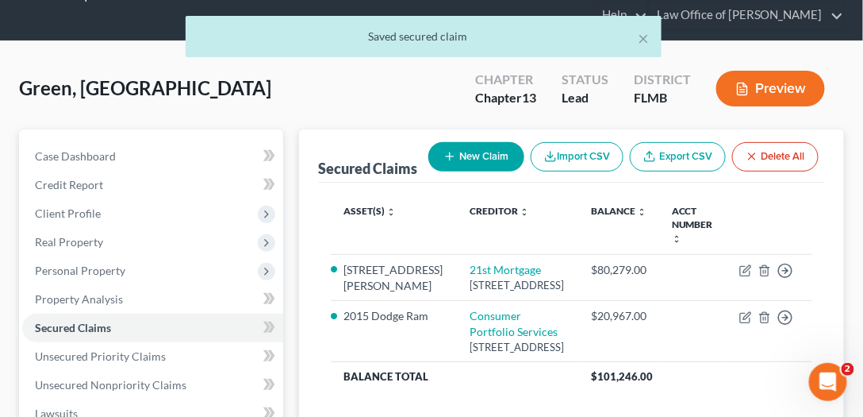
scroll to position [271, 0]
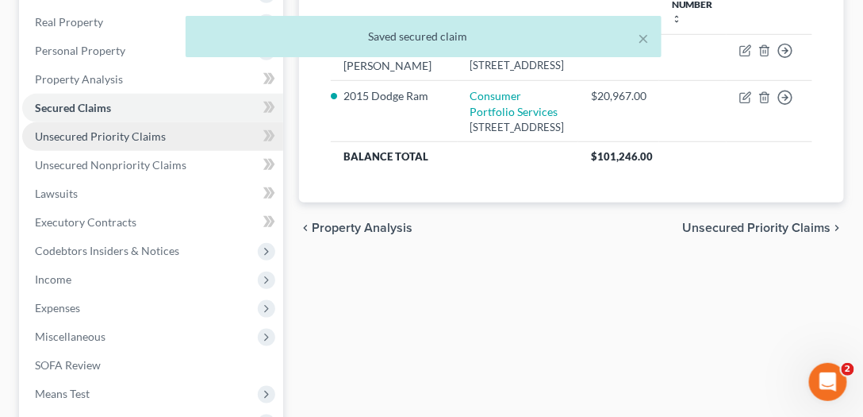
click at [114, 141] on link "Unsecured Priority Claims" at bounding box center [152, 136] width 261 height 29
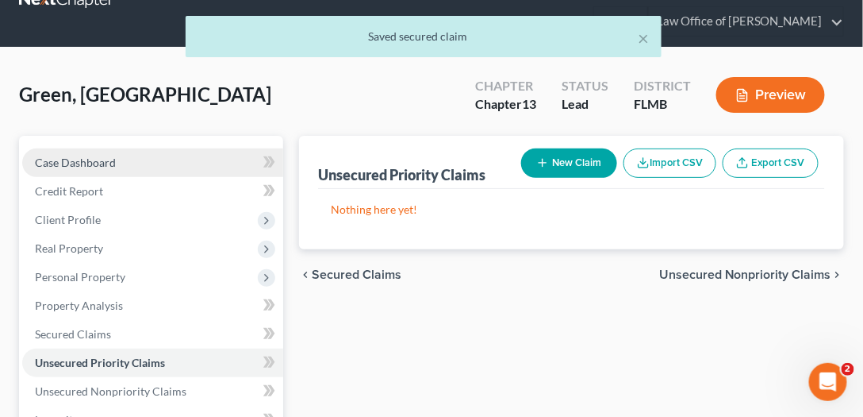
scroll to position [136, 0]
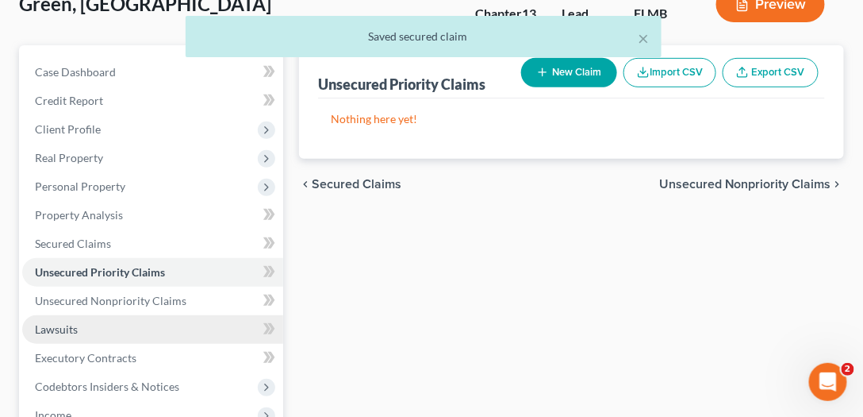
click at [132, 332] on link "Lawsuits" at bounding box center [152, 329] width 261 height 29
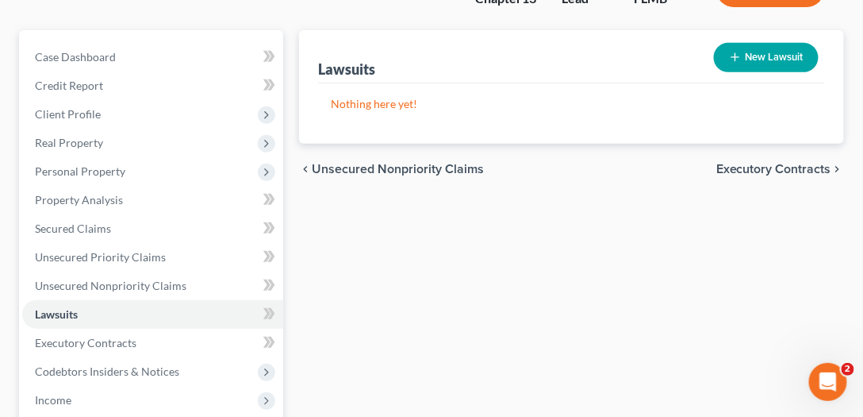
scroll to position [317, 0]
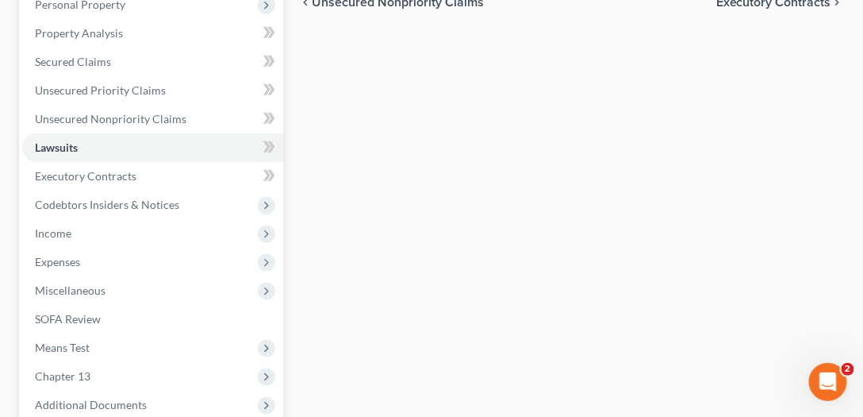
click at [536, 283] on div "Lawsuits New Lawsuit Nothing here yet! Court Name Date Filed Status Creditor Na…" at bounding box center [571, 192] width 561 height 659
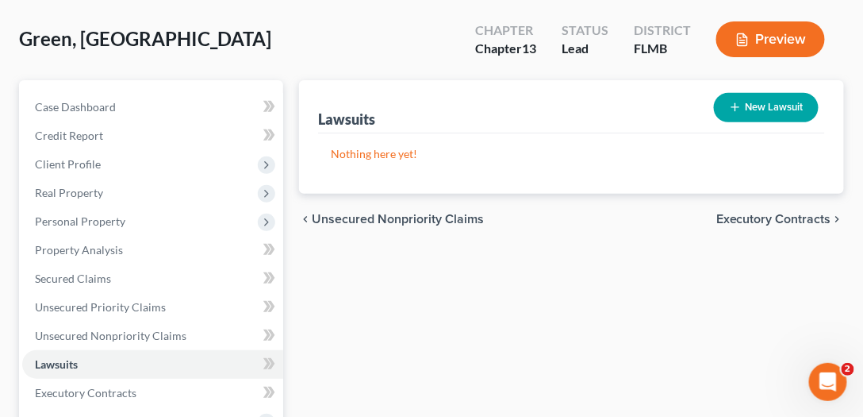
scroll to position [0, 0]
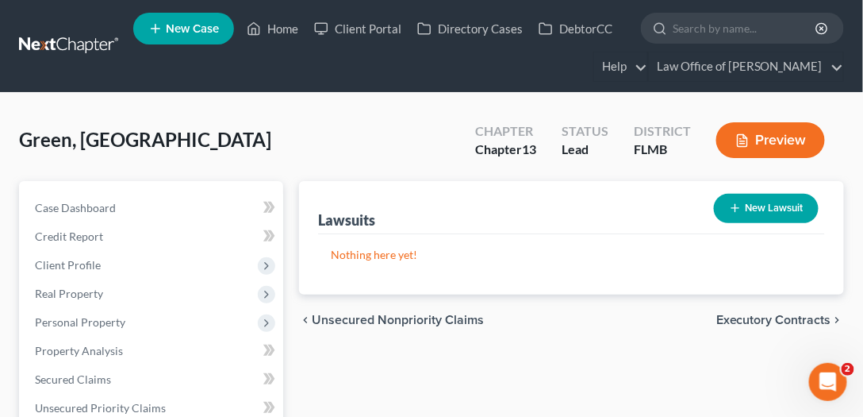
click at [60, 33] on link at bounding box center [70, 46] width 102 height 29
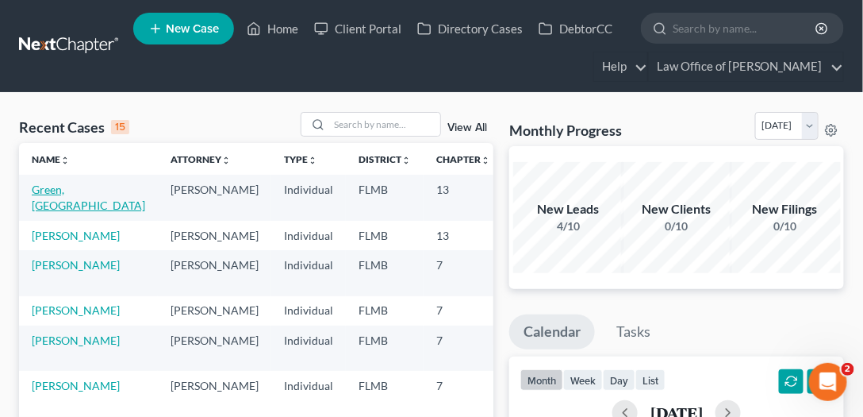
click at [57, 199] on link "Green, [GEOGRAPHIC_DATA]" at bounding box center [88, 197] width 113 height 29
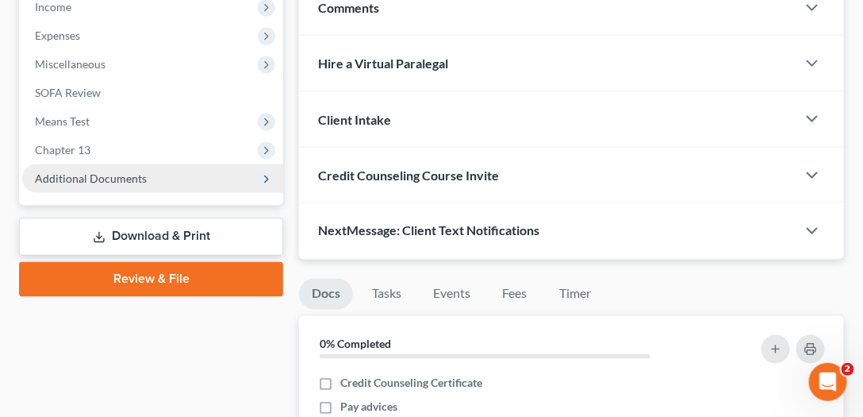
scroll to position [317, 0]
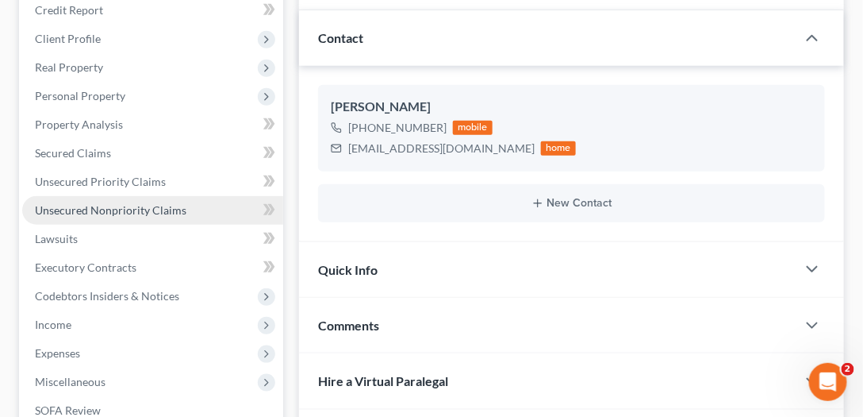
click at [178, 206] on span "Unsecured Nonpriority Claims" at bounding box center [111, 209] width 152 height 13
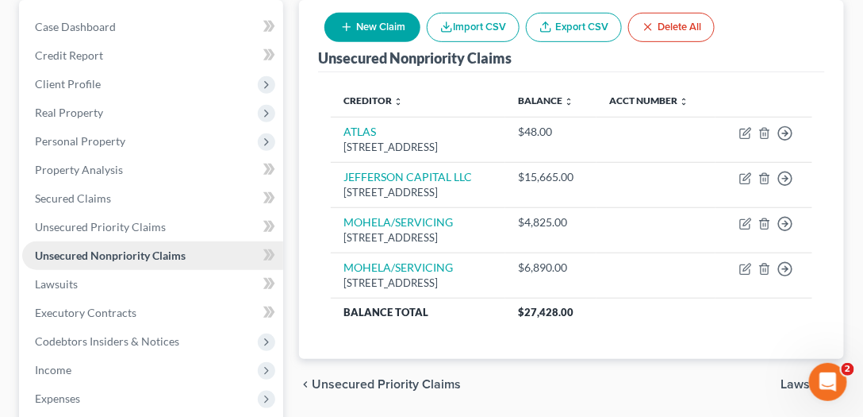
scroll to position [181, 0]
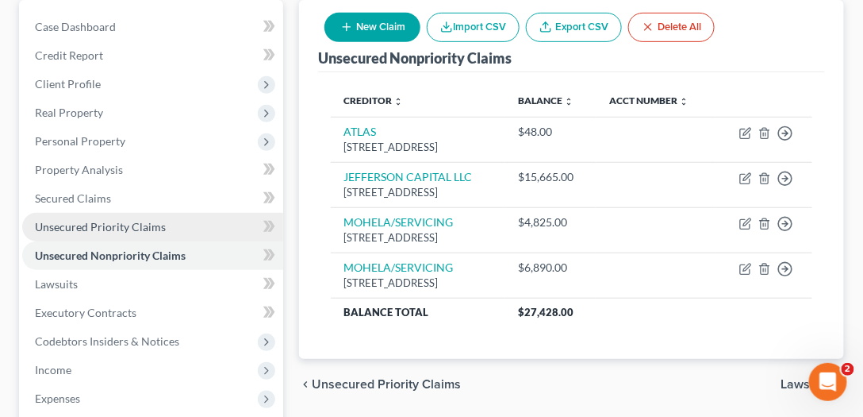
click at [138, 222] on span "Unsecured Priority Claims" at bounding box center [100, 226] width 131 height 13
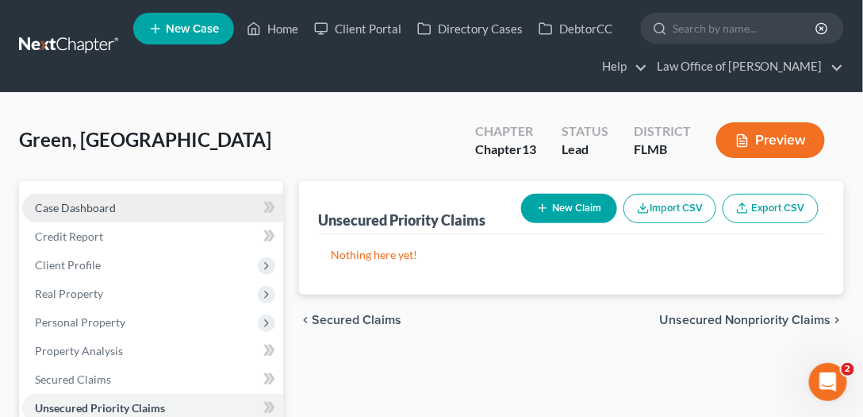
scroll to position [181, 0]
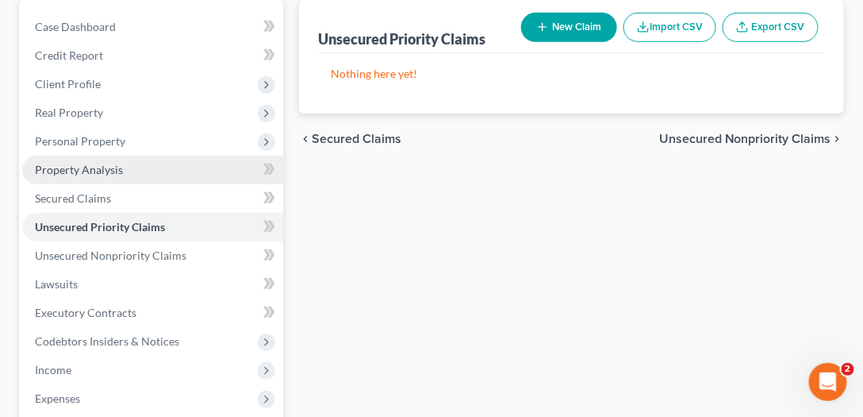
click at [122, 165] on link "Property Analysis" at bounding box center [152, 170] width 261 height 29
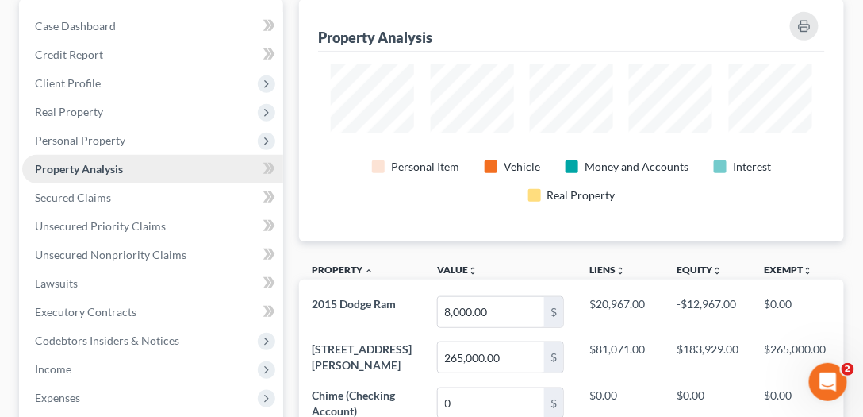
scroll to position [181, 0]
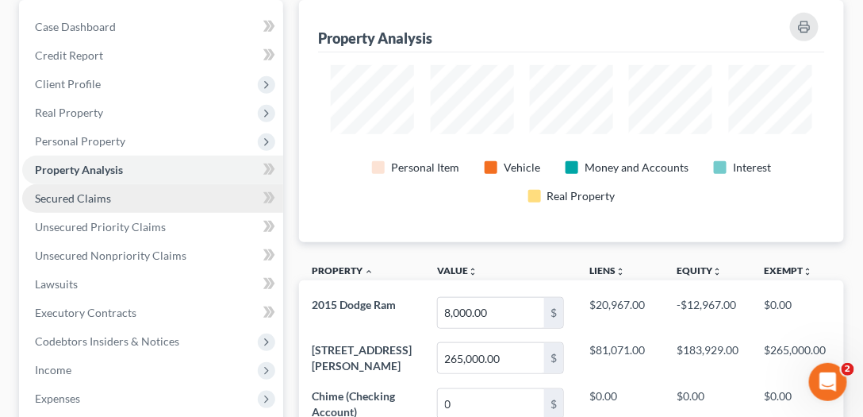
click at [114, 194] on link "Secured Claims" at bounding box center [152, 198] width 261 height 29
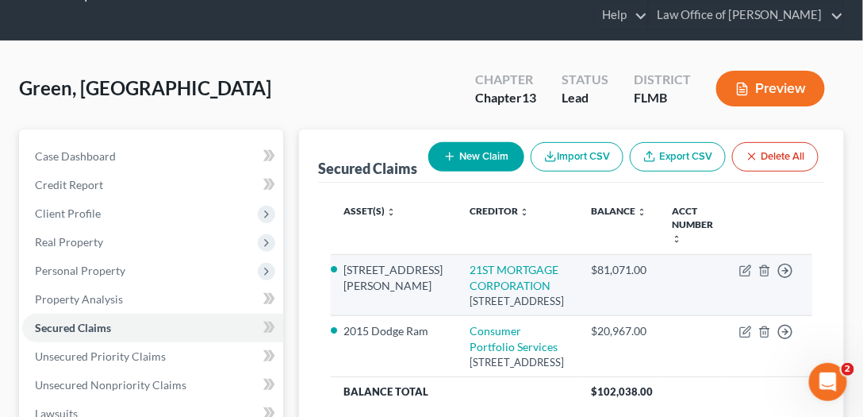
scroll to position [181, 0]
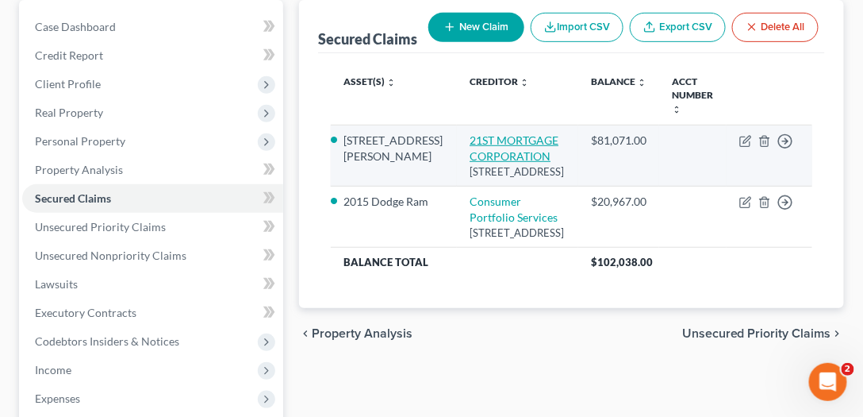
drag, startPoint x: 530, startPoint y: 171, endPoint x: 458, endPoint y: 141, distance: 78.0
click at [458, 141] on td "21ST MORTGAGE CORPORATION 607 MARKET ST STE 521, Knoxville, TN 37902" at bounding box center [517, 155] width 121 height 61
click at [470, 141] on link "21ST MORTGAGE CORPORATION" at bounding box center [514, 147] width 89 height 29
select select "44"
select select "0"
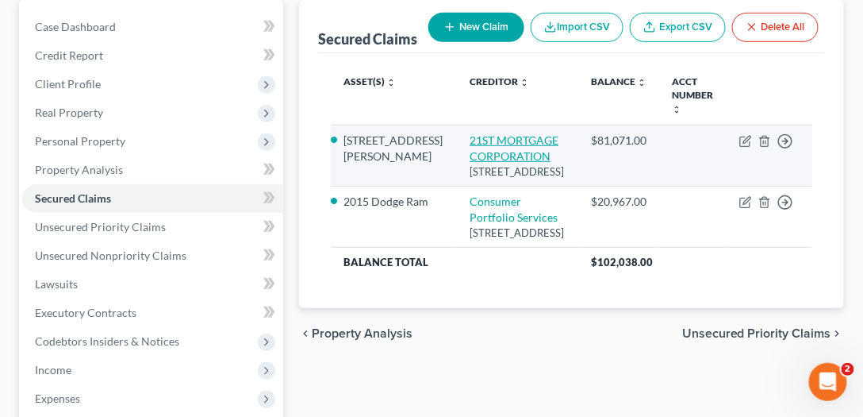
select select "0"
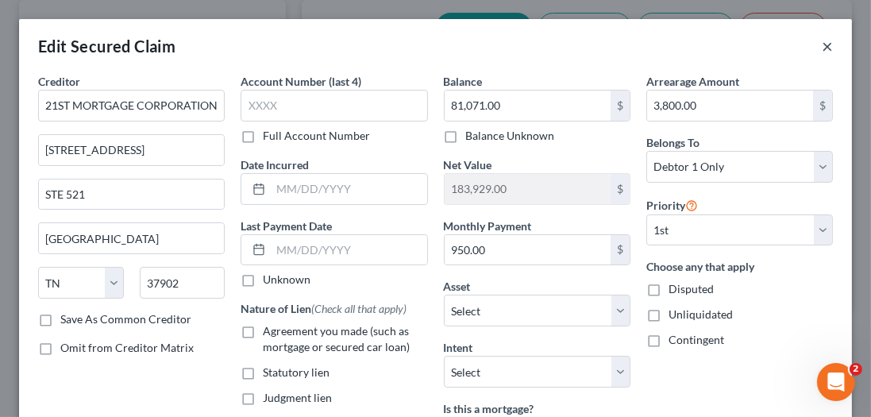
click at [821, 46] on button "×" at bounding box center [826, 46] width 11 height 19
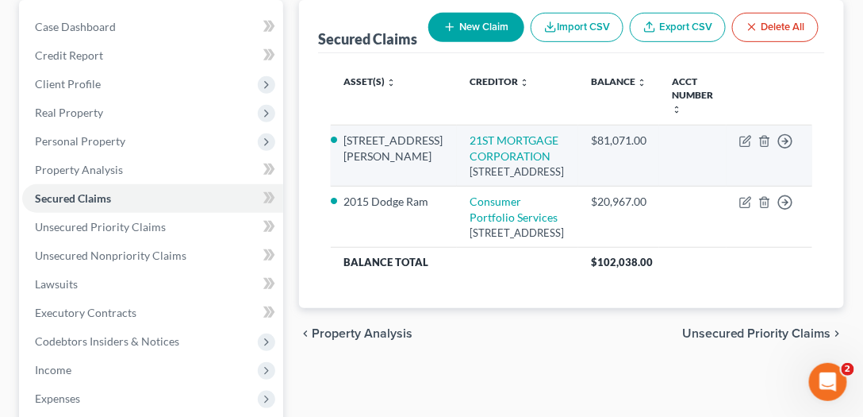
click at [548, 131] on td "21ST MORTGAGE CORPORATION 607 MARKET ST STE 521, Knoxville, TN 37902" at bounding box center [517, 155] width 121 height 61
drag, startPoint x: 530, startPoint y: 145, endPoint x: 429, endPoint y: 120, distance: 104.7
click at [457, 125] on td "21ST MORTGAGE CORPORATION 607 MARKET ST STE 521, Knoxville, TN 37902" at bounding box center [517, 155] width 121 height 61
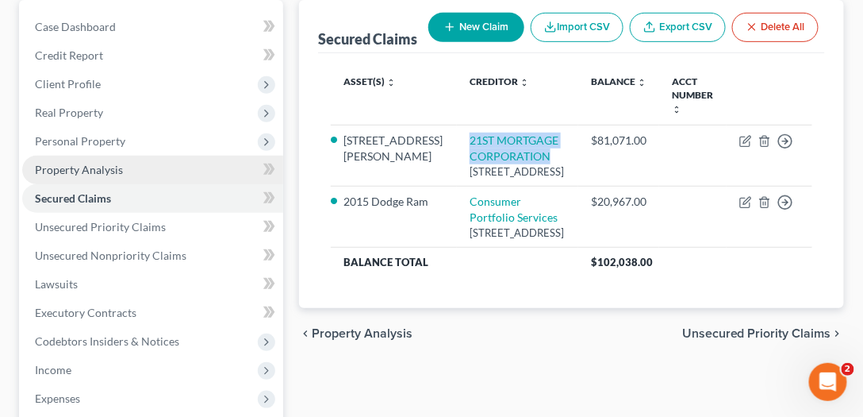
copy link "21ST MORTGAGE CORPORATION"
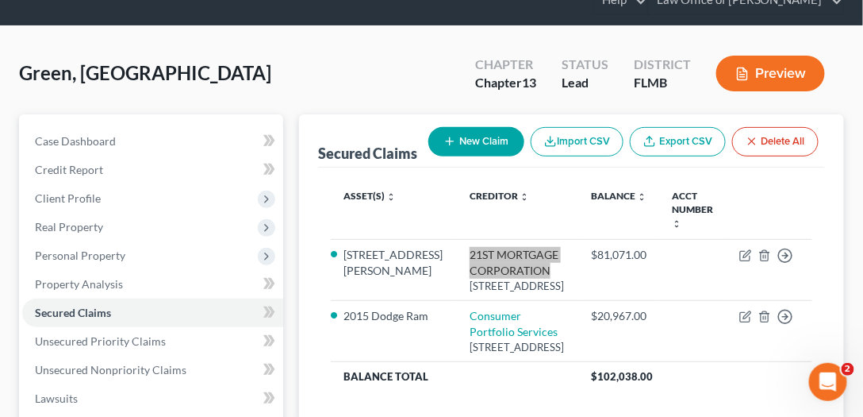
scroll to position [0, 0]
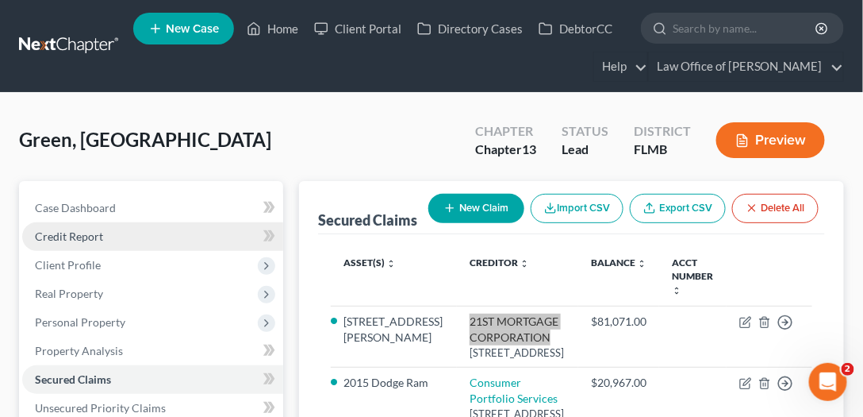
click at [149, 231] on link "Credit Report" at bounding box center [152, 236] width 261 height 29
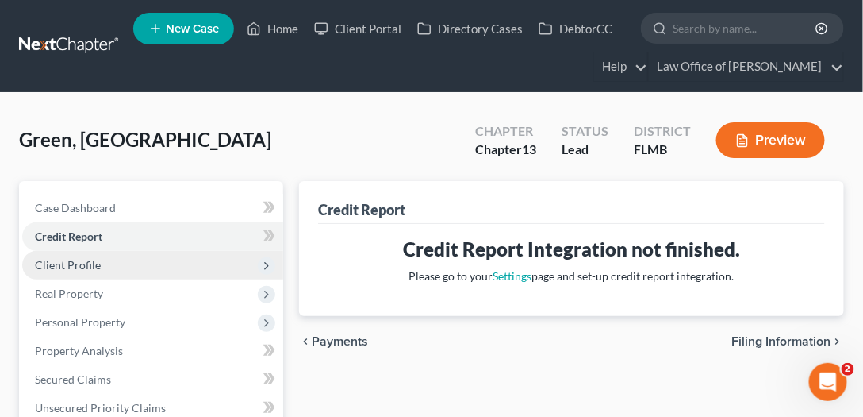
click at [135, 257] on span "Client Profile" at bounding box center [152, 265] width 261 height 29
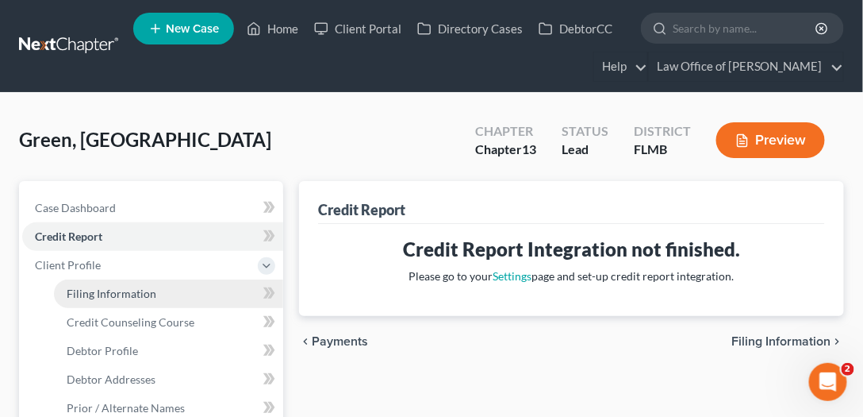
click at [149, 292] on span "Filing Information" at bounding box center [112, 292] width 90 height 13
select select "1"
select select "0"
select select "3"
select select "9"
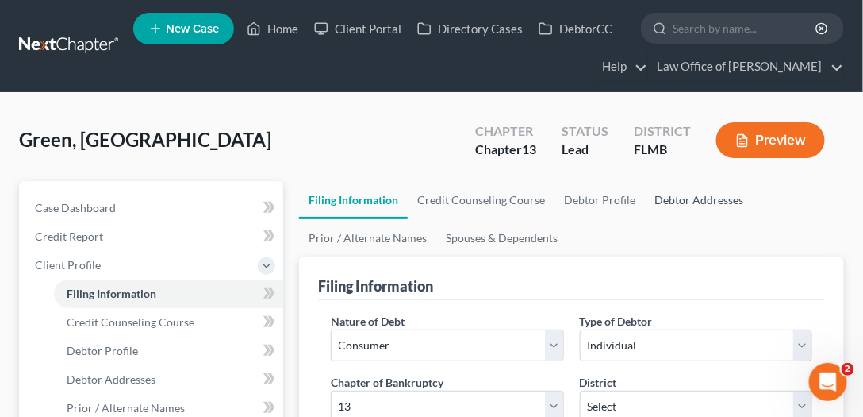
click at [648, 195] on link "Debtor Addresses" at bounding box center [699, 200] width 108 height 38
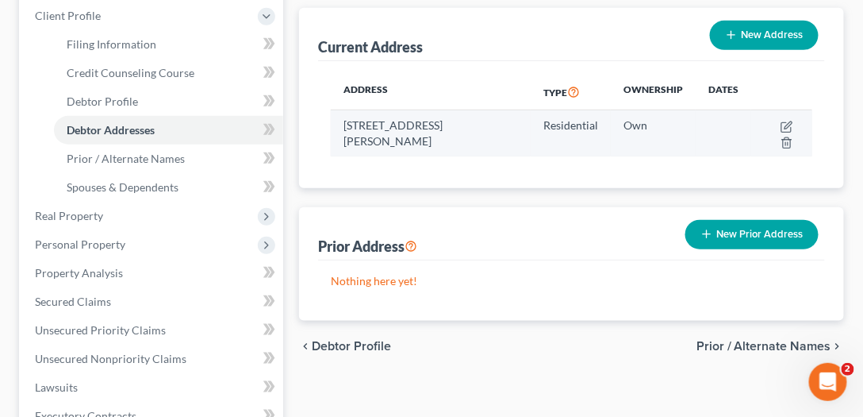
scroll to position [226, 0]
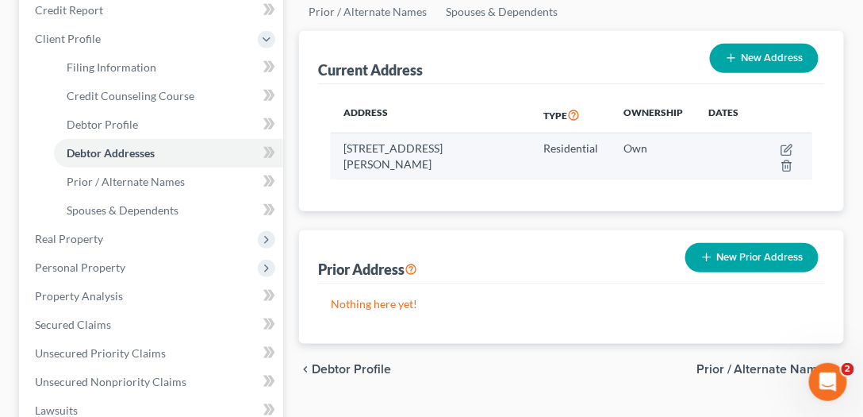
drag, startPoint x: 415, startPoint y: 156, endPoint x: 343, endPoint y: 147, distance: 72.7
click at [343, 147] on td "9211 Glen Eagle Drive, Jacksonville, FL 32221" at bounding box center [431, 156] width 200 height 46
copy td "9211 Glen Eagle Drive, Jacksonville, FL 32221"
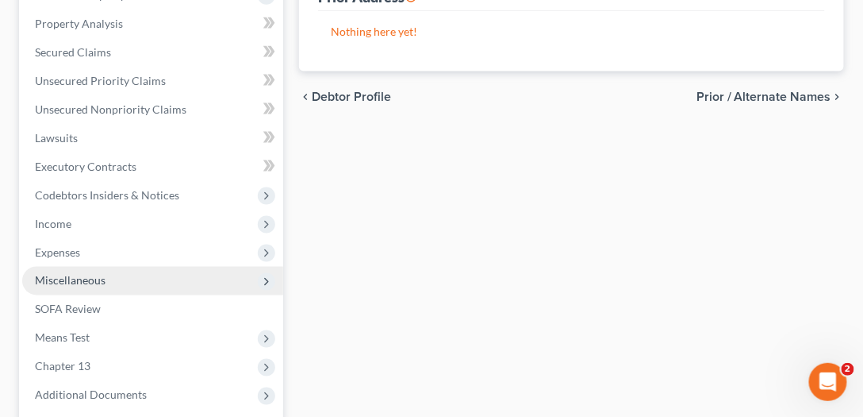
scroll to position [317, 0]
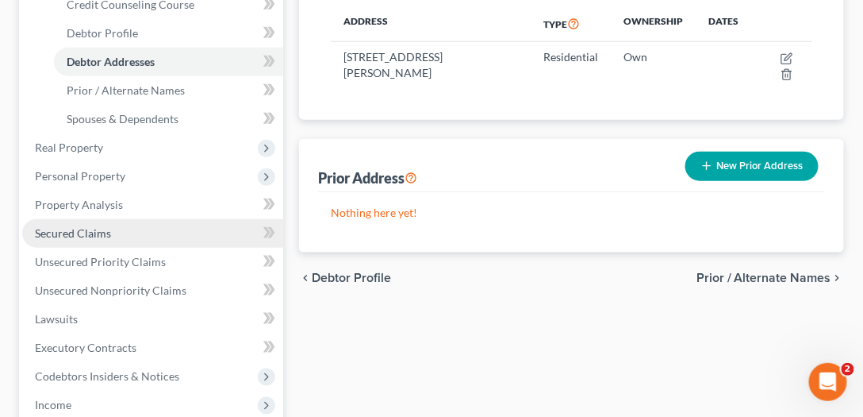
click at [89, 227] on span "Secured Claims" at bounding box center [73, 232] width 76 height 13
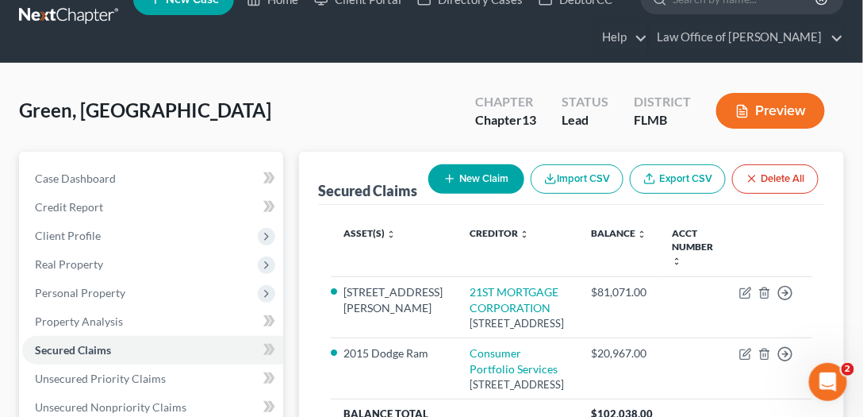
scroll to position [3, 0]
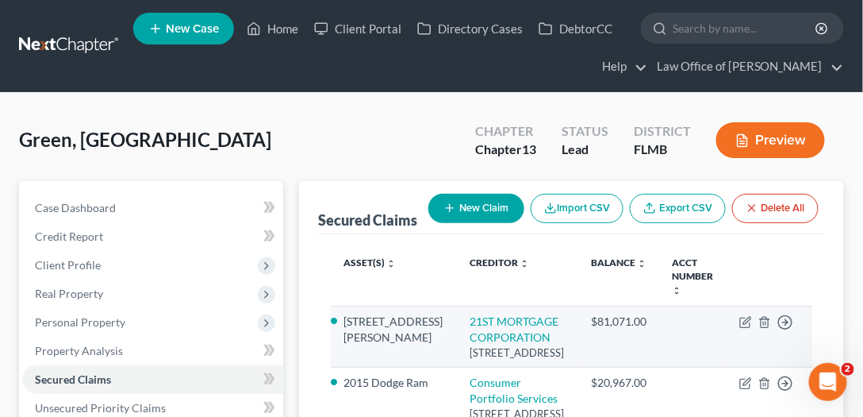
click at [458, 313] on td "21ST MORTGAGE CORPORATION 607 MARKET ST STE 521, Knoxville, TN 37902" at bounding box center [517, 336] width 121 height 61
click at [470, 314] on link "21ST MORTGAGE CORPORATION" at bounding box center [514, 328] width 89 height 29
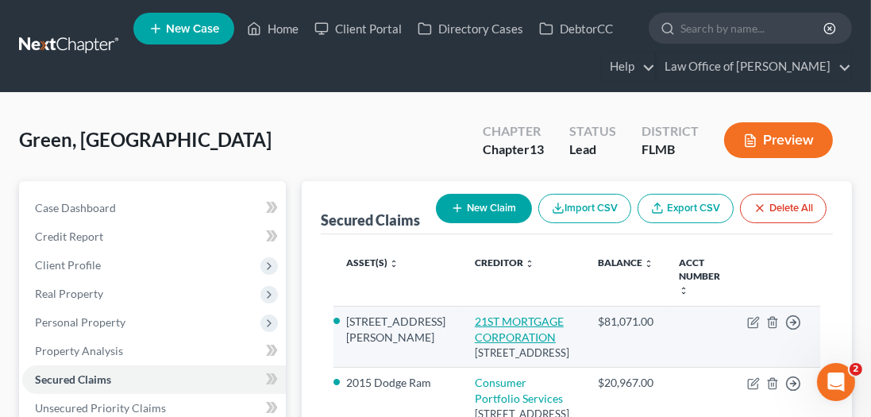
select select "44"
select select "10"
select select "0"
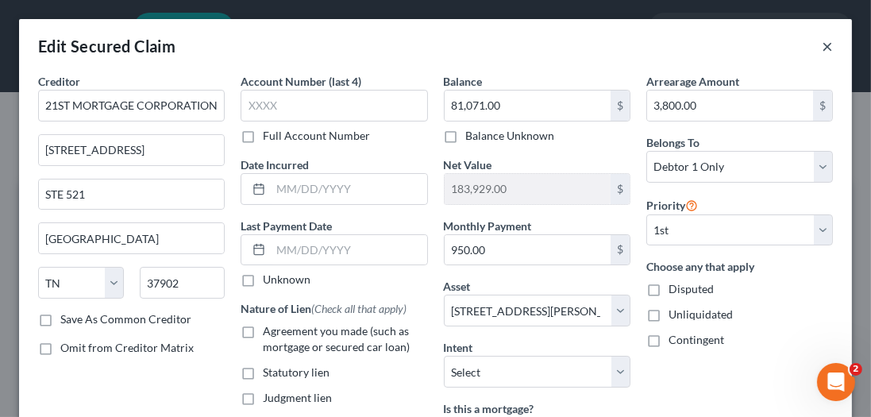
click at [821, 48] on button "×" at bounding box center [826, 46] width 11 height 19
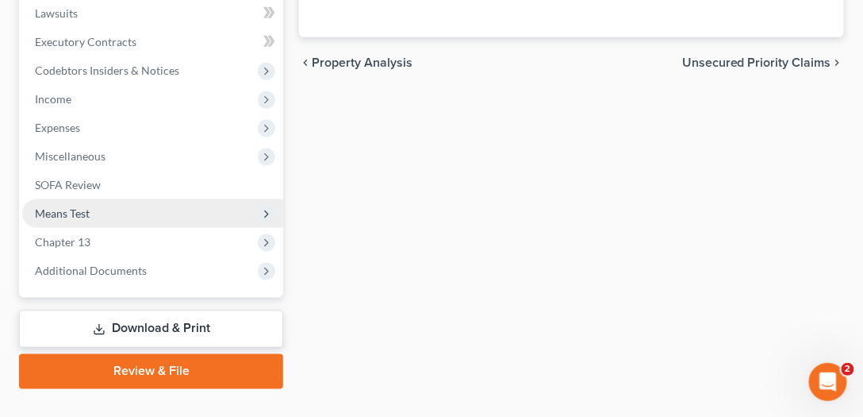
scroll to position [436, 0]
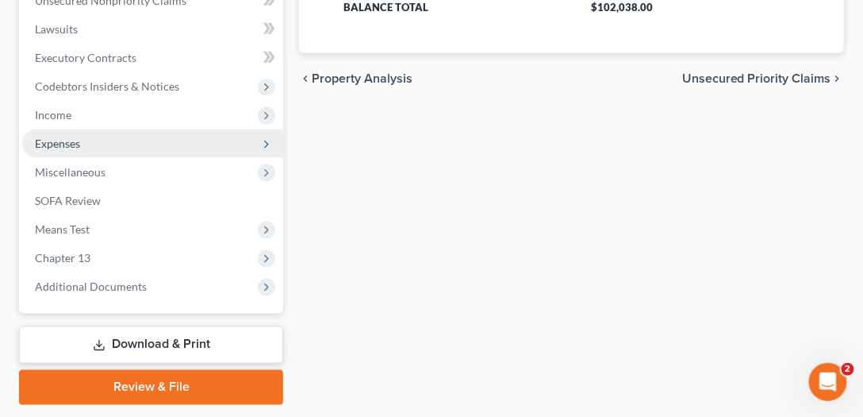
click at [117, 146] on span "Expenses" at bounding box center [152, 143] width 261 height 29
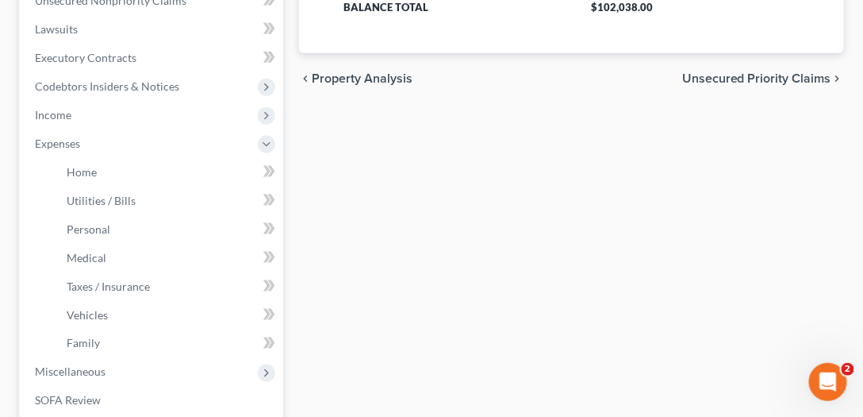
click at [460, 186] on div "Secured Claims New Claim Import CSV Export CSV Delete All Asset(s) expand_more …" at bounding box center [571, 174] width 561 height 859
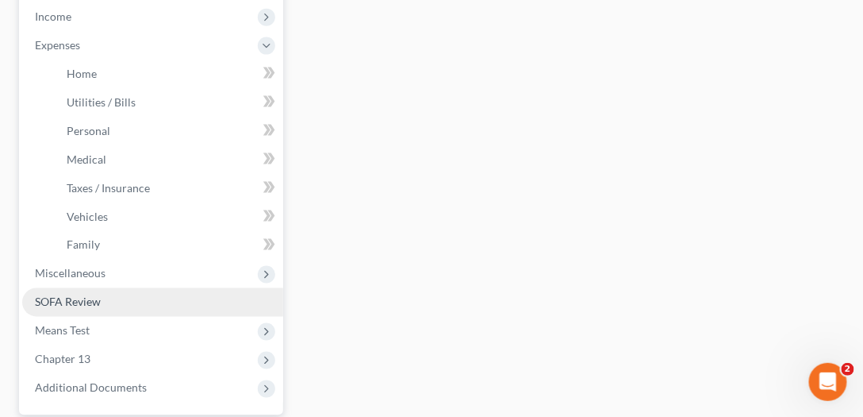
scroll to position [681, 0]
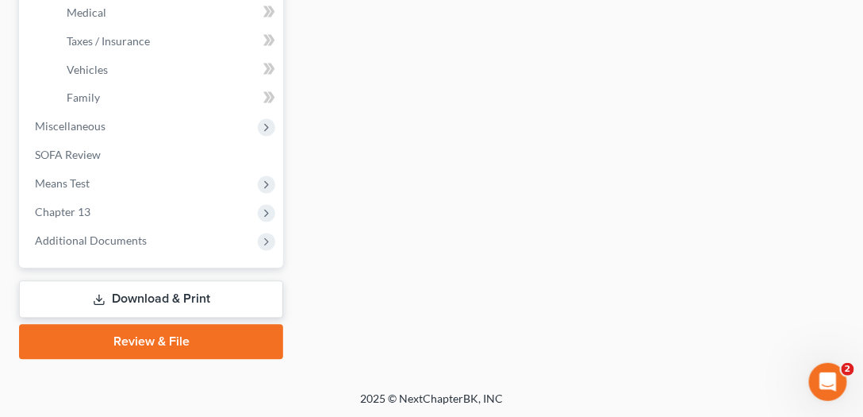
click at [187, 338] on link "Review & File" at bounding box center [151, 342] width 264 height 35
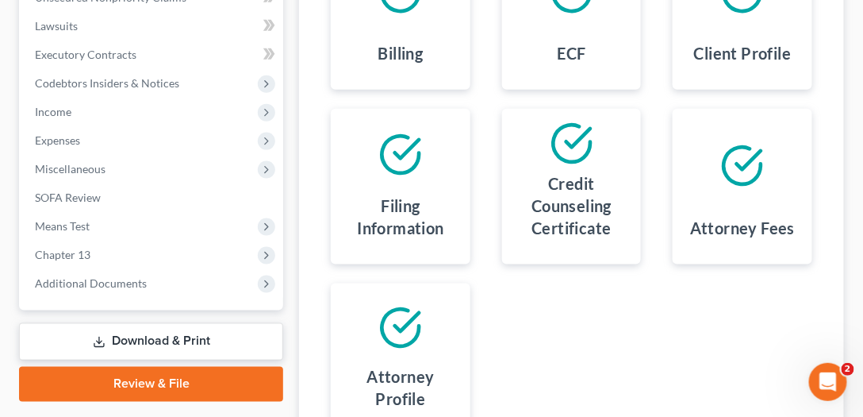
scroll to position [604, 0]
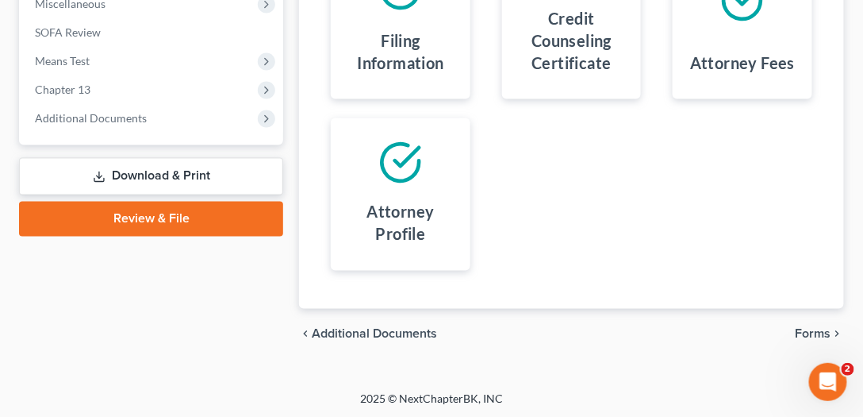
click at [195, 176] on link "Download & Print" at bounding box center [151, 176] width 264 height 37
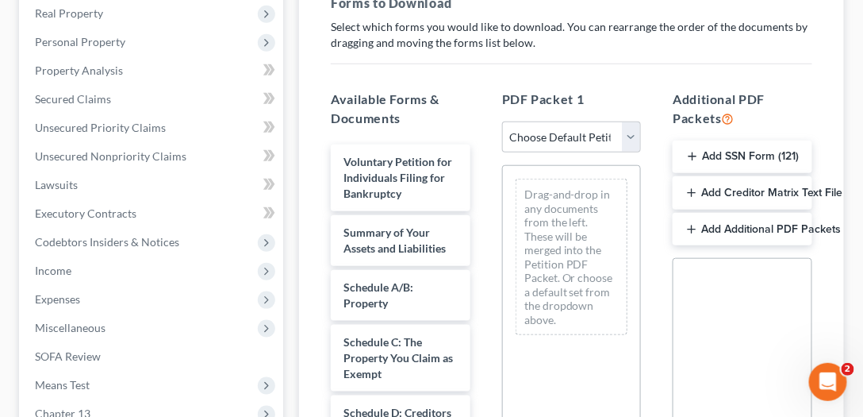
scroll to position [321, 0]
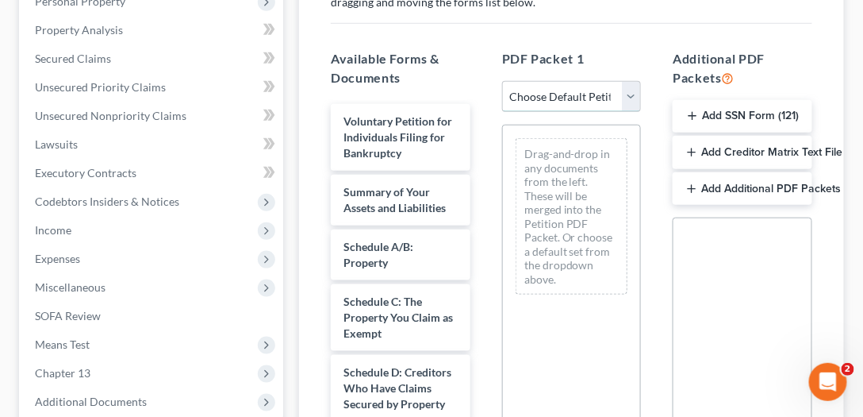
click at [606, 93] on select "Choose Default Petition PDF Packet Complete Bankruptcy Petition (all forms and …" at bounding box center [572, 97] width 140 height 32
select select "0"
click at [502, 81] on select "Choose Default Petition PDF Packet Complete Bankruptcy Petition (all forms and …" at bounding box center [572, 97] width 140 height 32
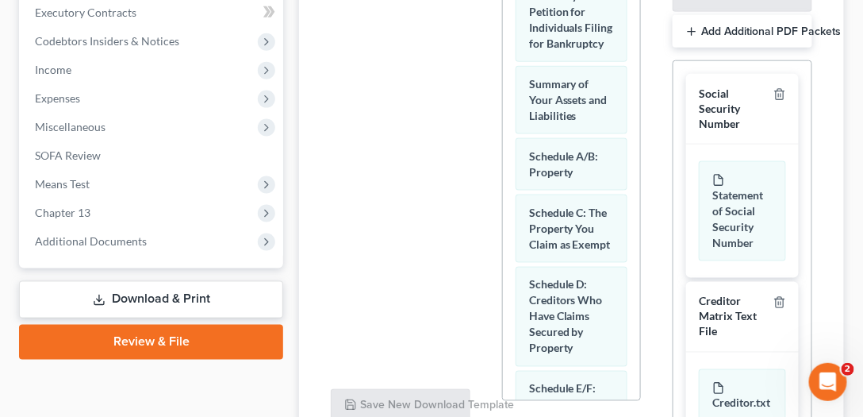
scroll to position [625, 0]
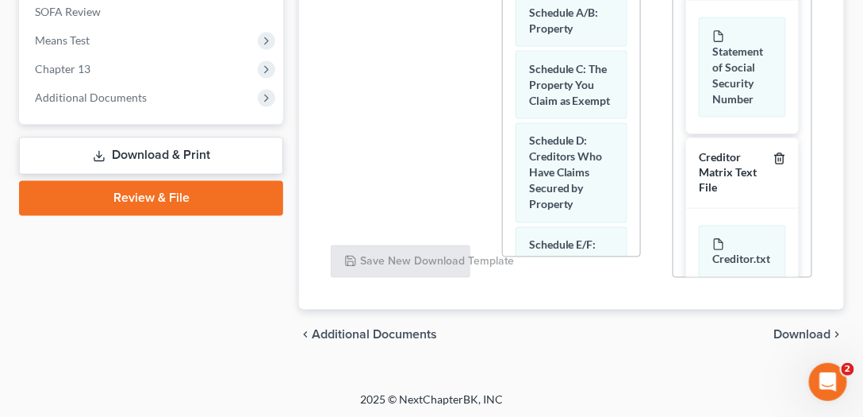
click at [774, 152] on icon "button" at bounding box center [780, 158] width 13 height 13
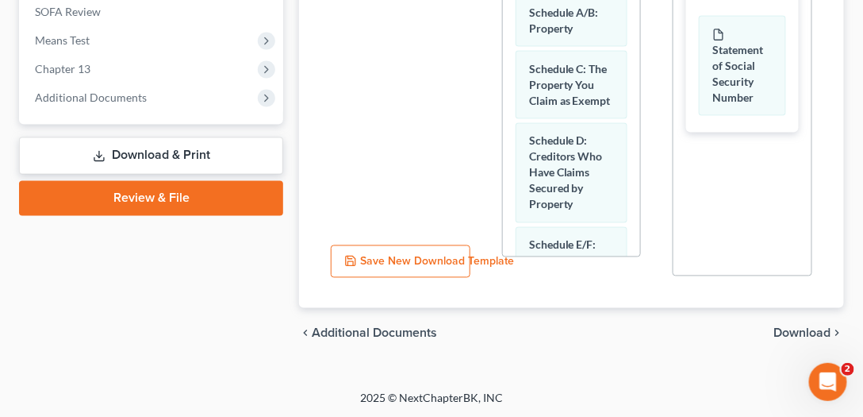
scroll to position [624, 0]
click at [808, 330] on span "Download" at bounding box center [803, 334] width 57 height 13
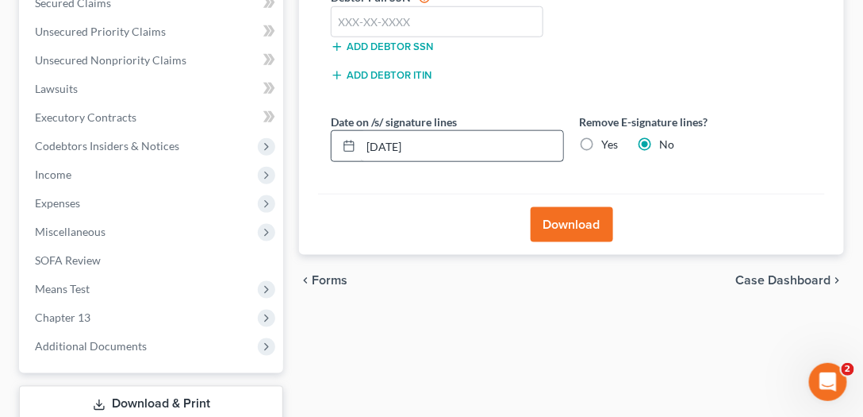
scroll to position [163, 0]
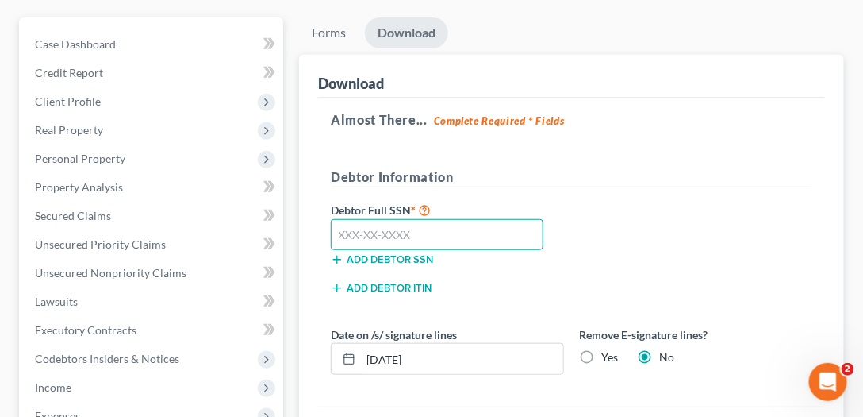
click at [435, 225] on input "text" at bounding box center [437, 235] width 212 height 32
click at [447, 229] on input "text" at bounding box center [437, 235] width 212 height 32
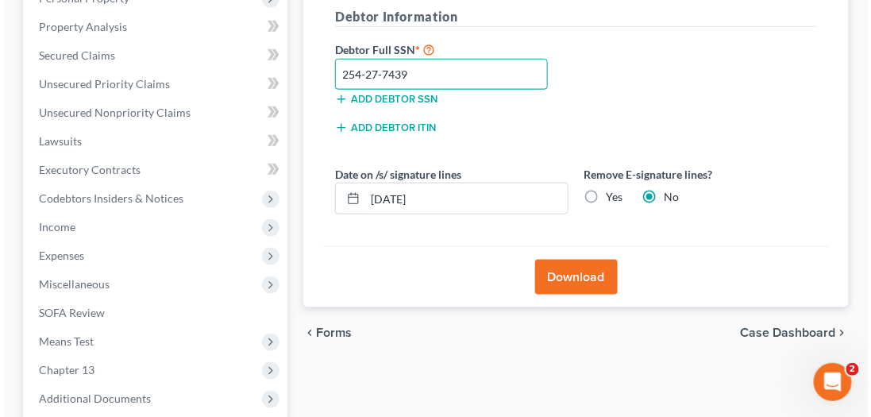
scroll to position [481, 0]
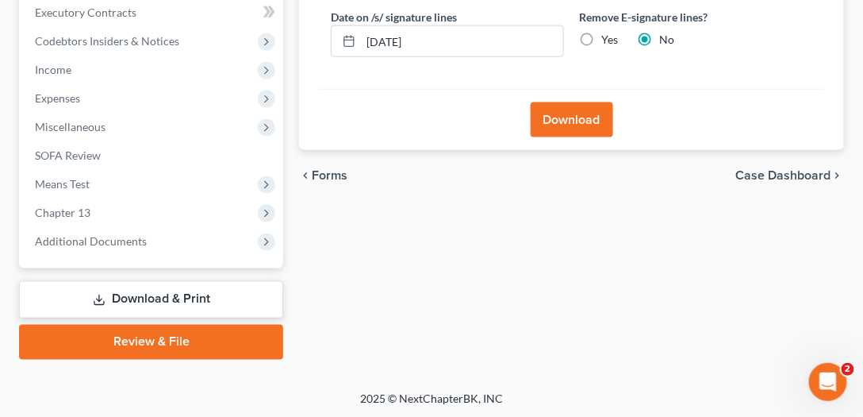
type input "254-27-7439"
click at [602, 40] on label "Yes" at bounding box center [610, 40] width 17 height 16
click at [609, 40] on input "Yes" at bounding box center [614, 37] width 10 height 10
radio input "true"
radio input "false"
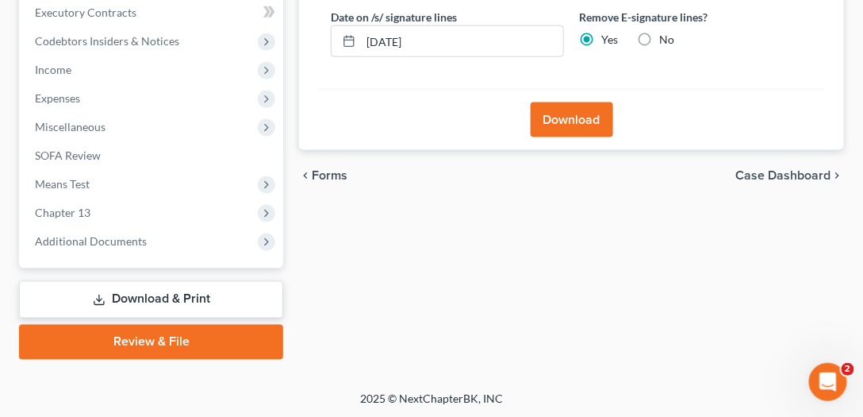
click at [592, 110] on button "Download" at bounding box center [572, 119] width 83 height 35
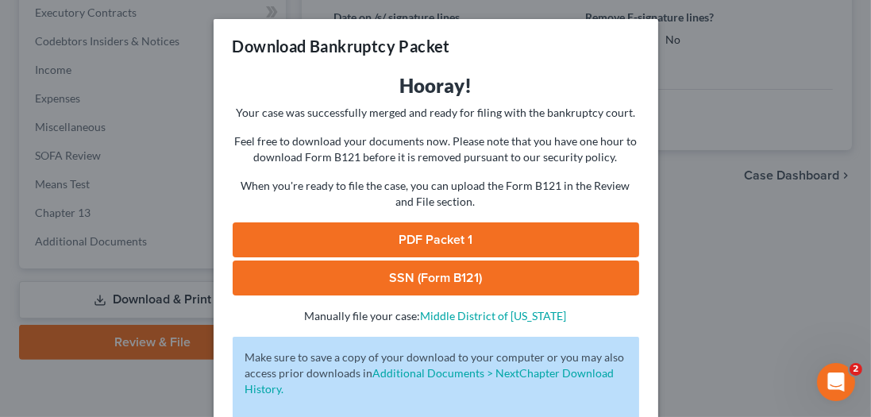
click at [504, 235] on link "PDF Packet 1" at bounding box center [436, 239] width 406 height 35
click at [426, 280] on link "SSN (Form B121)" at bounding box center [436, 277] width 406 height 35
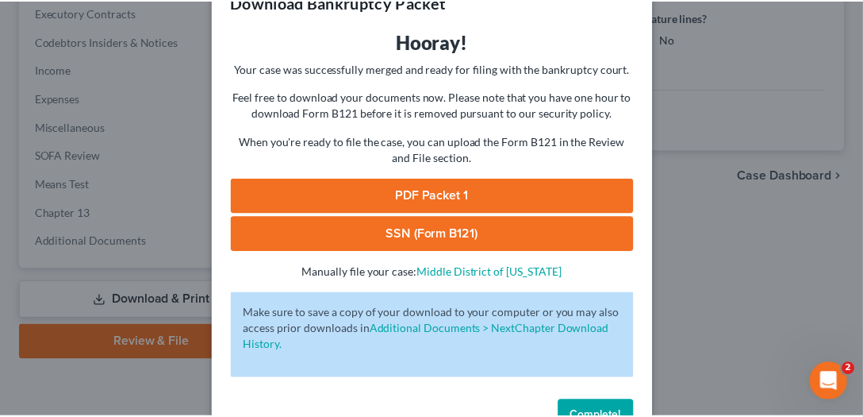
scroll to position [90, 0]
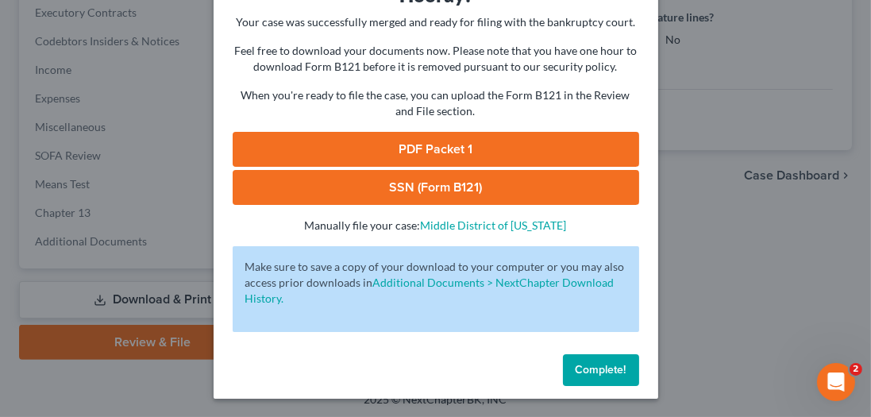
click at [587, 372] on span "Complete!" at bounding box center [600, 369] width 51 height 13
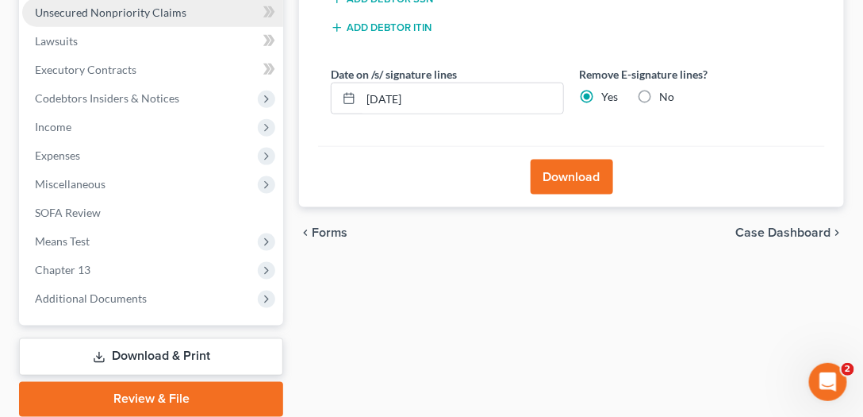
scroll to position [163, 0]
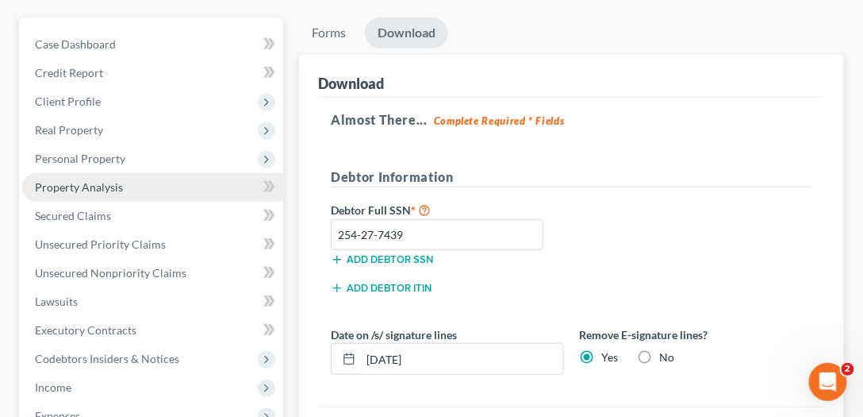
click at [129, 178] on link "Property Analysis" at bounding box center [152, 187] width 261 height 29
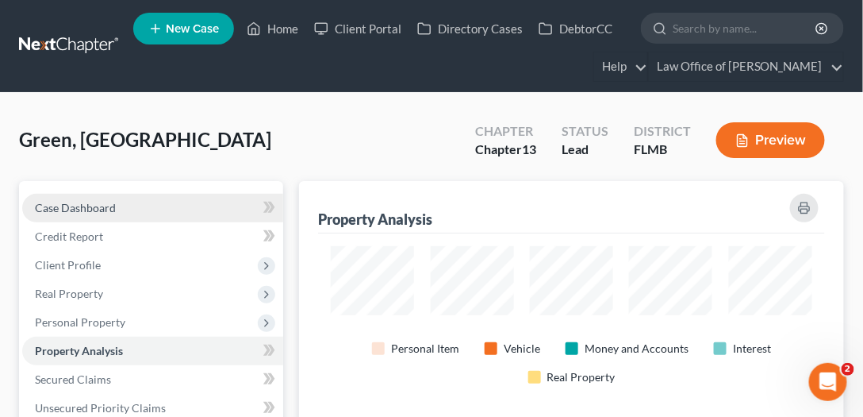
scroll to position [241, 545]
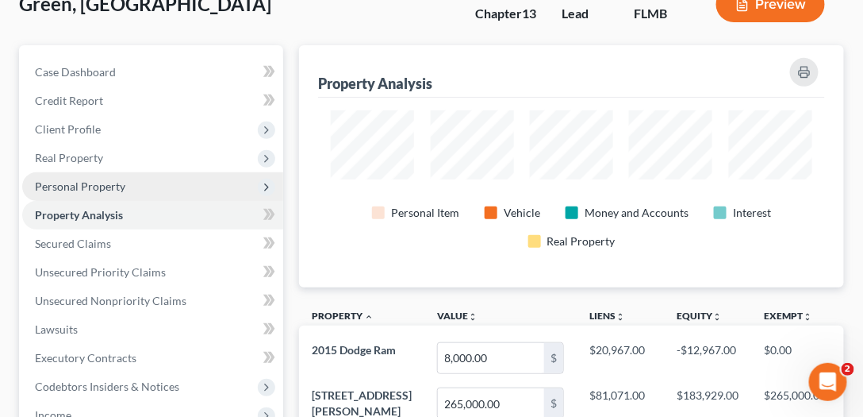
click at [94, 179] on span "Personal Property" at bounding box center [80, 185] width 90 height 13
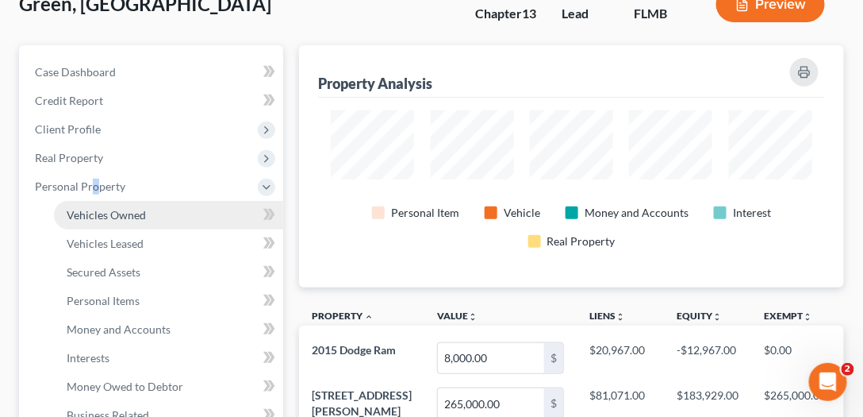
click at [118, 217] on span "Vehicles Owned" at bounding box center [106, 214] width 79 height 13
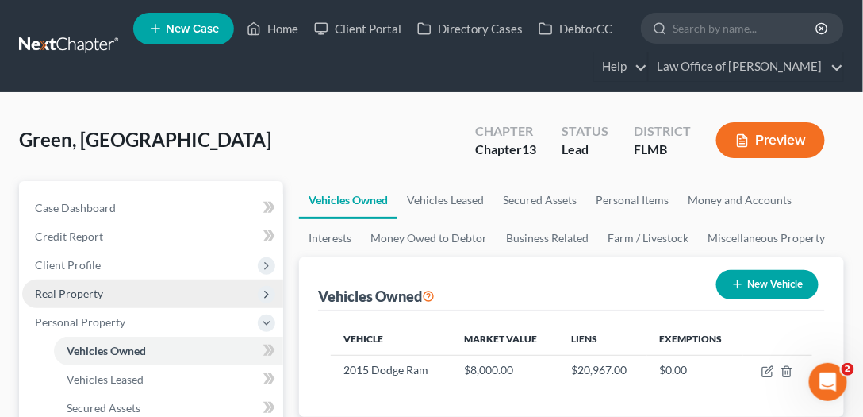
click at [75, 289] on span "Real Property" at bounding box center [69, 292] width 68 height 13
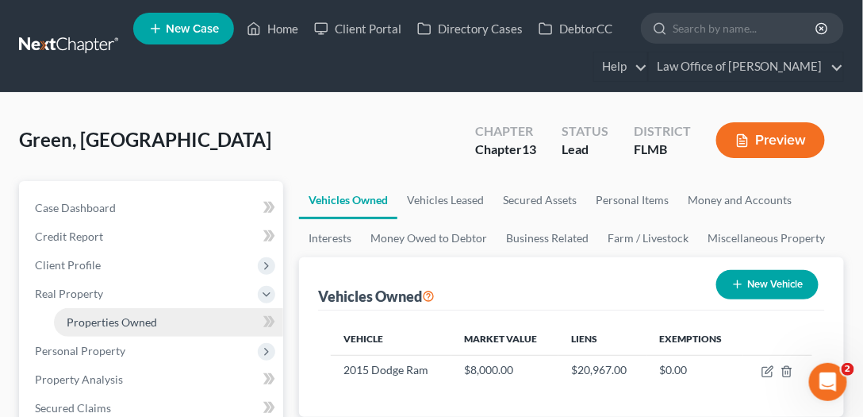
click at [129, 309] on link "Properties Owned" at bounding box center [168, 322] width 229 height 29
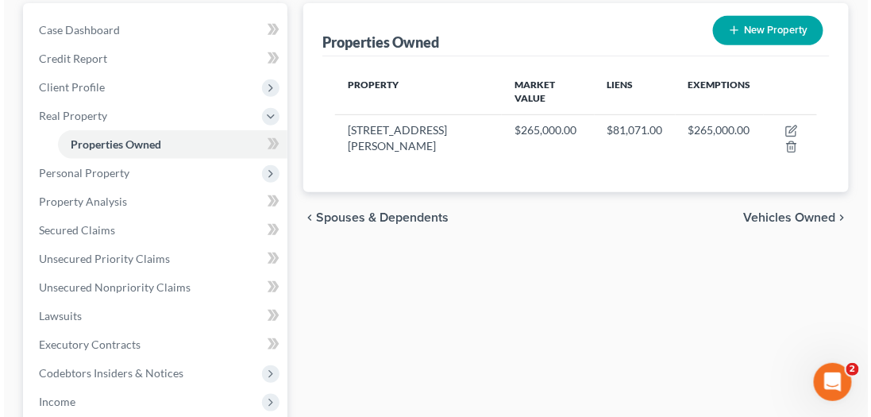
scroll to position [226, 0]
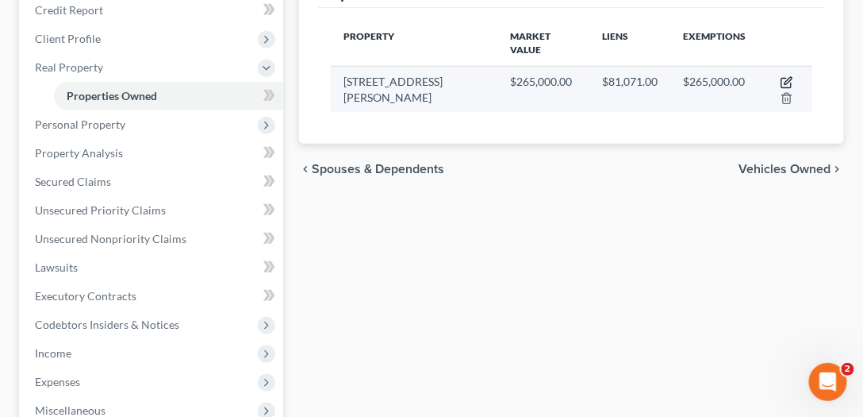
click at [782, 79] on icon "button" at bounding box center [787, 84] width 10 height 10
select select "9"
select select "14"
select select "0"
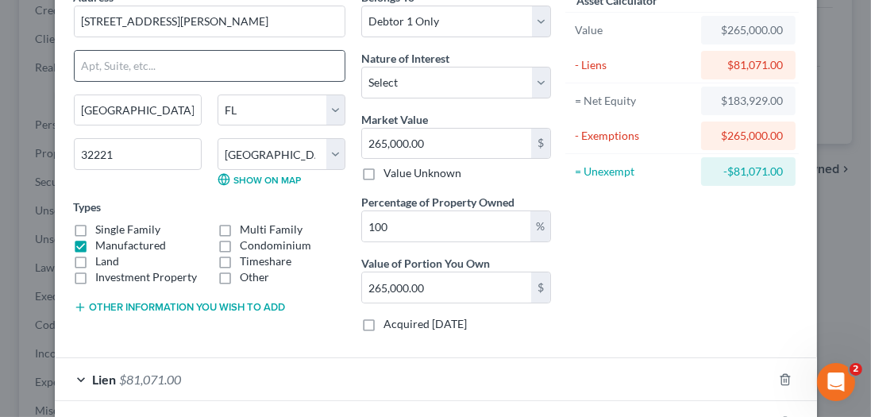
scroll to position [0, 0]
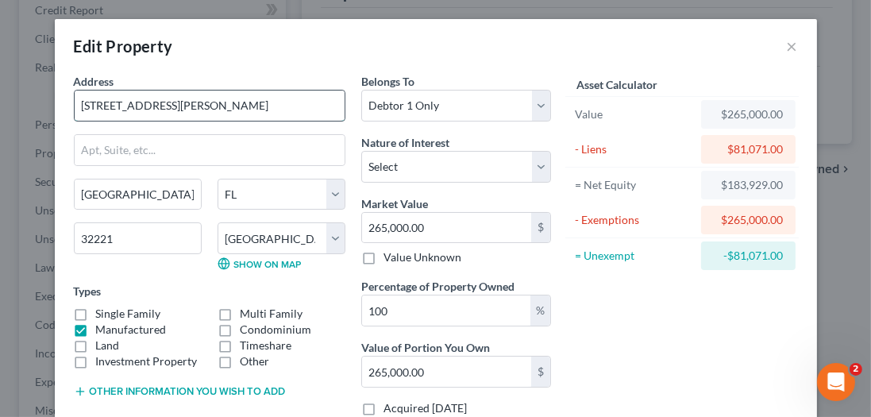
drag, startPoint x: 131, startPoint y: 102, endPoint x: 148, endPoint y: 100, distance: 16.8
click at [131, 102] on input "9211 Glen Eagle Drive" at bounding box center [210, 105] width 270 height 30
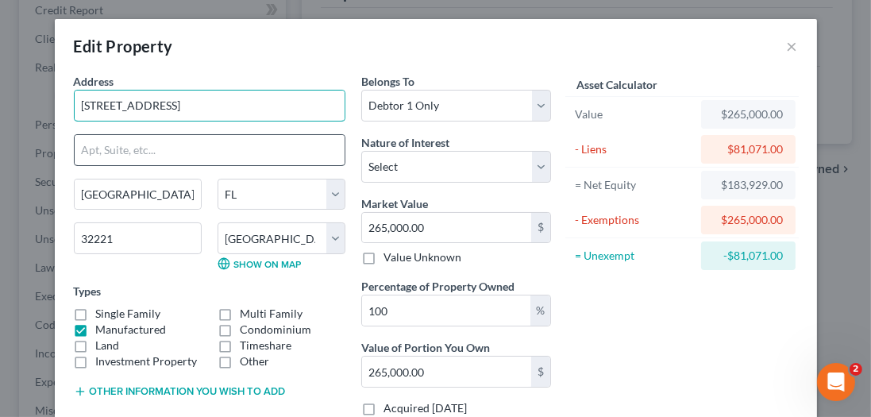
type input "9211 Gleneagle Drive"
click at [122, 135] on input "text" at bounding box center [210, 150] width 270 height 30
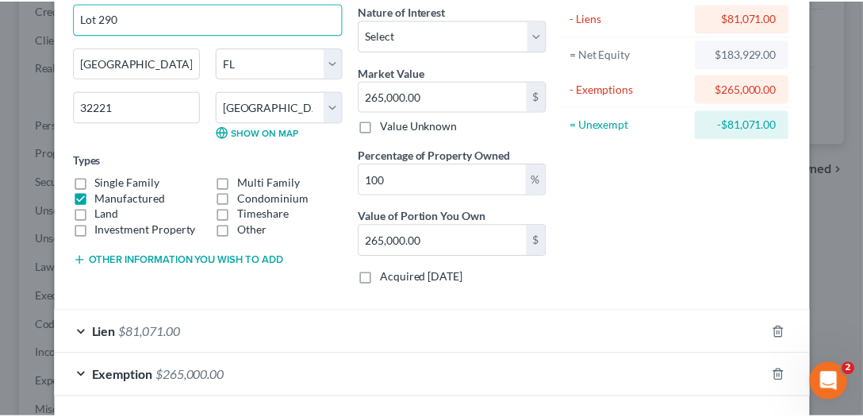
scroll to position [194, 0]
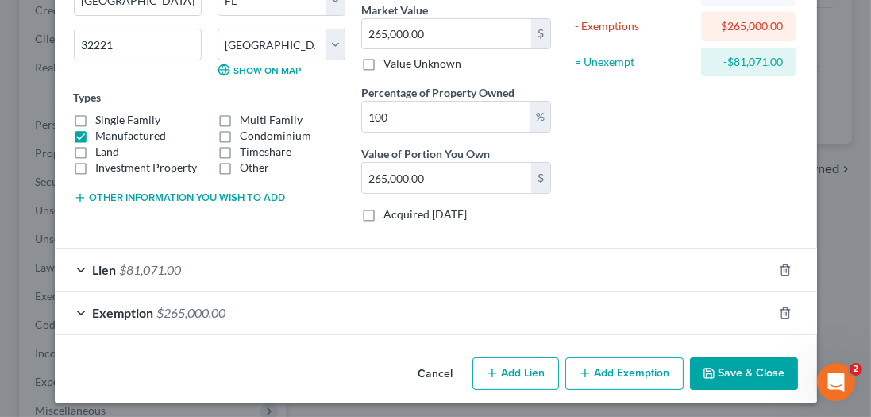
type input "Lot 290"
click at [738, 366] on button "Save & Close" at bounding box center [744, 373] width 108 height 33
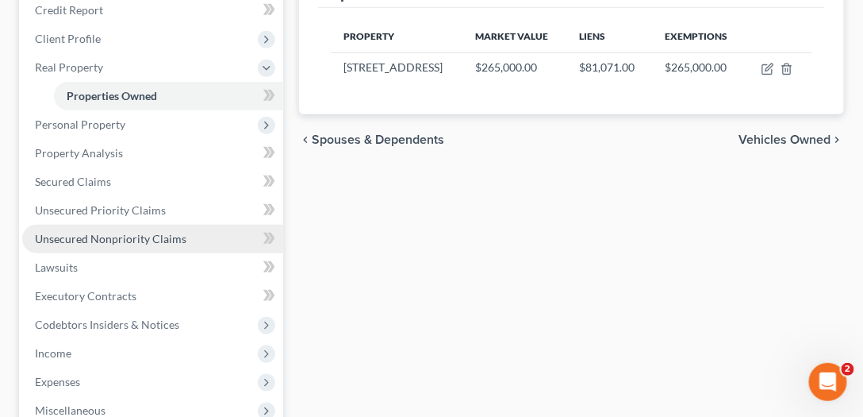
click at [87, 247] on link "Unsecured Nonpriority Claims" at bounding box center [152, 239] width 261 height 29
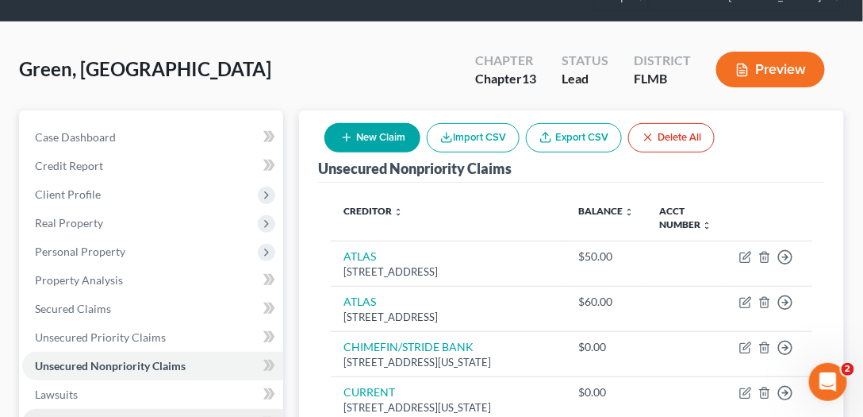
scroll to position [271, 0]
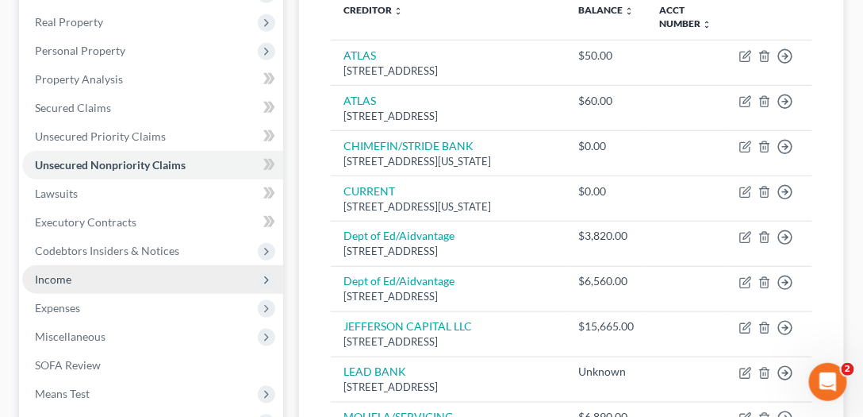
click at [98, 282] on span "Income" at bounding box center [152, 279] width 261 height 29
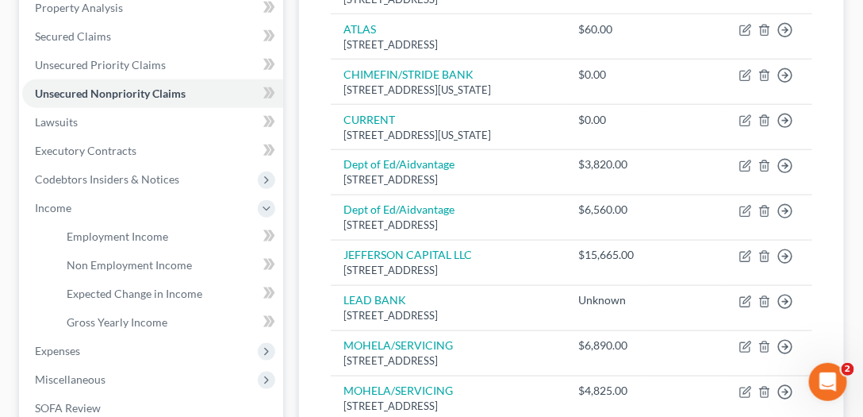
scroll to position [498, 0]
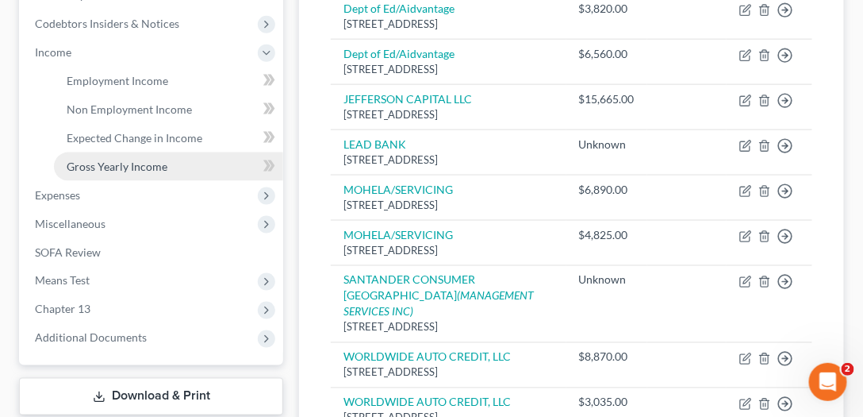
click at [126, 160] on span "Gross Yearly Income" at bounding box center [117, 166] width 101 height 13
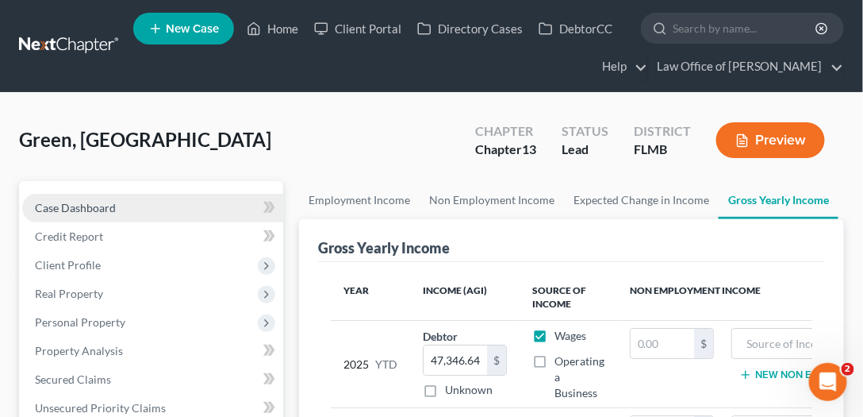
click at [118, 205] on link "Case Dashboard" at bounding box center [152, 208] width 261 height 29
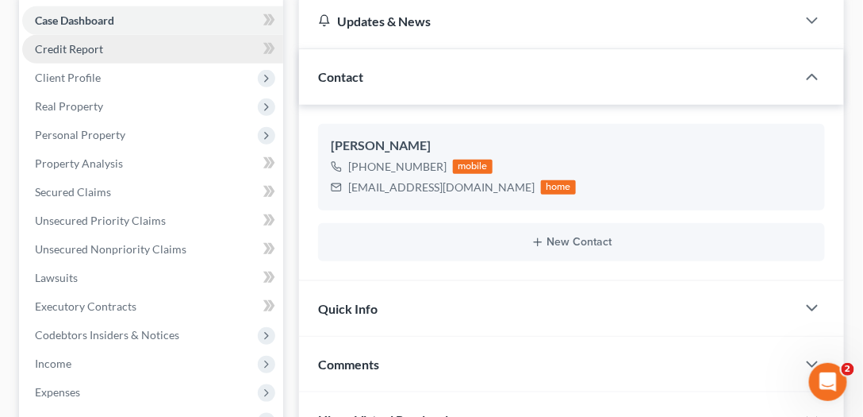
scroll to position [136, 0]
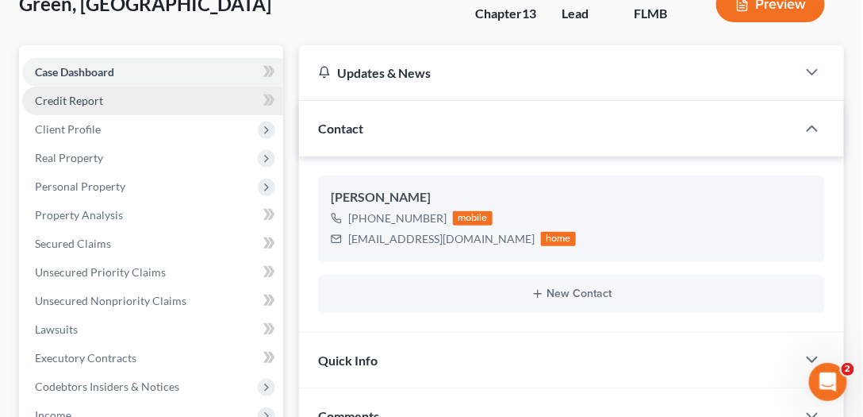
click at [94, 106] on link "Credit Report" at bounding box center [152, 101] width 261 height 29
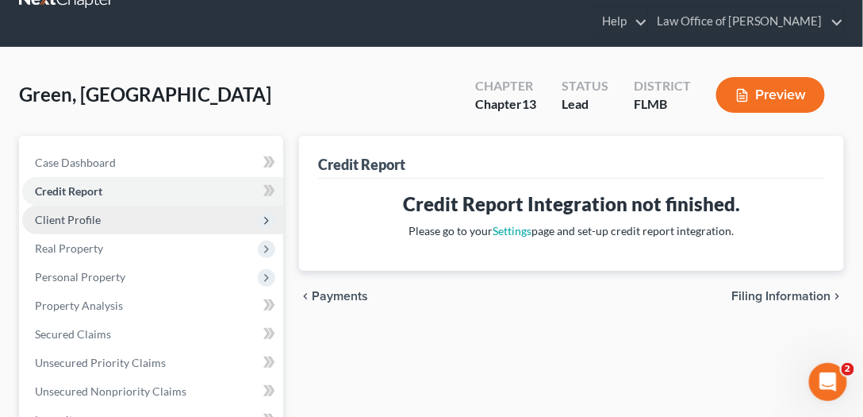
scroll to position [136, 0]
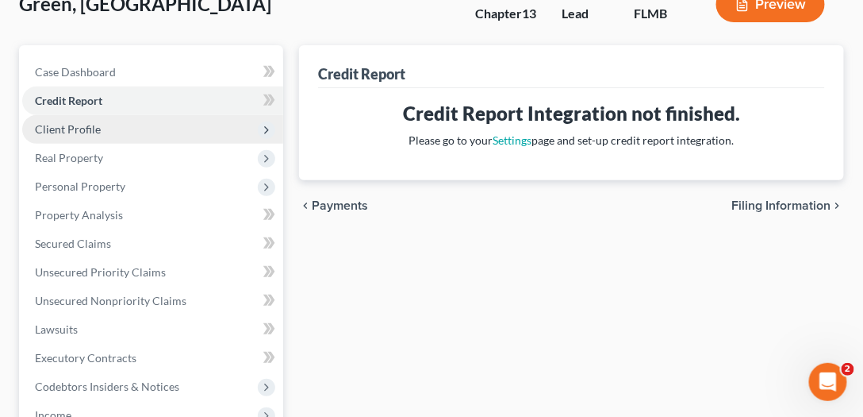
click at [83, 127] on span "Client Profile" at bounding box center [68, 128] width 66 height 13
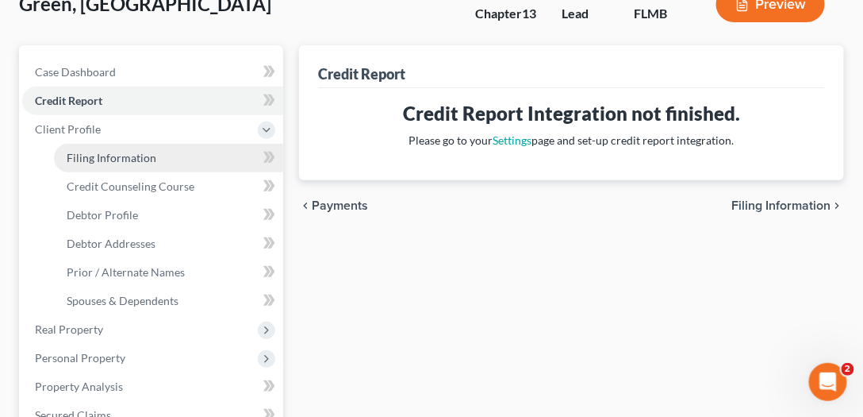
click at [105, 165] on link "Filing Information" at bounding box center [168, 158] width 229 height 29
select select "1"
select select "0"
select select "3"
select select "15"
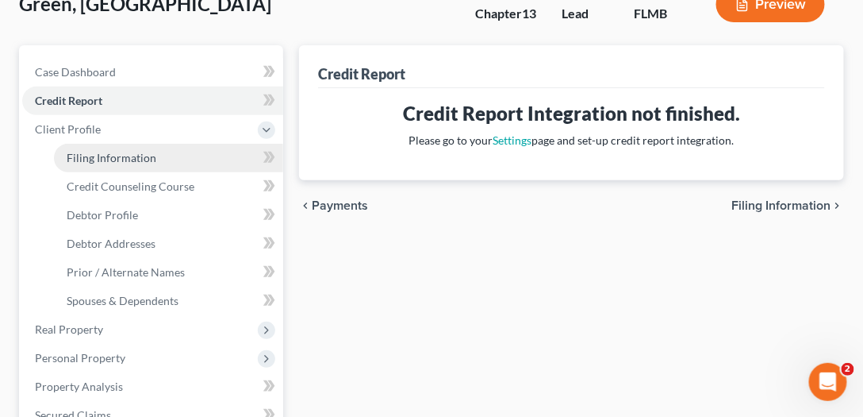
select select "0"
select select "9"
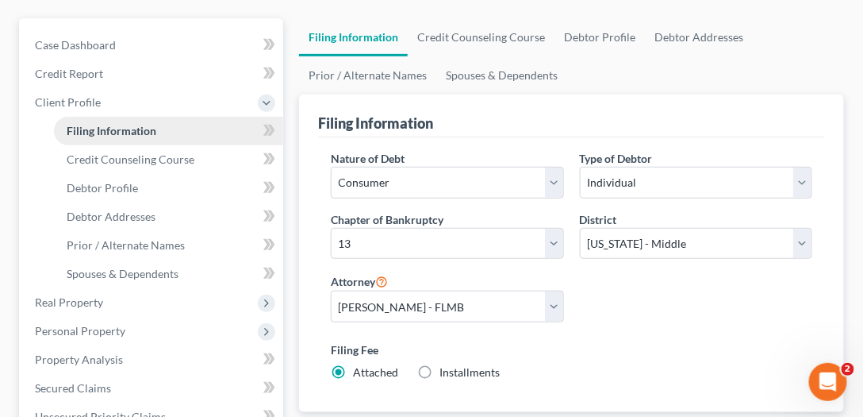
scroll to position [181, 0]
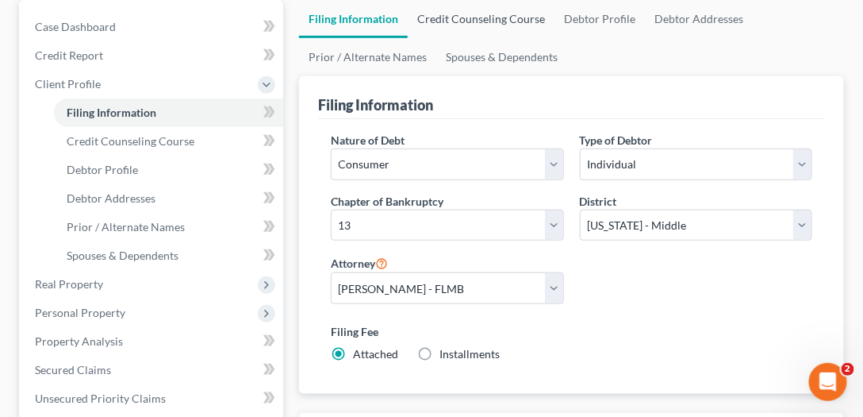
click at [458, 18] on link "Credit Counseling Course" at bounding box center [481, 19] width 147 height 38
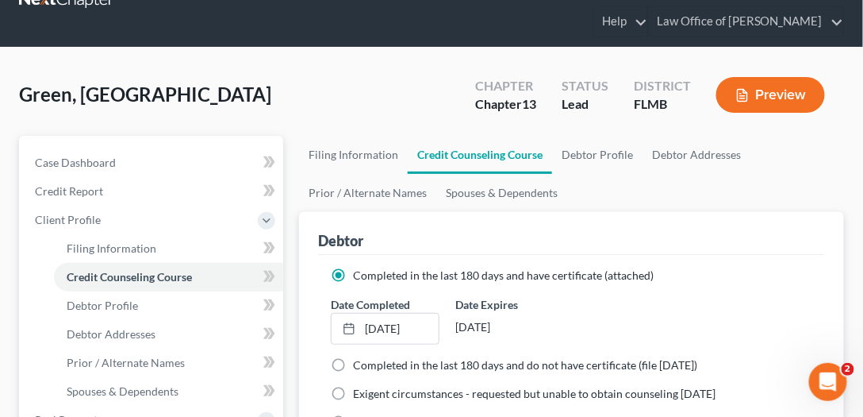
scroll to position [45, 0]
click at [597, 174] on ul "Filing Information Credit Counseling Course Debtor Profile Debtor Addresses Pri…" at bounding box center [571, 174] width 545 height 76
click at [605, 154] on link "Debtor Profile" at bounding box center [597, 155] width 90 height 38
select select "0"
select select "3"
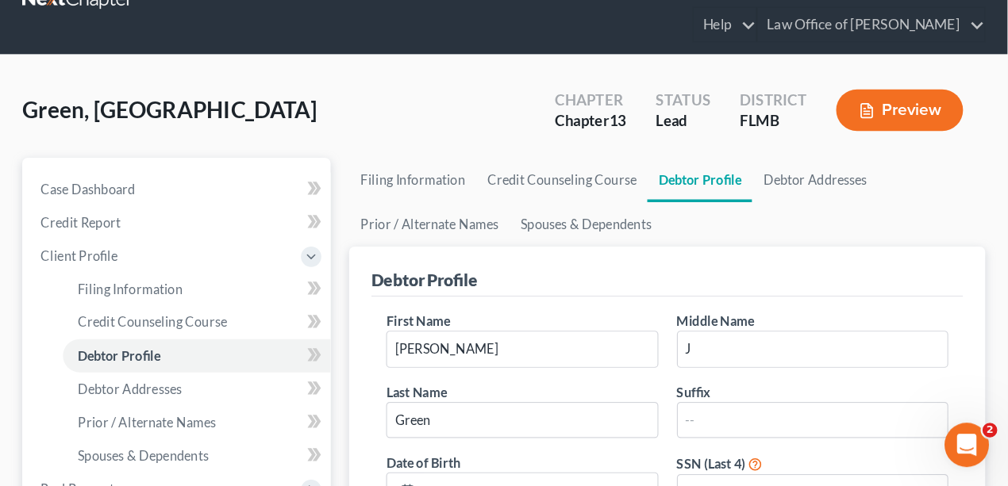
scroll to position [45, 0]
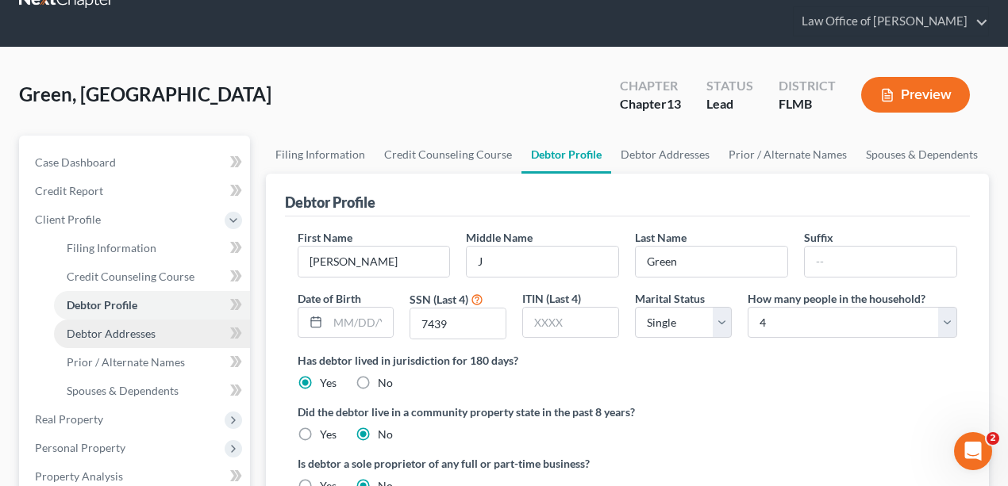
click at [130, 331] on span "Debtor Addresses" at bounding box center [111, 333] width 89 height 13
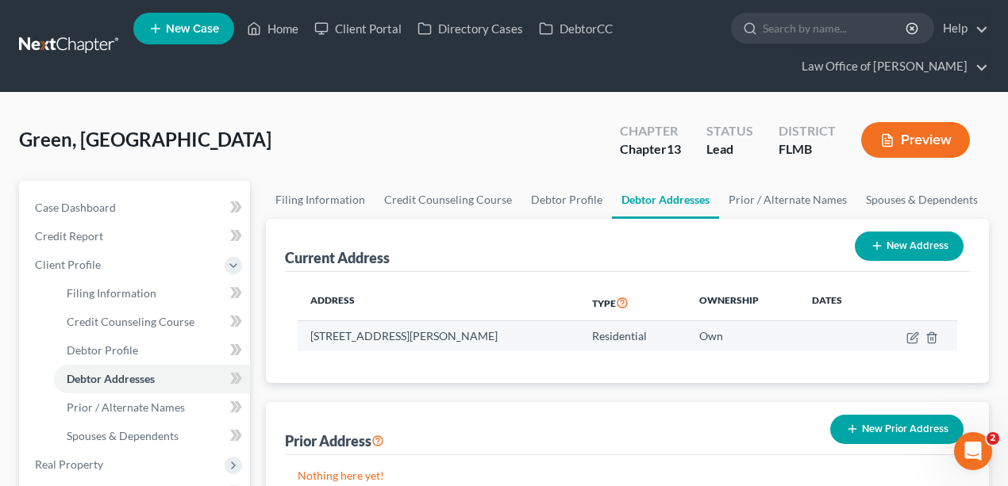
drag, startPoint x: 527, startPoint y: 335, endPoint x: 308, endPoint y: 339, distance: 219.1
click at [308, 339] on td "9211 Glen Eagle Drive, Jacksonville, FL 32221" at bounding box center [439, 336] width 283 height 30
copy td "9211 Glen Eagle Drive, Jacksonville, FL 32221"
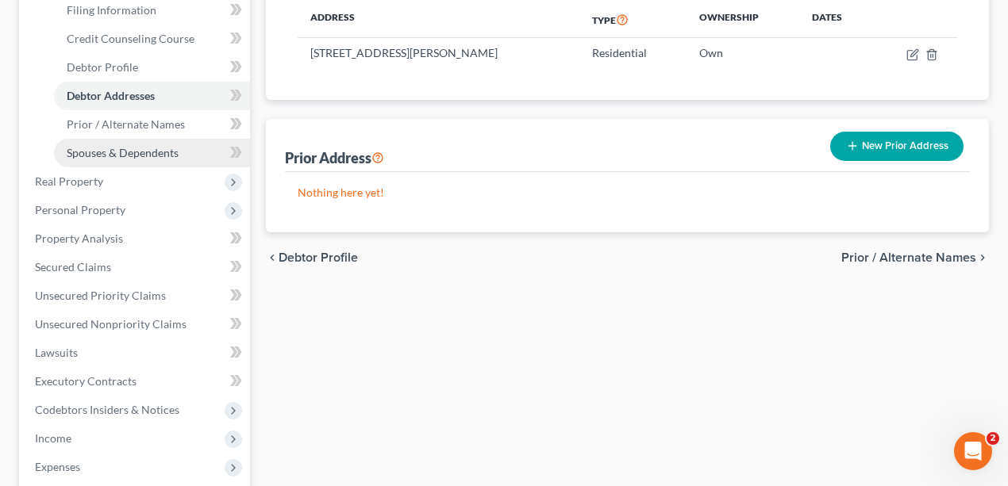
scroll to position [264, 0]
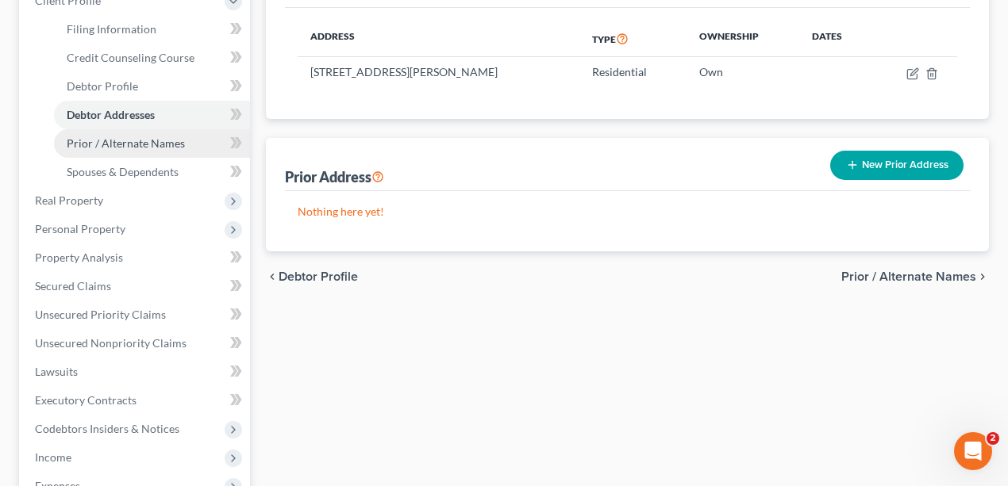
click at [141, 148] on span "Prior / Alternate Names" at bounding box center [126, 143] width 118 height 13
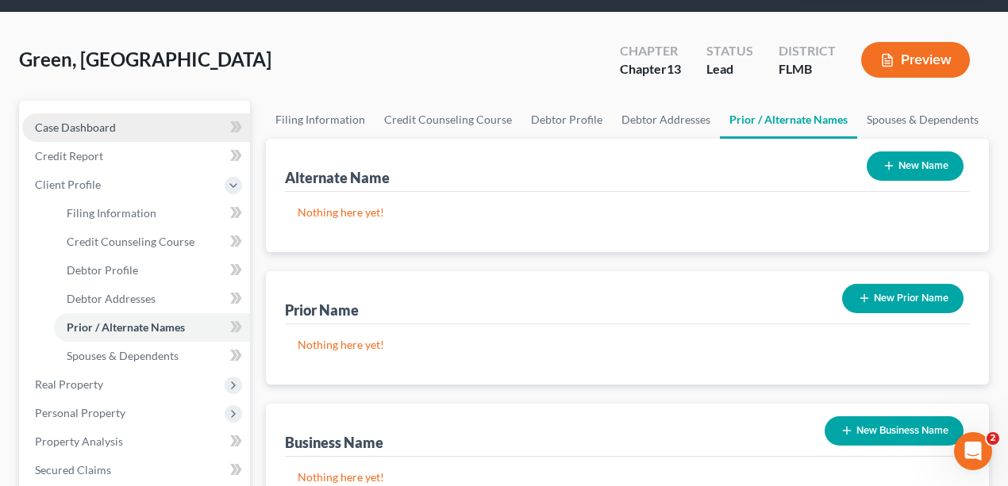
scroll to position [264, 0]
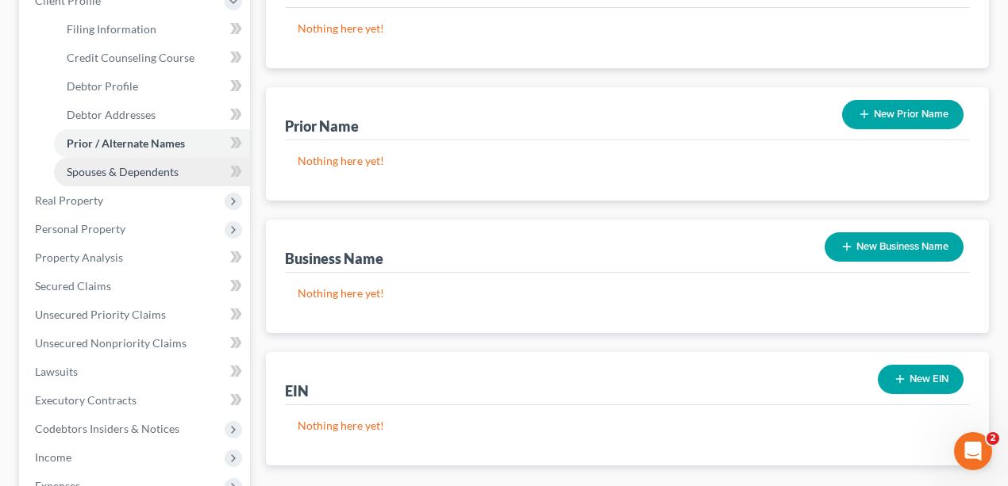
click at [162, 167] on span "Spouses & Dependents" at bounding box center [123, 171] width 112 height 13
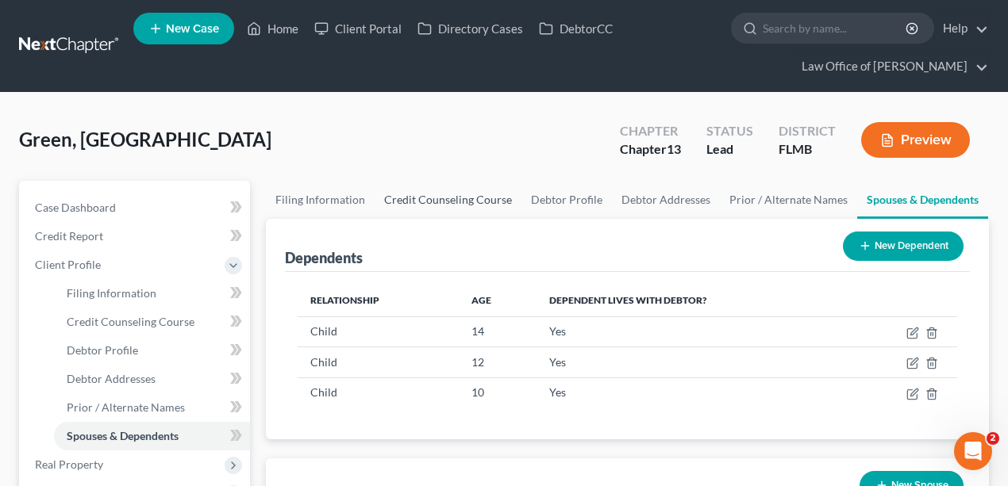
click at [452, 200] on link "Credit Counseling Course" at bounding box center [448, 200] width 147 height 38
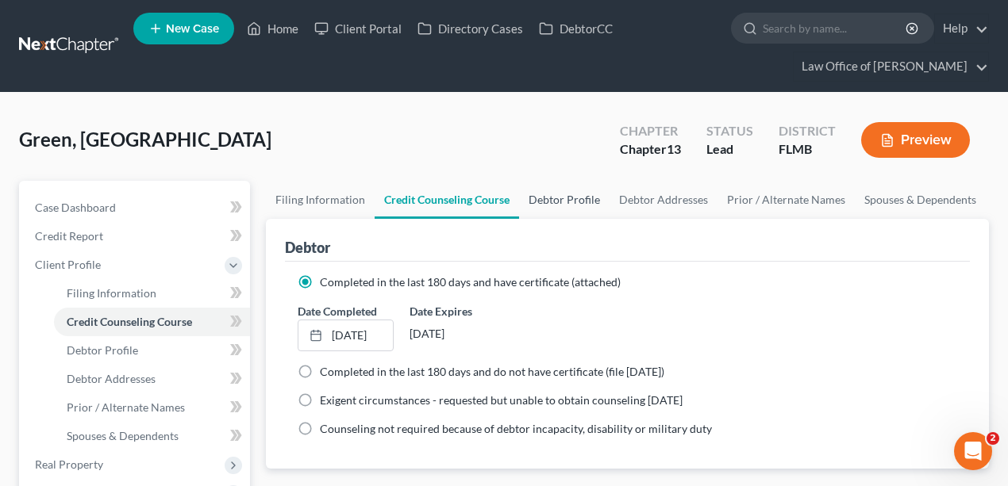
click at [544, 192] on link "Debtor Profile" at bounding box center [564, 200] width 90 height 38
select select "0"
select select "3"
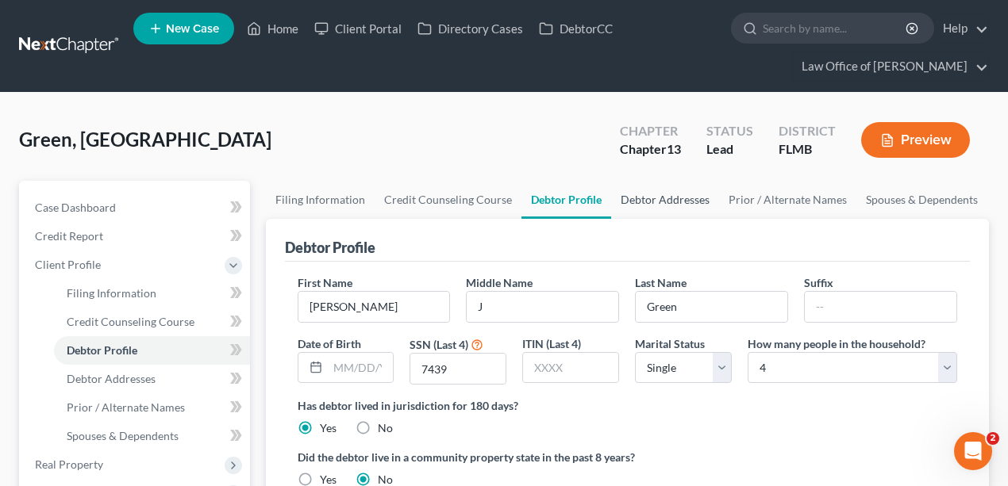
click at [670, 198] on link "Debtor Addresses" at bounding box center [665, 200] width 108 height 38
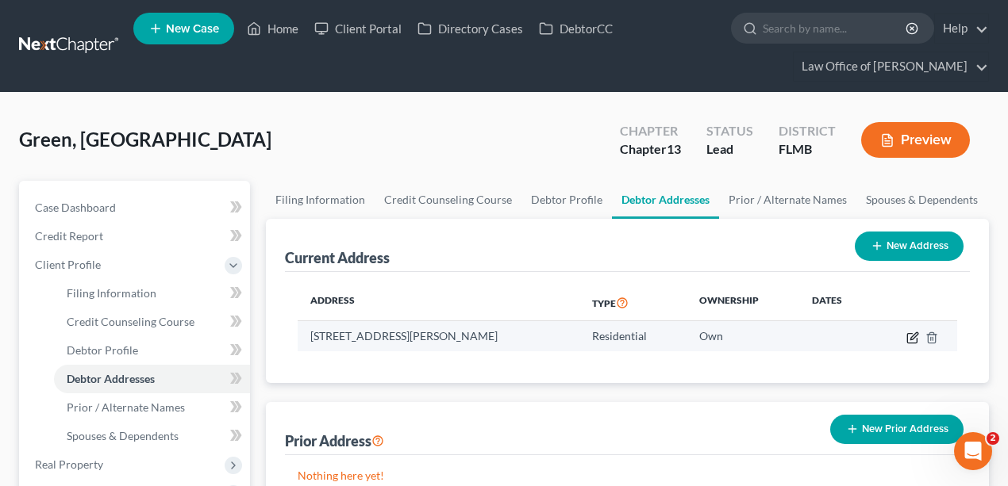
click at [870, 332] on icon "button" at bounding box center [912, 338] width 13 height 13
select select "9"
select select "14"
select select "0"
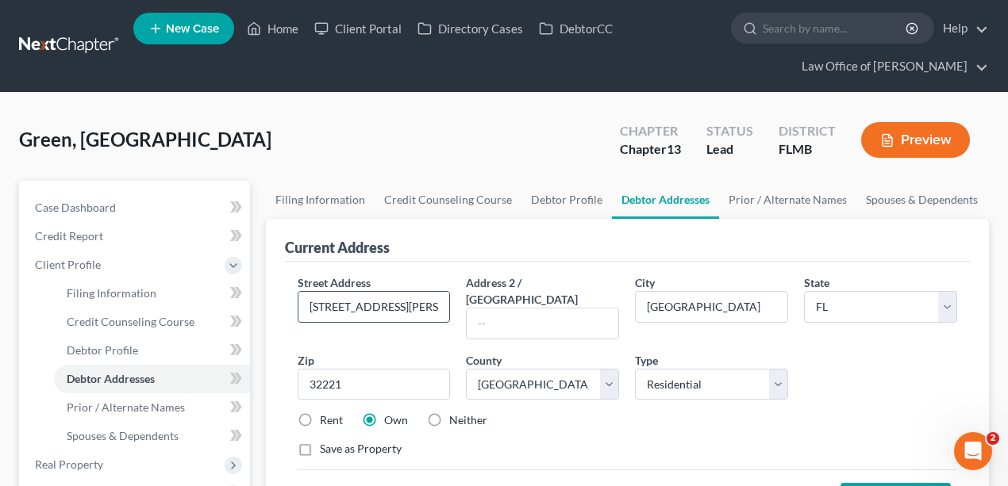
drag, startPoint x: 386, startPoint y: 305, endPoint x: 360, endPoint y: 307, distance: 25.5
click at [360, 307] on input "9211 Glen Eagle Drive" at bounding box center [374, 307] width 152 height 30
type input "9211 Gleneagle Drive"
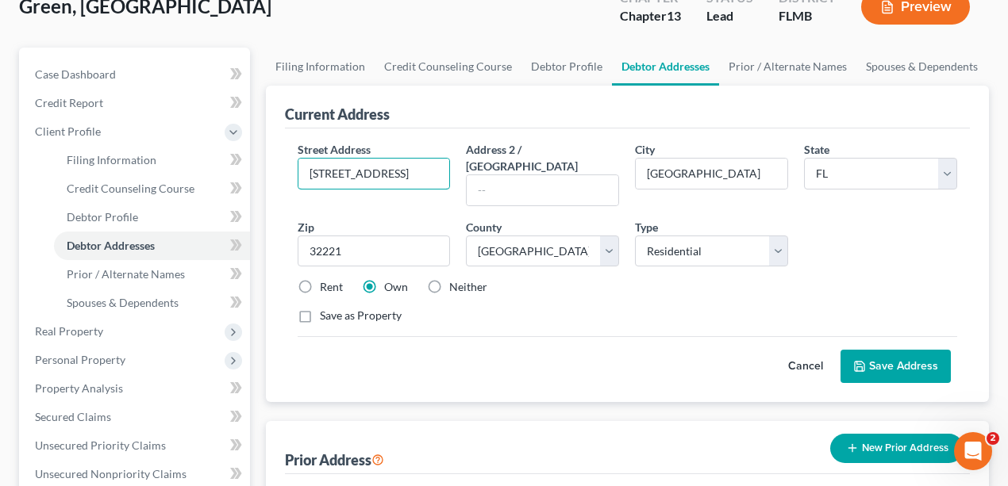
scroll to position [159, 0]
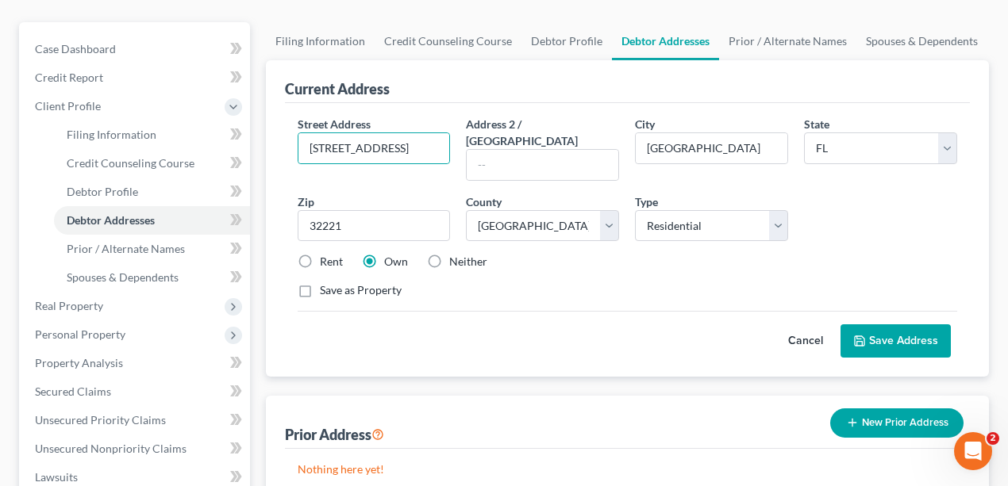
click at [870, 327] on button "Save Address" at bounding box center [895, 341] width 110 height 33
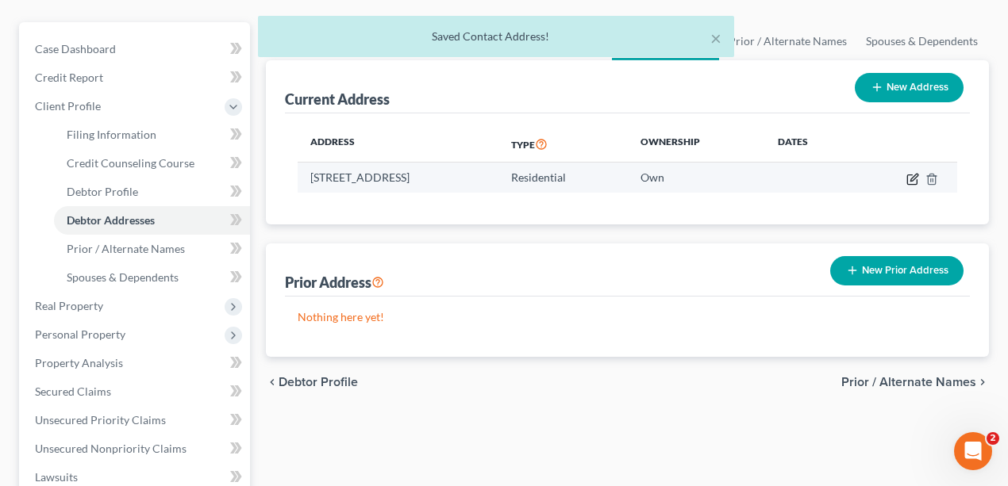
click at [870, 182] on icon "button" at bounding box center [912, 179] width 13 height 13
select select "9"
select select "14"
select select "0"
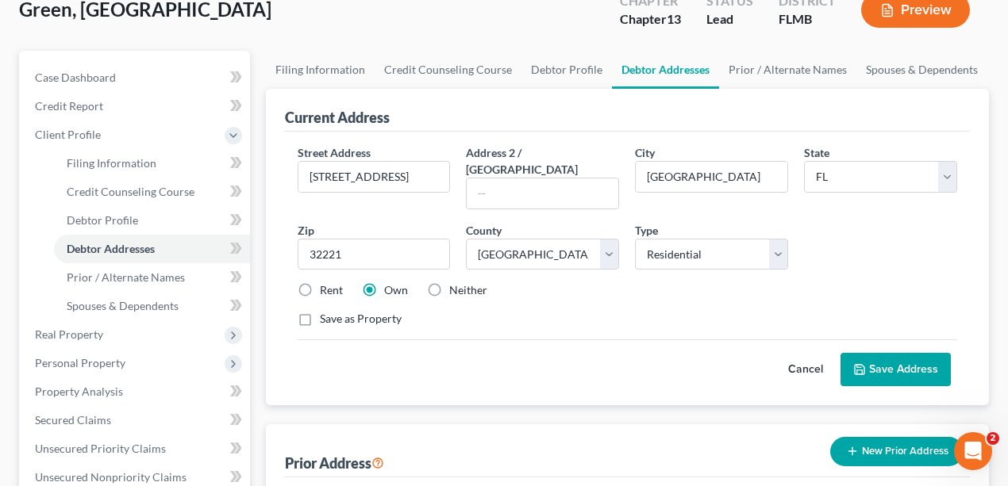
scroll to position [106, 0]
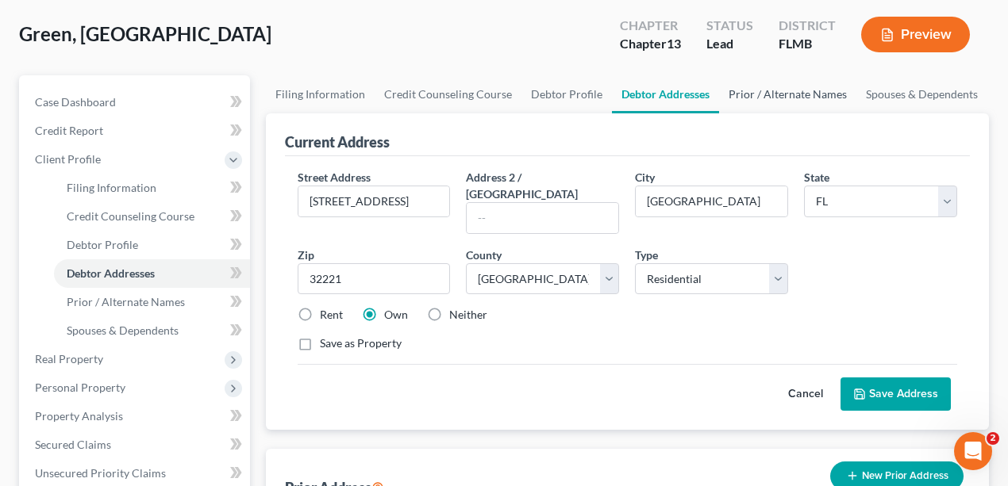
click at [803, 94] on link "Prior / Alternate Names" at bounding box center [787, 94] width 137 height 38
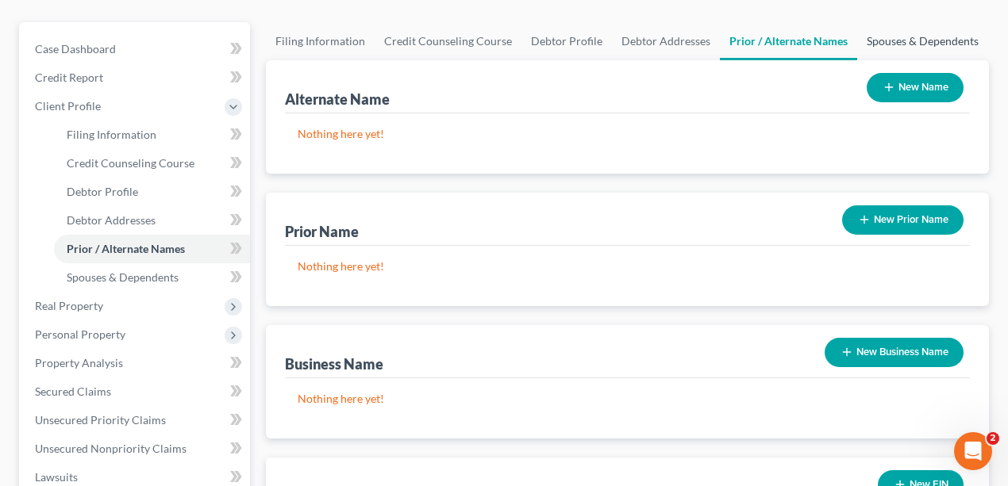
click at [870, 42] on link "Spouses & Dependents" at bounding box center [922, 41] width 131 height 38
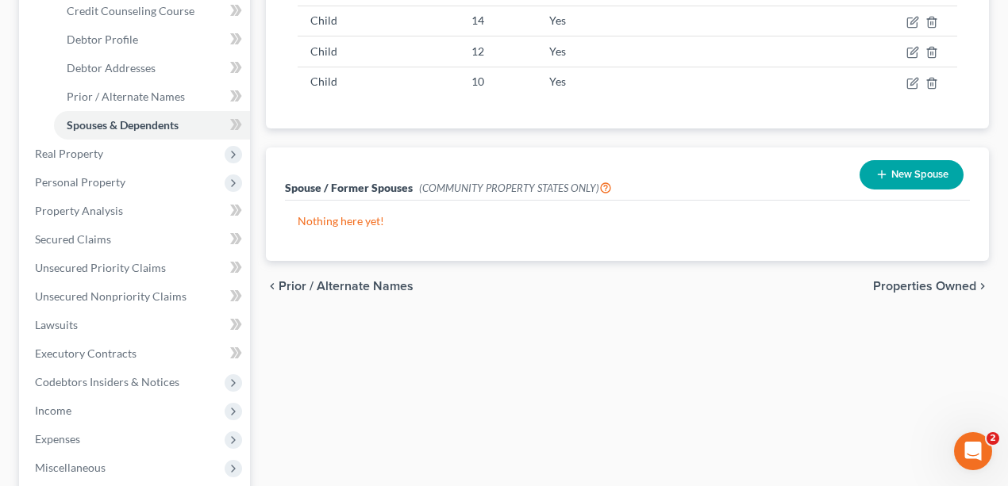
scroll to position [317, 0]
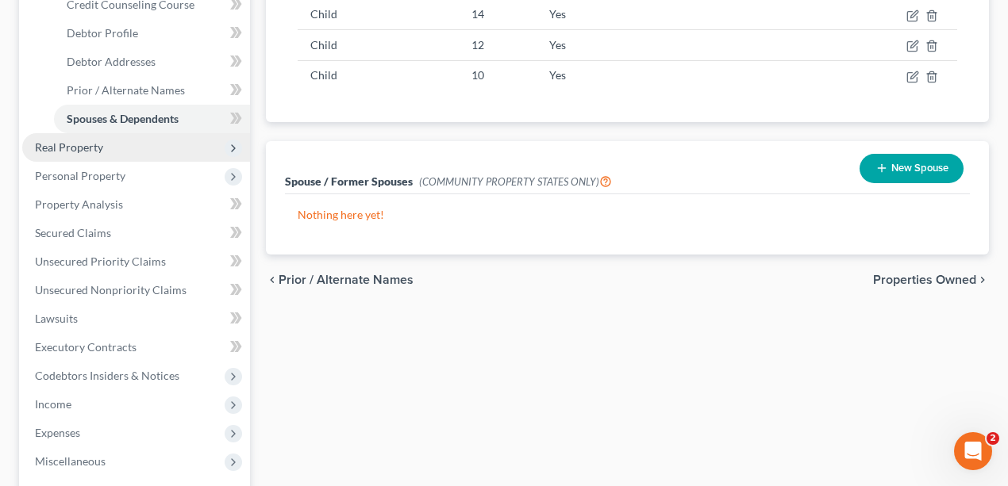
click at [125, 149] on span "Real Property" at bounding box center [136, 147] width 228 height 29
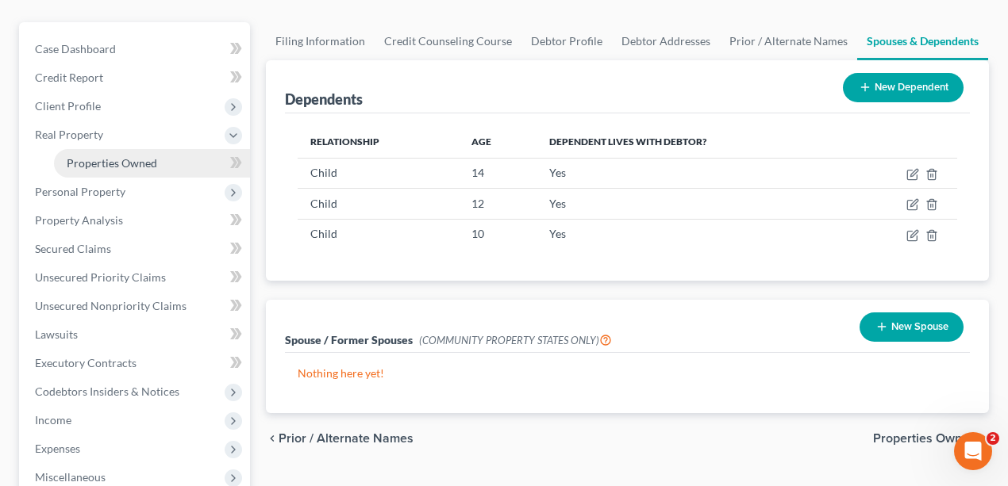
click at [129, 167] on span "Properties Owned" at bounding box center [112, 162] width 90 height 13
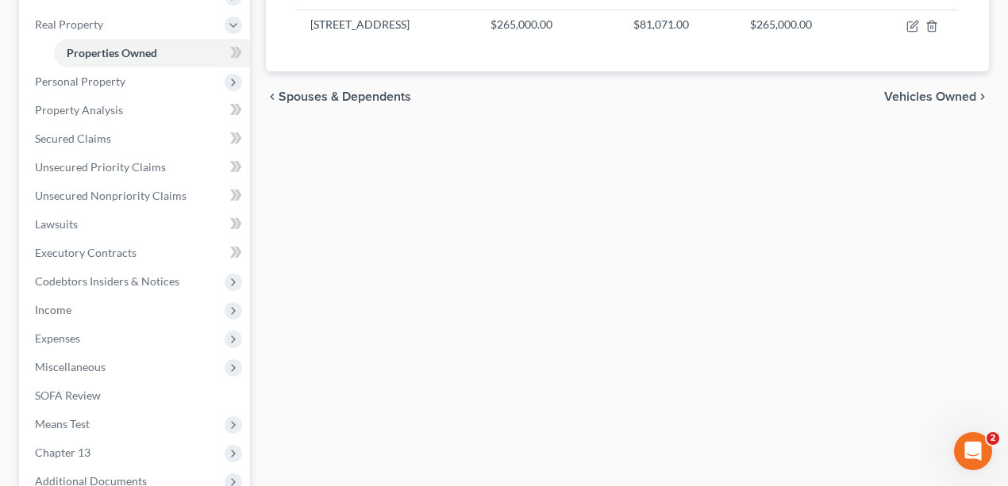
scroll to position [211, 0]
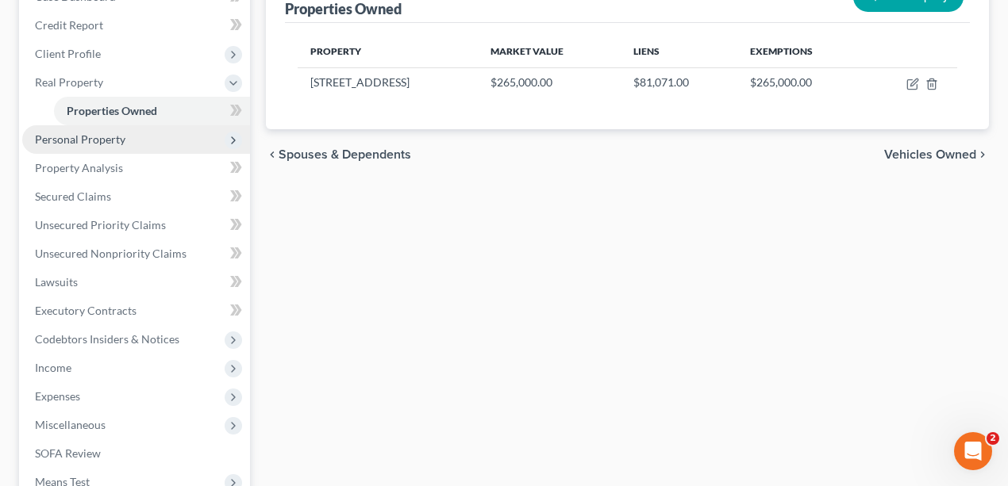
click at [156, 150] on span "Personal Property" at bounding box center [136, 139] width 228 height 29
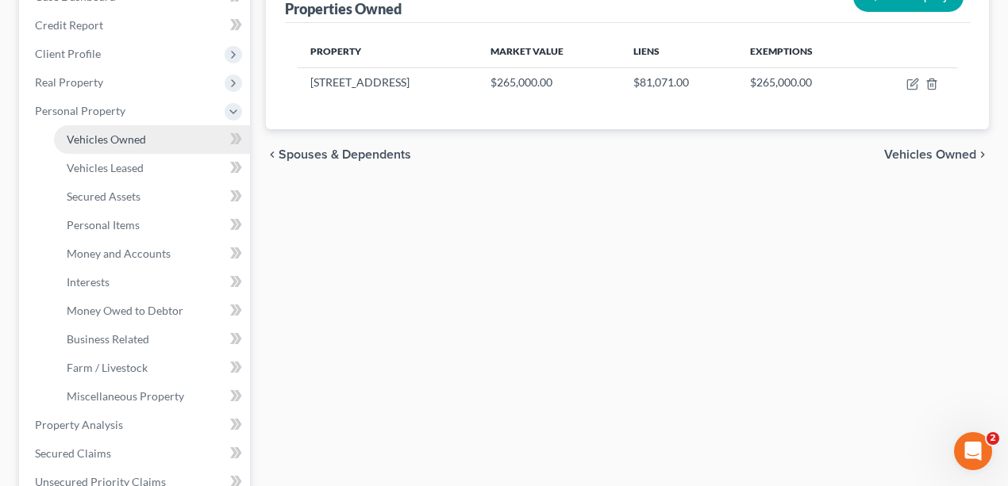
click at [157, 151] on link "Vehicles Owned" at bounding box center [152, 139] width 196 height 29
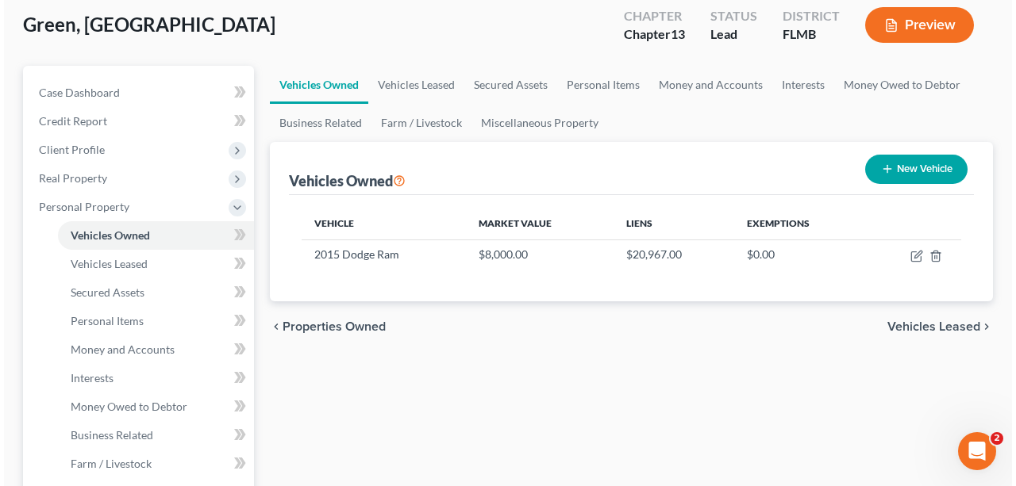
scroll to position [52, 0]
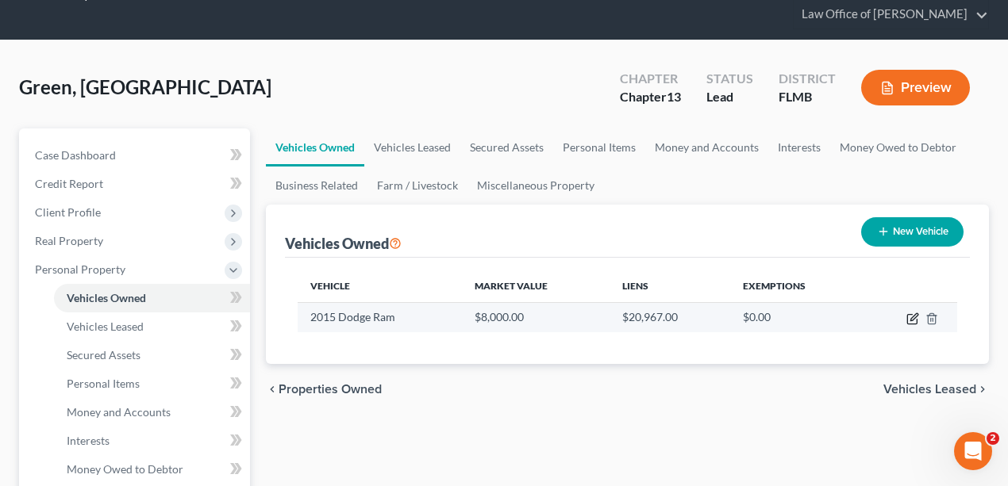
click at [870, 316] on icon "button" at bounding box center [913, 316] width 7 height 7
select select "0"
select select "11"
select select "0"
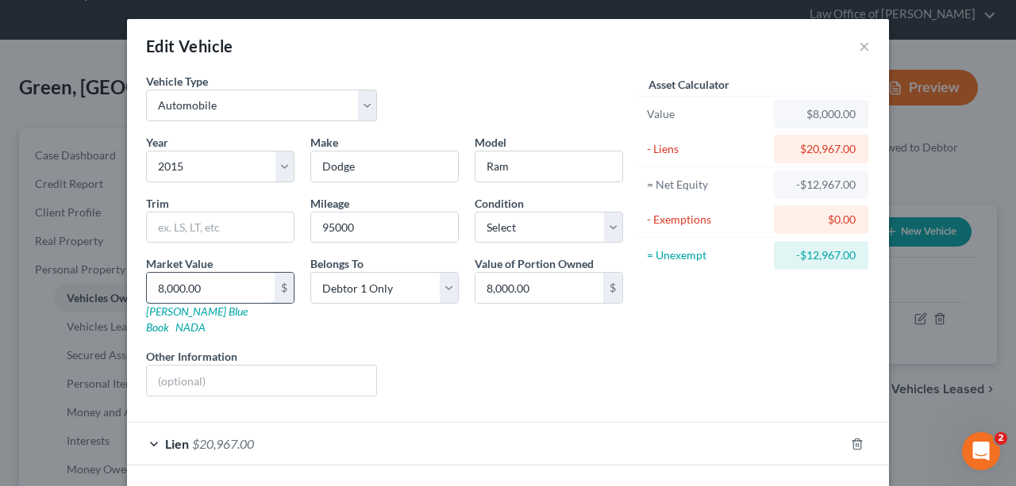
click at [236, 292] on input "8,000.00" at bounding box center [211, 288] width 128 height 30
type input "1"
type input "1.00"
type input "15"
type input "15.00"
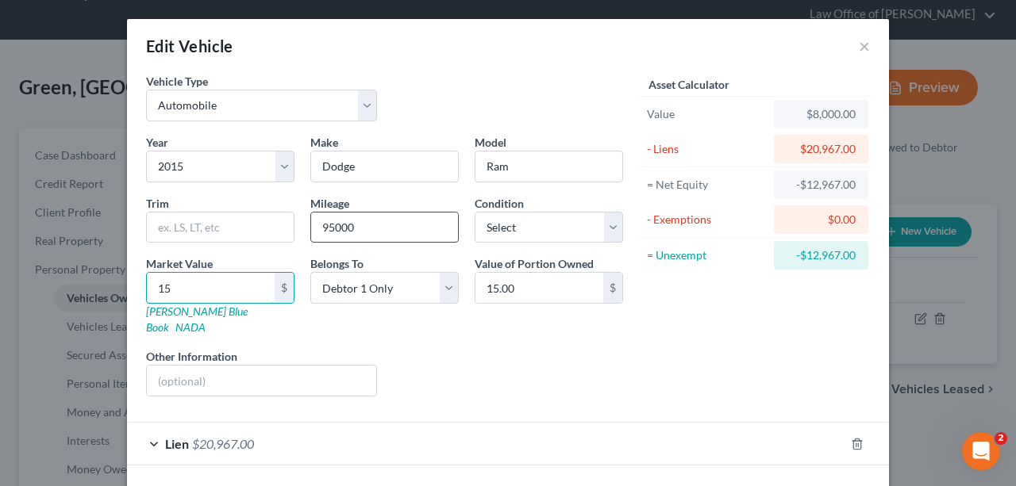
type input "150"
type input "150.00"
type input "1500"
type input "1,500.00"
type input "1,5000"
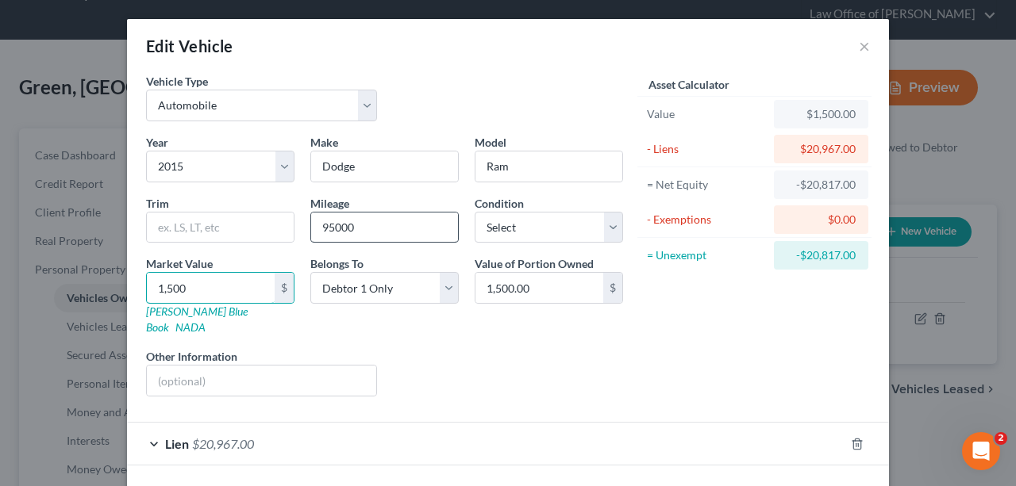
type input "15,000.00"
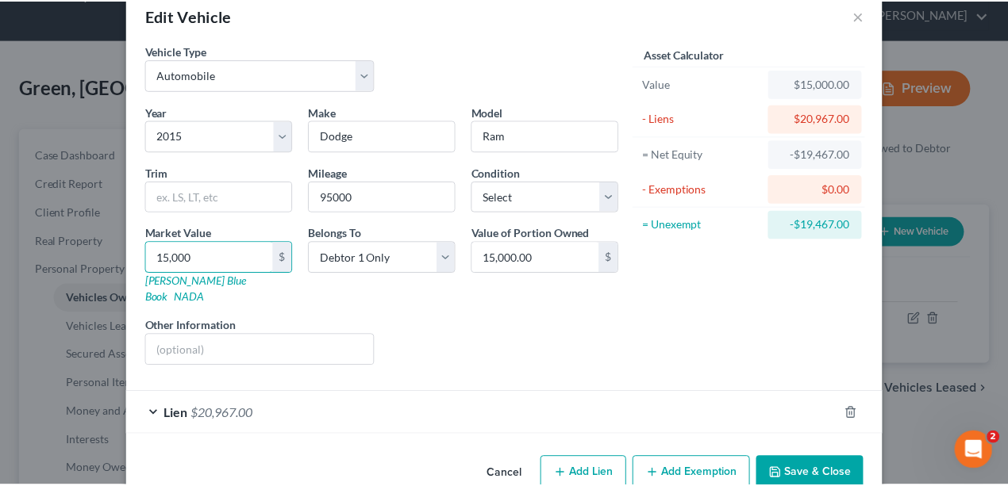
scroll to position [48, 0]
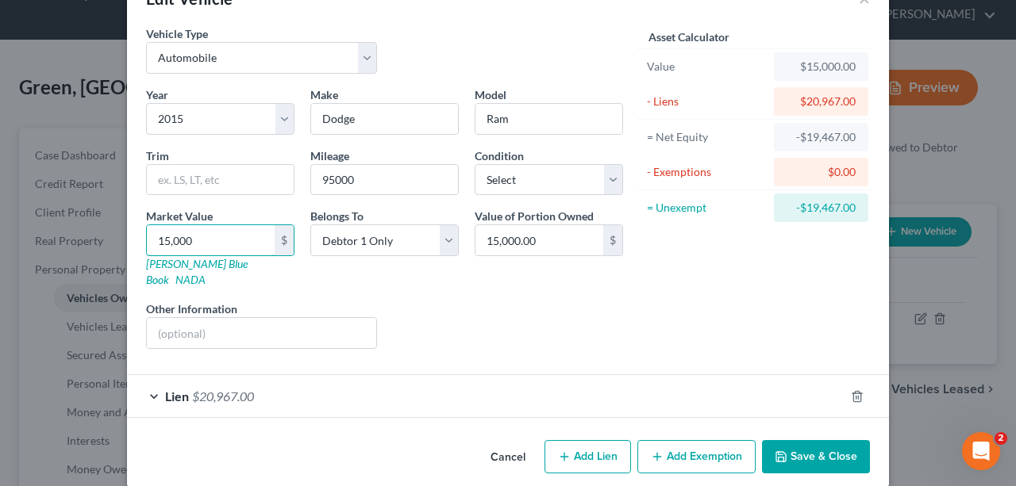
drag, startPoint x: 253, startPoint y: 241, endPoint x: 119, endPoint y: 224, distance: 135.3
click at [119, 224] on div "Edit Vehicle × Vehicle Type Select Automobile Truck Trailer Watercraft Aircraft…" at bounding box center [508, 243] width 1016 height 486
type input "1"
type input "1.00"
type input "12"
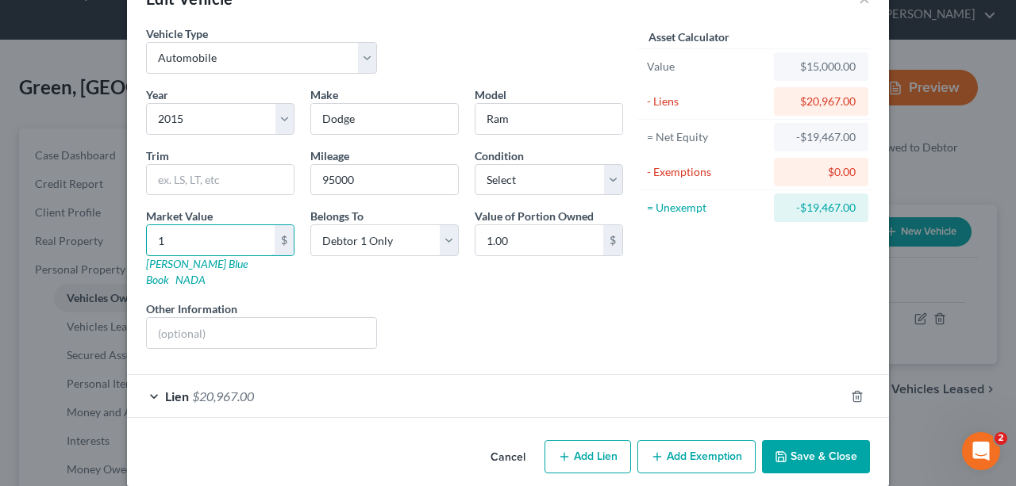
type input "12.00"
type input "120"
type input "120.00"
type input "1200"
type input "1,200.00"
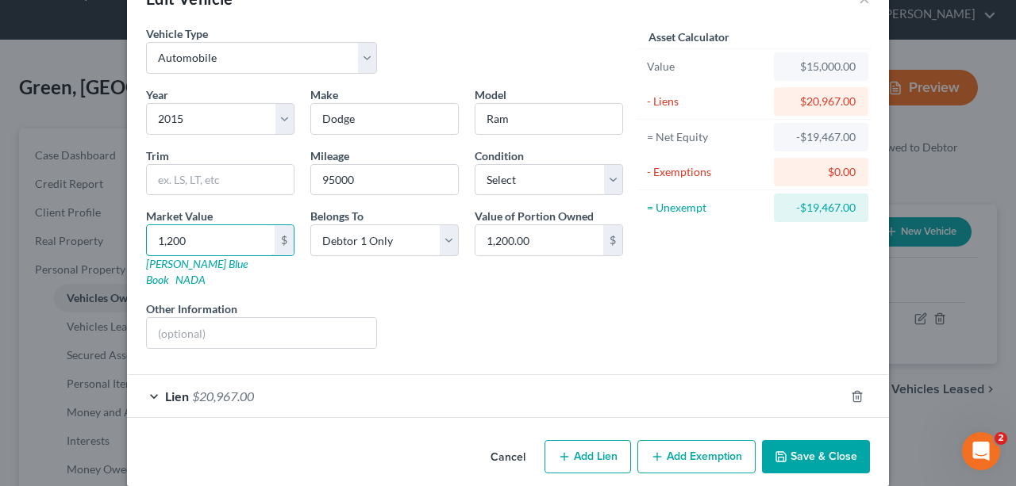
type input "1,2000"
type input "12,000.00"
drag, startPoint x: 222, startPoint y: 248, endPoint x: 24, endPoint y: 252, distance: 198.4
click at [3, 240] on div "Edit Vehicle × Vehicle Type Select Automobile Truck Trailer Watercraft Aircraft…" at bounding box center [508, 243] width 1016 height 486
type input "1"
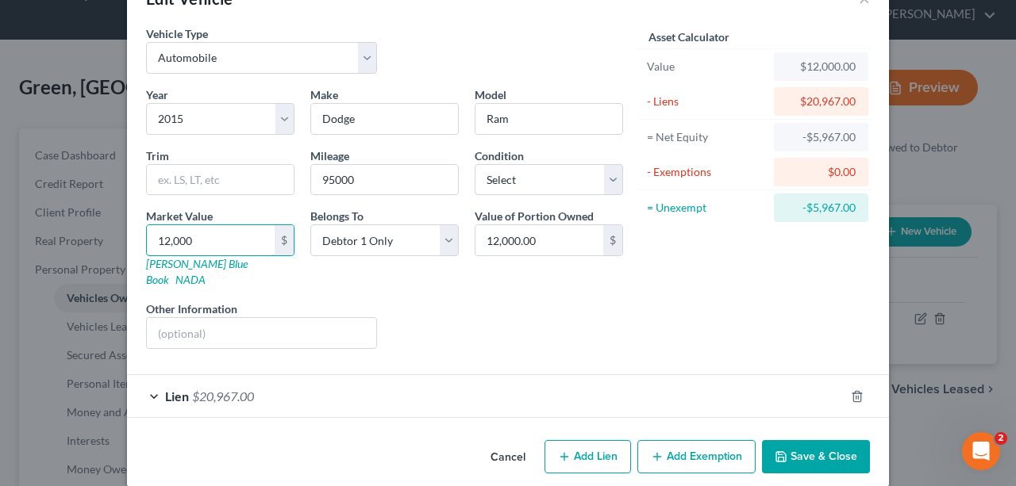
type input "1.00"
type input "13"
type input "13.00"
type input "135"
type input "135.00"
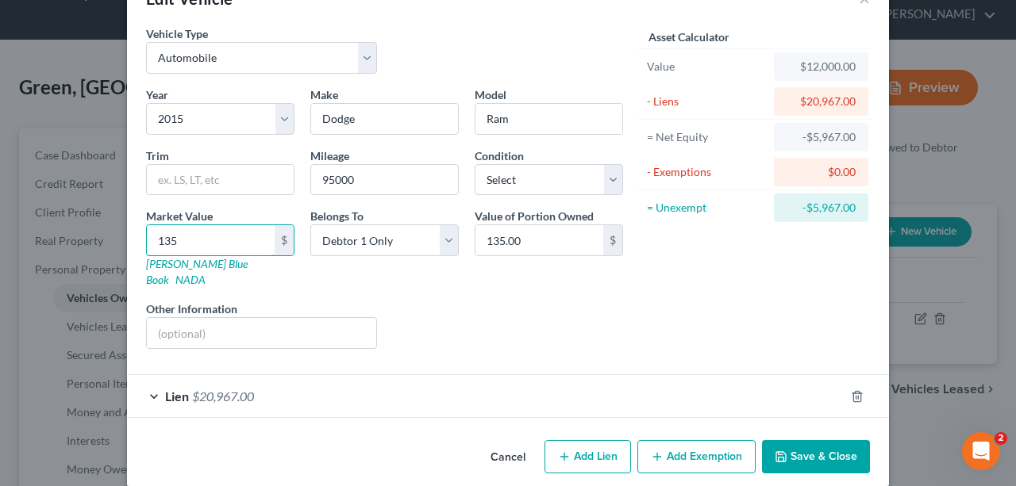
type input "1350"
type input "1,350.00"
type input "1,3500"
type input "13,500.00"
type input "13,5000"
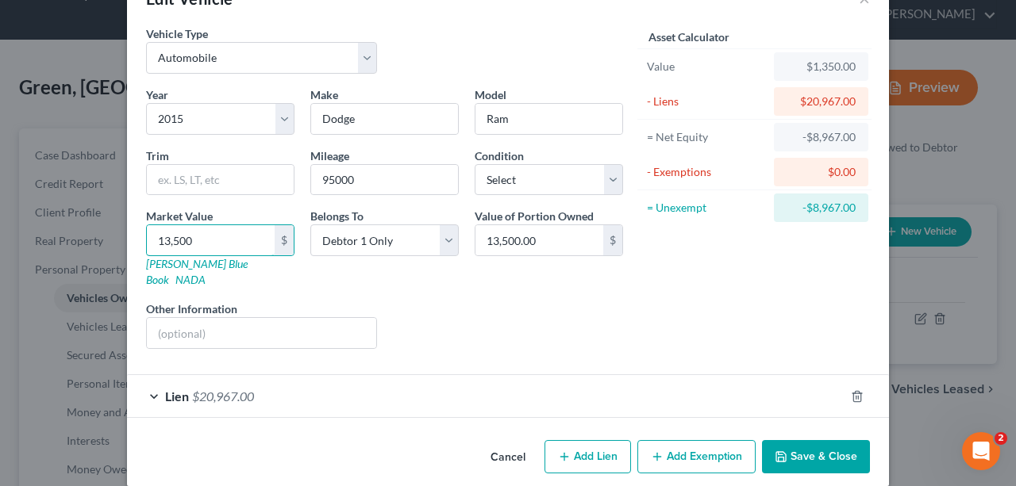
type input "135,000.00"
type input "135,00"
type input "13,500.00"
type input "13,500"
click at [809, 416] on button "Save & Close" at bounding box center [816, 456] width 108 height 33
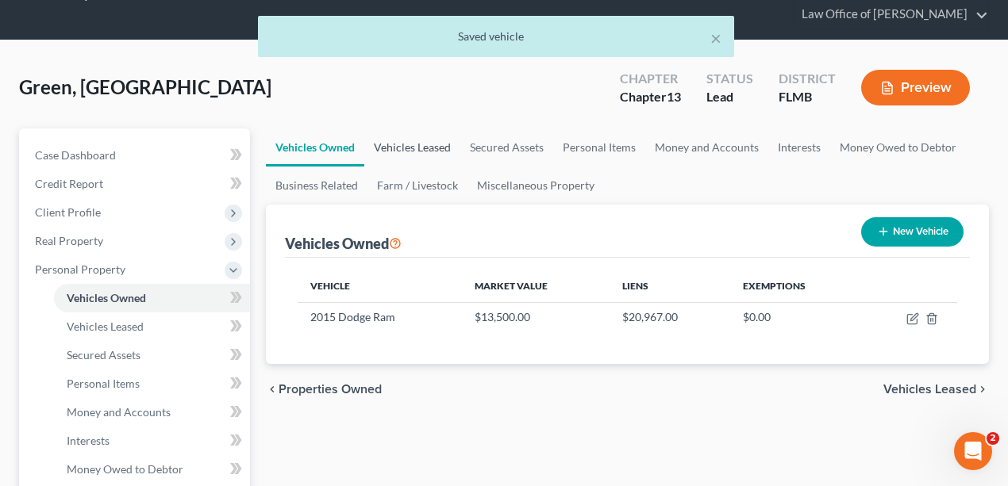
click at [413, 146] on link "Vehicles Leased" at bounding box center [412, 148] width 96 height 38
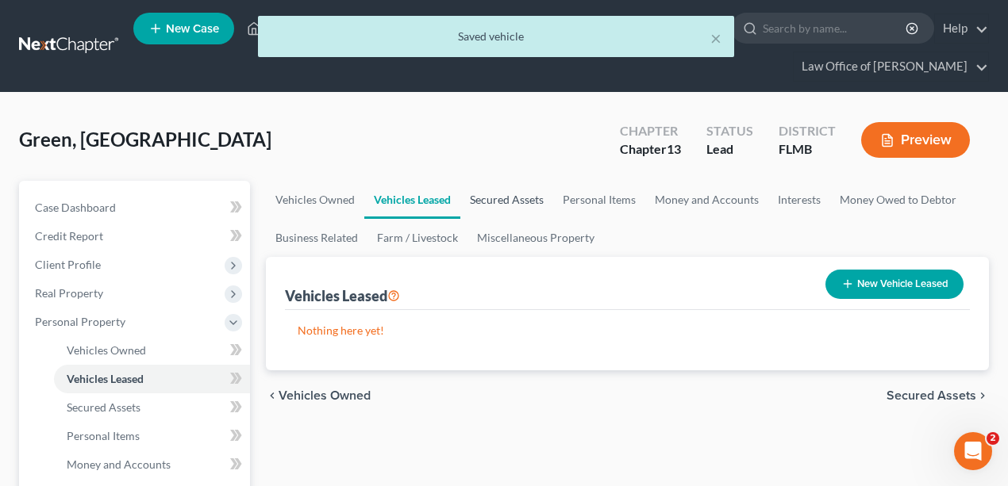
click at [497, 203] on link "Secured Assets" at bounding box center [506, 200] width 93 height 38
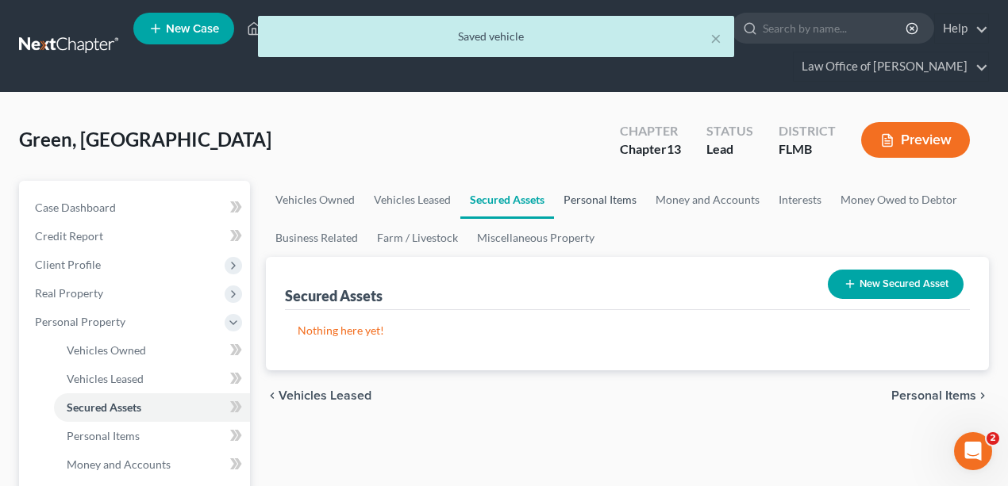
click at [601, 211] on link "Personal Items" at bounding box center [600, 200] width 92 height 38
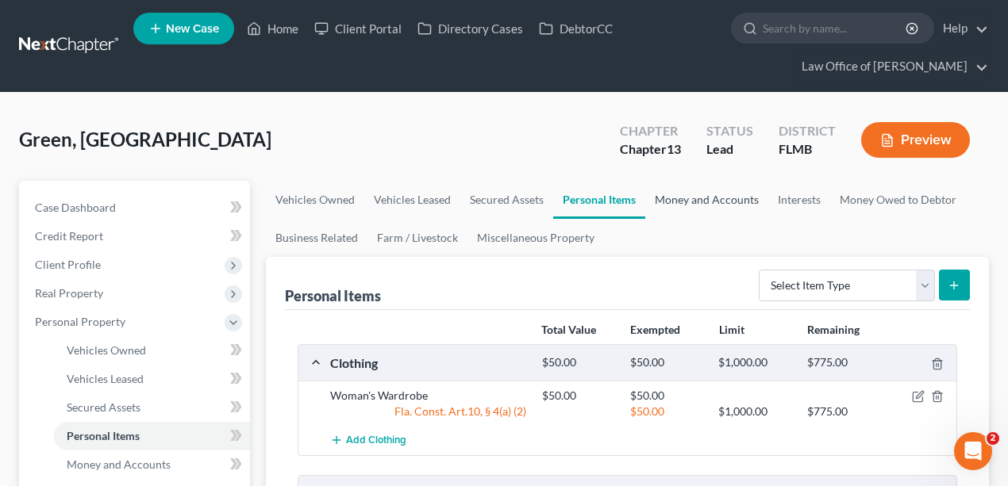
click at [679, 196] on link "Money and Accounts" at bounding box center [706, 200] width 123 height 38
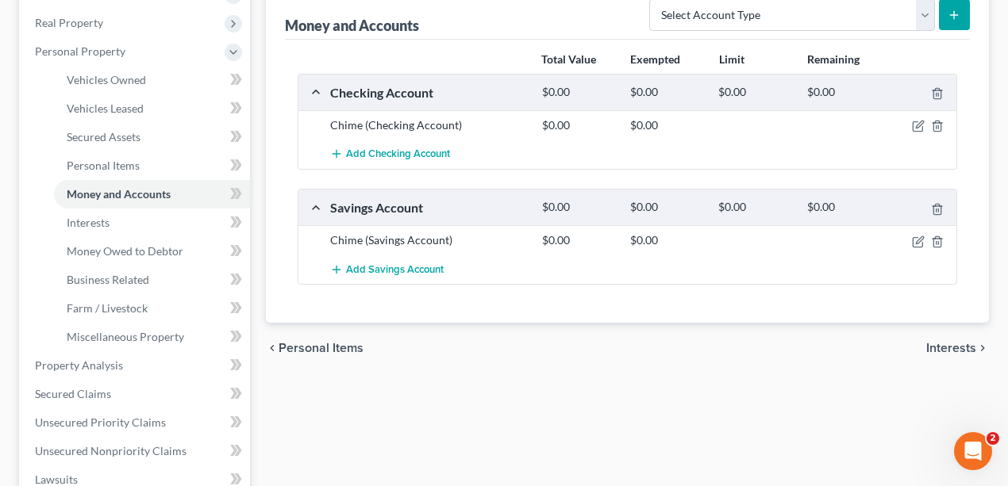
scroll to position [106, 0]
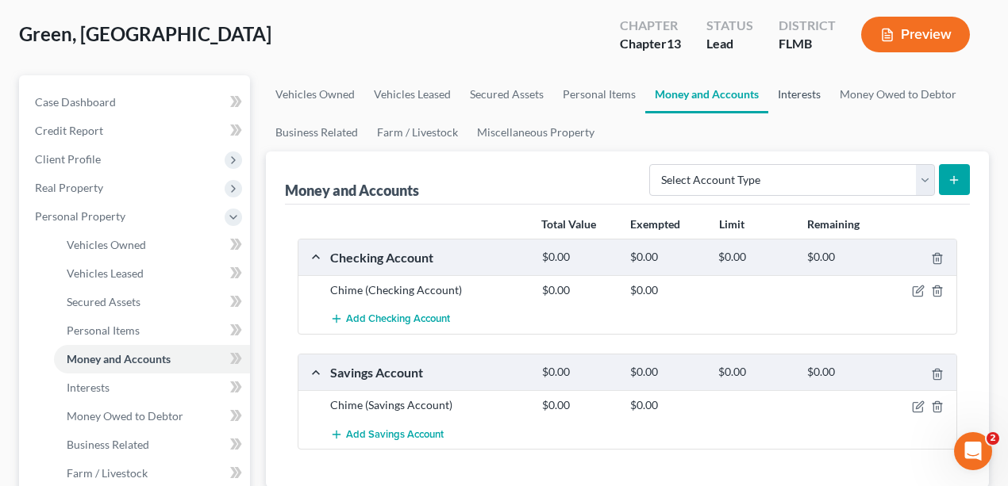
click at [793, 94] on link "Interests" at bounding box center [799, 94] width 62 height 38
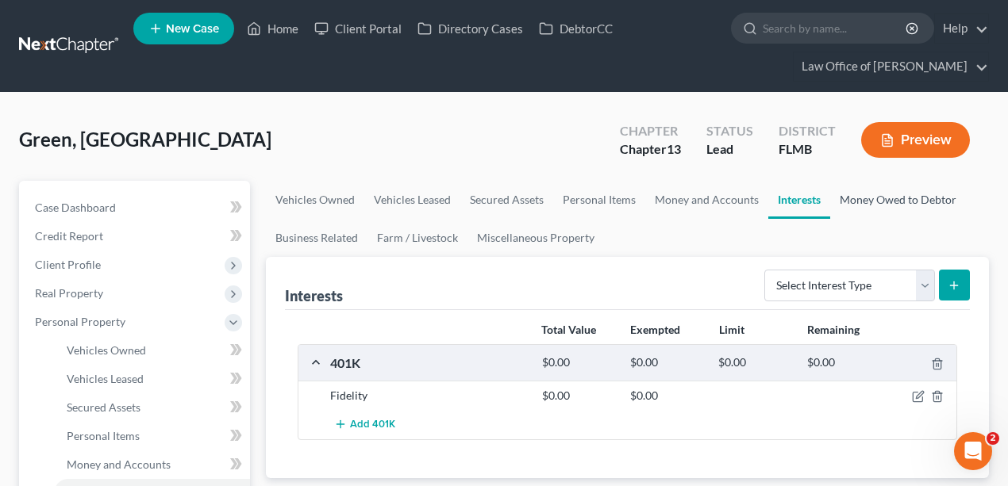
click at [870, 206] on link "Money Owed to Debtor" at bounding box center [898, 200] width 136 height 38
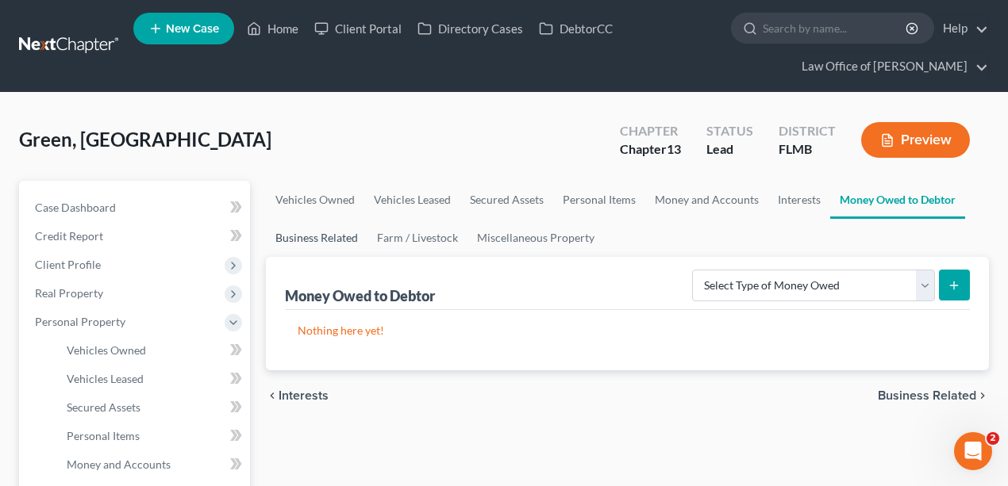
click at [317, 239] on link "Business Related" at bounding box center [317, 238] width 102 height 38
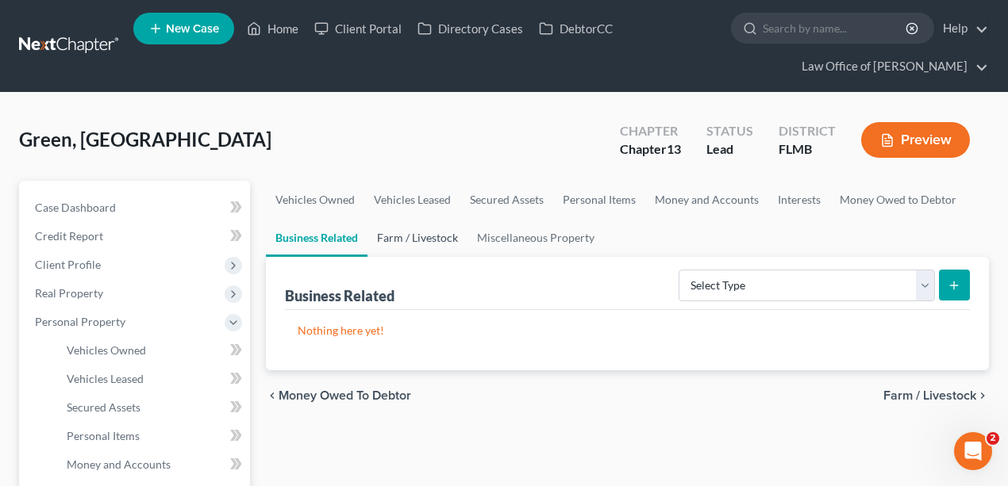
click at [414, 241] on link "Farm / Livestock" at bounding box center [417, 238] width 100 height 38
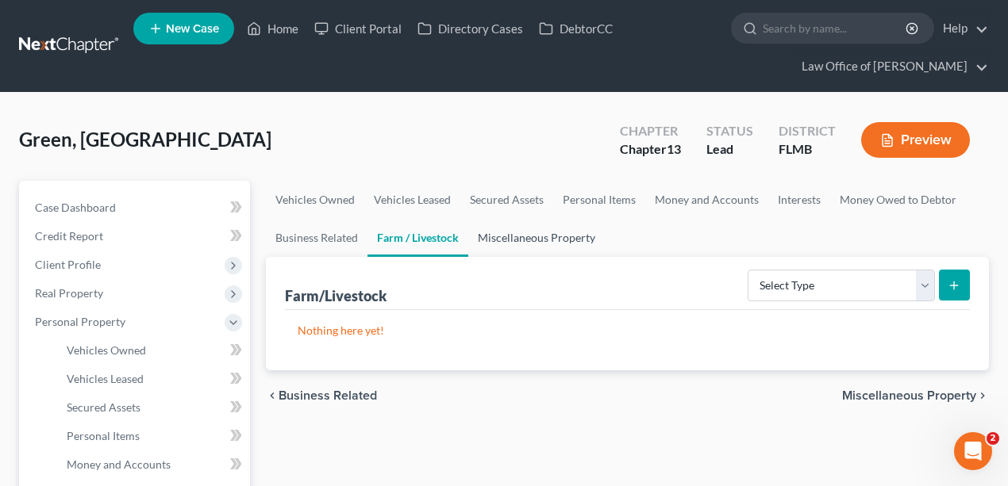
click at [517, 233] on link "Miscellaneous Property" at bounding box center [536, 238] width 137 height 38
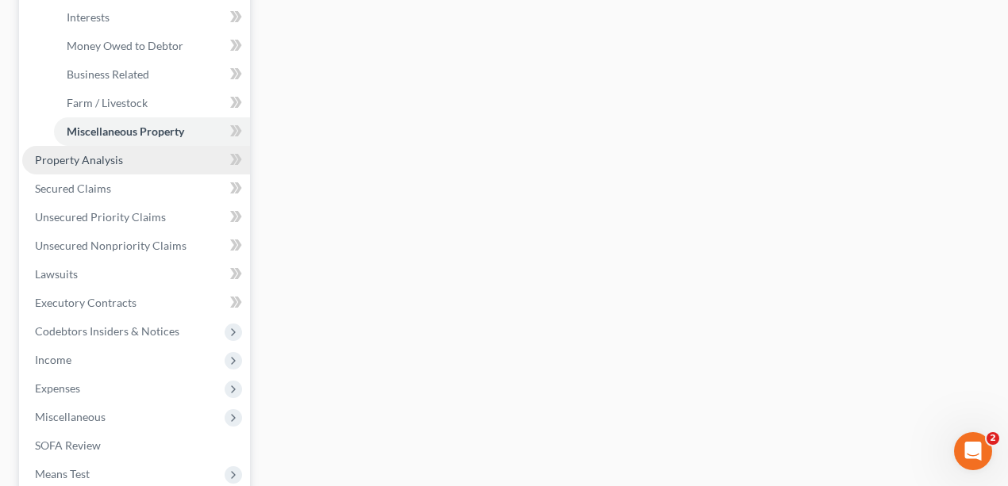
click at [94, 163] on span "Property Analysis" at bounding box center [79, 159] width 88 height 13
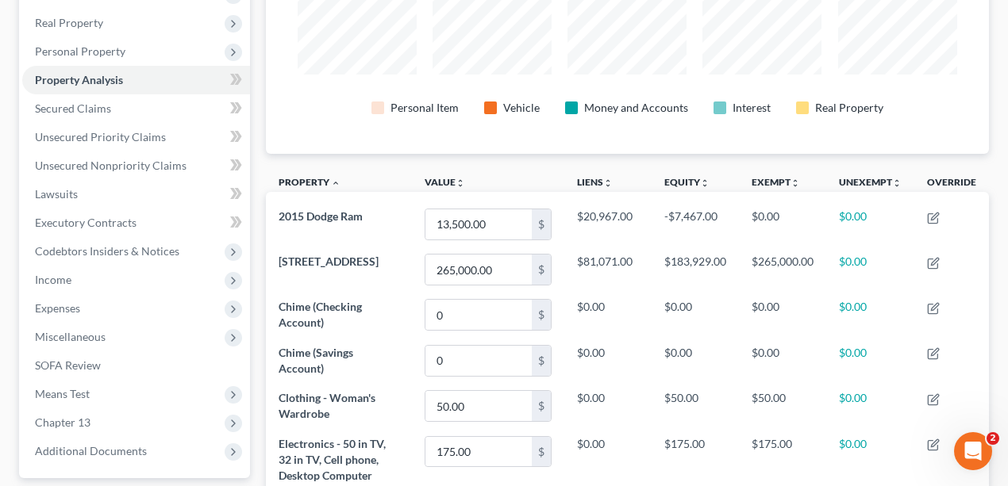
scroll to position [243, 724]
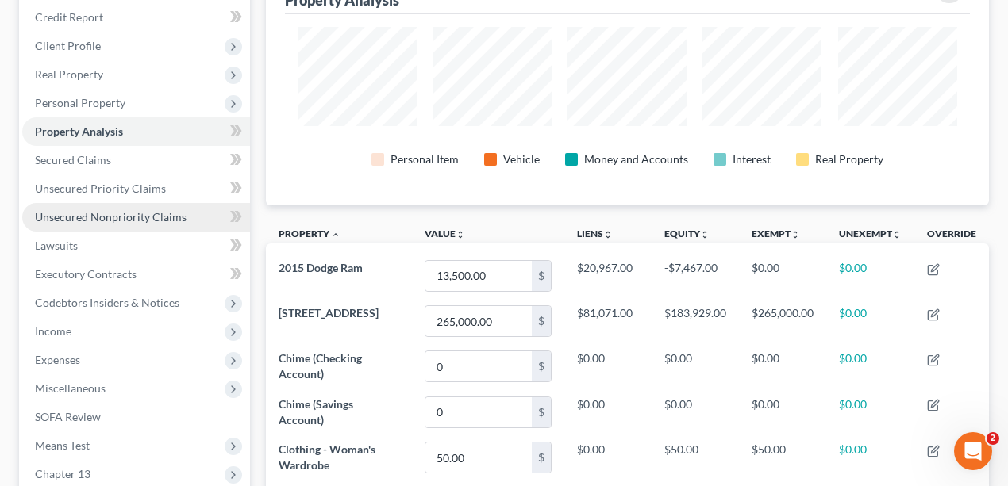
click at [121, 217] on span "Unsecured Nonpriority Claims" at bounding box center [111, 216] width 152 height 13
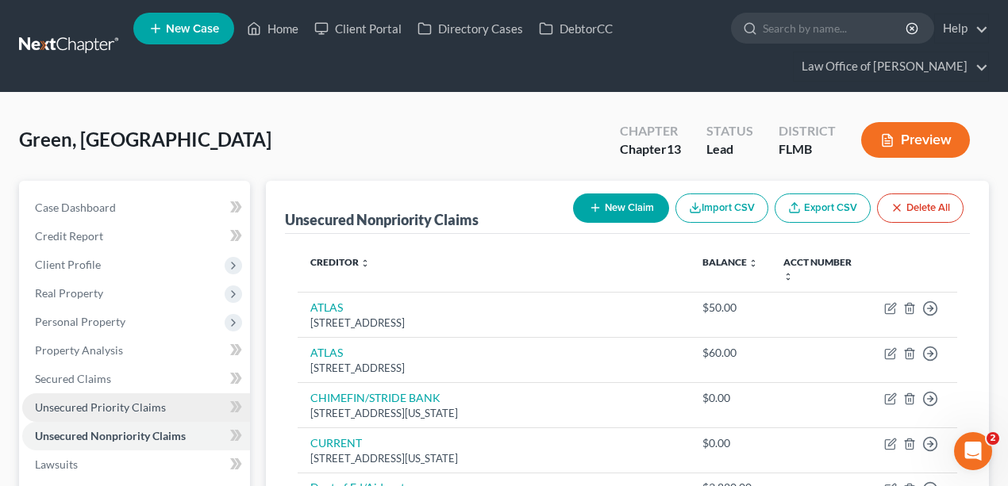
click at [133, 408] on span "Unsecured Priority Claims" at bounding box center [100, 407] width 131 height 13
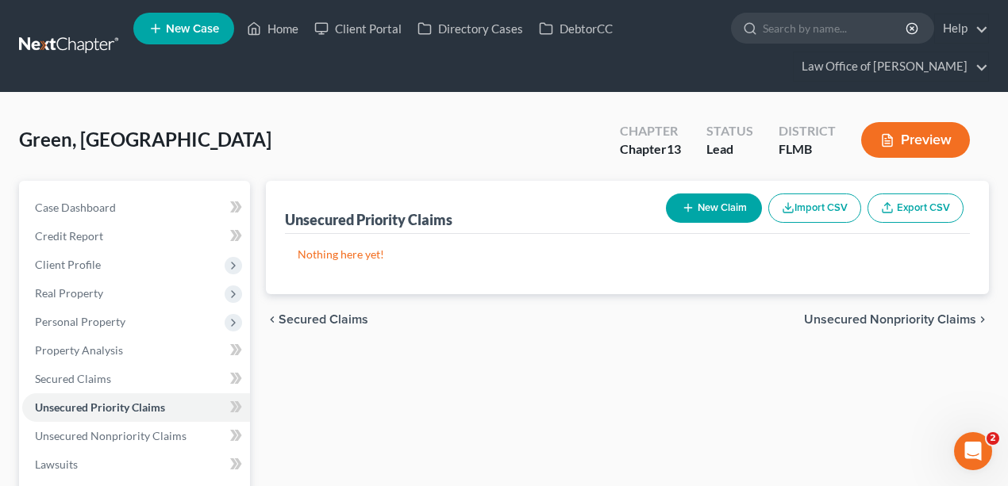
click at [714, 211] on button "New Claim" at bounding box center [714, 208] width 96 height 29
select select "0"
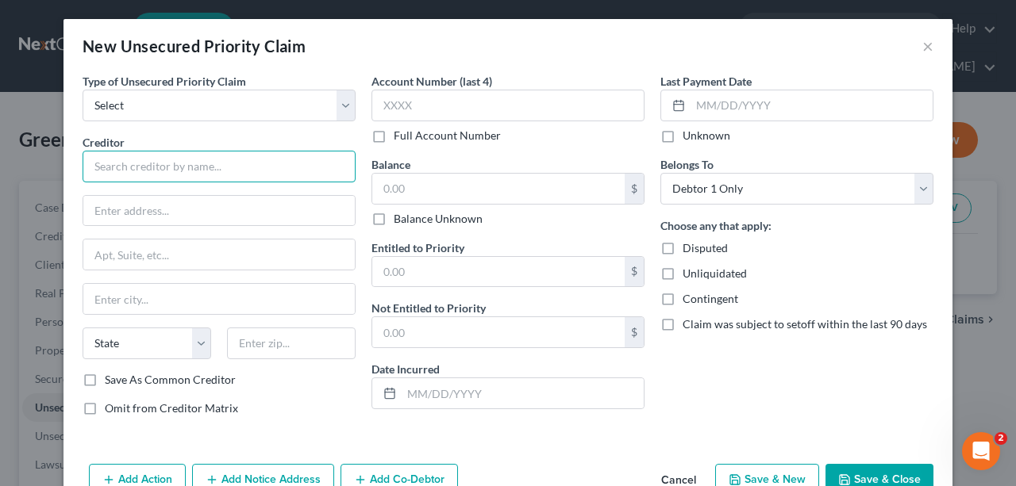
click at [260, 153] on input "text" at bounding box center [219, 167] width 273 height 32
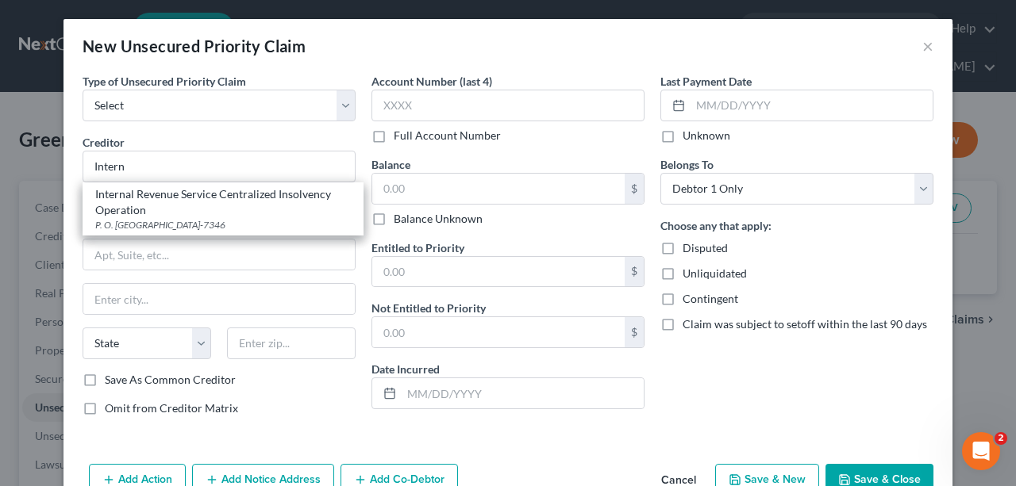
drag, startPoint x: 216, startPoint y: 202, endPoint x: 221, endPoint y: 189, distance: 14.3
click at [215, 202] on div "Internal Revenue Service Centralized Insolvency Operation" at bounding box center [223, 202] width 256 height 32
type input "Internal Revenue Service Centralized Insolvency Operation"
type input "P. O. Box 7346"
type input "Philadelphia"
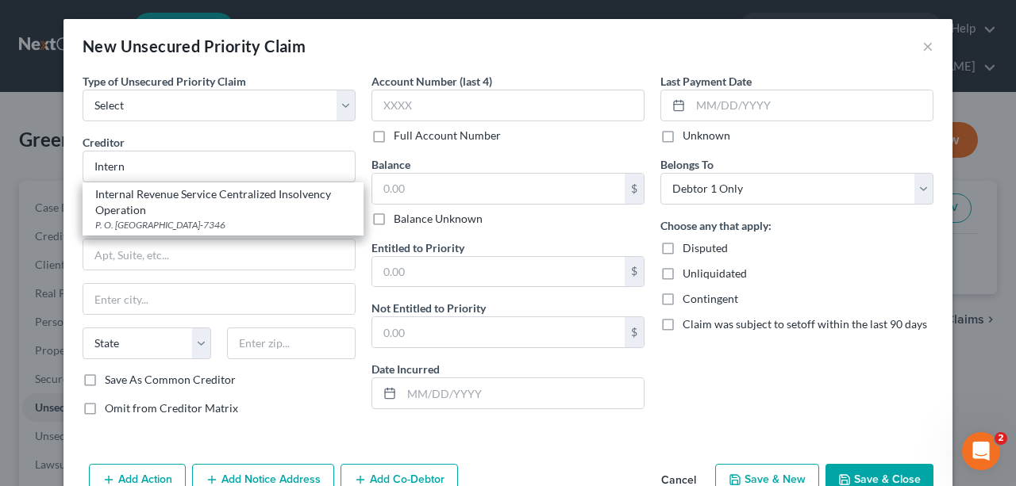
select select "39"
type input "19101-7346"
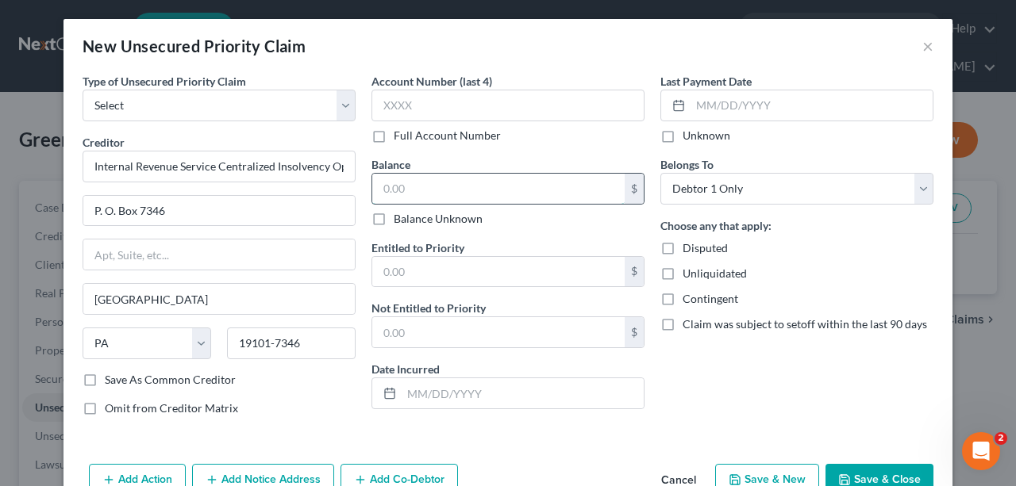
click at [425, 190] on input "text" at bounding box center [498, 189] width 252 height 30
type input "70,000"
click at [692, 249] on span "Disputed" at bounding box center [705, 247] width 45 height 13
click at [692, 249] on input "Disputed" at bounding box center [694, 245] width 10 height 10
checkbox input "true"
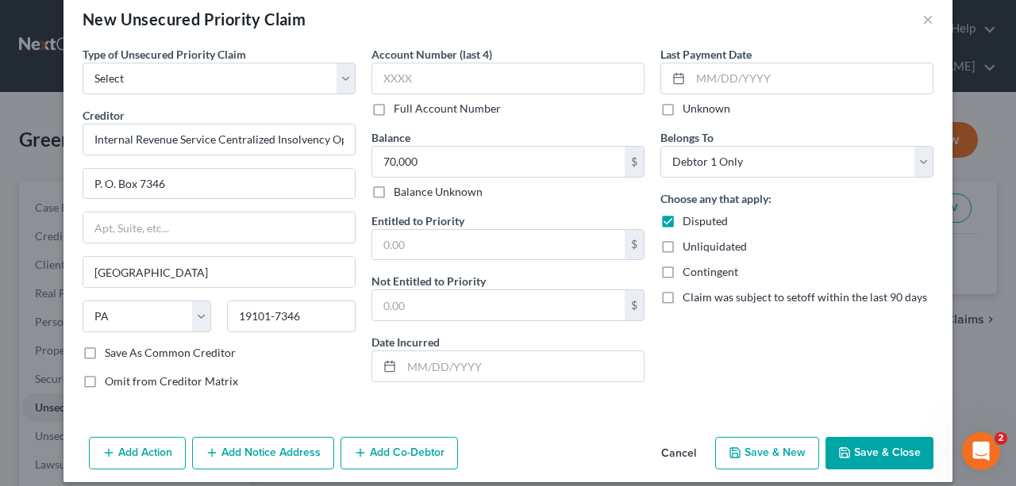
scroll to position [40, 0]
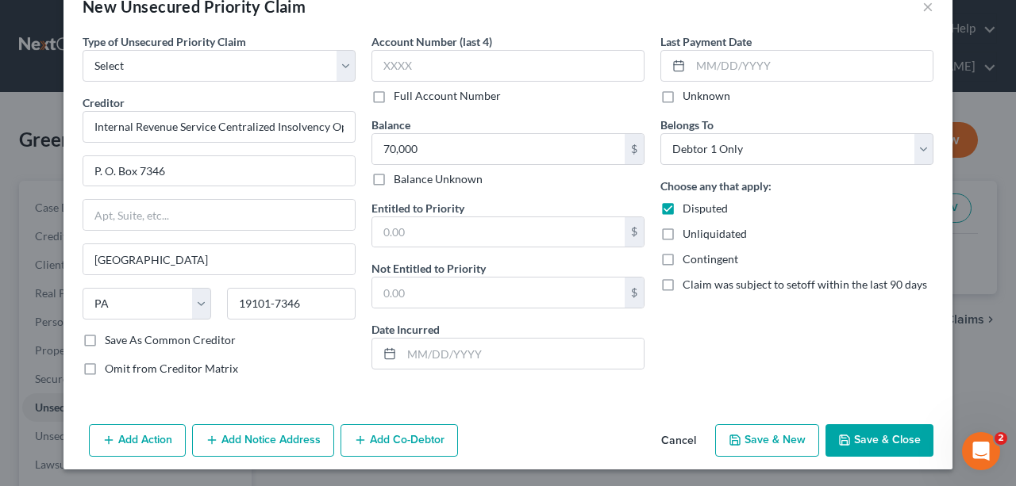
click at [870, 416] on button "Save & Close" at bounding box center [879, 441] width 108 height 33
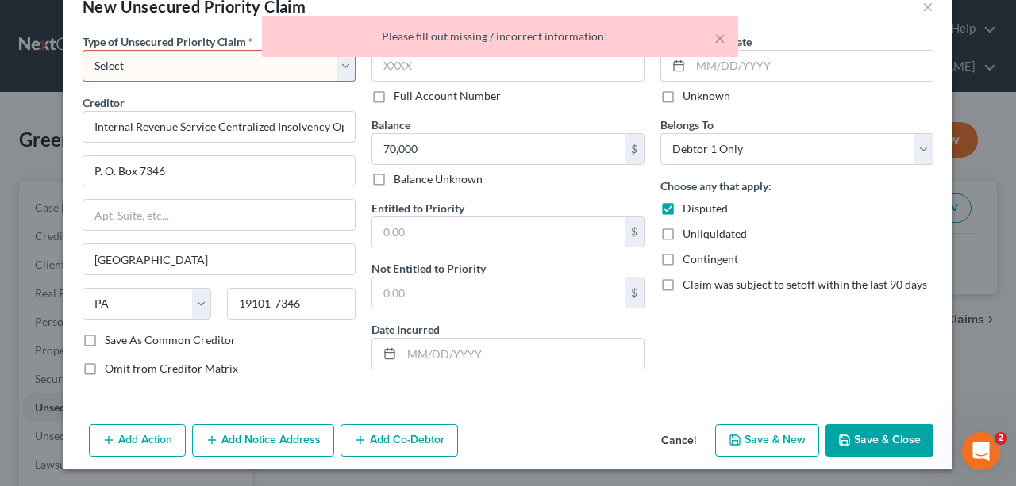
click at [216, 56] on div "× Please fill out missing / incorrect information!" at bounding box center [500, 40] width 1016 height 49
drag, startPoint x: 218, startPoint y: 70, endPoint x: 216, endPoint y: 78, distance: 8.3
click at [218, 70] on select "Select Taxes & Other Government Units Domestic Support Obligations Extensions o…" at bounding box center [219, 66] width 273 height 32
select select "0"
click at [83, 50] on select "Select Taxes & Other Government Units Domestic Support Obligations Extensions o…" at bounding box center [219, 66] width 273 height 32
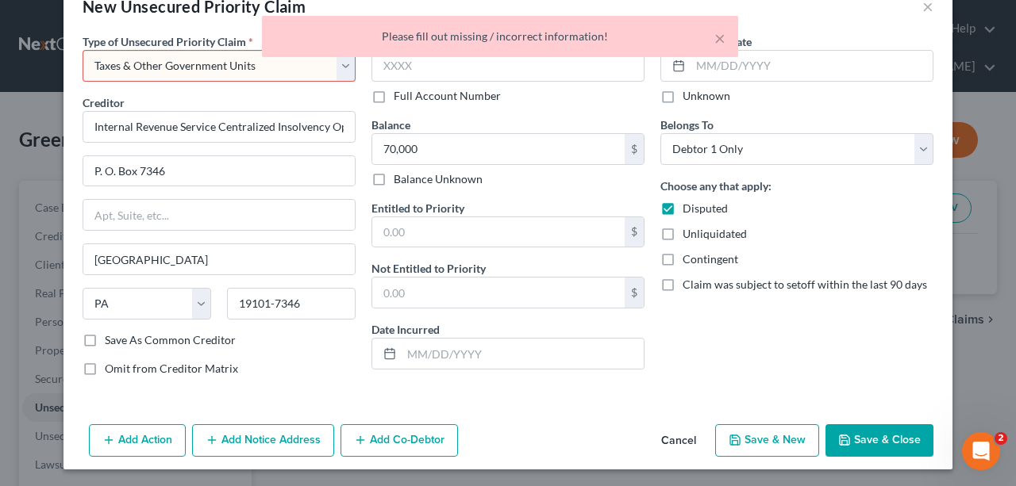
select select "39"
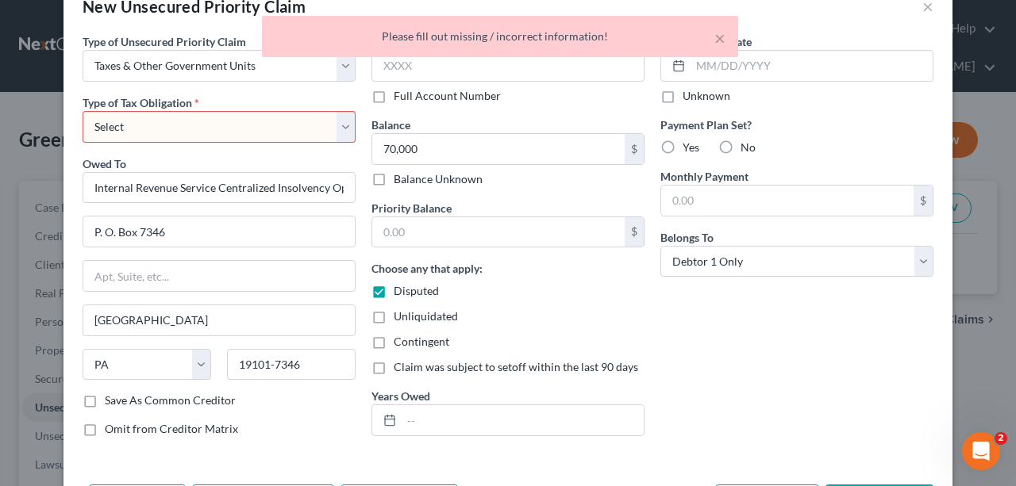
click at [185, 121] on select "Select Federal City State Franchise Tax Board Other" at bounding box center [219, 127] width 273 height 32
select select "0"
click at [83, 111] on select "Select Federal City State Franchise Tax Board Other" at bounding box center [219, 127] width 273 height 32
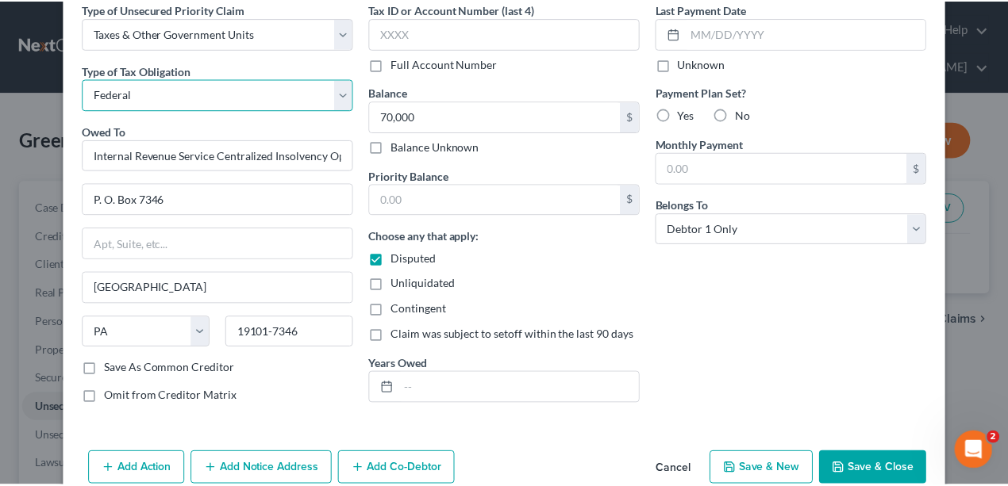
scroll to position [100, 0]
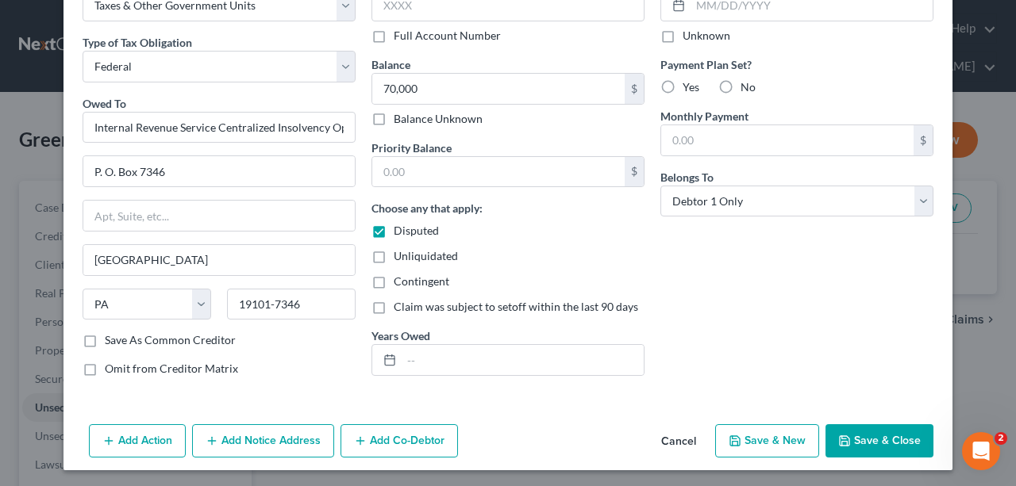
click at [870, 416] on button "Save & Close" at bounding box center [879, 441] width 108 height 33
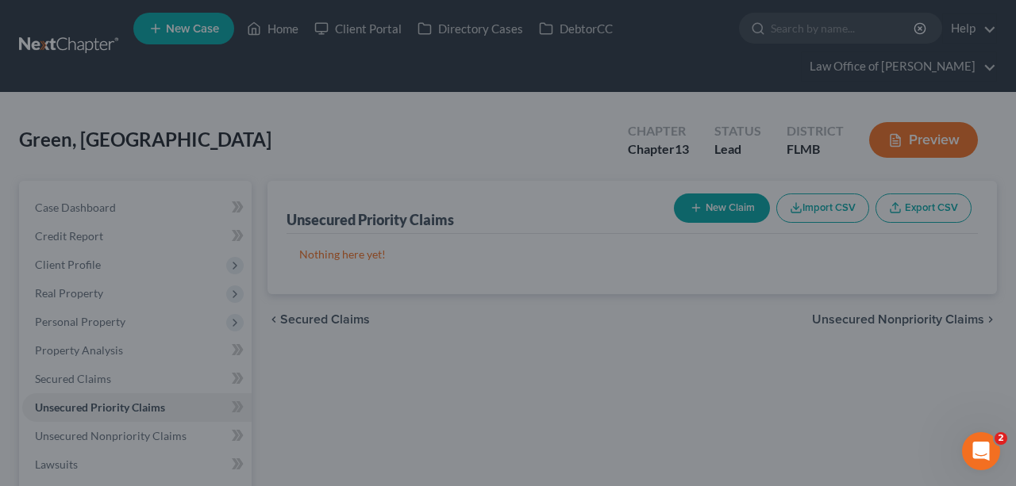
type input "70,000.00"
type input "0.00"
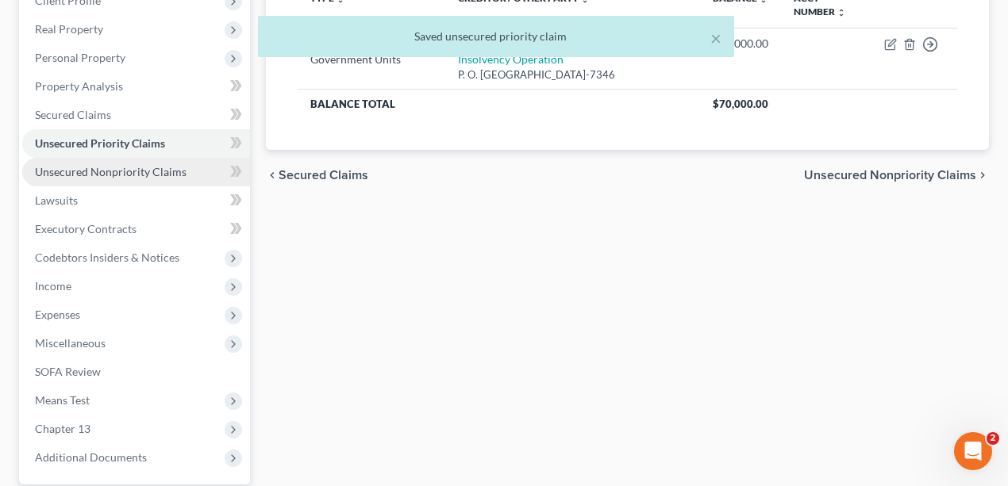
click at [90, 161] on link "Unsecured Nonpriority Claims" at bounding box center [136, 172] width 228 height 29
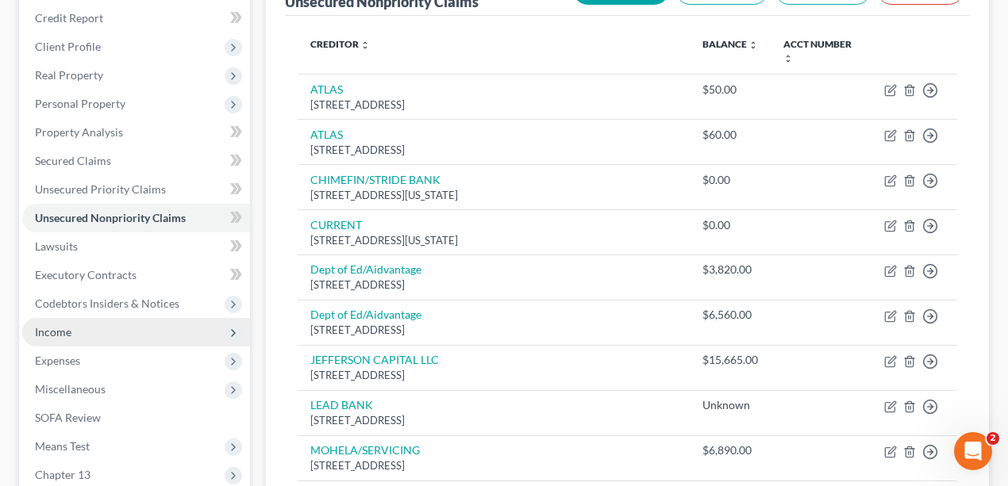
scroll to position [335, 0]
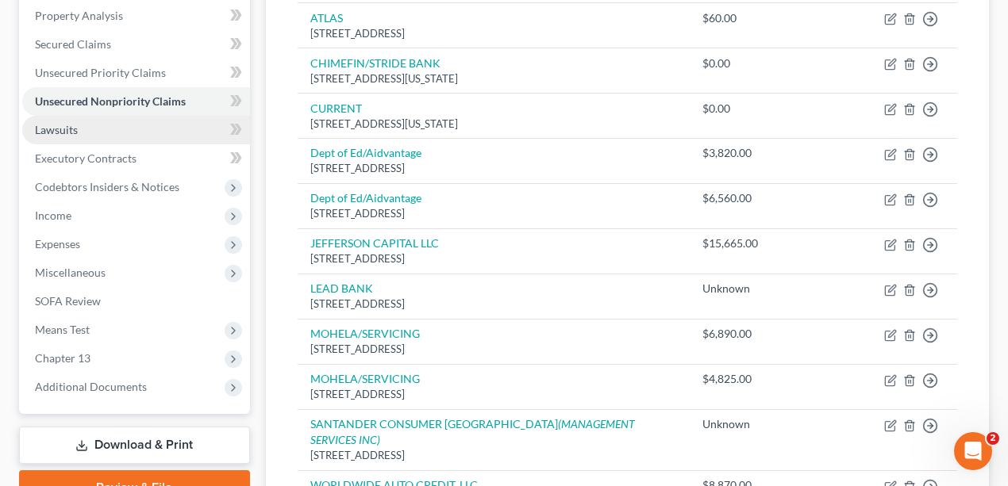
click at [81, 130] on link "Lawsuits" at bounding box center [136, 130] width 228 height 29
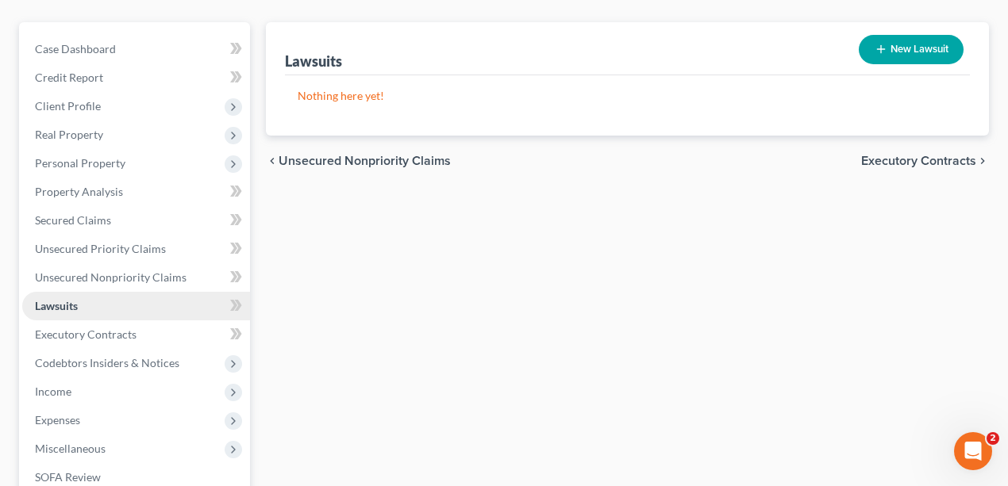
scroll to position [317, 0]
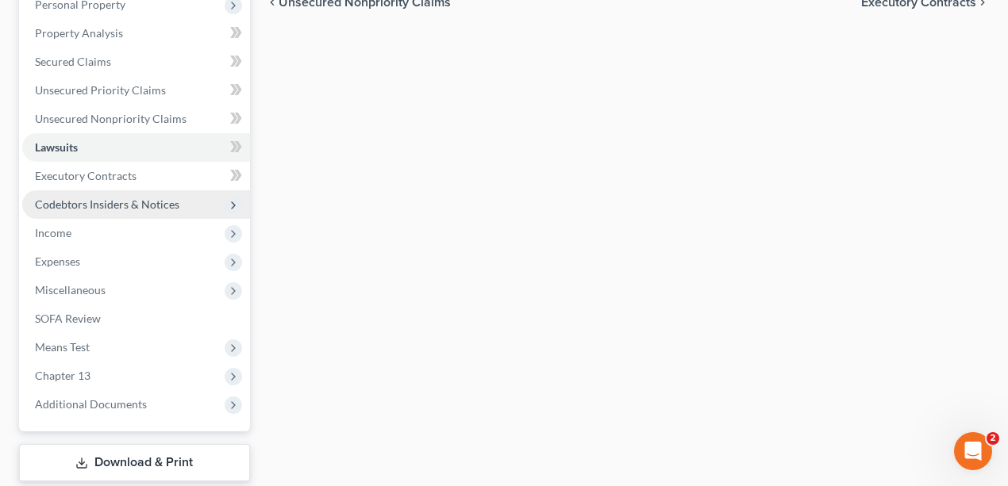
click at [133, 206] on span "Codebtors Insiders & Notices" at bounding box center [107, 204] width 144 height 13
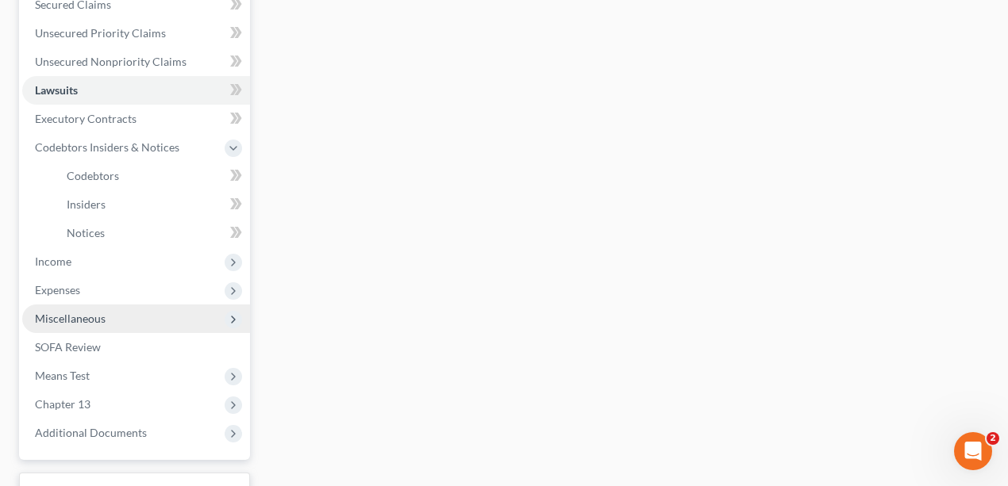
scroll to position [498, 0]
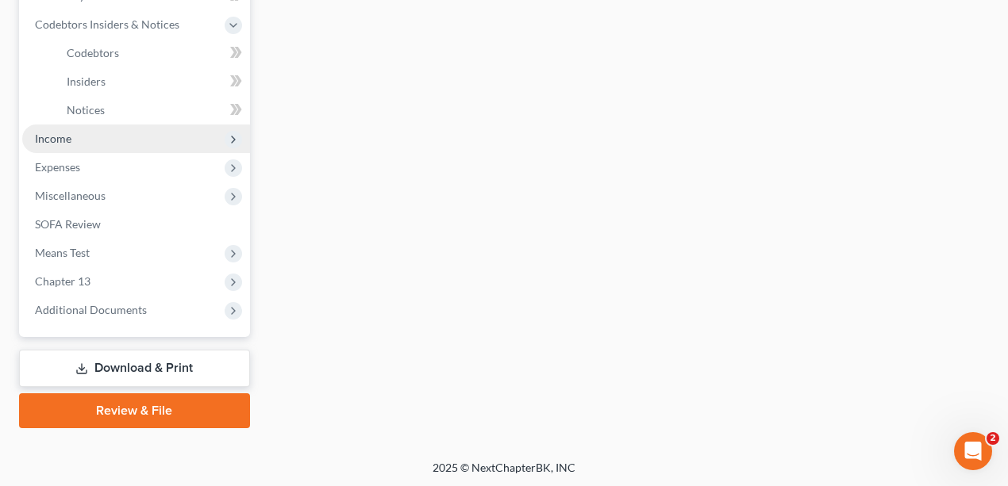
click at [98, 133] on span "Income" at bounding box center [136, 139] width 228 height 29
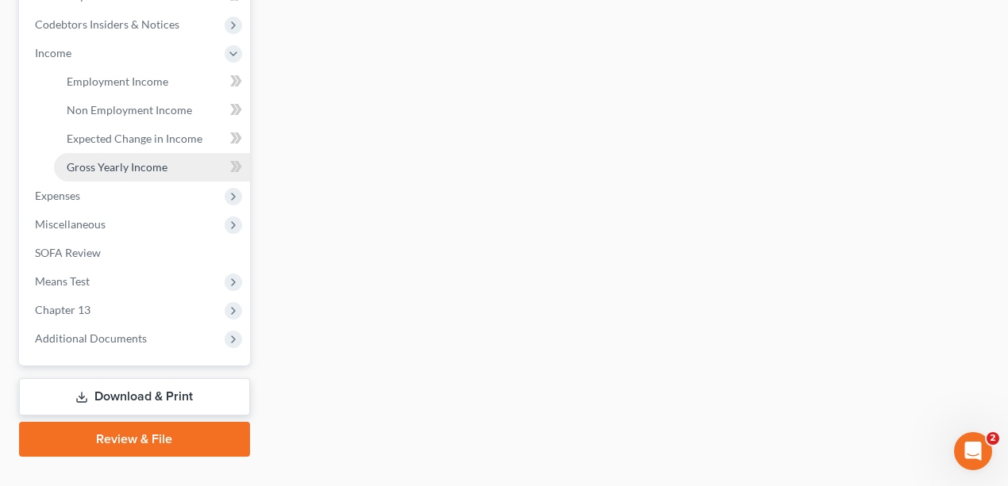
click at [110, 160] on span "Gross Yearly Income" at bounding box center [117, 166] width 101 height 13
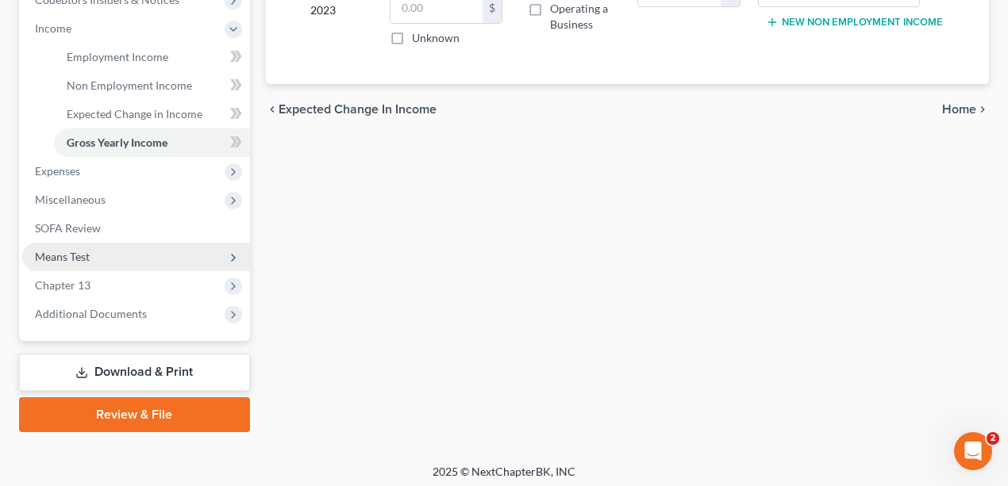
scroll to position [526, 0]
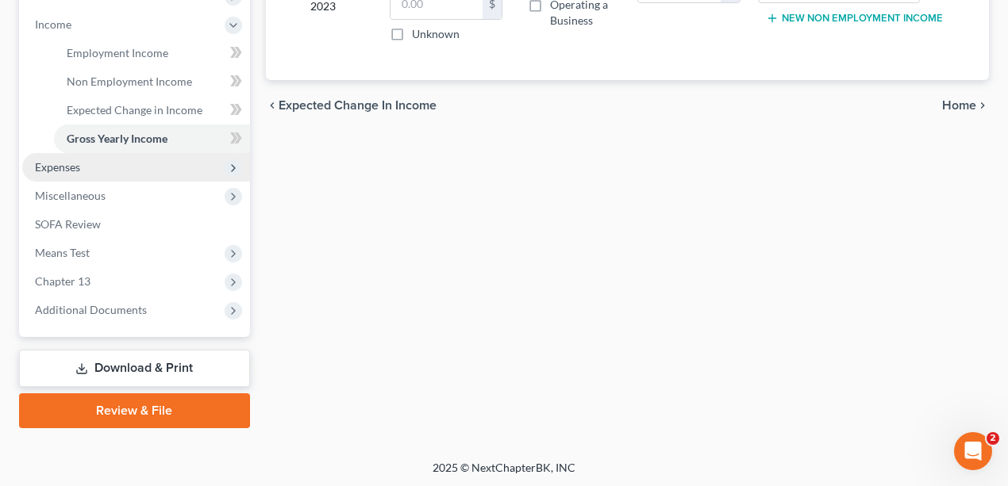
click at [99, 175] on span "Expenses" at bounding box center [136, 167] width 228 height 29
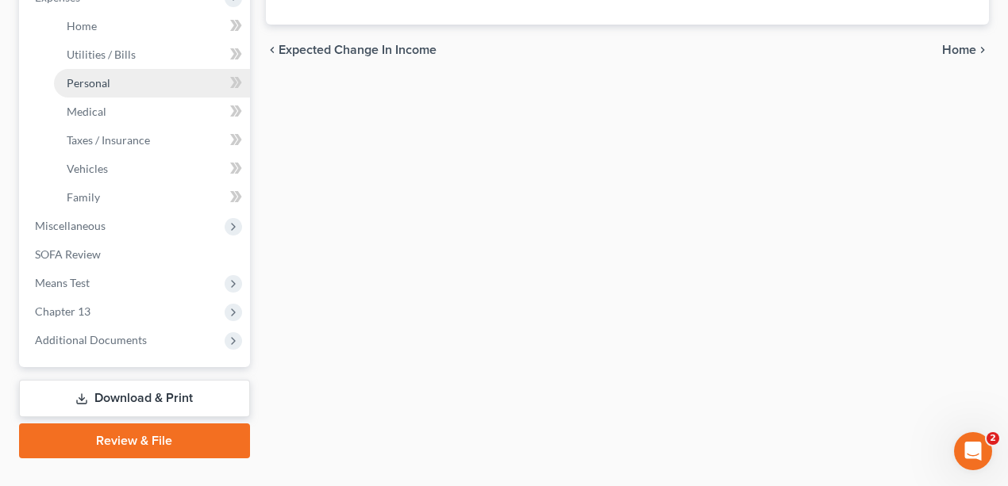
scroll to position [612, 0]
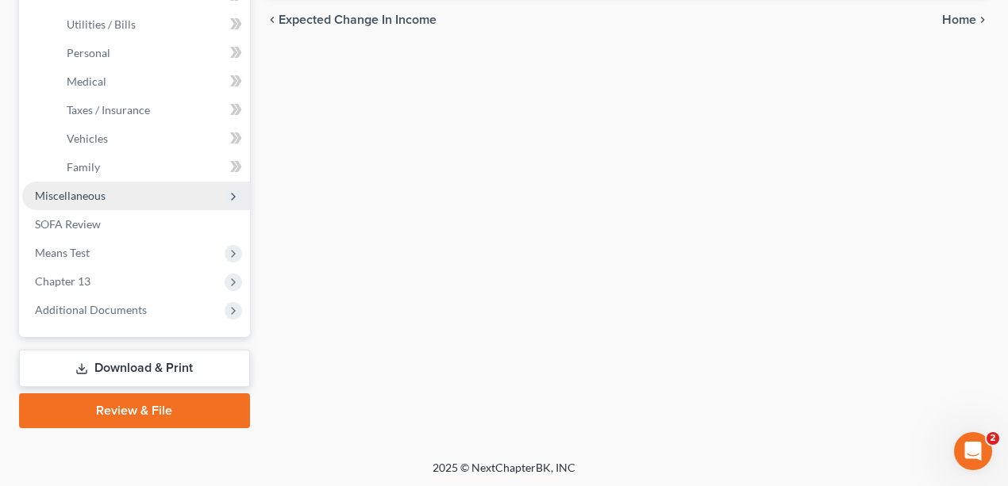
click at [105, 198] on span "Miscellaneous" at bounding box center [136, 196] width 228 height 29
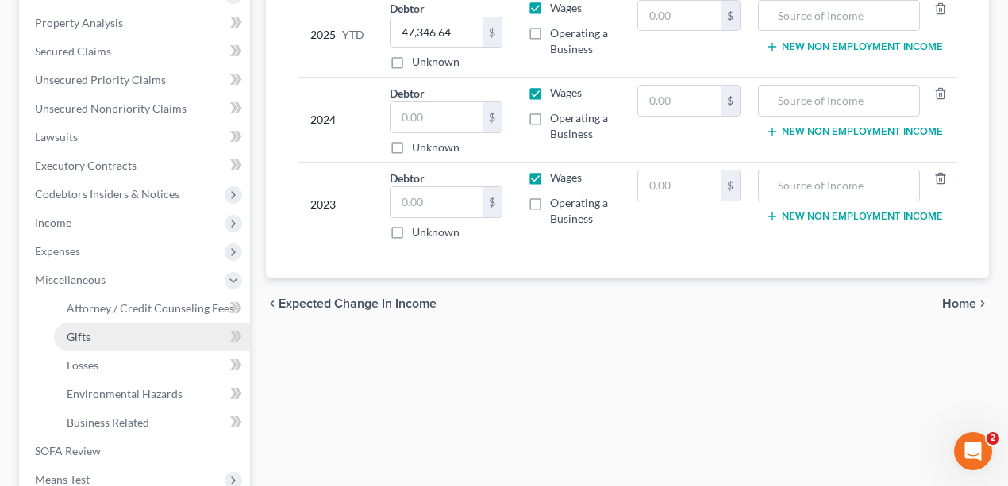
scroll to position [555, 0]
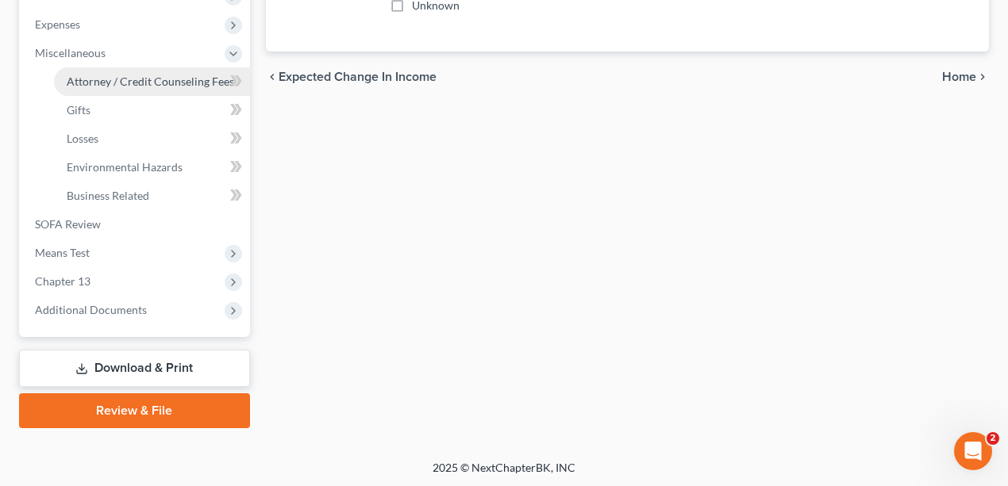
click at [194, 71] on link "Attorney / Credit Counseling Fees" at bounding box center [152, 81] width 196 height 29
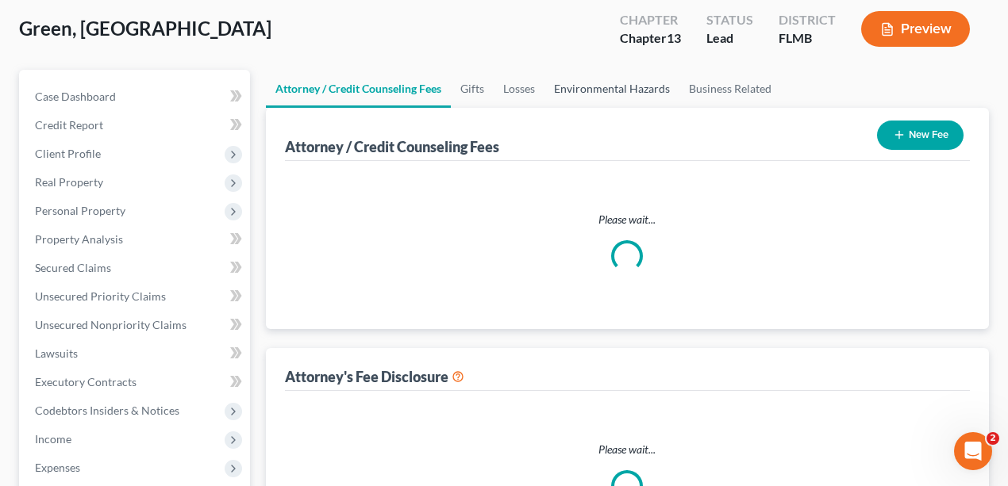
select select "0"
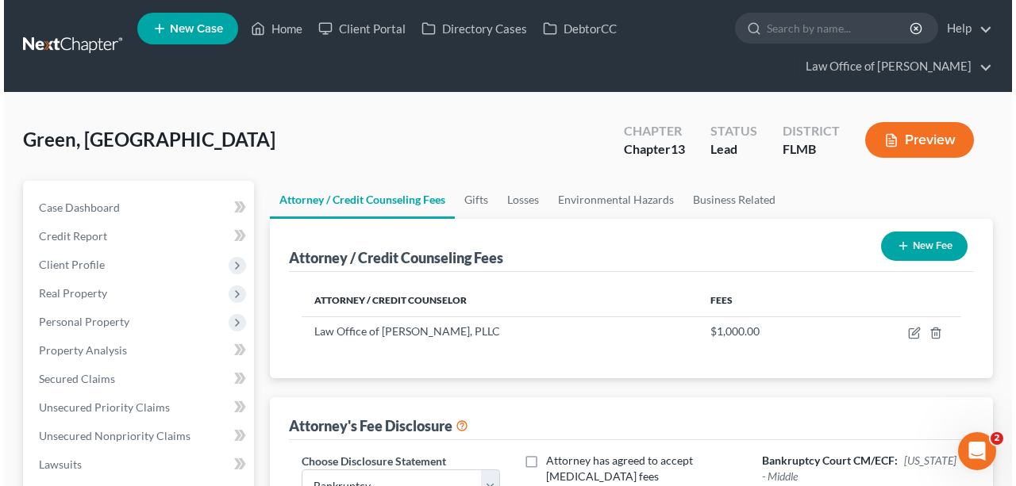
scroll to position [211, 0]
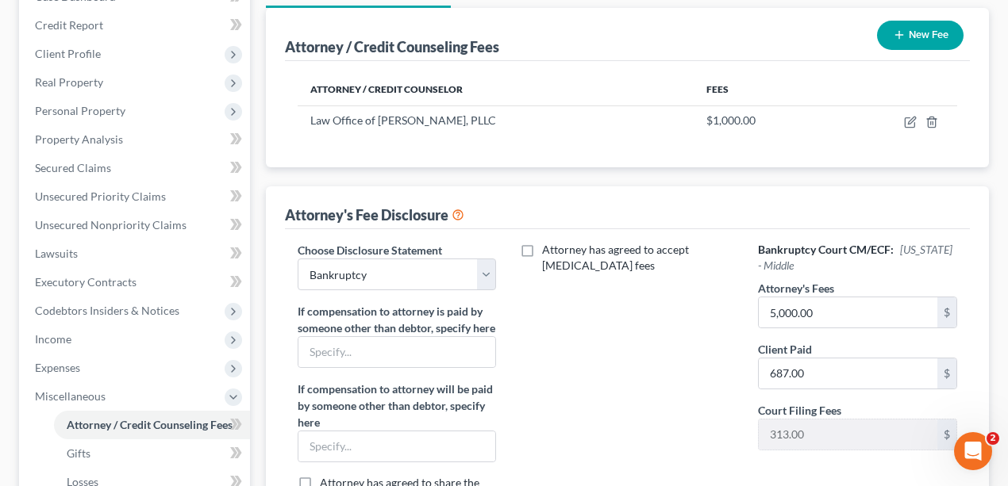
click at [870, 38] on button "New Fee" at bounding box center [920, 35] width 87 height 29
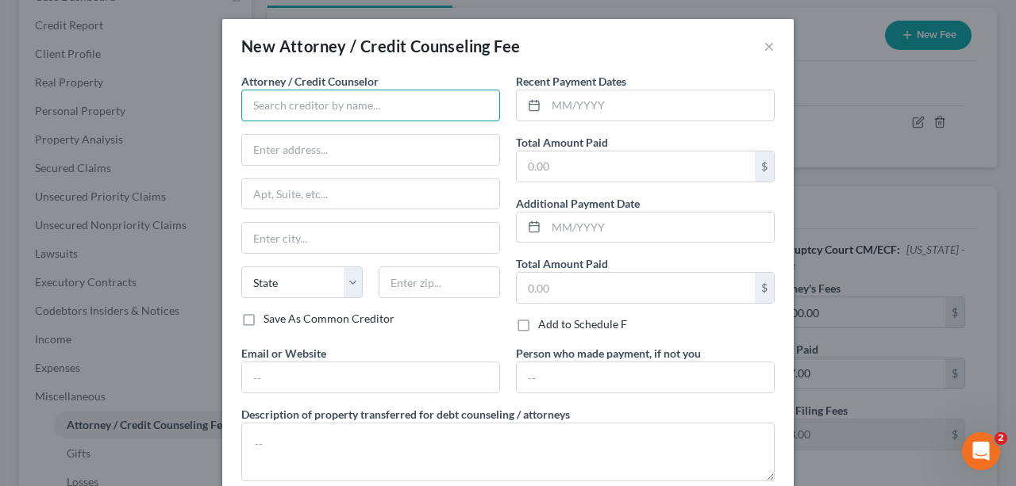
click at [333, 101] on input "text" at bounding box center [370, 106] width 259 height 32
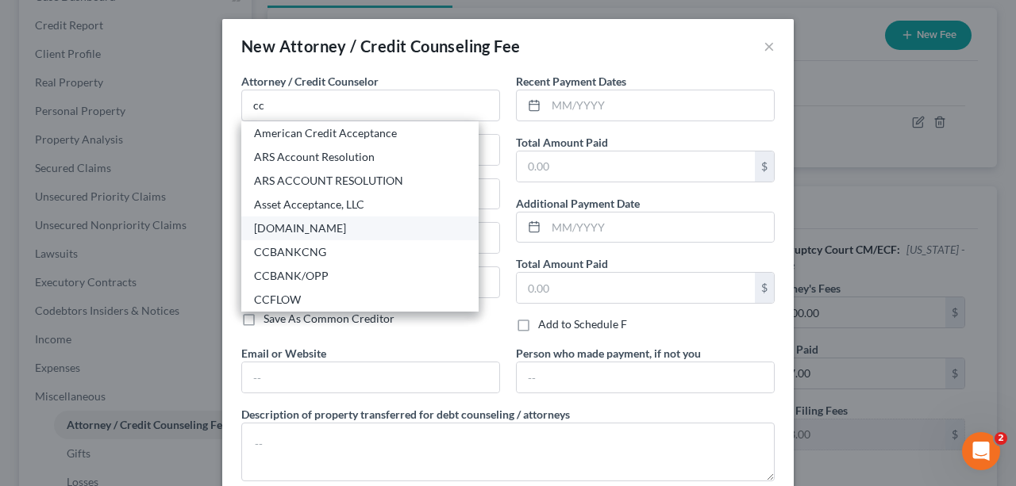
click at [314, 232] on div "CCAdvising.com" at bounding box center [360, 229] width 212 height 16
type input "CCAdvising.com"
type input "703 Washington Ave."
type input "Ste. 200"
type input "Bay City"
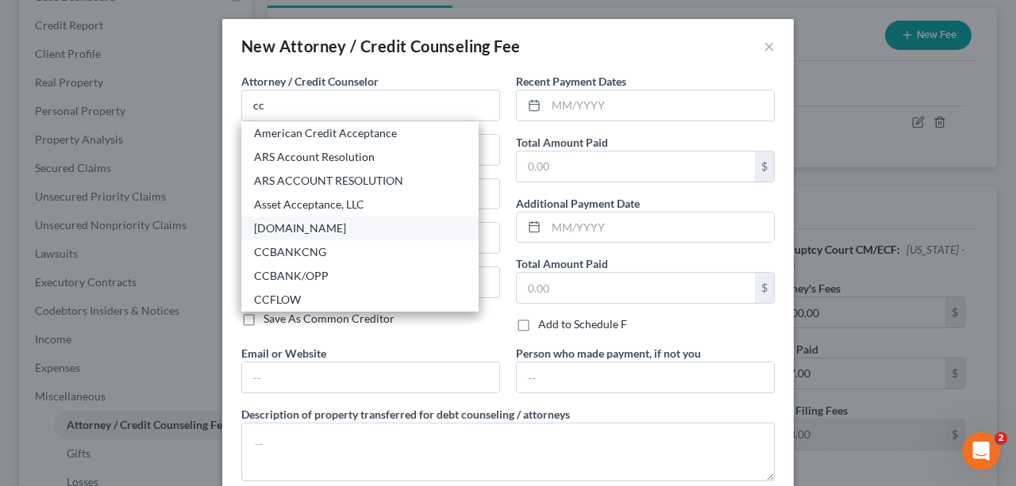
select select "23"
type input "48708"
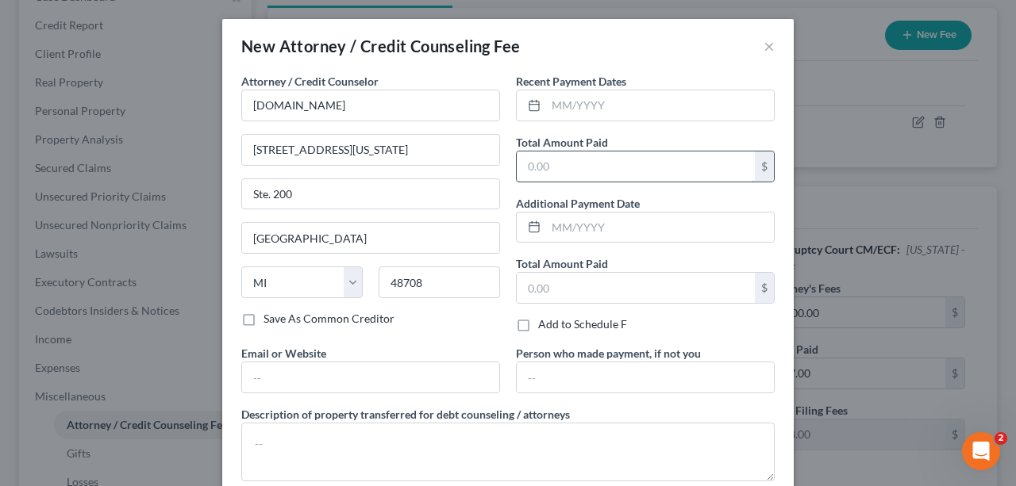
click at [548, 165] on input "text" at bounding box center [636, 167] width 238 height 30
type input "10"
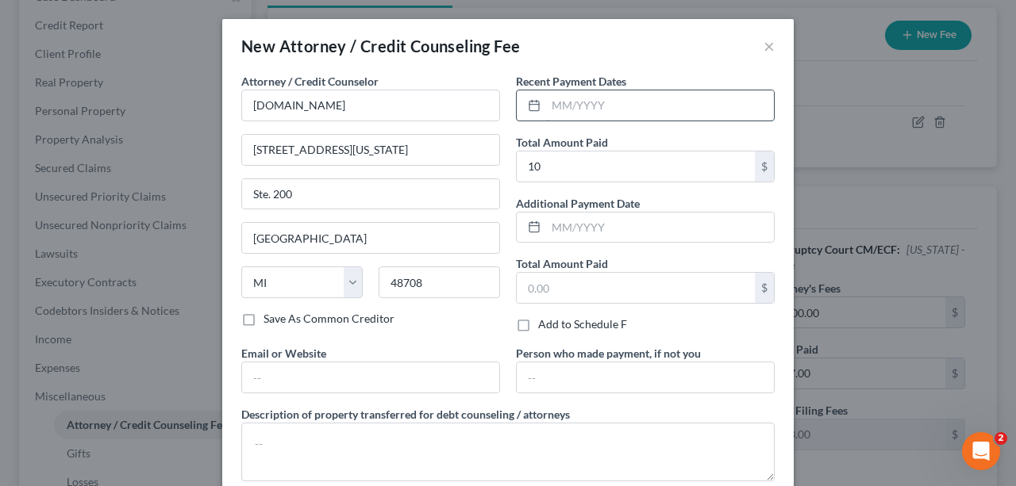
click at [575, 103] on input "text" at bounding box center [660, 105] width 228 height 30
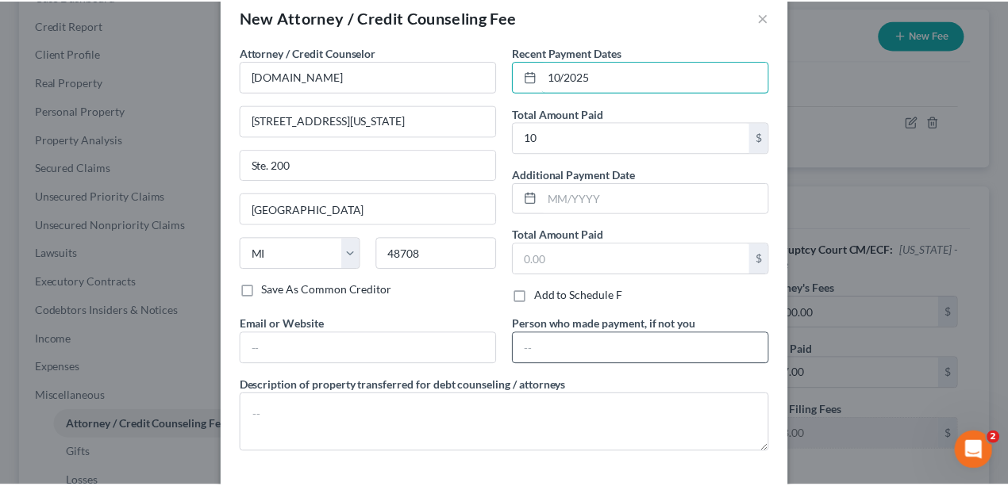
scroll to position [92, 0]
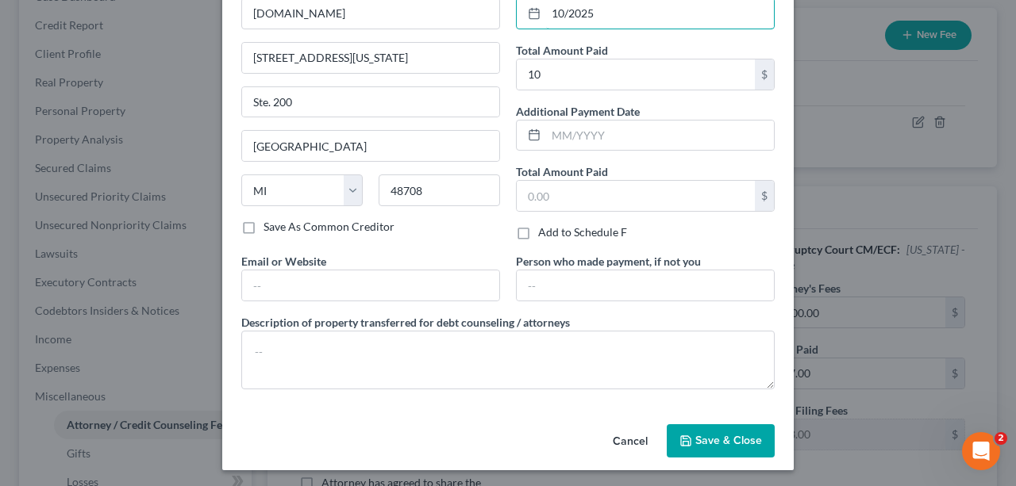
type input "10/2025"
click at [707, 416] on button "Save & Close" at bounding box center [721, 441] width 108 height 33
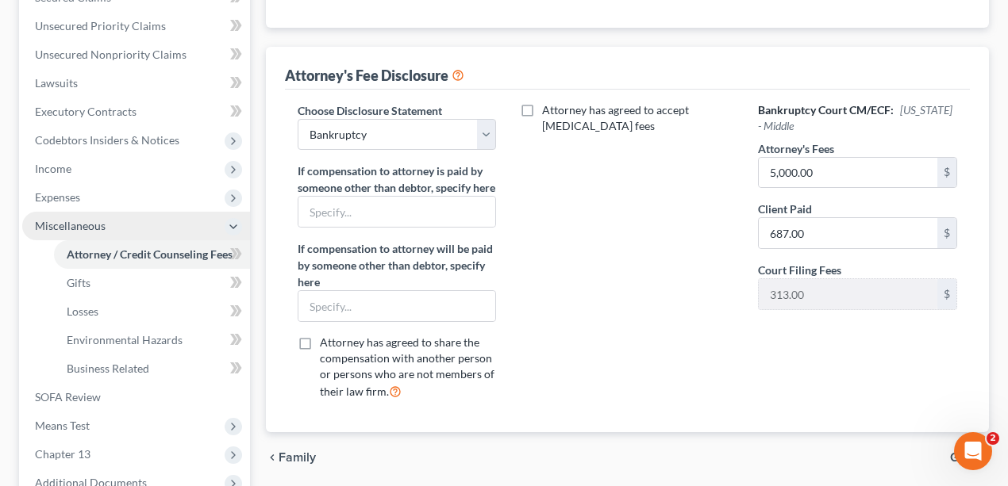
scroll to position [423, 0]
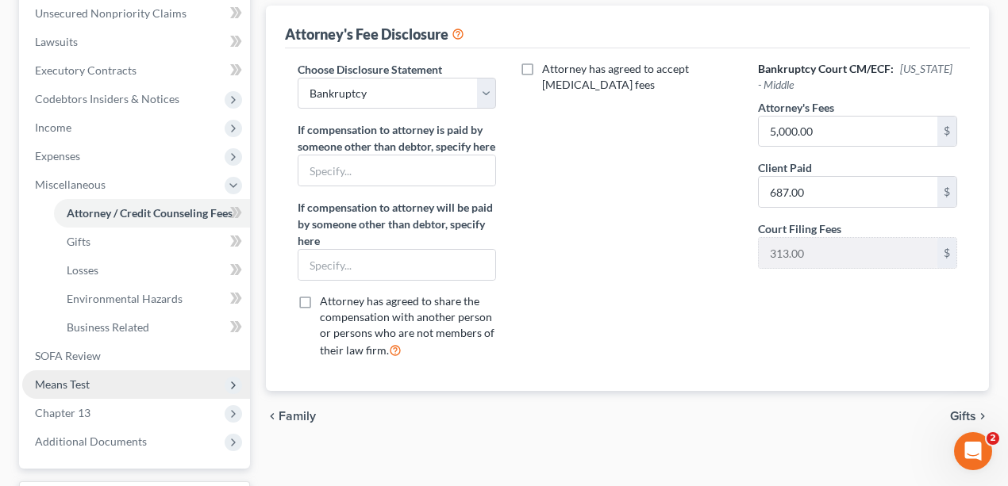
click at [94, 387] on span "Means Test" at bounding box center [136, 385] width 228 height 29
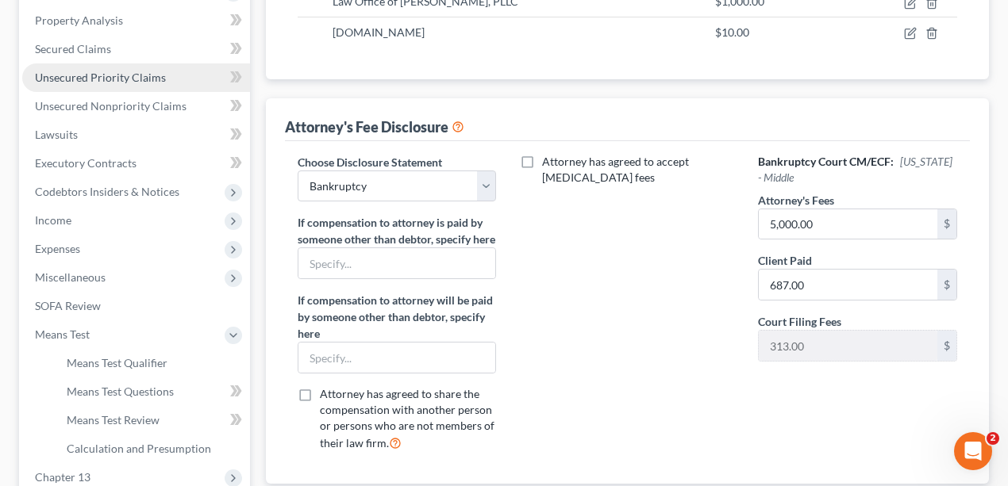
scroll to position [106, 0]
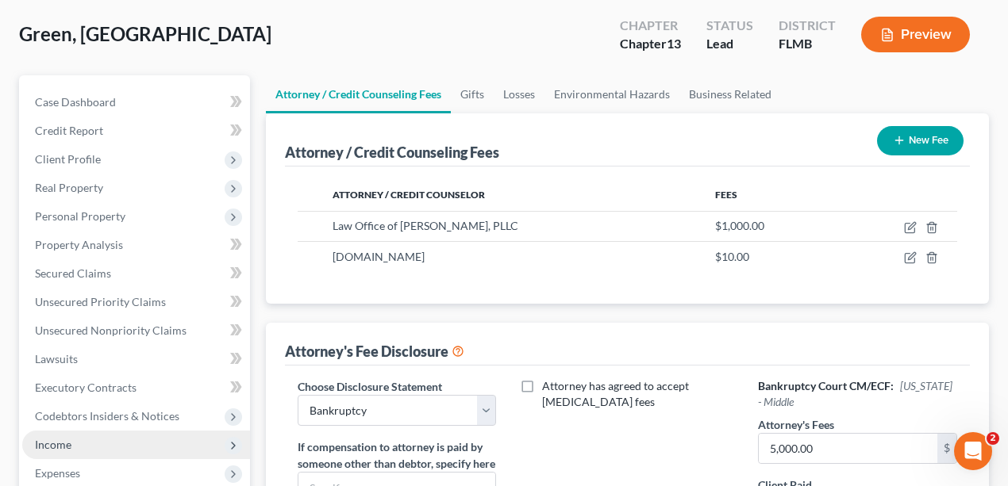
click at [78, 416] on span "Income" at bounding box center [136, 445] width 228 height 29
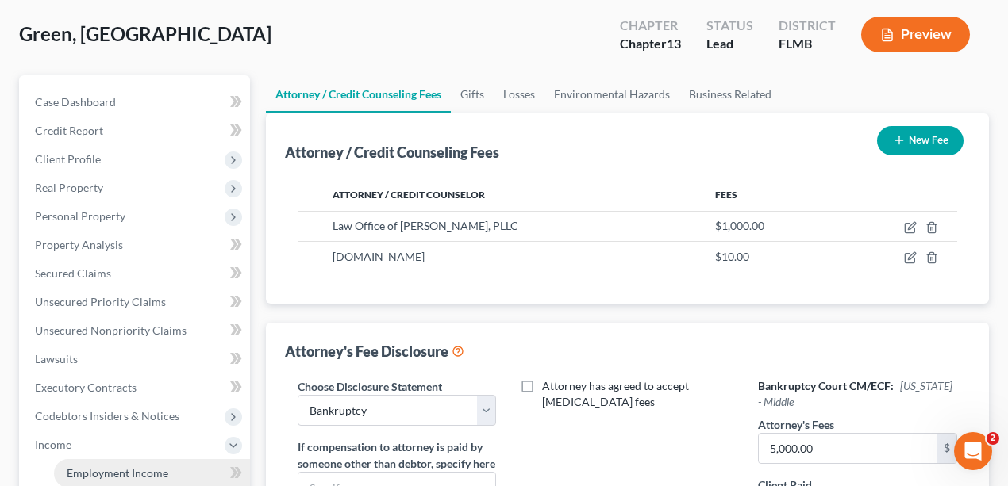
click at [102, 416] on span "Employment Income" at bounding box center [118, 473] width 102 height 13
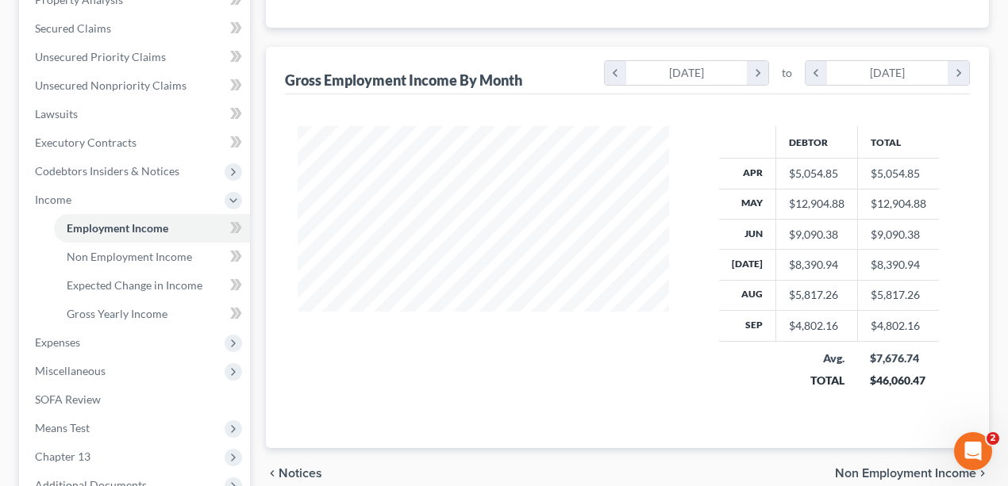
scroll to position [526, 0]
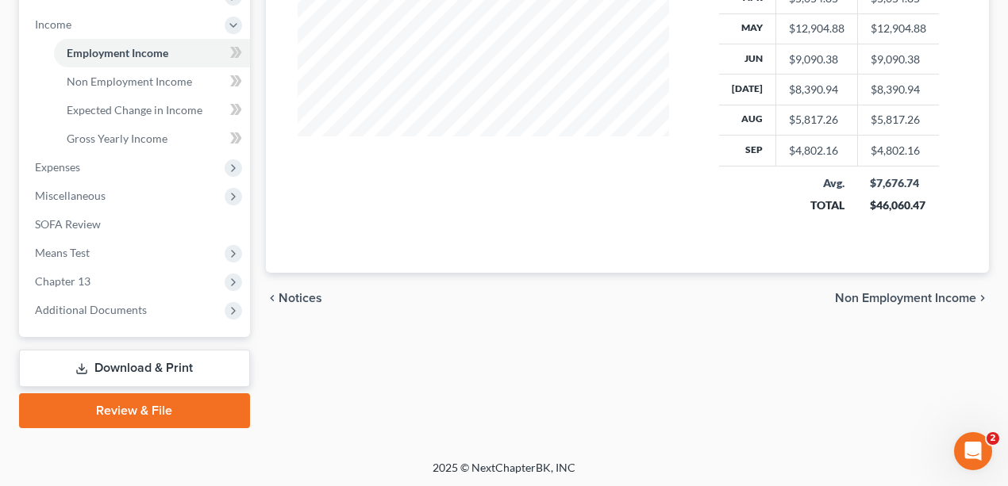
click at [190, 364] on link "Download & Print" at bounding box center [134, 368] width 231 height 37
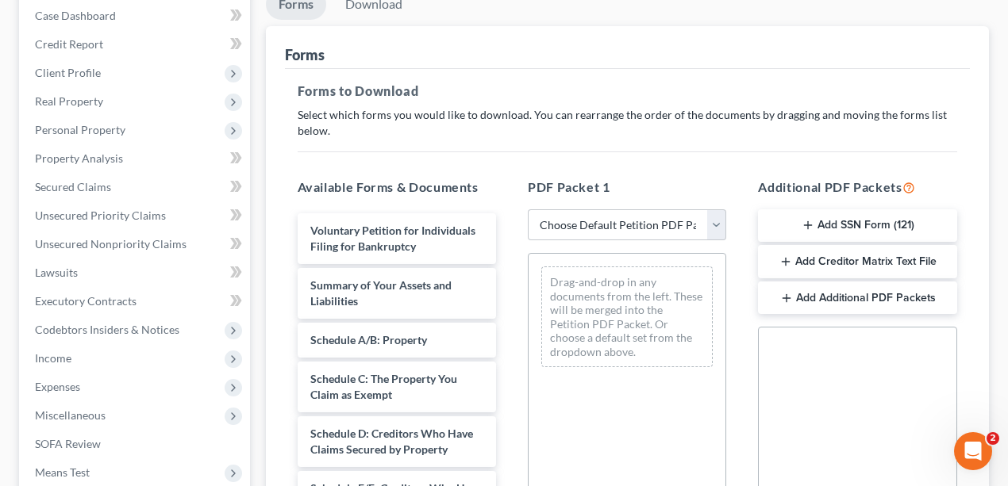
scroll to position [329, 0]
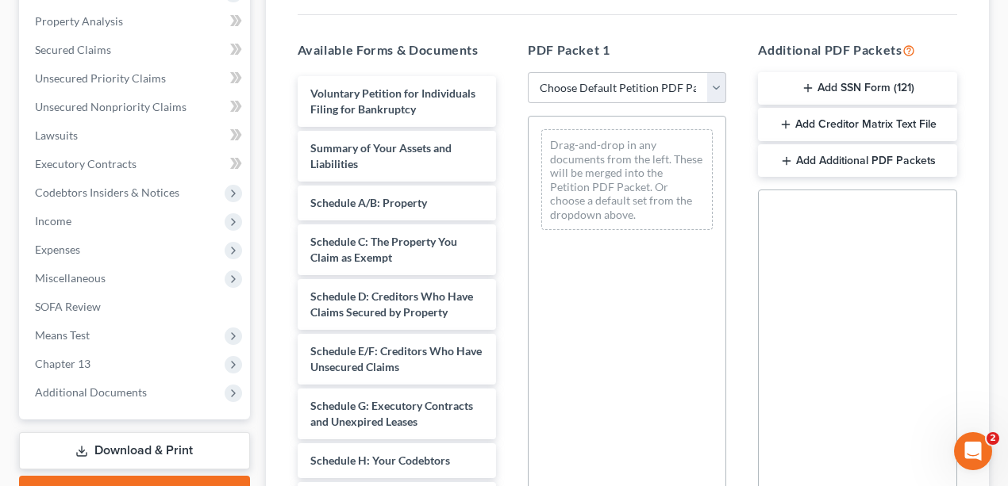
click at [870, 75] on button "Add SSN Form (121)" at bounding box center [857, 88] width 198 height 33
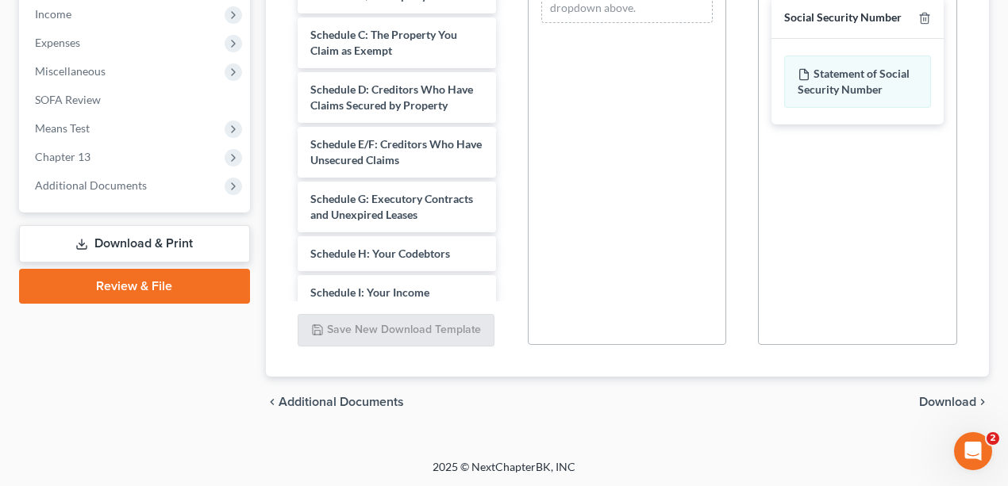
click at [870, 399] on span "Download" at bounding box center [947, 402] width 57 height 13
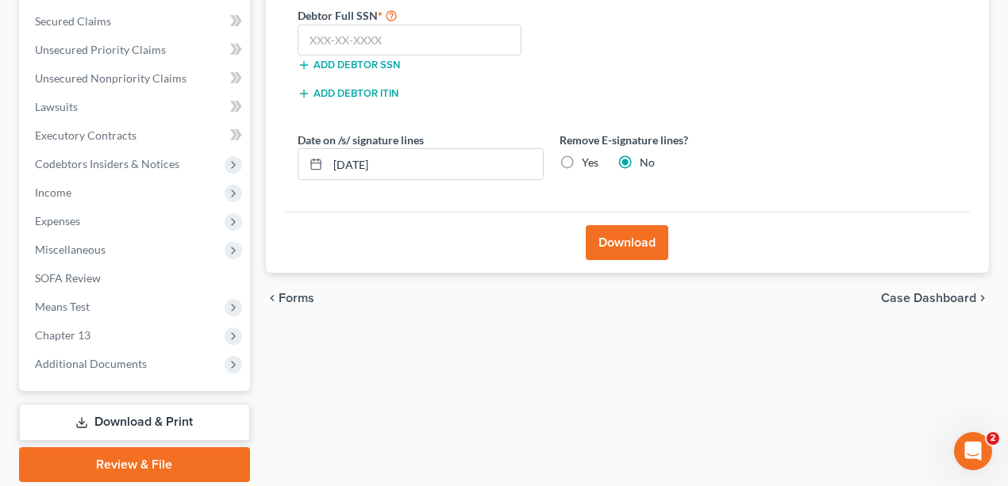
scroll to position [253, 0]
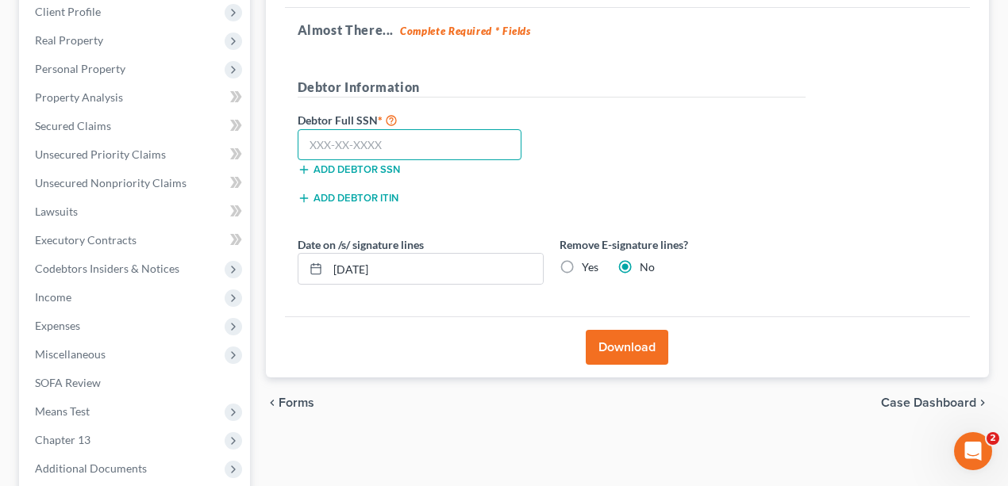
click at [395, 129] on input "text" at bounding box center [410, 145] width 225 height 32
type input "254-27-7439"
click at [717, 170] on div "Debtor Full SSN * 254-27-7439 Add debtor SSN" at bounding box center [552, 149] width 524 height 79
click at [629, 354] on button "Download" at bounding box center [627, 347] width 83 height 35
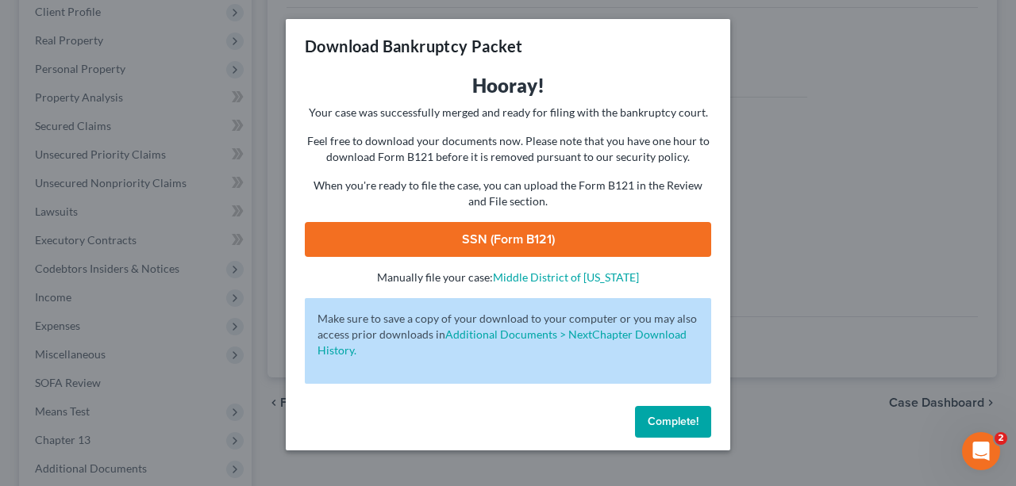
click at [637, 241] on link "SSN (Form B121)" at bounding box center [508, 239] width 406 height 35
click at [686, 416] on span "Complete!" at bounding box center [673, 421] width 51 height 13
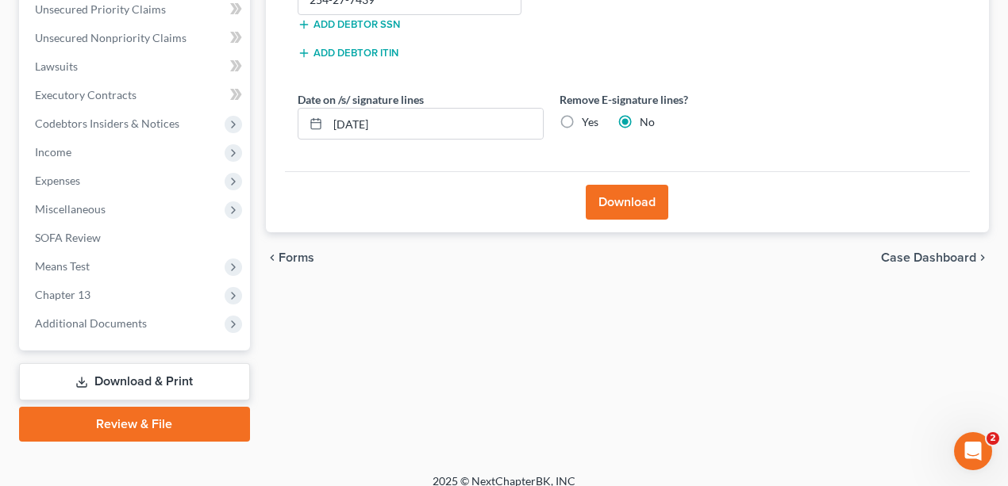
scroll to position [412, 0]
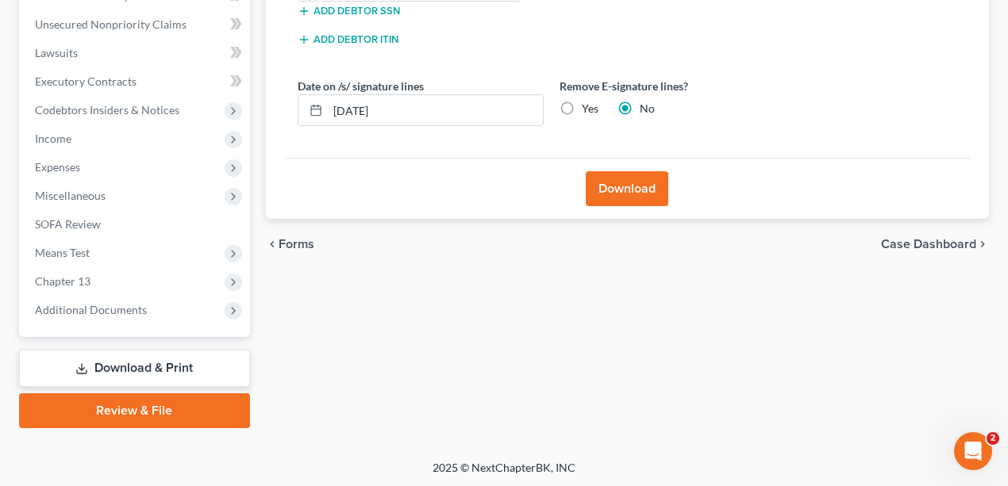
click at [413, 352] on div "Forms Download Forms Forms to Download Select which forms you would like to dow…" at bounding box center [628, 98] width 740 height 659
click at [159, 312] on span "Additional Documents" at bounding box center [136, 310] width 228 height 29
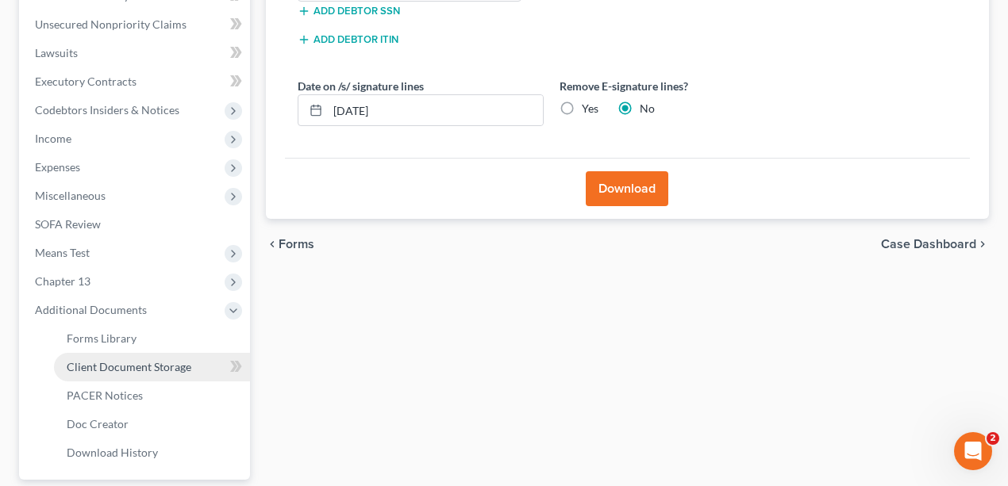
click at [138, 366] on span "Client Document Storage" at bounding box center [129, 366] width 125 height 13
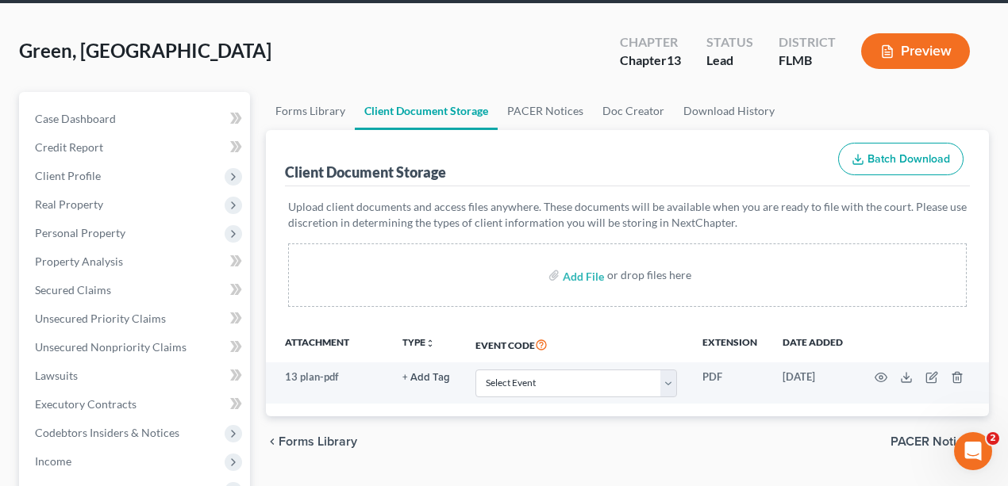
scroll to position [211, 0]
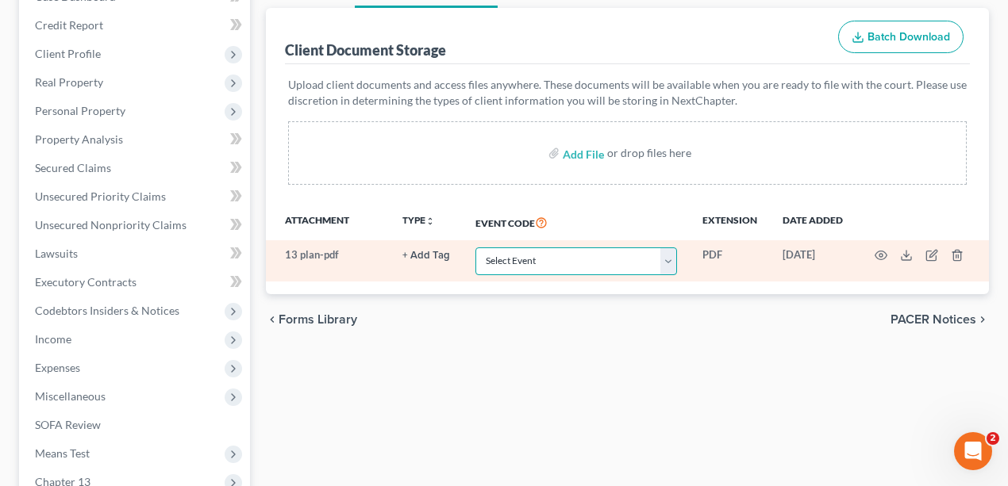
click at [572, 254] on select "Select Event 20 Largest Unsecured Creditors Amended Chapter 13 Plan Amended Cre…" at bounding box center [576, 262] width 202 height 28
select select "12"
click at [475, 248] on select "Select Event 20 Largest Unsecured Creditors Amended Chapter 13 Plan Amended Cre…" at bounding box center [576, 262] width 202 height 28
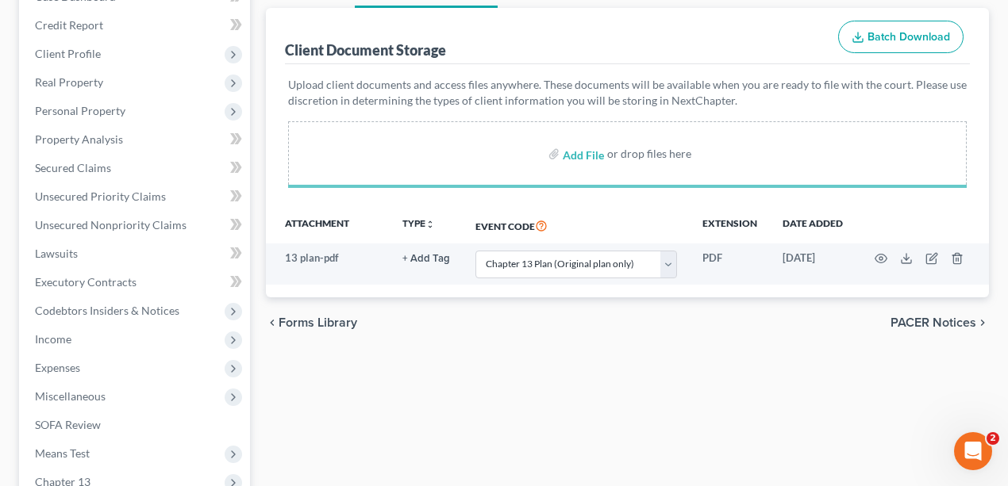
select select "12"
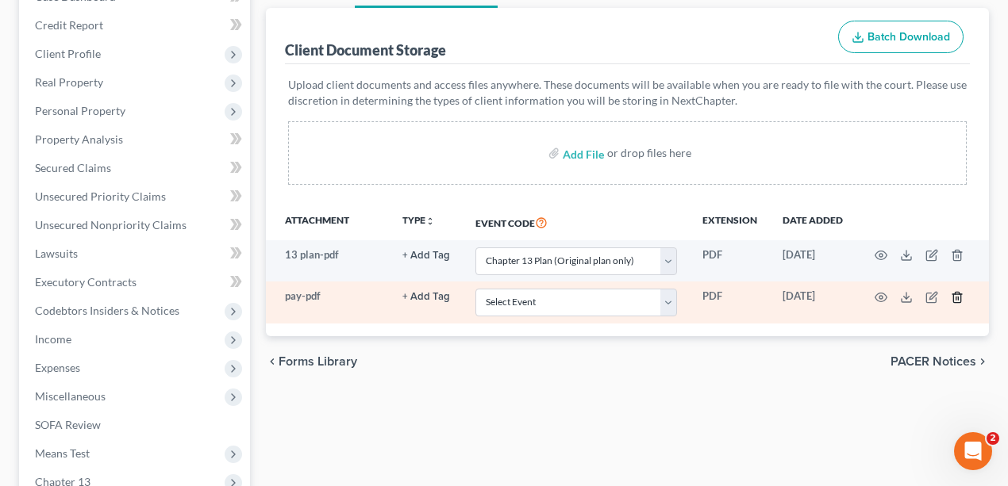
click at [870, 293] on icon "button" at bounding box center [957, 297] width 13 height 13
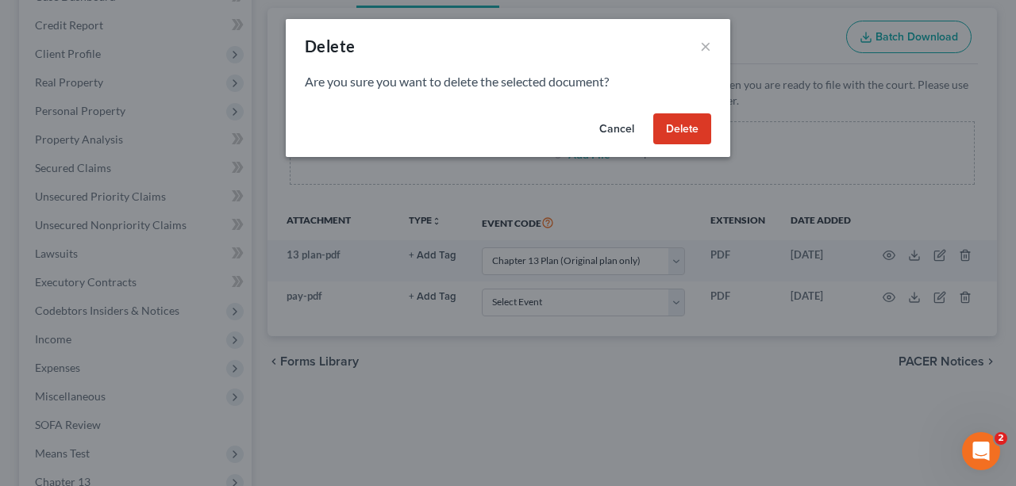
click at [690, 125] on button "Delete" at bounding box center [682, 129] width 58 height 32
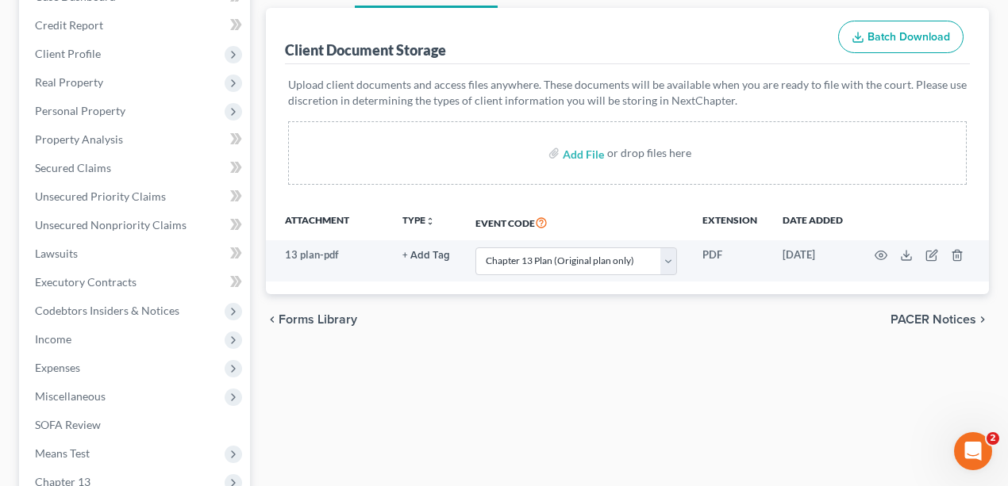
select select "12"
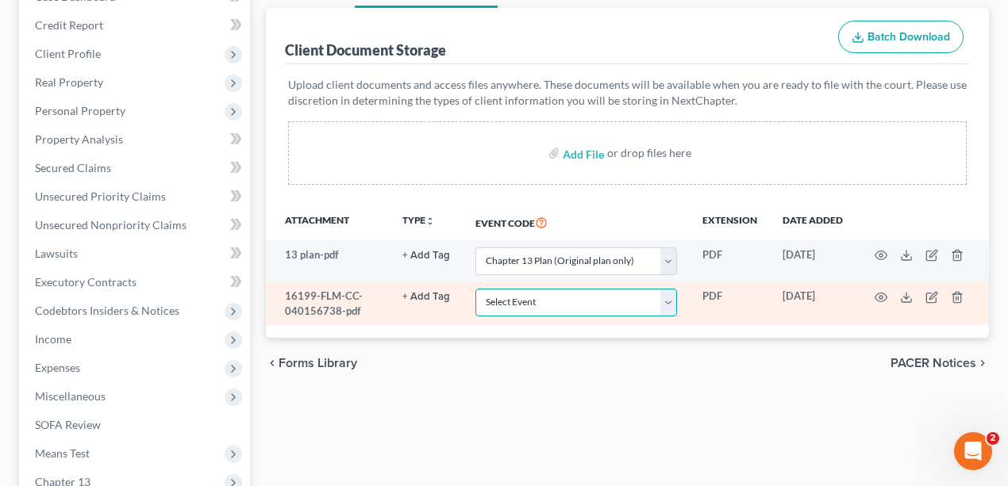
click at [620, 290] on select "Select Event 20 Largest Unsecured Creditors Amended Chapter 13 Plan Amended Cre…" at bounding box center [576, 303] width 202 height 28
select select "9"
click at [475, 289] on select "Select Event 20 Largest Unsecured Creditors Amended Chapter 13 Plan Amended Cre…" at bounding box center [576, 303] width 202 height 28
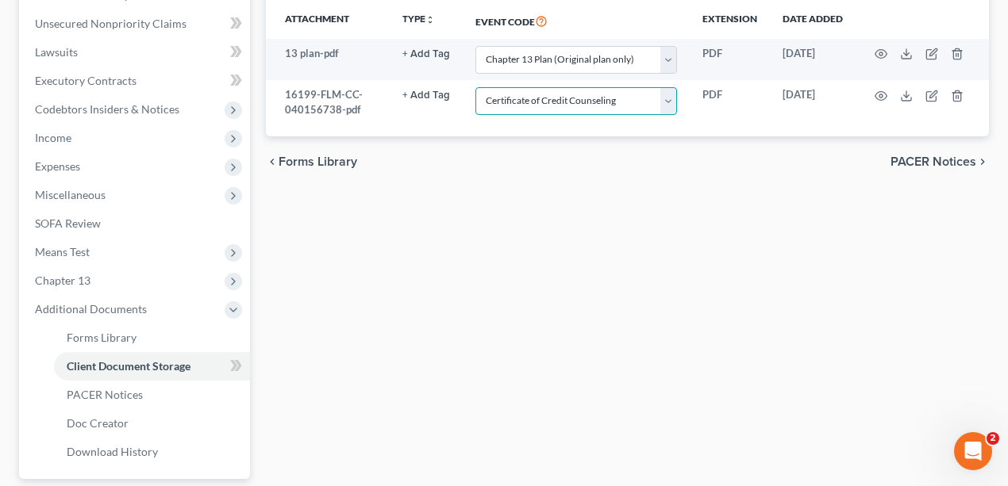
scroll to position [529, 0]
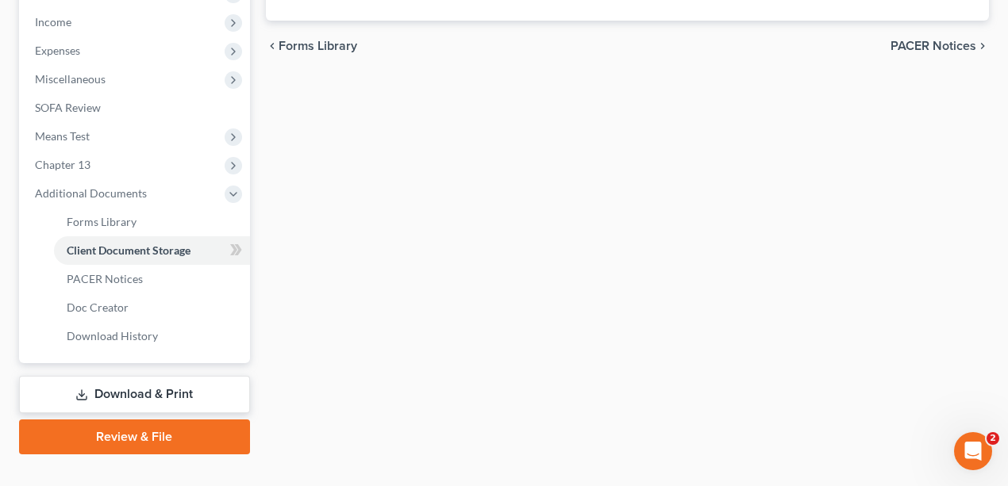
click at [202, 416] on link "Review & File" at bounding box center [134, 437] width 231 height 35
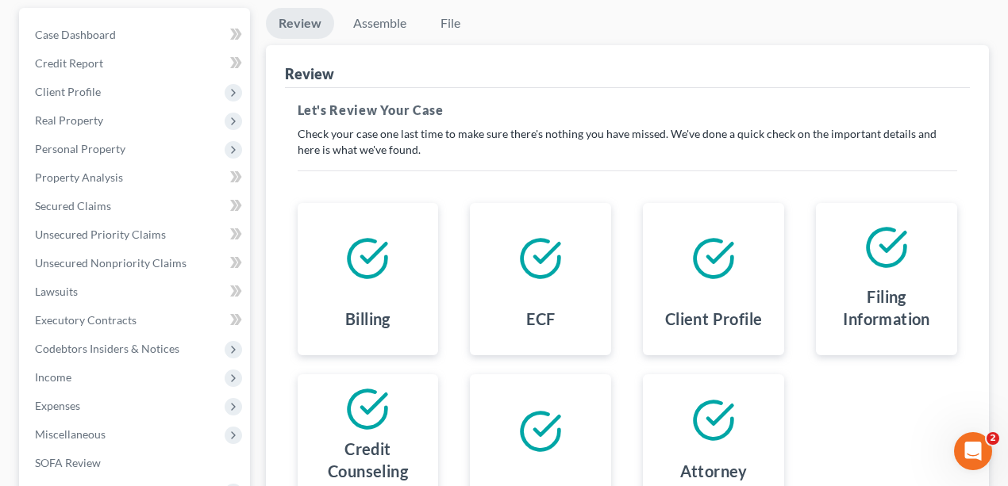
scroll to position [159, 0]
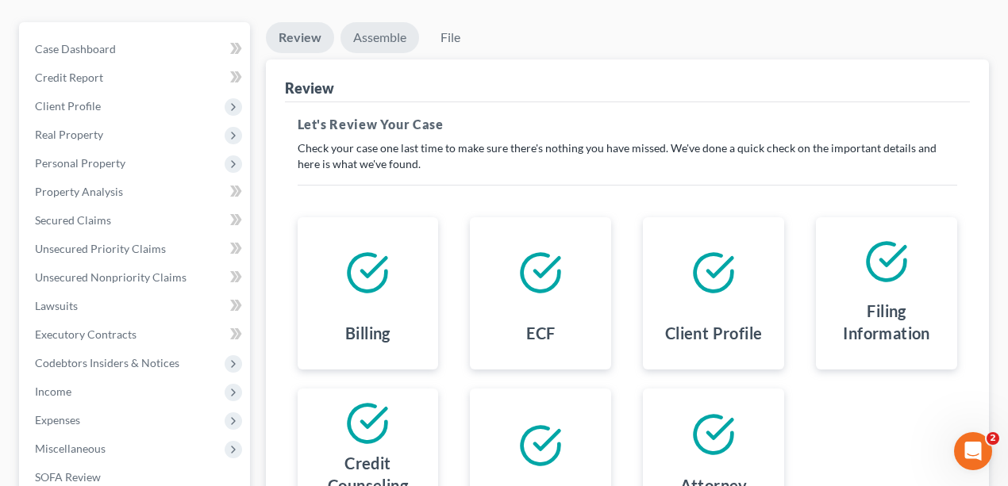
click at [381, 43] on link "Assemble" at bounding box center [379, 37] width 79 height 31
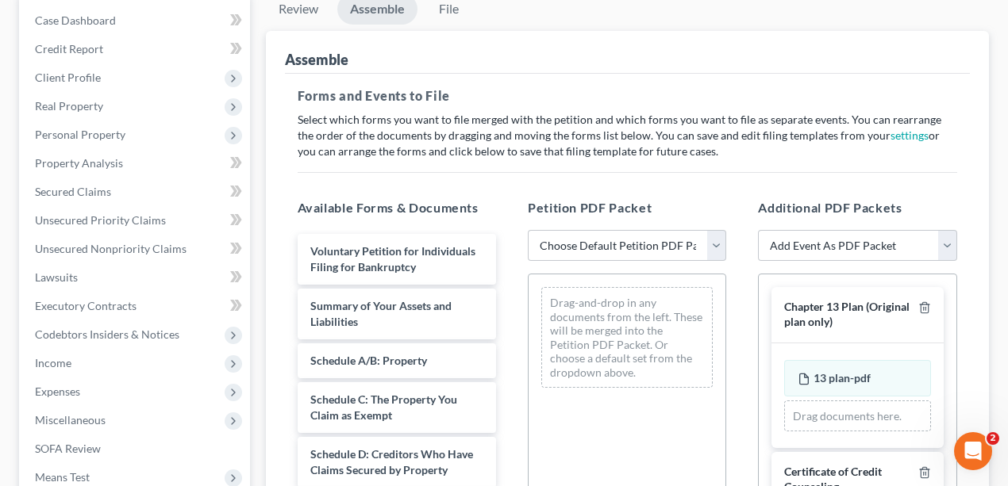
scroll to position [211, 0]
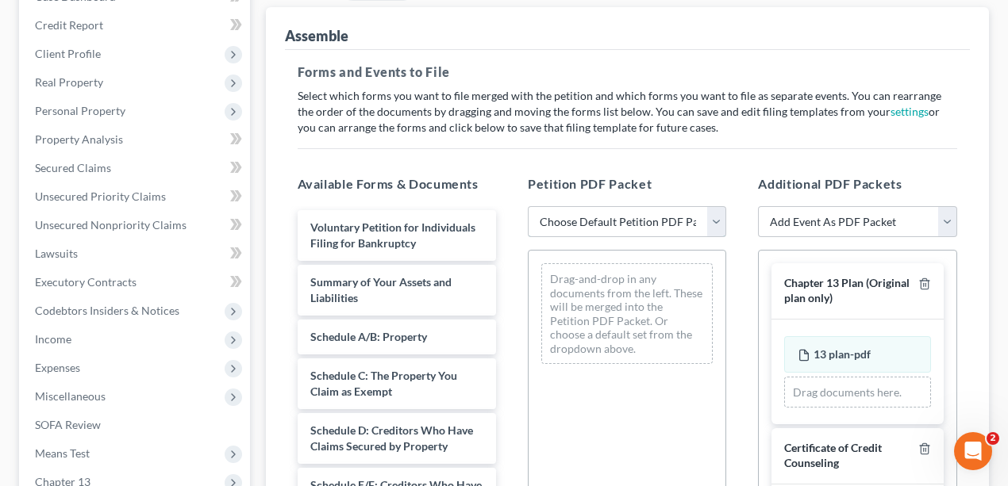
drag, startPoint x: 641, startPoint y: 214, endPoint x: 640, endPoint y: 238, distance: 23.8
click at [641, 214] on select "Choose Default Petition PDF Packet Complete Bankruptcy Petition (all forms and …" at bounding box center [627, 222] width 198 height 32
click at [650, 221] on select "Choose Default Petition PDF Packet Complete Bankruptcy Petition (all forms and …" at bounding box center [627, 222] width 198 height 32
select select "0"
click at [528, 206] on select "Choose Default Petition PDF Packet Complete Bankruptcy Petition (all forms and …" at bounding box center [627, 222] width 198 height 32
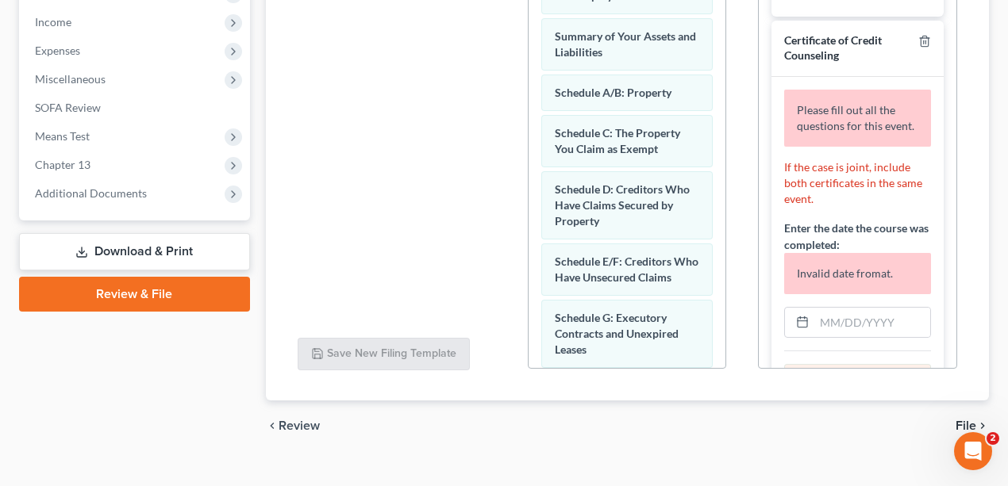
scroll to position [317, 0]
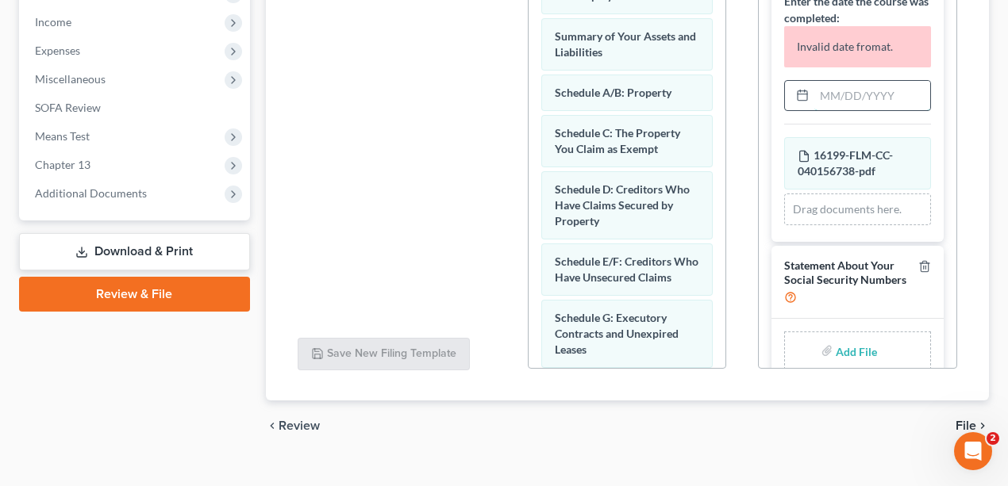
click at [859, 110] on input "text" at bounding box center [871, 96] width 115 height 30
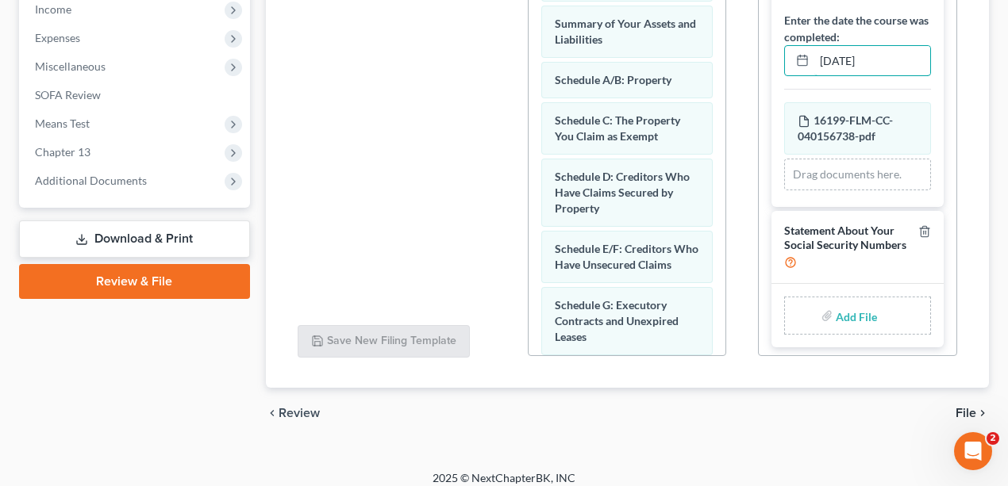
scroll to position [552, 0]
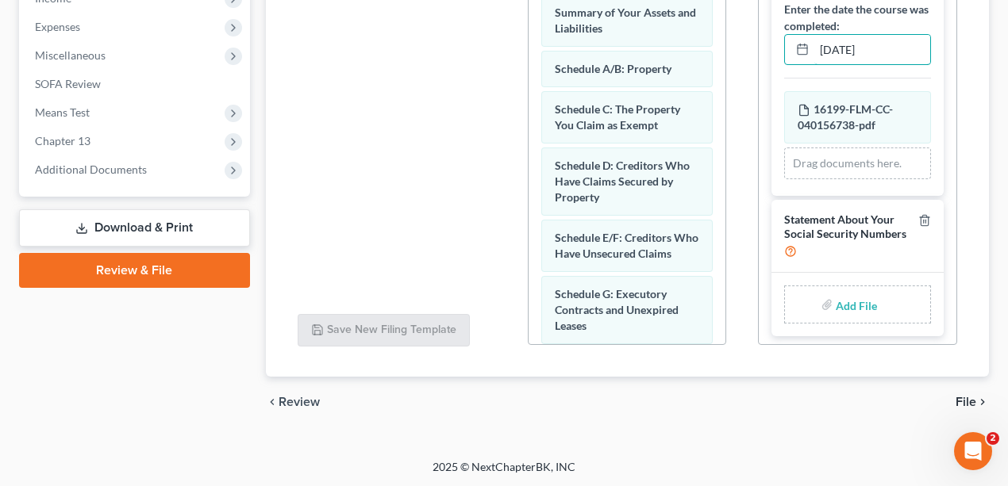
type input "10/02/2025"
type input "C:\fakepath\ssn.pdf"
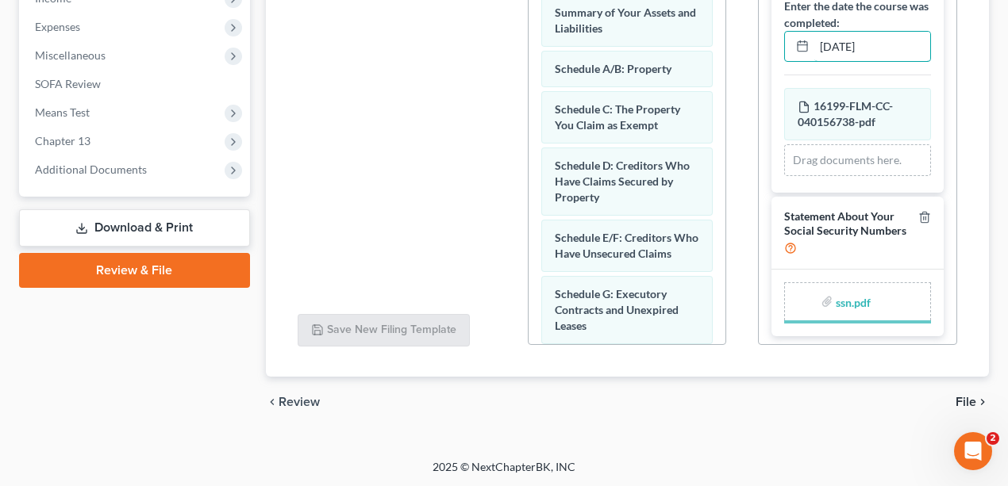
scroll to position [194, 0]
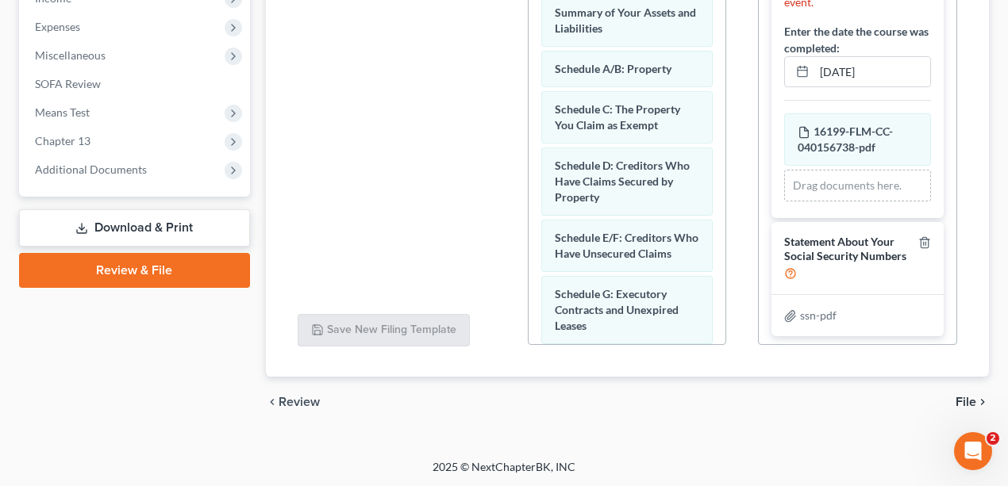
click at [870, 400] on span "File" at bounding box center [966, 402] width 21 height 13
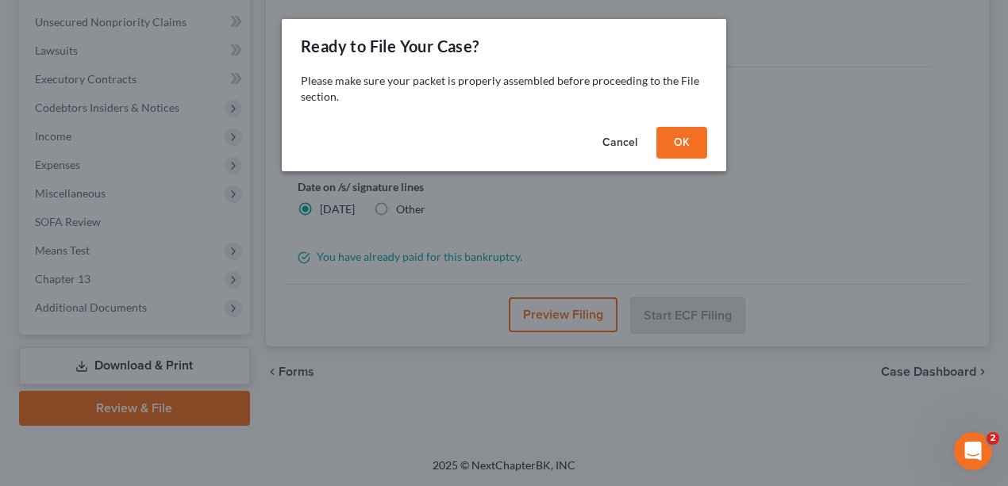
scroll to position [412, 0]
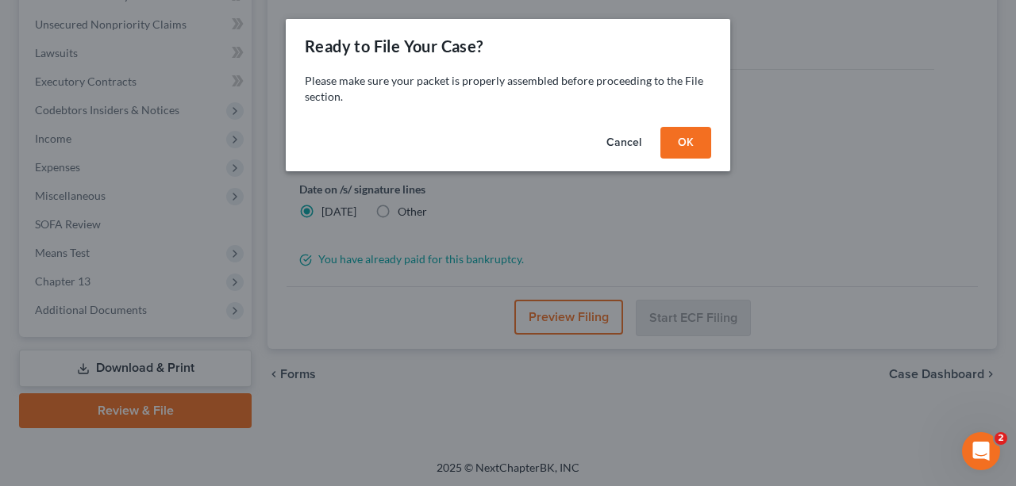
click at [686, 135] on button "OK" at bounding box center [685, 143] width 51 height 32
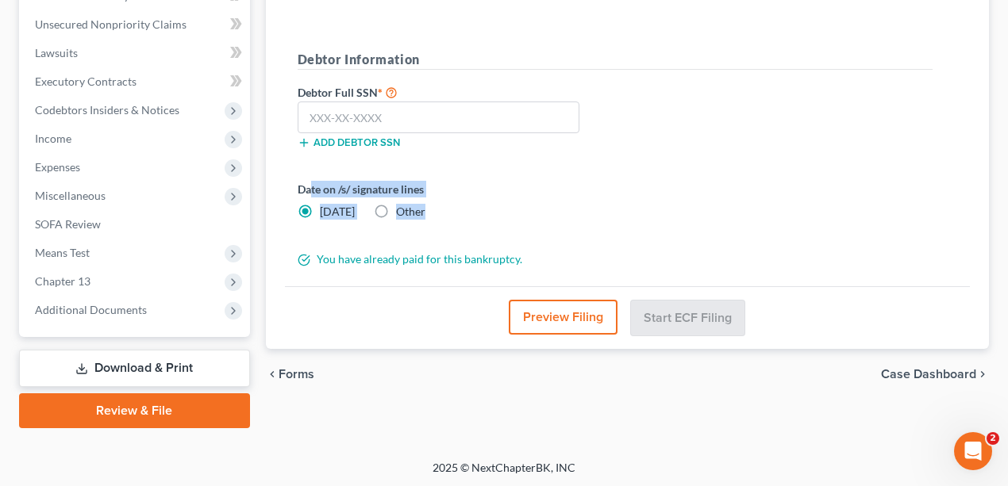
drag, startPoint x: 379, startPoint y: 210, endPoint x: 308, endPoint y: 190, distance: 73.9
click at [308, 190] on div "Date on /s/ signature lines Today Other" at bounding box center [452, 200] width 325 height 39
click at [328, 205] on span "Today" at bounding box center [337, 211] width 35 height 13
click at [328, 205] on input "Today" at bounding box center [331, 209] width 10 height 10
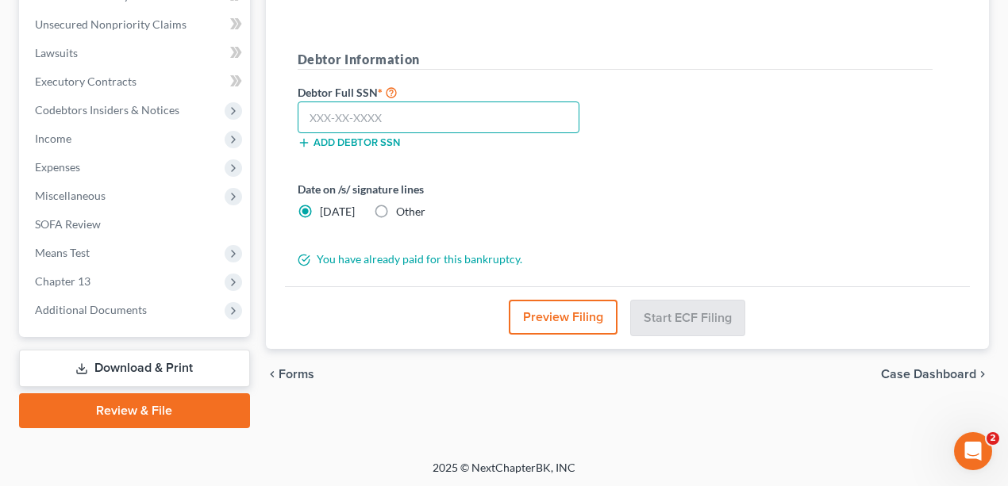
click at [376, 116] on input "text" at bounding box center [439, 118] width 283 height 32
drag, startPoint x: 389, startPoint y: 125, endPoint x: 427, endPoint y: 125, distance: 38.1
click at [390, 123] on input "text" at bounding box center [439, 118] width 283 height 32
type input "254-27-7439"
click at [843, 204] on div "Date on /s/ signature lines Today Other" at bounding box center [615, 207] width 651 height 52
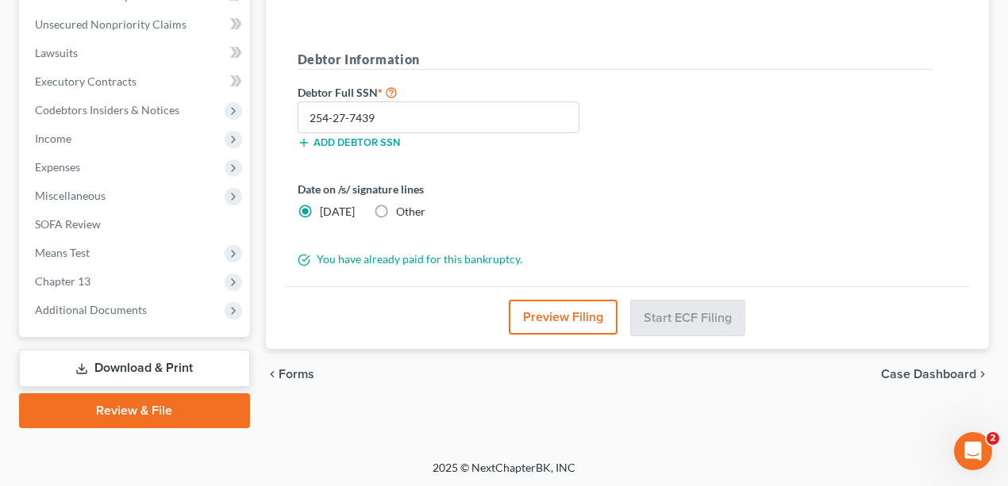
scroll to position [200, 0]
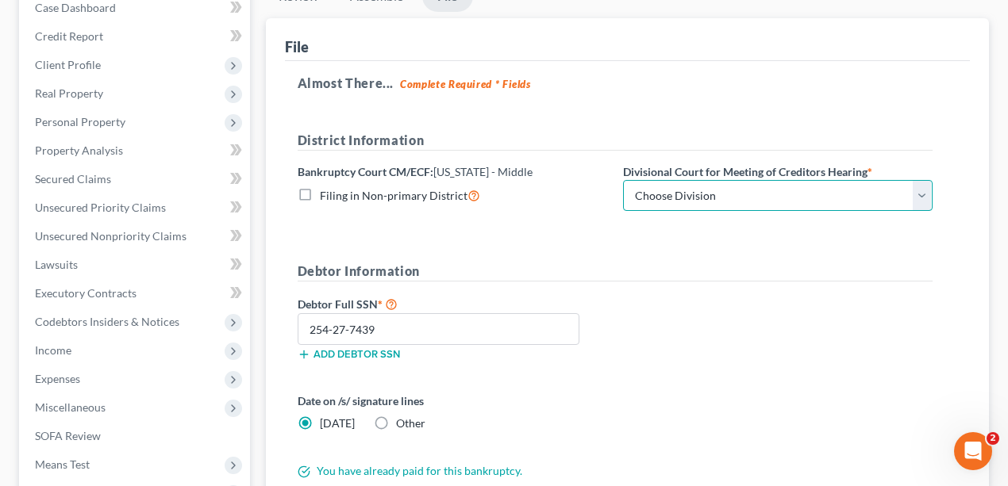
click at [706, 195] on select "Choose Division Fort Myers Jacksonville Orlando Tampa" at bounding box center [778, 196] width 310 height 32
select select "1"
click at [623, 180] on select "Choose Division Fort Myers Jacksonville Orlando Tampa" at bounding box center [778, 196] width 310 height 32
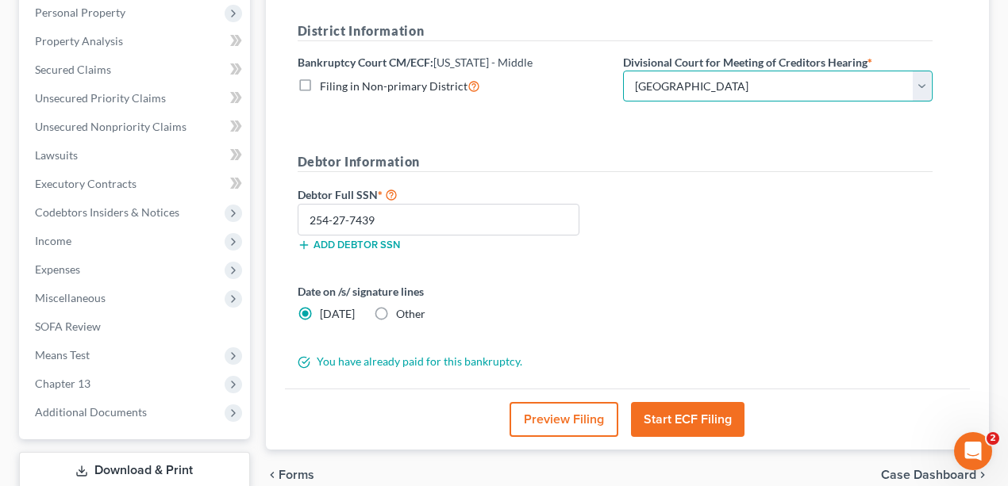
scroll to position [412, 0]
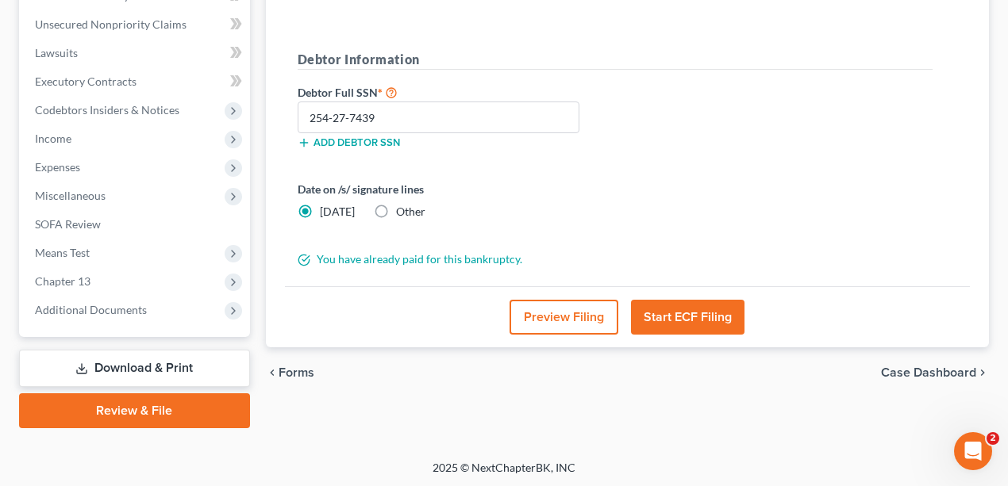
click at [661, 312] on button "Start ECF Filing" at bounding box center [687, 317] width 113 height 35
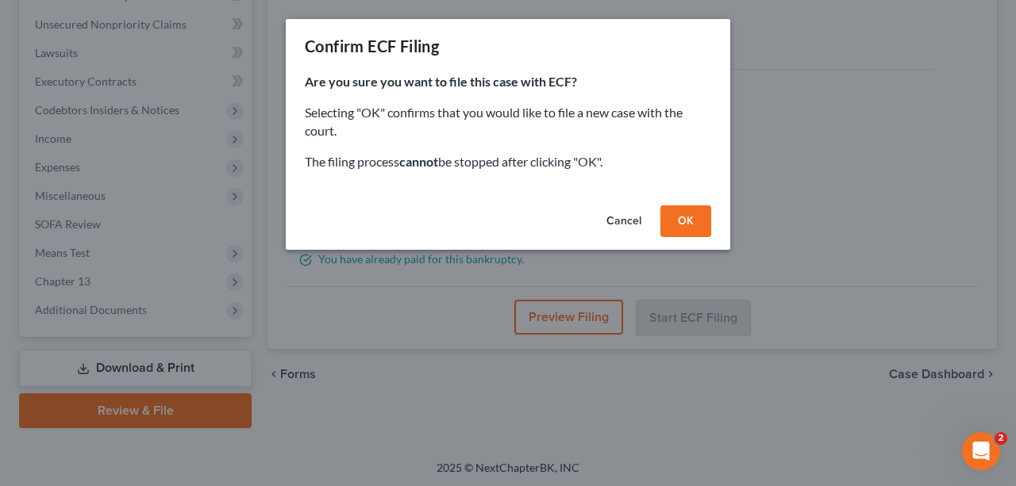
click at [671, 220] on button "OK" at bounding box center [685, 222] width 51 height 32
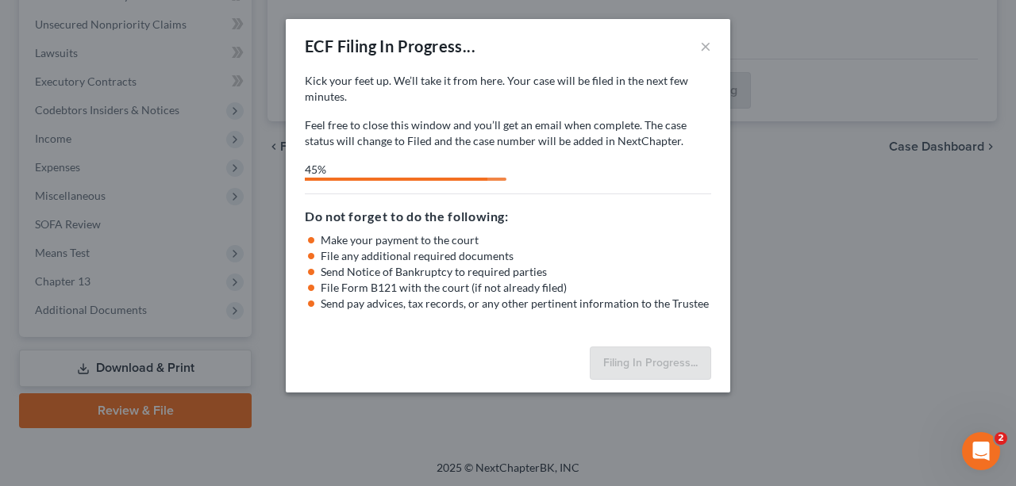
select select "1"
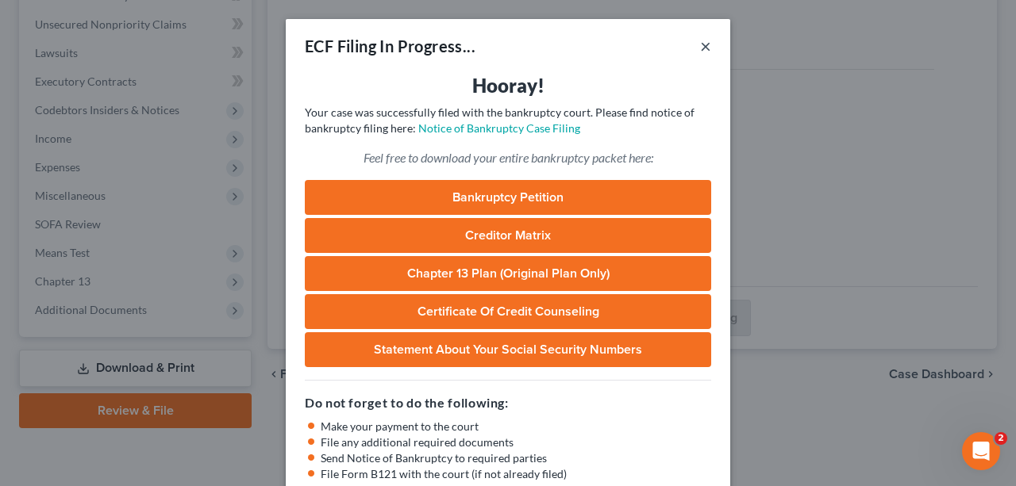
click at [705, 48] on button "×" at bounding box center [705, 46] width 11 height 19
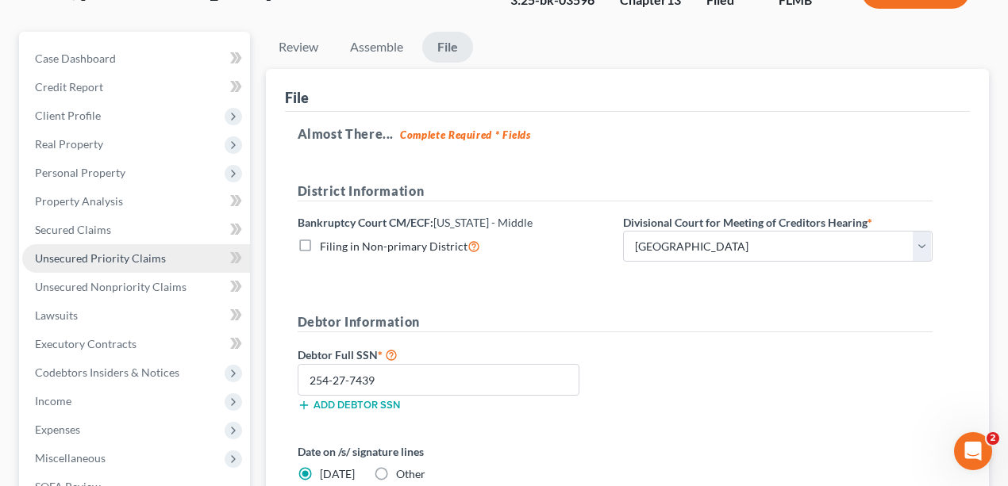
scroll to position [148, 0]
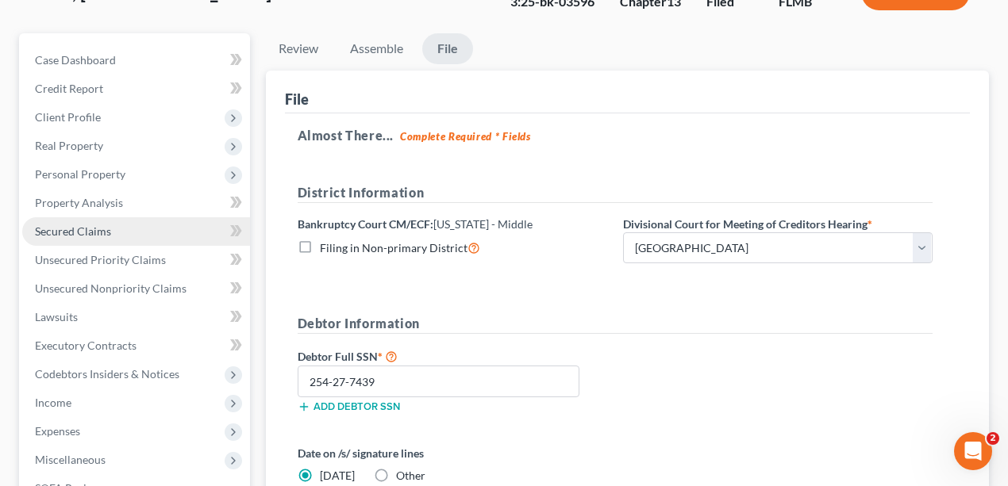
click at [114, 229] on link "Secured Claims" at bounding box center [136, 231] width 228 height 29
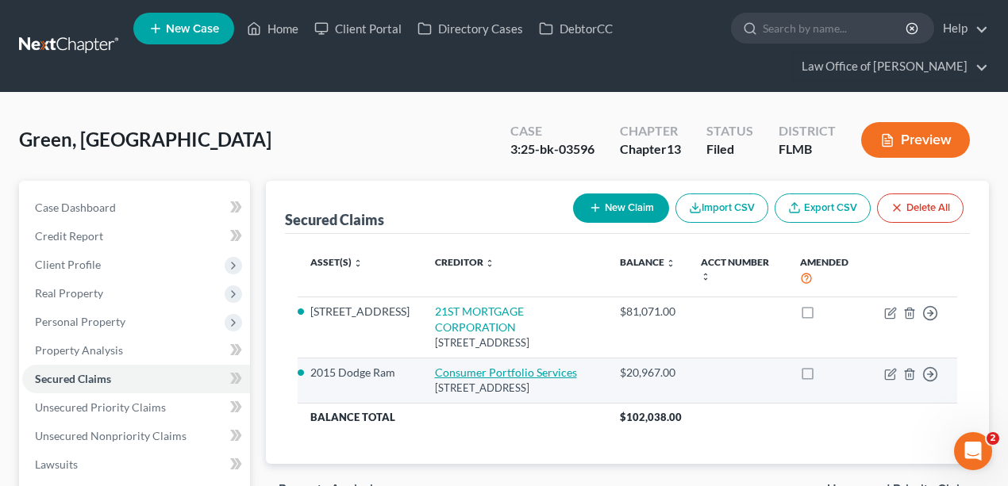
click at [496, 373] on link "Consumer Portfolio Services" at bounding box center [506, 372] width 142 height 13
select select "4"
select select "3"
select select "0"
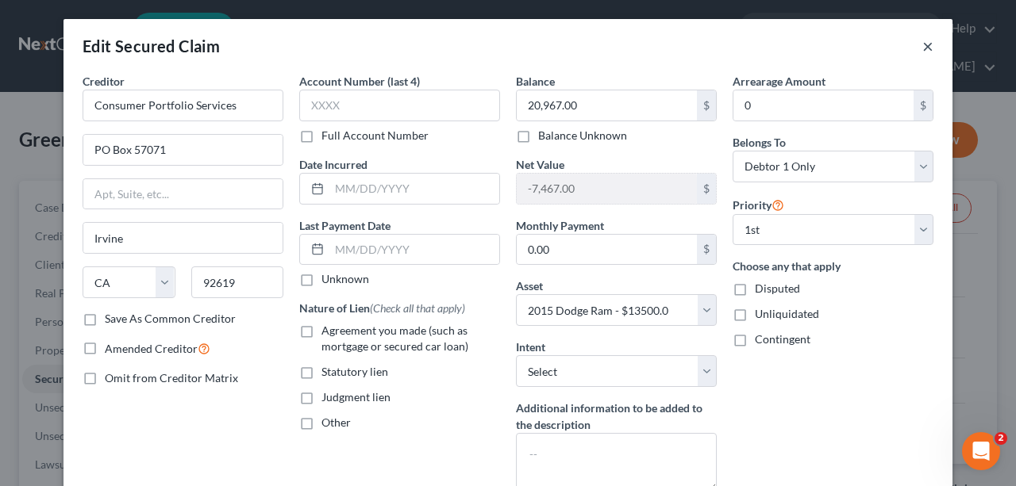
click at [870, 44] on button "×" at bounding box center [927, 46] width 11 height 19
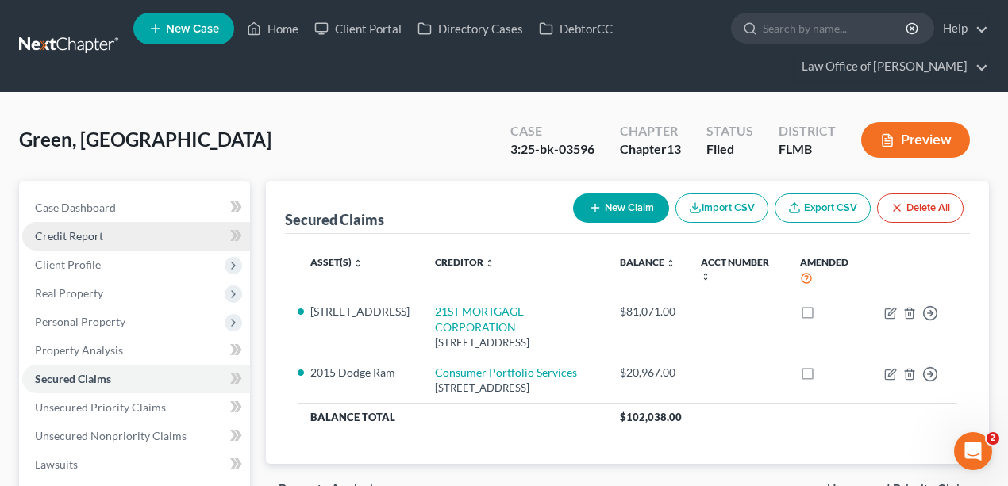
click at [88, 248] on link "Credit Report" at bounding box center [136, 236] width 228 height 29
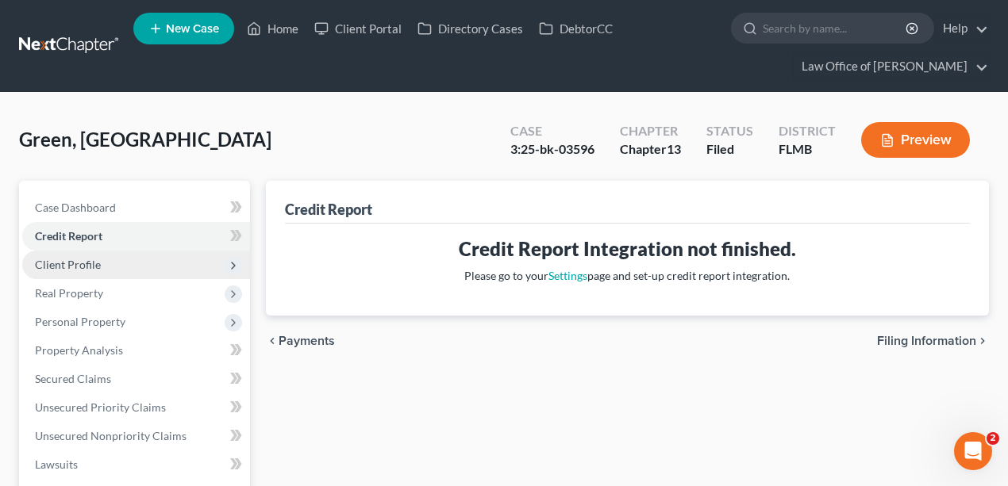
click at [92, 268] on span "Client Profile" at bounding box center [68, 264] width 66 height 13
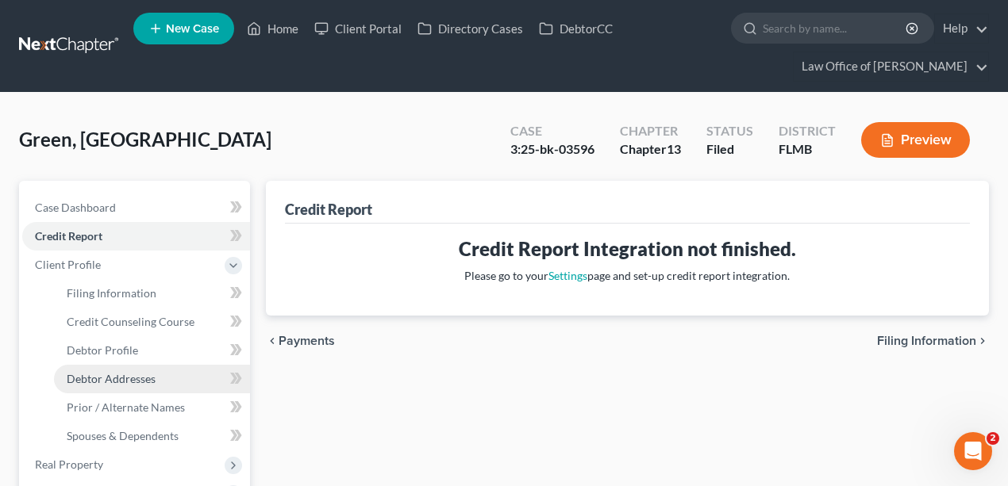
click at [121, 379] on span "Debtor Addresses" at bounding box center [111, 378] width 89 height 13
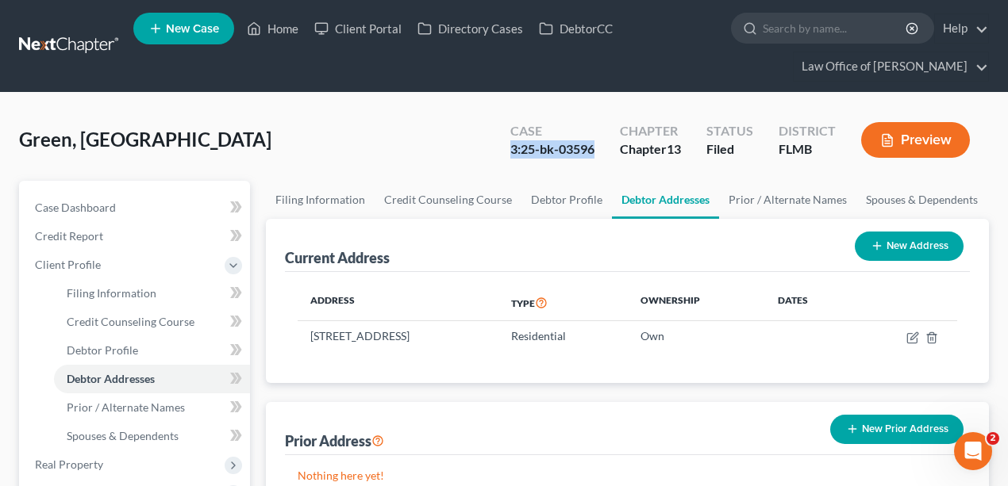
drag, startPoint x: 590, startPoint y: 151, endPoint x: 509, endPoint y: 154, distance: 81.0
click at [510, 154] on div "3:25-bk-03596" at bounding box center [552, 149] width 84 height 18
click at [87, 44] on link at bounding box center [70, 46] width 102 height 29
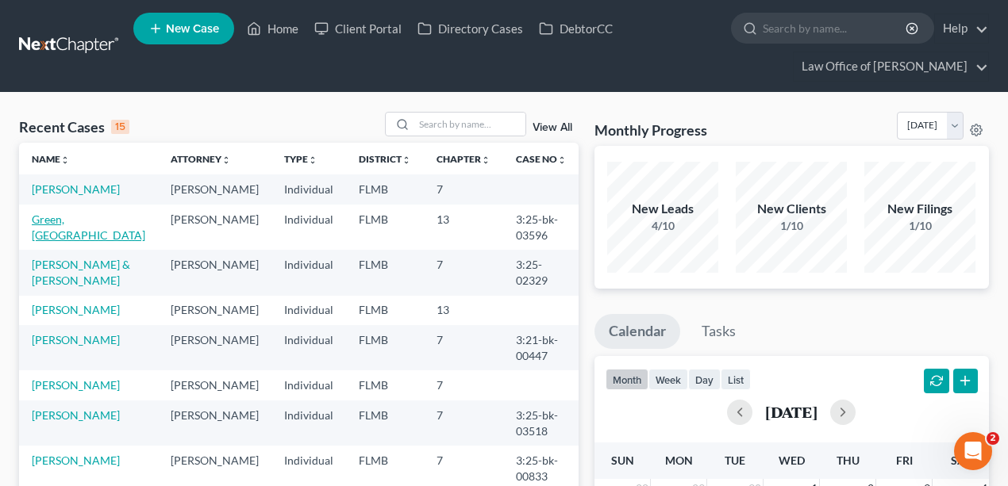
click at [63, 233] on link "Green, [GEOGRAPHIC_DATA]" at bounding box center [88, 227] width 113 height 29
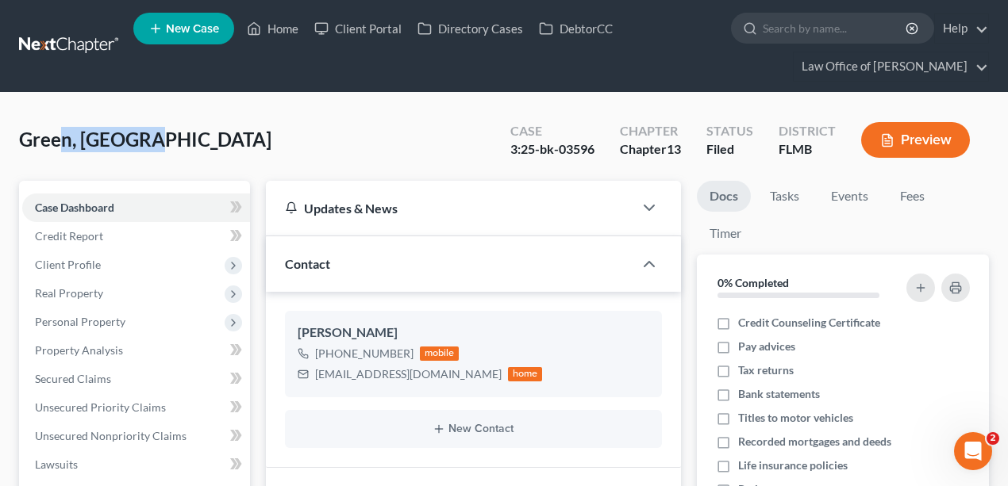
drag, startPoint x: 156, startPoint y: 140, endPoint x: 63, endPoint y: 133, distance: 92.3
click at [63, 133] on div "Green, [PERSON_NAME] Upgraded Case 3:25-bk-03596 Chapter Chapter 13 Status File…" at bounding box center [504, 146] width 970 height 69
click at [63, 133] on span "Green, [GEOGRAPHIC_DATA]" at bounding box center [145, 139] width 252 height 23
click at [371, 140] on div "Green, [PERSON_NAME] Upgraded Case 3:25-bk-03596 Chapter Chapter 13 Status File…" at bounding box center [504, 146] width 970 height 69
